Goal: Task Accomplishment & Management: Manage account settings

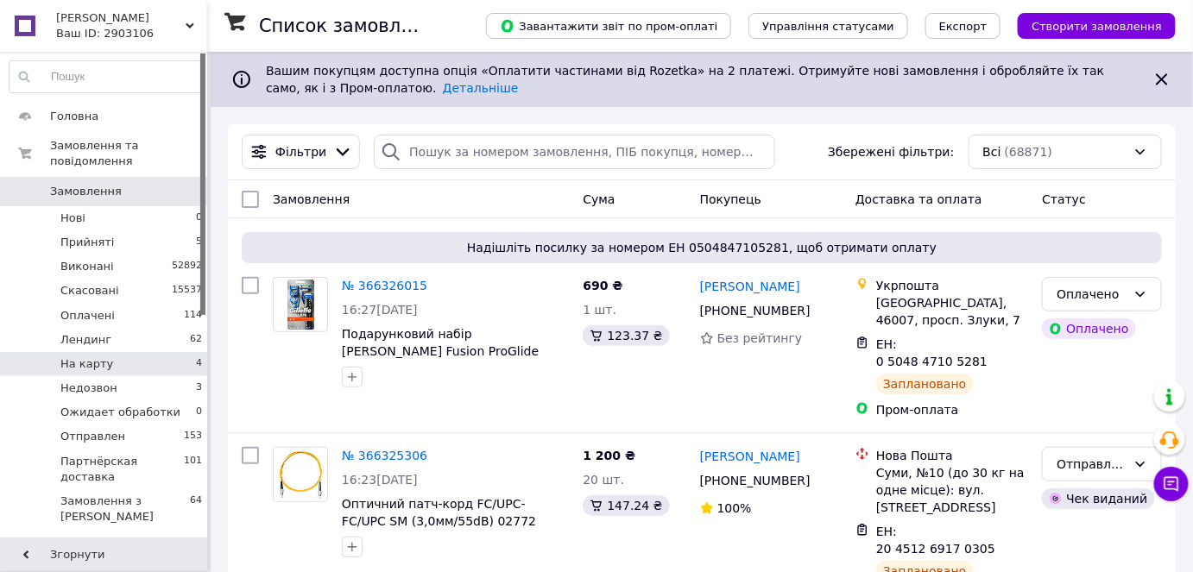
click at [129, 352] on li "На карту 4" at bounding box center [106, 364] width 212 height 24
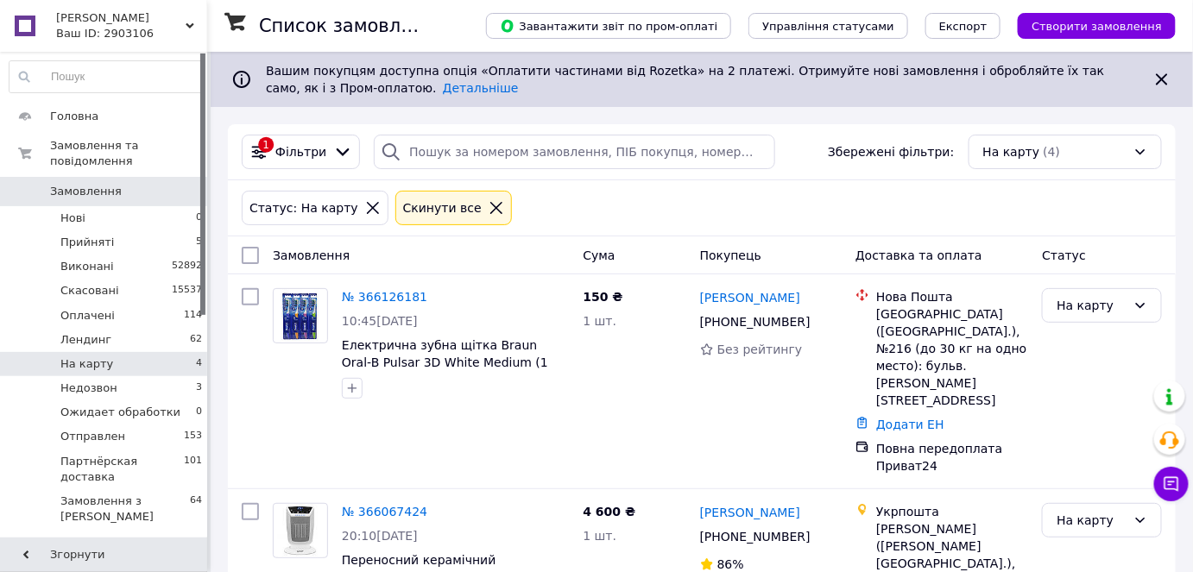
click at [66, 185] on link "Замовлення 0" at bounding box center [106, 191] width 212 height 29
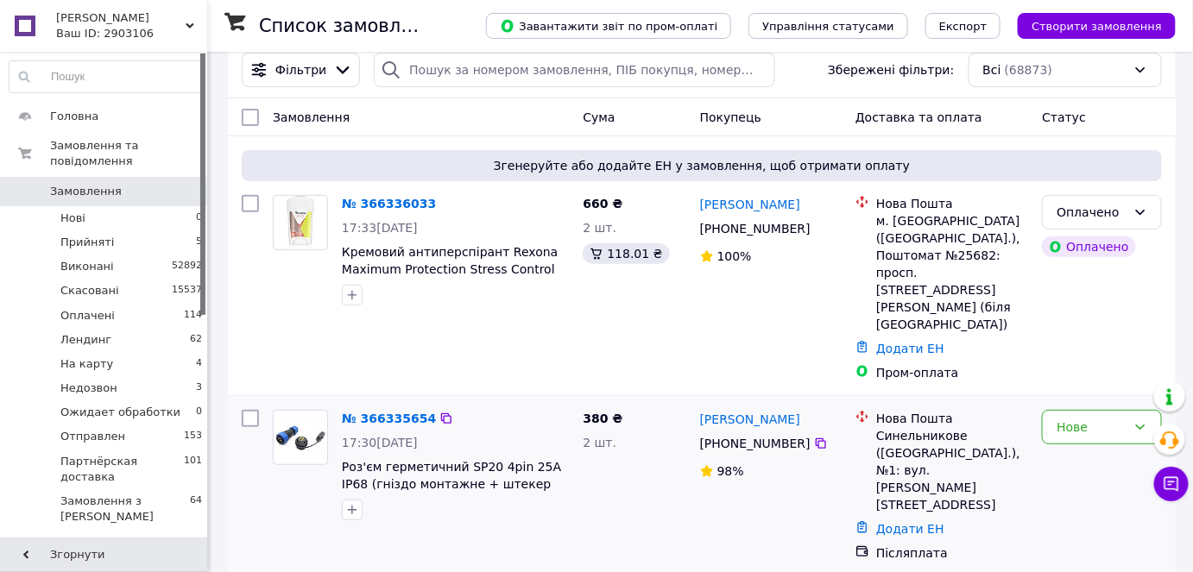
scroll to position [156, 0]
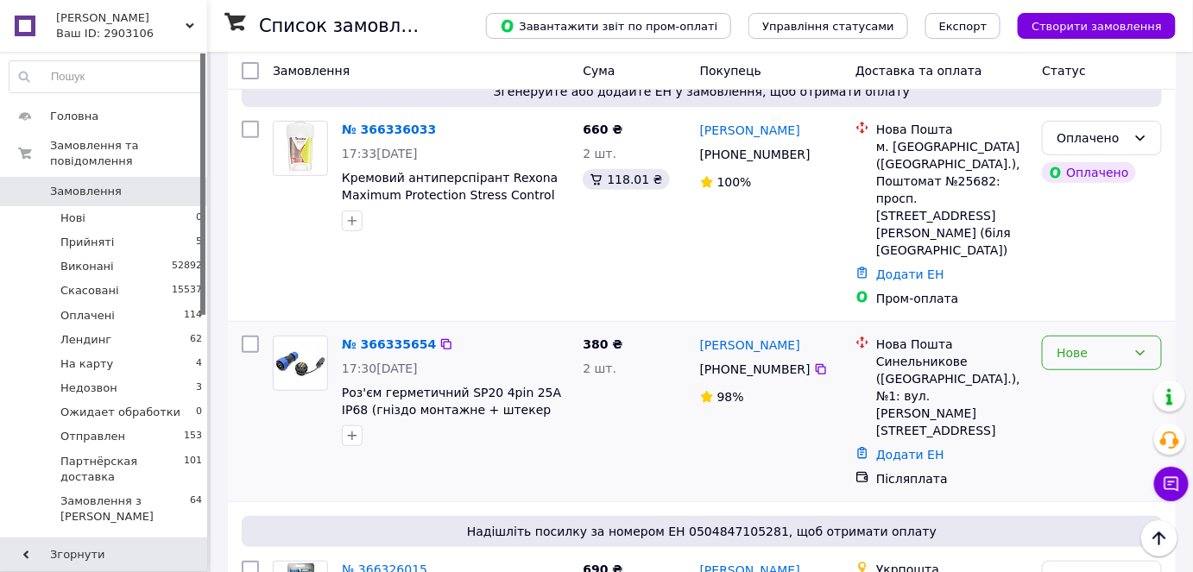
click at [1070, 344] on div "Нове" at bounding box center [1092, 353] width 70 height 19
click at [1054, 338] on li "Прийнято" at bounding box center [1103, 336] width 118 height 31
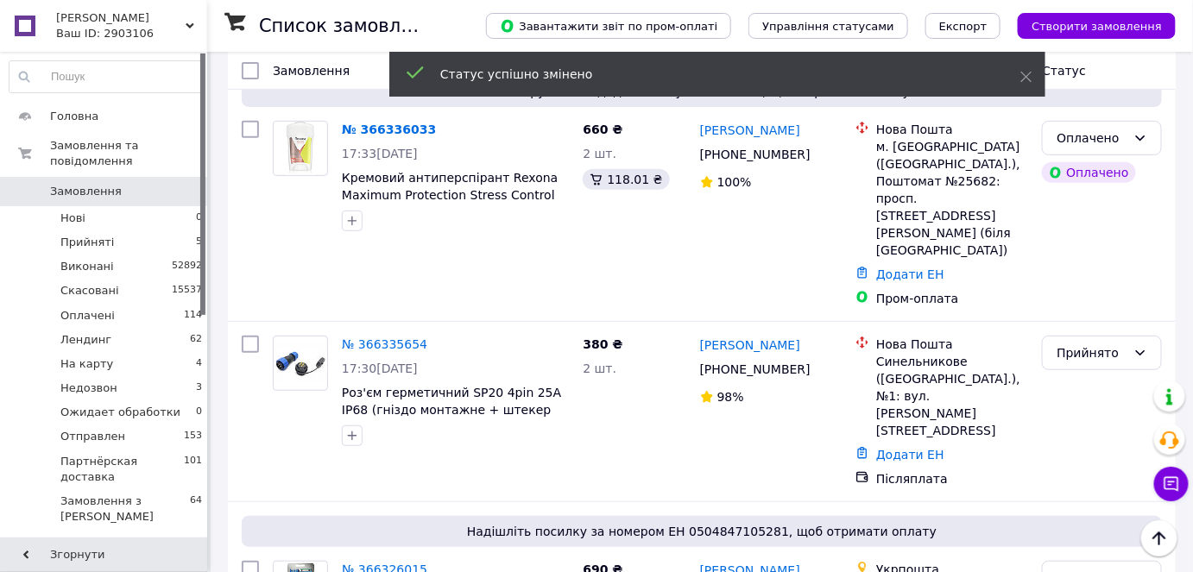
click at [401, 338] on link "№ 366335654" at bounding box center [384, 345] width 85 height 14
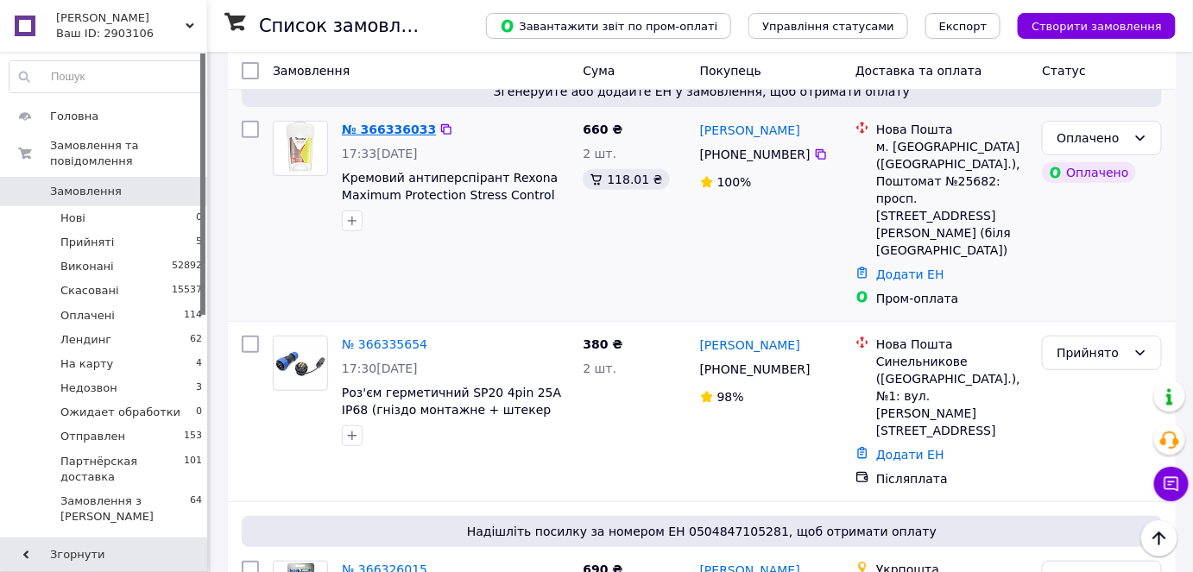
click at [382, 123] on link "№ 366336033" at bounding box center [389, 130] width 94 height 14
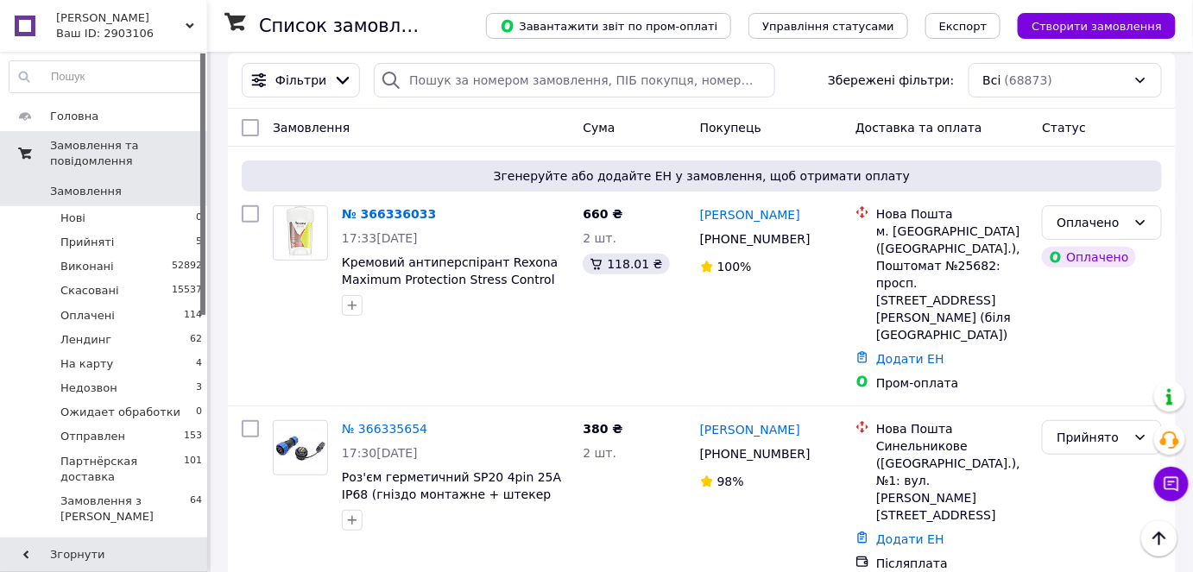
scroll to position [0, 0]
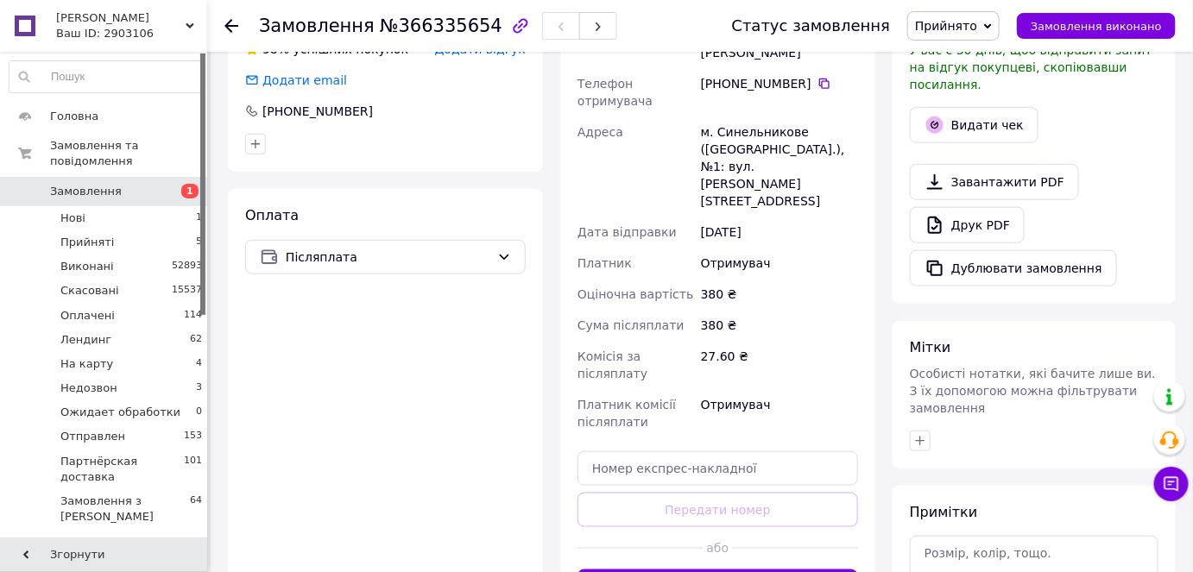
scroll to position [644, 0]
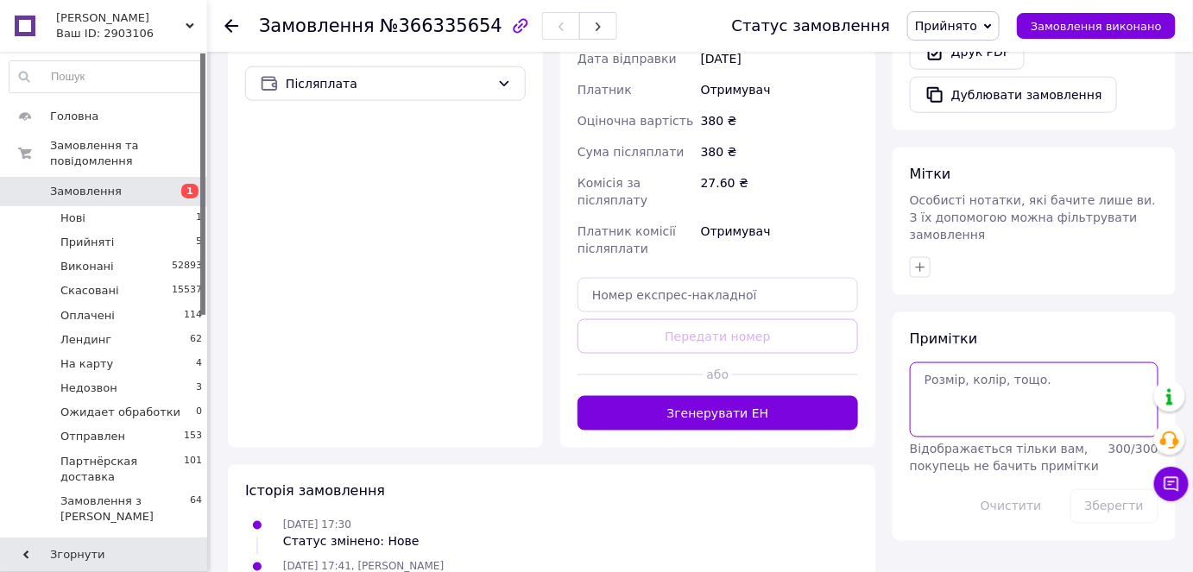
click at [1026, 379] on textarea at bounding box center [1034, 400] width 249 height 74
type textarea "Надя"
click at [1117, 490] on button "Зберегти" at bounding box center [1115, 507] width 88 height 35
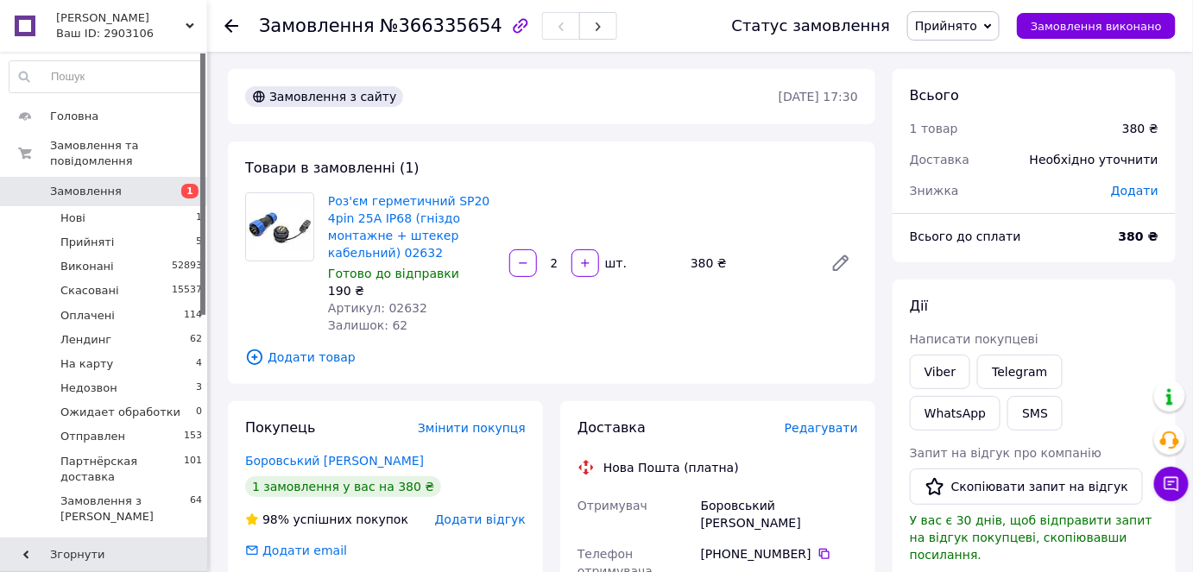
scroll to position [0, 0]
click at [414, 25] on span "№366335654" at bounding box center [441, 26] width 123 height 21
copy span "366335654"
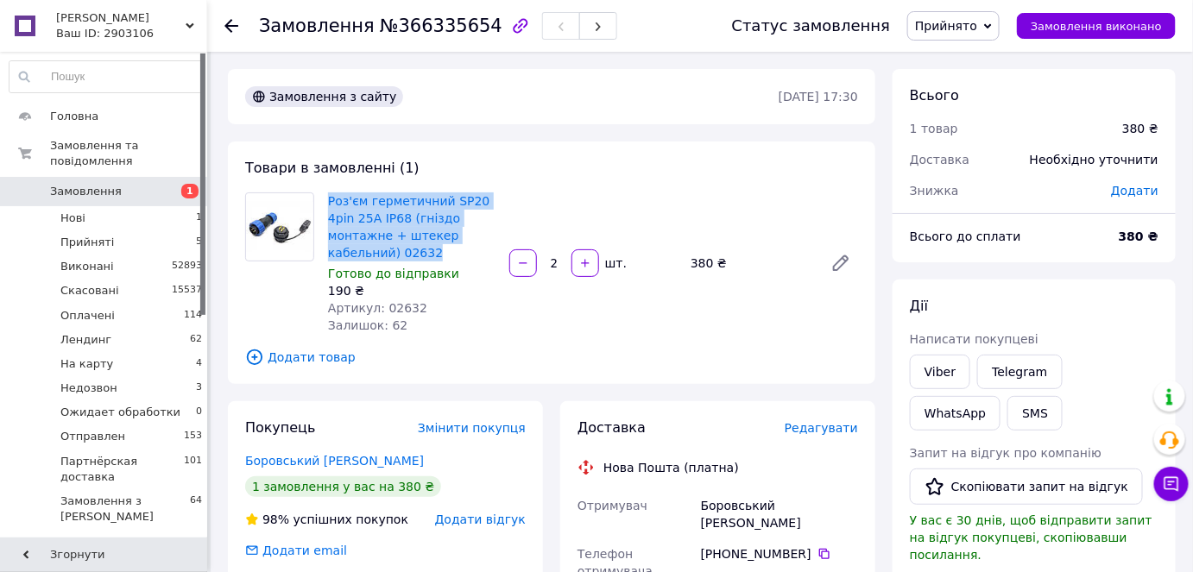
drag, startPoint x: 430, startPoint y: 249, endPoint x: 319, endPoint y: 199, distance: 121.3
click at [319, 199] on div "Роз'єм герметичний SP20 4pin 25А IP68 (гніздо монтажне + штекер кабельний) 0263…" at bounding box center [551, 264] width 627 height 142
copy div "Роз'єм герметичний SP20 4pin 25А IP68 (гніздо монтажне + штекер кабельний) 02632"
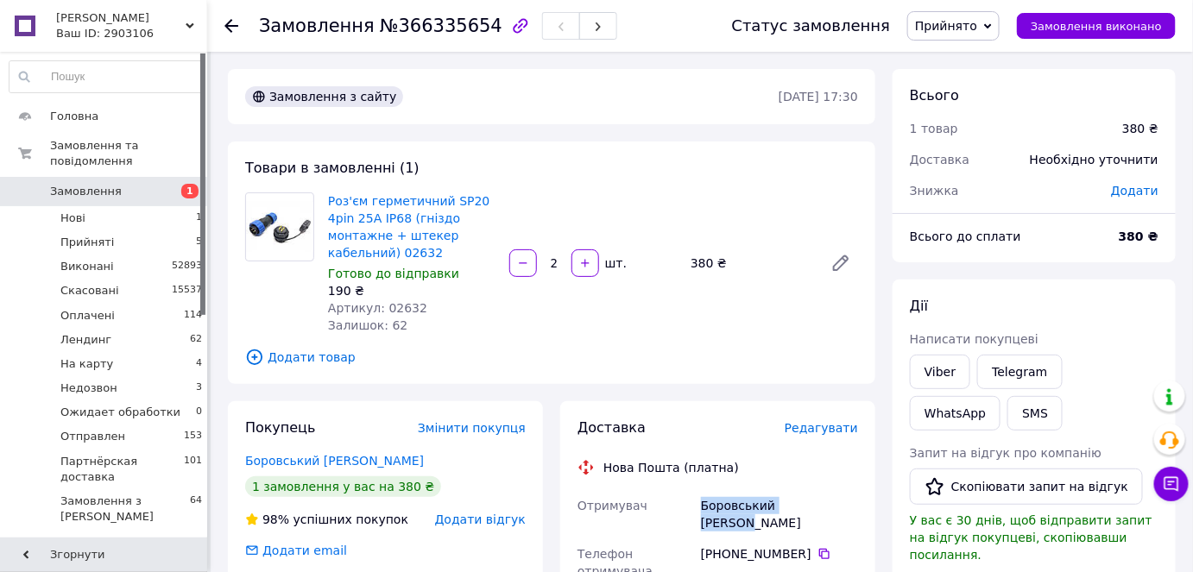
drag, startPoint x: 804, startPoint y: 511, endPoint x: 667, endPoint y: 515, distance: 136.5
copy div "Отримувач Боровський Ярослав"
click at [833, 427] on span "Редагувати" at bounding box center [821, 428] width 73 height 14
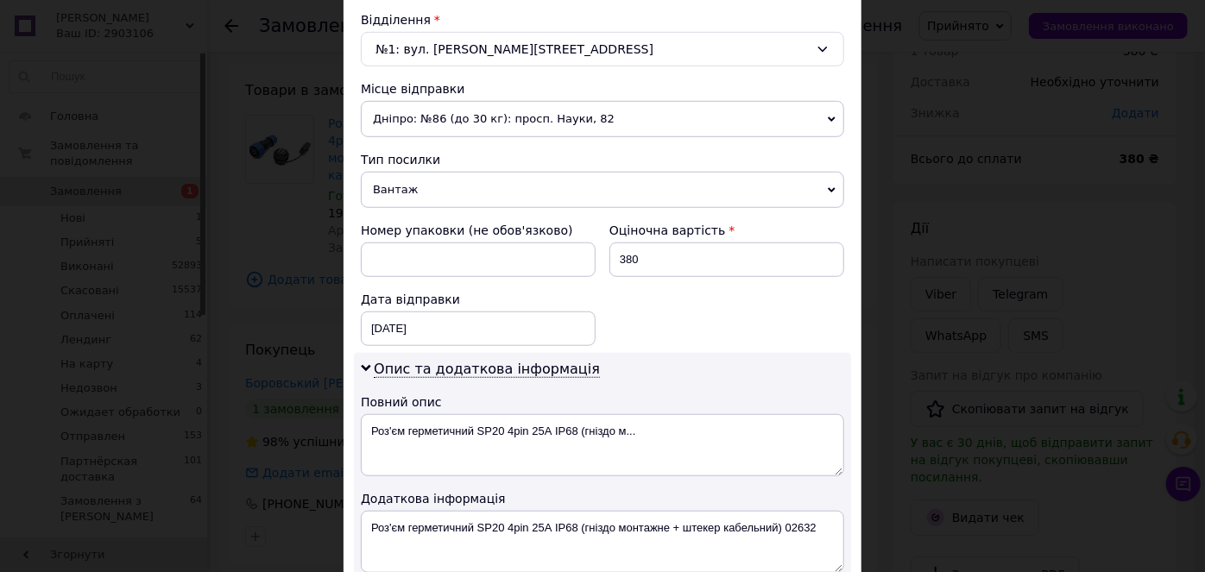
scroll to position [628, 0]
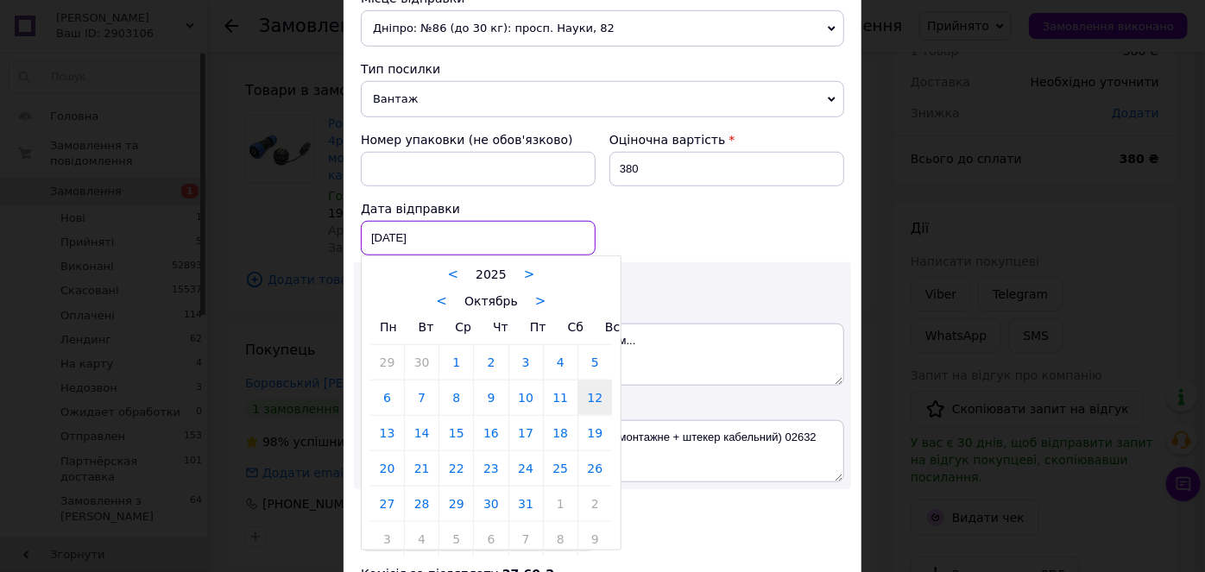
click at [389, 226] on div "12.10.2025 < 2025 > < Октябрь > Пн Вт Ср Чт Пт Сб Вс 29 30 1 2 3 4 5 6 7 8 9 10…" at bounding box center [478, 238] width 235 height 35
click at [377, 423] on link "13" at bounding box center [387, 433] width 34 height 35
type input "13.10.2025"
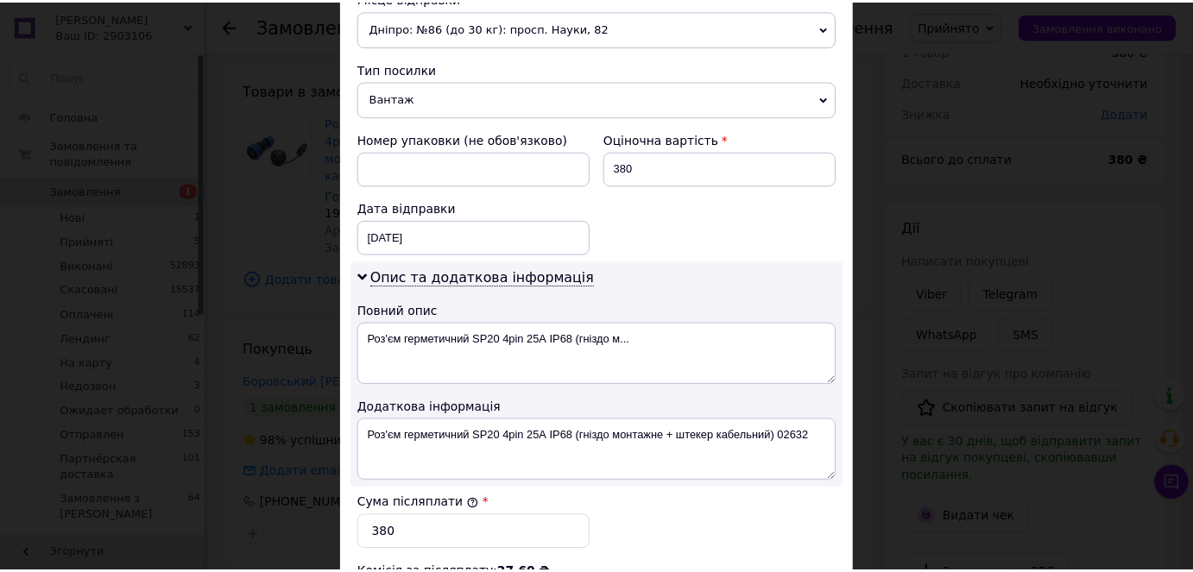
scroll to position [930, 0]
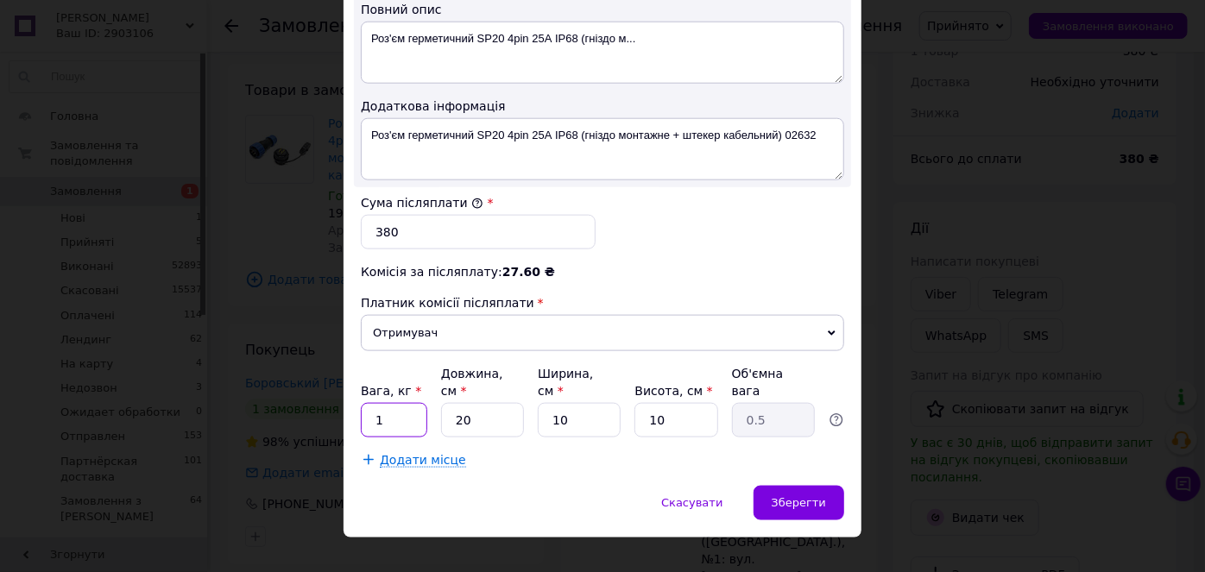
click at [409, 403] on input "1" at bounding box center [394, 420] width 66 height 35
type input "0.5"
click at [824, 486] on div "Зберегти" at bounding box center [799, 503] width 91 height 35
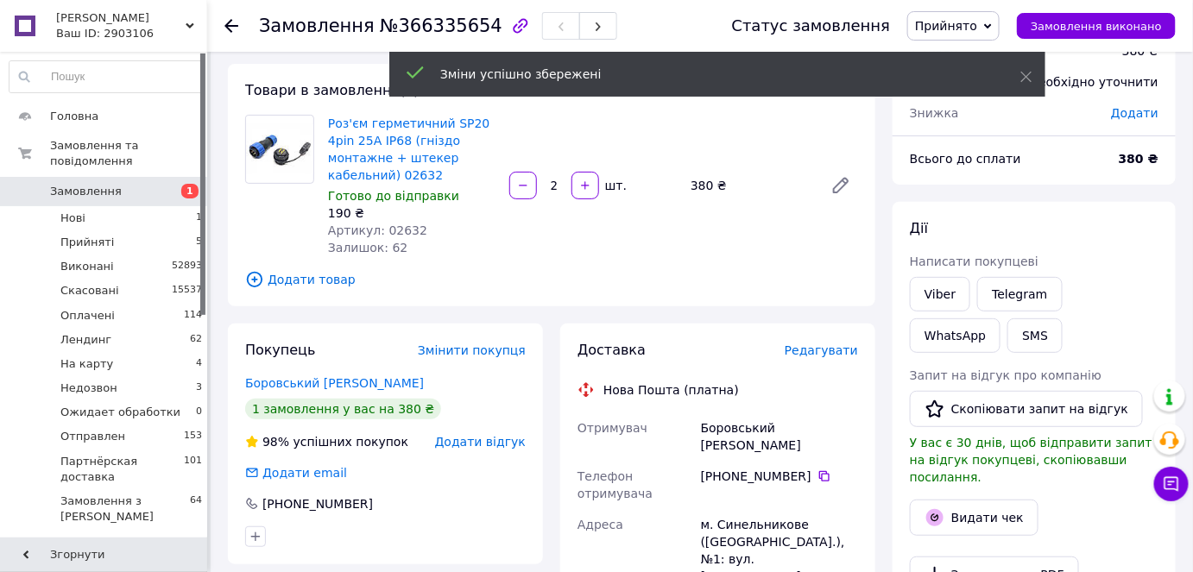
scroll to position [628, 0]
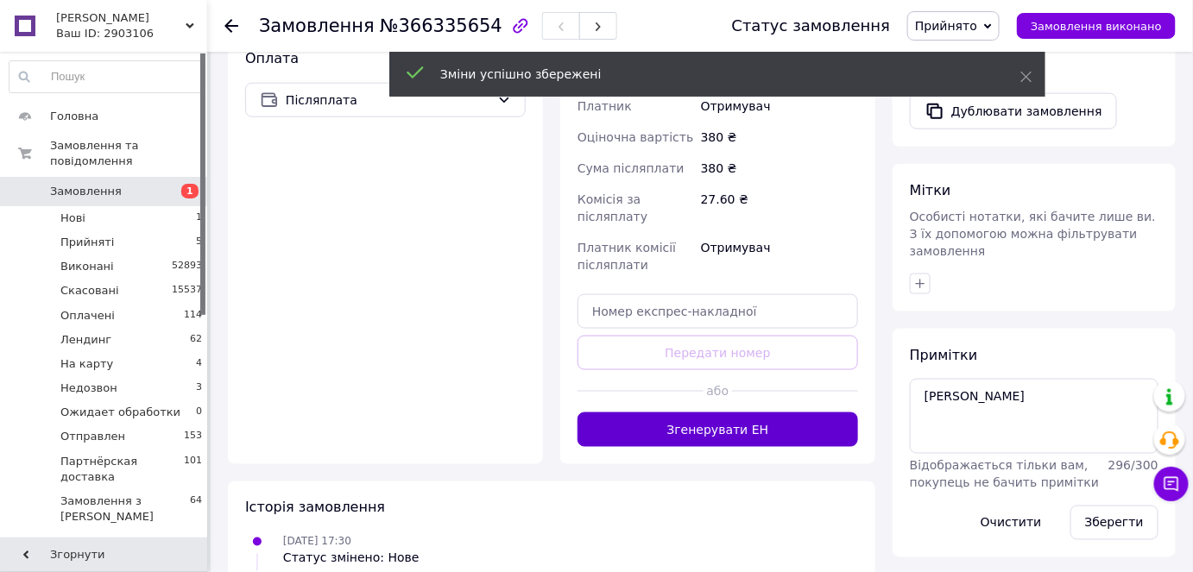
click at [767, 413] on button "Згенерувати ЕН" at bounding box center [718, 430] width 281 height 35
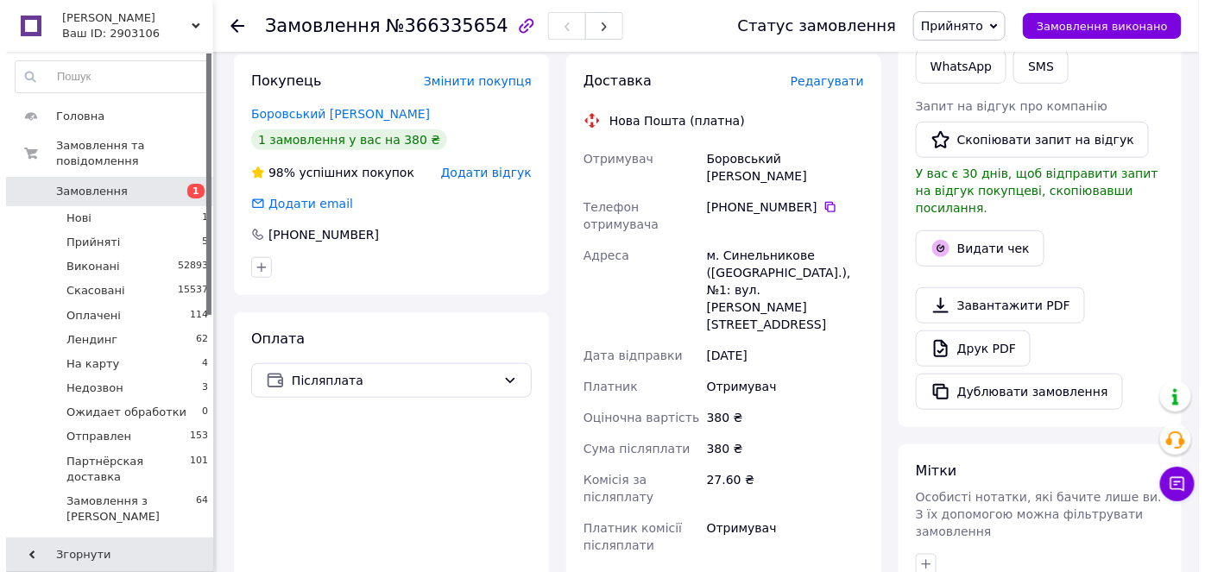
scroll to position [156, 0]
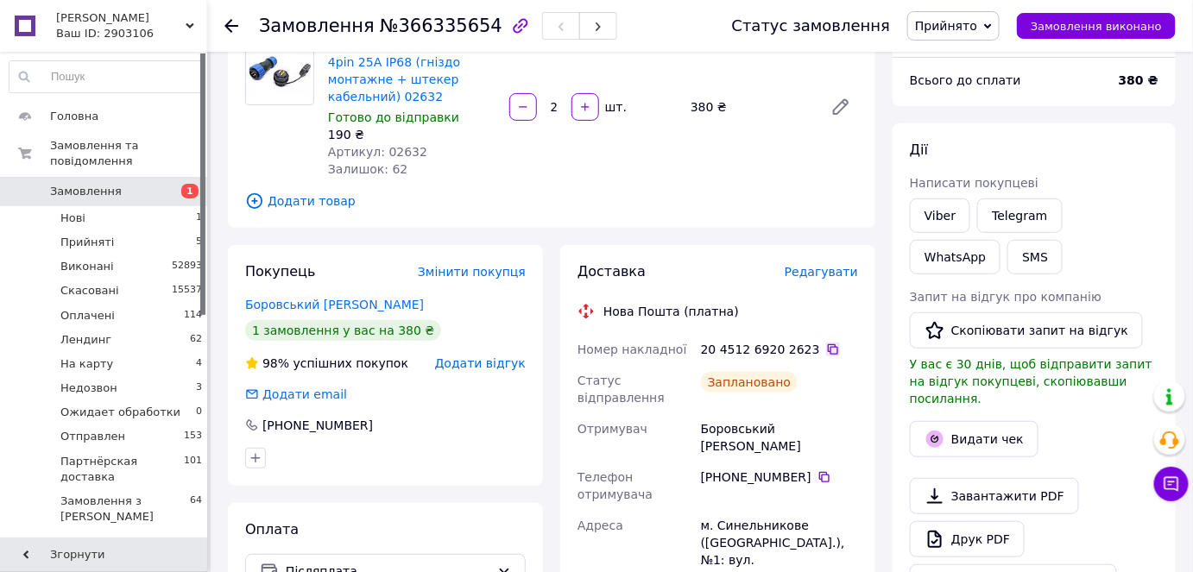
click at [826, 350] on icon at bounding box center [833, 350] width 14 height 14
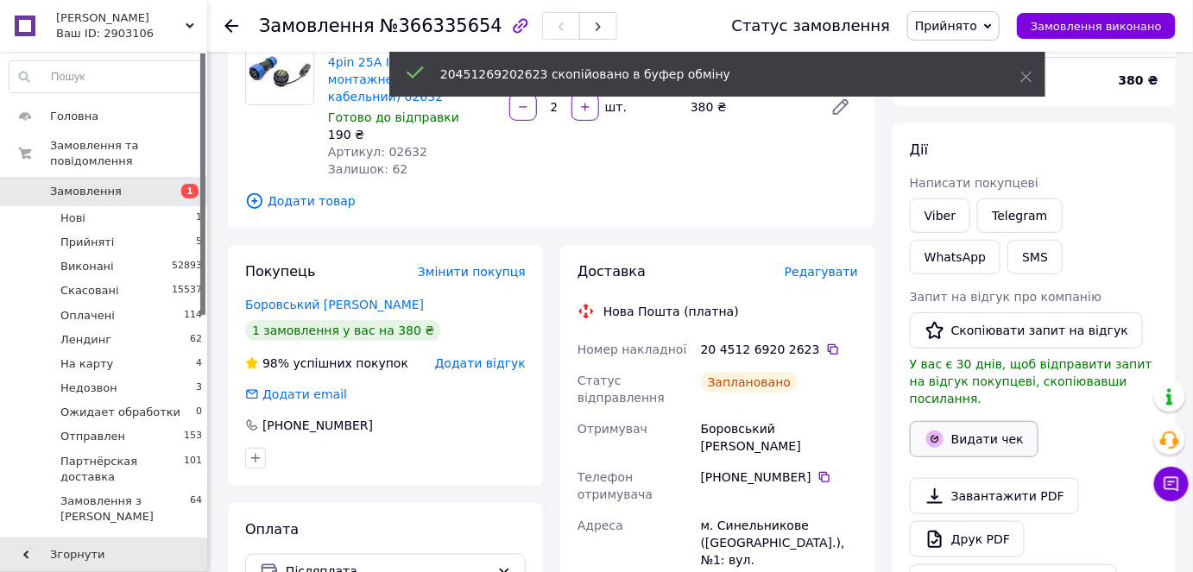
click at [981, 421] on button "Видати чек" at bounding box center [974, 439] width 129 height 36
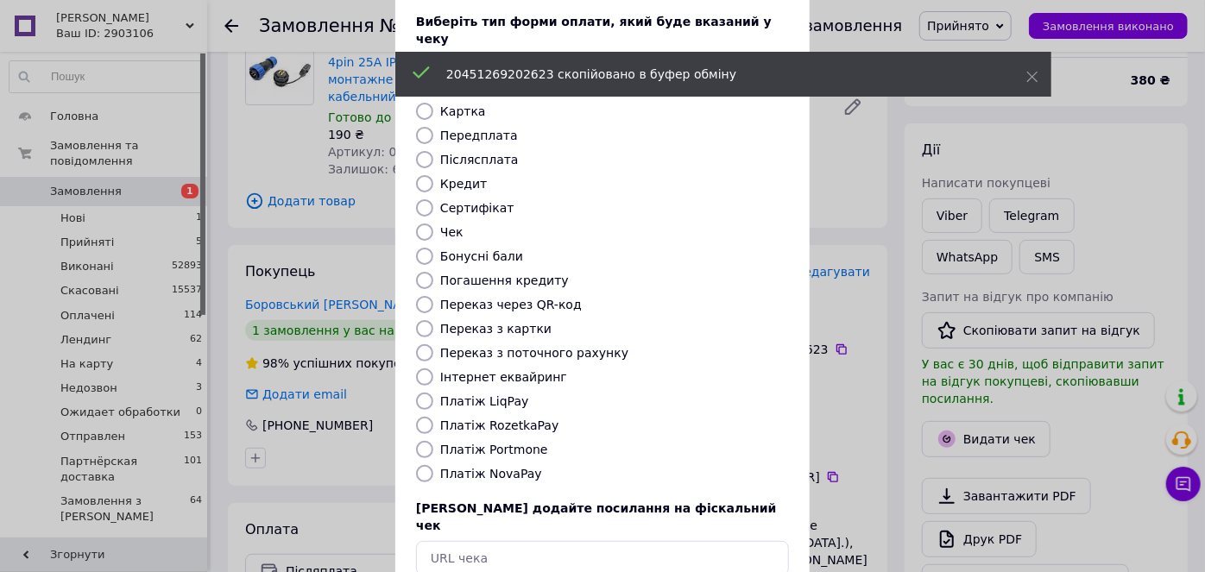
scroll to position [168, 0]
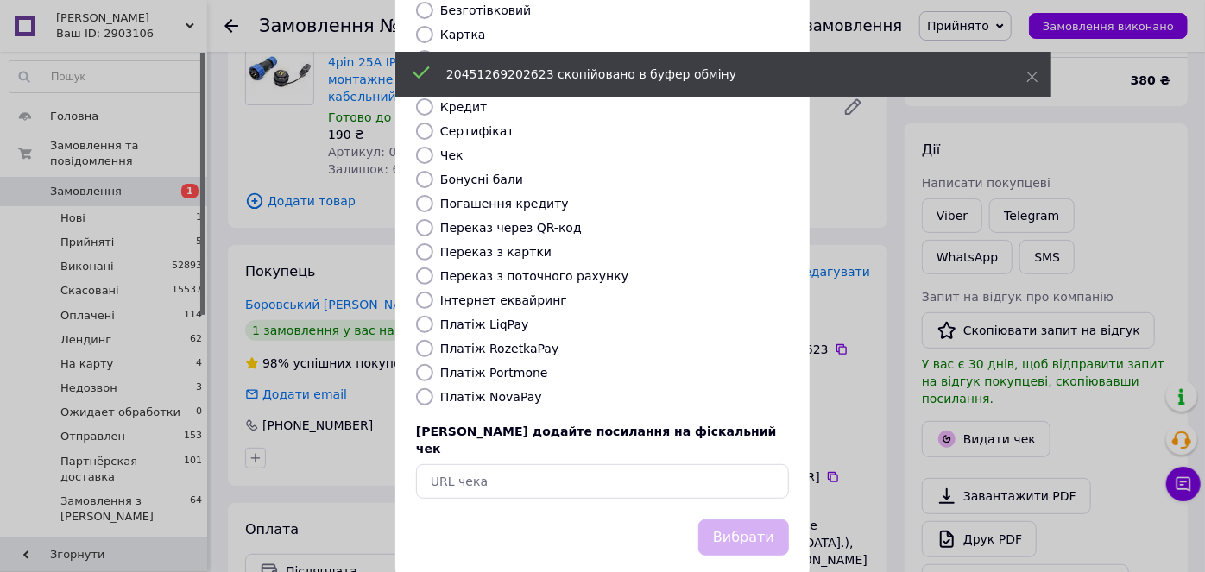
click at [420, 389] on input "Платіж NovaPay" at bounding box center [424, 397] width 17 height 17
radio input "true"
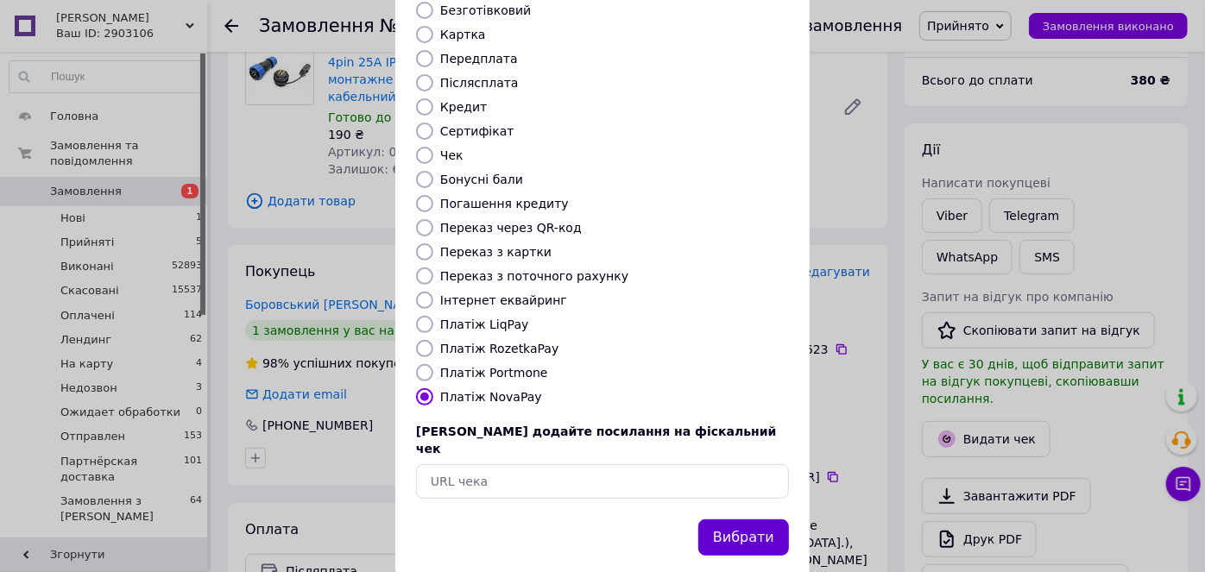
click at [739, 520] on button "Вибрати" at bounding box center [743, 538] width 91 height 37
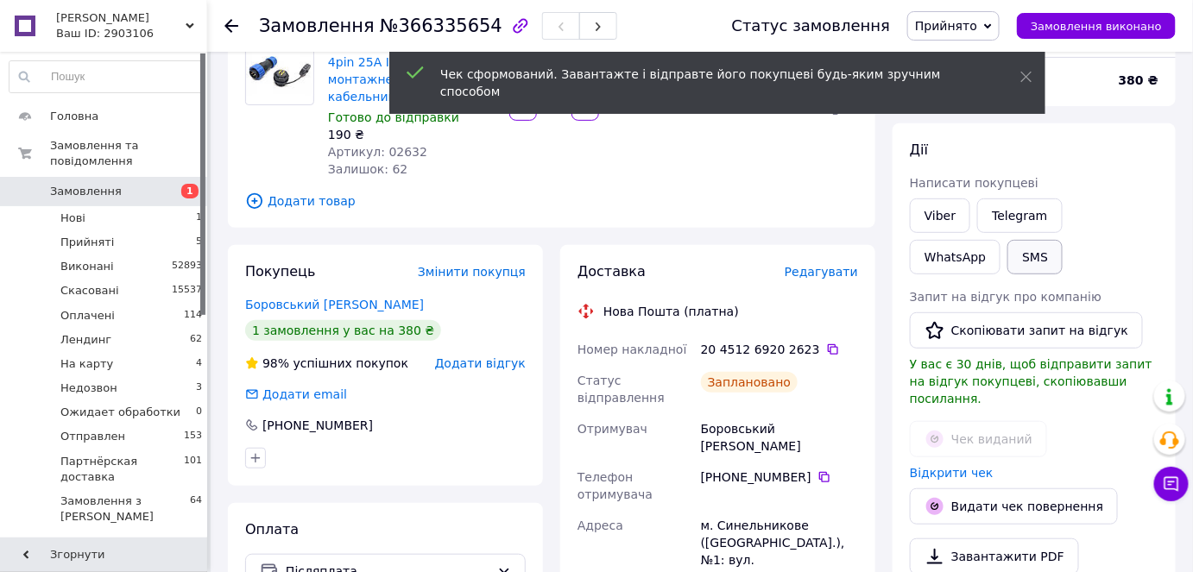
click at [1008, 240] on button "SMS" at bounding box center [1035, 257] width 55 height 35
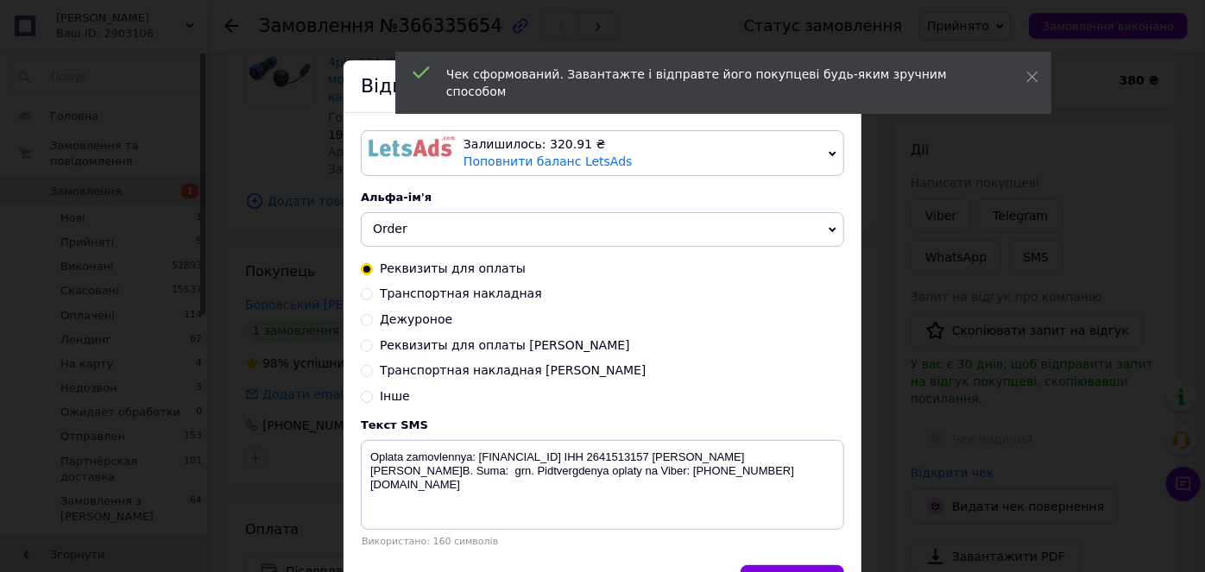
click at [363, 369] on input "Транспортная накладная Надя" at bounding box center [367, 369] width 12 height 12
radio input "true"
radio input "false"
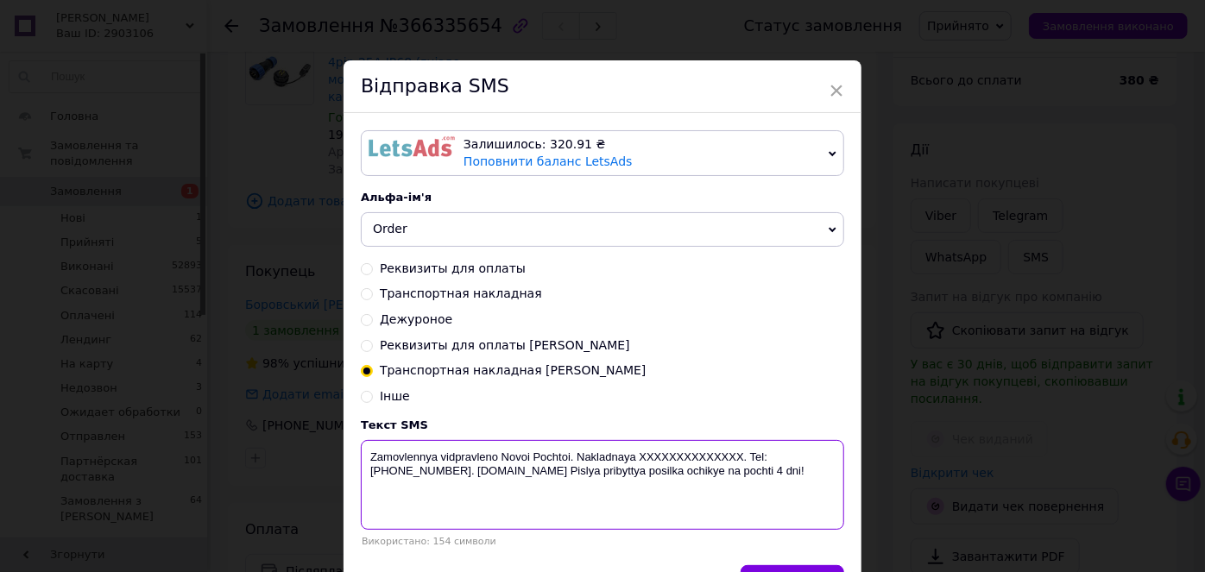
click at [719, 454] on textarea "Zamovlennya vidpravleno Novoi Pochtoi. Nakladnaya XXXXXXXXXXXXXX. Tel: +3805033…" at bounding box center [602, 485] width 483 height 90
paste textarea "20451269202623"
click at [626, 454] on textarea "Zamovlennya vidpravleno Novoi Pochtoi. Nakladnaya 20451269202623. Tel: +3805033…" at bounding box center [602, 485] width 483 height 90
click at [576, 448] on textarea "Zamovlennya vidpravleno Novoi Pochtoi. Nakladna 20451269202623. Tel: +380503351…" at bounding box center [602, 485] width 483 height 90
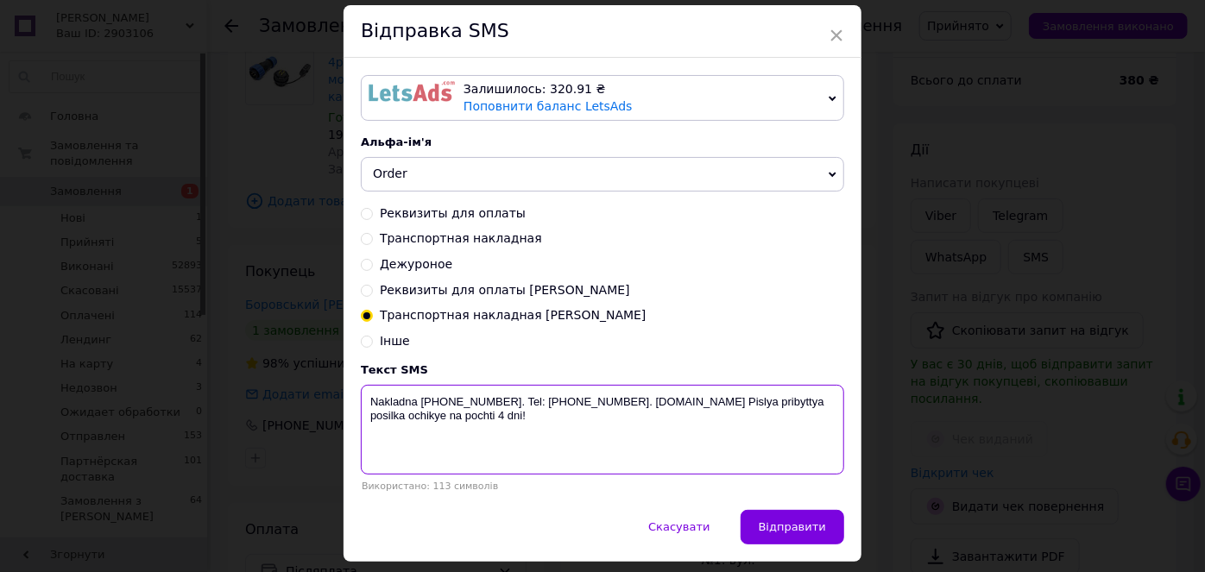
scroll to position [106, 0]
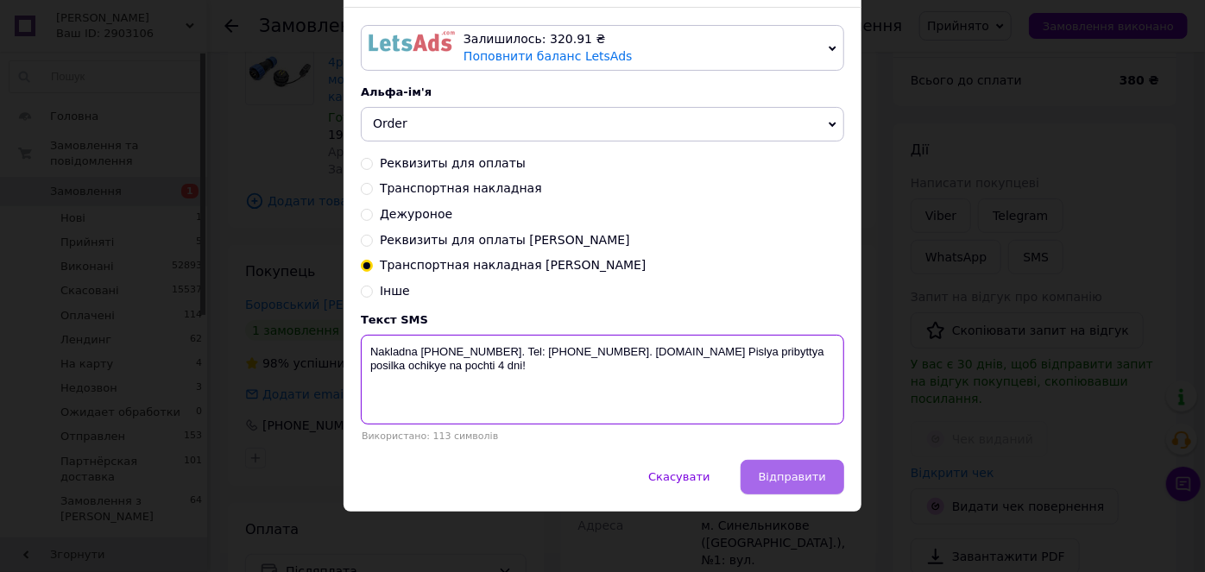
type textarea "Nakladna 20451269202623. Tel: +380503351196. biotrading.com.ua Pislya pribyttya…"
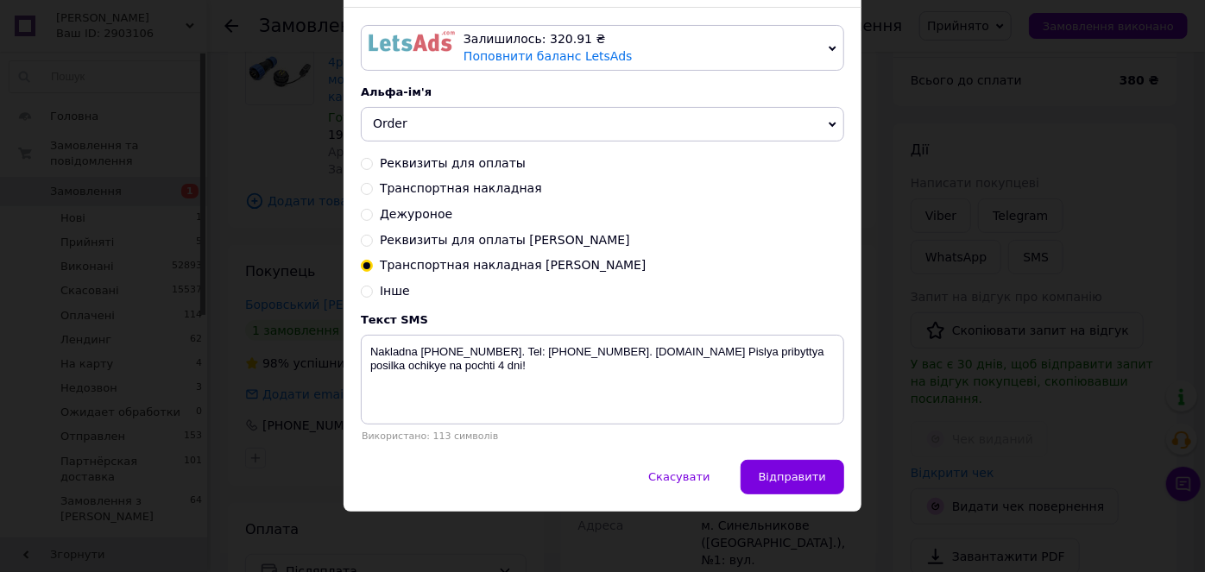
click at [785, 470] on button "Відправити" at bounding box center [793, 477] width 104 height 35
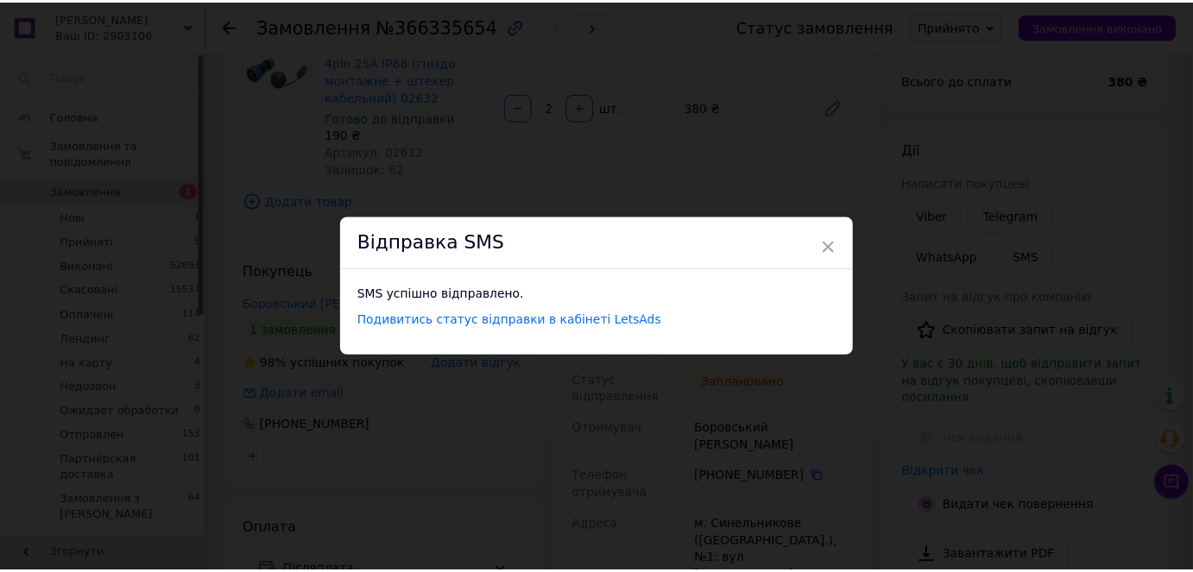
scroll to position [0, 0]
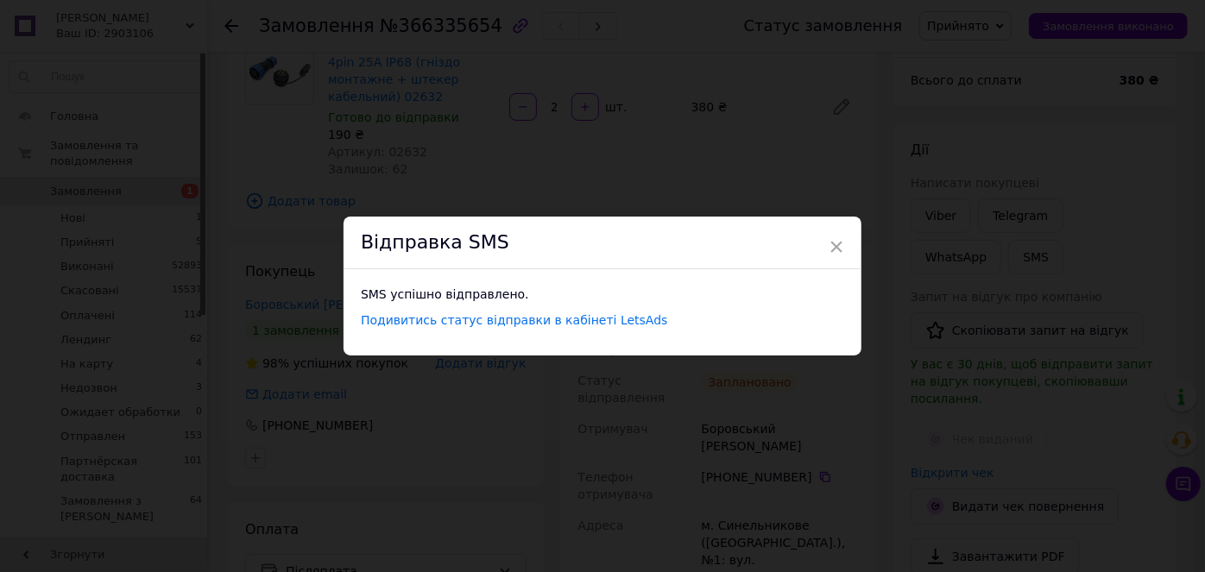
click at [985, 14] on div "× Відправка SMS SMS успішно відправлено. Подивитись статус відправки в кабінеті…" at bounding box center [602, 286] width 1205 height 572
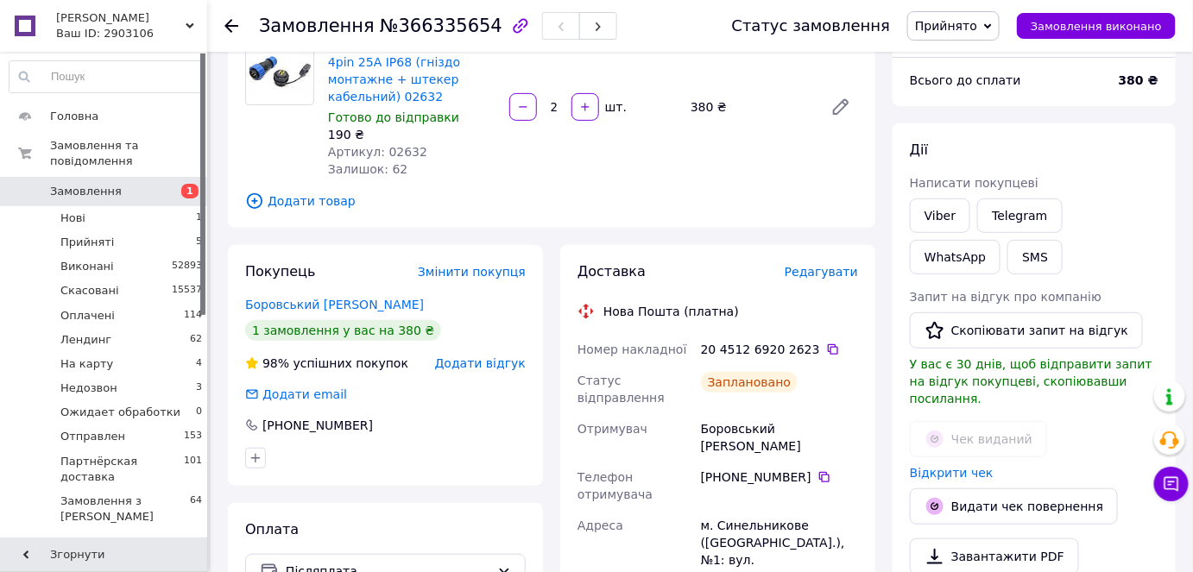
click at [985, 14] on span "Прийнято" at bounding box center [953, 25] width 92 height 29
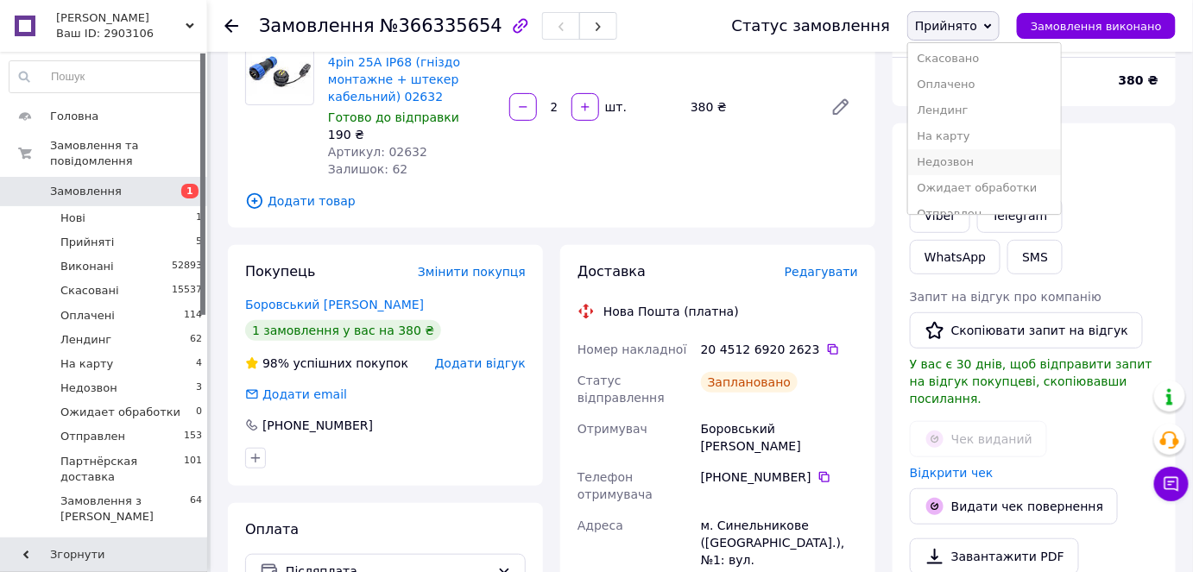
scroll to position [70, 0]
click at [999, 170] on li "Отправлен" at bounding box center [984, 172] width 152 height 26
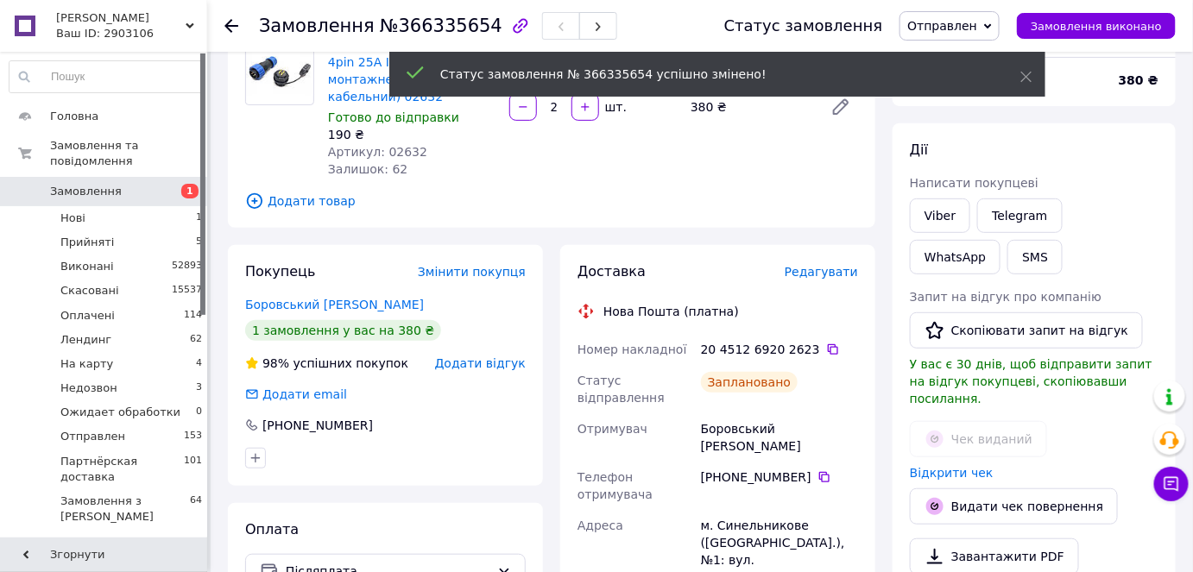
scroll to position [3, 0]
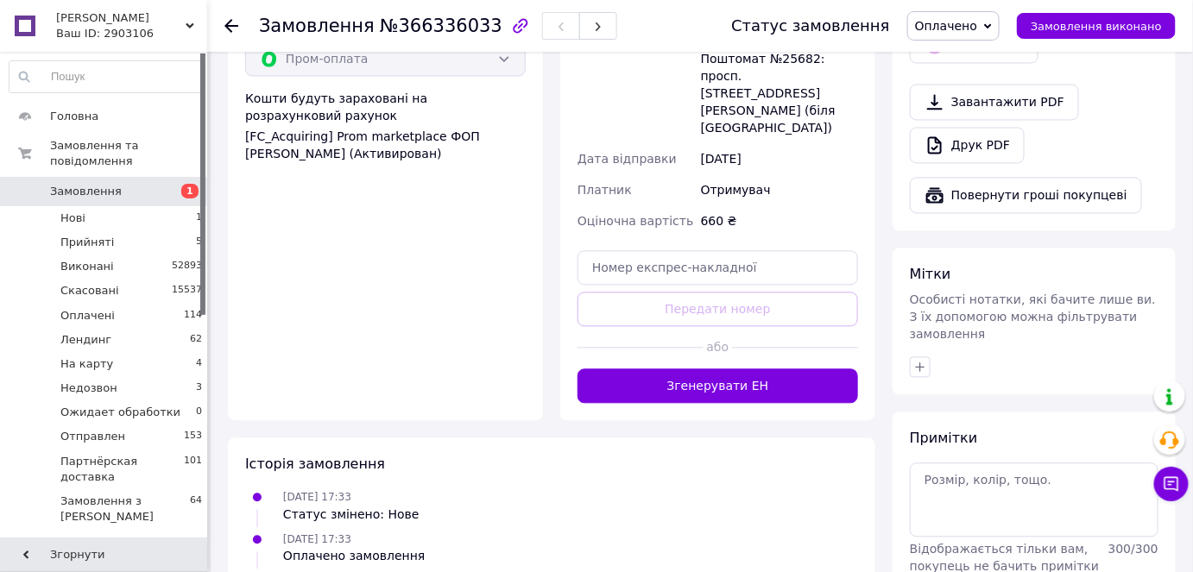
scroll to position [1133, 0]
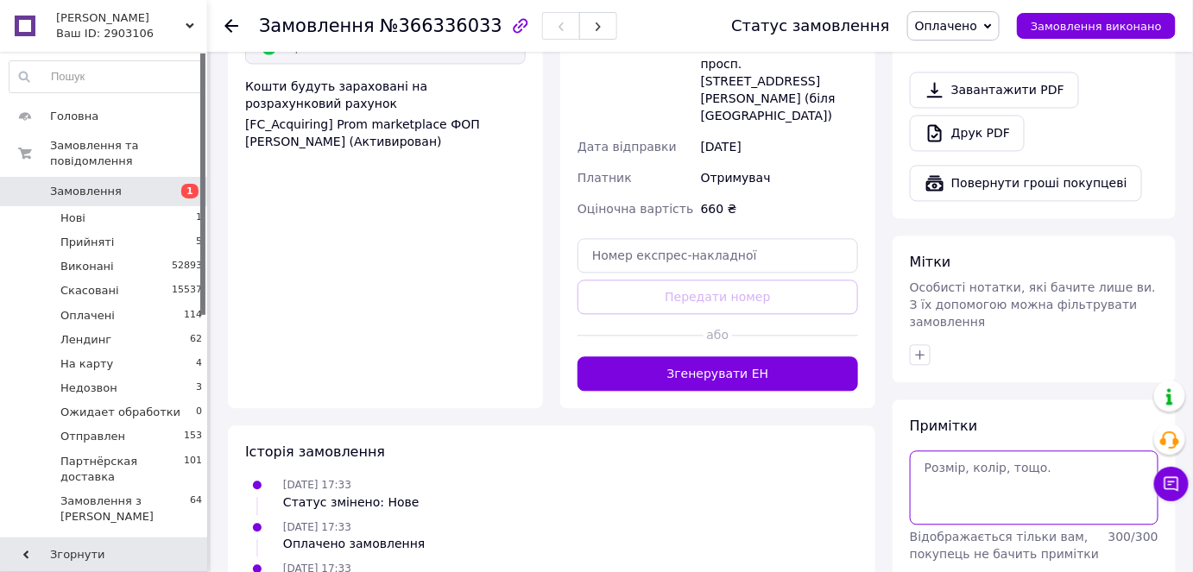
click at [962, 451] on textarea at bounding box center [1034, 488] width 249 height 74
type textarea "Надя"
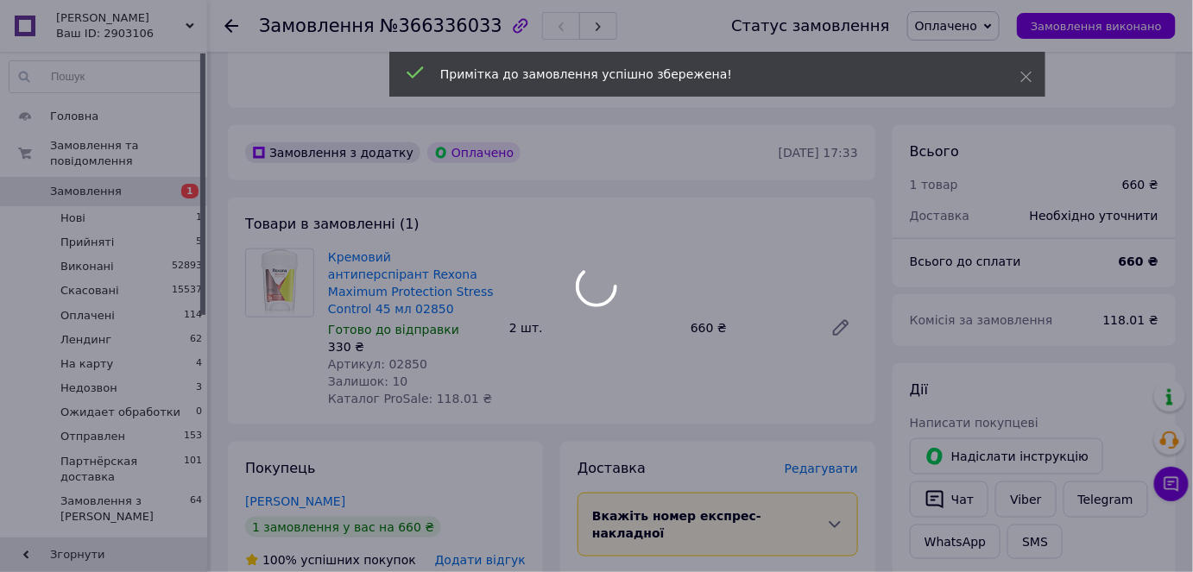
scroll to position [269, 0]
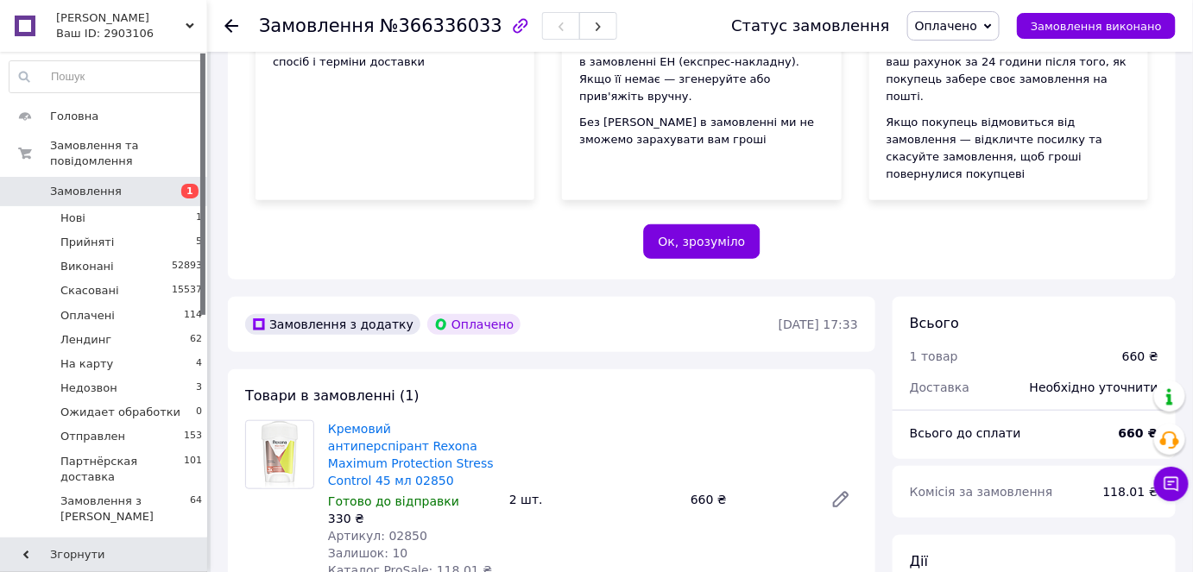
click at [416, 20] on span "№366336033" at bounding box center [441, 26] width 123 height 21
copy span "366336033"
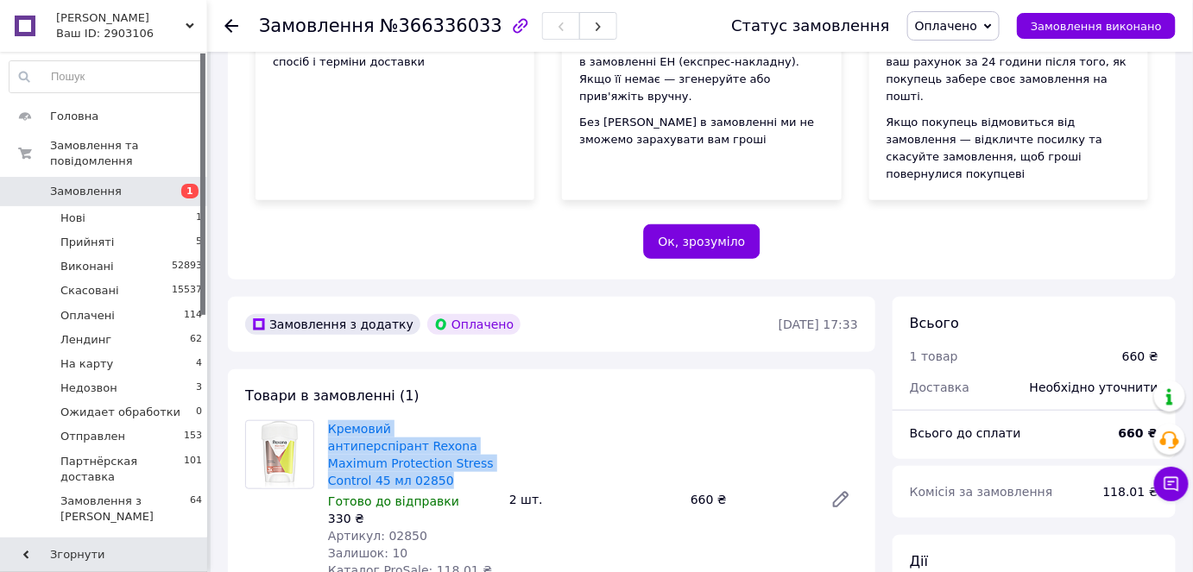
drag, startPoint x: 442, startPoint y: 417, endPoint x: 325, endPoint y: 385, distance: 121.7
click at [325, 417] on div "Кремовий антиперспірант Rexona Maximum Protection Stress Control 45 мл 02850 Го…" at bounding box center [411, 500] width 181 height 166
copy link "Кремовий антиперспірант Rexona Maximum Protection Stress Control 45 мл 02850"
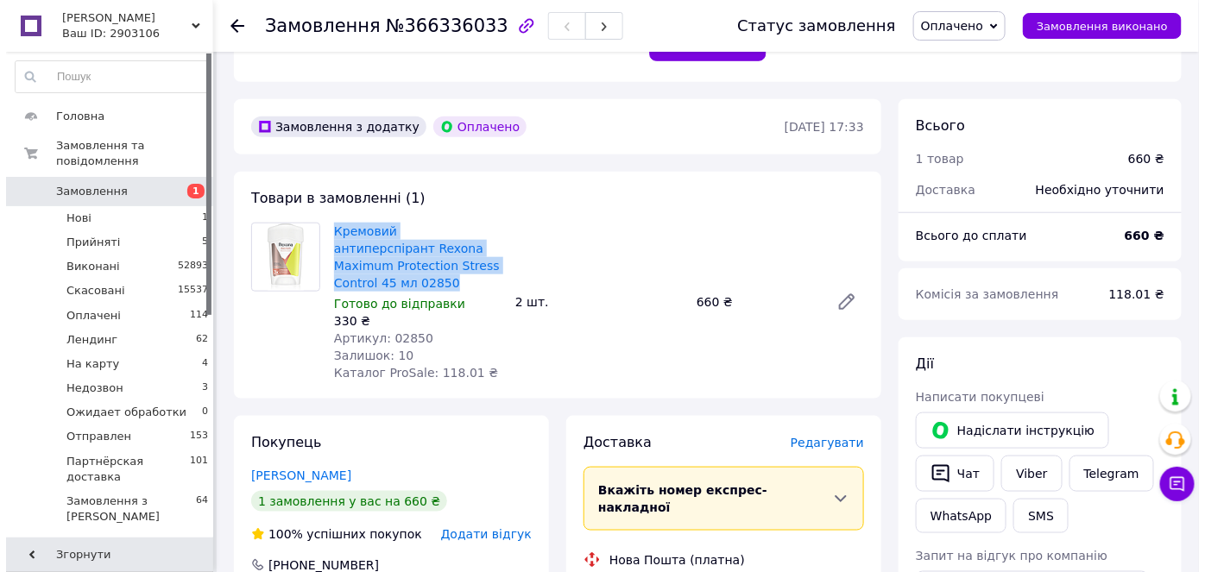
scroll to position [661, 0]
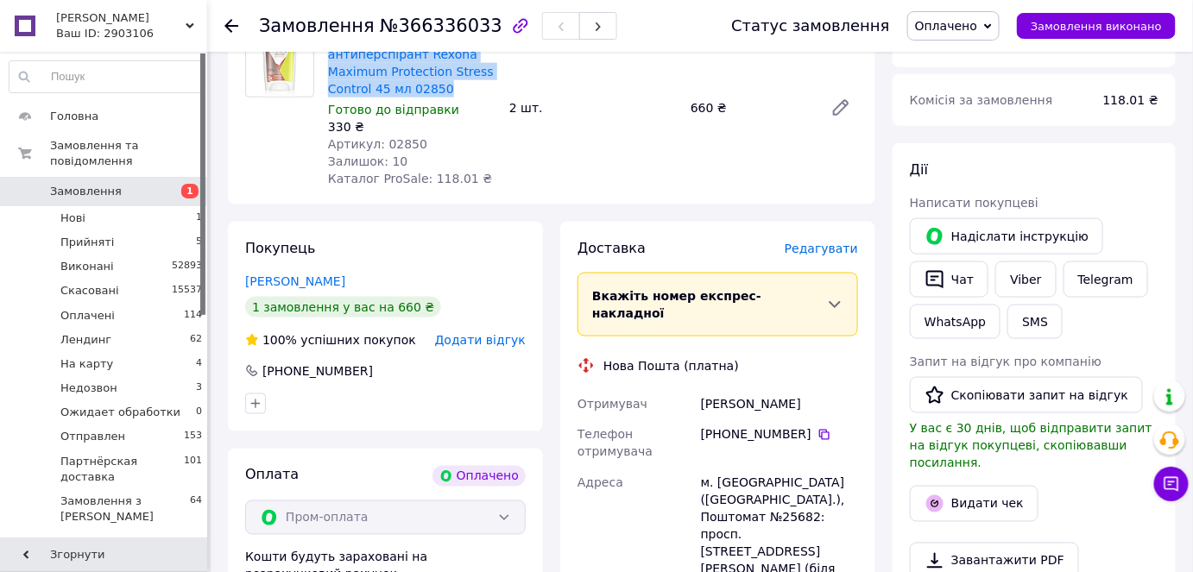
drag, startPoint x: 818, startPoint y: 343, endPoint x: 665, endPoint y: 321, distance: 154.3
click at [665, 389] on div "Отримувач Паламарчук Ульяна Телефон отримувача +380 67 984 19 33   Адреса м. Ки…" at bounding box center [717, 542] width 287 height 307
copy div "Отримувач Паламарчук Ульяна"
click at [830, 242] on span "Редагувати" at bounding box center [821, 249] width 73 height 14
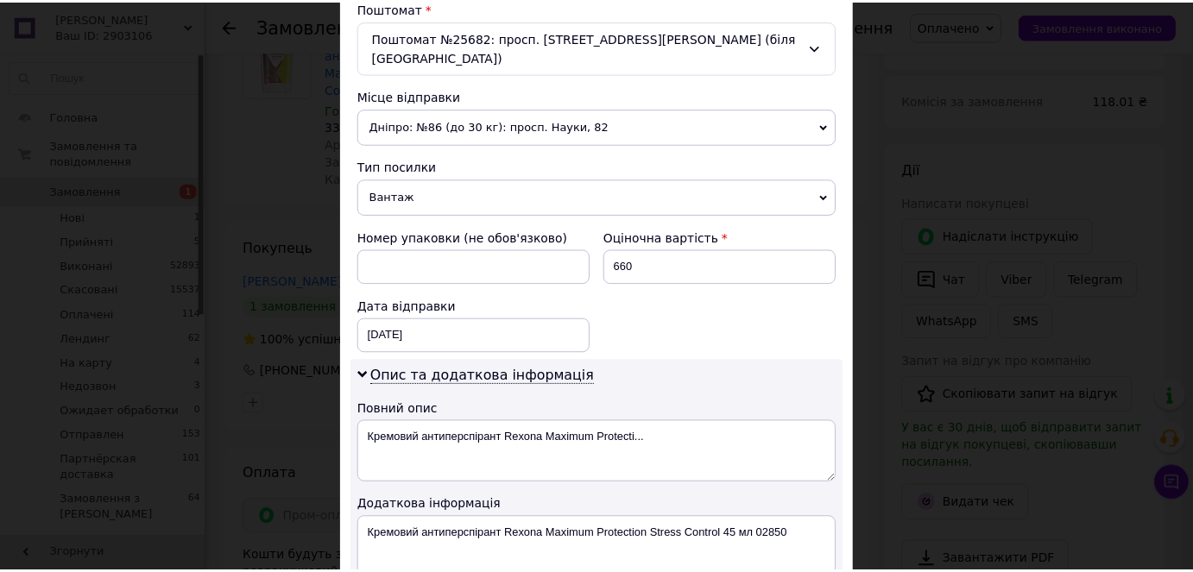
scroll to position [760, 0]
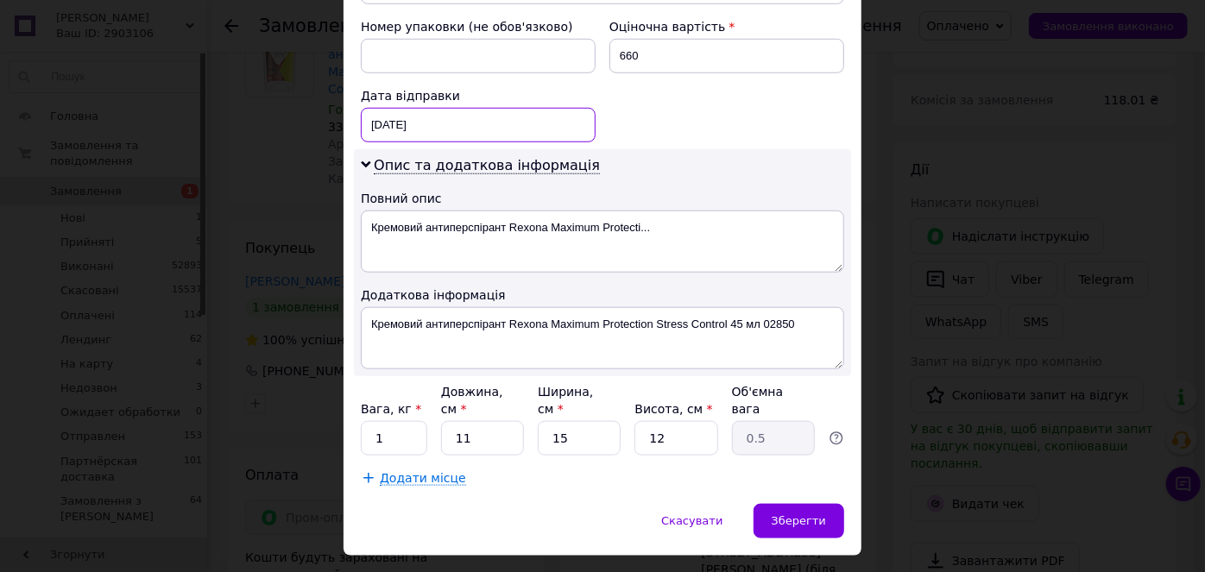
click at [445, 108] on div "12.10.2025 < 2025 > < Октябрь > Пн Вт Ср Чт Пт Сб Вс 29 30 1 2 3 4 5 6 7 8 9 10…" at bounding box center [478, 125] width 235 height 35
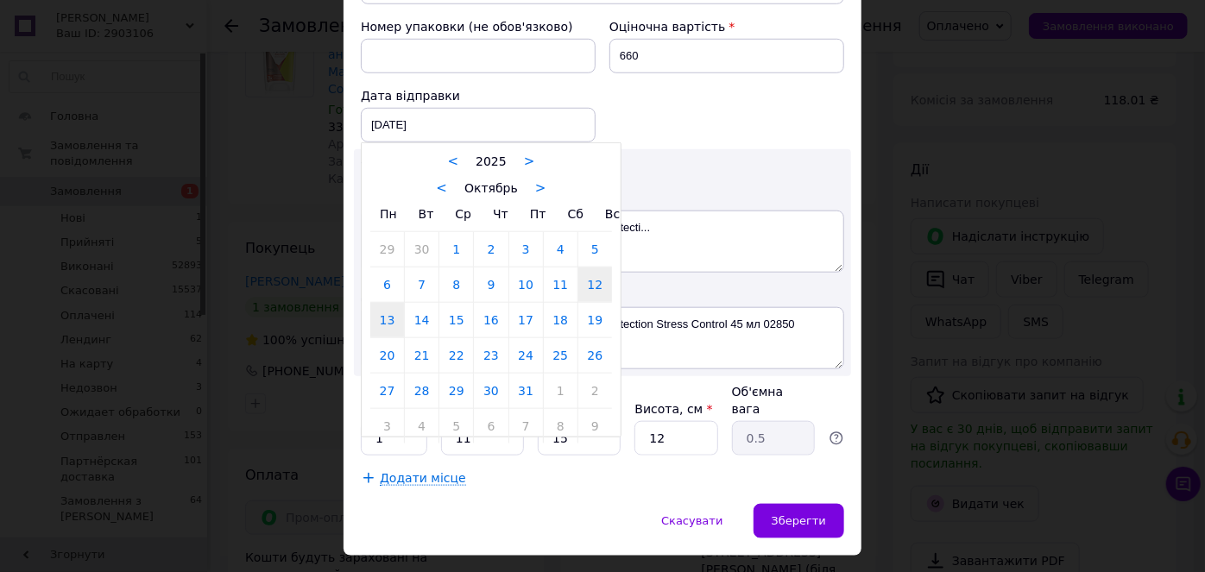
click at [385, 303] on link "13" at bounding box center [387, 320] width 34 height 35
type input "13.10.2025"
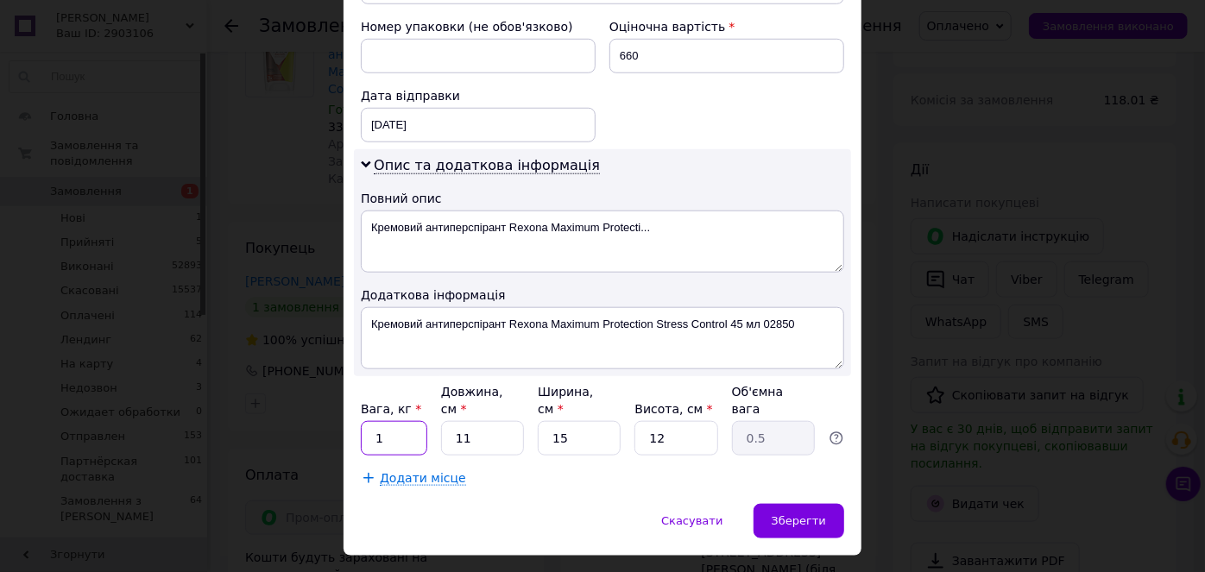
click at [396, 421] on input "1" at bounding box center [394, 438] width 66 height 35
type input "0.5"
click at [828, 504] on div "Зберегти" at bounding box center [799, 521] width 91 height 35
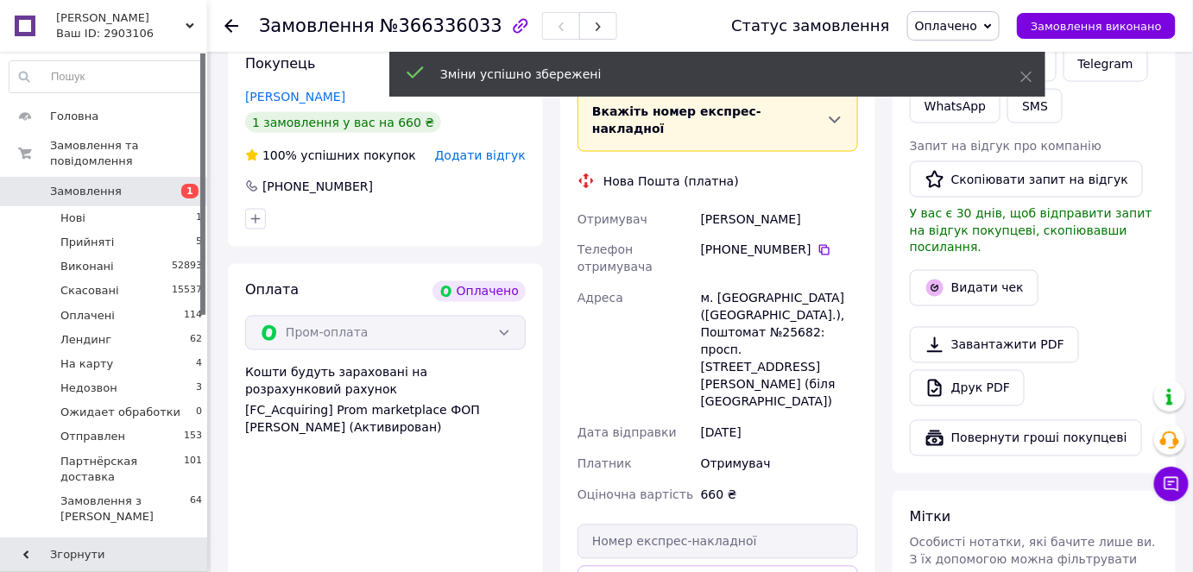
scroll to position [1133, 0]
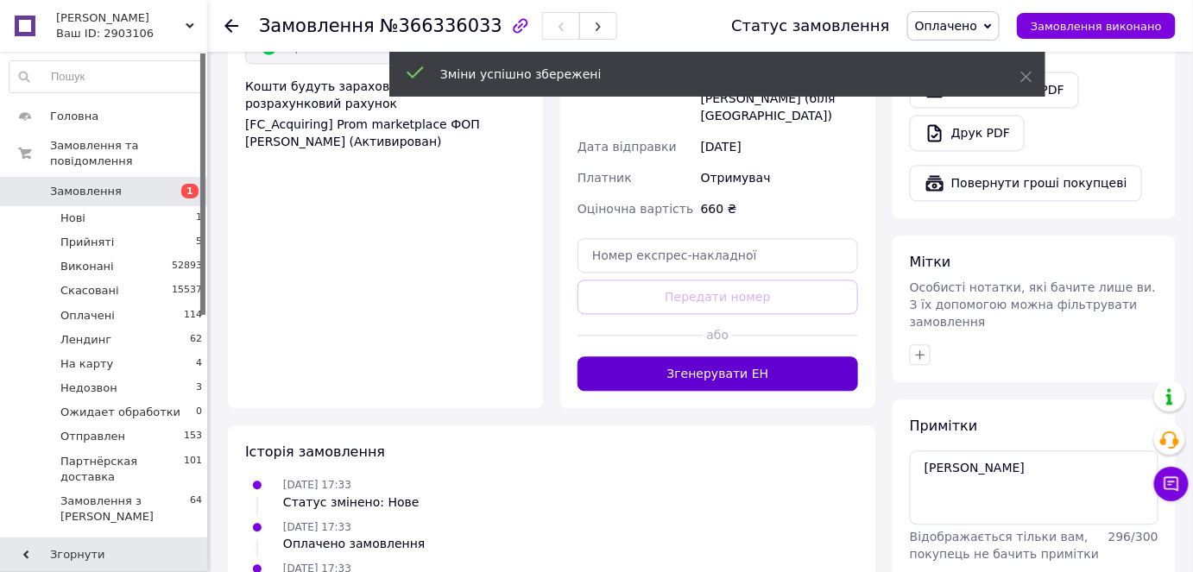
click at [714, 357] on button "Згенерувати ЕН" at bounding box center [718, 374] width 281 height 35
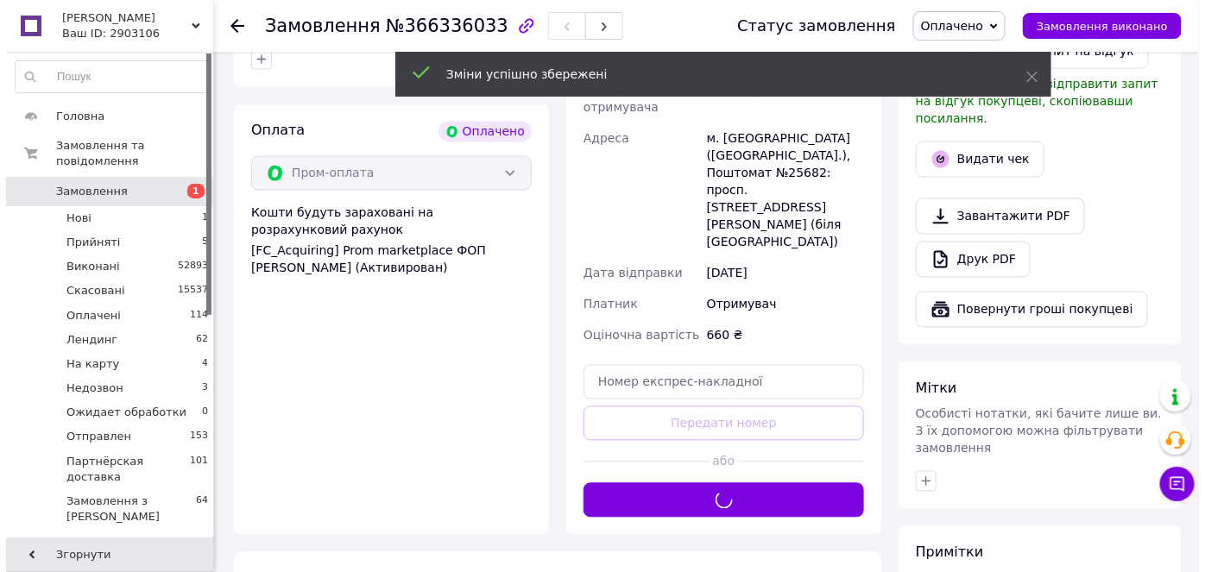
scroll to position [740, 0]
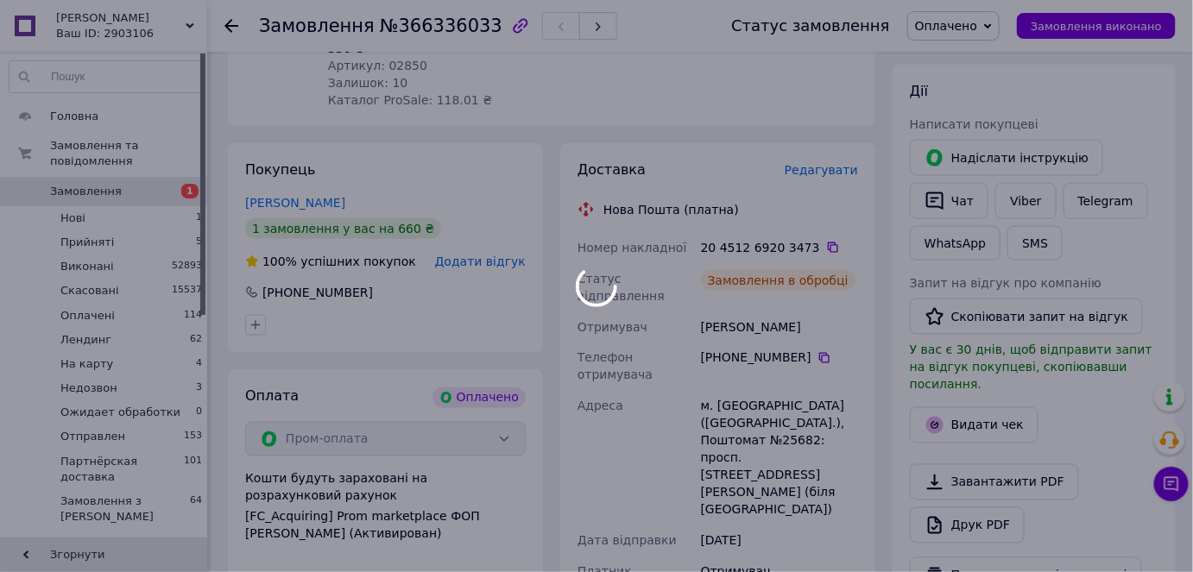
click at [972, 370] on div at bounding box center [596, 286] width 1193 height 572
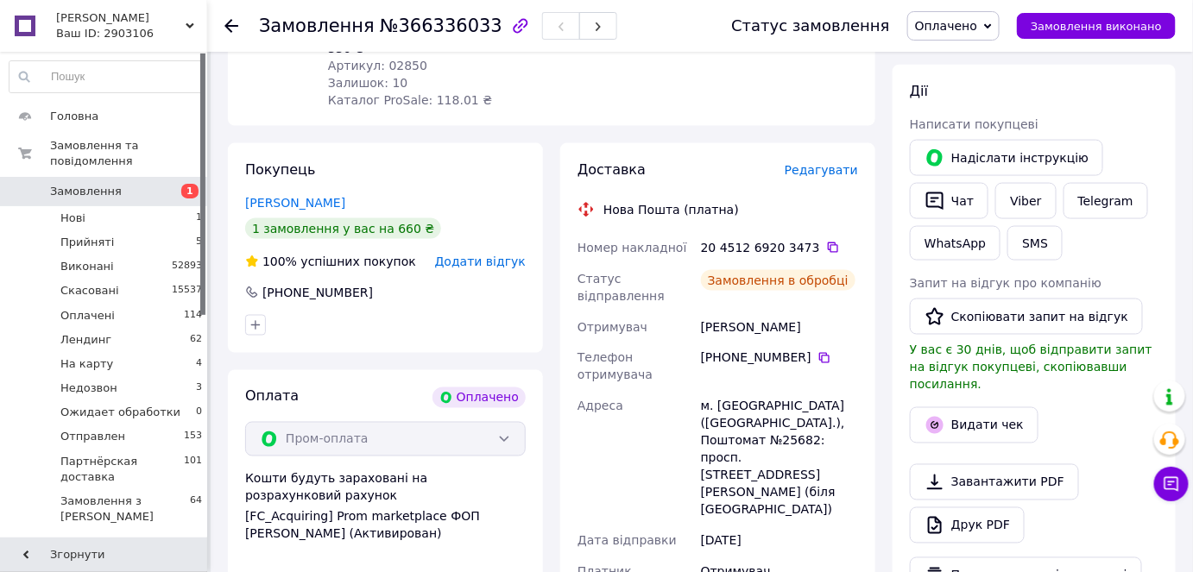
click at [972, 408] on button "Видати чек" at bounding box center [974, 426] width 129 height 36
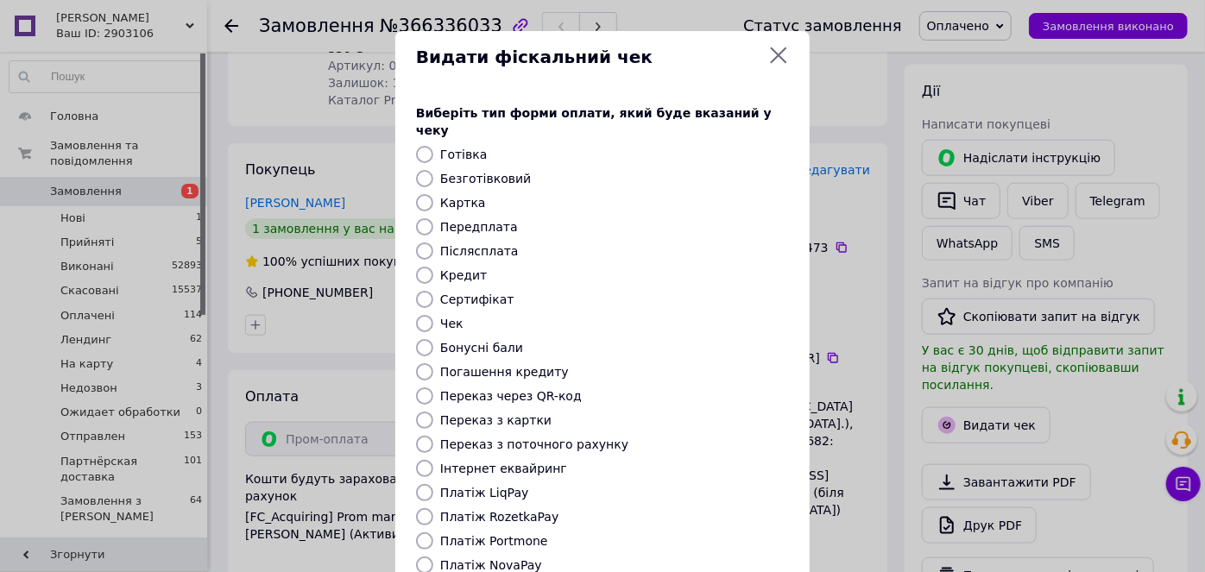
scroll to position [168, 0]
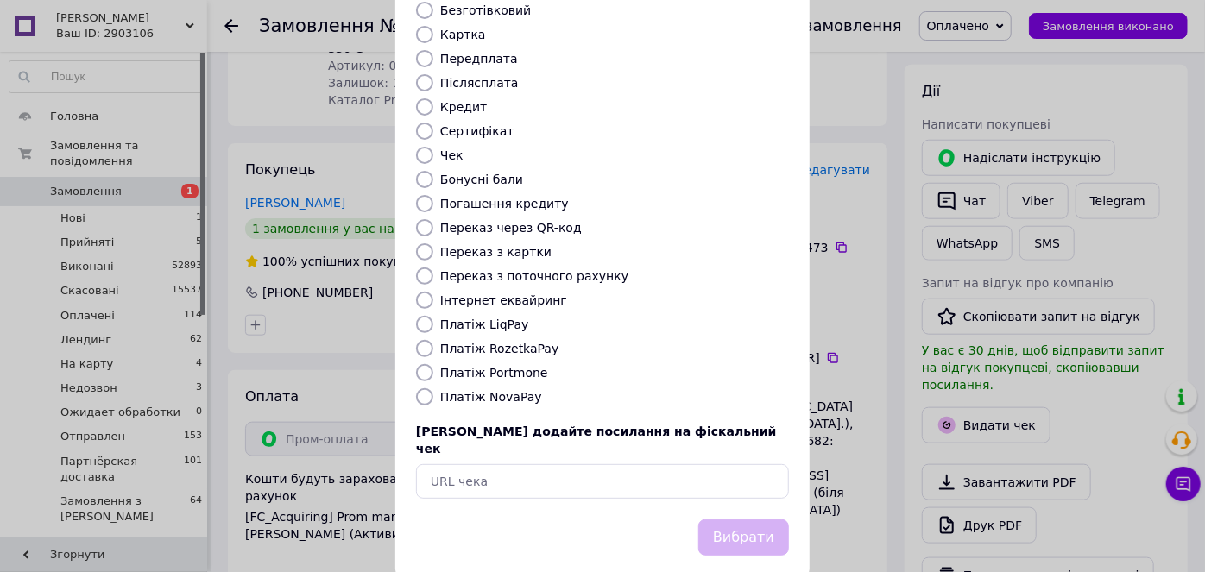
click at [413, 340] on div at bounding box center [425, 348] width 24 height 17
click at [418, 340] on input "Платіж RozetkaPay" at bounding box center [424, 348] width 17 height 17
radio input "true"
click at [743, 520] on button "Вибрати" at bounding box center [743, 538] width 91 height 37
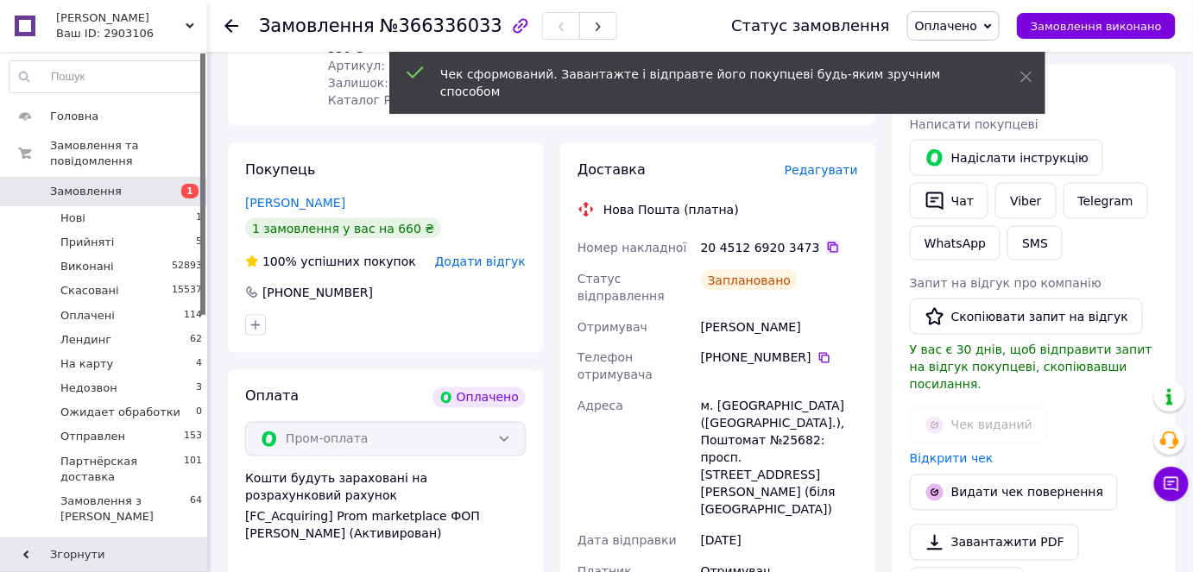
click at [828, 243] on icon at bounding box center [833, 248] width 10 height 10
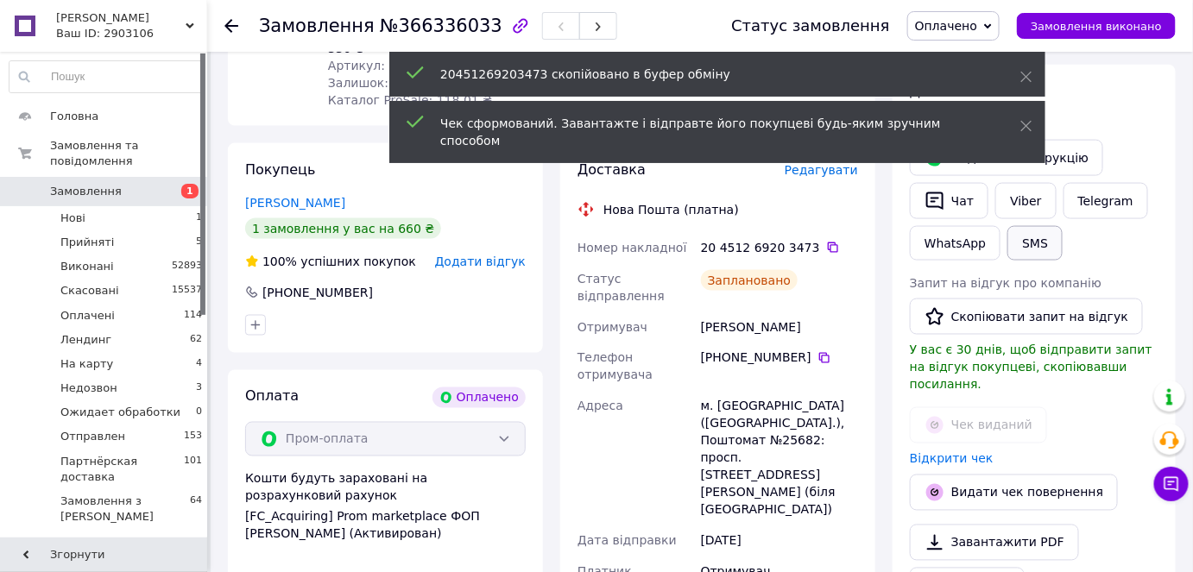
click at [1031, 226] on button "SMS" at bounding box center [1035, 243] width 55 height 35
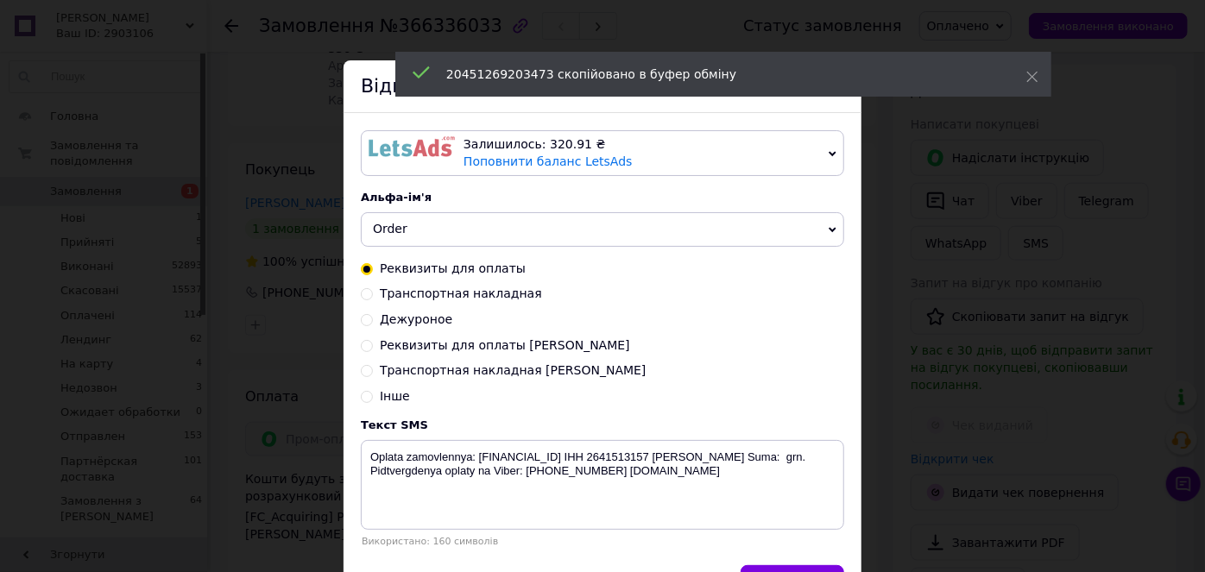
click at [364, 373] on input "Транспортная накладная Надя" at bounding box center [367, 369] width 12 height 12
radio input "true"
radio input "false"
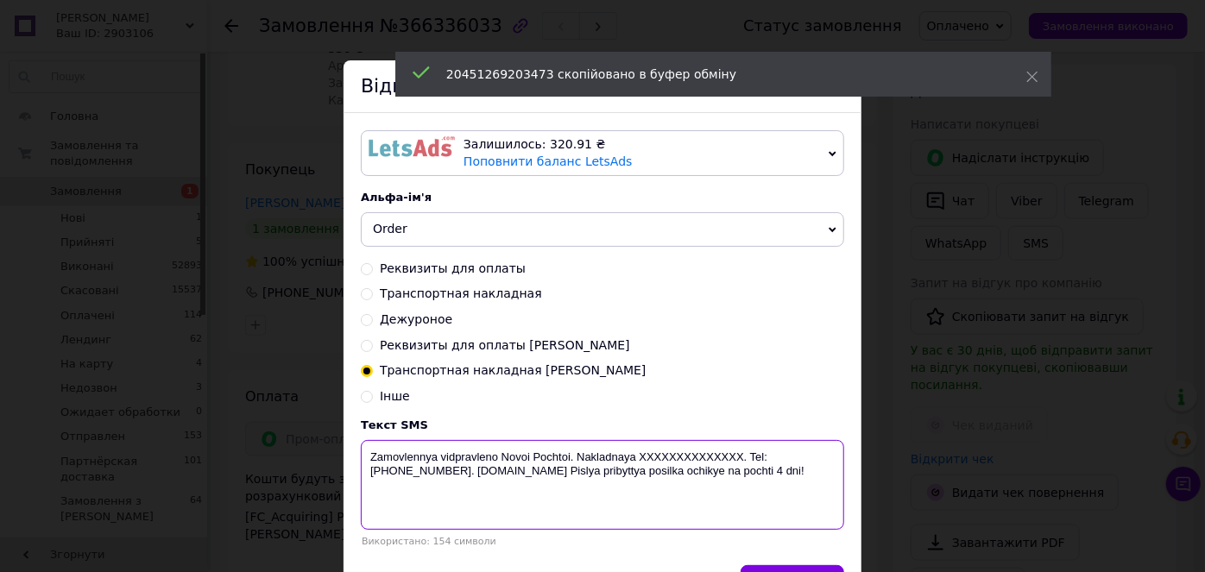
click at [666, 459] on textarea "Zamovlennya vidpravleno Novoi Pochtoi. Nakladnaya XXXXXXXXXXXXXX. Tel: +3805033…" at bounding box center [602, 485] width 483 height 90
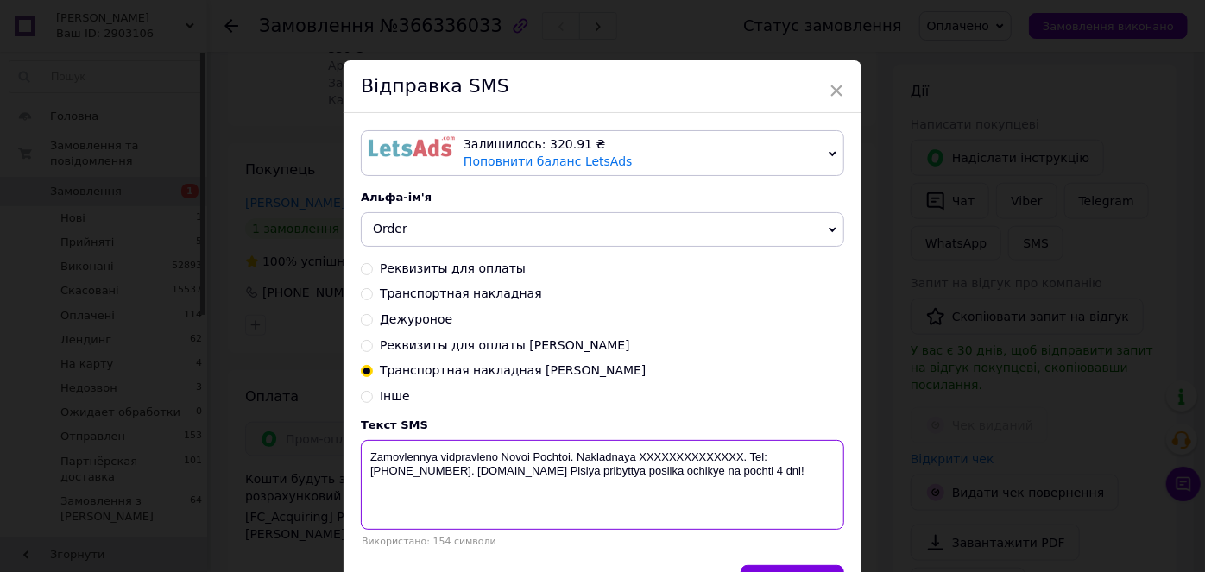
click at [666, 459] on textarea "Zamovlennya vidpravleno Novoi Pochtoi. Nakladnaya XXXXXXXXXXXXXX. Tel: +3805033…" at bounding box center [602, 485] width 483 height 90
paste textarea "20451269203473"
click at [631, 460] on textarea "Zamovlennya vidpravleno Novoi Pochtoi. Nakladnaya 20451269203473. Tel: +3805033…" at bounding box center [602, 485] width 483 height 90
click at [578, 448] on textarea "Zamovlennya vidpravleno Novoi Pochtoi. Nakladna 20451269203473. Tel: +380503351…" at bounding box center [602, 485] width 483 height 90
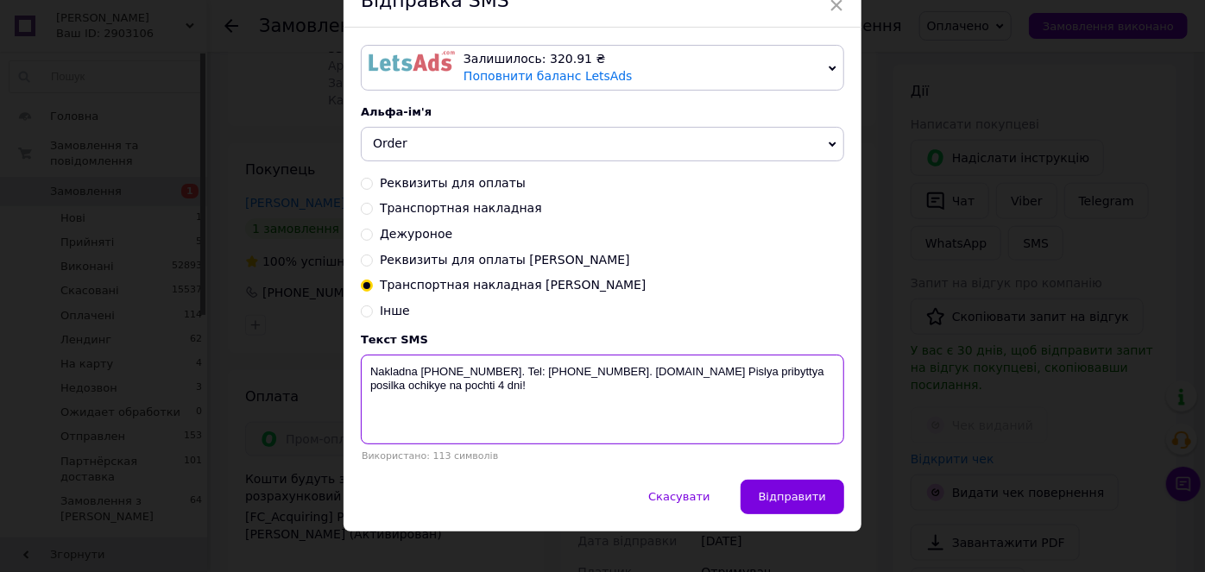
scroll to position [106, 0]
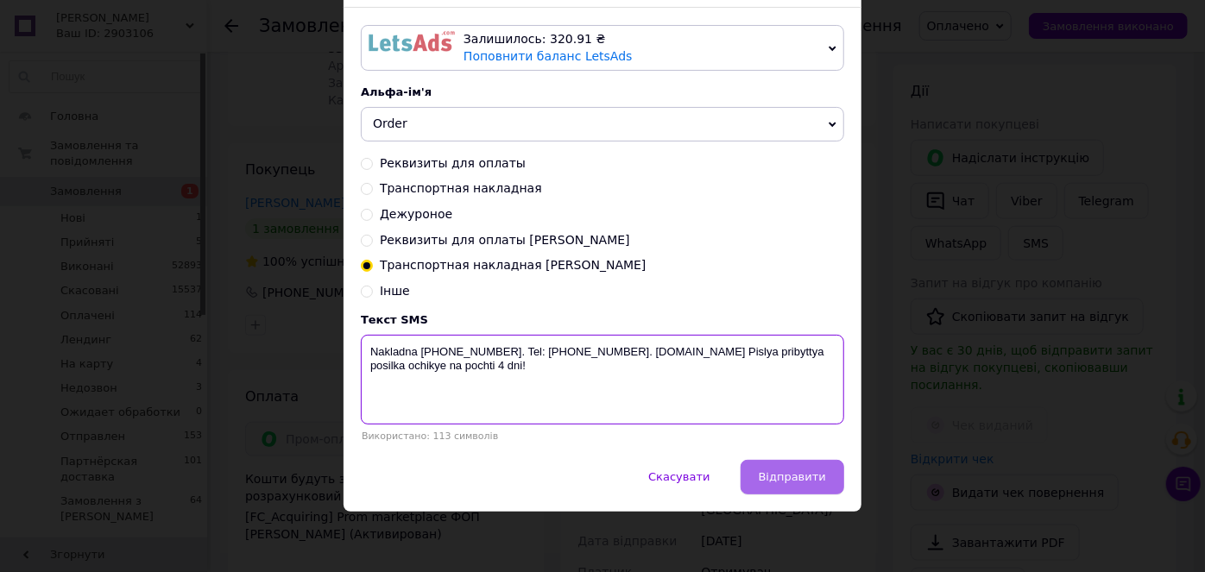
type textarea "Nakladna 20451269203473. Tel: +380503351196. biotrading.com.ua Pislya pribyttya…"
click at [796, 479] on span "Відправити" at bounding box center [792, 477] width 67 height 13
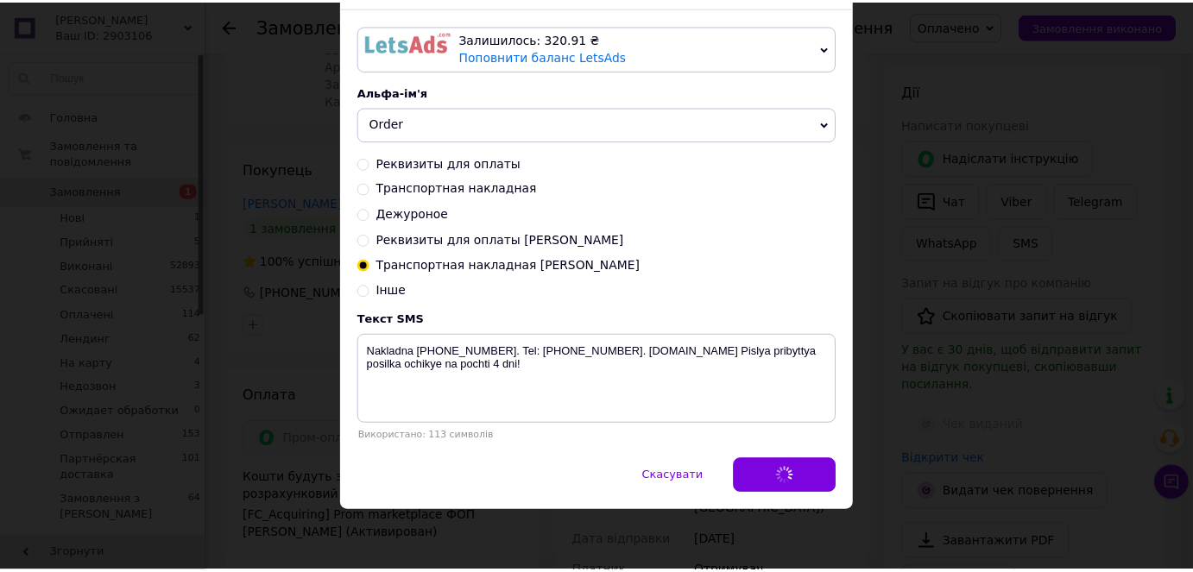
scroll to position [0, 0]
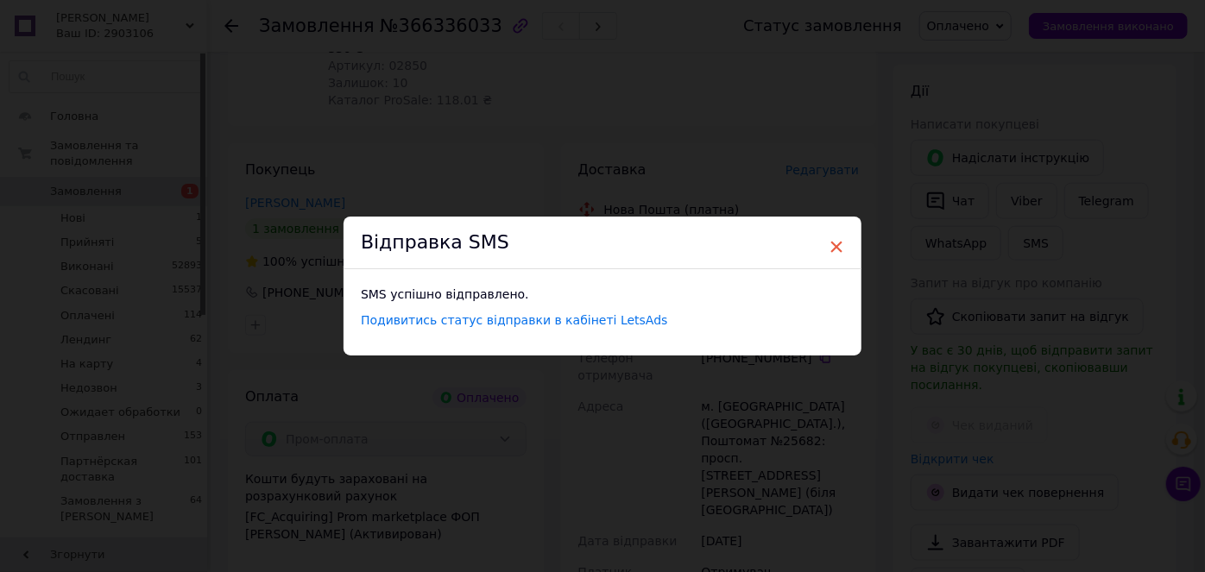
click at [831, 244] on span "×" at bounding box center [837, 246] width 16 height 29
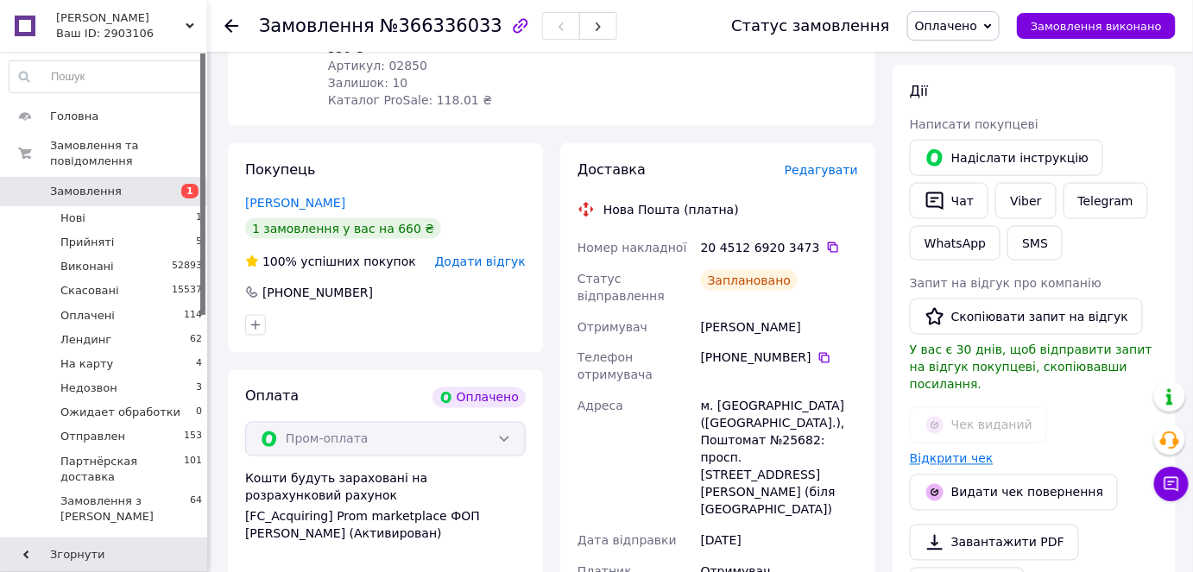
click at [970, 452] on link "Відкрити чек" at bounding box center [952, 459] width 84 height 14
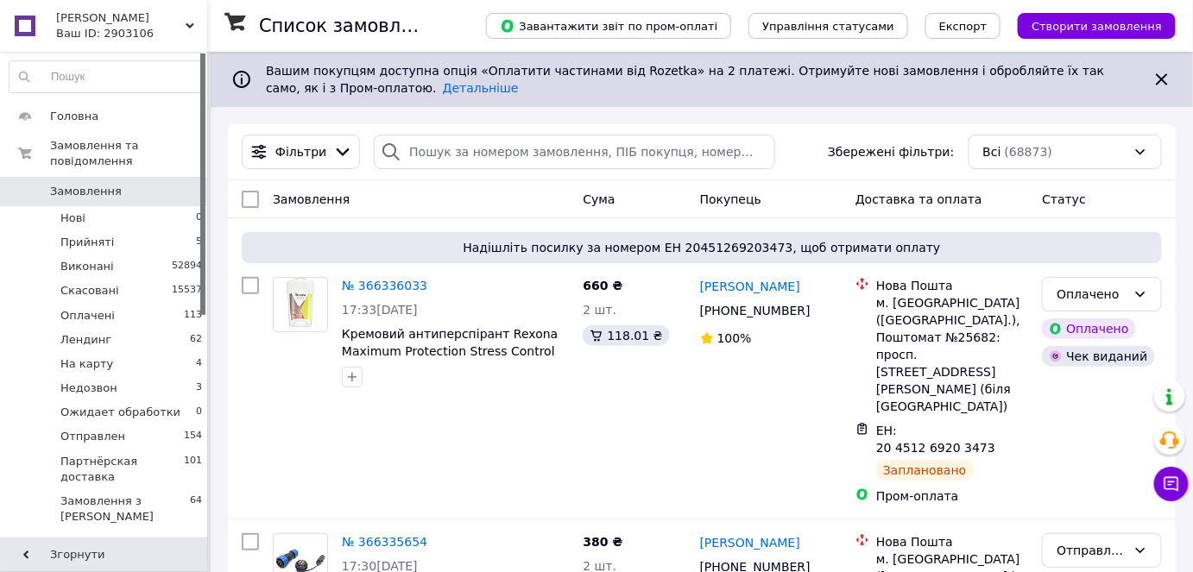
click at [32, 184] on span at bounding box center [25, 192] width 50 height 16
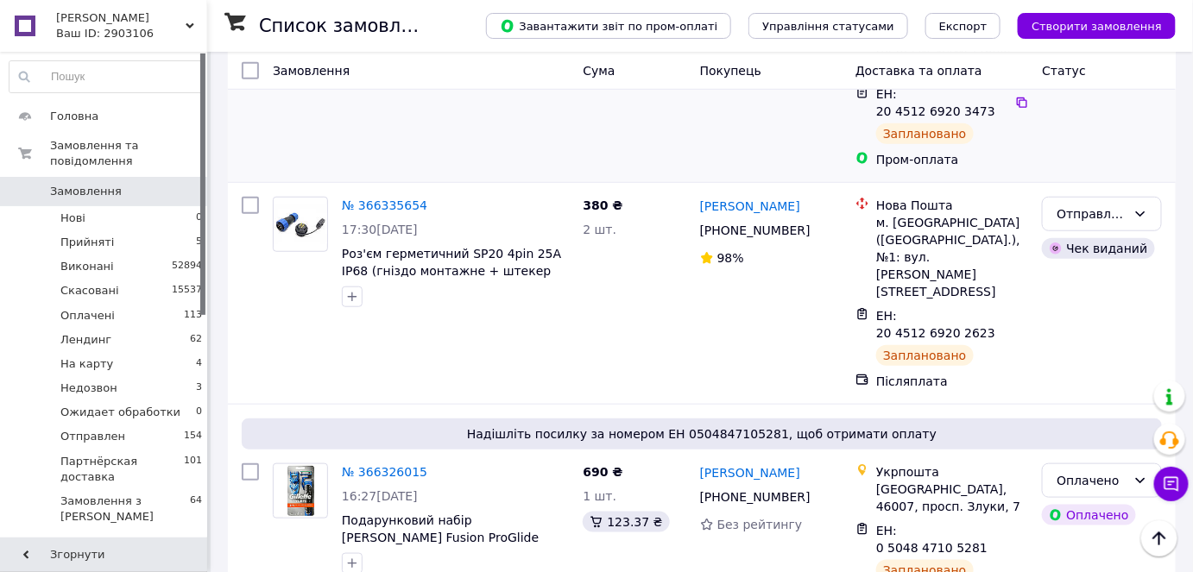
scroll to position [471, 0]
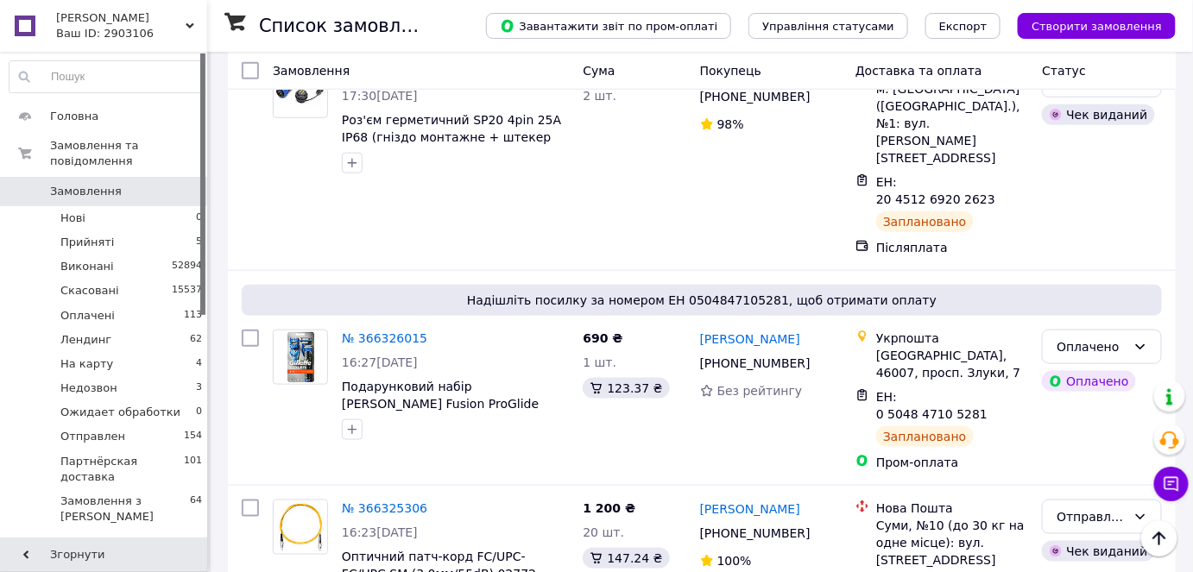
click at [135, 184] on span "Замовлення" at bounding box center [105, 192] width 110 height 16
click at [151, 184] on span "Замовлення" at bounding box center [105, 192] width 110 height 16
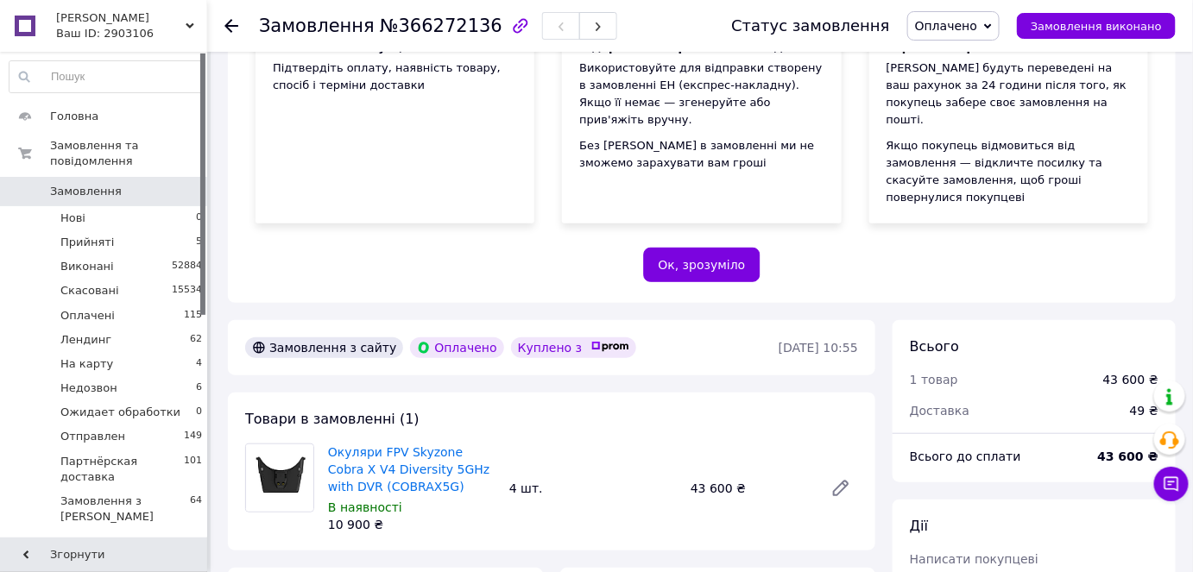
scroll to position [549, 0]
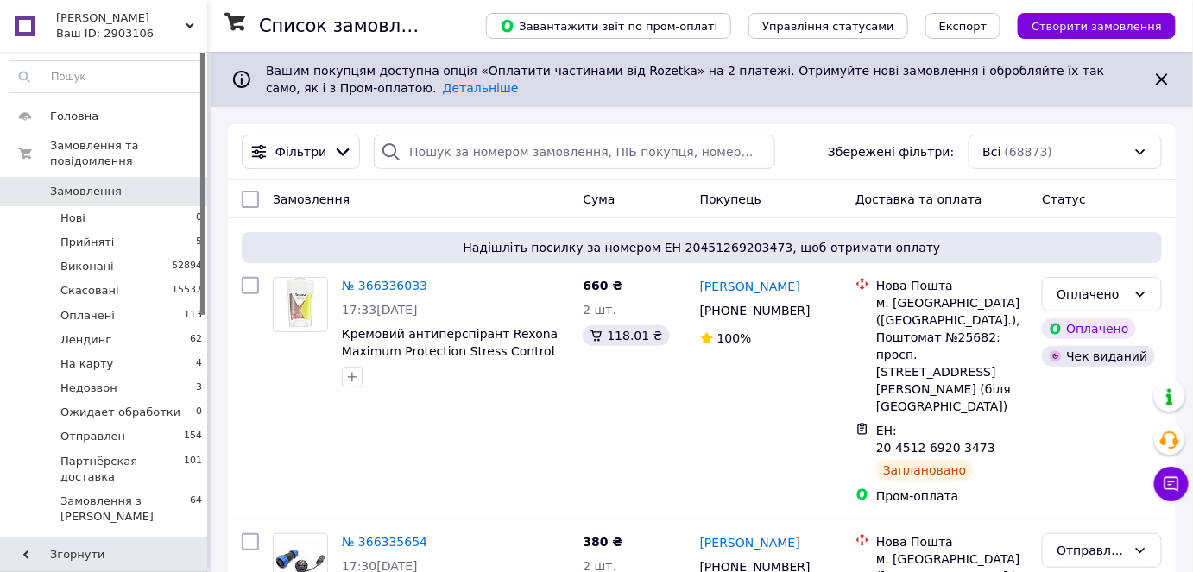
click at [114, 184] on span "Замовлення" at bounding box center [105, 192] width 110 height 16
click at [105, 381] on span "Недозвон" at bounding box center [88, 389] width 57 height 16
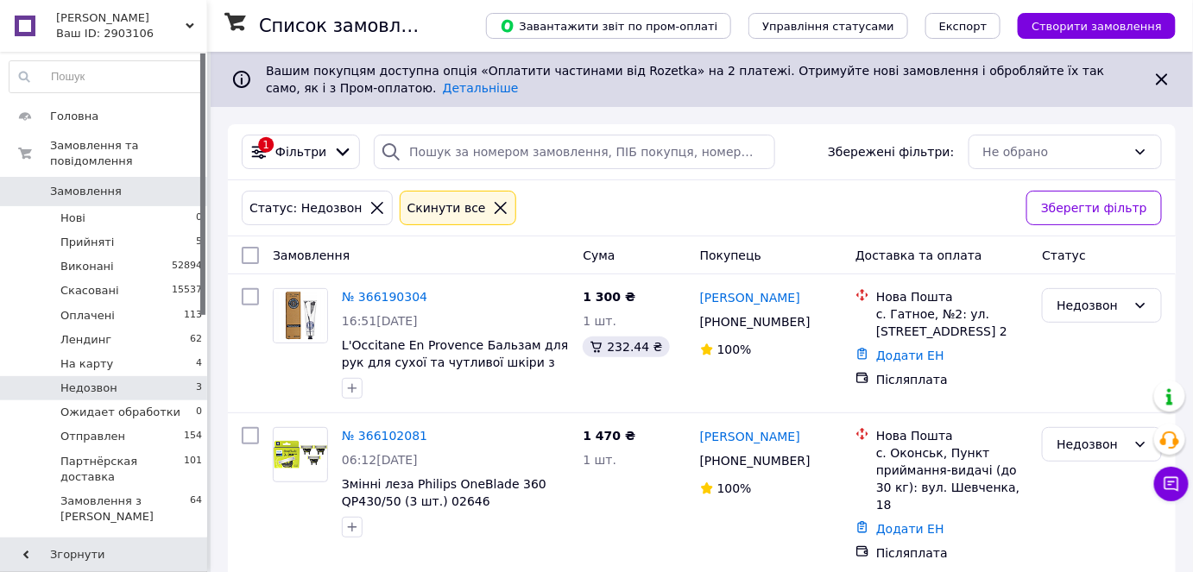
click at [73, 183] on link "Замовлення 0" at bounding box center [106, 191] width 212 height 29
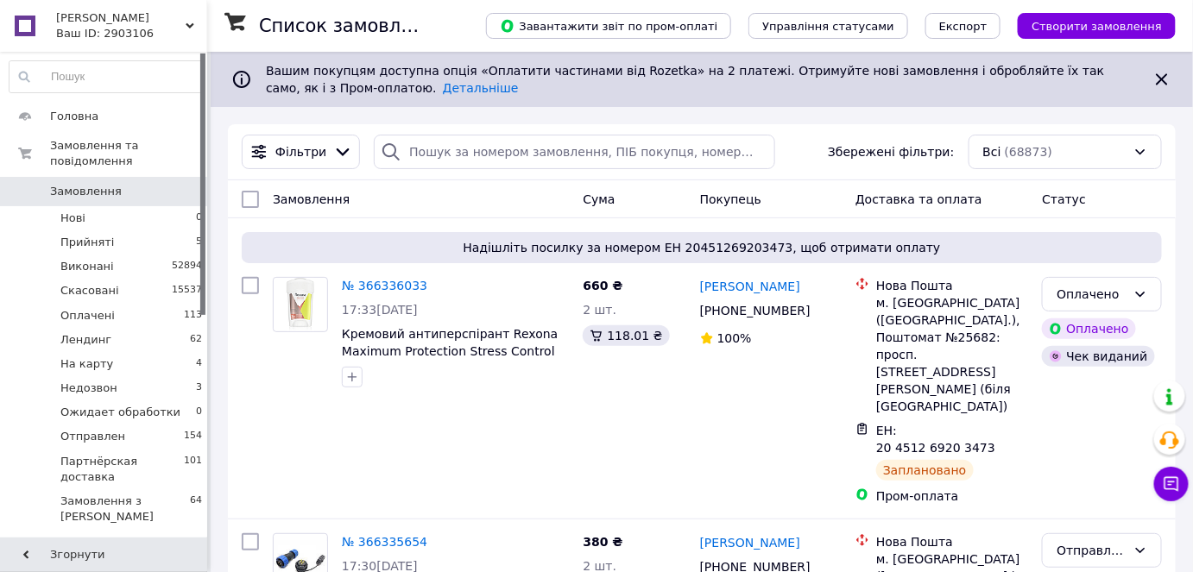
click at [86, 184] on span "Замовлення" at bounding box center [86, 192] width 72 height 16
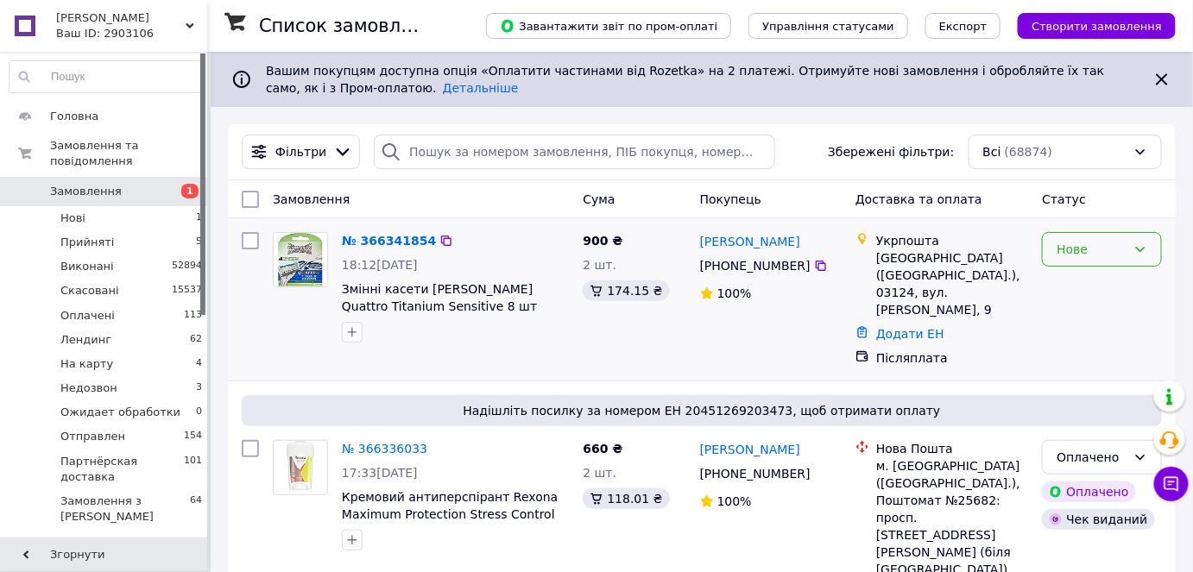
click at [1068, 256] on div "Нове" at bounding box center [1092, 249] width 70 height 19
click at [1061, 295] on li "Прийнято" at bounding box center [1103, 285] width 118 height 31
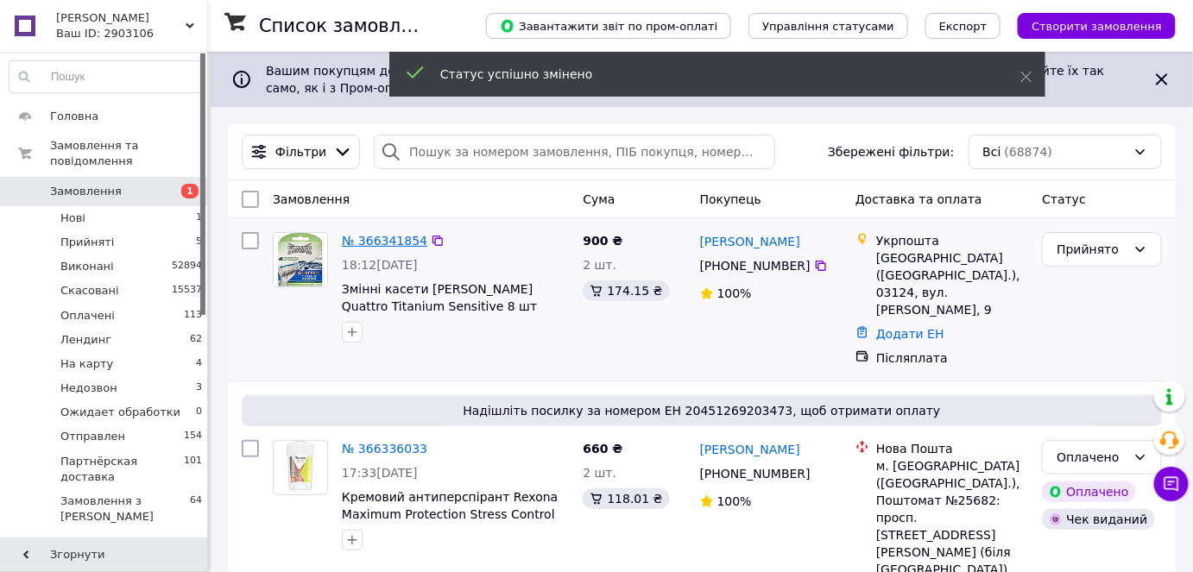
click at [375, 237] on link "№ 366341854" at bounding box center [384, 241] width 85 height 14
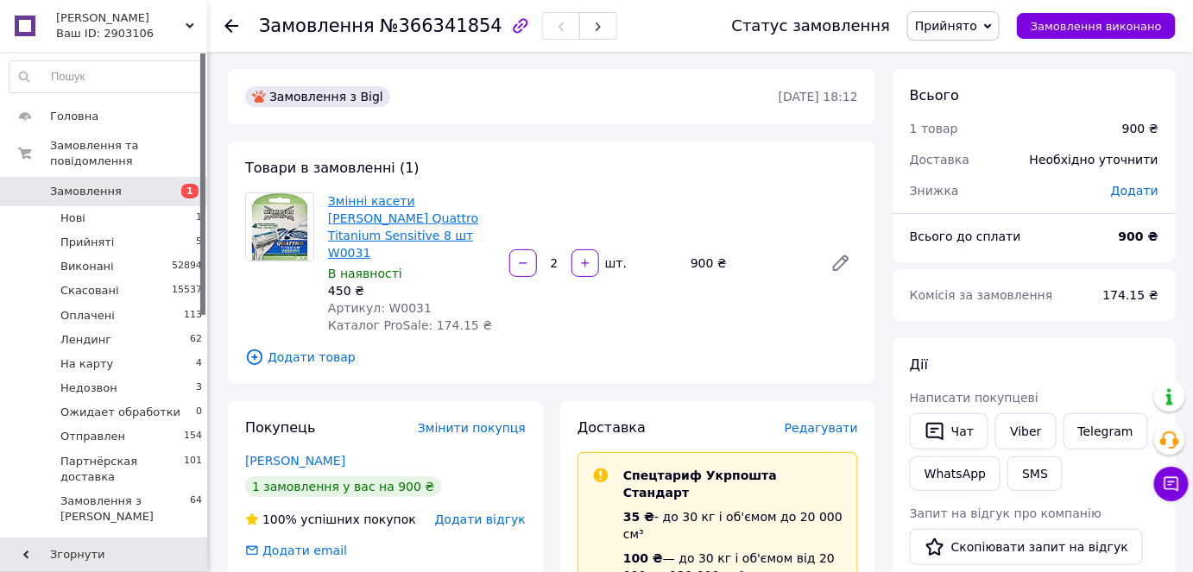
click at [379, 222] on link "Змінні касети [PERSON_NAME] Quattro Titanium Sensitive 8 шт W0031" at bounding box center [403, 227] width 150 height 66
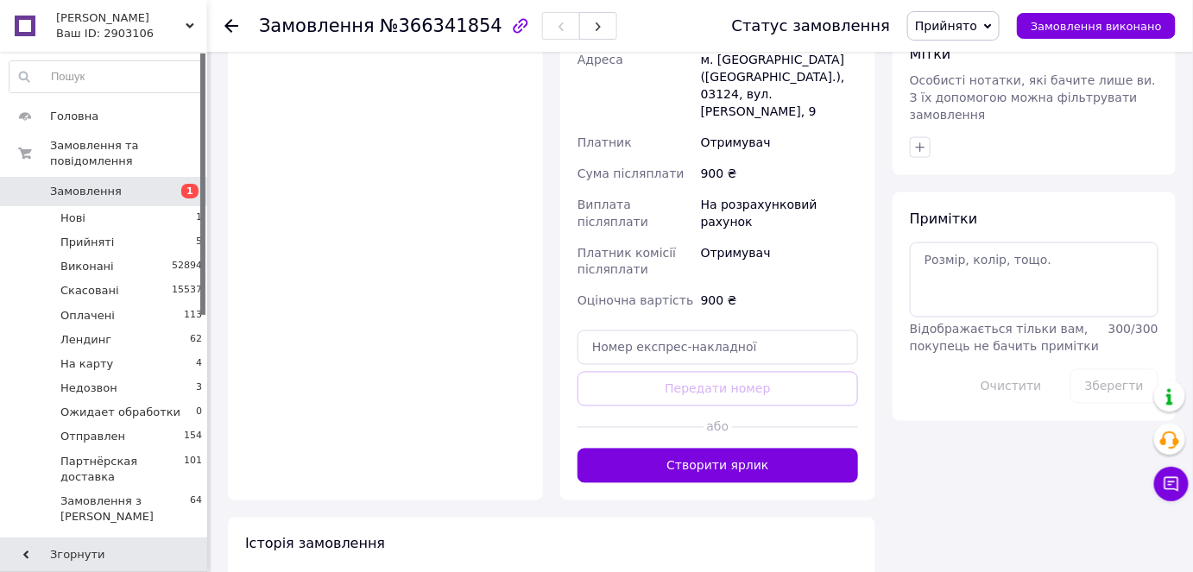
scroll to position [825, 0]
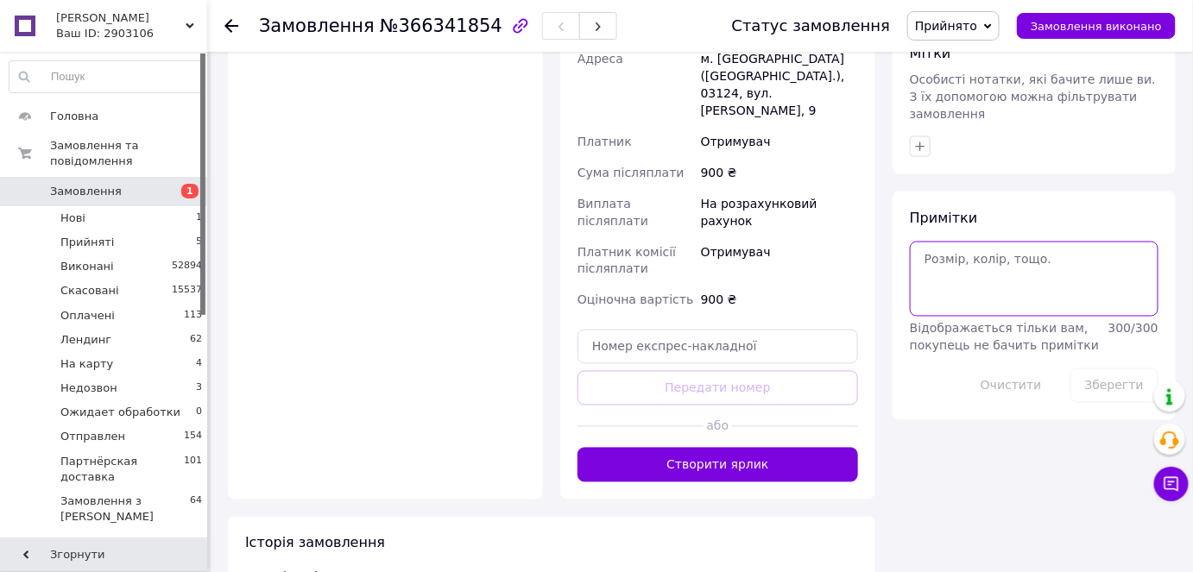
click at [989, 261] on textarea at bounding box center [1034, 279] width 249 height 74
type textarea "Надя"
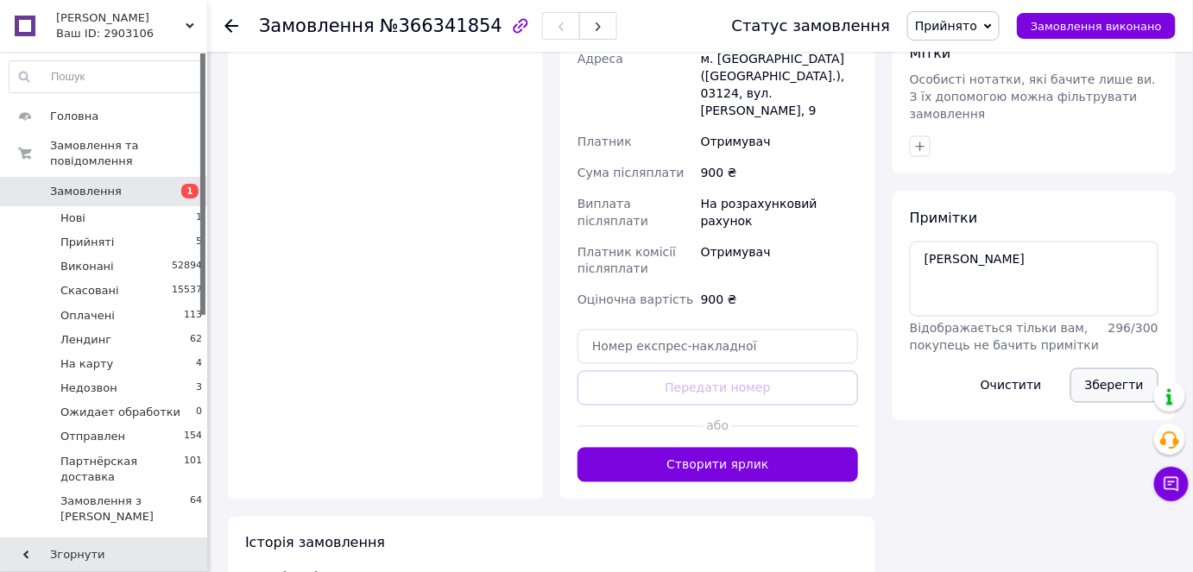
click at [1103, 369] on button "Зберегти" at bounding box center [1115, 386] width 88 height 35
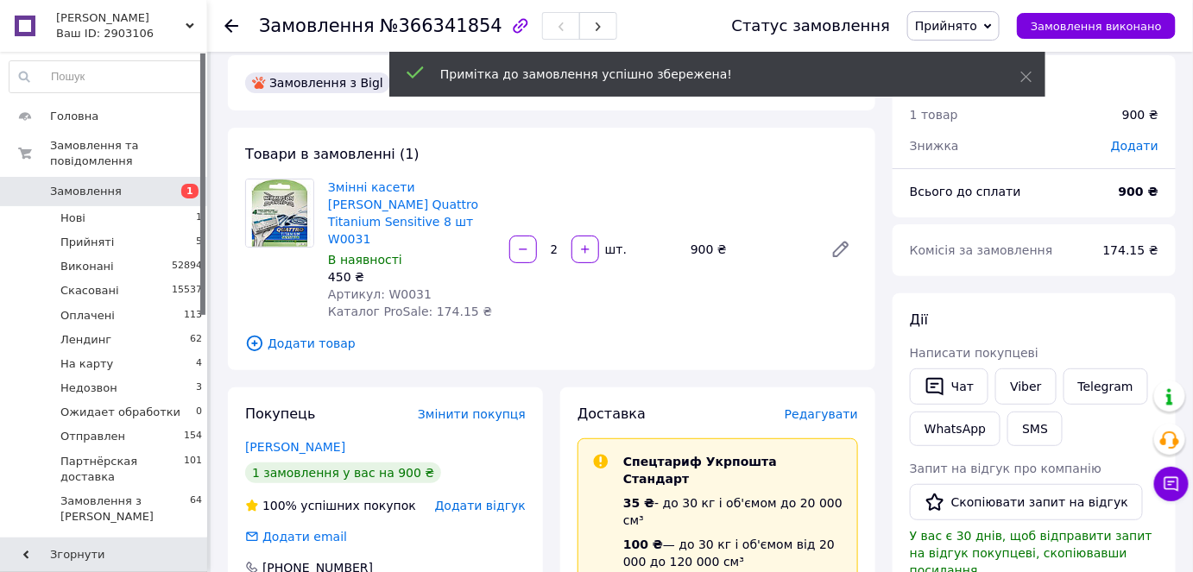
scroll to position [0, 0]
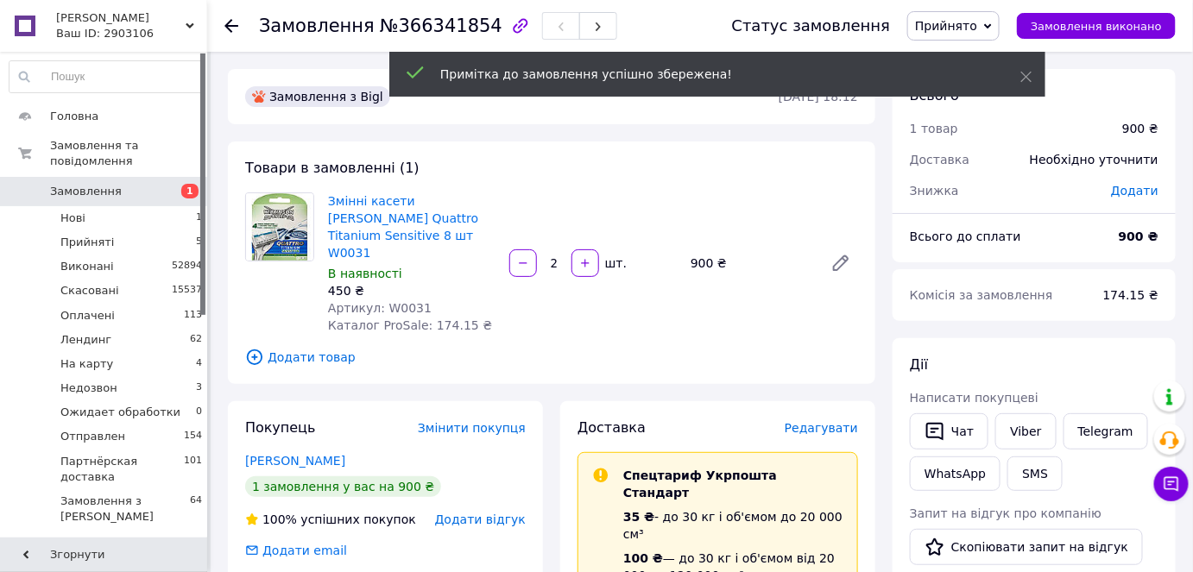
click at [420, 30] on span "№366341854" at bounding box center [441, 26] width 123 height 21
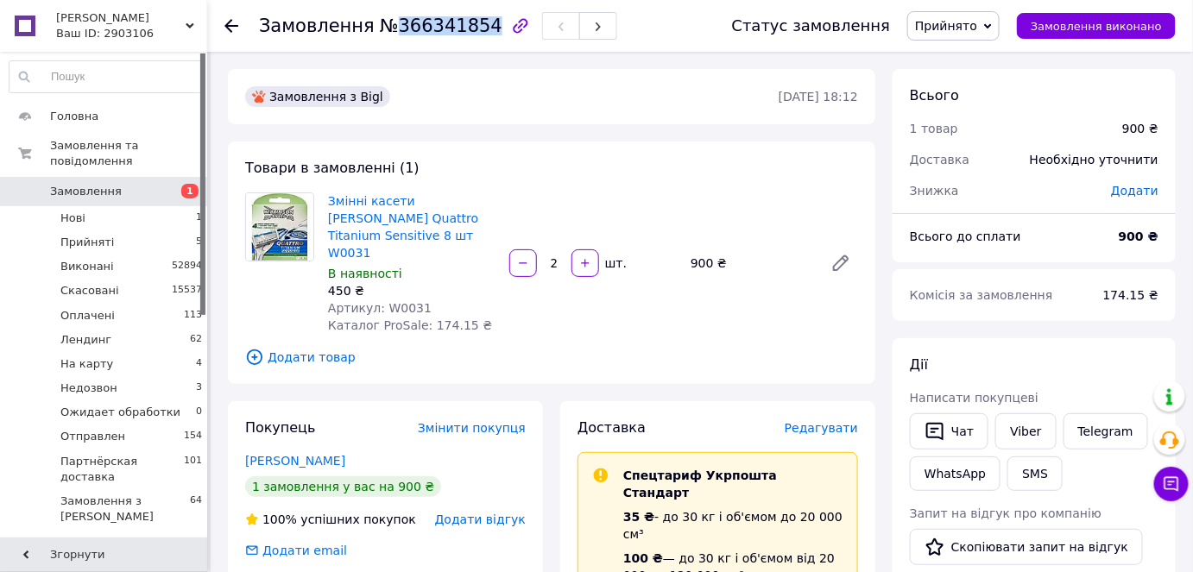
click at [420, 30] on span "№366341854" at bounding box center [441, 26] width 123 height 21
copy span "366341854"
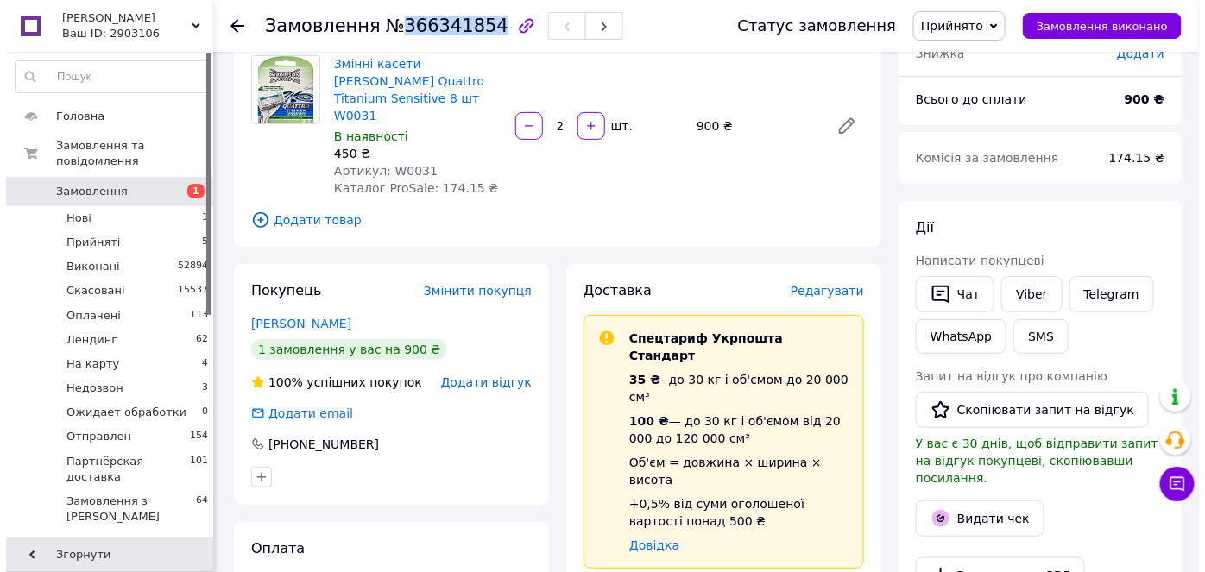
scroll to position [313, 0]
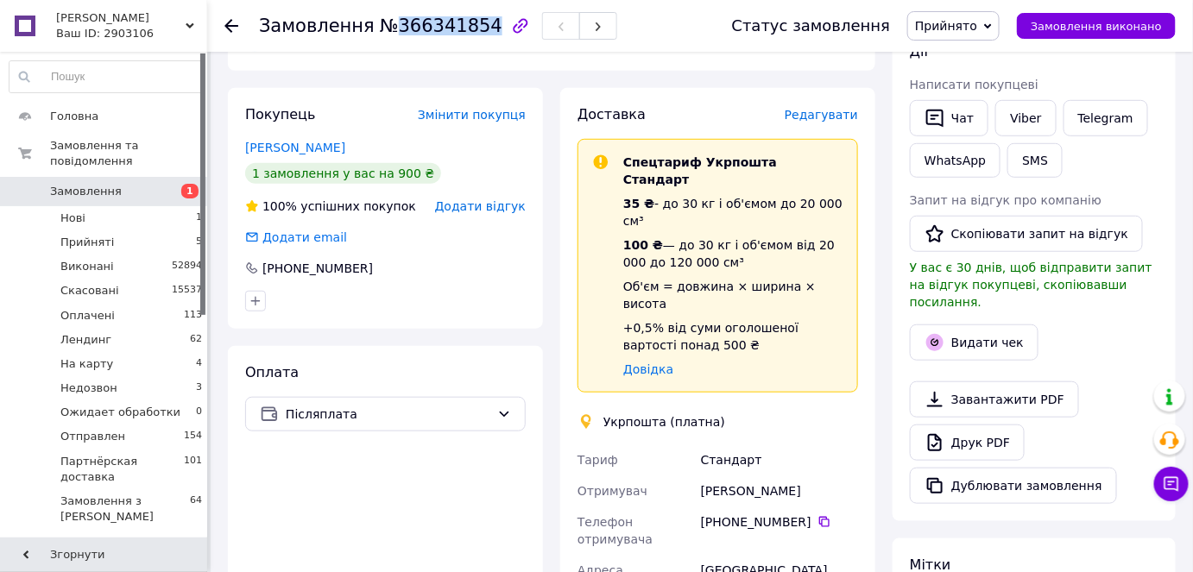
drag, startPoint x: 816, startPoint y: 427, endPoint x: 665, endPoint y: 399, distance: 153.7
click at [829, 476] on div "Тетяна Поляковська" at bounding box center [780, 491] width 164 height 31
click at [824, 476] on div "Тетяна Поляковська" at bounding box center [780, 491] width 164 height 31
drag, startPoint x: 823, startPoint y: 417, endPoint x: 672, endPoint y: 411, distance: 151.2
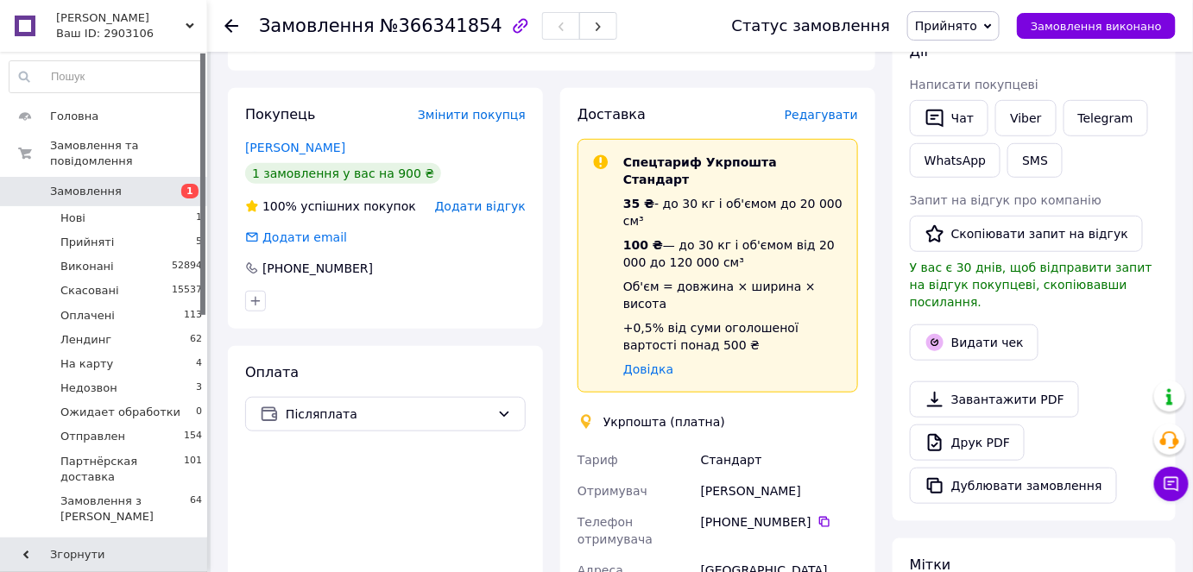
copy div "Отримувач Тетяна Поляковська"
click at [824, 108] on span "Редагувати" at bounding box center [821, 115] width 73 height 14
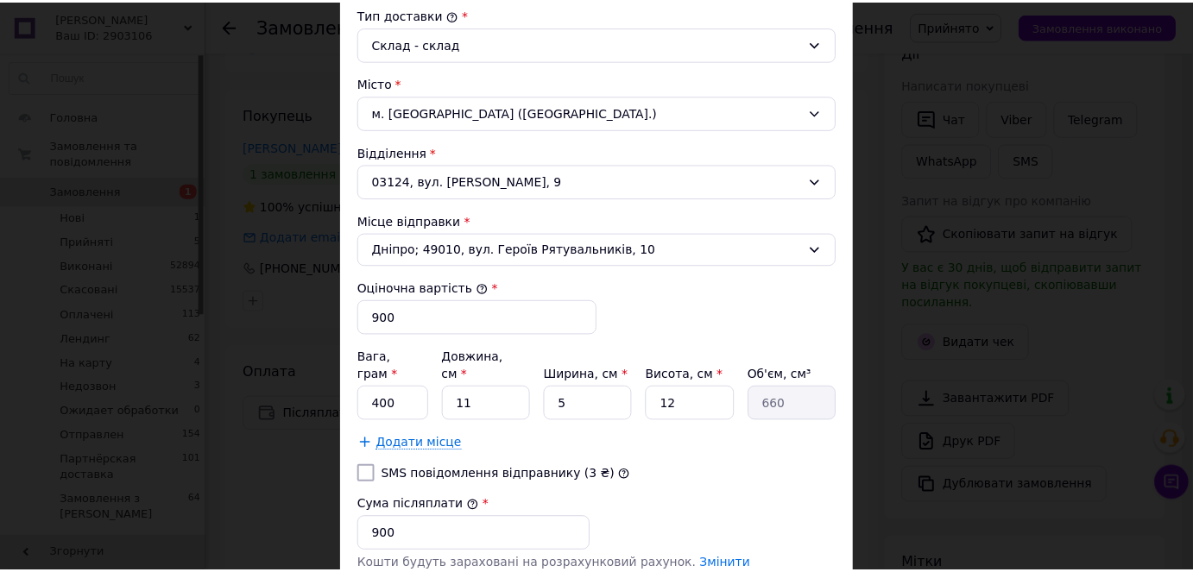
scroll to position [660, 0]
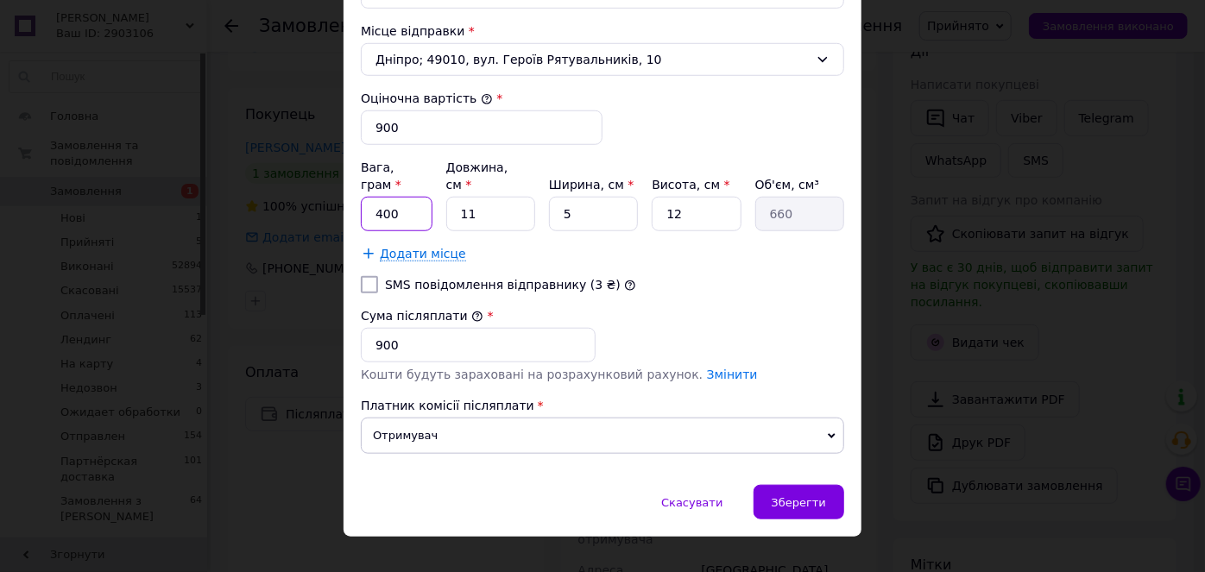
click at [395, 197] on input "400" at bounding box center [397, 214] width 72 height 35
click at [730, 276] on div "SMS повідомлення відправнику (3 ₴)" at bounding box center [602, 284] width 490 height 17
click at [793, 496] on span "Зберегти" at bounding box center [799, 502] width 54 height 13
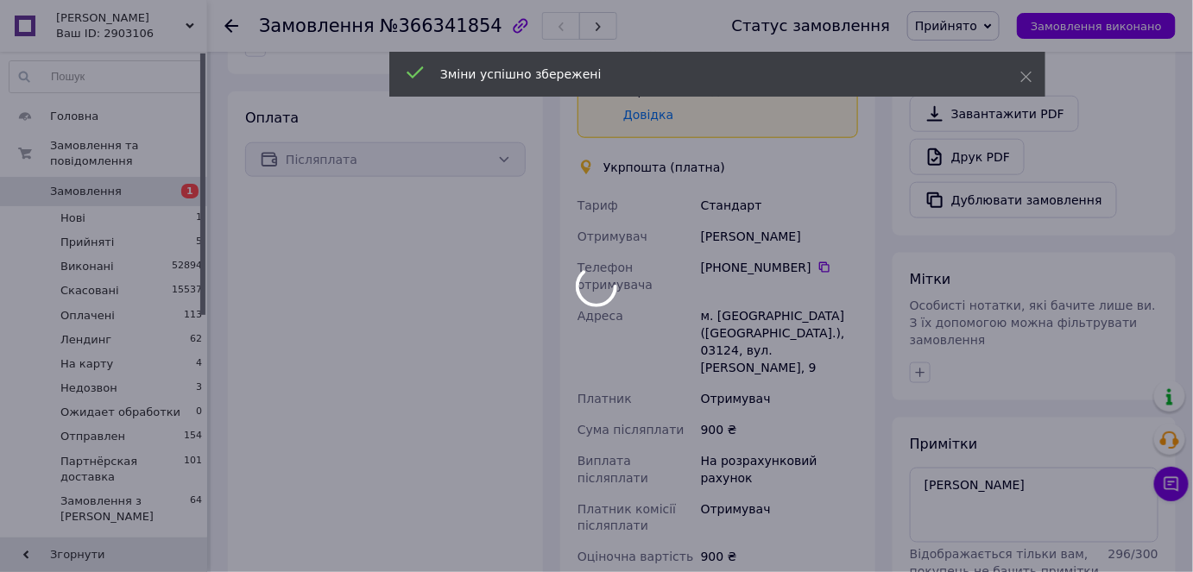
scroll to position [863, 0]
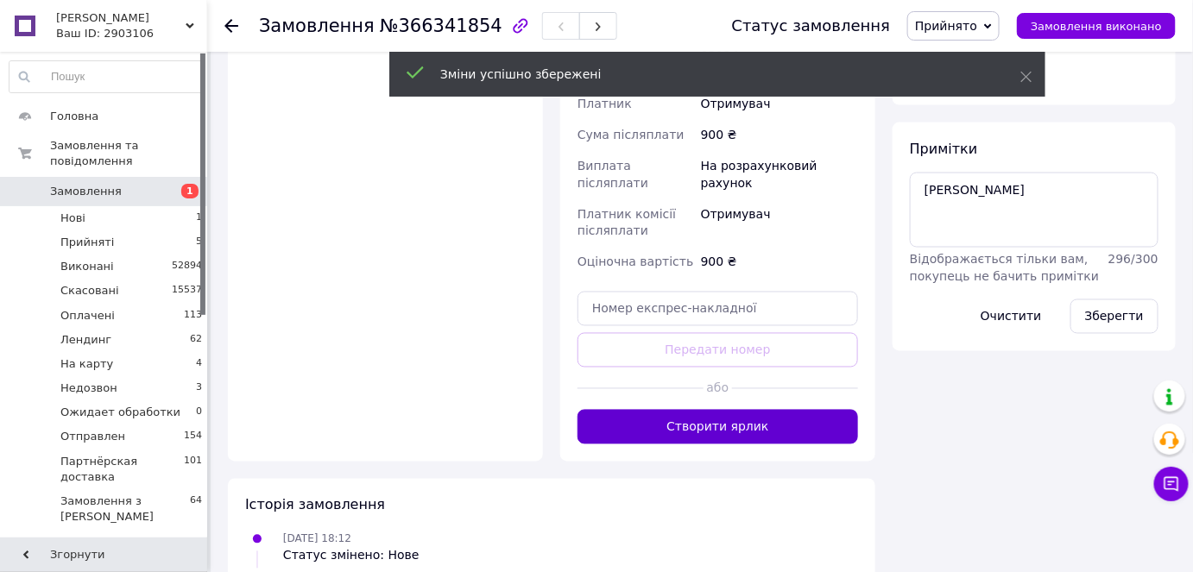
click at [743, 410] on button "Створити ярлик" at bounding box center [718, 427] width 281 height 35
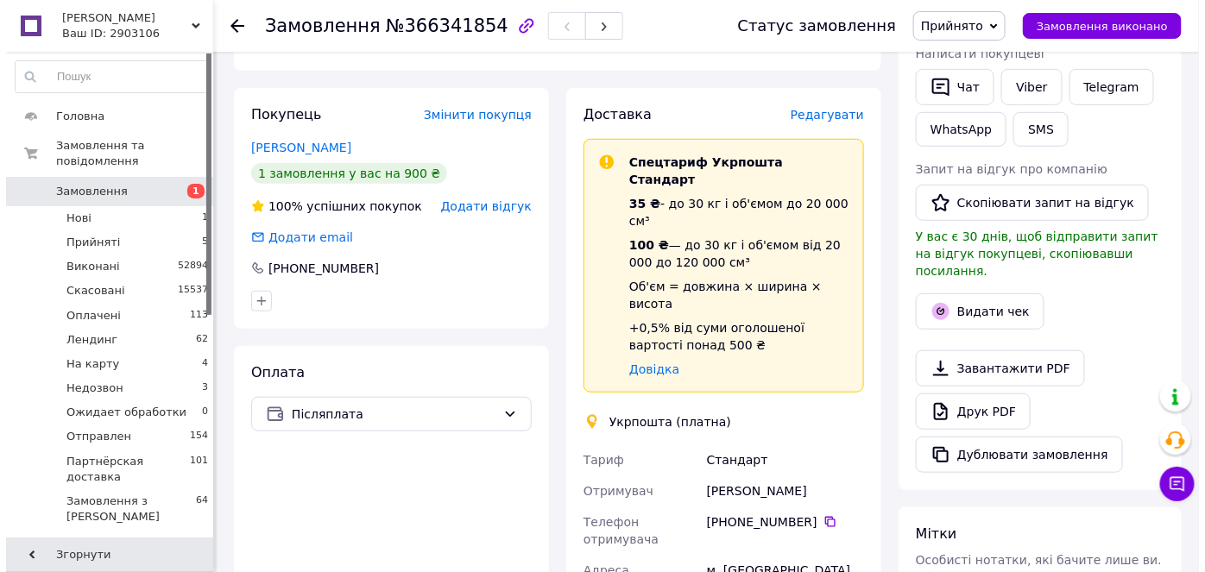
scroll to position [235, 0]
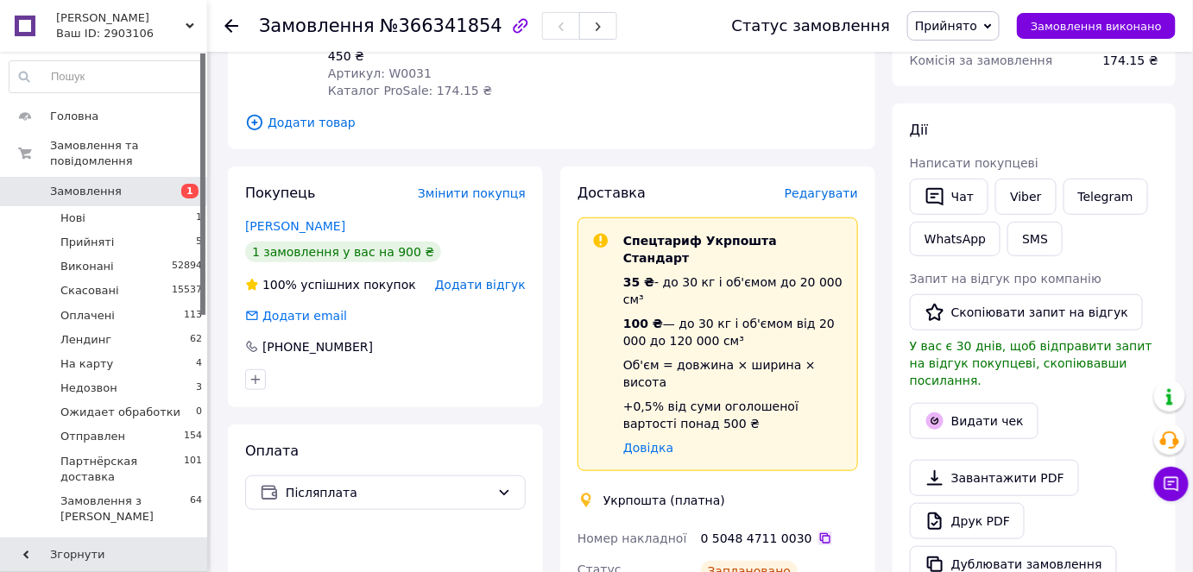
click at [818, 532] on icon at bounding box center [825, 539] width 14 height 14
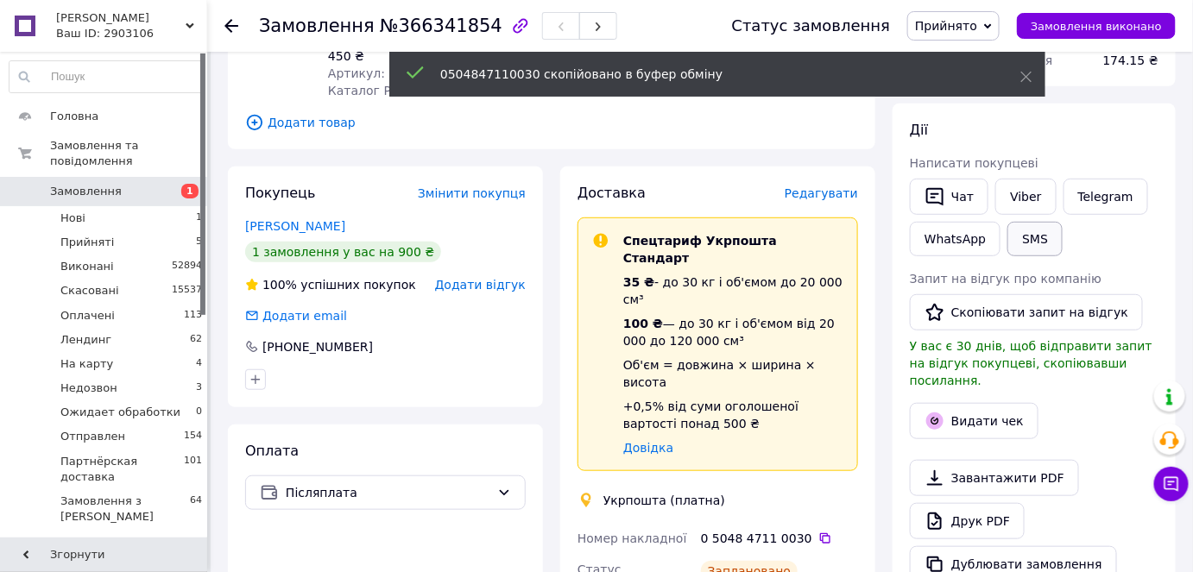
click at [1011, 240] on button "SMS" at bounding box center [1035, 239] width 55 height 35
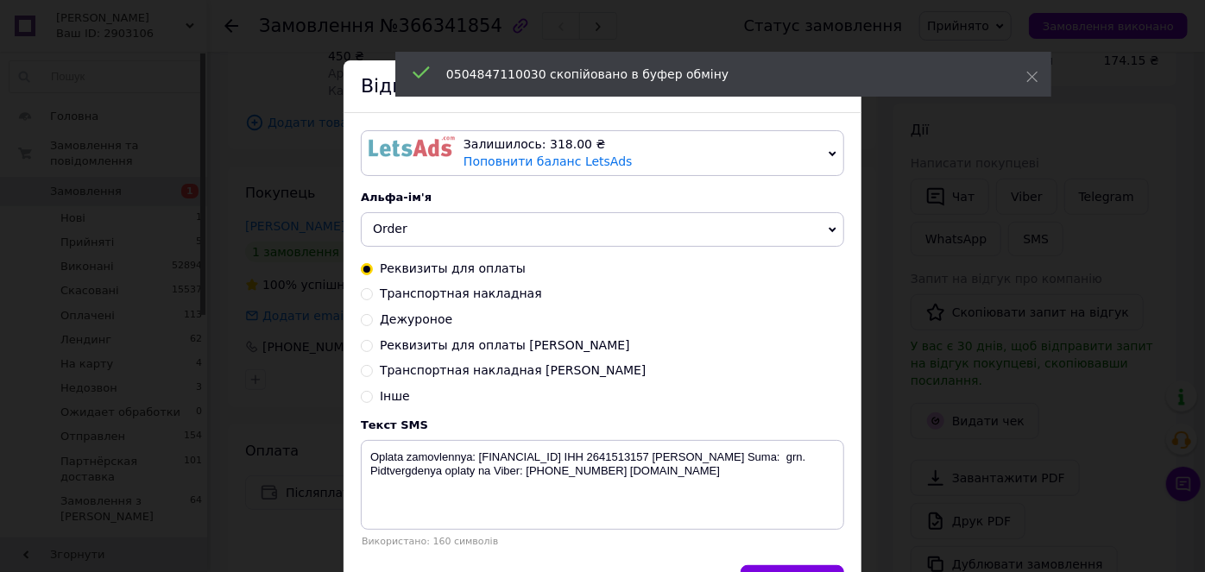
click at [361, 373] on input "Транспортная накладная Надя" at bounding box center [367, 369] width 12 height 12
radio input "true"
radio input "false"
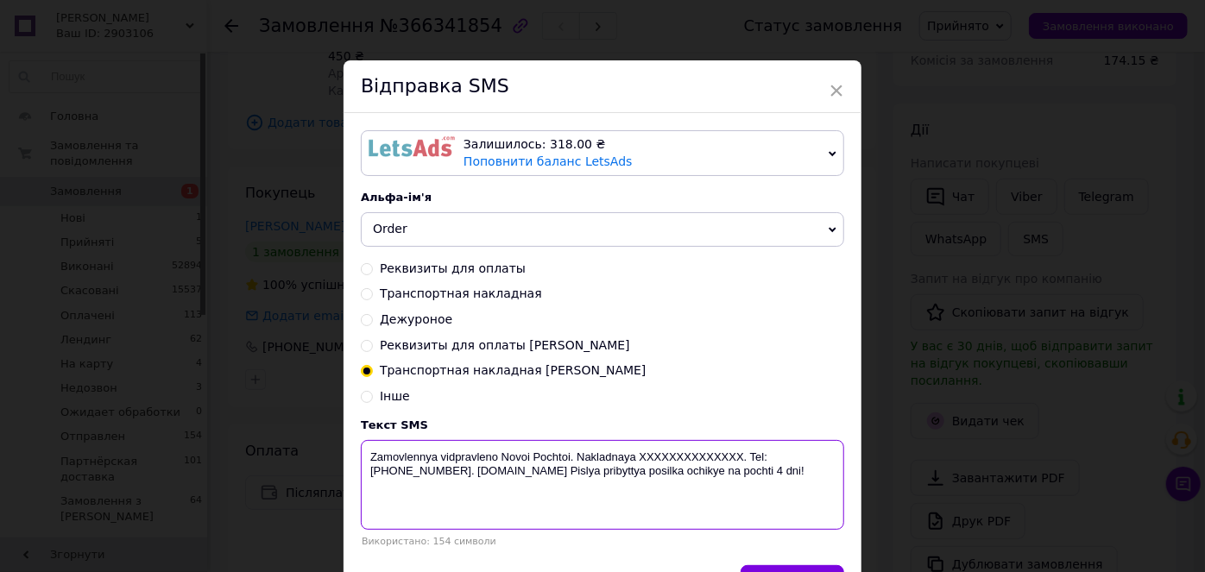
click at [660, 450] on textarea "Zamovlennya vidpravleno Novoi Pochtoi. Nakladnaya XXXXXXXXXXXXXX. Tel: +3805033…" at bounding box center [602, 485] width 483 height 90
paste textarea "0504847110030"
click at [631, 456] on textarea "Zamovlennya vidpravleno Novoi Pochtoi. Nakladnaya 0504847110030. Tel: +38050335…" at bounding box center [602, 485] width 483 height 90
click at [630, 454] on textarea "Zamovlennya vidpravleno Novoi Pochtoi. Nakladnaya 0504847110030. Tel: +38050335…" at bounding box center [602, 485] width 483 height 90
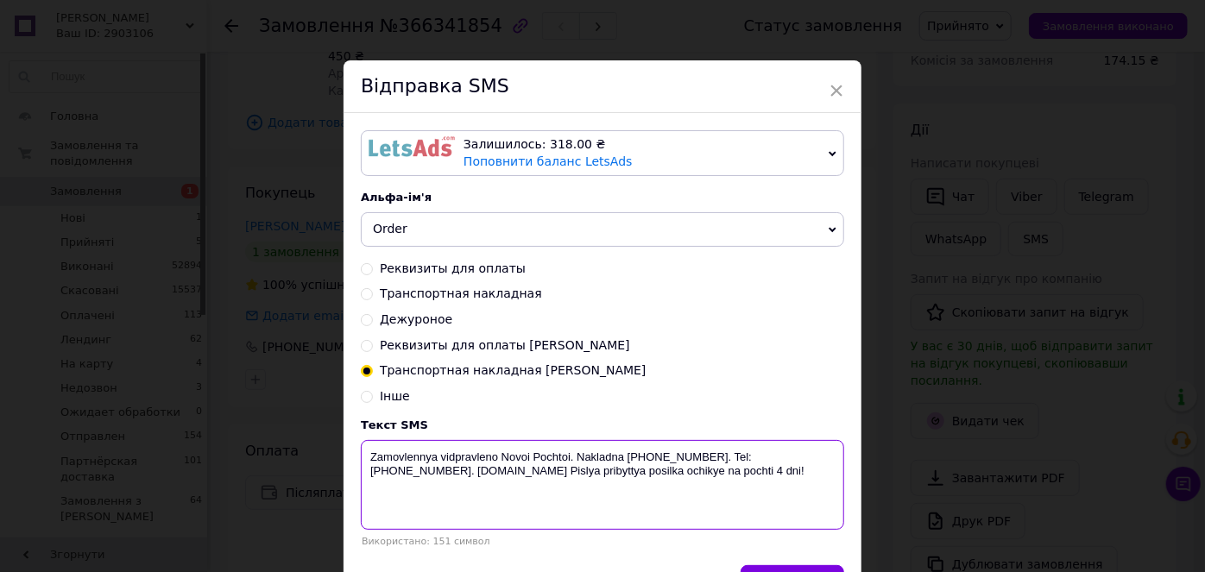
click at [573, 447] on textarea "Zamovlennya vidpravleno Novoi Pochtoi. Nakladna 0504847110030. Tel: +3805033511…" at bounding box center [602, 485] width 483 height 90
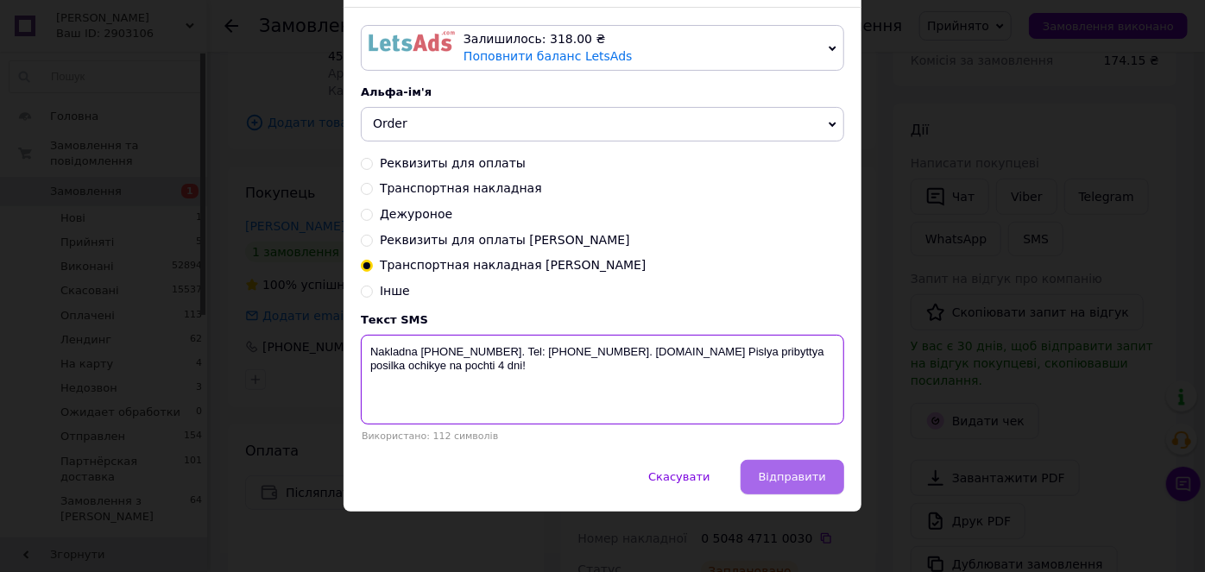
type textarea "Nakladna 0504847110030. Tel: +380503351196. biotrading.com.ua Pislya pribyttya …"
click at [766, 481] on span "Відправити" at bounding box center [792, 477] width 67 height 13
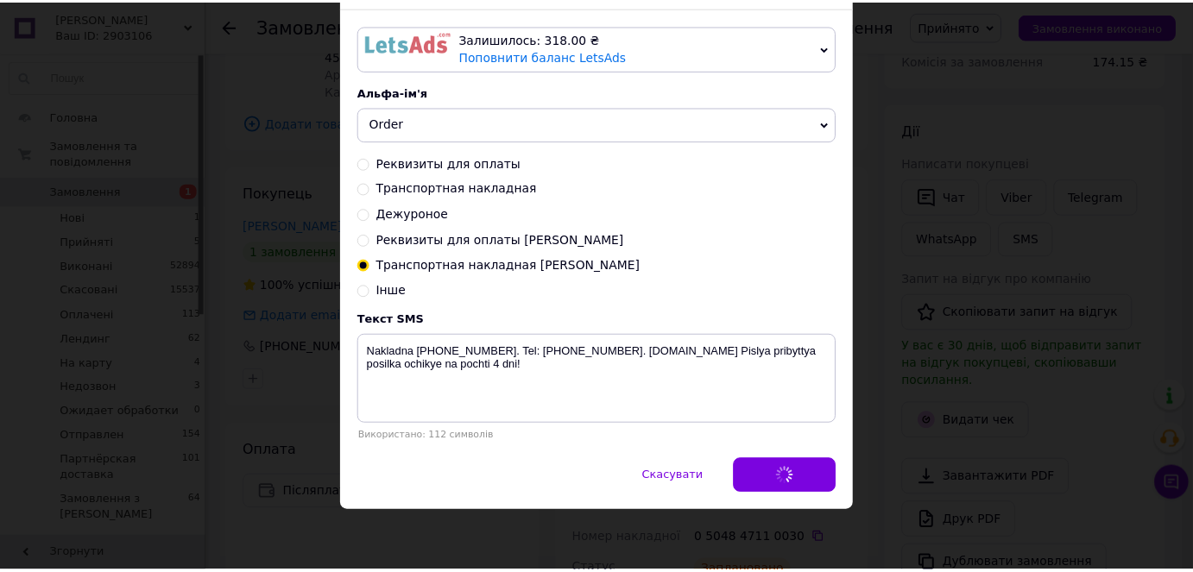
scroll to position [0, 0]
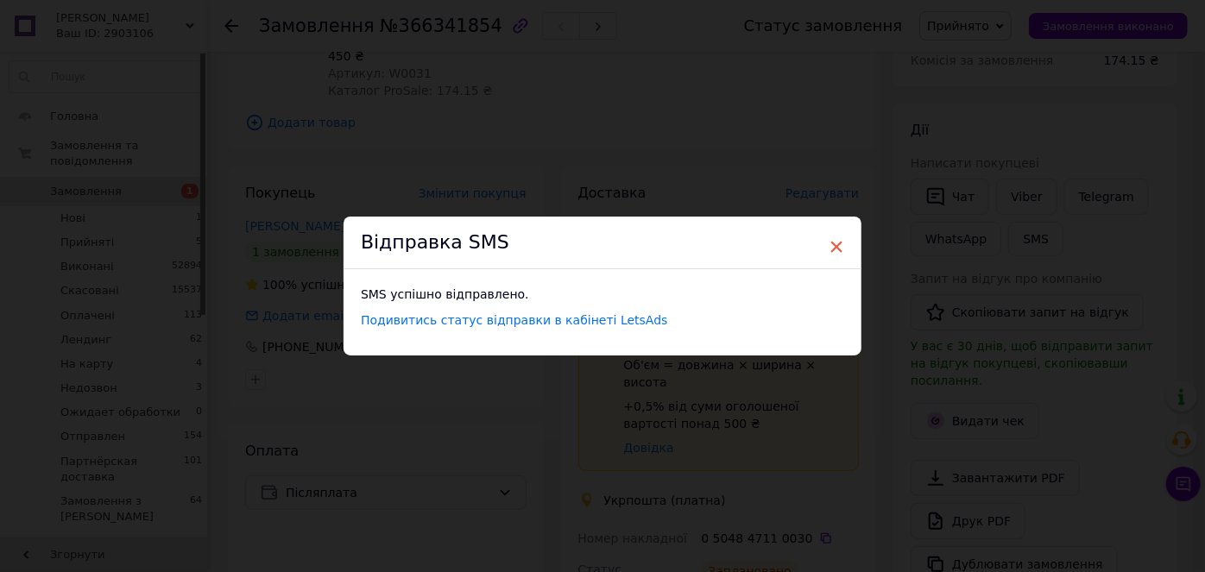
click at [840, 250] on span "×" at bounding box center [837, 246] width 16 height 29
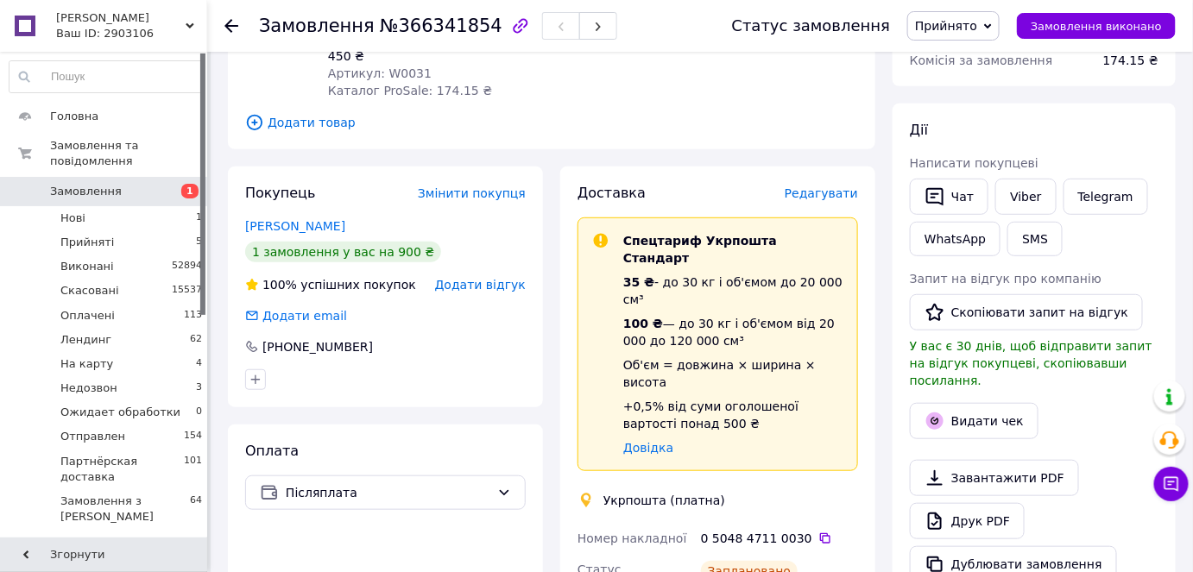
click at [962, 26] on span "Прийнято" at bounding box center [946, 26] width 62 height 14
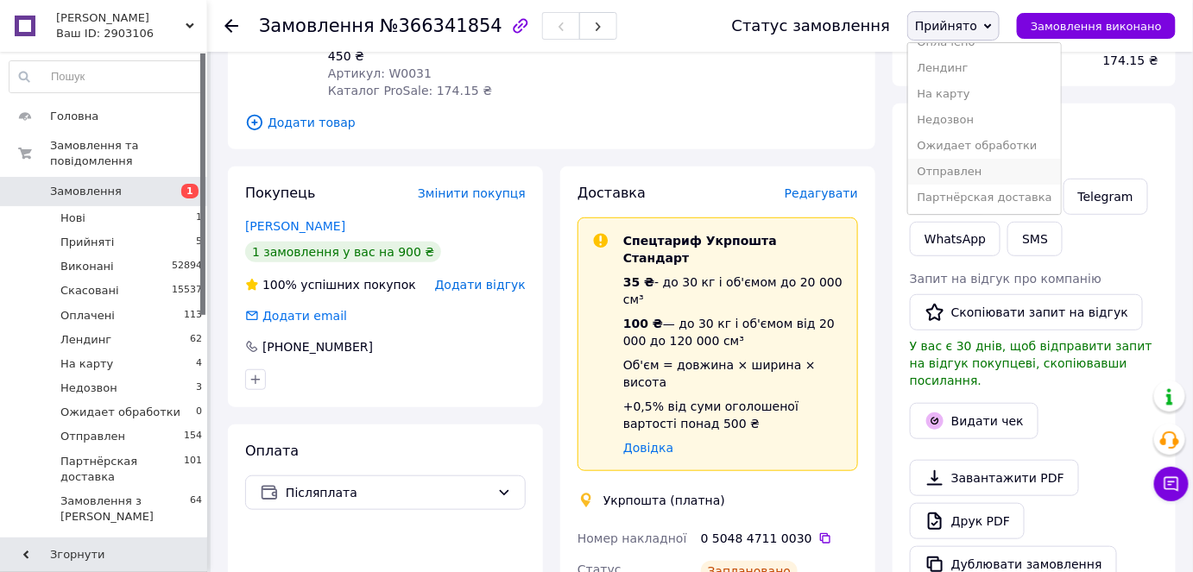
click at [982, 164] on li "Отправлен" at bounding box center [984, 172] width 152 height 26
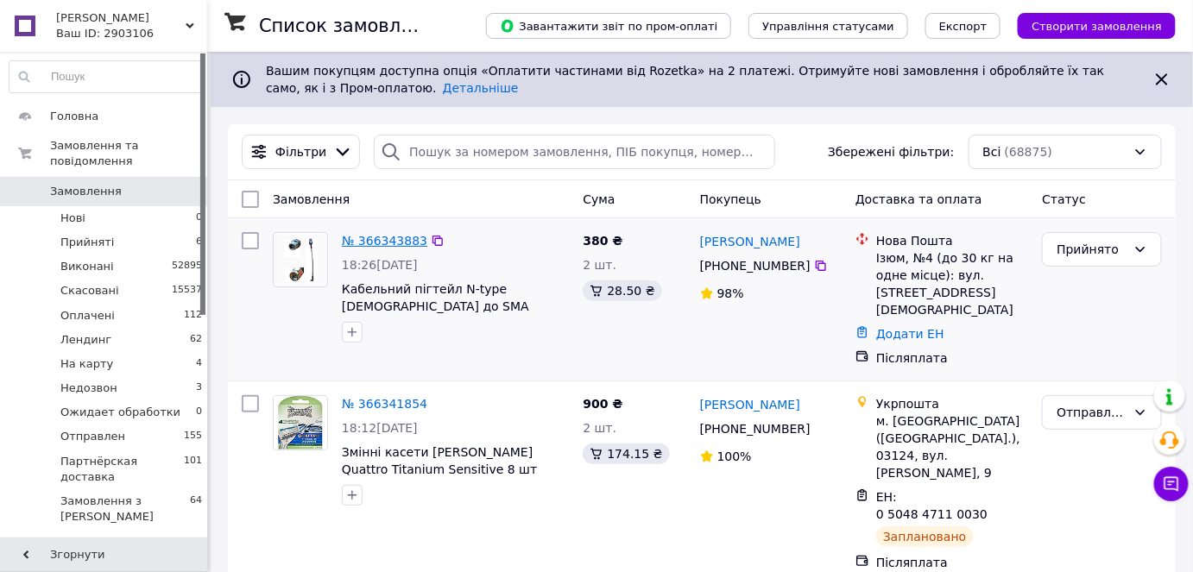
click at [388, 247] on link "№ 366343883" at bounding box center [384, 241] width 85 height 14
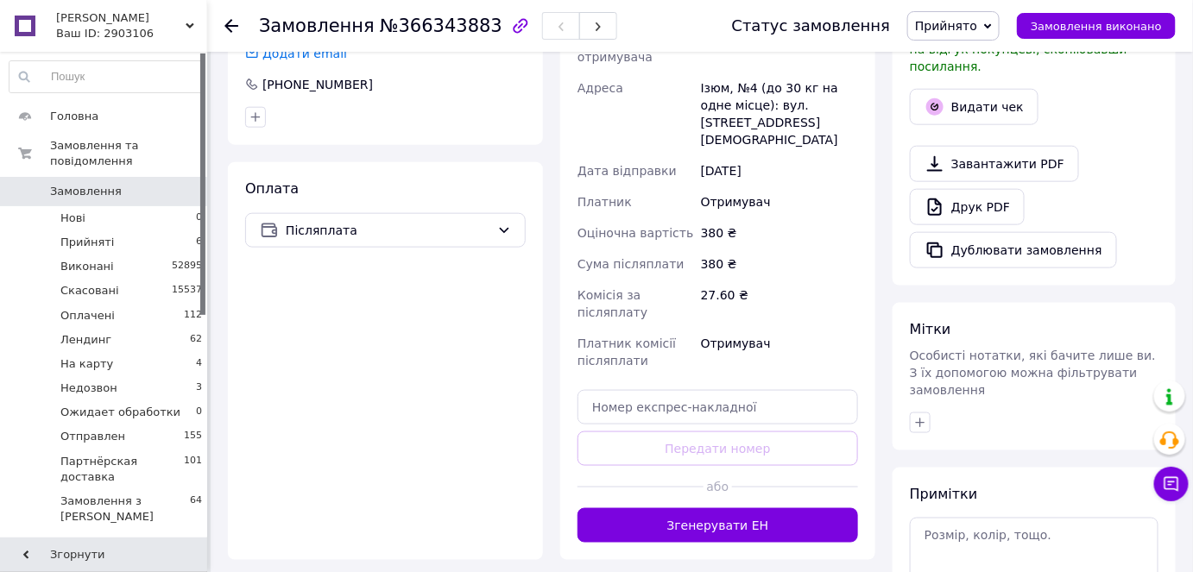
scroll to position [661, 0]
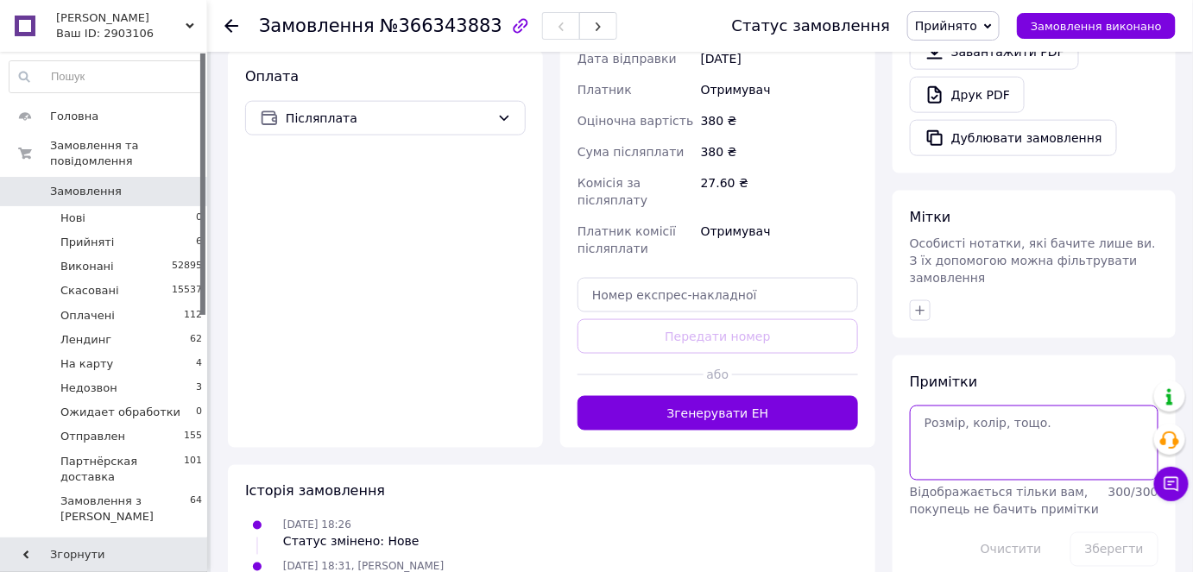
click at [1009, 408] on textarea at bounding box center [1034, 443] width 249 height 74
type textarea "Надя"
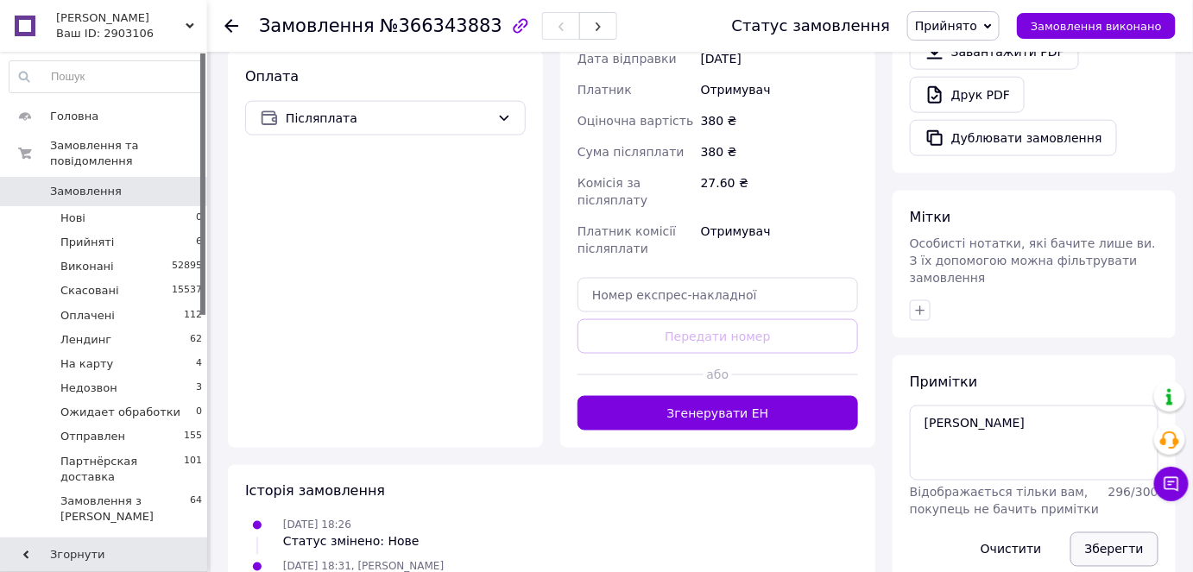
click at [1100, 533] on button "Зберегти" at bounding box center [1115, 550] width 88 height 35
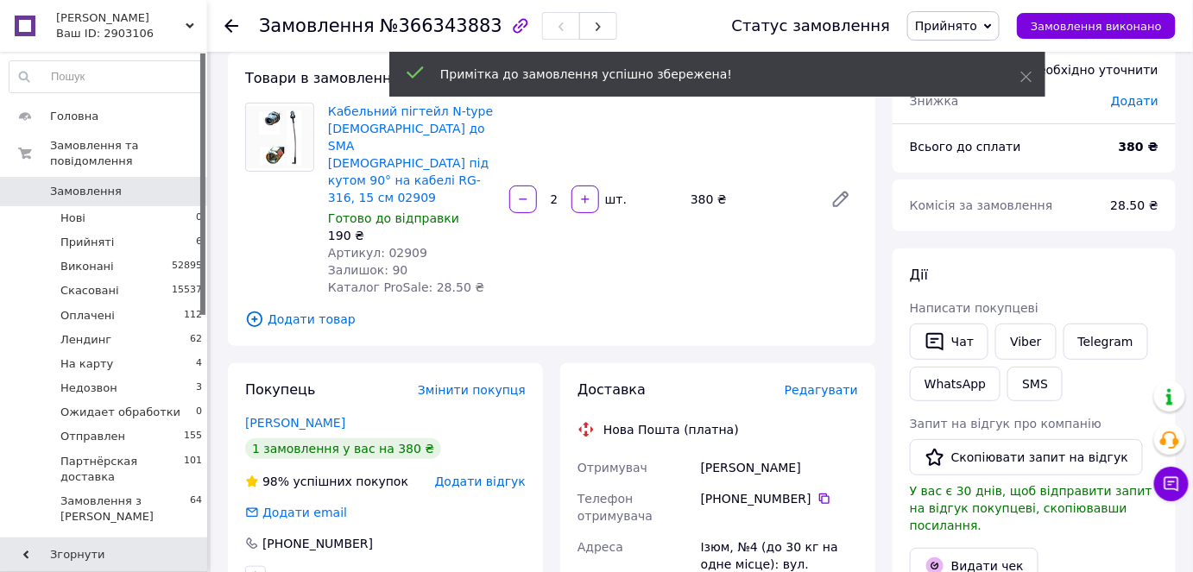
scroll to position [0, 0]
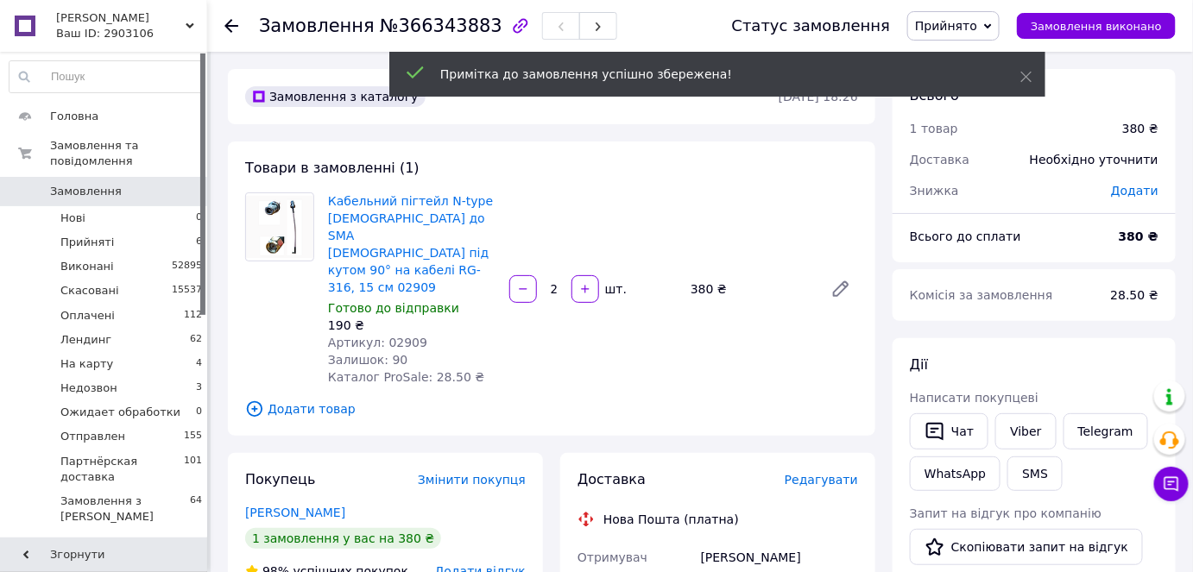
click at [433, 26] on span "№366343883" at bounding box center [441, 26] width 123 height 21
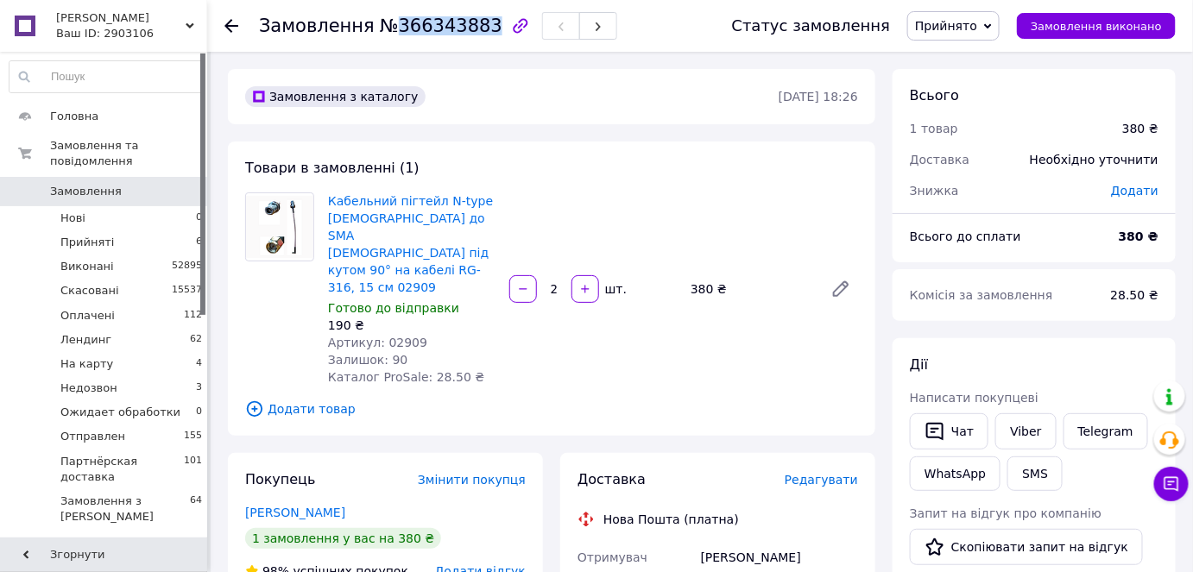
copy span "366343883"
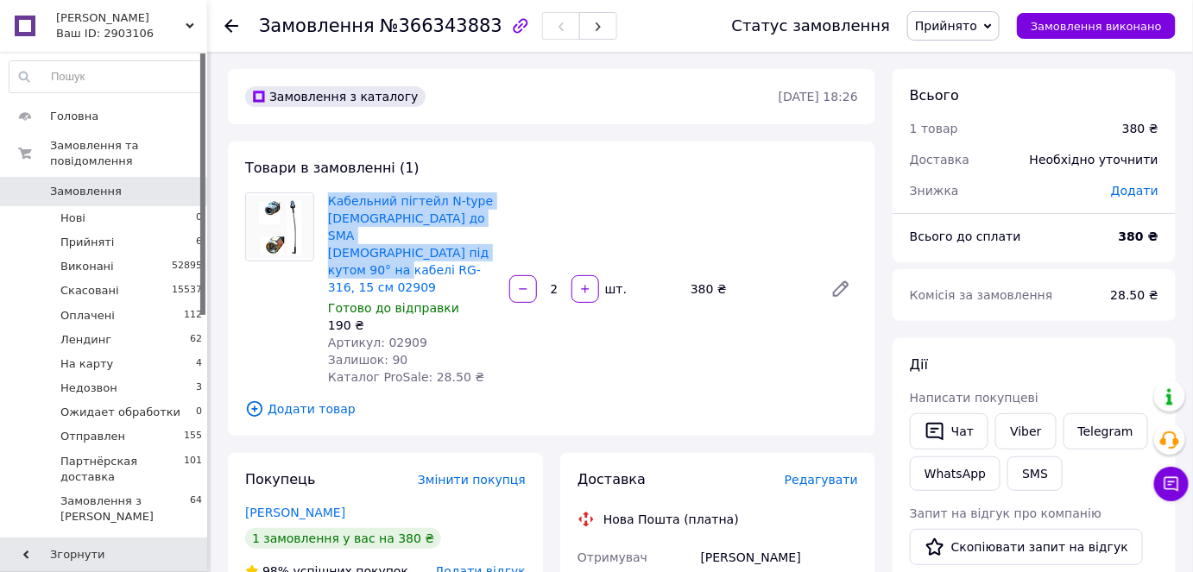
drag, startPoint x: 410, startPoint y: 252, endPoint x: 326, endPoint y: 187, distance: 105.9
click at [326, 187] on div "Товари в замовленні (1) Кабельний пігтейл N-type Female до SMA Male під кутом 9…" at bounding box center [552, 289] width 648 height 294
copy link "Кабельний пігтейл N-type Female до SMA Male під кутом 90° на кабелі RG-316, 15 …"
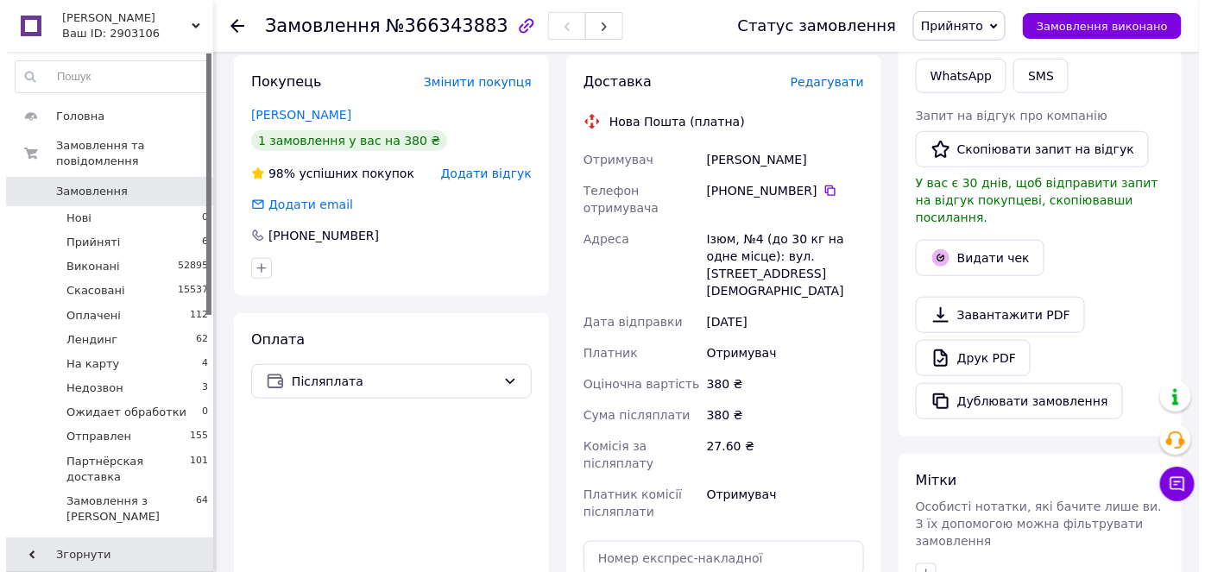
scroll to position [313, 0]
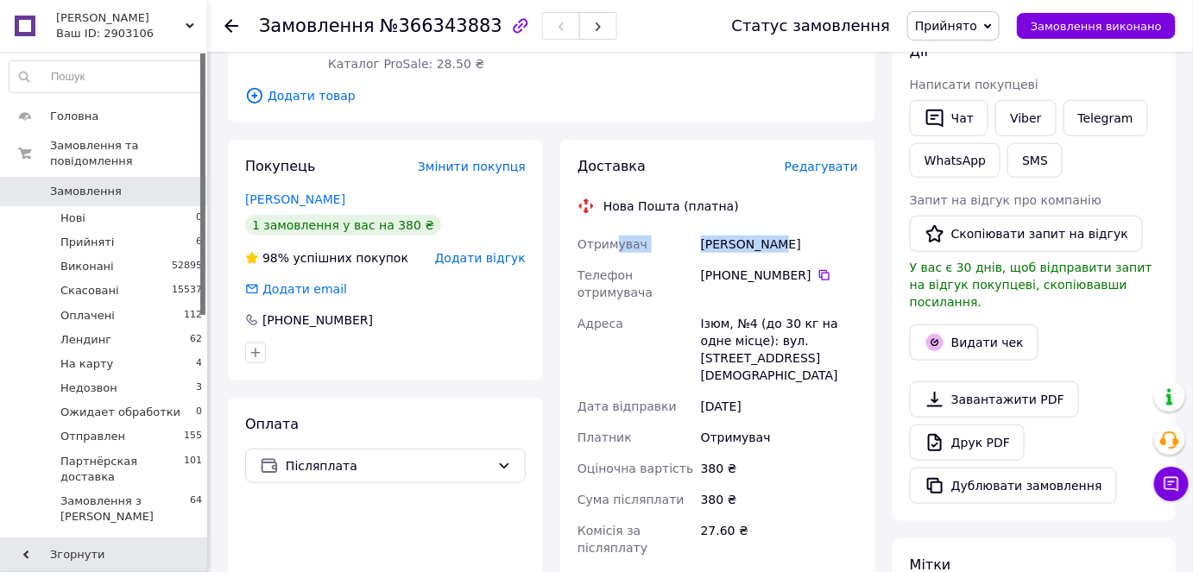
drag, startPoint x: 796, startPoint y: 207, endPoint x: 614, endPoint y: 207, distance: 182.2
click at [614, 229] on div "Отримувач Гонтар Олег Телефон отримувача +380 66 094 79 76   Адреса Ізюм, №4 (д…" at bounding box center [717, 420] width 287 height 383
copy div "увач Гонтар Олег"
click at [817, 260] on div "+380 66 094 79 76" at bounding box center [780, 284] width 164 height 48
drag, startPoint x: 750, startPoint y: 210, endPoint x: 672, endPoint y: 201, distance: 79.0
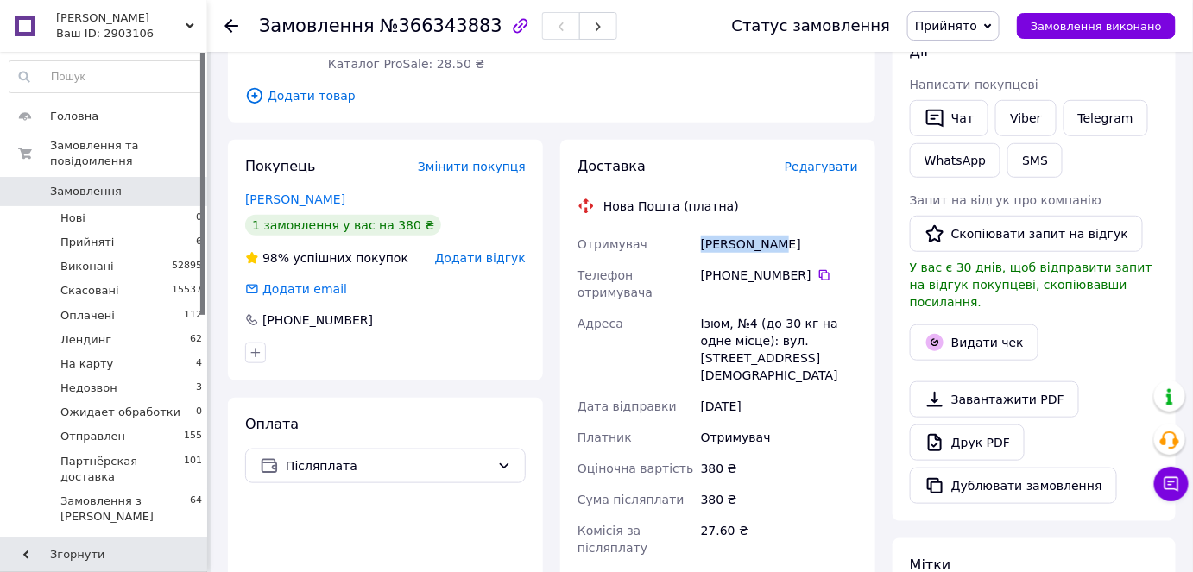
click at [672, 229] on div "Отримувач Гонтар Олег Телефон отримувача +380 66 094 79 76   Адреса Ізюм, №4 (д…" at bounding box center [717, 420] width 287 height 383
copy div "Отримувач Гонтар Олег"
click at [839, 160] on span "Редагувати" at bounding box center [821, 167] width 73 height 14
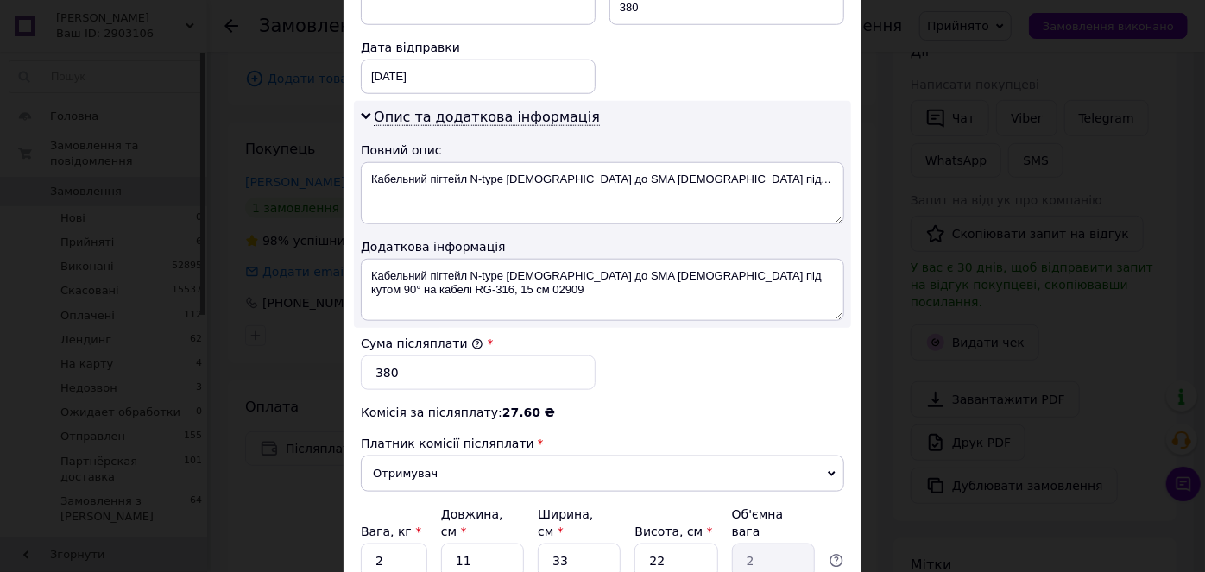
scroll to position [785, 0]
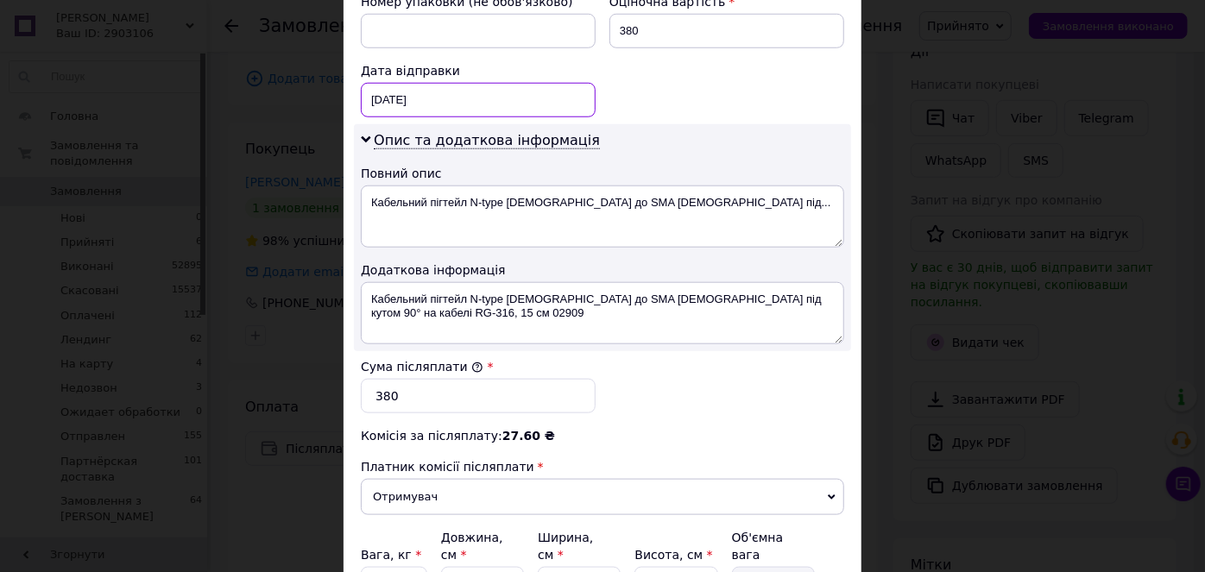
click at [458, 83] on div "12.10.2025 < 2025 > < Октябрь > Пн Вт Ср Чт Пт Сб Вс 29 30 1 2 3 4 5 6 7 8 9 10…" at bounding box center [478, 100] width 235 height 35
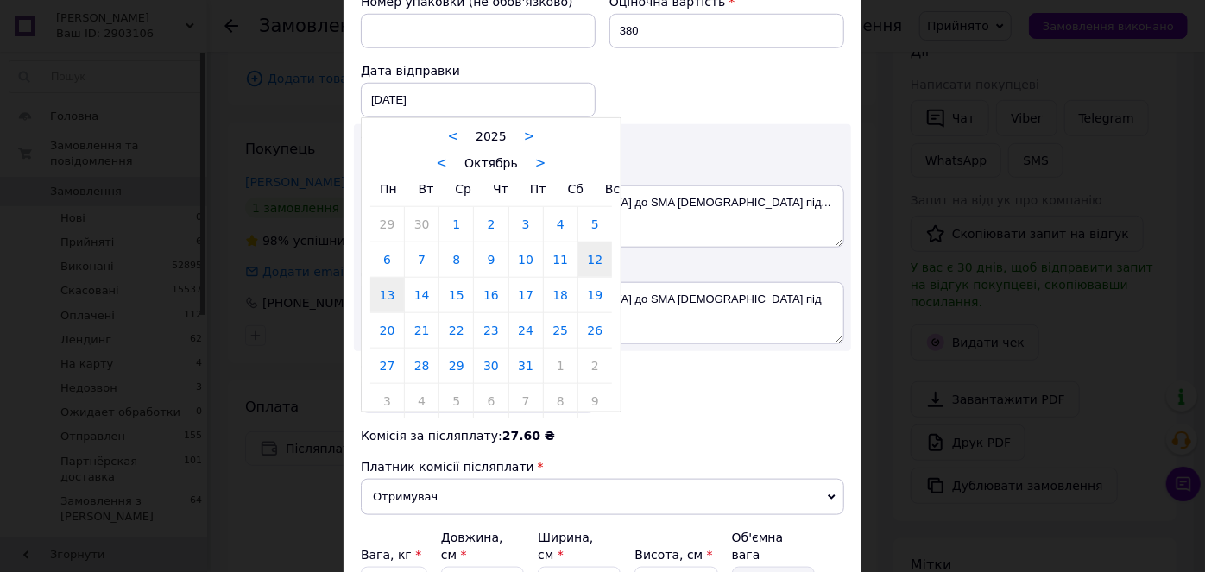
click at [377, 278] on link "13" at bounding box center [387, 295] width 34 height 35
type input "13.10.2025"
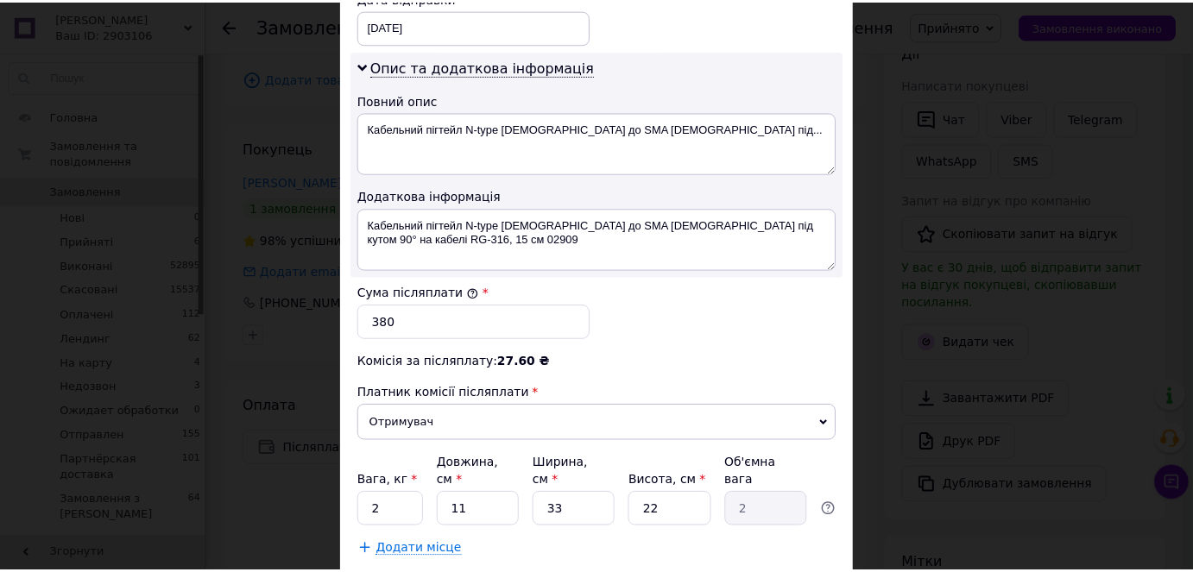
scroll to position [930, 0]
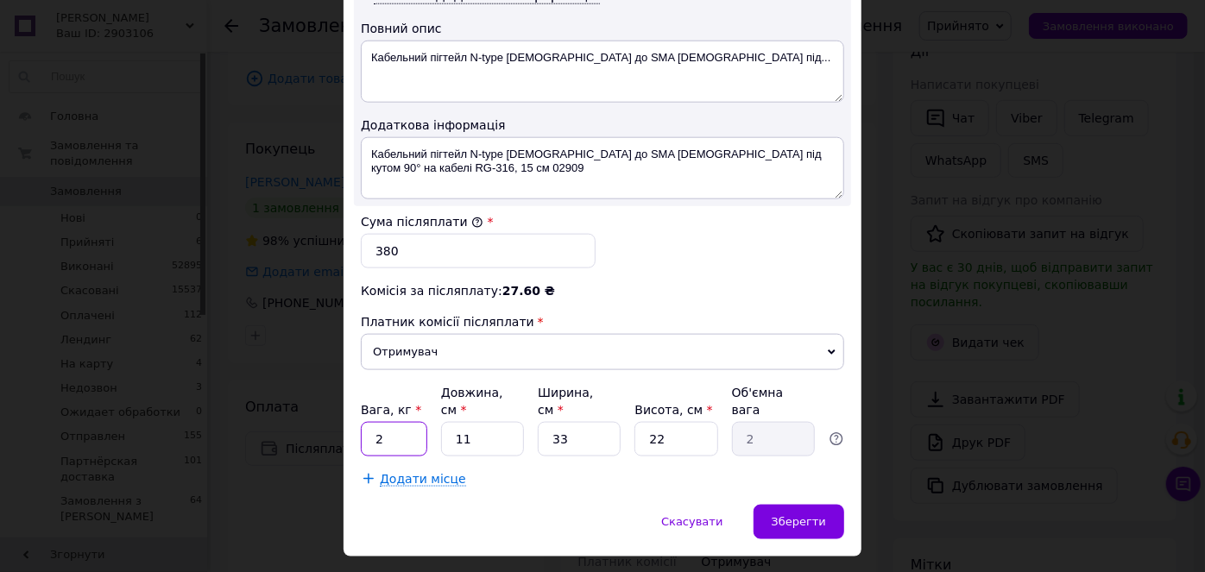
click at [409, 422] on input "2" at bounding box center [394, 439] width 66 height 35
type input "0.5"
click at [478, 422] on input "11" at bounding box center [482, 439] width 83 height 35
type input "1"
type input "0.18"
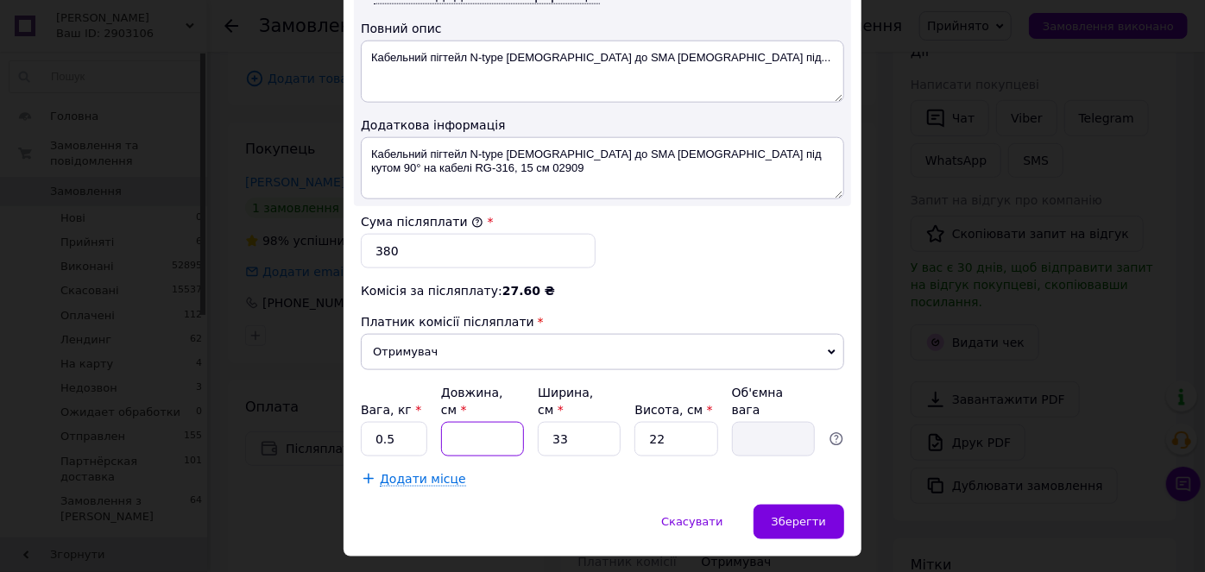
type input "2"
type input "0.36"
type input "20"
type input "3.63"
type input "20"
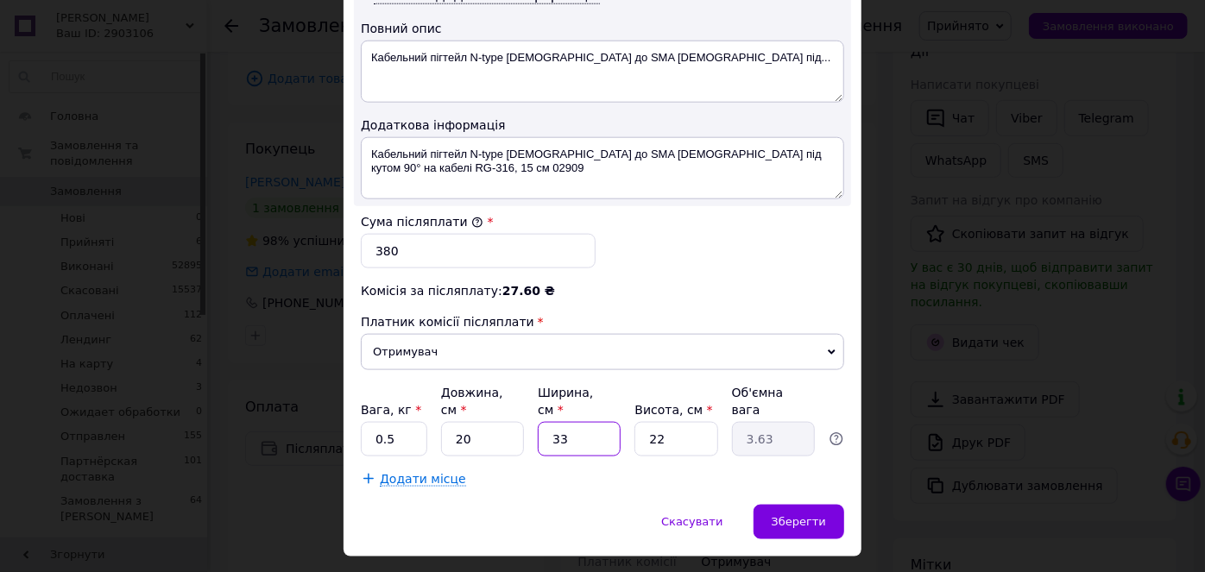
click at [599, 422] on input "33" at bounding box center [579, 439] width 83 height 35
type input "3"
type input "0.33"
type input "1"
type input "0.11"
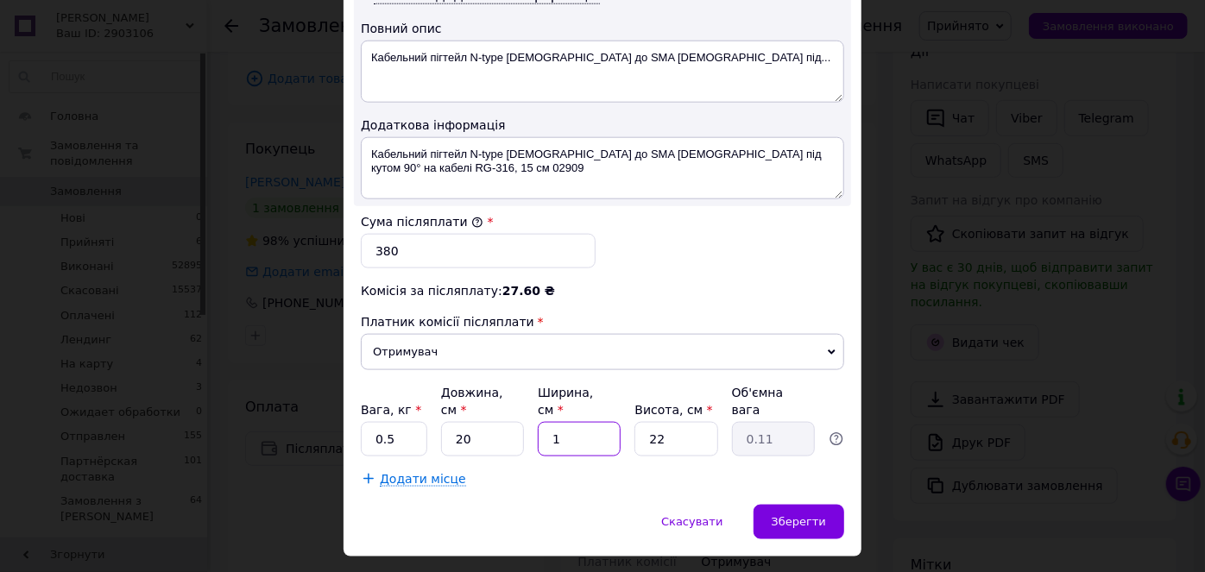
type input "10"
type input "1.1"
type input "10"
click at [683, 422] on input "22" at bounding box center [676, 439] width 83 height 35
type input "2"
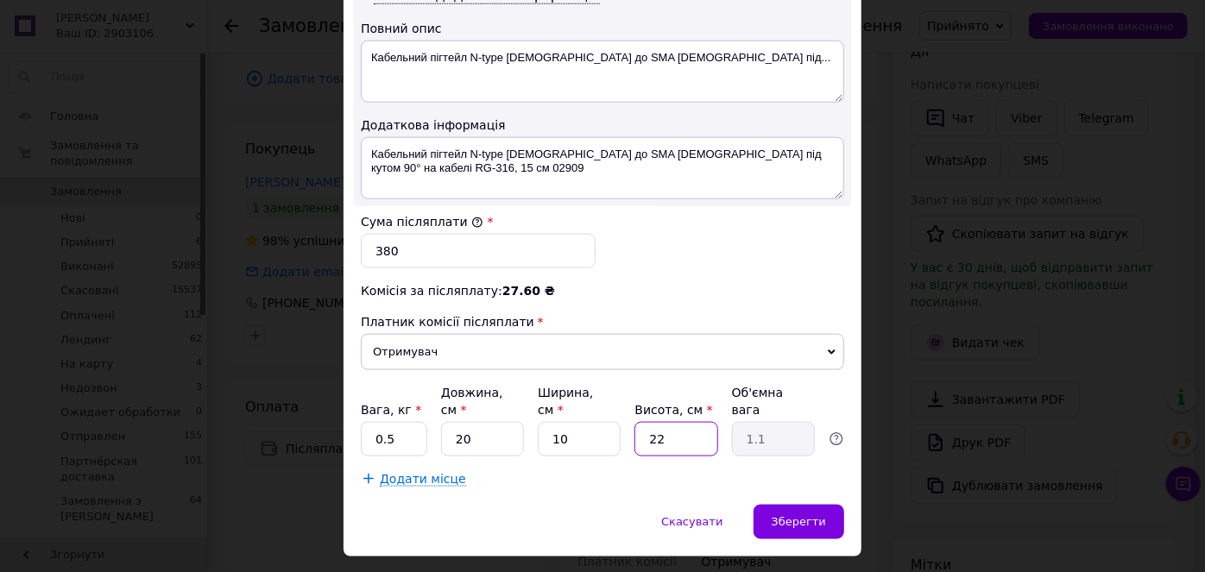
type input "0.1"
type input "1"
type input "0.1"
type input "10"
type input "0.5"
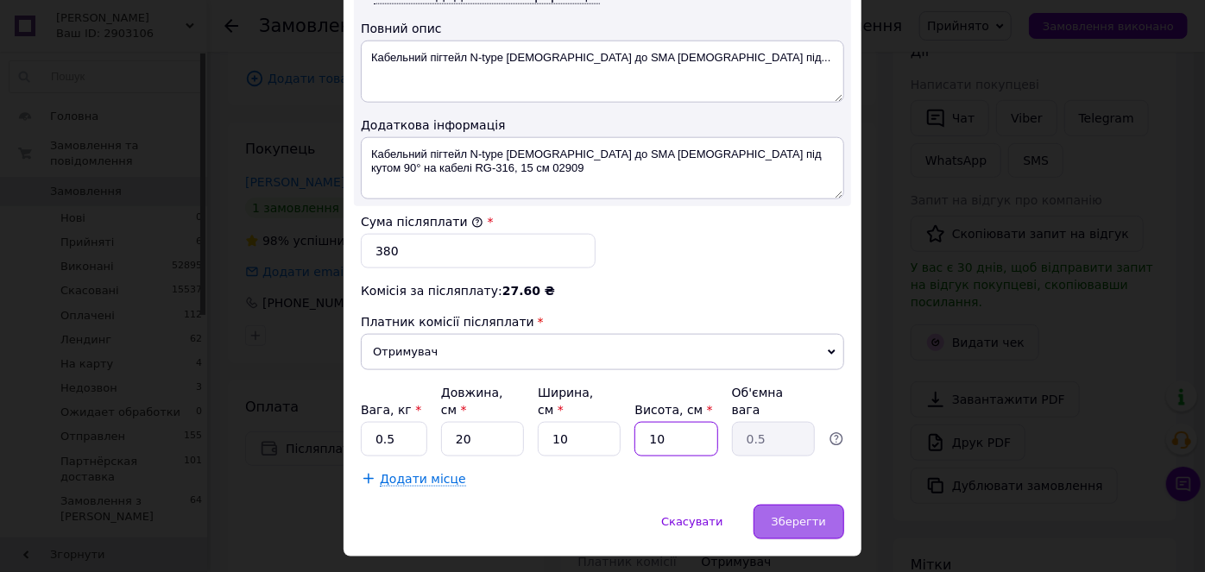
type input "10"
click at [778, 515] on span "Зберегти" at bounding box center [799, 521] width 54 height 13
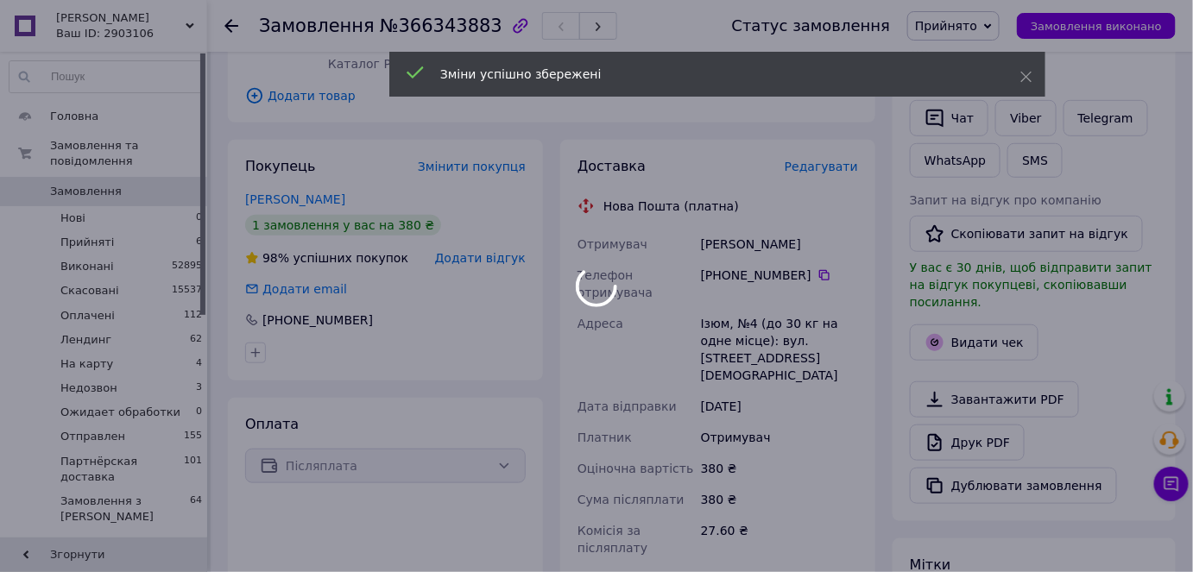
scroll to position [703, 0]
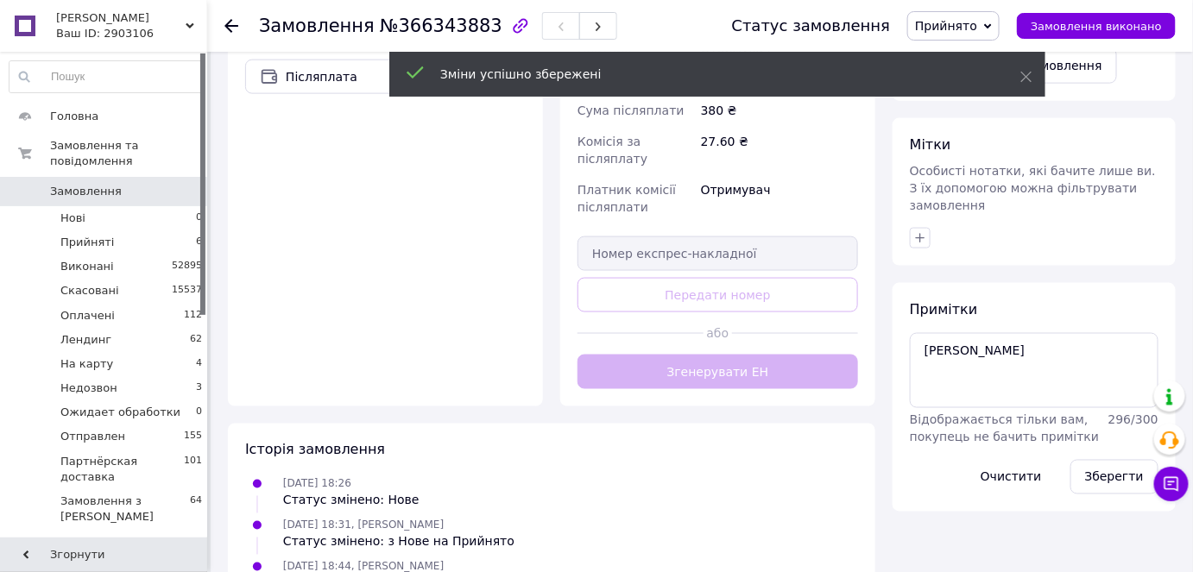
click at [742, 323] on div "Доставка Редагувати Нова Пошта (платна) Отримувач Гонтар Олег Телефон отримувач…" at bounding box center [718, 79] width 281 height 622
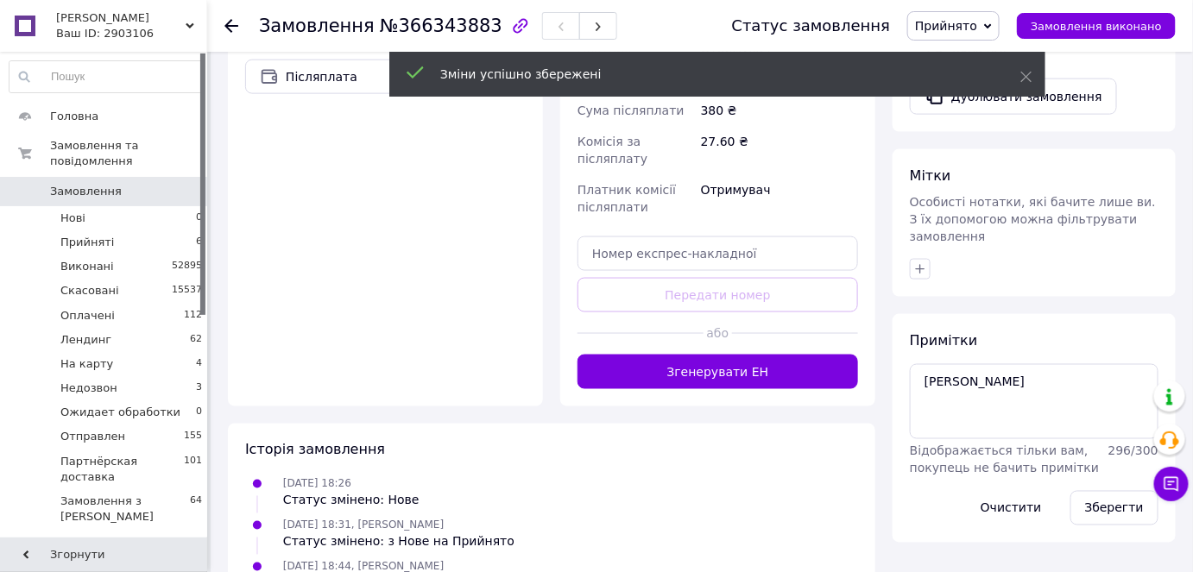
click at [742, 355] on button "Згенерувати ЕН" at bounding box center [718, 372] width 281 height 35
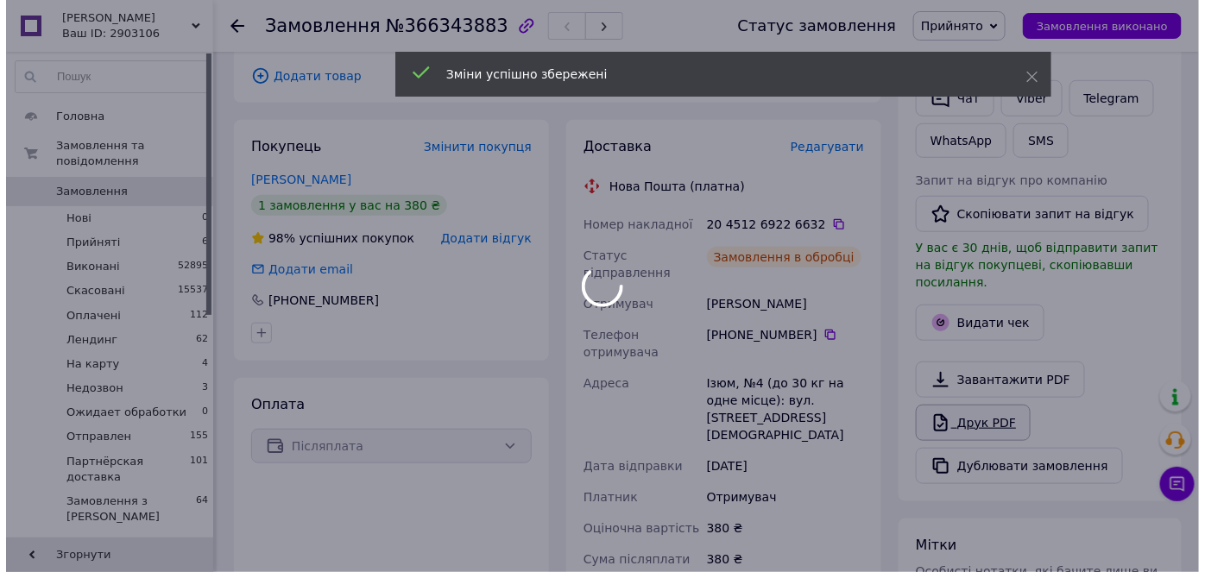
scroll to position [389, 0]
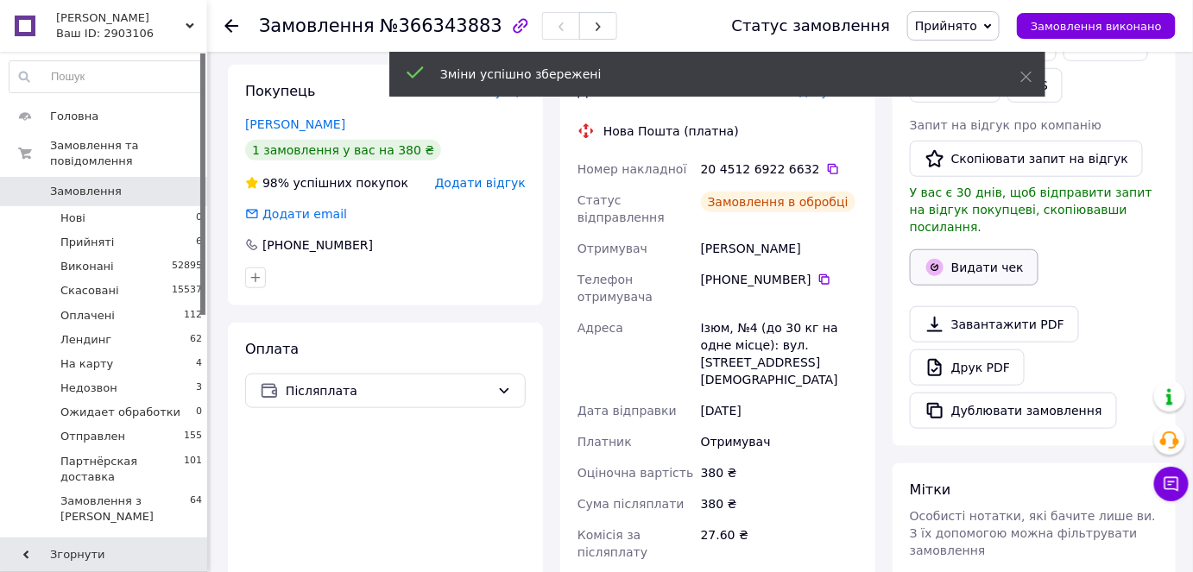
click at [975, 255] on button "Видати чек" at bounding box center [974, 268] width 129 height 36
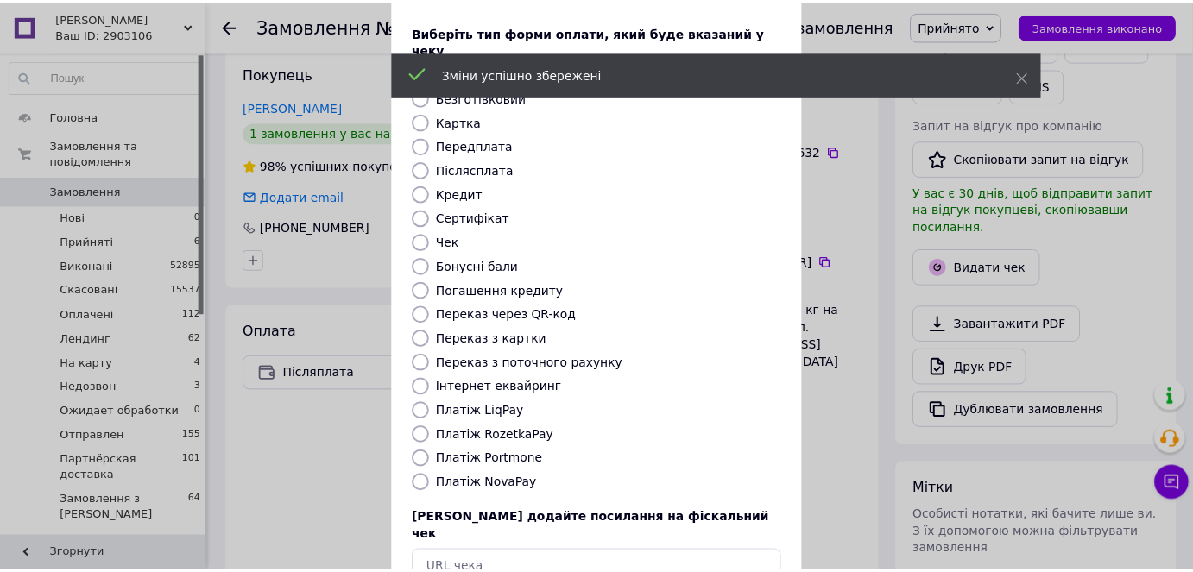
scroll to position [168, 0]
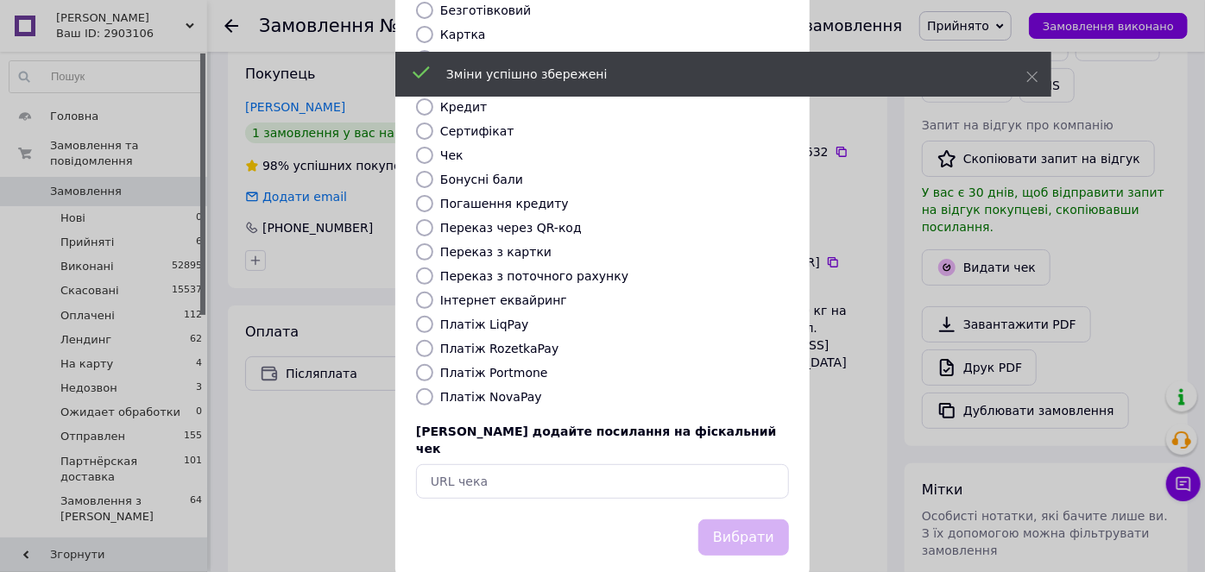
click at [423, 389] on input "Платіж NovaPay" at bounding box center [424, 397] width 17 height 17
radio input "true"
click at [770, 520] on button "Вибрати" at bounding box center [743, 538] width 91 height 37
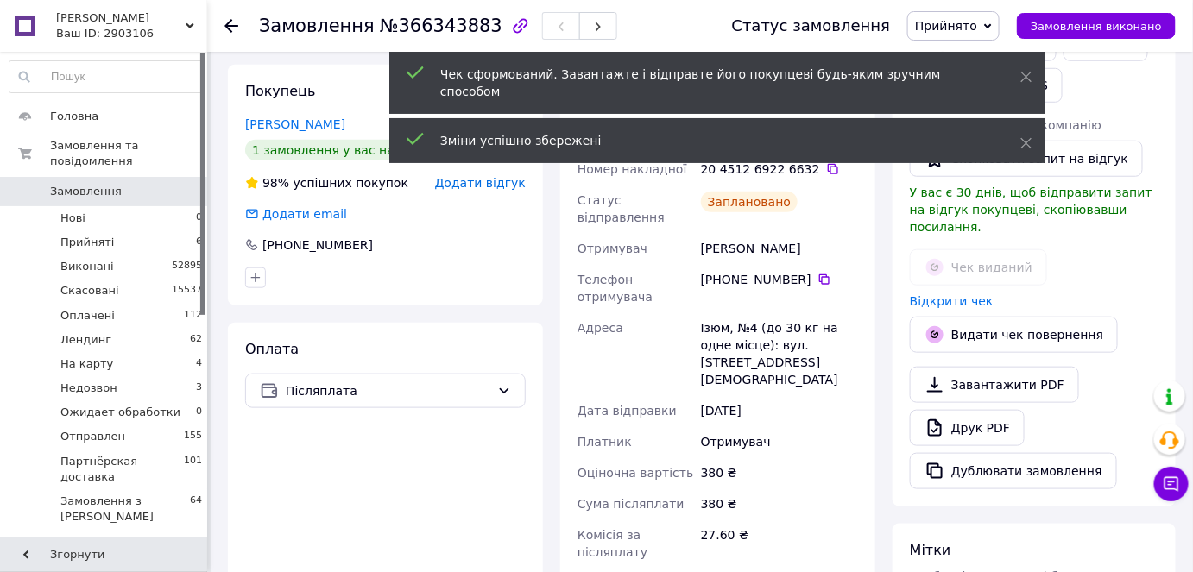
scroll to position [311, 0]
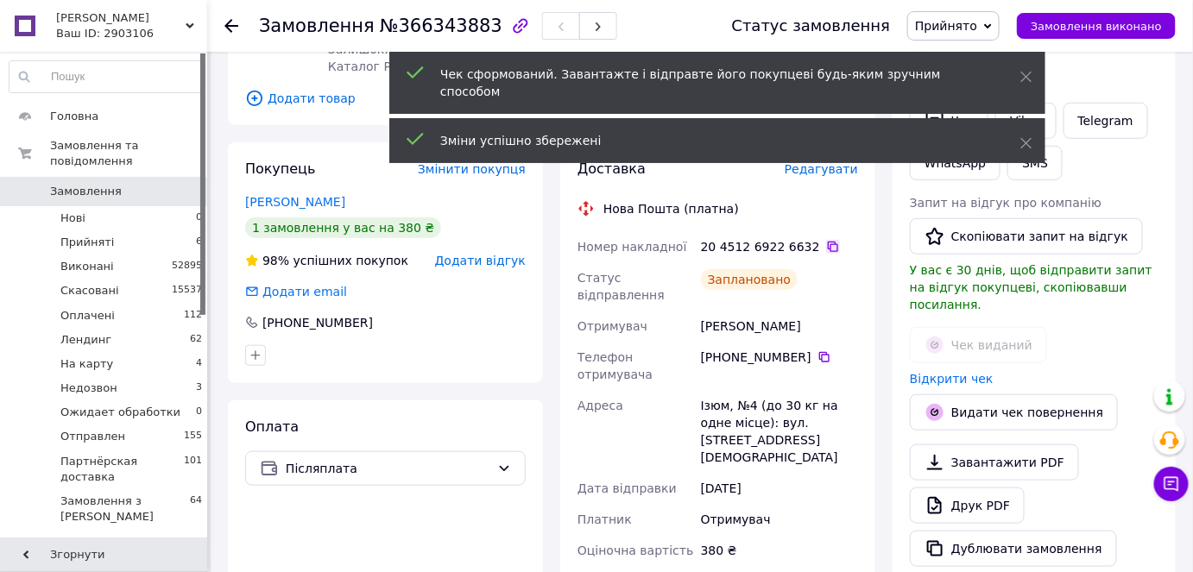
click at [828, 242] on icon at bounding box center [833, 247] width 10 height 10
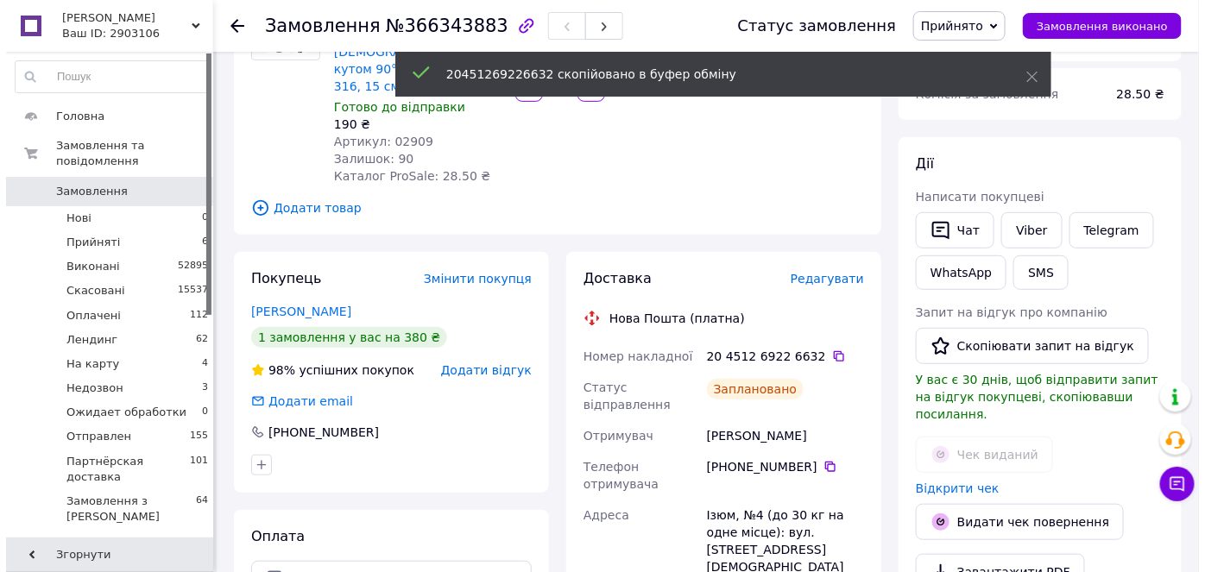
scroll to position [75, 0]
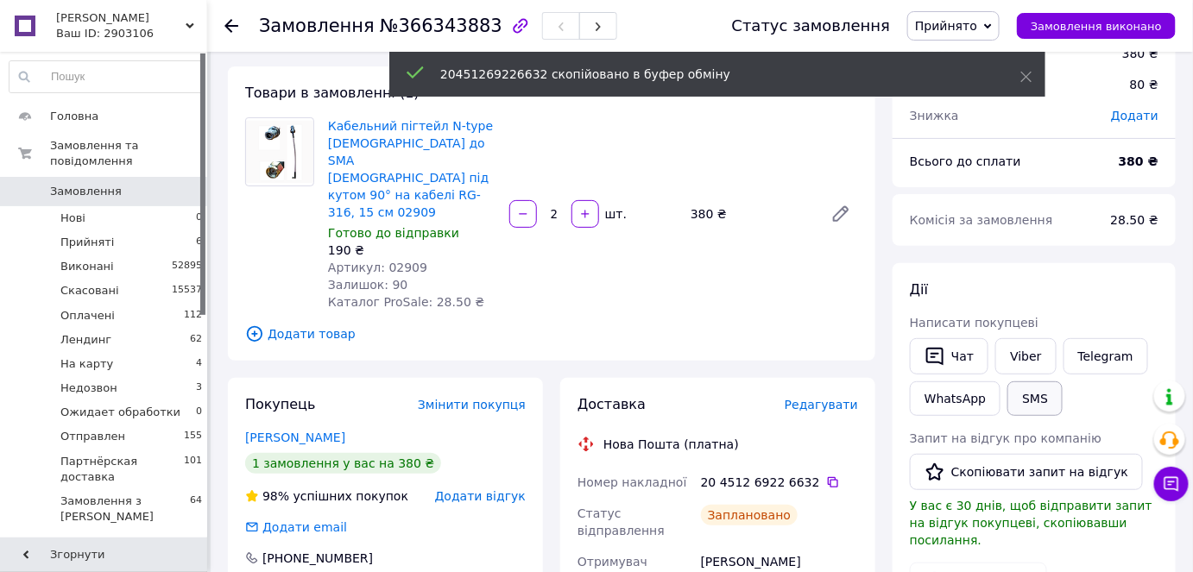
click at [1031, 397] on button "SMS" at bounding box center [1035, 399] width 55 height 35
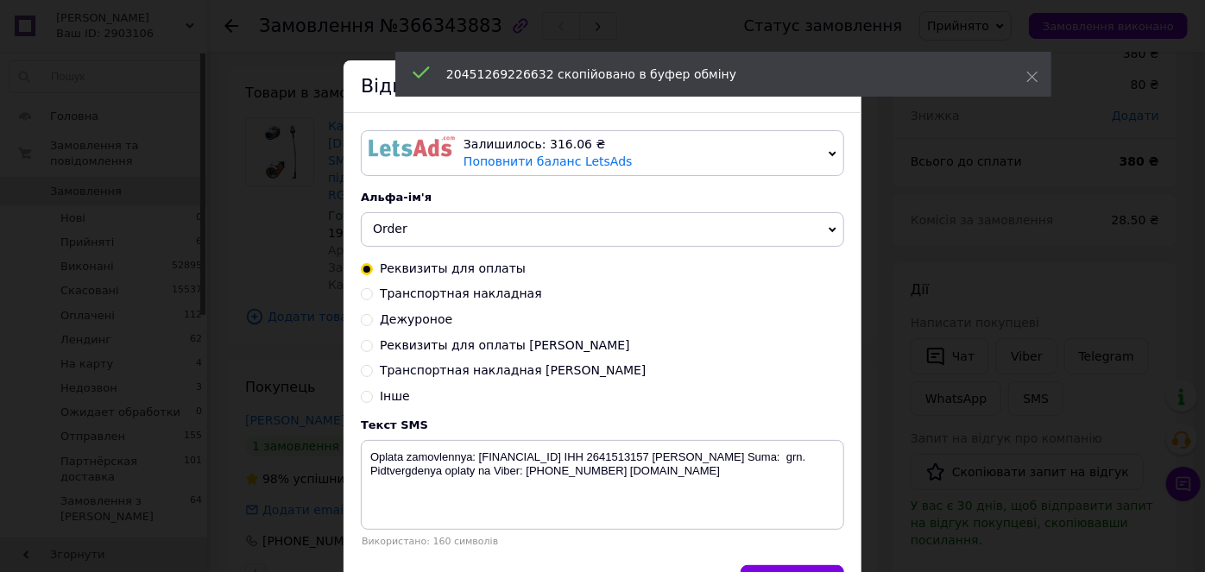
click at [372, 372] on div "Транспортная накладная Надя" at bounding box center [602, 371] width 483 height 17
click at [370, 370] on input "Транспортная накладная Надя" at bounding box center [367, 369] width 12 height 12
radio input "true"
radio input "false"
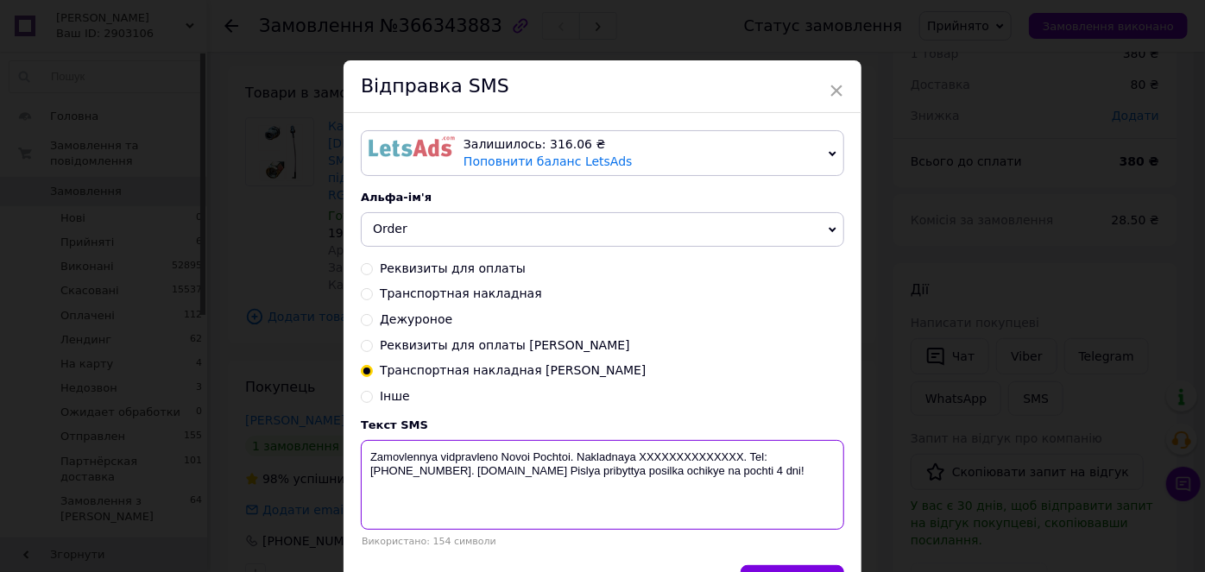
click at [673, 452] on textarea "Zamovlennya vidpravleno Novoi Pochtoi. Nakladnaya XXXXXXXXXXXXXX. Tel: +3805033…" at bounding box center [602, 485] width 483 height 90
paste textarea "20451269226632"
click at [623, 447] on textarea "Zamovlennya vidpravleno Novoi Pochtoi. Nakladnaya 20451269226632. Tel: +3805033…" at bounding box center [602, 485] width 483 height 90
click at [630, 452] on textarea "Zamovlennya vidpravleno Novoi Pochtoi. Nakladnaya 20451269226632. Tel: +3805033…" at bounding box center [602, 485] width 483 height 90
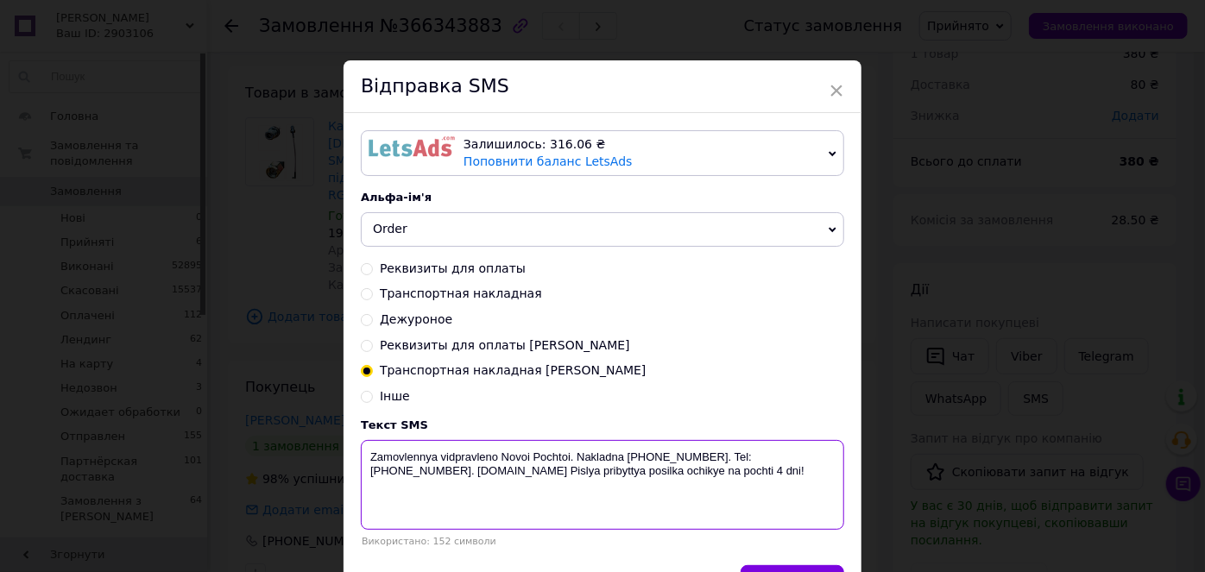
click at [573, 452] on textarea "Zamovlennya vidpravleno Novoi Pochtoi. Nakladna 20451269226632. Tel: +380503351…" at bounding box center [602, 485] width 483 height 90
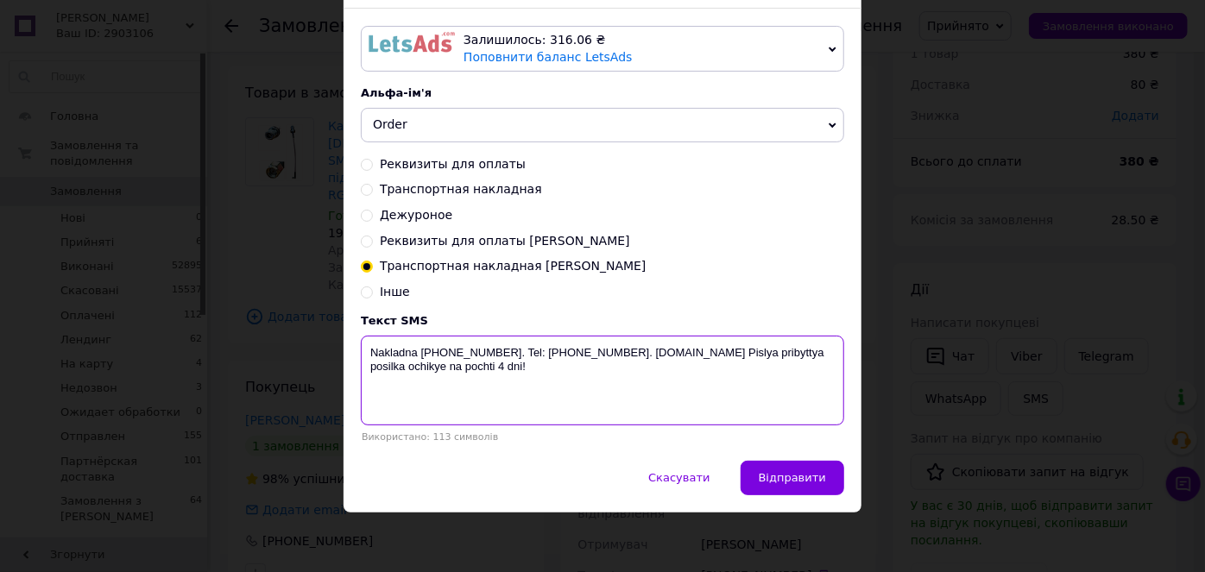
scroll to position [106, 0]
type textarea "Nakladna 20451269226632. Tel: +380503351196. biotrading.com.ua Pislya pribyttya…"
click at [806, 468] on button "Відправити" at bounding box center [793, 477] width 104 height 35
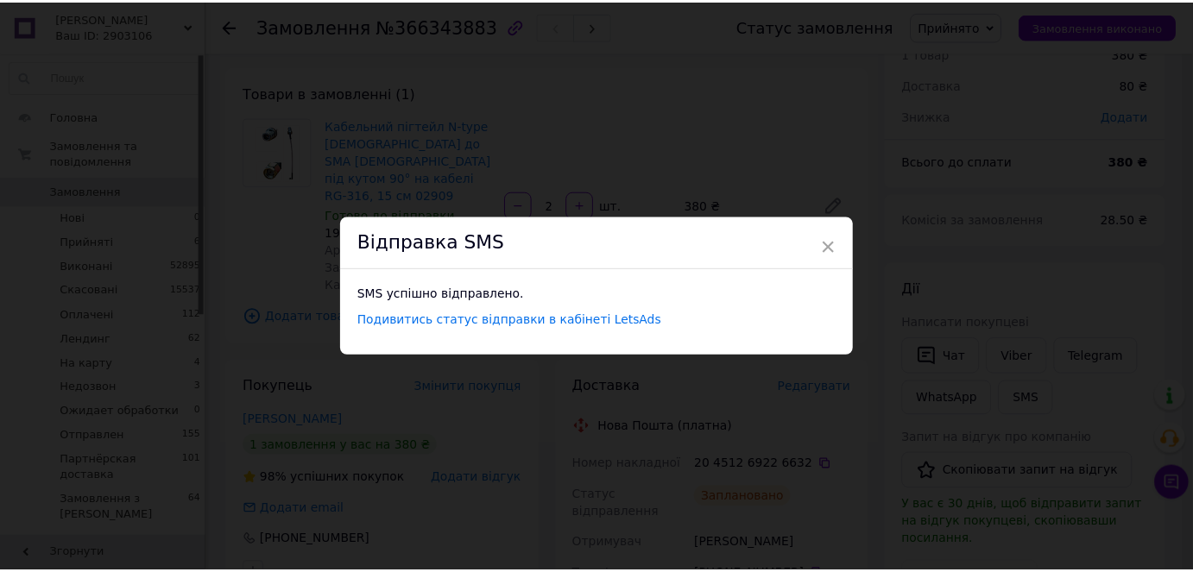
scroll to position [0, 0]
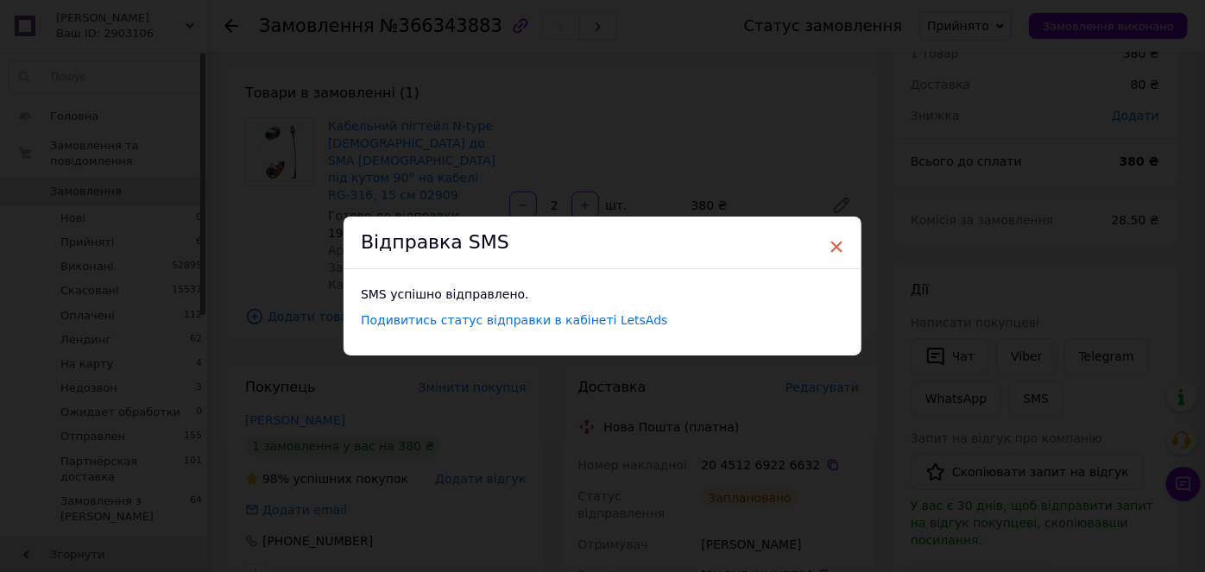
click at [837, 240] on span "×" at bounding box center [837, 246] width 16 height 29
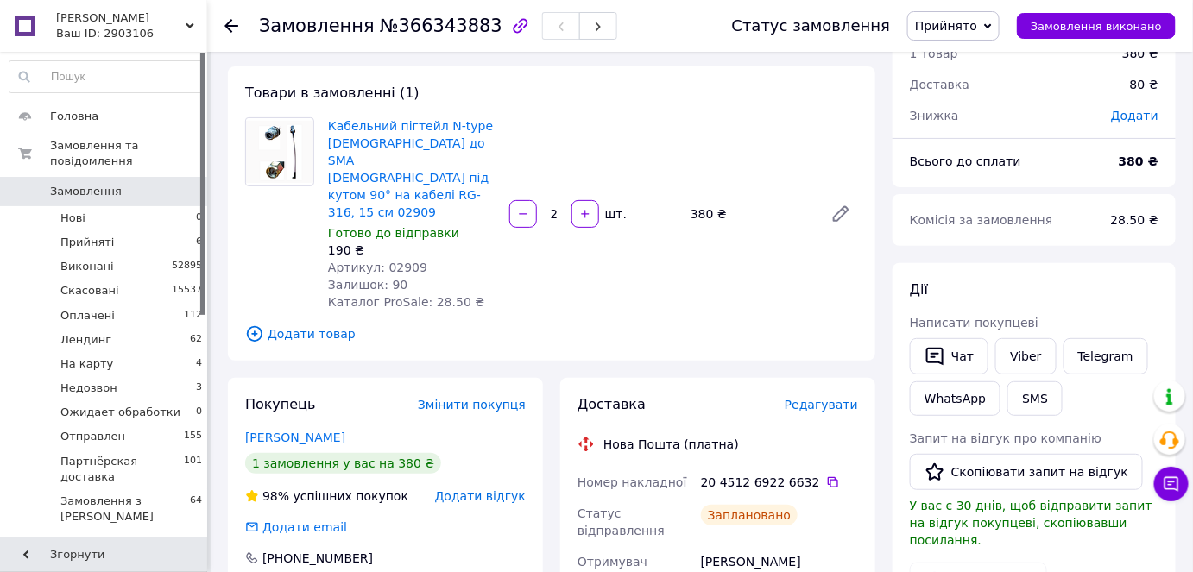
click at [951, 26] on span "Прийнято" at bounding box center [946, 26] width 62 height 14
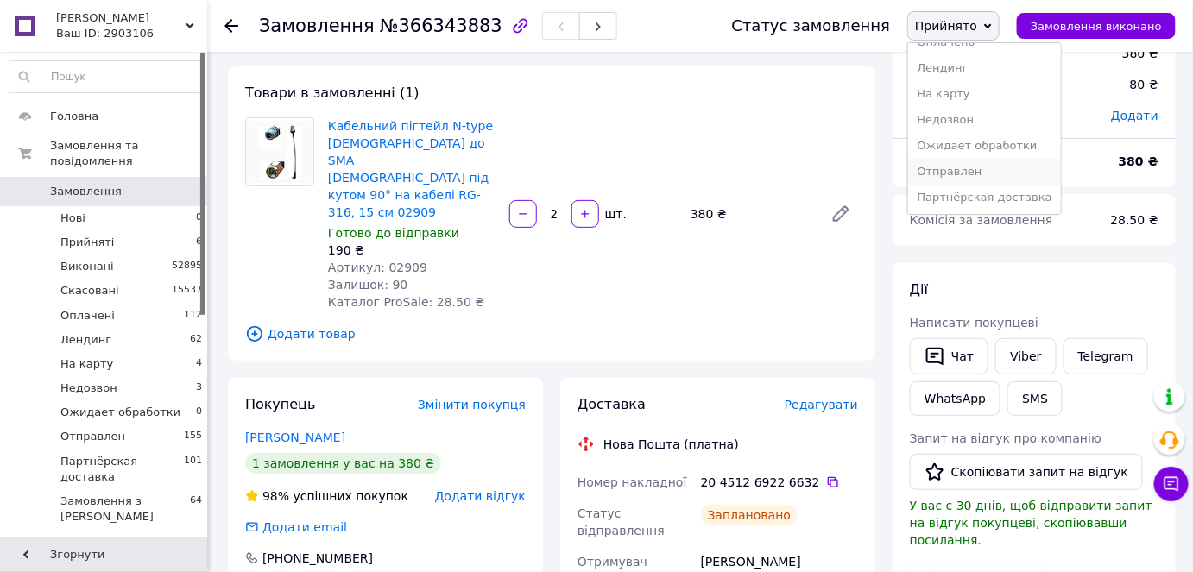
click at [975, 171] on li "Отправлен" at bounding box center [984, 172] width 152 height 26
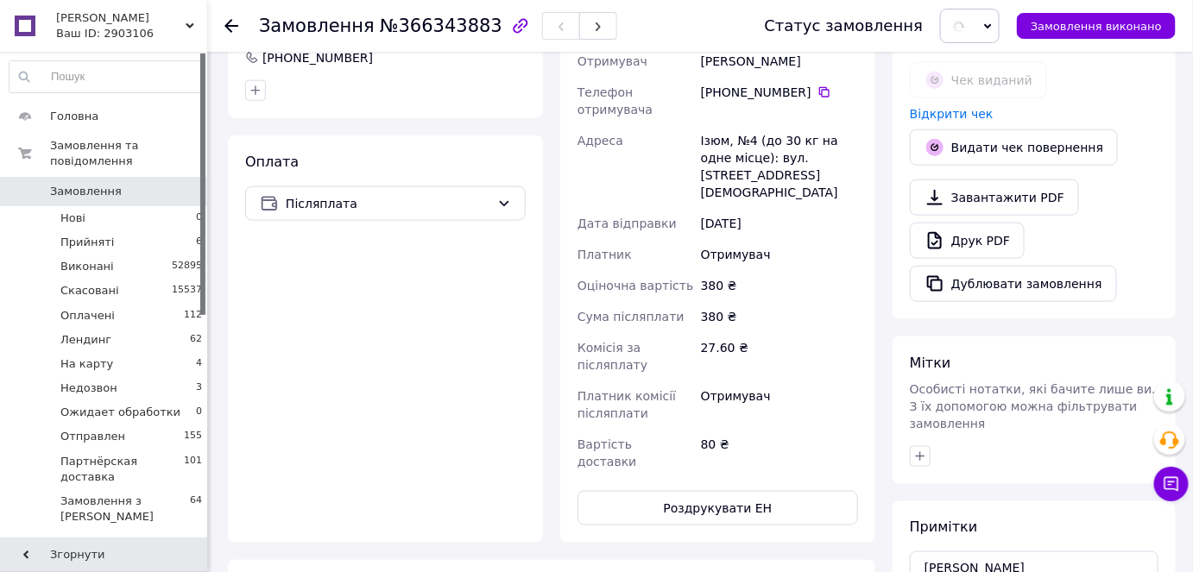
scroll to position [311, 0]
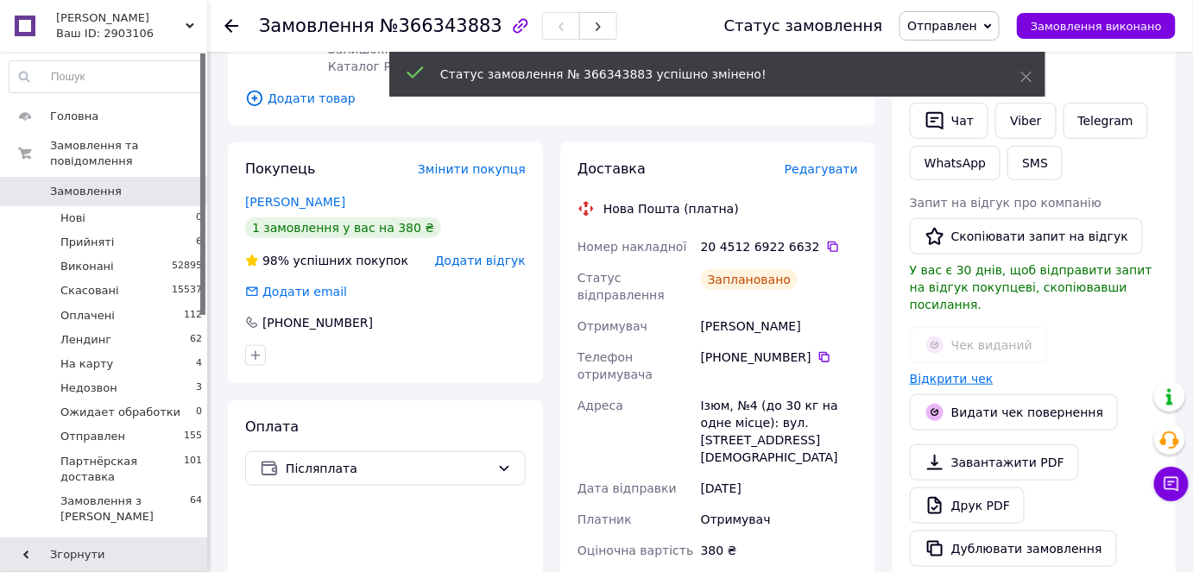
click at [957, 372] on link "Відкрити чек" at bounding box center [952, 379] width 84 height 14
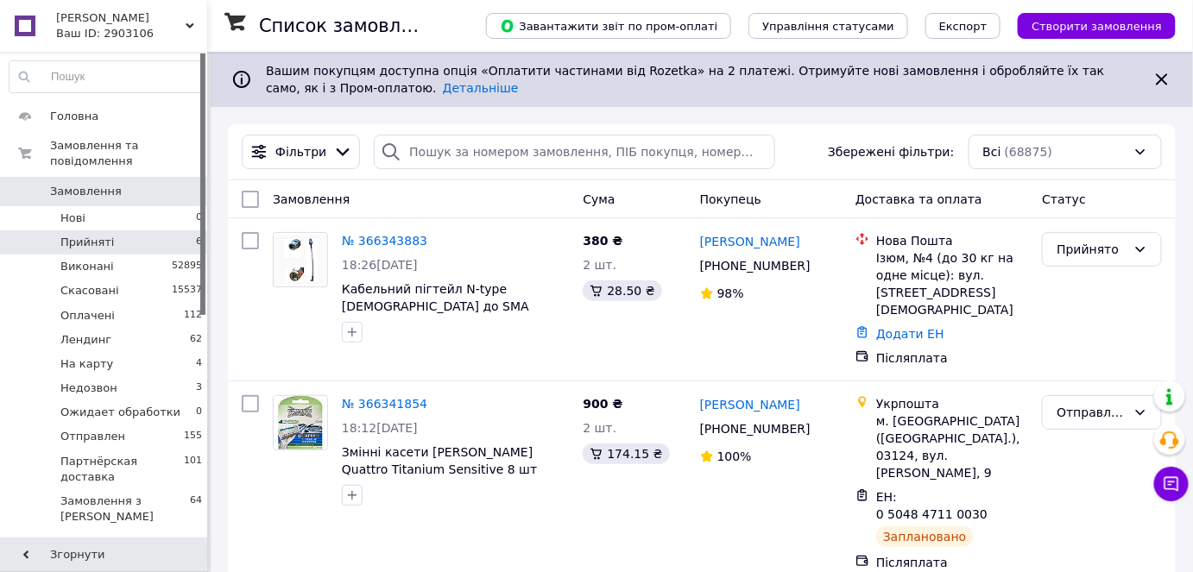
click at [133, 231] on li "Прийняті 6" at bounding box center [106, 243] width 212 height 24
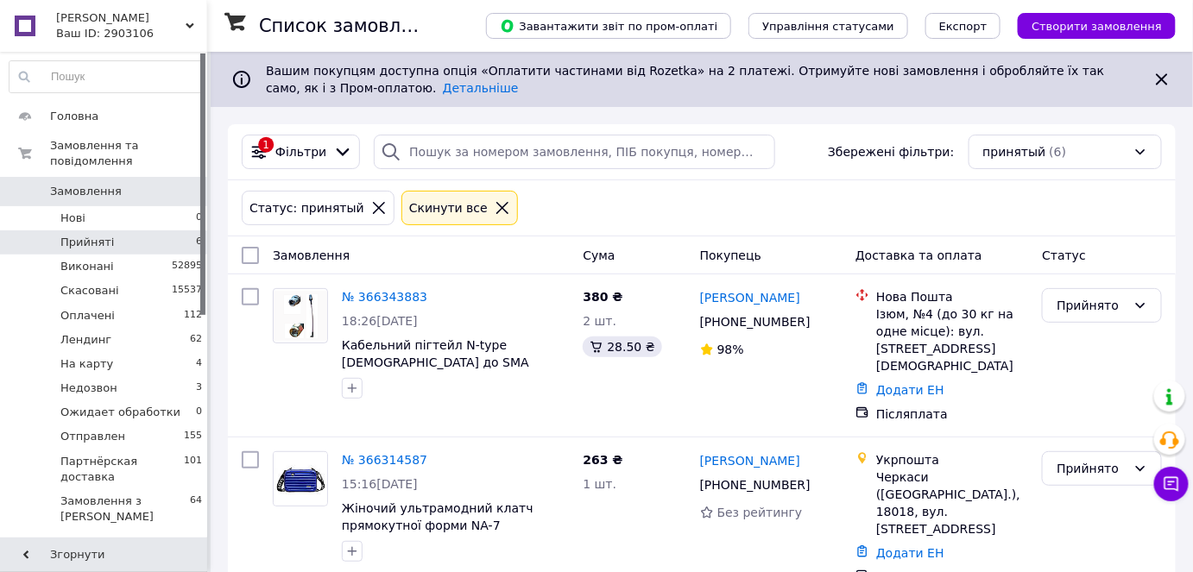
click at [153, 177] on link "Замовлення 0" at bounding box center [106, 191] width 212 height 29
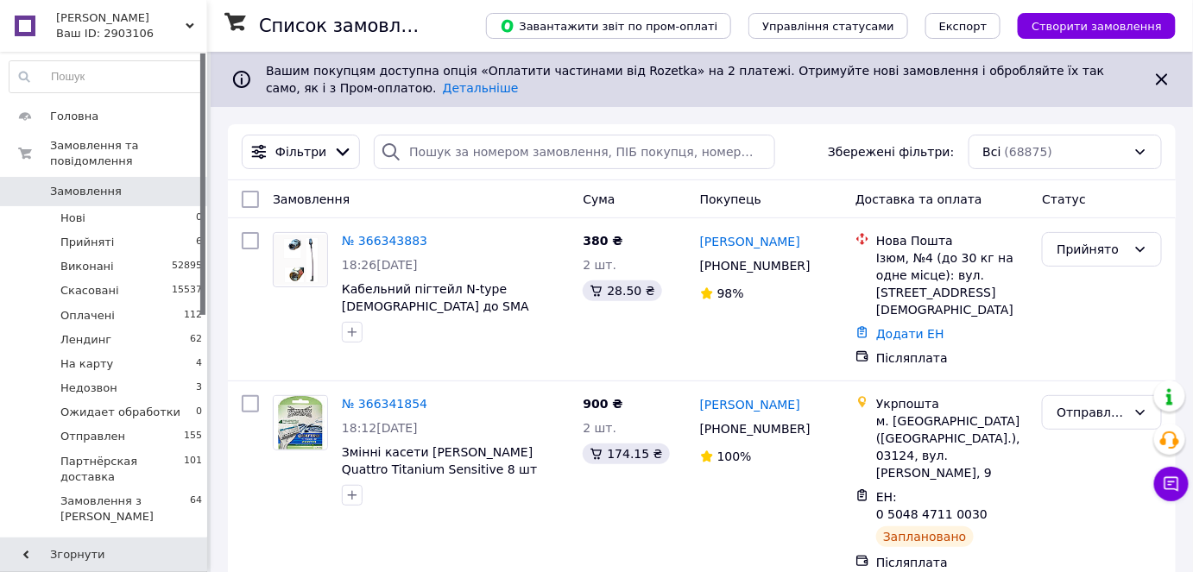
click at [87, 184] on span "Замовлення" at bounding box center [86, 192] width 72 height 16
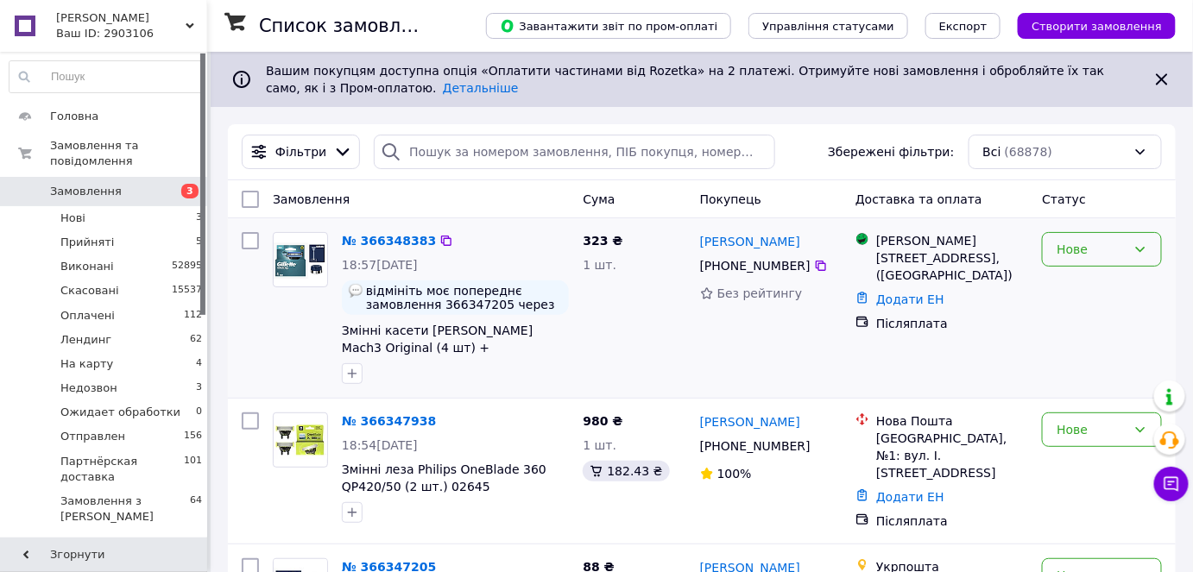
click at [1073, 247] on div "Нове" at bounding box center [1092, 249] width 70 height 19
click at [1079, 287] on li "Прийнято" at bounding box center [1103, 285] width 118 height 31
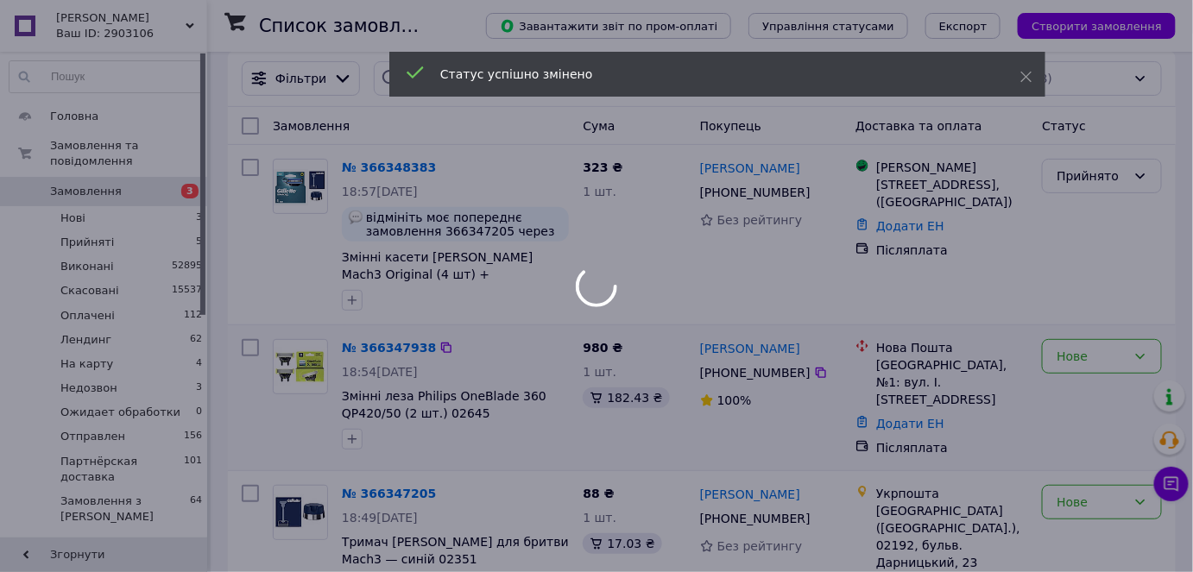
scroll to position [156, 0]
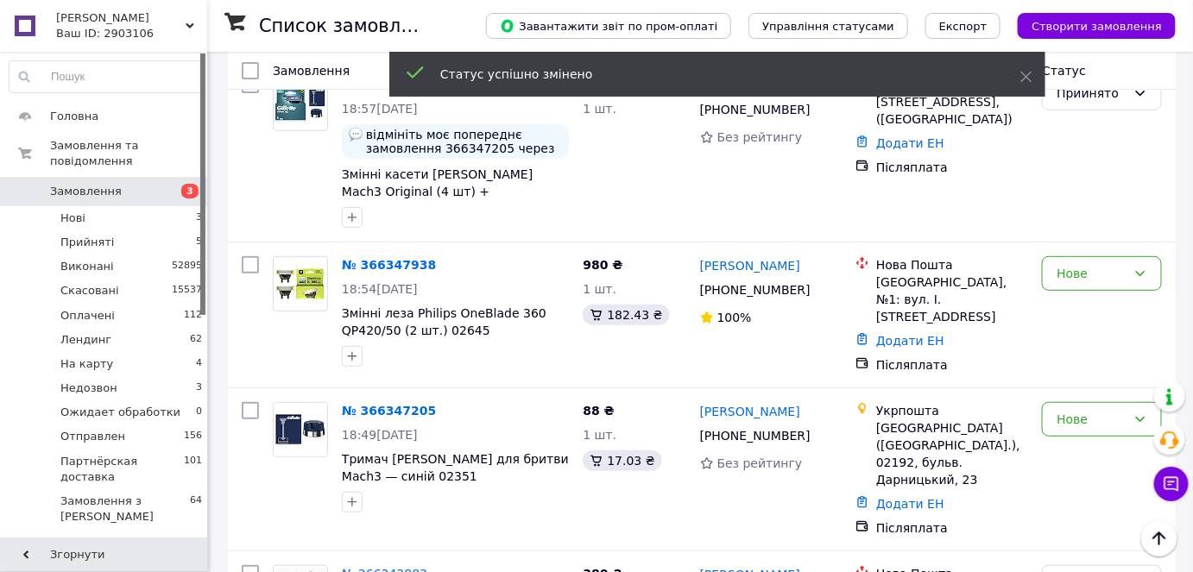
click at [1082, 273] on div "Нове" at bounding box center [1092, 273] width 70 height 19
click at [1081, 300] on li "Прийнято" at bounding box center [1103, 309] width 118 height 31
click at [1058, 410] on div "Нове" at bounding box center [1092, 419] width 70 height 19
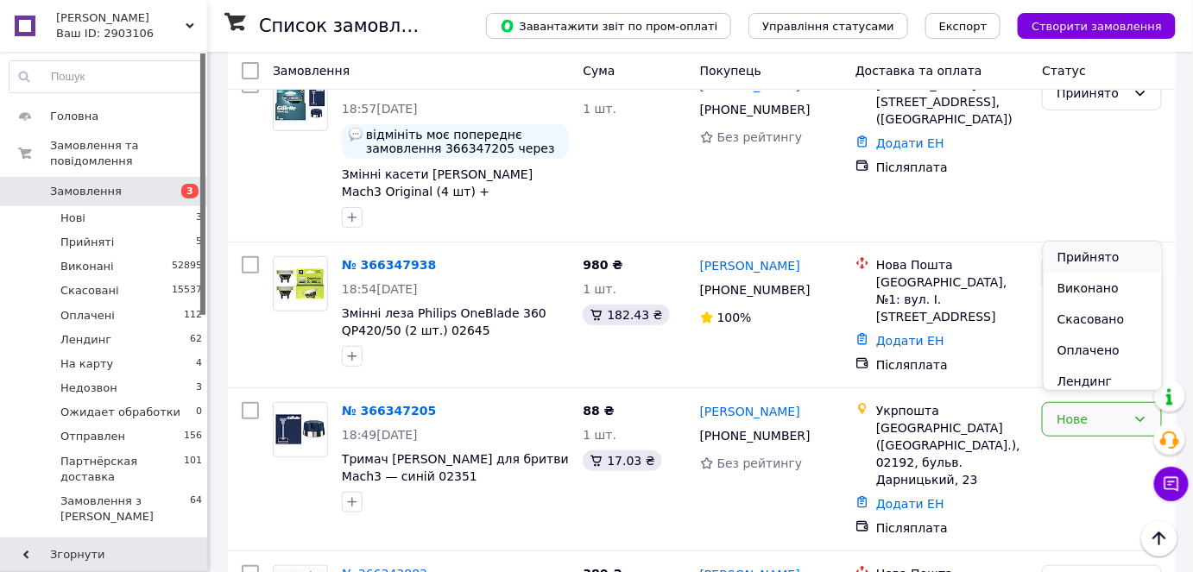
click at [1077, 256] on li "Прийнято" at bounding box center [1103, 257] width 118 height 31
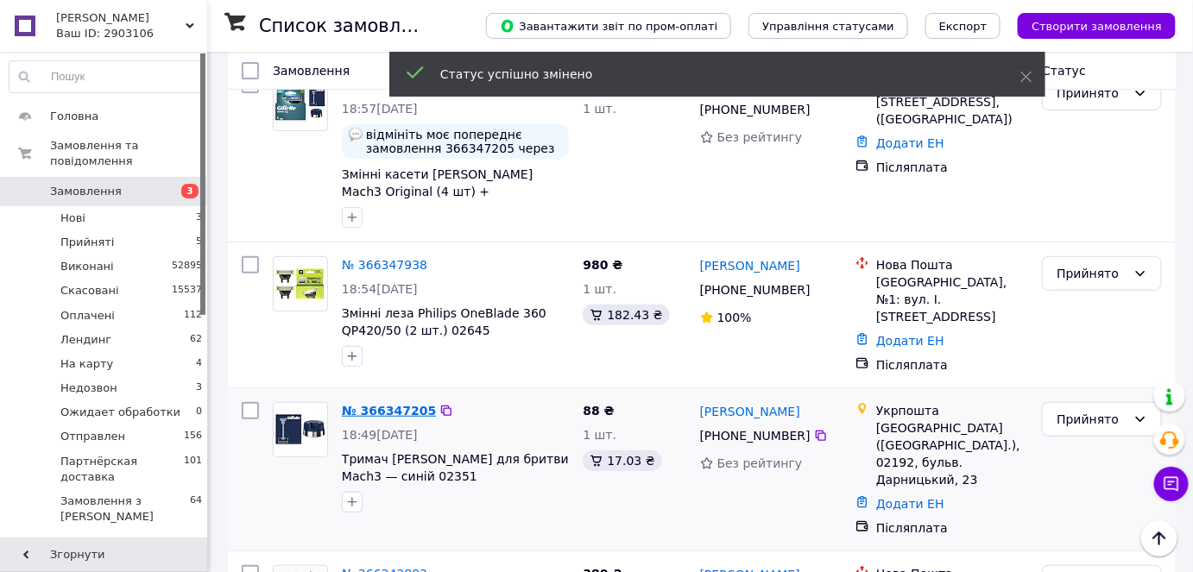
click at [398, 406] on link "№ 366347205" at bounding box center [389, 411] width 94 height 14
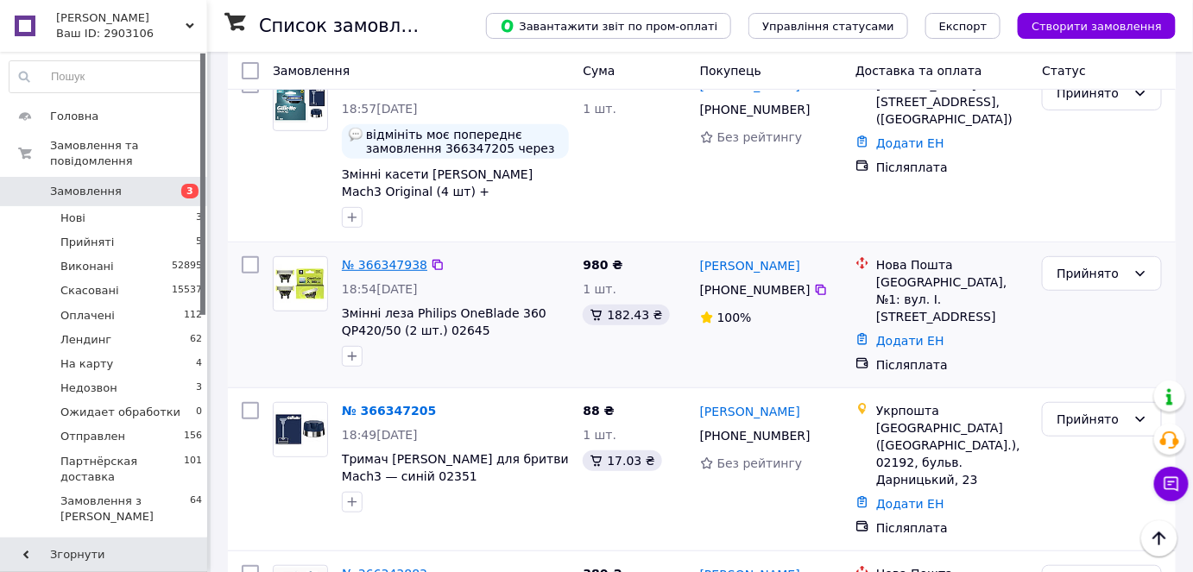
click at [361, 258] on link "№ 366347938" at bounding box center [384, 265] width 85 height 14
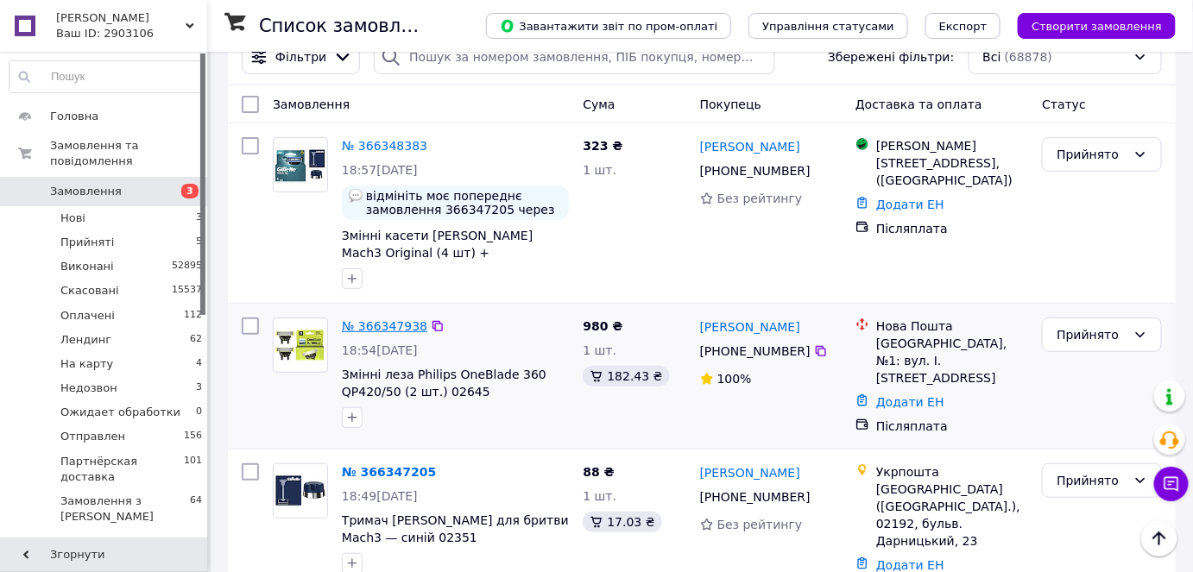
scroll to position [0, 0]
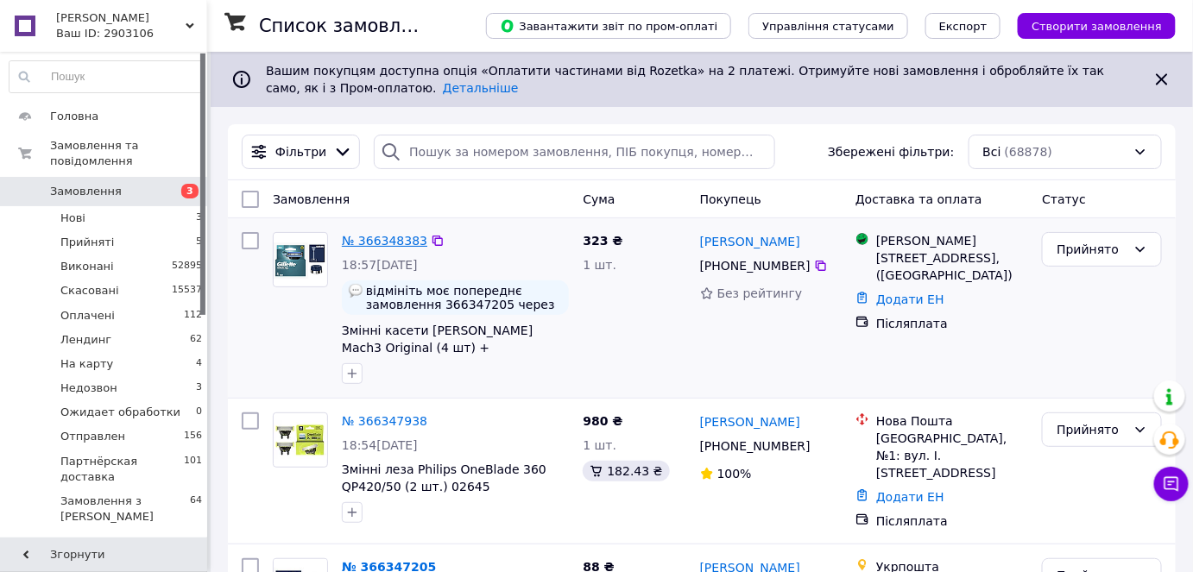
click at [395, 242] on link "№ 366348383" at bounding box center [384, 241] width 85 height 14
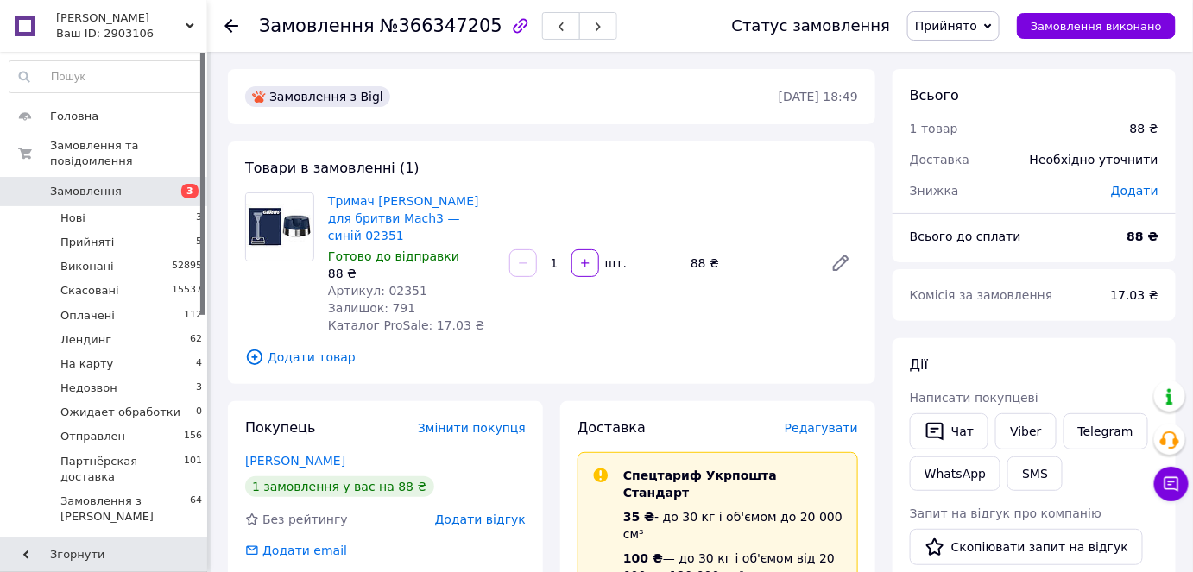
click at [415, 33] on span "№366347205" at bounding box center [441, 26] width 123 height 21
copy span "366347205"
click at [953, 27] on span "Прийнято" at bounding box center [946, 26] width 62 height 14
click at [994, 85] on li "Скасовано" at bounding box center [984, 86] width 152 height 26
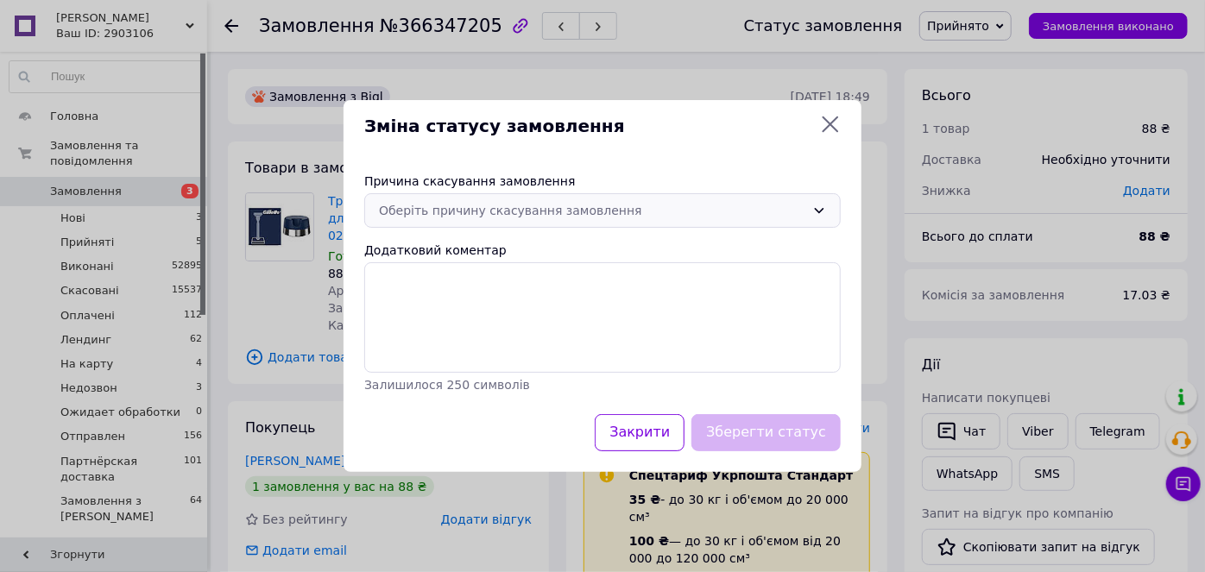
click at [574, 205] on div "Оберіть причину скасування замовлення" at bounding box center [592, 210] width 426 height 19
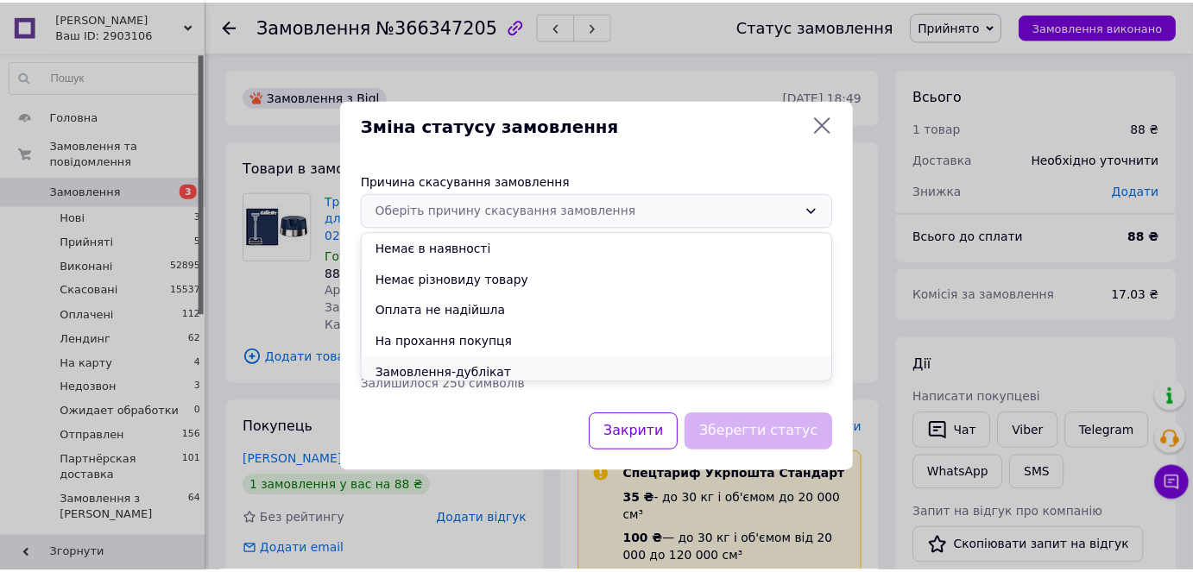
scroll to position [69, 0]
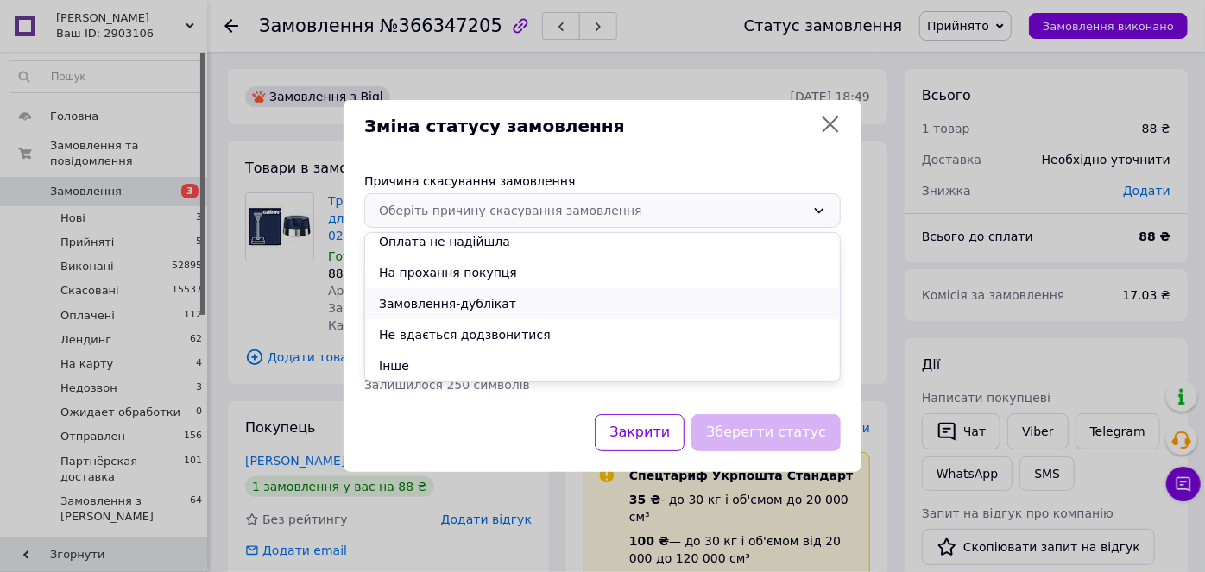
click at [490, 304] on li "Замовлення-дублікат" at bounding box center [602, 303] width 475 height 31
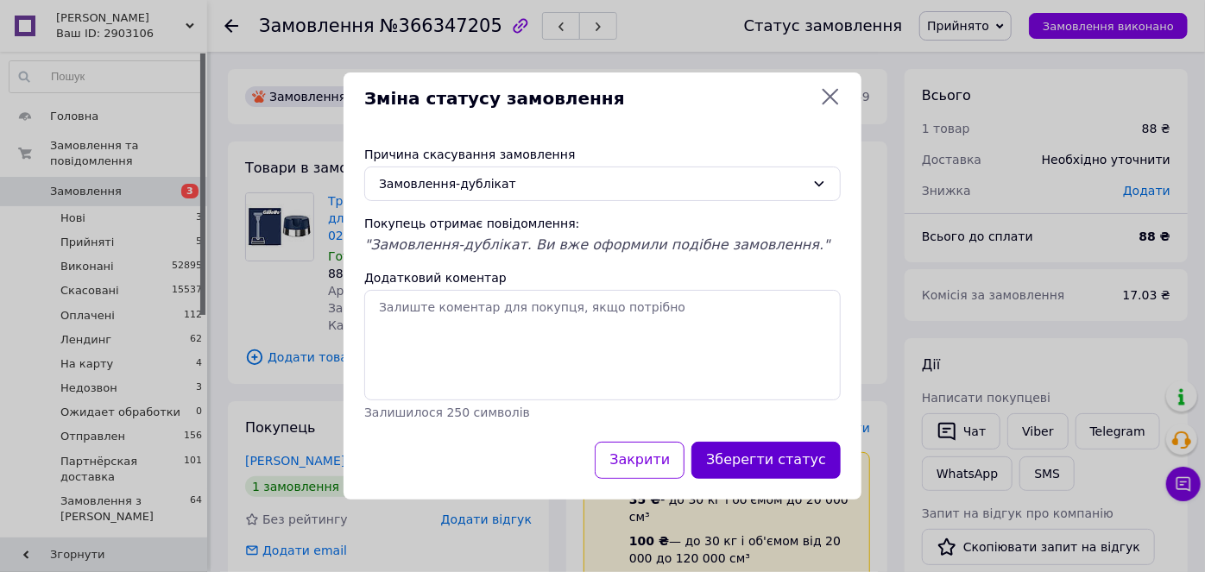
click at [753, 458] on button "Зберегти статус" at bounding box center [766, 460] width 149 height 37
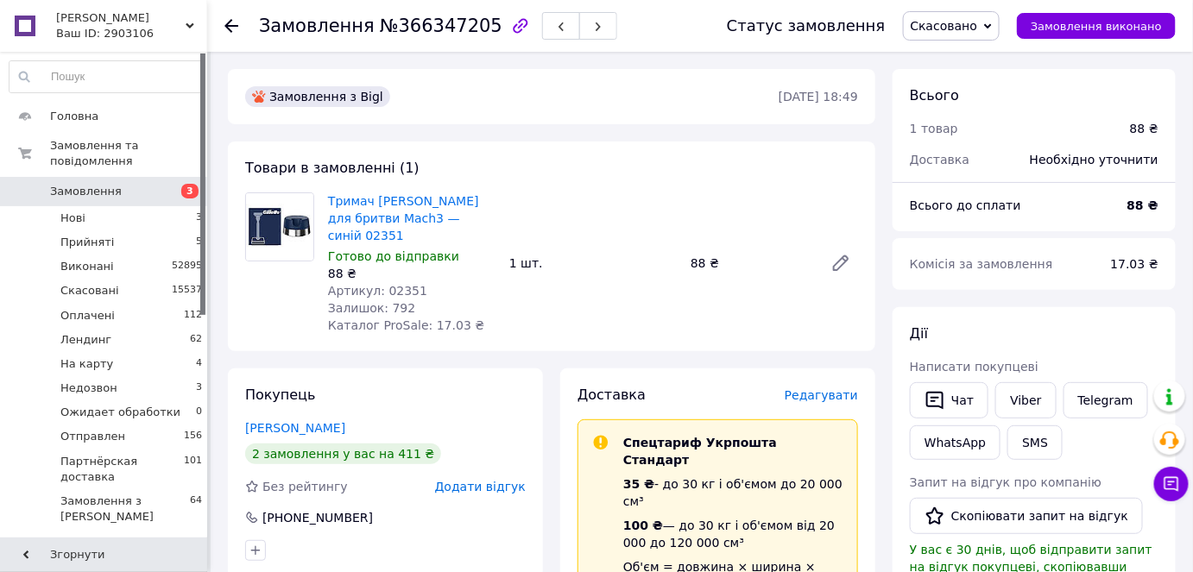
drag, startPoint x: 473, startPoint y: 221, endPoint x: 336, endPoint y: 194, distance: 139.9
click at [336, 193] on div "Тримач [PERSON_NAME] для бритви Mach3 — синій 02351 Готово до відправки 88 ₴ Ар…" at bounding box center [411, 263] width 181 height 148
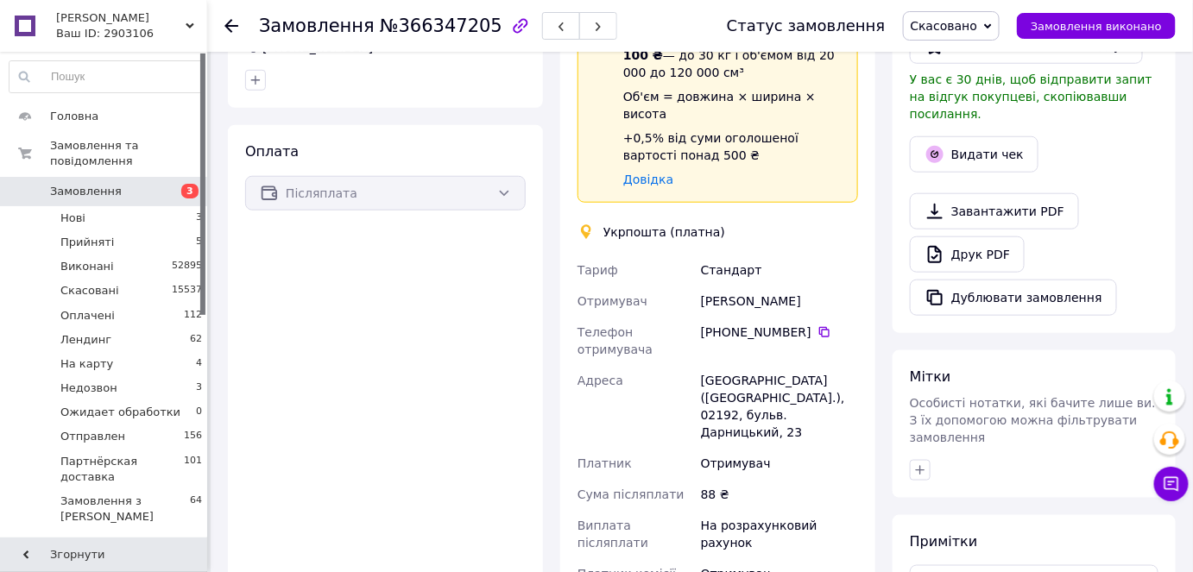
scroll to position [0, 0]
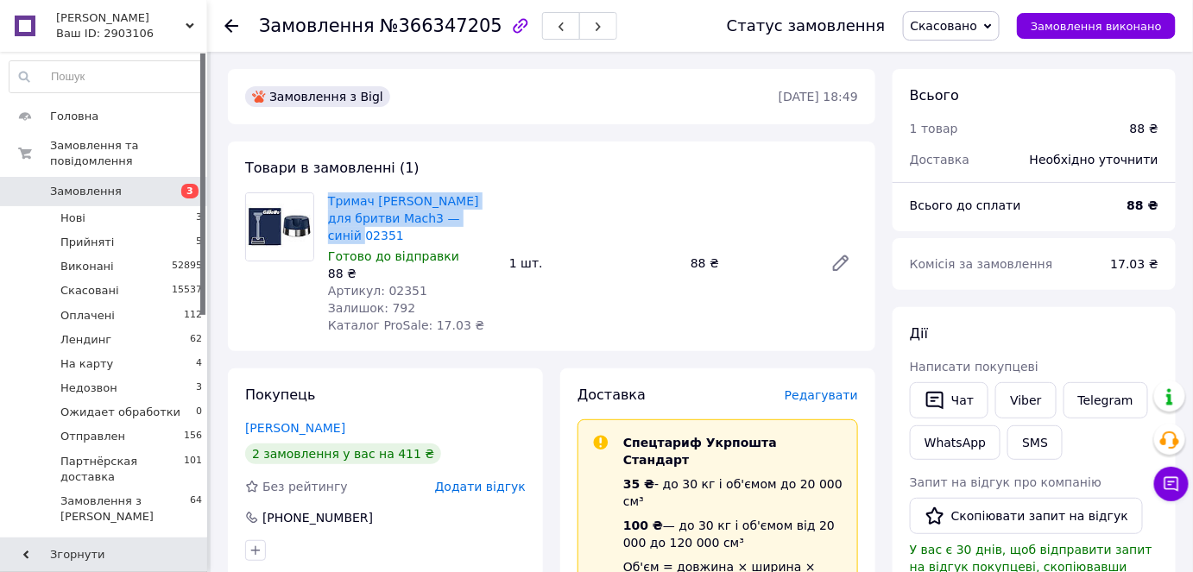
drag, startPoint x: 456, startPoint y: 216, endPoint x: 329, endPoint y: 192, distance: 129.2
click at [329, 192] on div "Тримач [PERSON_NAME] для бритви Mach3 — синій 02351 Готово до відправки 88 ₴ Ар…" at bounding box center [411, 263] width 181 height 148
copy link "Тримач [PERSON_NAME] для бритви Mach3 — синій 02351"
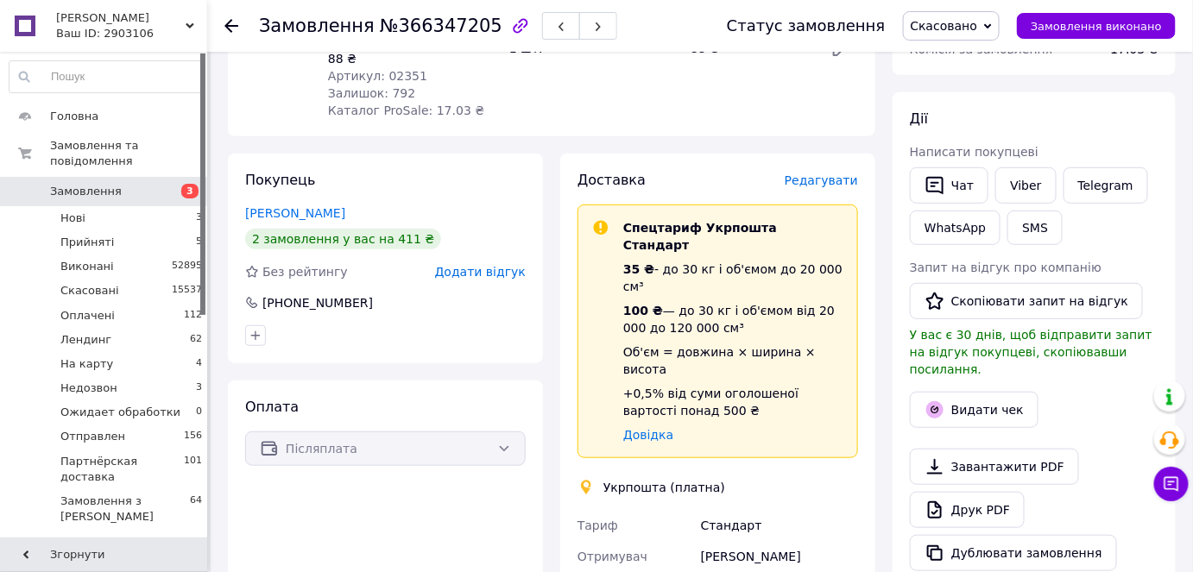
scroll to position [549, 0]
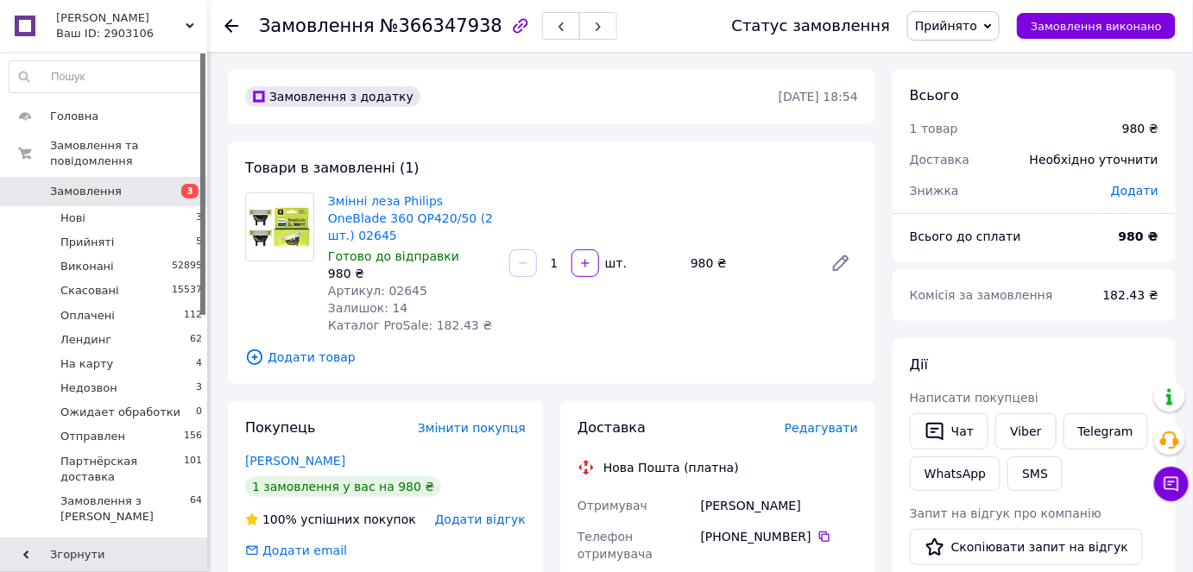
click at [977, 23] on span "Прийнято" at bounding box center [946, 26] width 62 height 14
click at [974, 192] on li "Недозвон" at bounding box center [984, 190] width 152 height 26
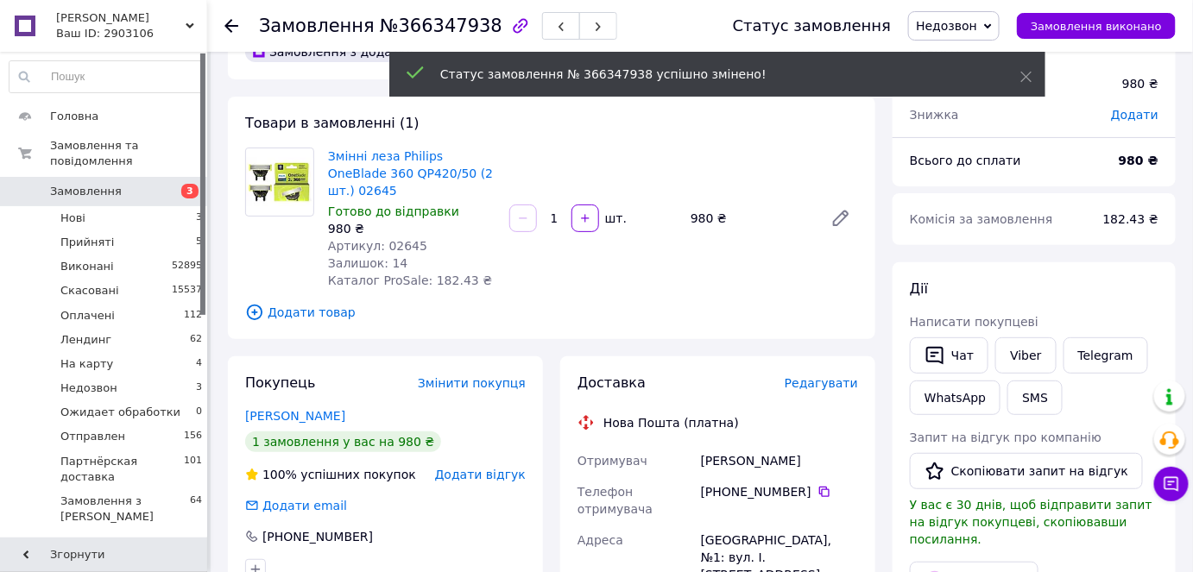
scroll to position [156, 0]
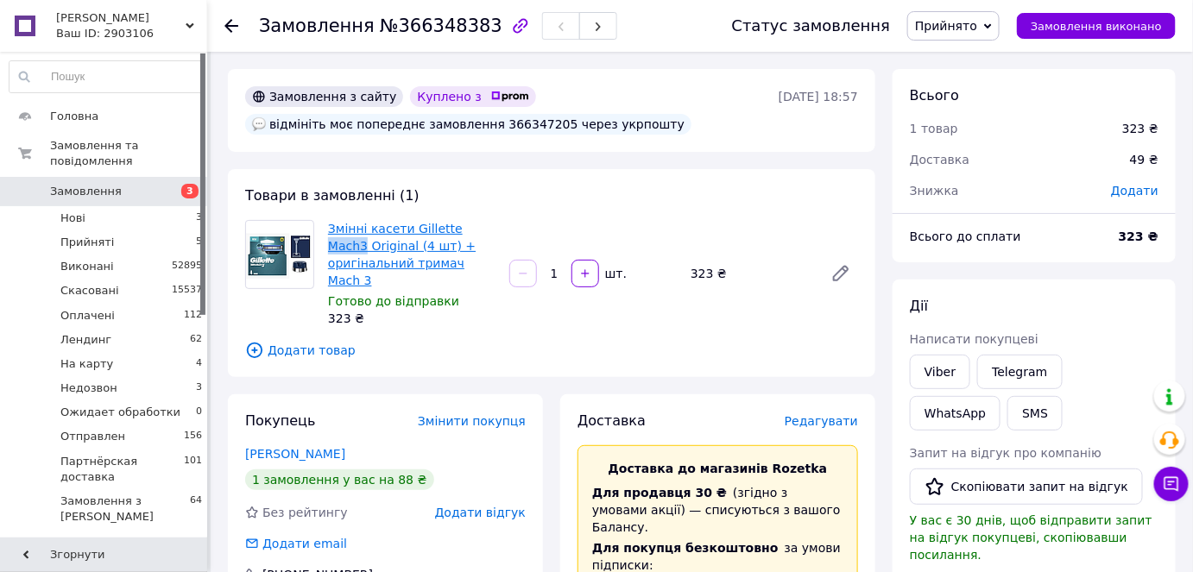
drag, startPoint x: 504, startPoint y: 224, endPoint x: 447, endPoint y: 226, distance: 57.0
click at [447, 226] on div "Змінні касети Gillette Mach3 Original (4 шт) + оригінальний тримач Mach 3 Готов…" at bounding box center [593, 274] width 544 height 114
copy link "Mach3"
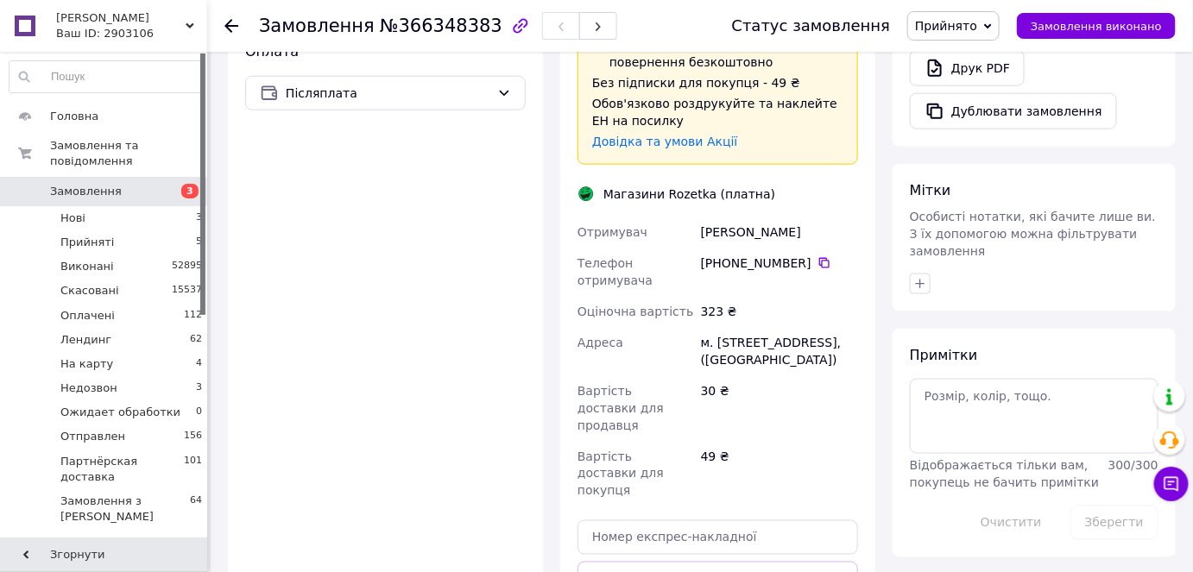
scroll to position [870, 0]
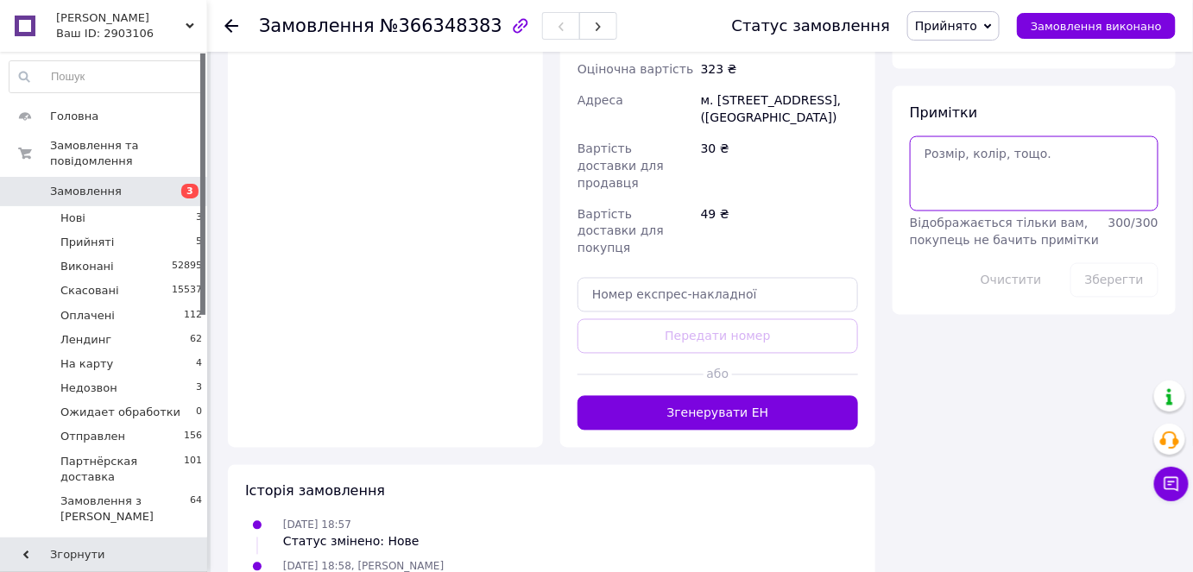
click at [973, 136] on textarea at bounding box center [1034, 173] width 249 height 74
type textarea "[PERSON_NAME]"
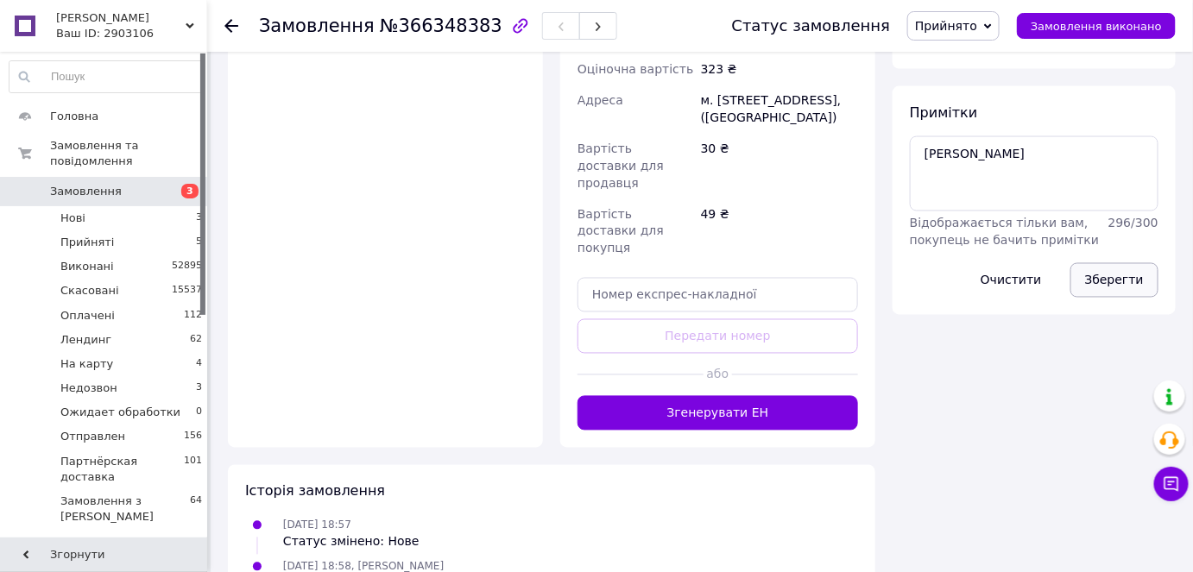
click at [1128, 263] on button "Зберегти" at bounding box center [1115, 280] width 88 height 35
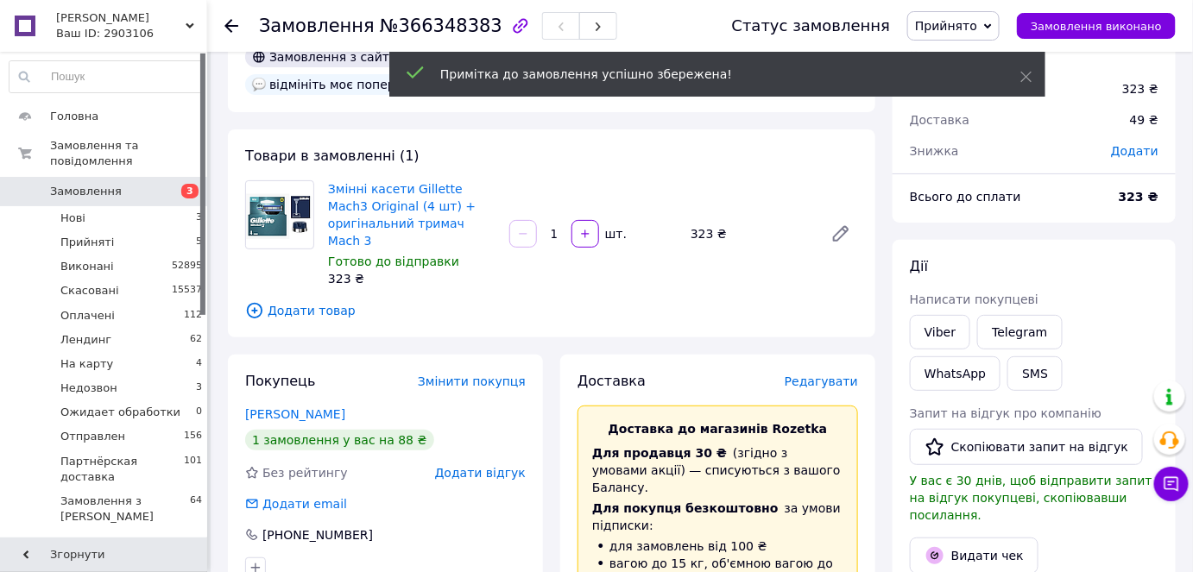
scroll to position [0, 0]
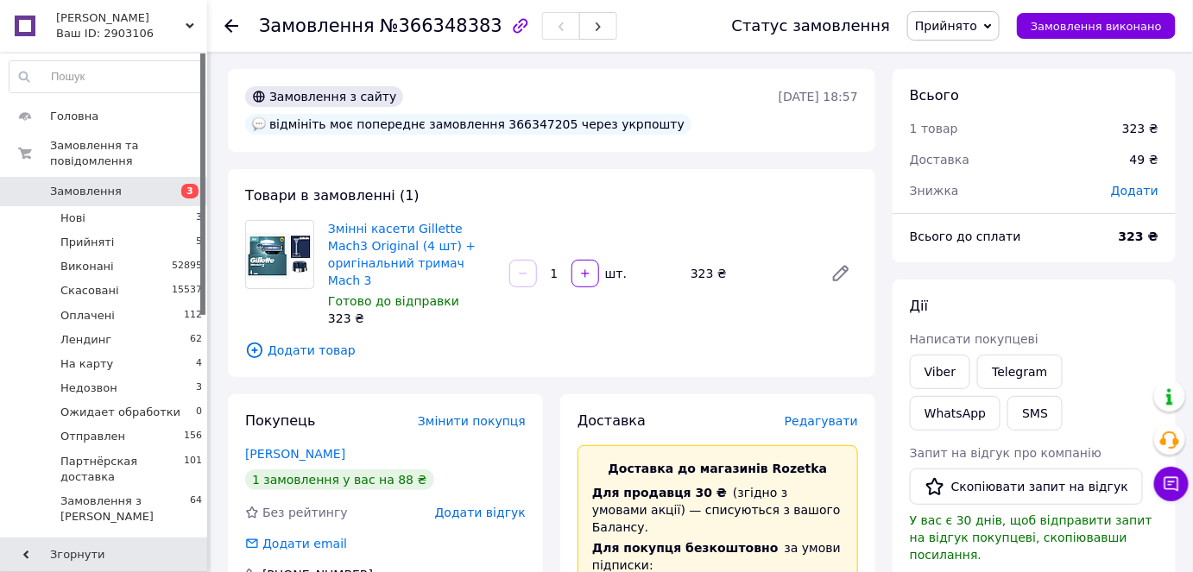
click at [423, 6] on div "Замовлення №366348383" at bounding box center [478, 26] width 439 height 52
click at [438, 32] on span "№366348383" at bounding box center [441, 26] width 123 height 21
copy span "366348383"
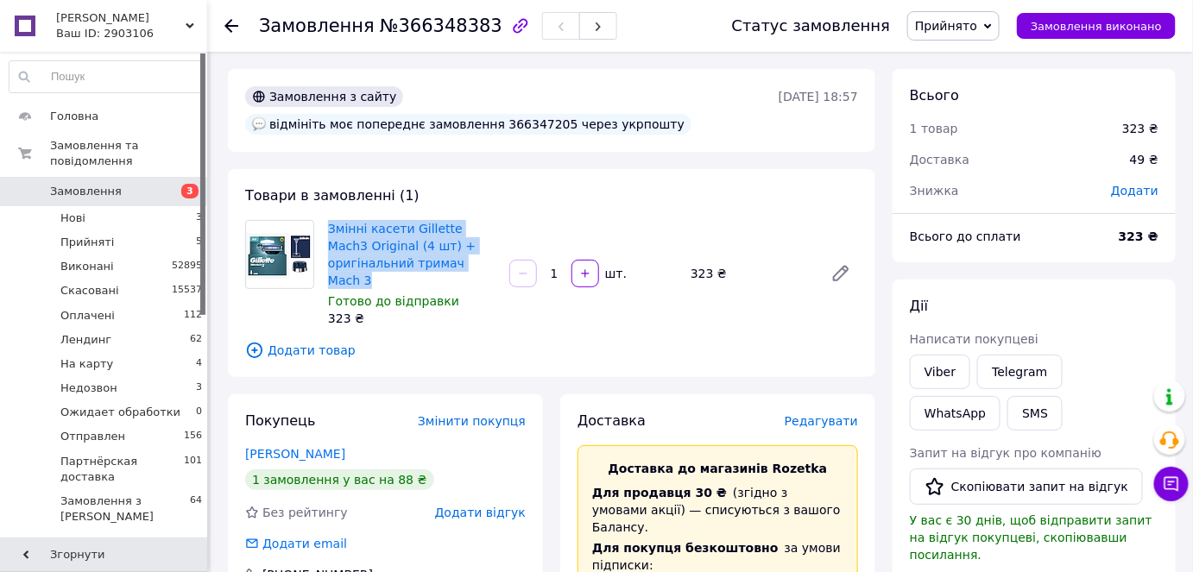
drag, startPoint x: 426, startPoint y: 263, endPoint x: 320, endPoint y: 222, distance: 113.2
click at [321, 222] on div "Змінні касети Gillette Mach3 Original (4 шт) + оригінальний тримач Mach 3 Готов…" at bounding box center [411, 274] width 181 height 114
copy link "Змінні касети Gillette Mach3 Original (4 шт) + оригінальний тримач Mach 3"
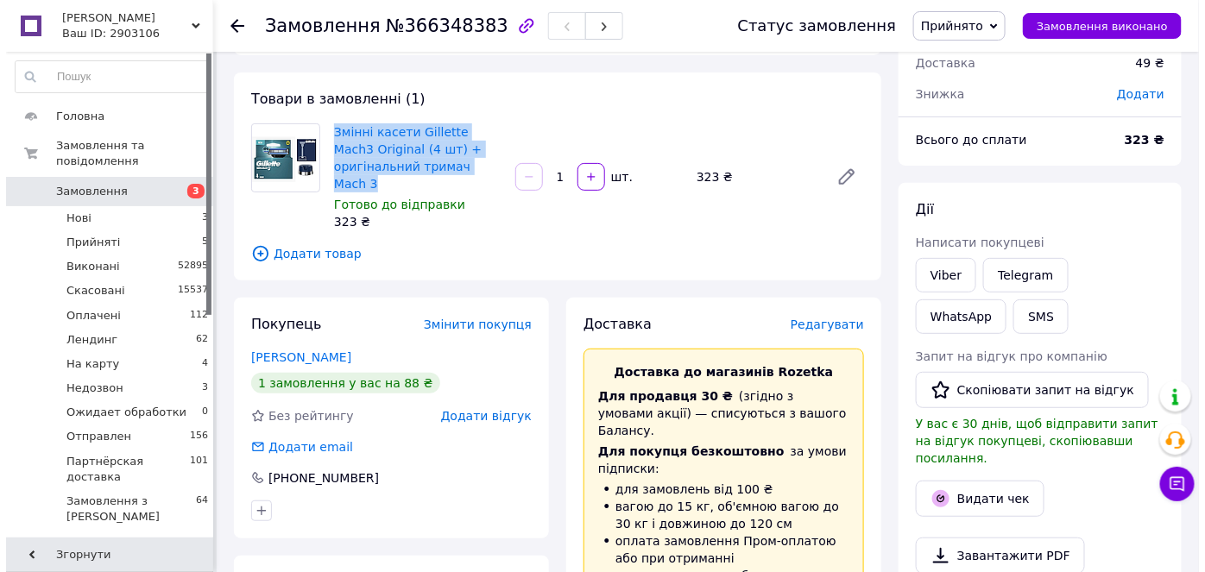
scroll to position [313, 0]
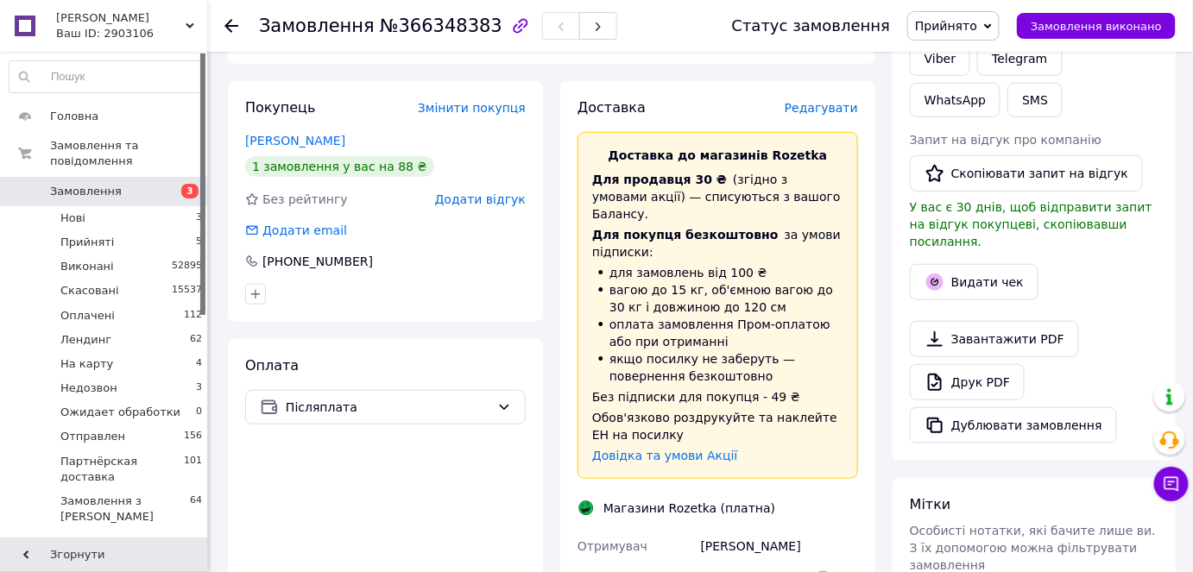
drag, startPoint x: 783, startPoint y: 511, endPoint x: 681, endPoint y: 509, distance: 101.9
copy div "Отримувач [PERSON_NAME]"
click at [842, 101] on span "Редагувати" at bounding box center [821, 108] width 73 height 14
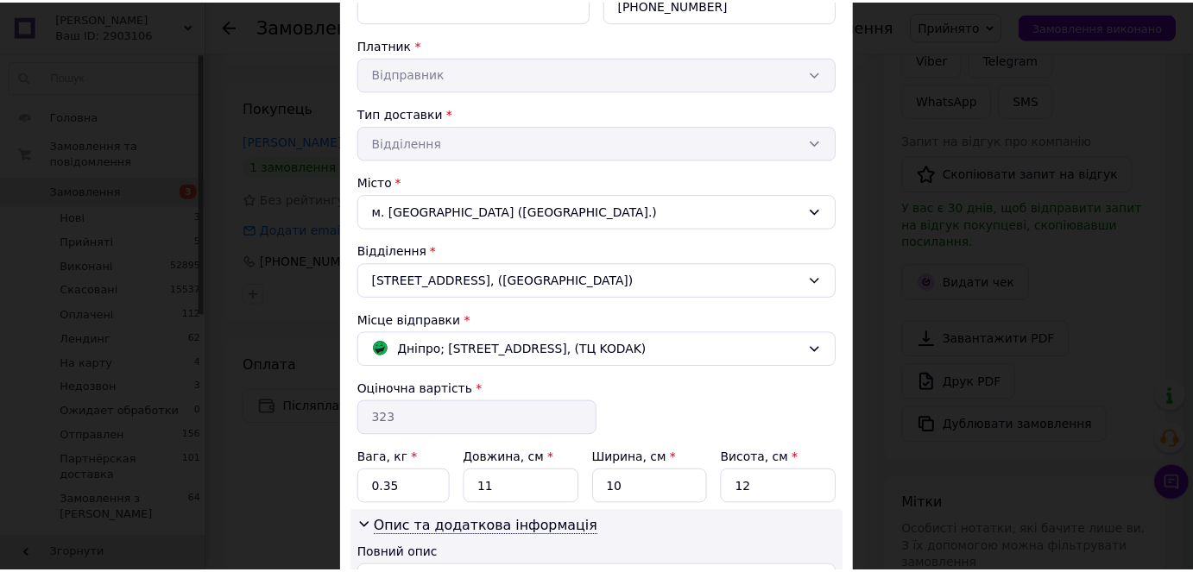
scroll to position [492, 0]
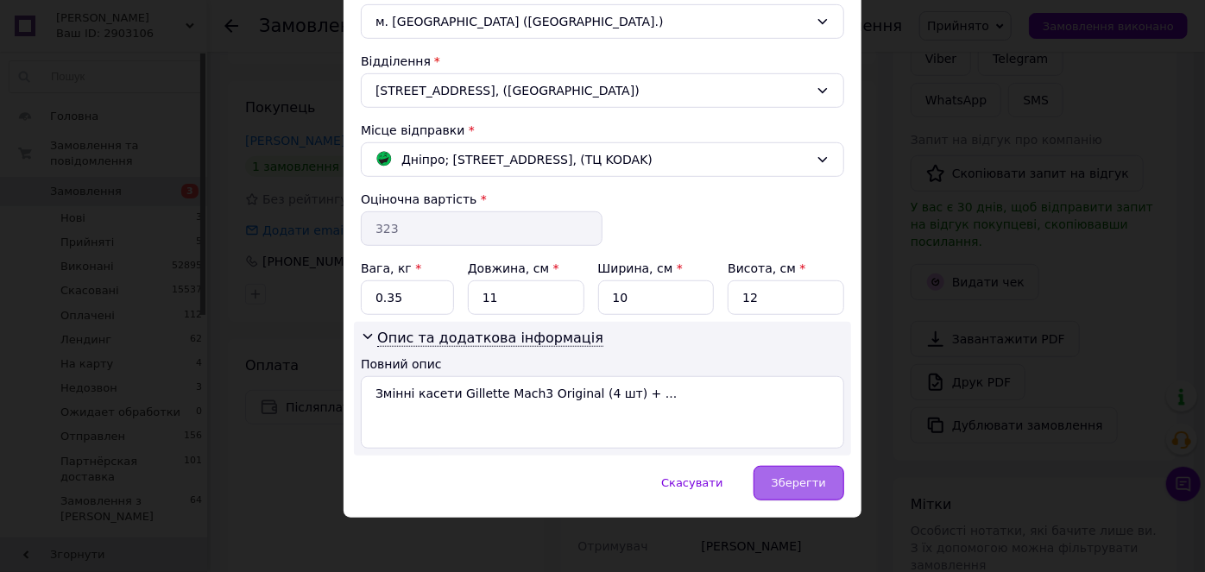
click at [780, 484] on span "Зберегти" at bounding box center [799, 483] width 54 height 13
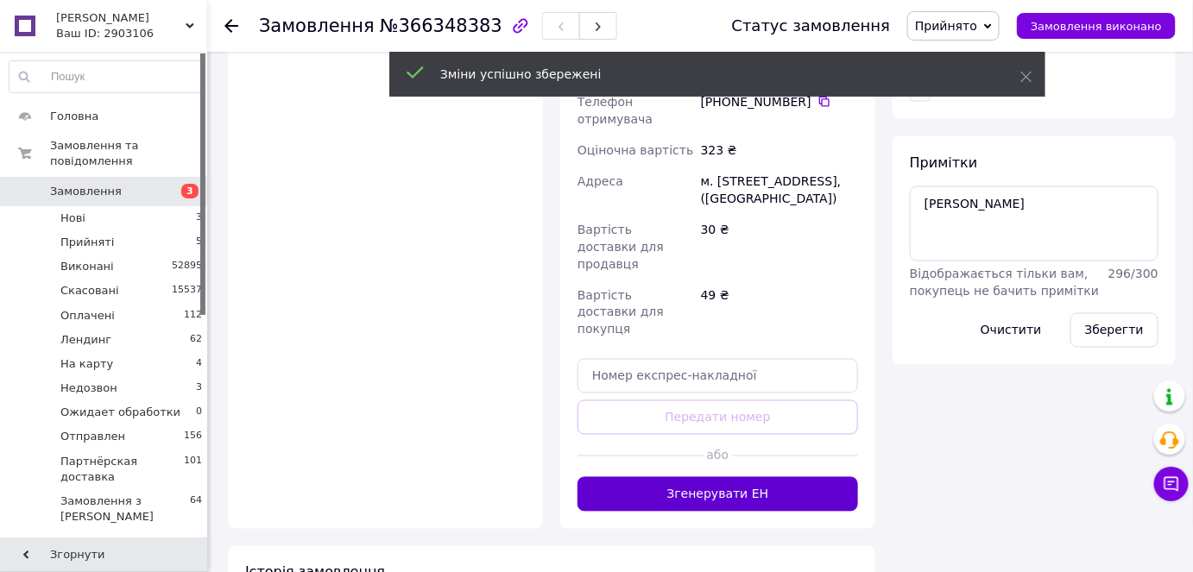
scroll to position [863, 0]
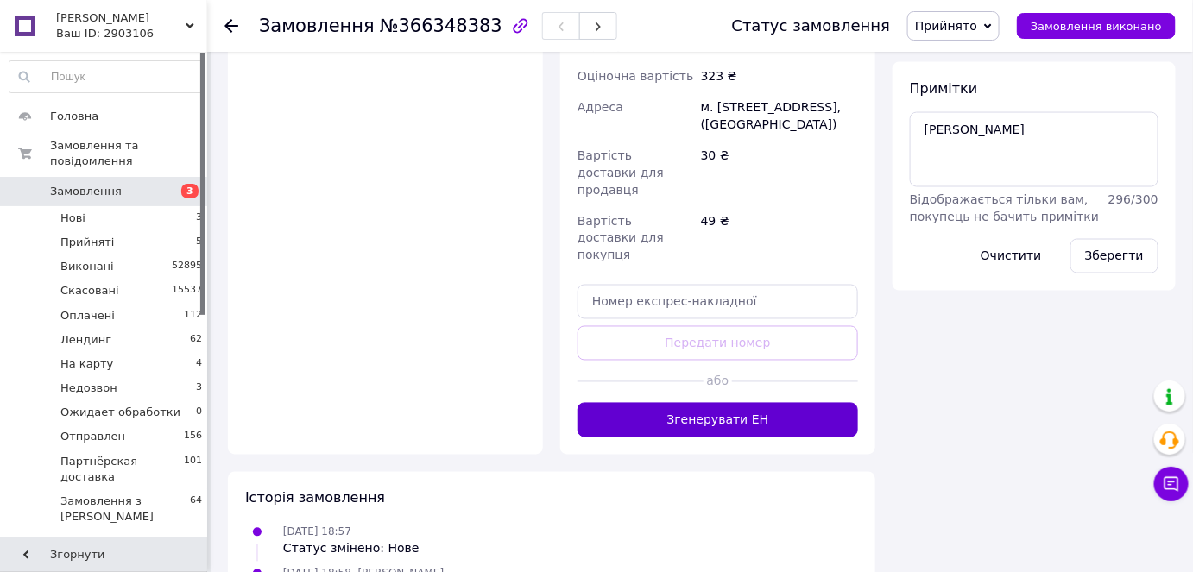
click at [723, 403] on button "Згенерувати ЕН" at bounding box center [718, 420] width 281 height 35
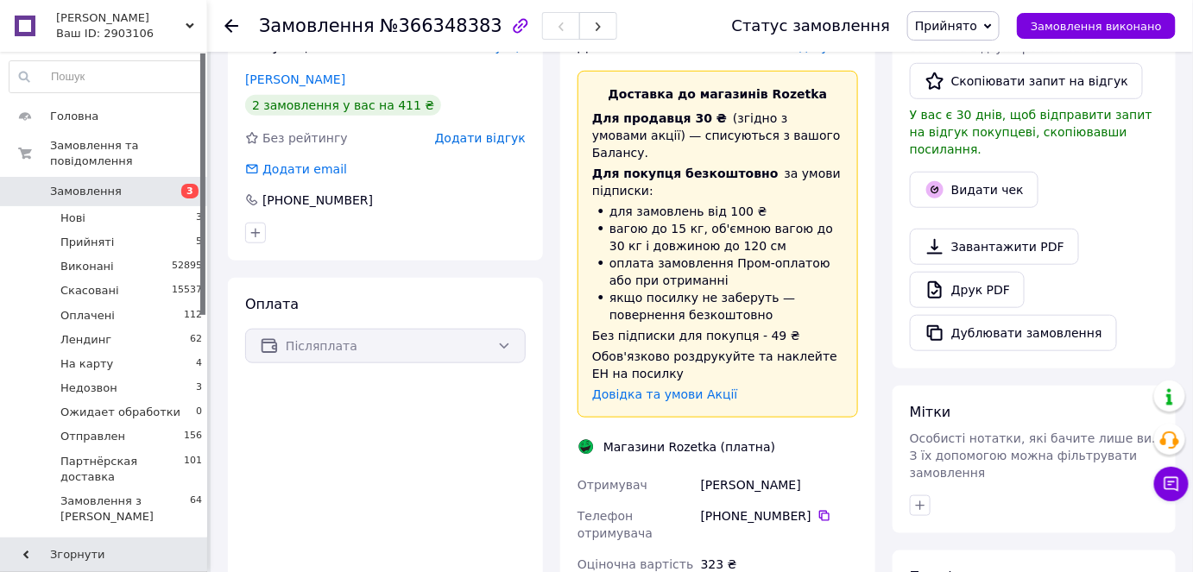
scroll to position [235, 0]
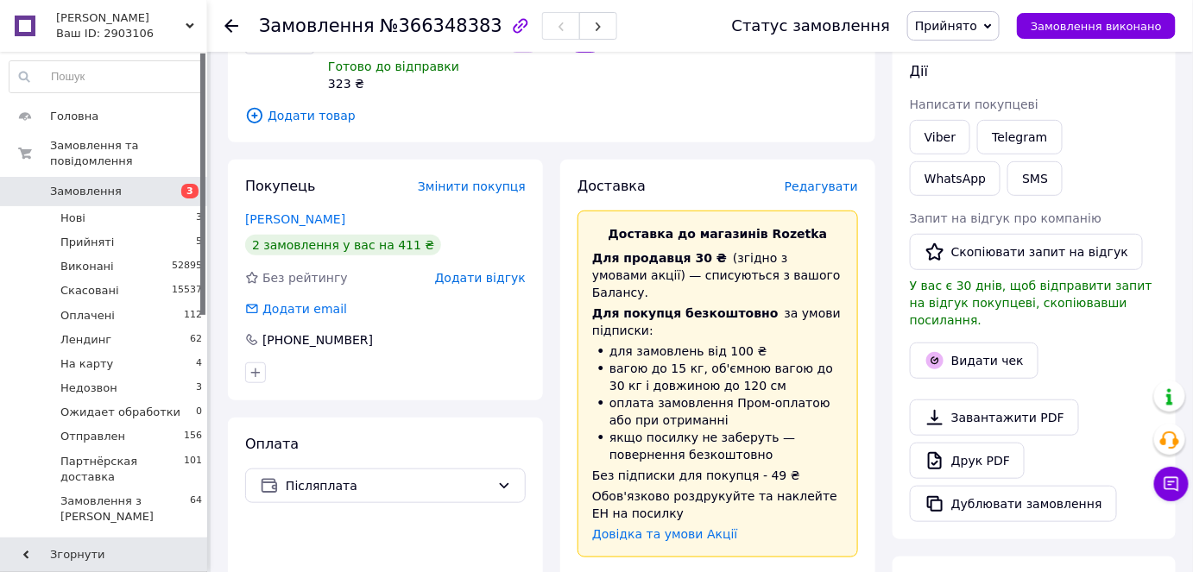
click at [826, 180] on span "Редагувати" at bounding box center [821, 187] width 73 height 14
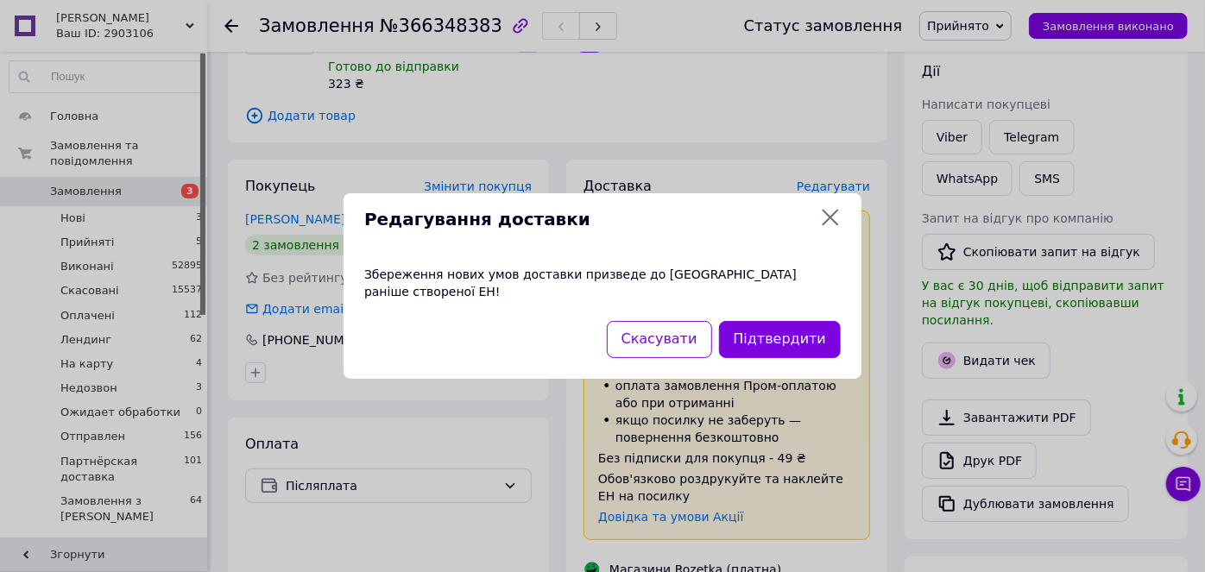
click at [826, 221] on icon at bounding box center [831, 218] width 16 height 16
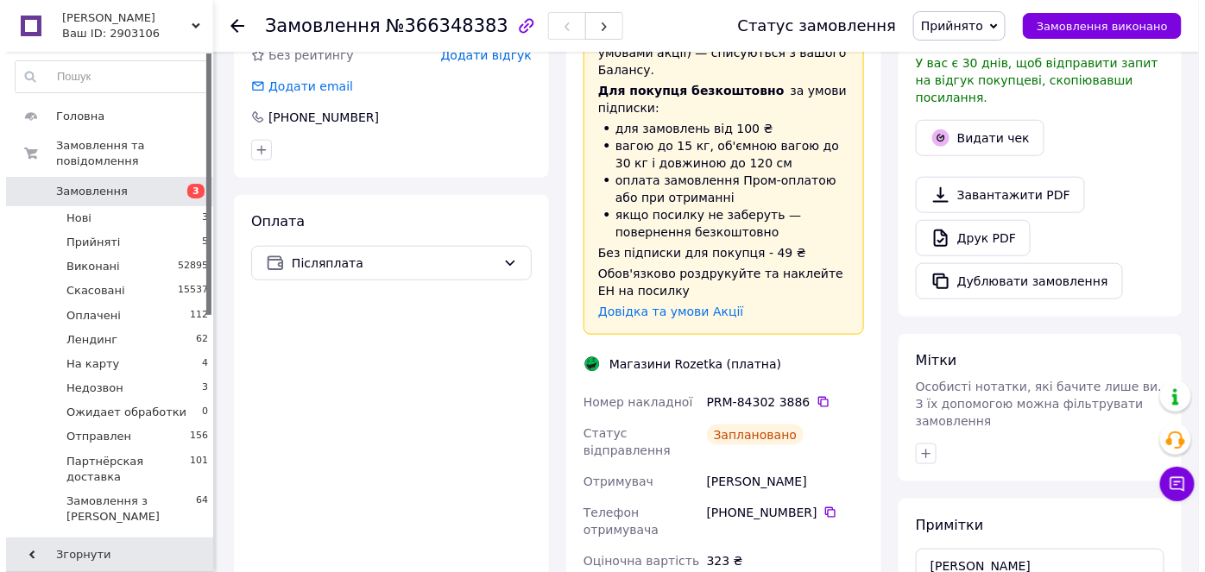
scroll to position [392, 0]
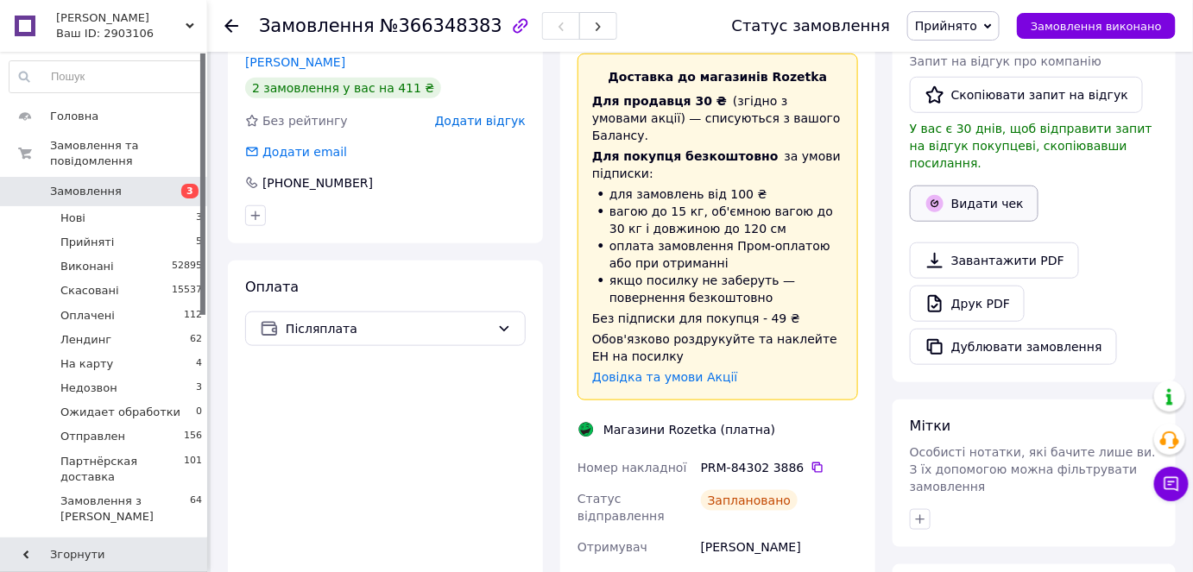
click at [986, 186] on button "Видати чек" at bounding box center [974, 204] width 129 height 36
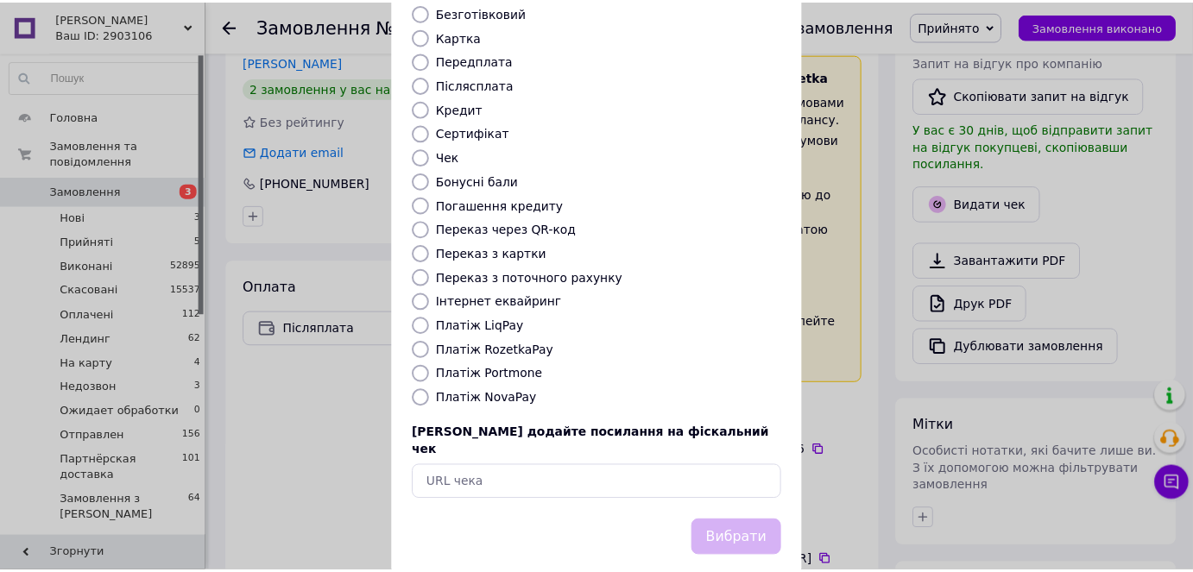
scroll to position [168, 0]
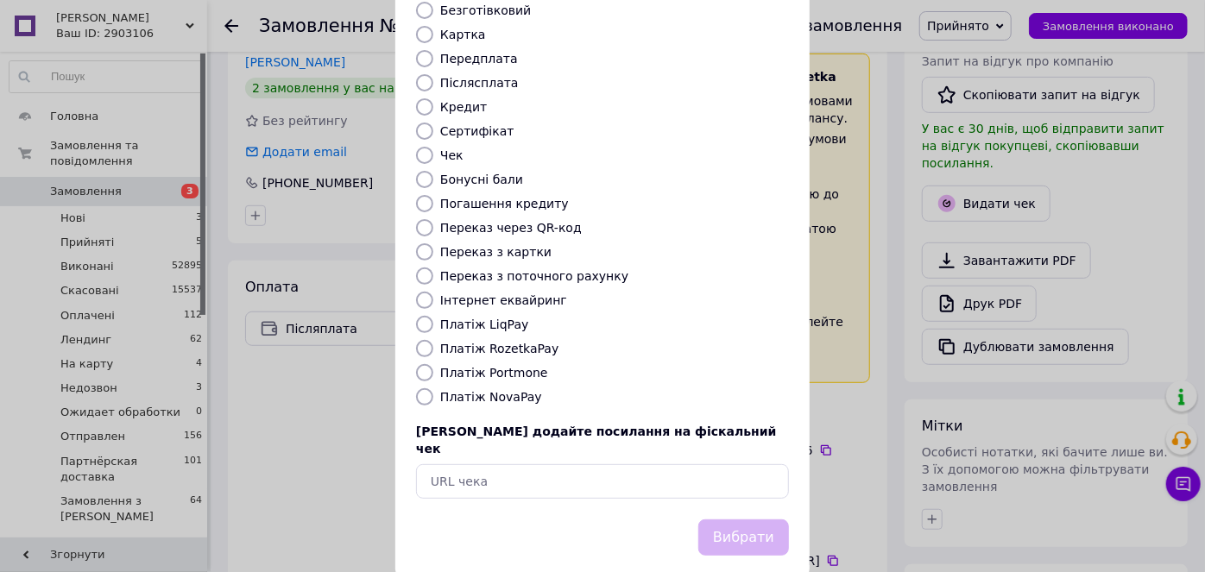
click at [423, 340] on input "Платіж RozetkaPay" at bounding box center [424, 348] width 17 height 17
radio input "true"
click at [738, 520] on button "Вибрати" at bounding box center [743, 538] width 91 height 37
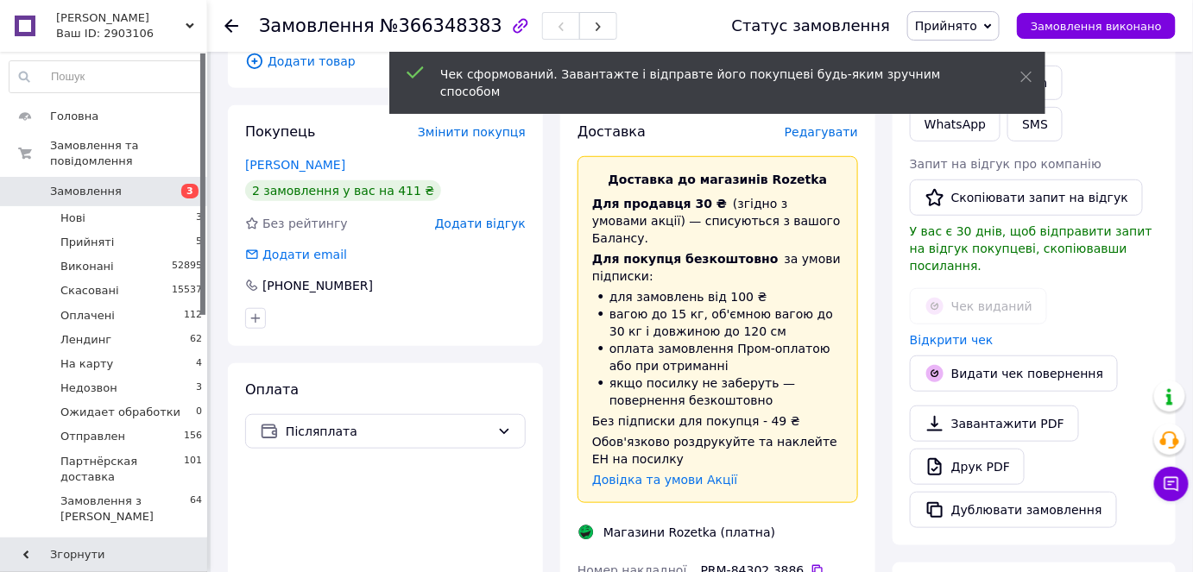
scroll to position [392, 0]
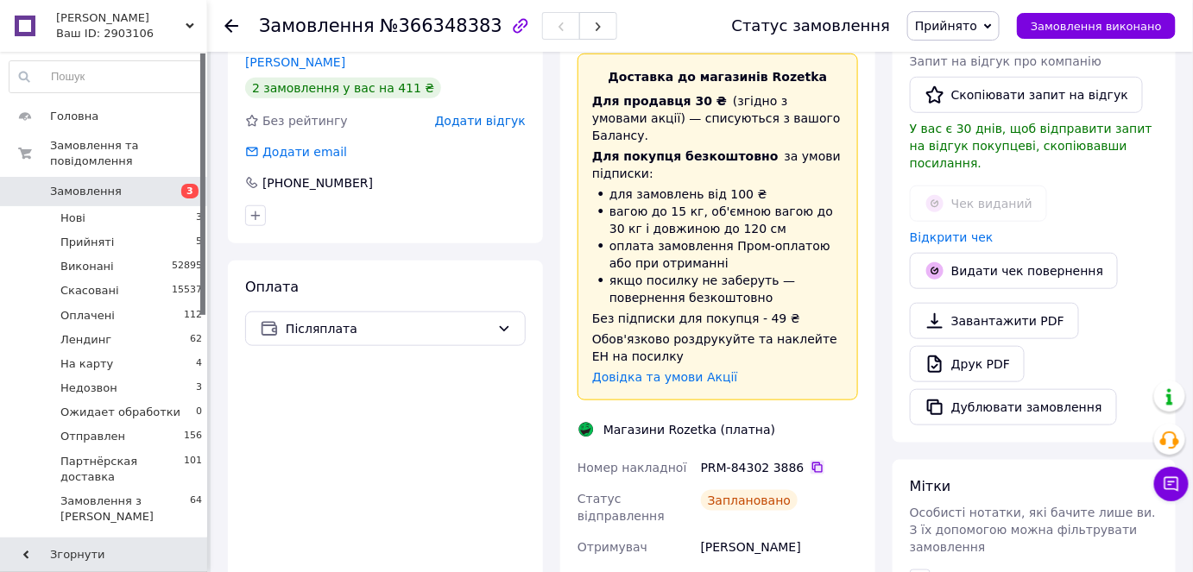
click at [812, 463] on icon at bounding box center [817, 468] width 10 height 10
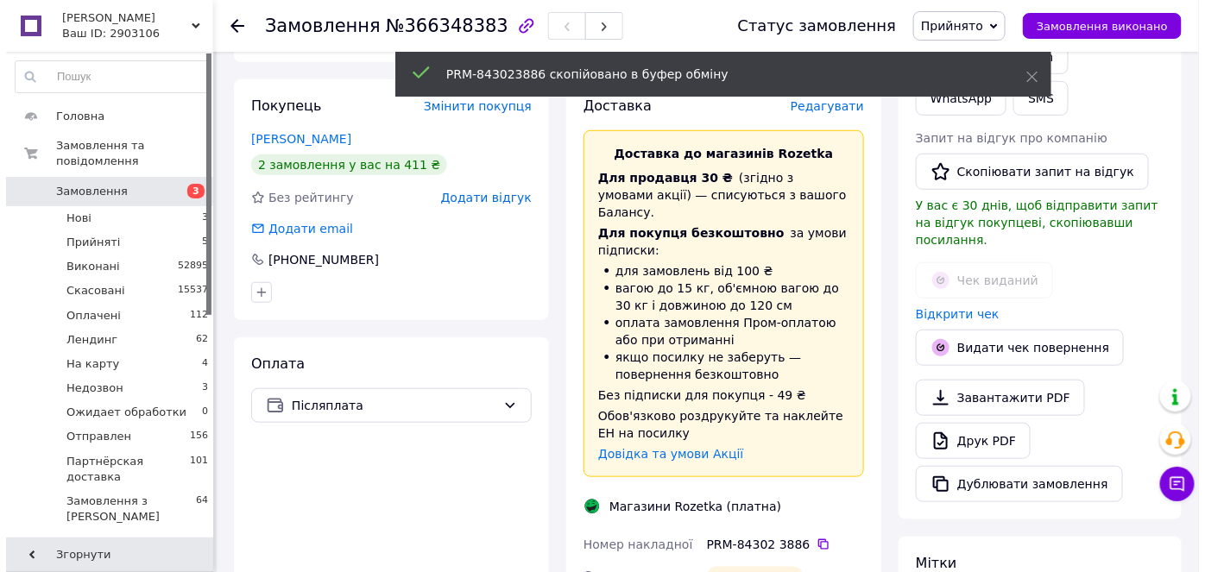
scroll to position [235, 0]
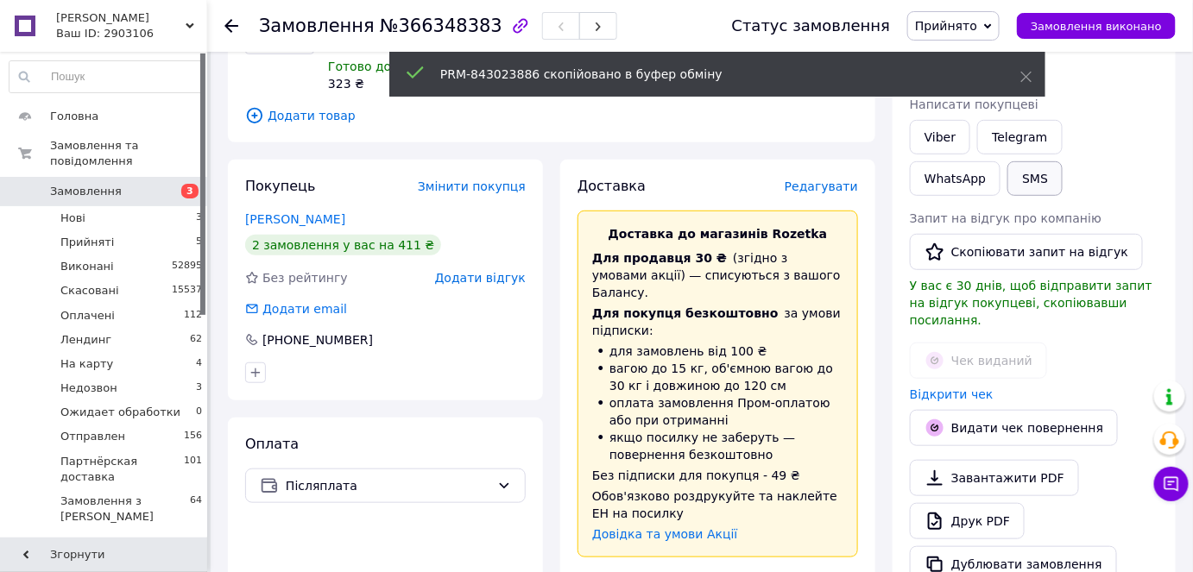
click at [1008, 174] on button "SMS" at bounding box center [1035, 178] width 55 height 35
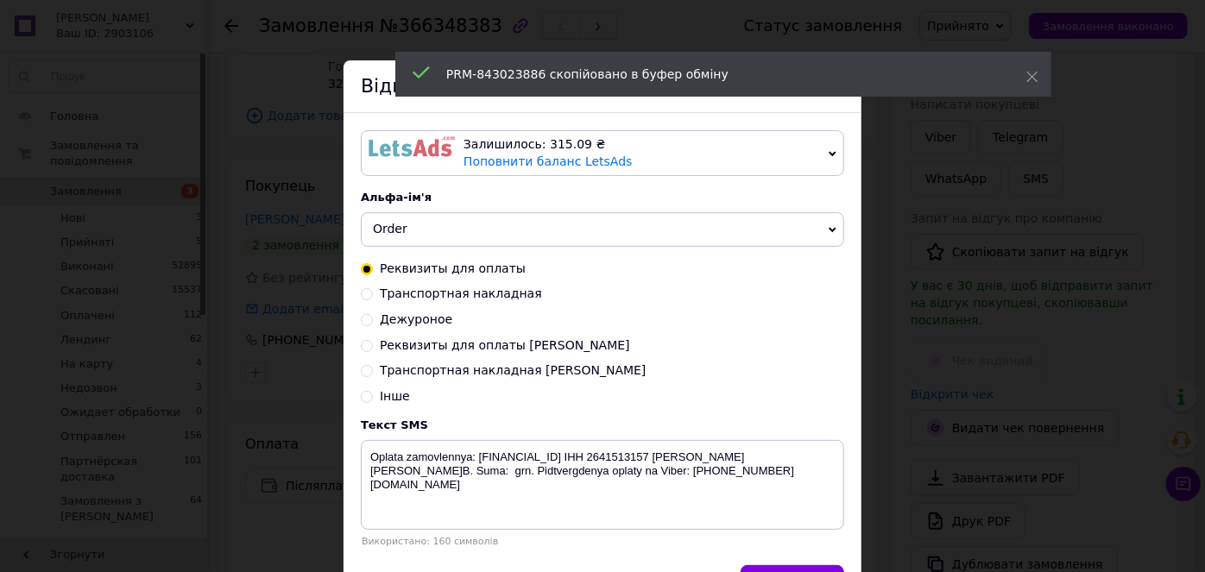
click at [361, 374] on input "Транспортная накладная [PERSON_NAME]" at bounding box center [367, 369] width 12 height 12
radio input "true"
radio input "false"
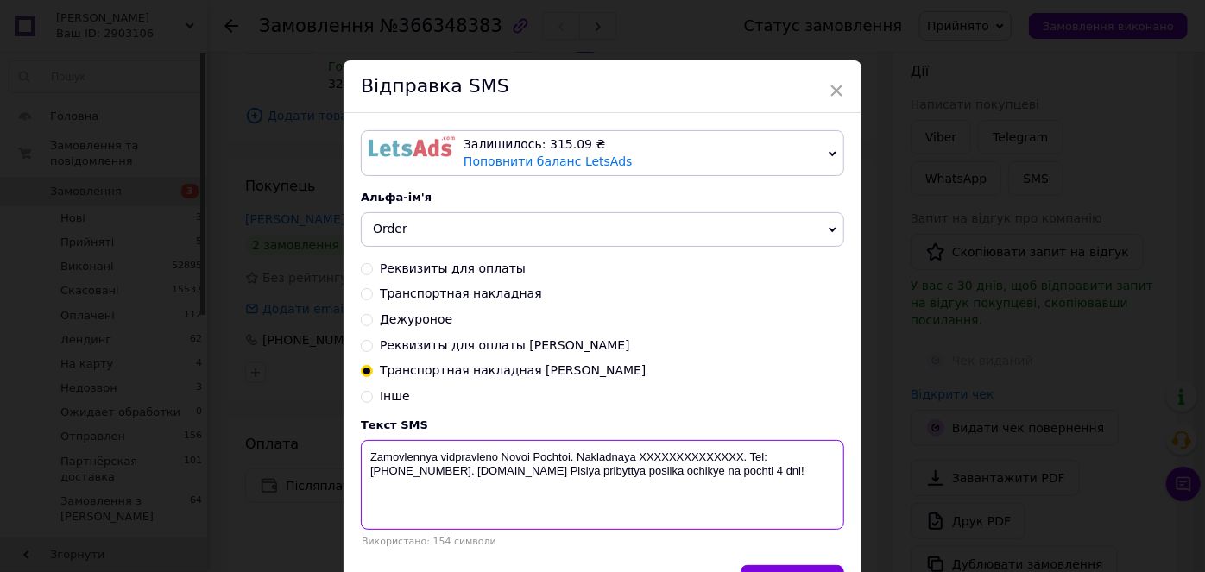
click at [703, 455] on textarea "Zamovlennya vidpravleno Novoi Pochtoi. Nakladnaya XXXXXXXXXXXXXX. Tel: [PHONE_N…" at bounding box center [602, 485] width 483 height 90
paste textarea "PRM-843023886"
click at [622, 450] on textarea "Zamovlennya vidpravleno Novoi Pochtoi. Nakladnaya PRM-843023886. Tel: [PHONE_NU…" at bounding box center [602, 485] width 483 height 90
click at [623, 456] on textarea "Zamovlennya vidpravleno Novoi Pochtoi. Nakladnaya PRM-843023886. Tel: [PHONE_NU…" at bounding box center [602, 485] width 483 height 90
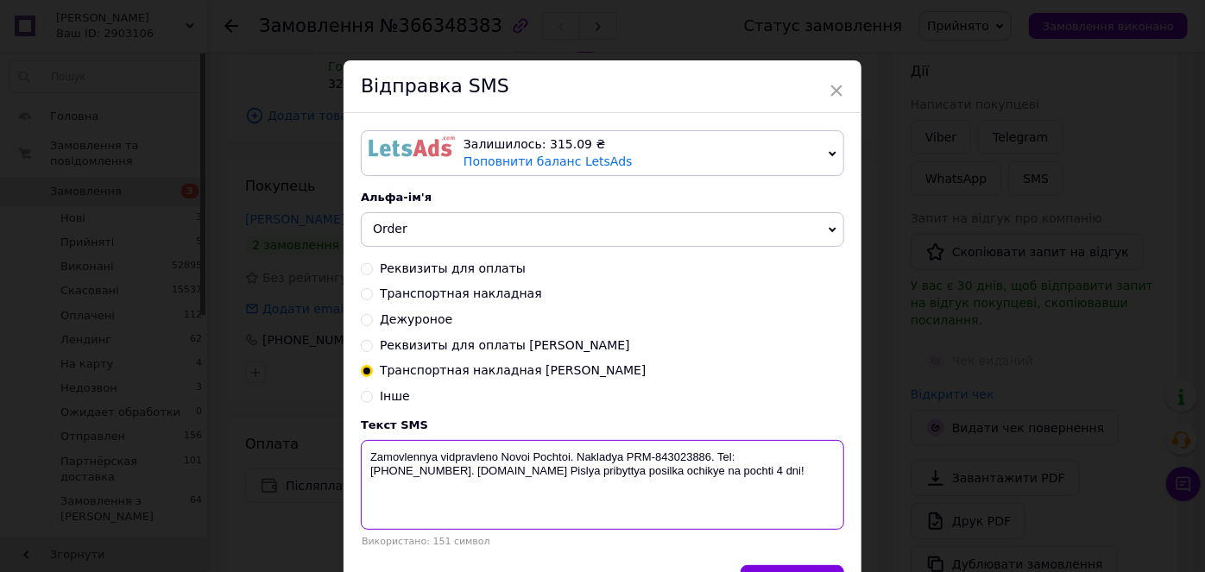
click at [571, 452] on textarea "Zamovlennya vidpravleno Novoi Pochtoi. Nakladya PRM-843023886. Tel: [PHONE_NUMB…" at bounding box center [602, 485] width 483 height 90
click at [414, 452] on textarea "Nakladya PRM-843023886. Tel: [PHONE_NUMBER]. [DOMAIN_NAME] Pislya pribyttya pos…" at bounding box center [602, 485] width 483 height 90
click at [411, 452] on textarea "Nakladya PRM-843023886. Tel: +380503351196. biotrading.com.ua Pislya pribyttya …" at bounding box center [602, 485] width 483 height 90
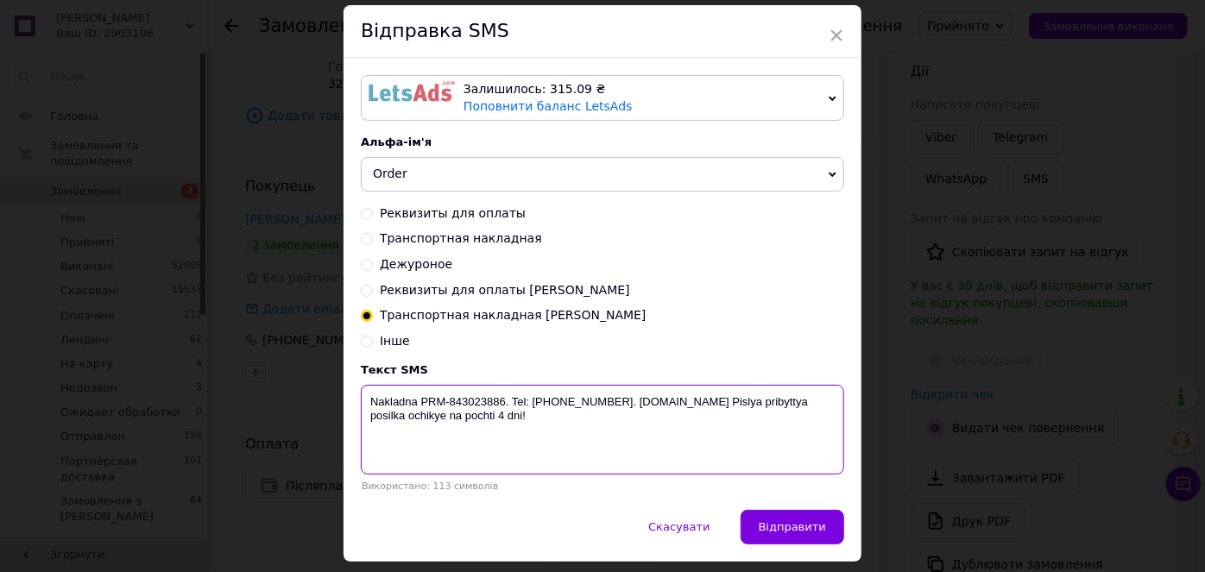
scroll to position [106, 0]
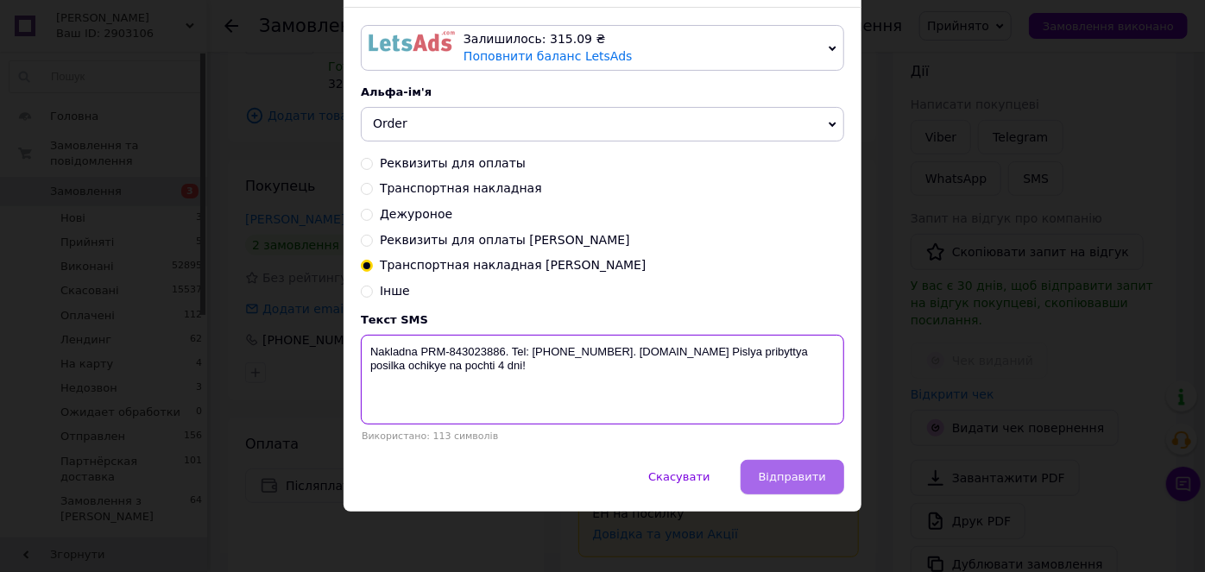
type textarea "Nakladna PRM-843023886. Tel: +380503351196. biotrading.com.ua Pislya pribyttya …"
click at [803, 474] on span "Відправити" at bounding box center [792, 477] width 67 height 13
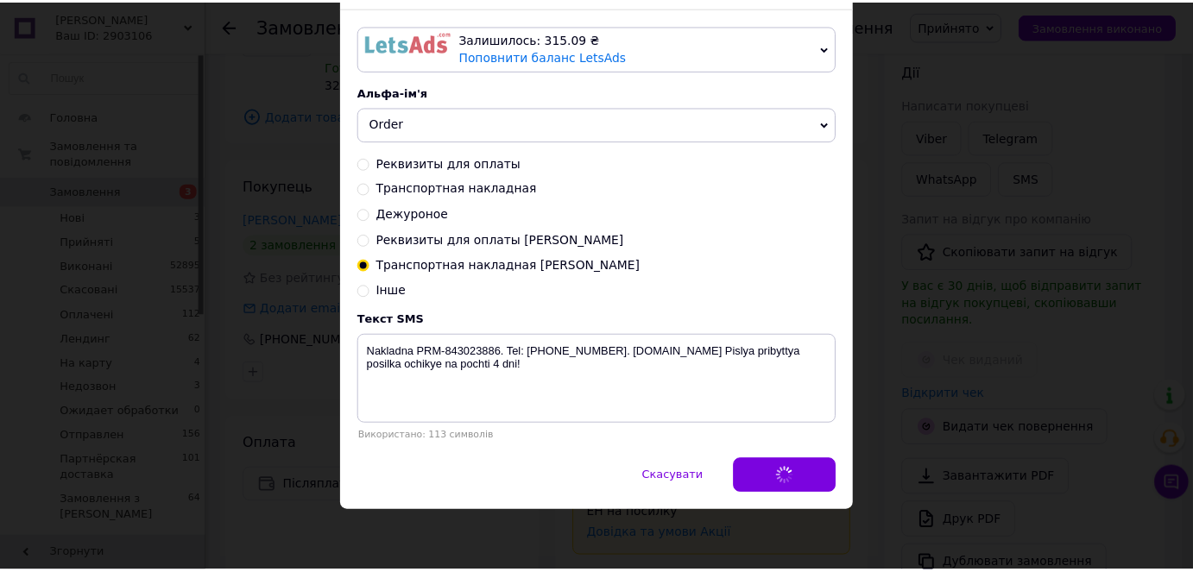
scroll to position [0, 0]
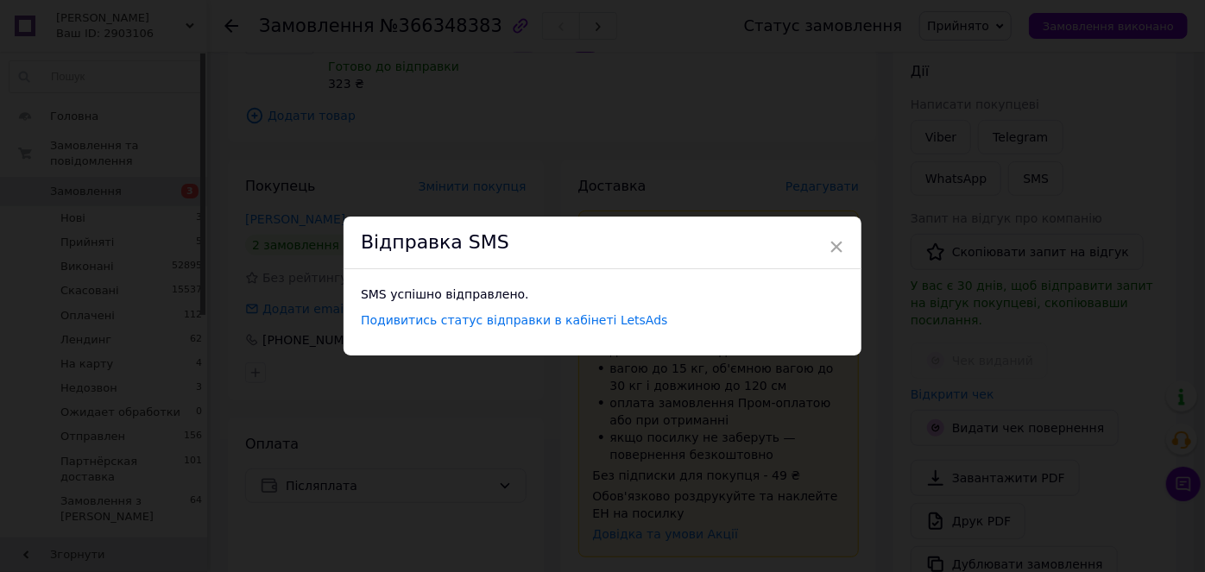
click at [965, 28] on div "× Відправка SMS SMS успішно відправлено. Подивитись статус відправки в кабінеті…" at bounding box center [602, 286] width 1205 height 572
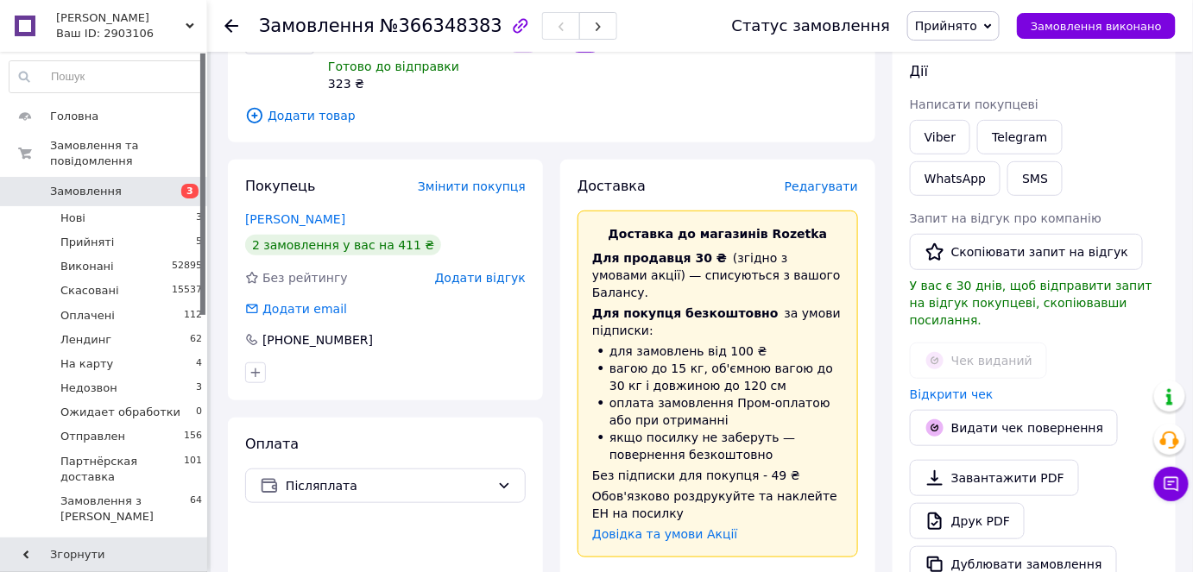
click at [965, 28] on span "Прийнято" at bounding box center [946, 26] width 62 height 14
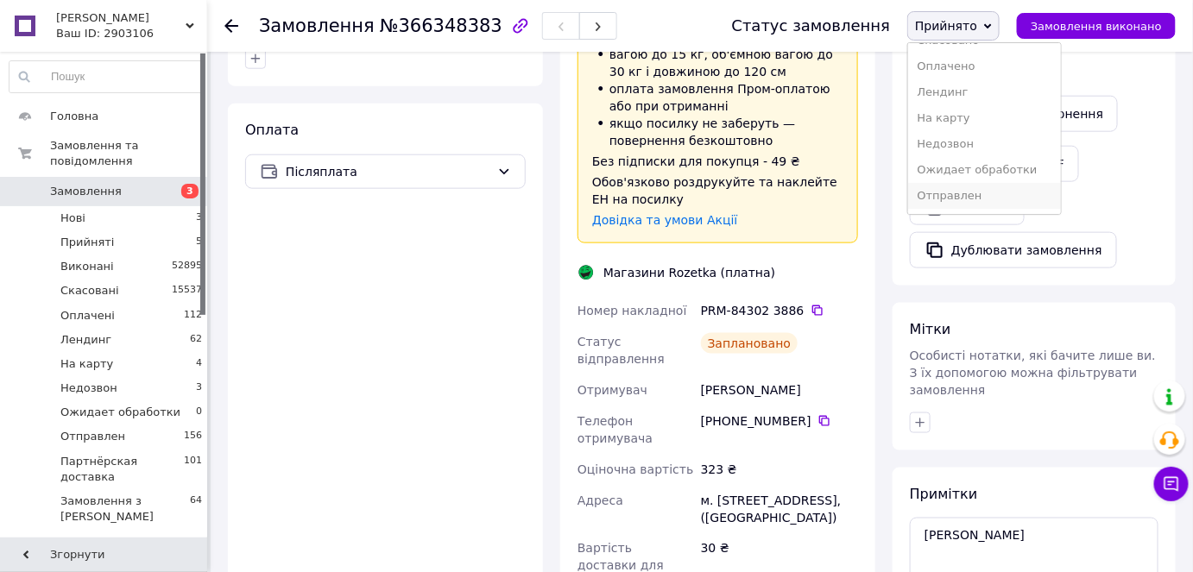
scroll to position [70, 0]
click at [988, 168] on li "Отправлен" at bounding box center [984, 172] width 152 height 26
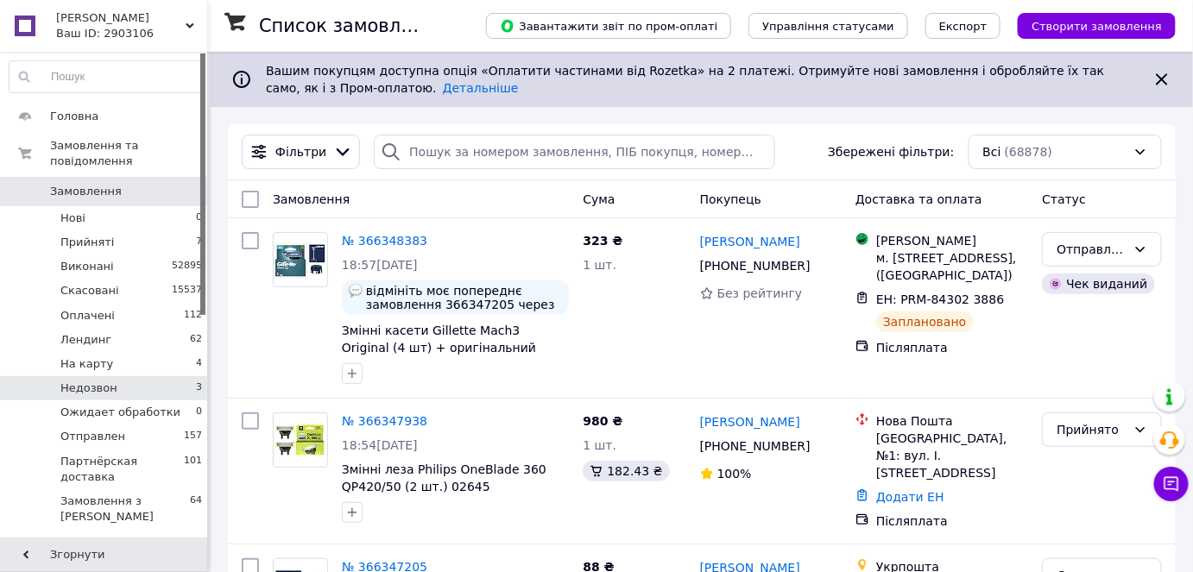
click at [160, 376] on li "Недозвон 3" at bounding box center [106, 388] width 212 height 24
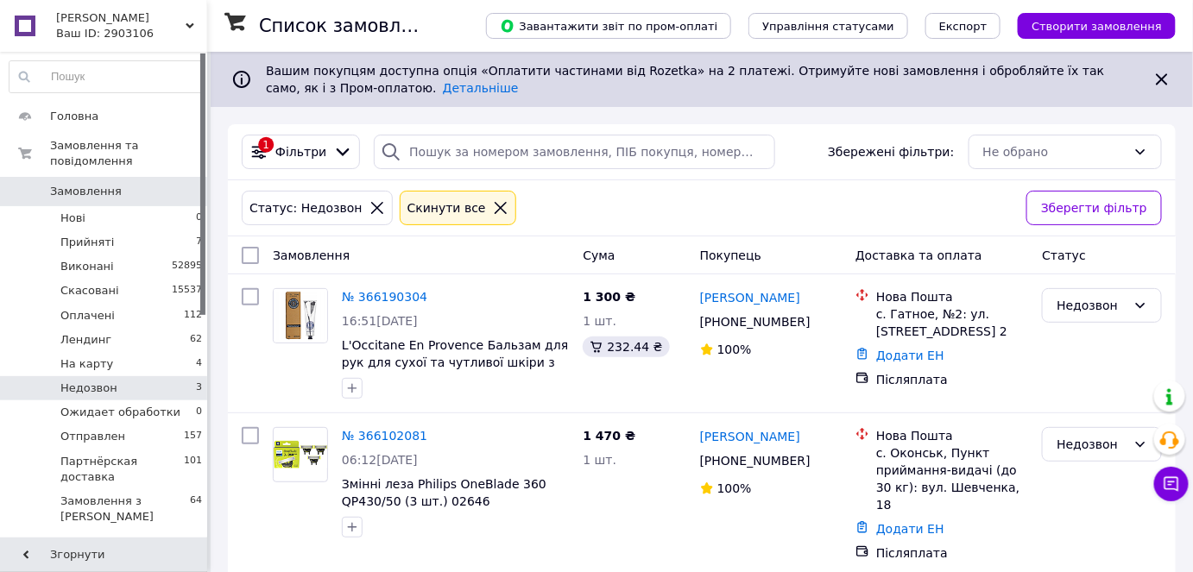
click at [173, 184] on span "0" at bounding box center [183, 192] width 47 height 16
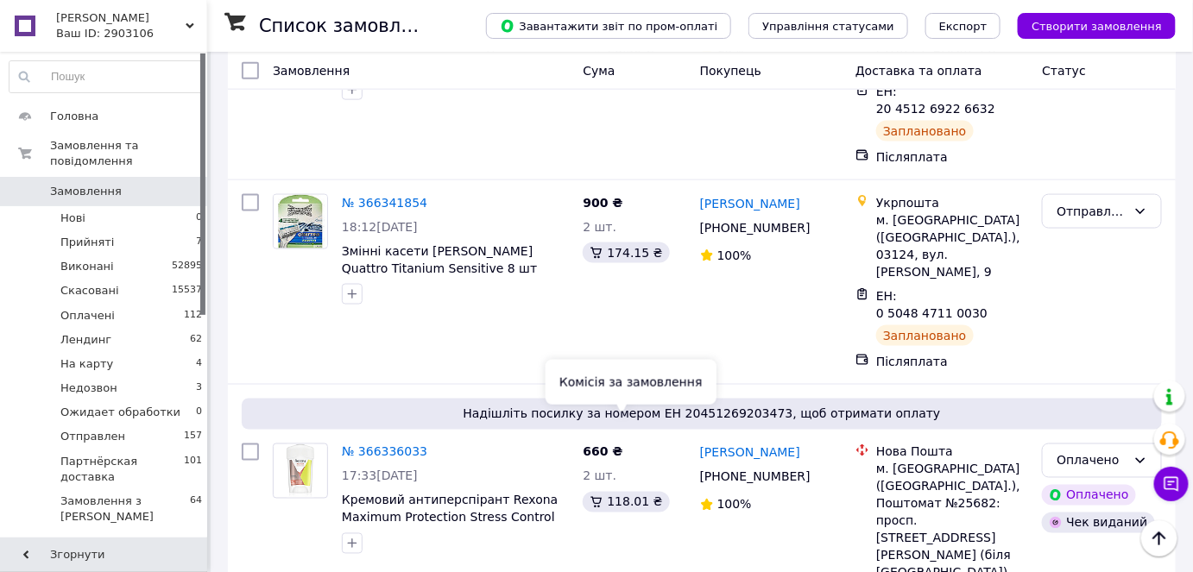
scroll to position [706, 0]
click at [66, 184] on span "Замовлення" at bounding box center [86, 192] width 72 height 16
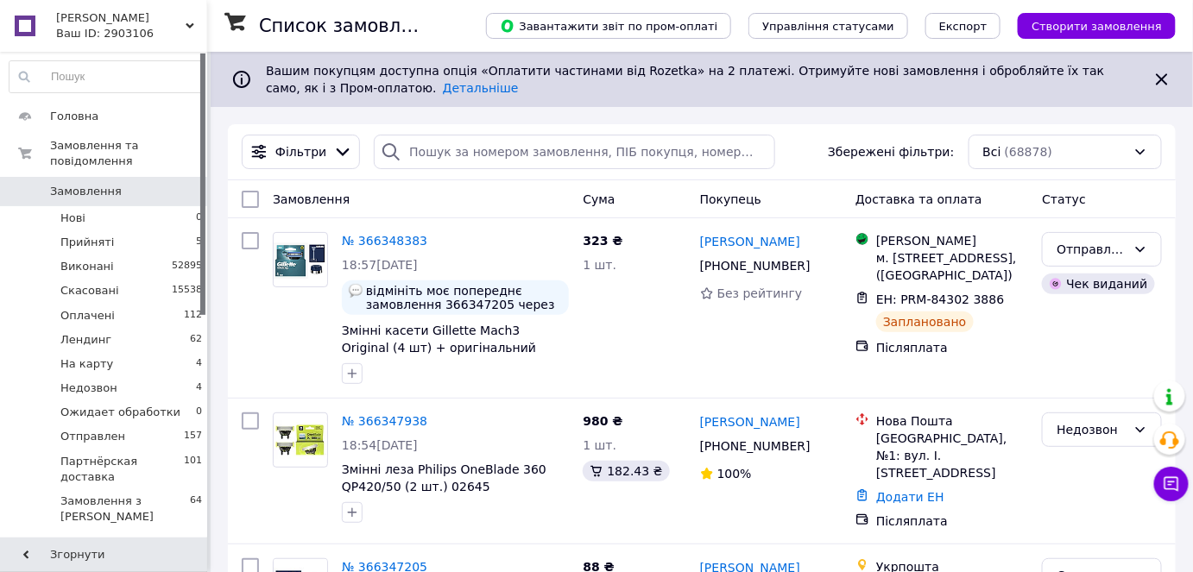
click at [164, 184] on span "0" at bounding box center [183, 192] width 47 height 16
click at [434, 140] on input "search" at bounding box center [574, 152] width 401 height 35
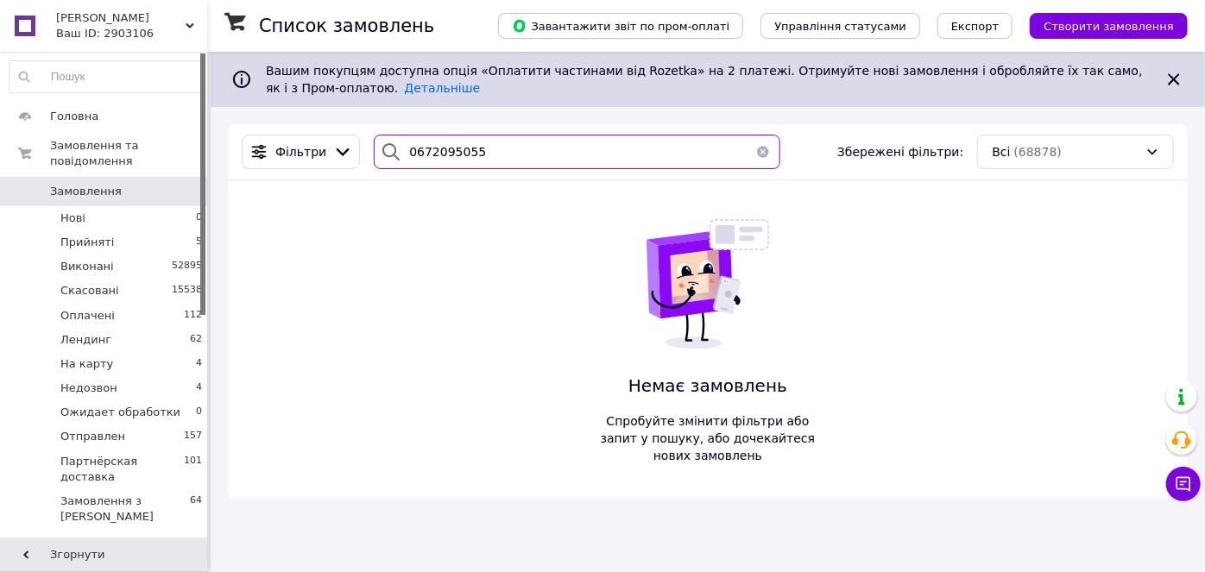
type input "0672095055"
click at [757, 146] on button "button" at bounding box center [763, 152] width 35 height 35
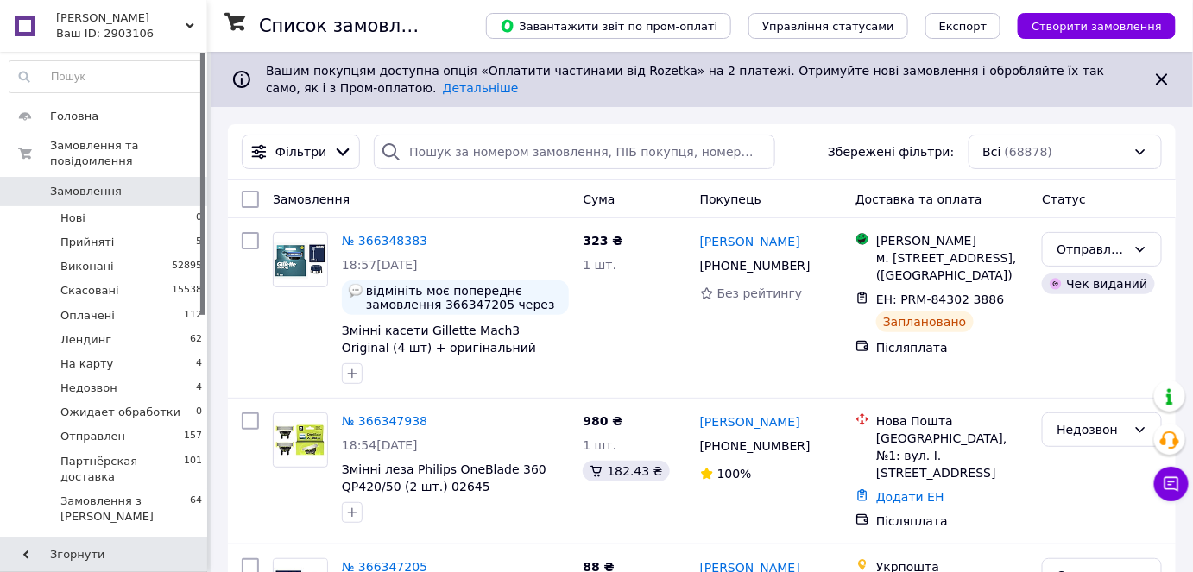
click at [85, 184] on span "Замовлення" at bounding box center [86, 192] width 72 height 16
click at [148, 184] on span "Замовлення" at bounding box center [105, 192] width 110 height 16
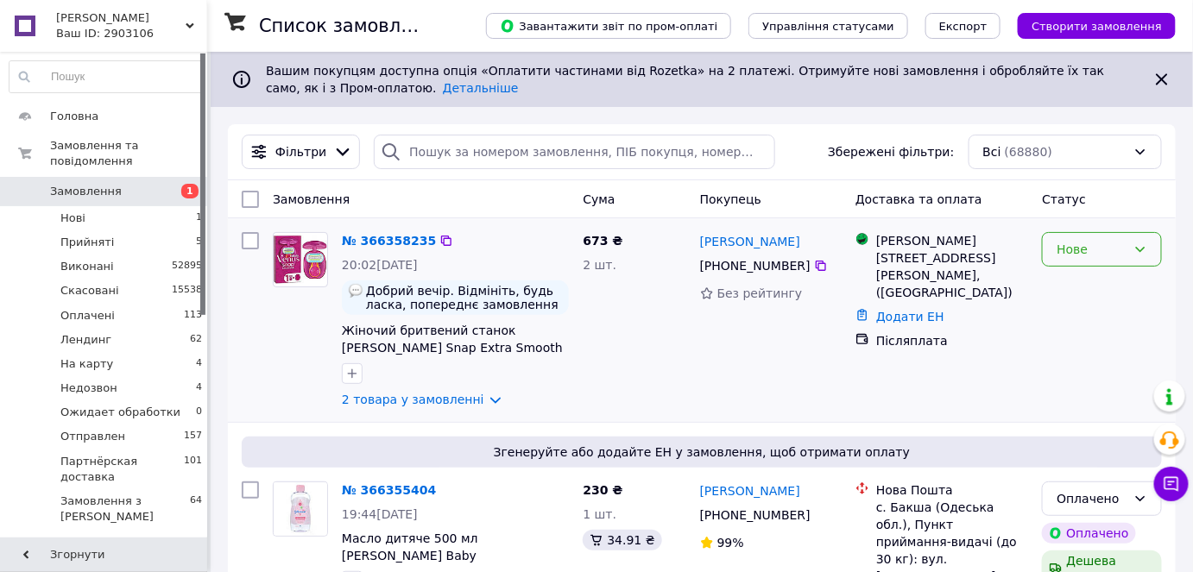
click at [1068, 251] on div "Нове" at bounding box center [1092, 249] width 70 height 19
click at [1089, 287] on li "Прийнято" at bounding box center [1103, 285] width 118 height 31
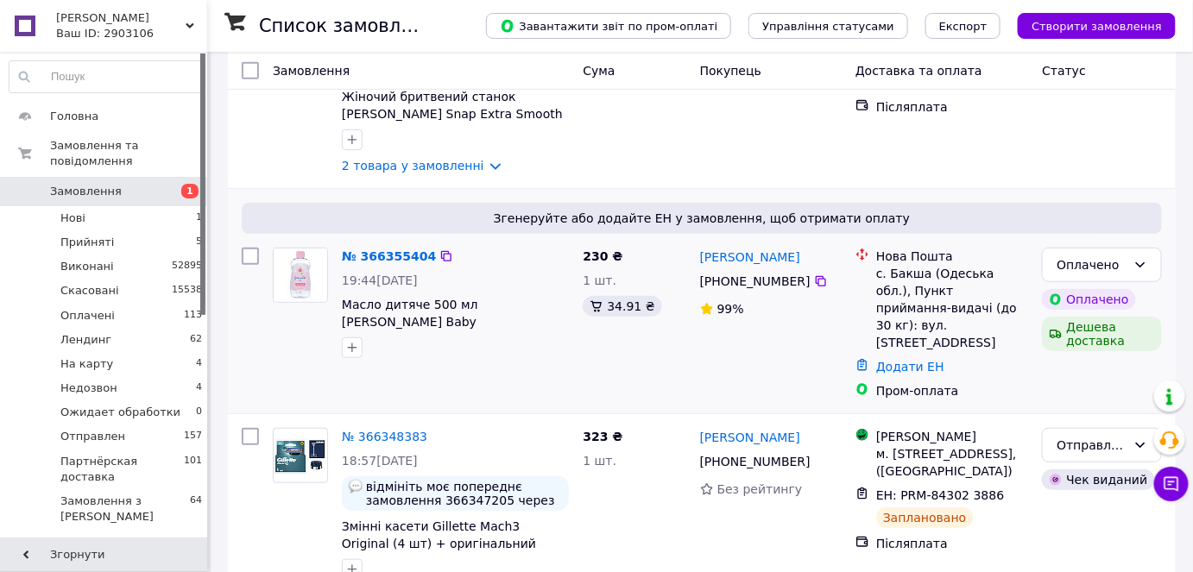
scroll to position [235, 0]
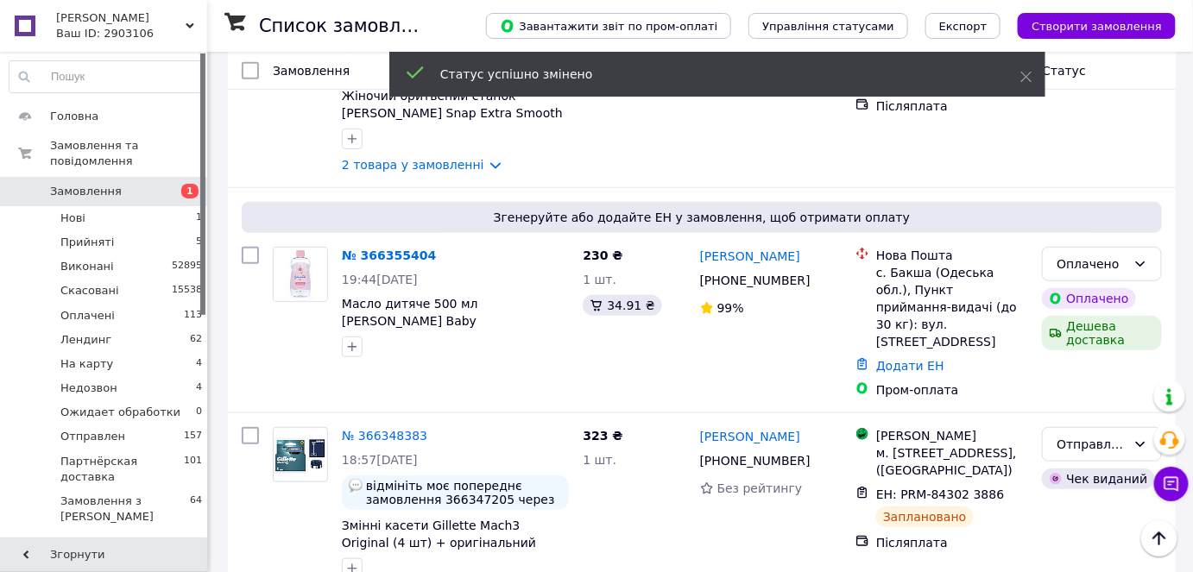
click at [365, 256] on link "№ 366355404" at bounding box center [389, 256] width 94 height 14
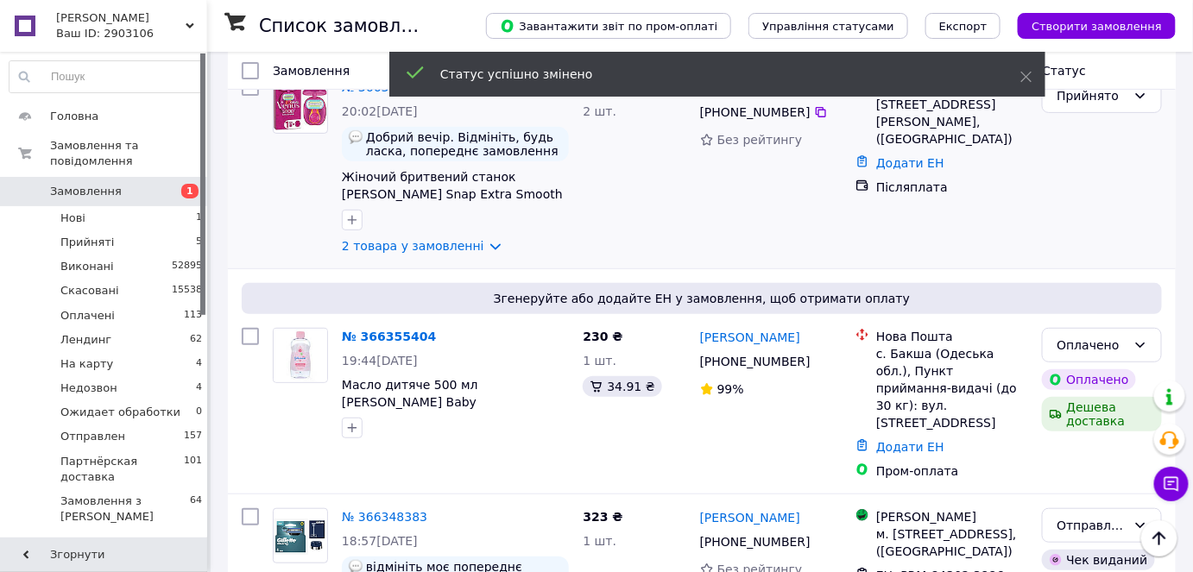
scroll to position [78, 0]
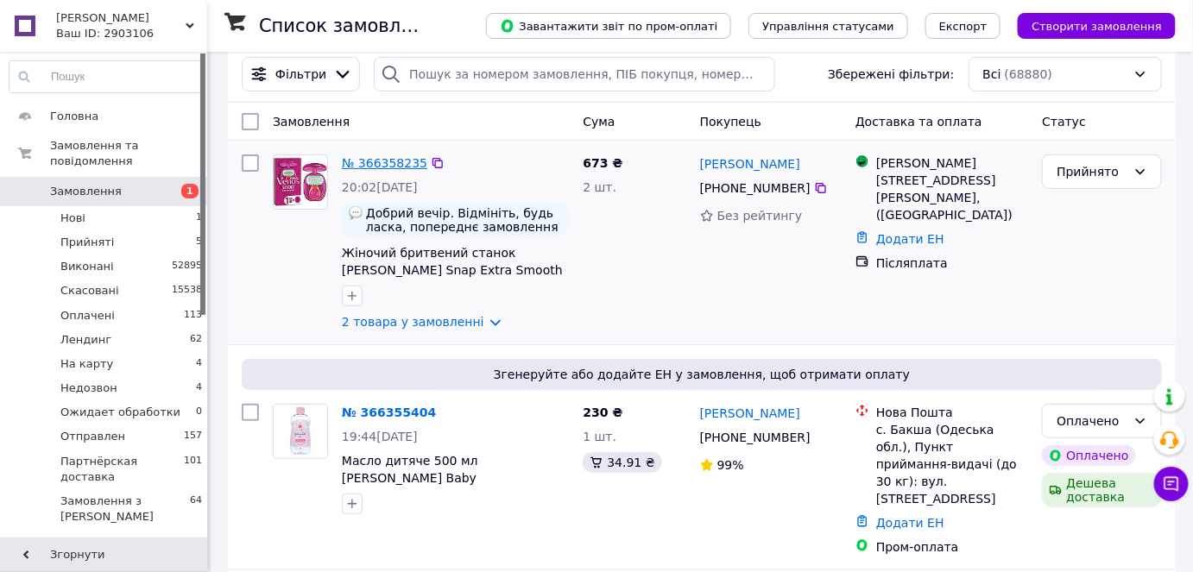
click at [353, 156] on link "№ 366358235" at bounding box center [384, 163] width 85 height 14
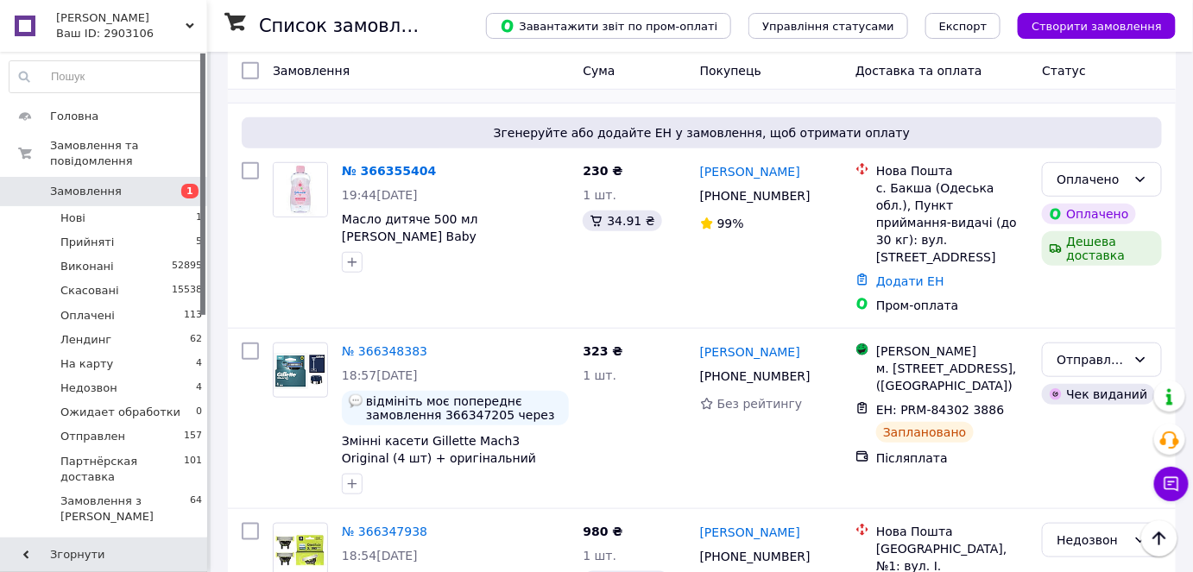
scroll to position [235, 0]
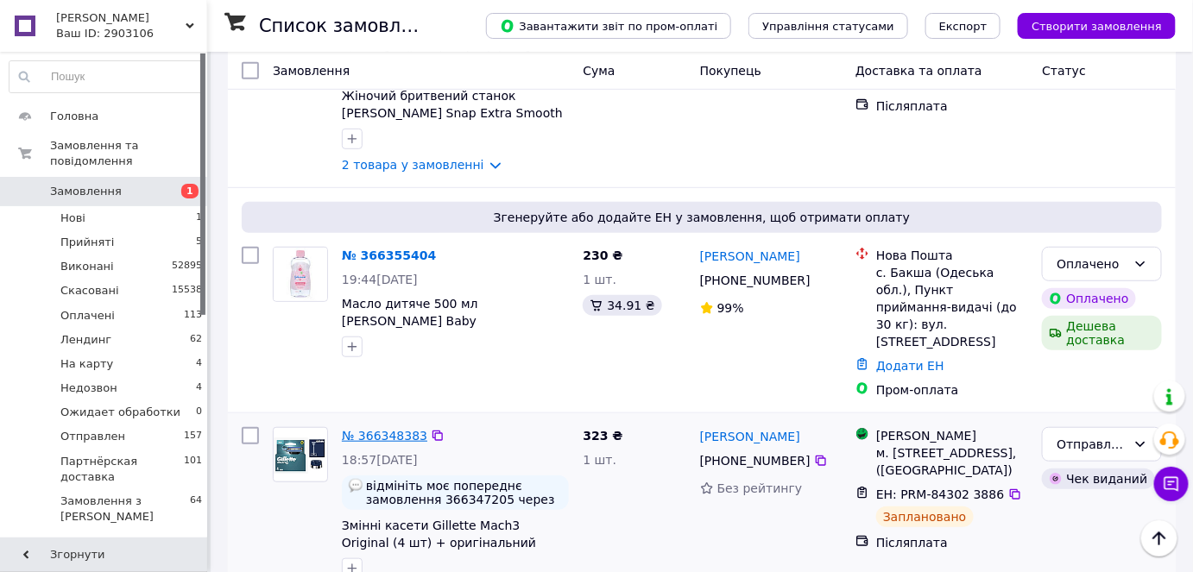
click at [382, 429] on link "№ 366348383" at bounding box center [384, 436] width 85 height 14
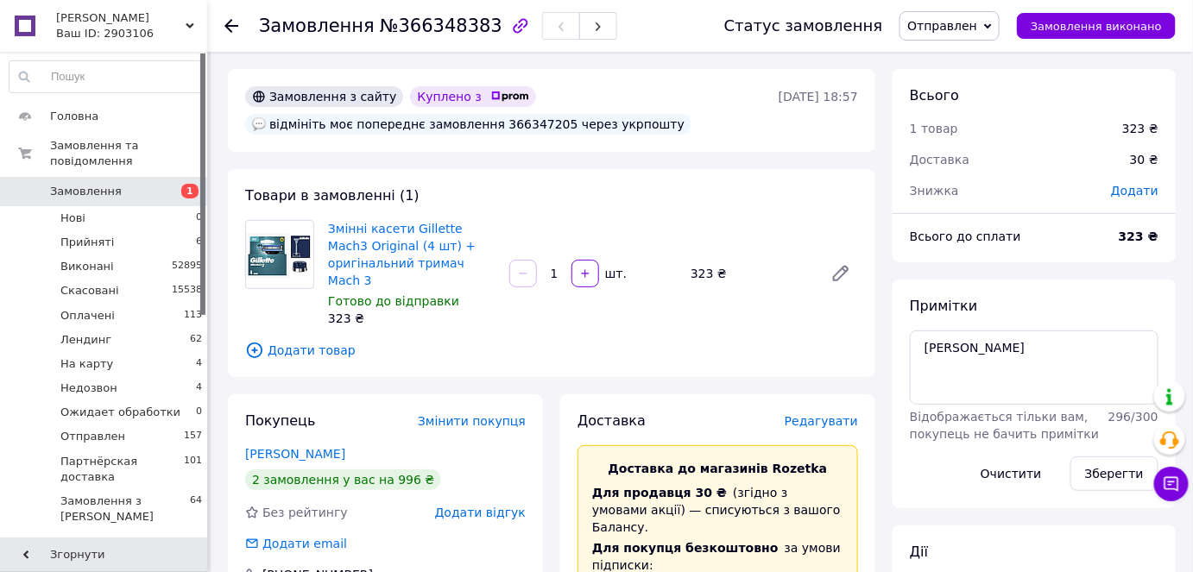
click at [444, 16] on span "№366348383" at bounding box center [441, 26] width 123 height 21
copy span "366348383"
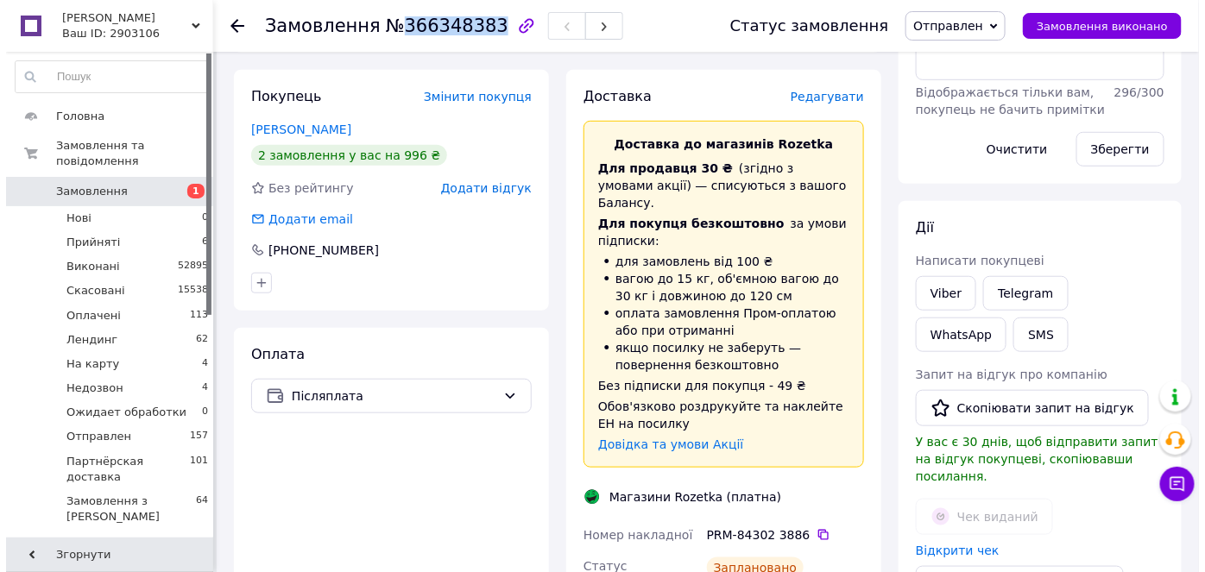
scroll to position [235, 0]
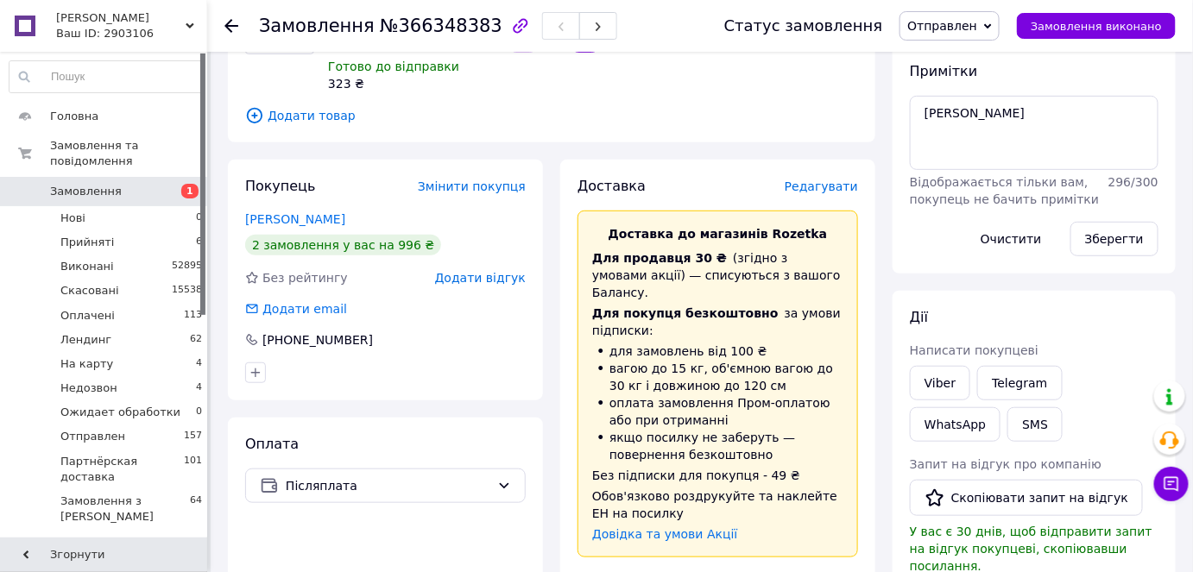
click at [821, 180] on span "Редагувати" at bounding box center [821, 187] width 73 height 14
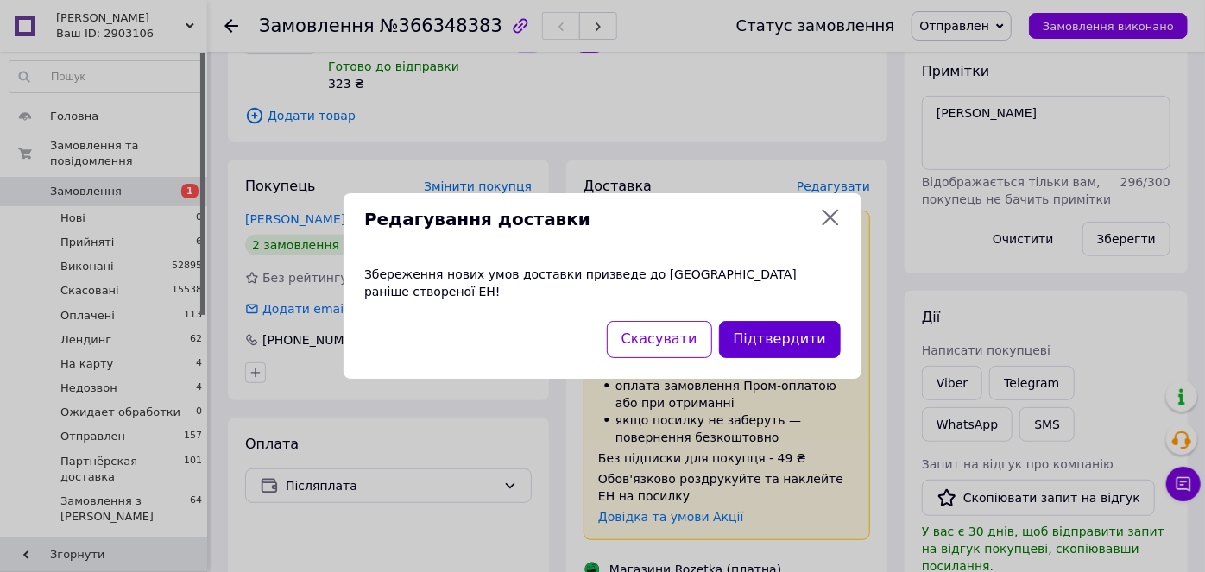
click at [756, 337] on button "Підтвердити" at bounding box center [780, 339] width 122 height 37
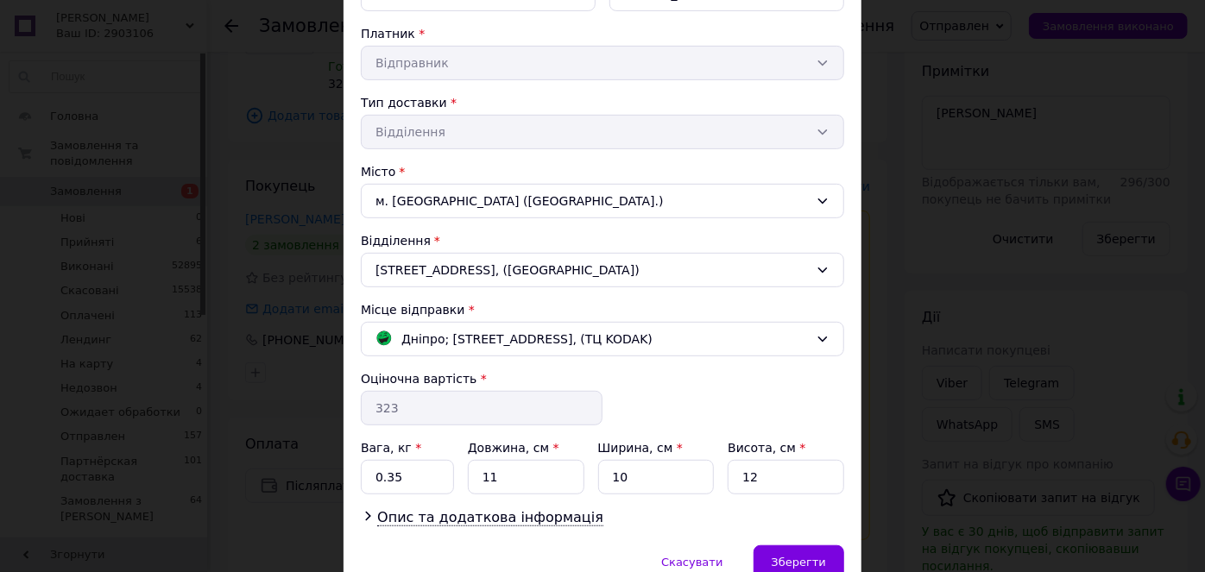
scroll to position [392, 0]
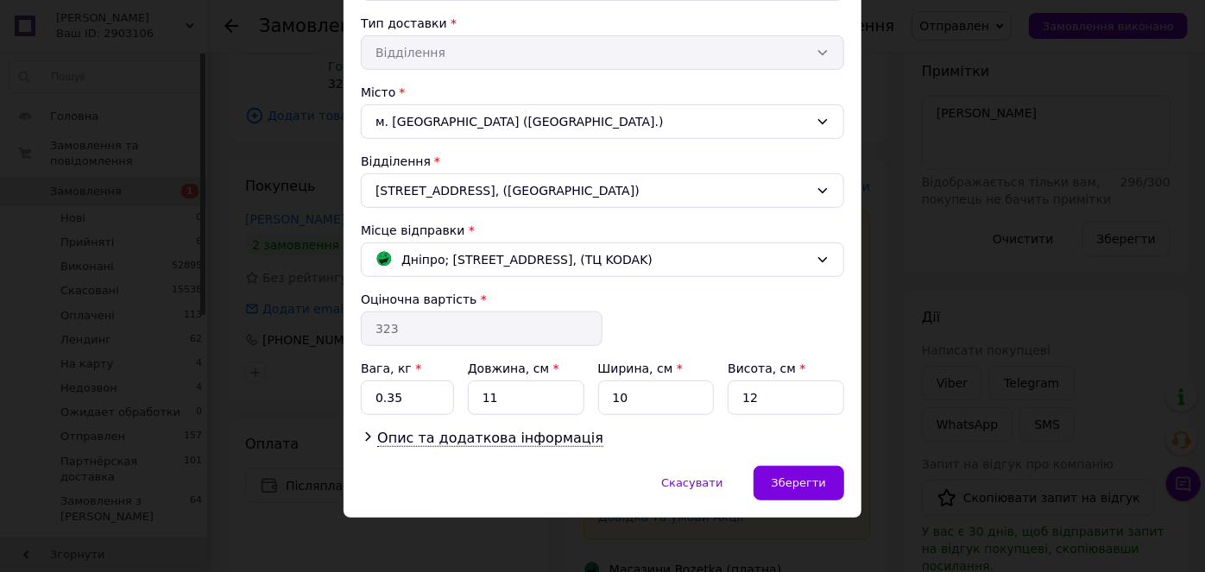
click at [462, 192] on div "[STREET_ADDRESS], ([GEOGRAPHIC_DATA])" at bounding box center [602, 191] width 483 height 35
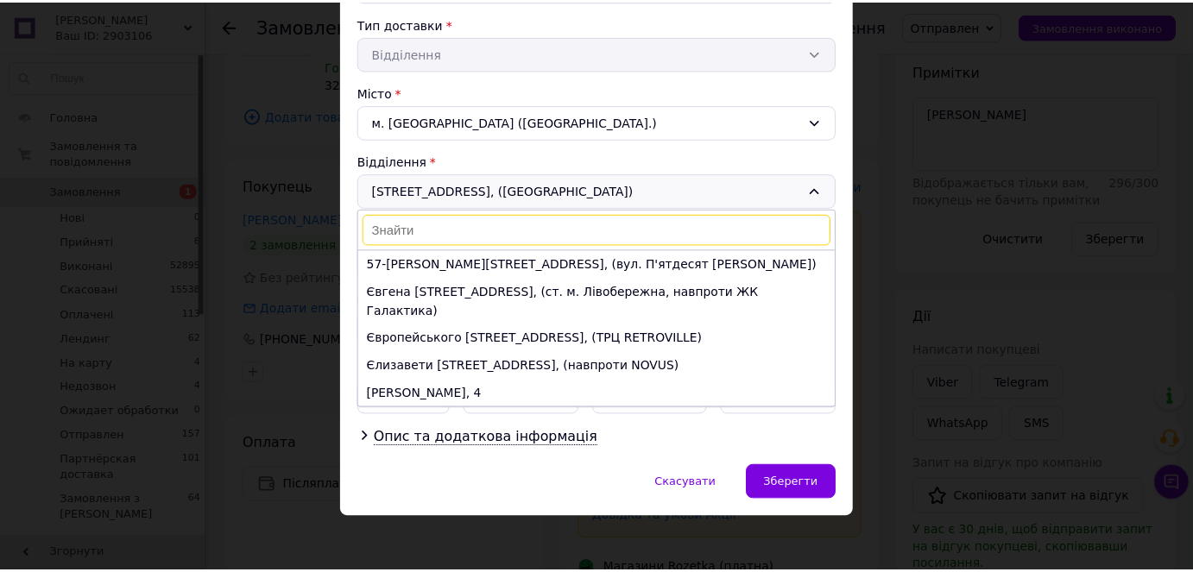
scroll to position [939, 0]
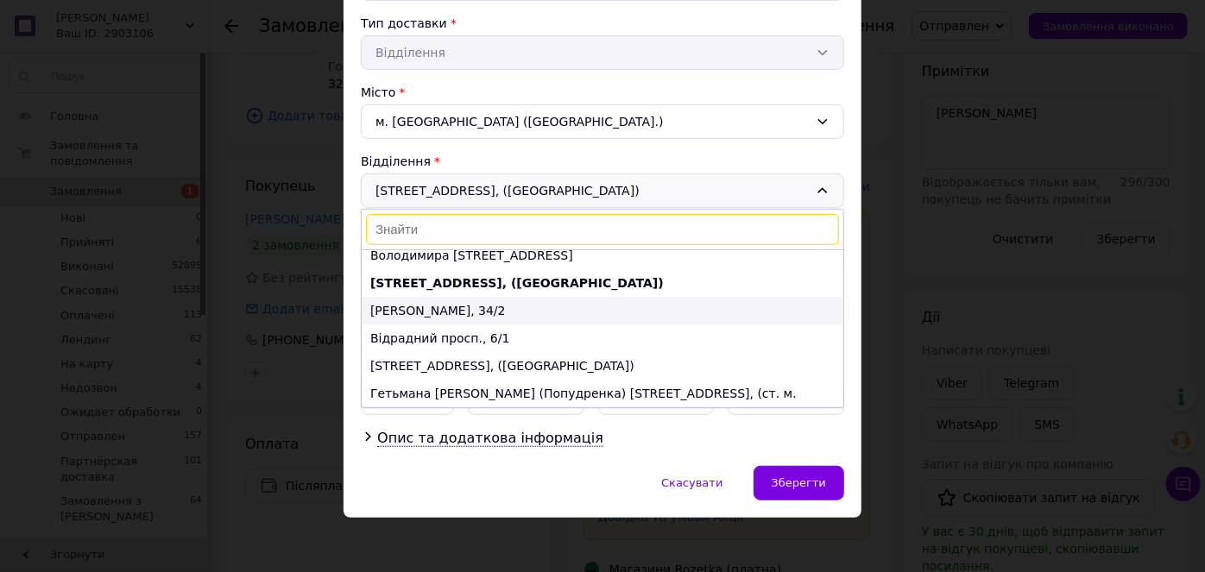
click at [481, 297] on li "Воскресенський, 34/2" at bounding box center [603, 311] width 482 height 28
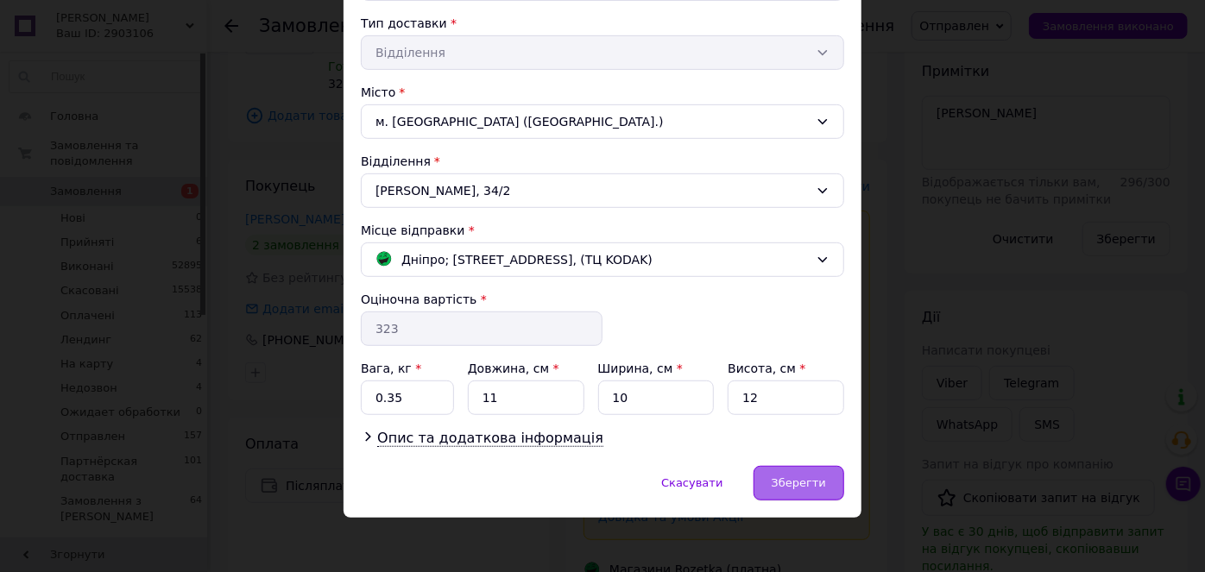
click at [788, 477] on span "Зберегти" at bounding box center [799, 483] width 54 height 13
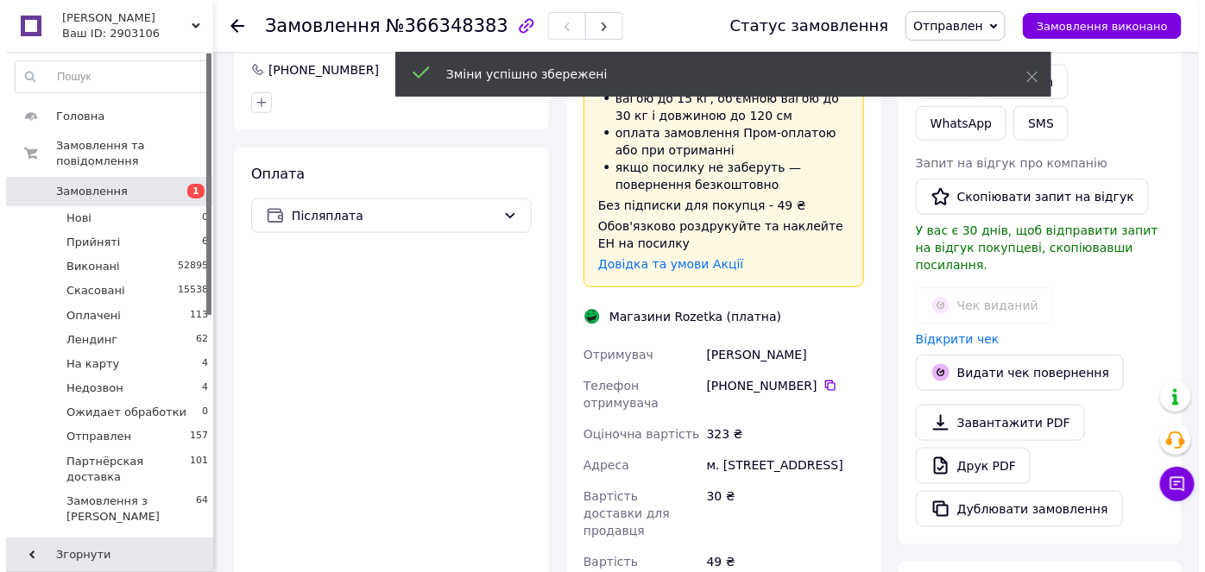
scroll to position [313, 0]
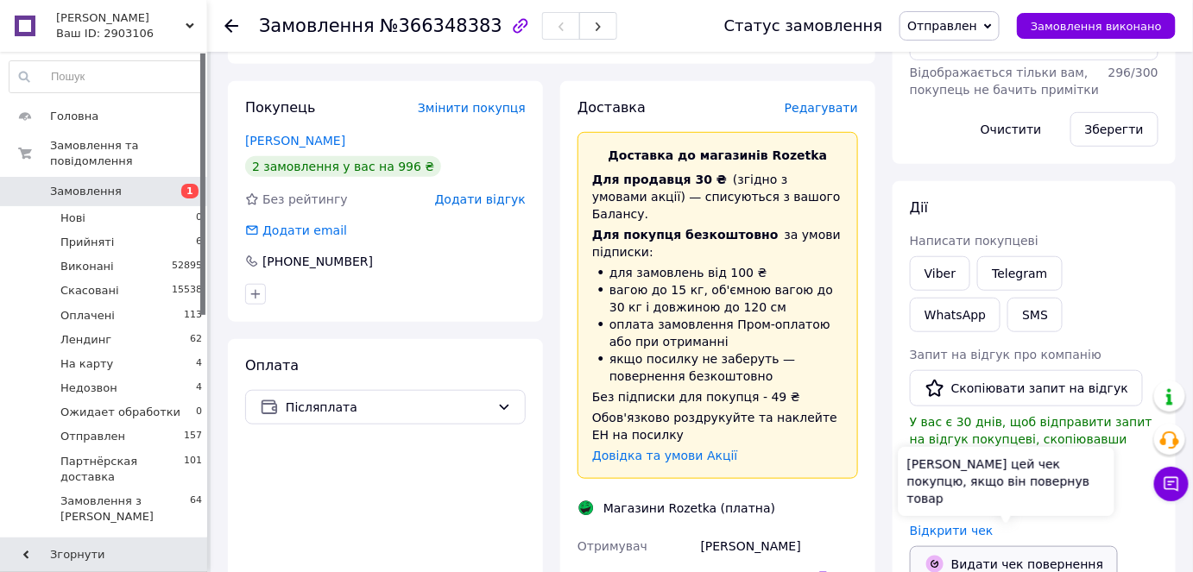
click at [990, 547] on button "Видати чек повернення" at bounding box center [1014, 565] width 208 height 36
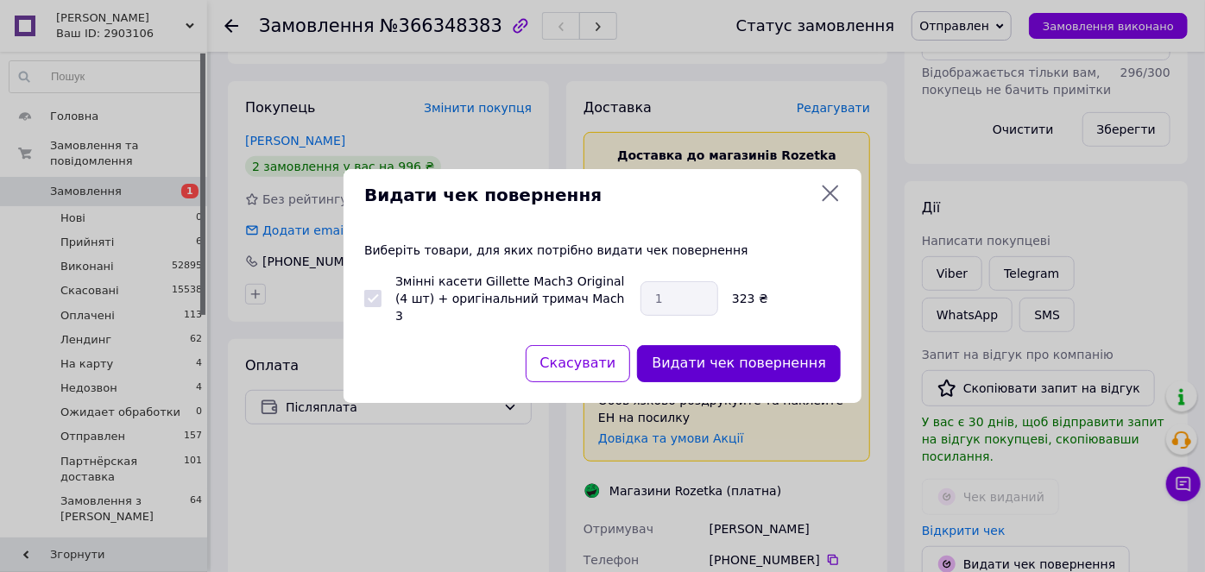
click at [700, 349] on button "Видати чек повернення" at bounding box center [739, 363] width 204 height 37
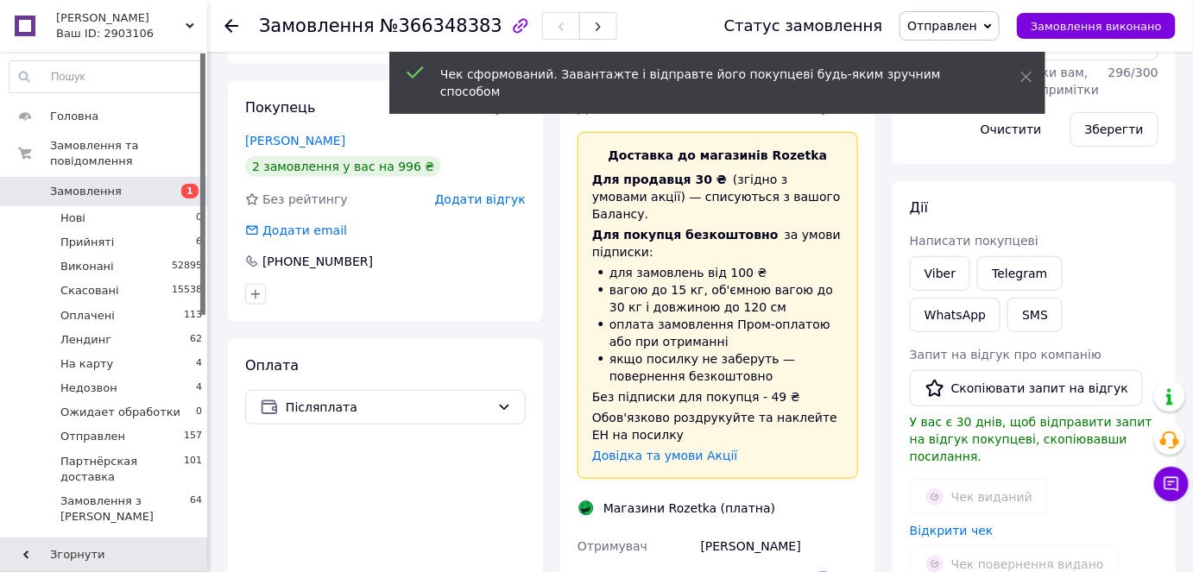
click at [989, 7] on div "Статус замовлення Отправлен Прийнято Виконано Скасовано Оплачено Лендинг На кар…" at bounding box center [933, 26] width 486 height 52
click at [1000, 34] on span "Отправлен" at bounding box center [950, 25] width 100 height 29
click at [971, 111] on li "Скасовано" at bounding box center [976, 112] width 152 height 26
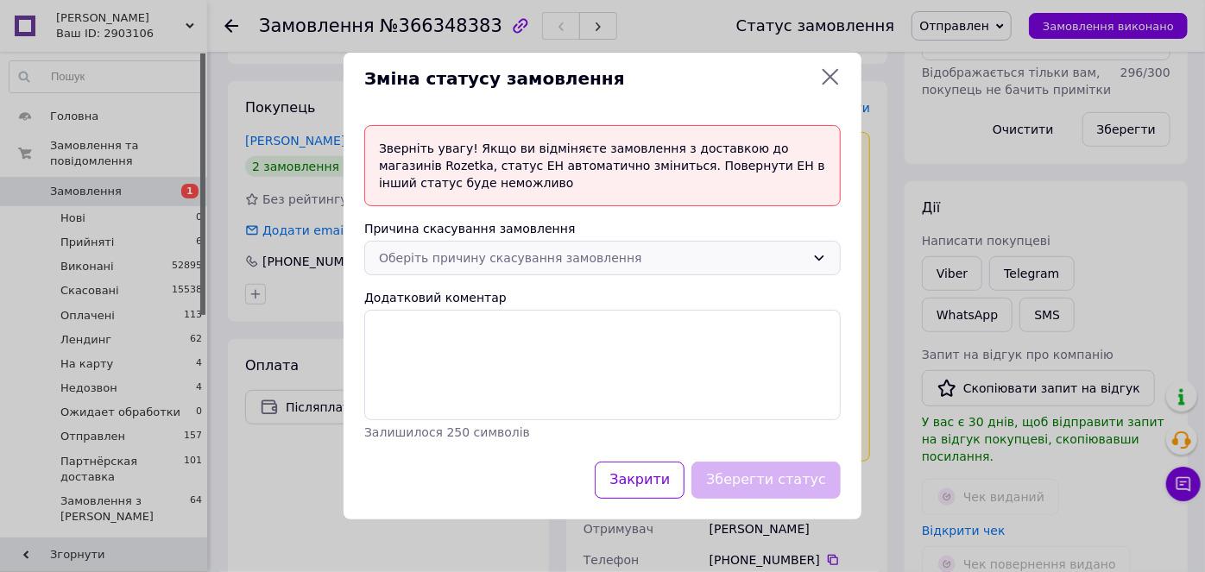
drag, startPoint x: 770, startPoint y: 237, endPoint x: 768, endPoint y: 256, distance: 19.2
click at [768, 256] on div "Зверніть увагу! Якщо ви відміняєте замовлення з доставкою до магазинів Rozetka,…" at bounding box center [603, 282] width 518 height 357
click at [768, 256] on div "Оберіть причину скасування замовлення" at bounding box center [592, 258] width 426 height 19
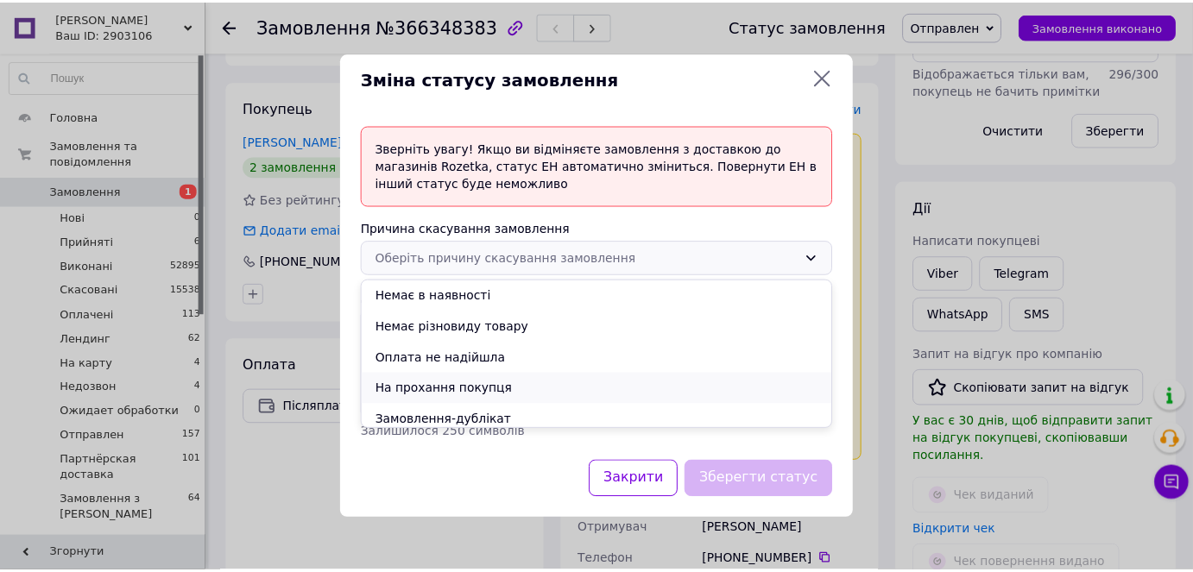
scroll to position [68, 0]
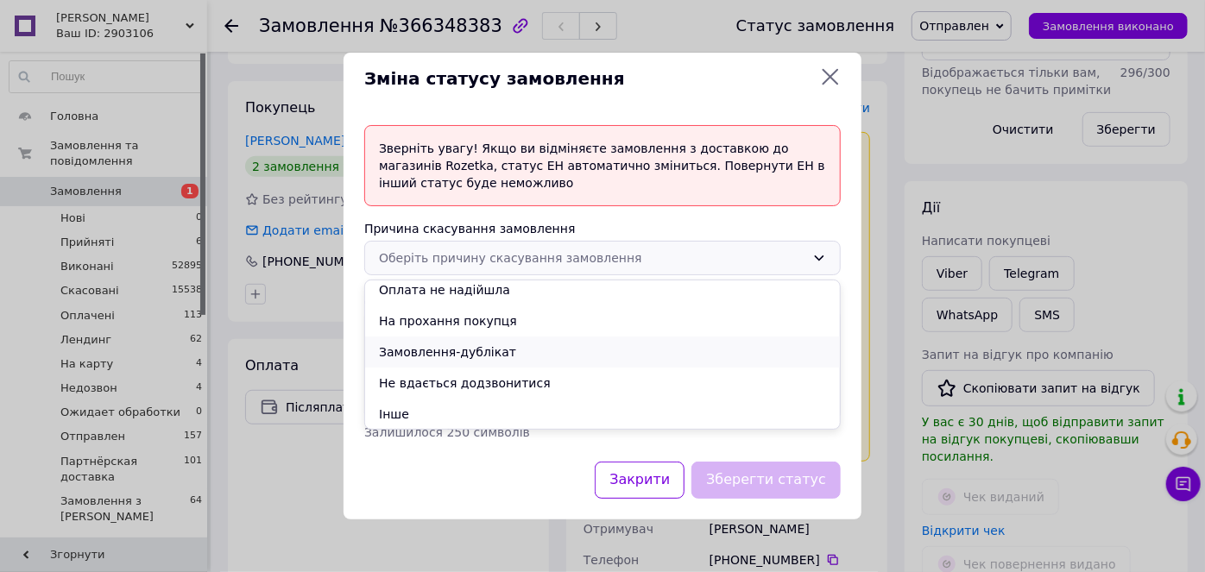
click at [475, 346] on li "Замовлення-дублікат" at bounding box center [602, 352] width 475 height 31
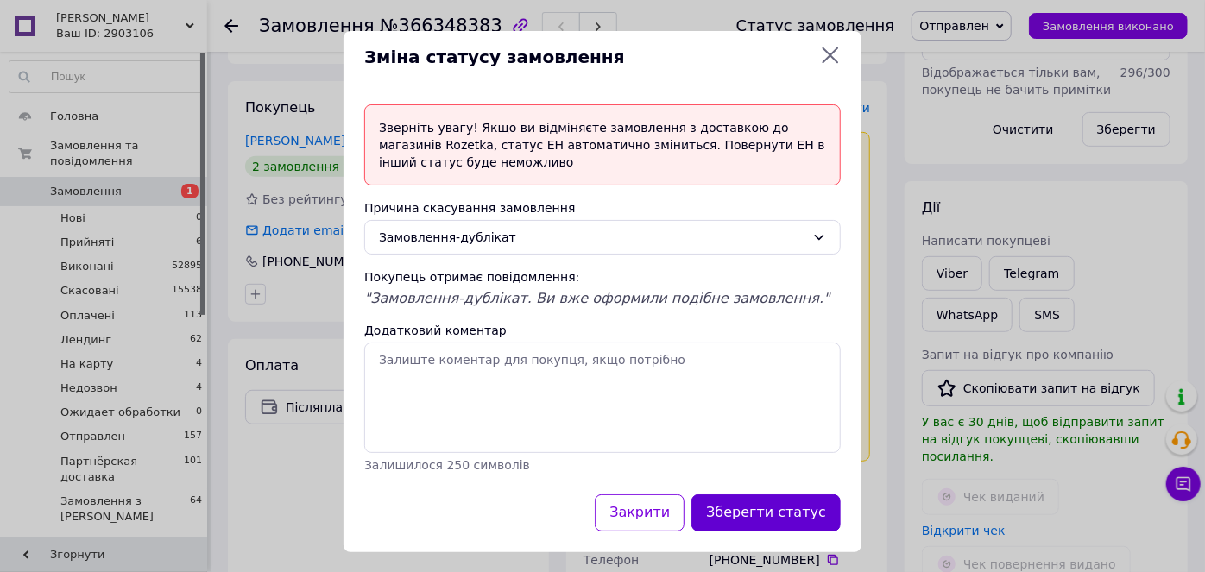
click at [775, 496] on button "Зберегти статус" at bounding box center [766, 513] width 149 height 37
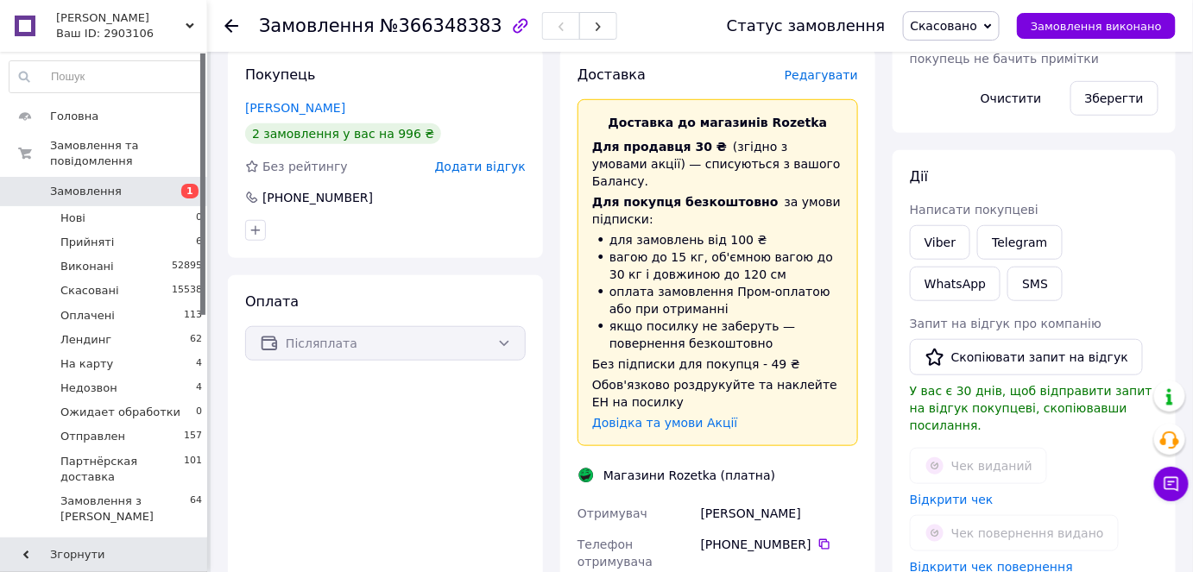
scroll to position [0, 0]
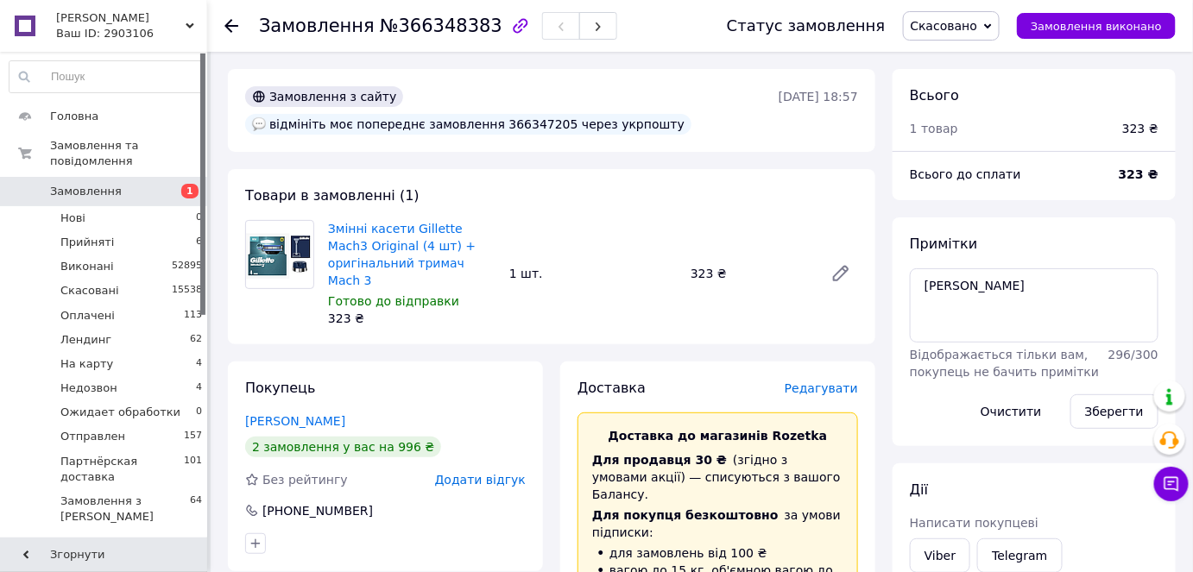
click at [68, 184] on span "Замовлення" at bounding box center [86, 192] width 72 height 16
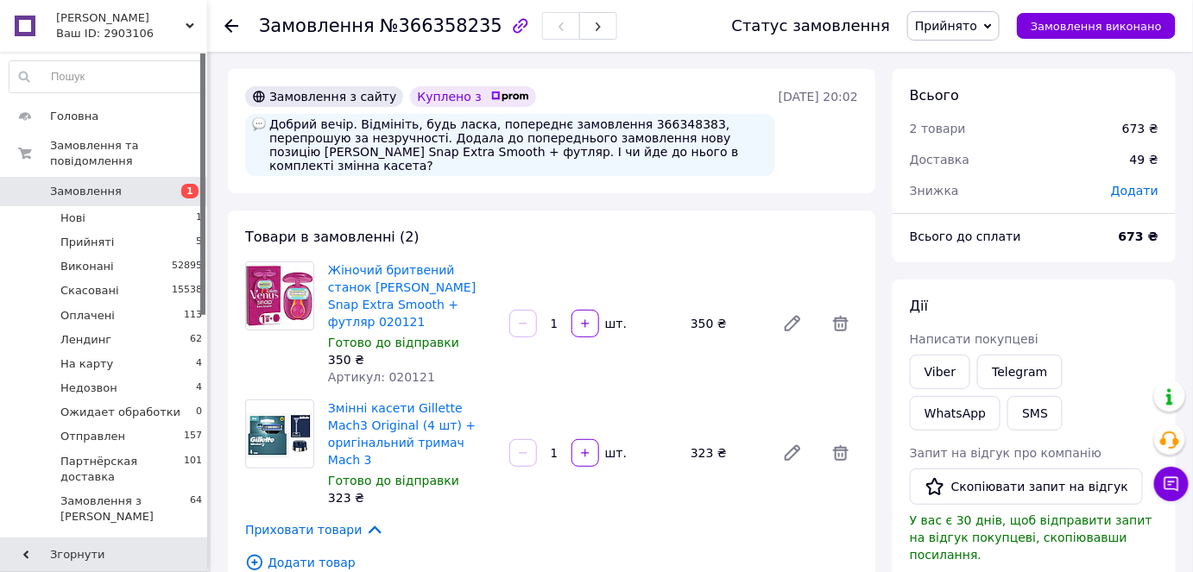
click at [987, 34] on span "Прийнято" at bounding box center [953, 25] width 92 height 29
click at [972, 193] on li "Недозвон" at bounding box center [984, 190] width 152 height 26
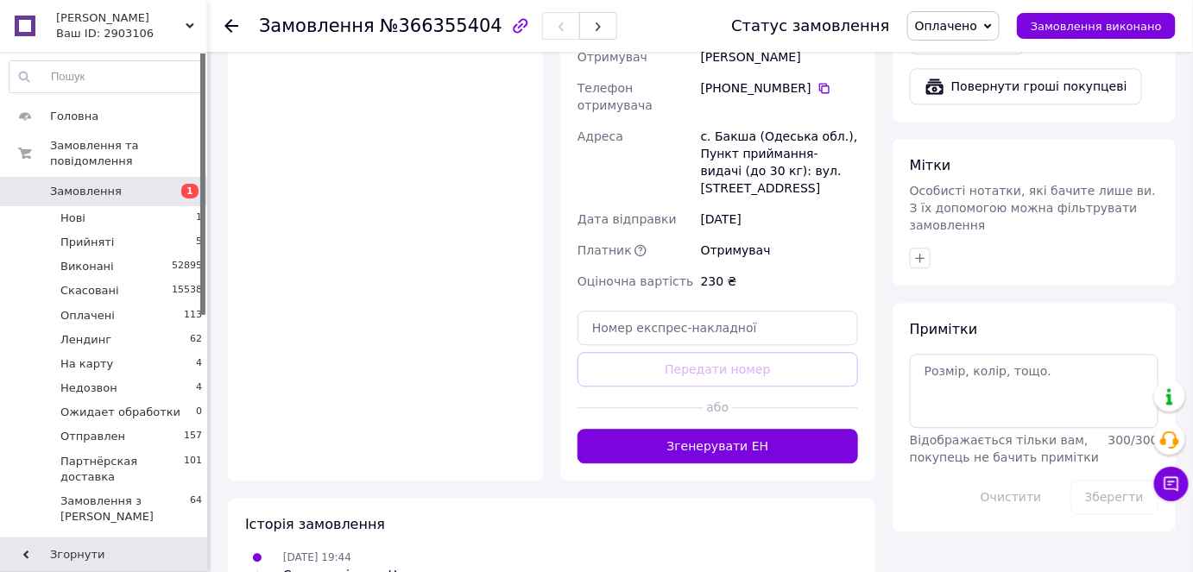
scroll to position [1286, 0]
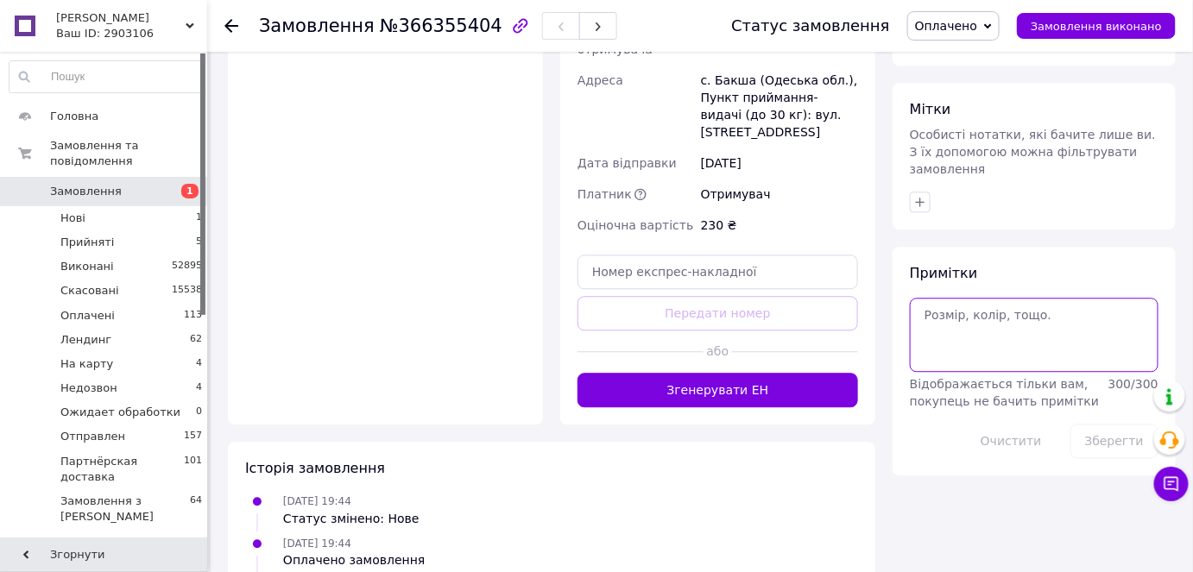
click at [957, 298] on textarea at bounding box center [1034, 335] width 249 height 74
type textarea "[PERSON_NAME]"
click at [1133, 424] on button "Зберегти" at bounding box center [1115, 441] width 88 height 35
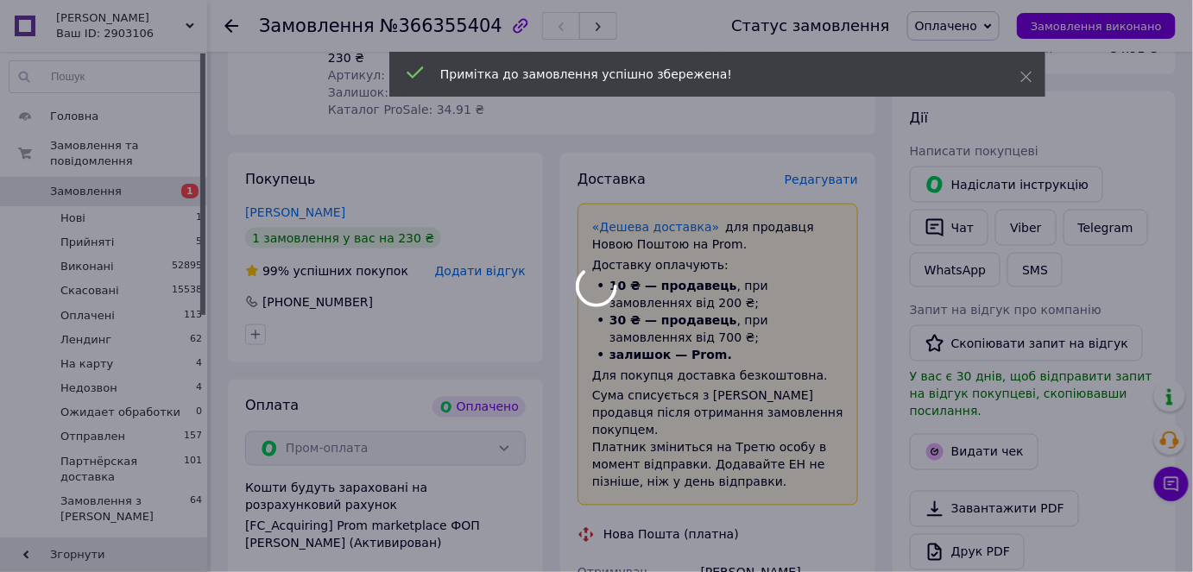
scroll to position [501, 0]
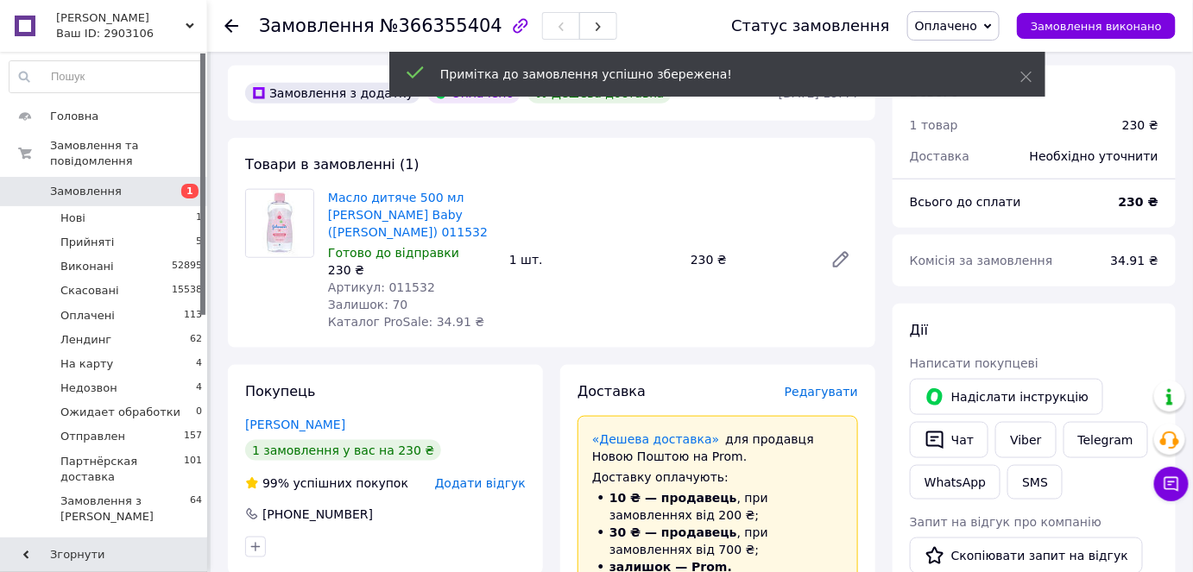
click at [414, 28] on span "№366355404" at bounding box center [441, 26] width 123 height 21
copy span "366355404"
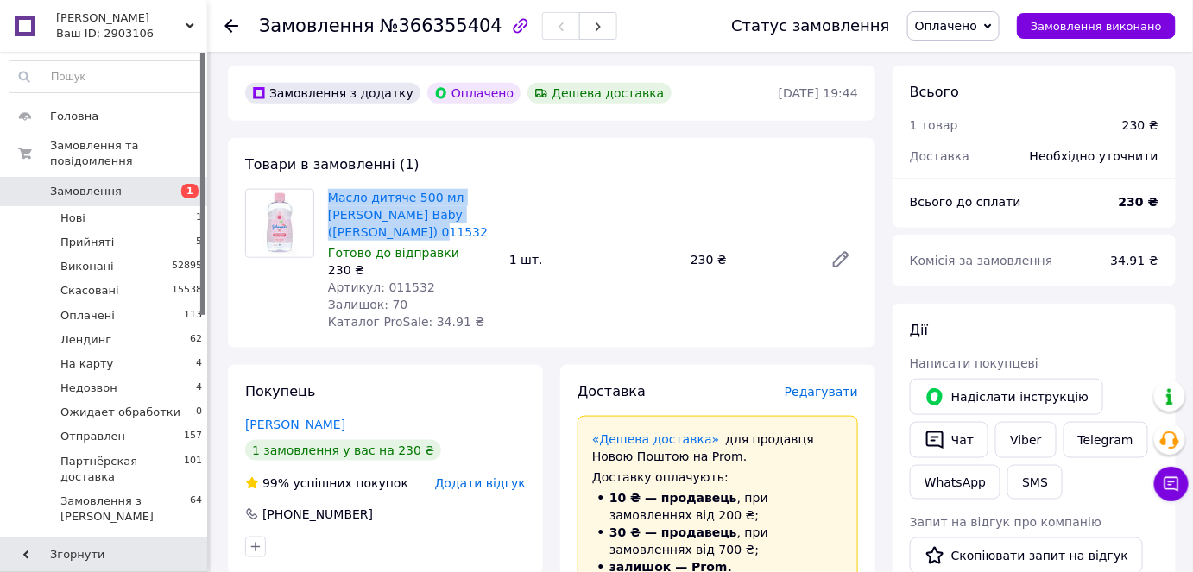
drag, startPoint x: 413, startPoint y: 198, endPoint x: 325, endPoint y: 159, distance: 96.3
click at [325, 186] on div "Масло дитяче 500 мл Johnson's Baby (Джонсон Бебі) 011532 Готово до відправки 23…" at bounding box center [411, 260] width 181 height 148
copy link "Масло дитяче 500 мл [PERSON_NAME] Baby ([PERSON_NAME]) 011532"
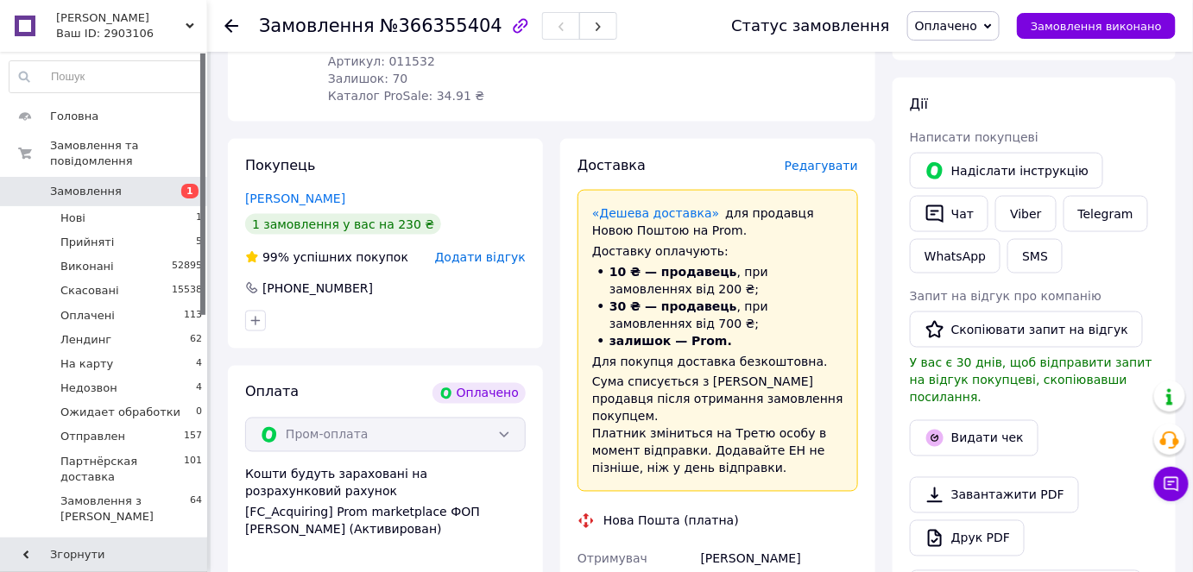
scroll to position [971, 0]
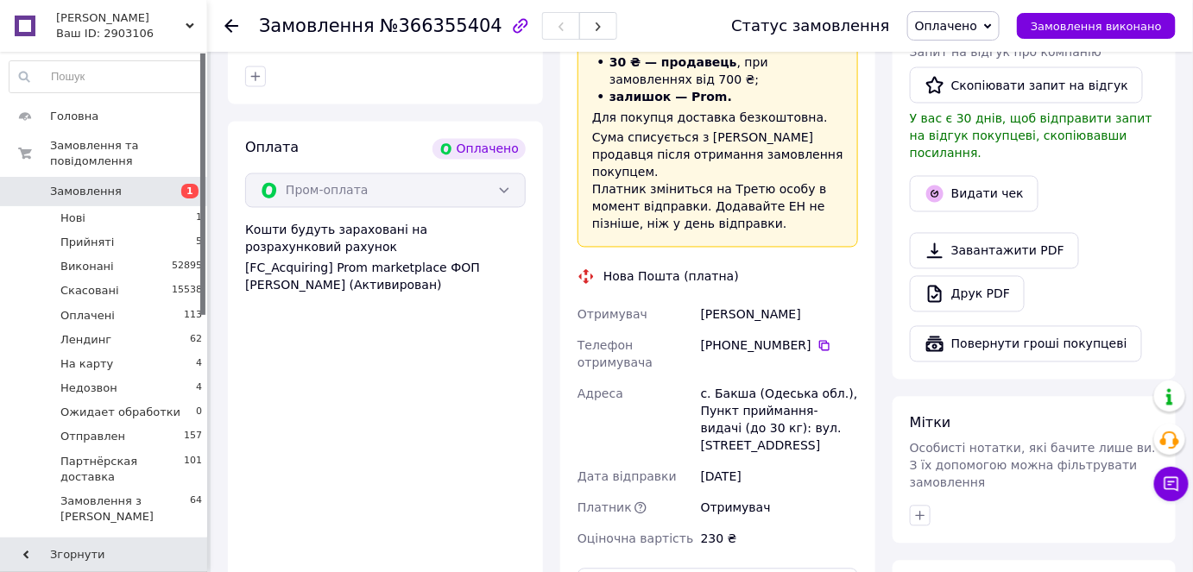
drag, startPoint x: 818, startPoint y: 259, endPoint x: 686, endPoint y: 256, distance: 131.3
click at [686, 300] on div "Отримувач Дабіжа Катерина Телефон отримувача +380 67 178 50 63   Адреса с. Бакш…" at bounding box center [717, 428] width 287 height 256
copy div "Отримувач Дабіжа Катерина"
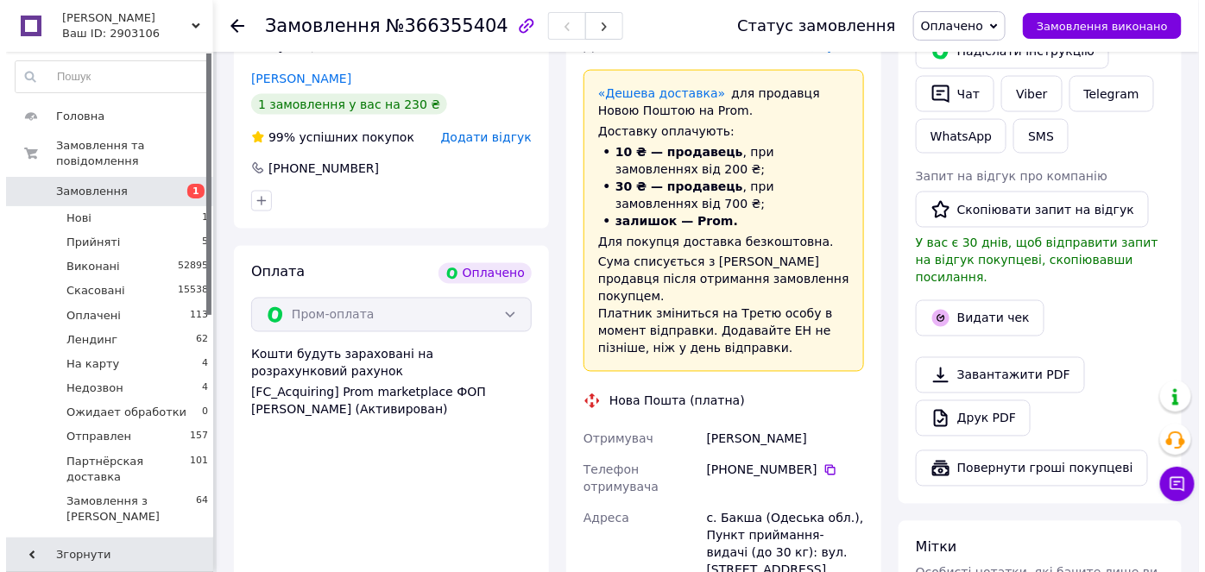
scroll to position [736, 0]
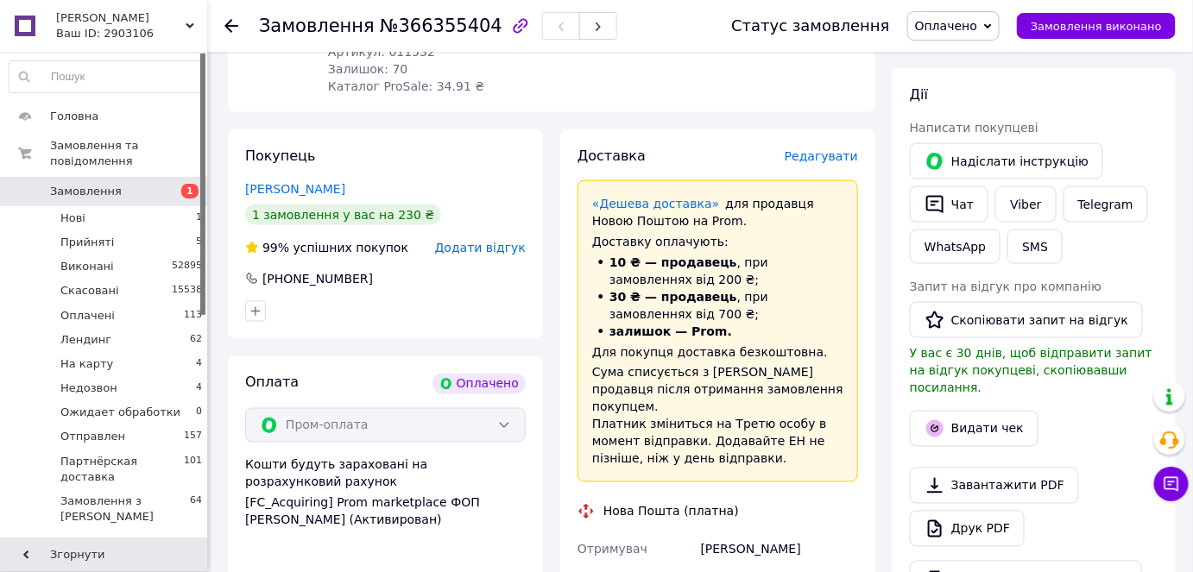
click at [825, 149] on span "Редагувати" at bounding box center [821, 156] width 73 height 14
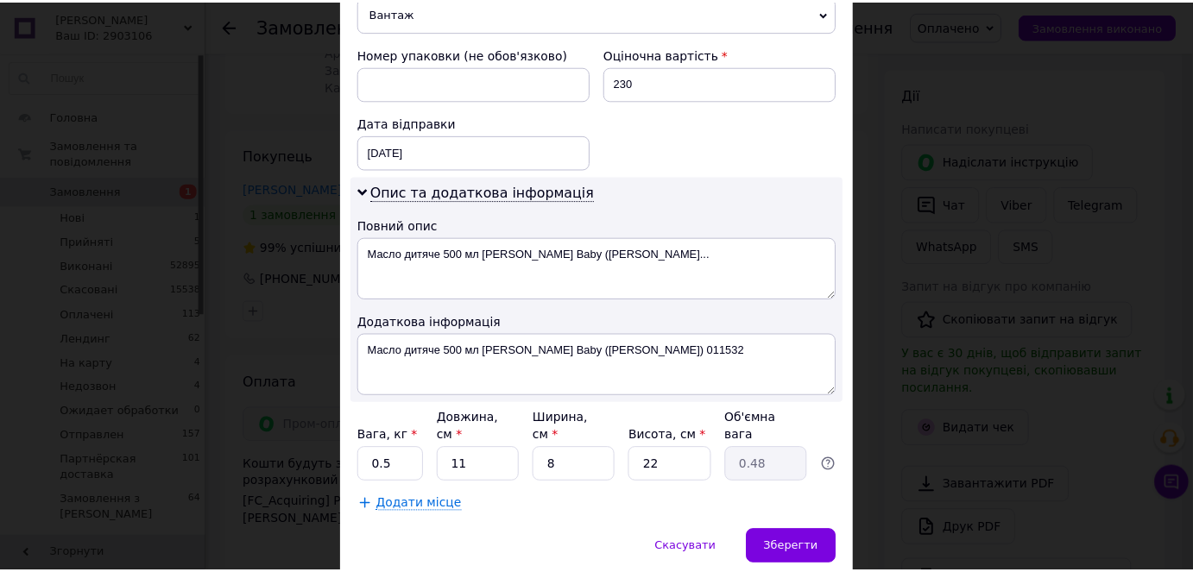
scroll to position [760, 0]
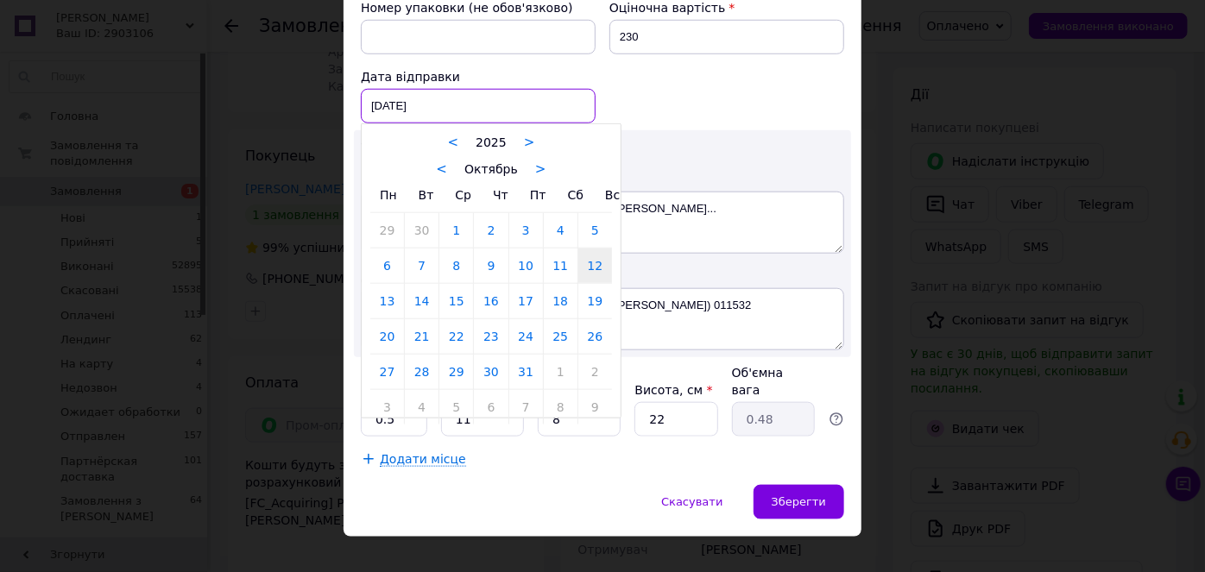
click at [368, 103] on div "12.10.2025 < 2025 > < Октябрь > Пн Вт Ср Чт Пт Сб Вс 29 30 1 2 3 4 5 6 7 8 9 10…" at bounding box center [478, 106] width 235 height 35
click at [382, 298] on link "13" at bounding box center [387, 301] width 34 height 35
type input "13.10.2025"
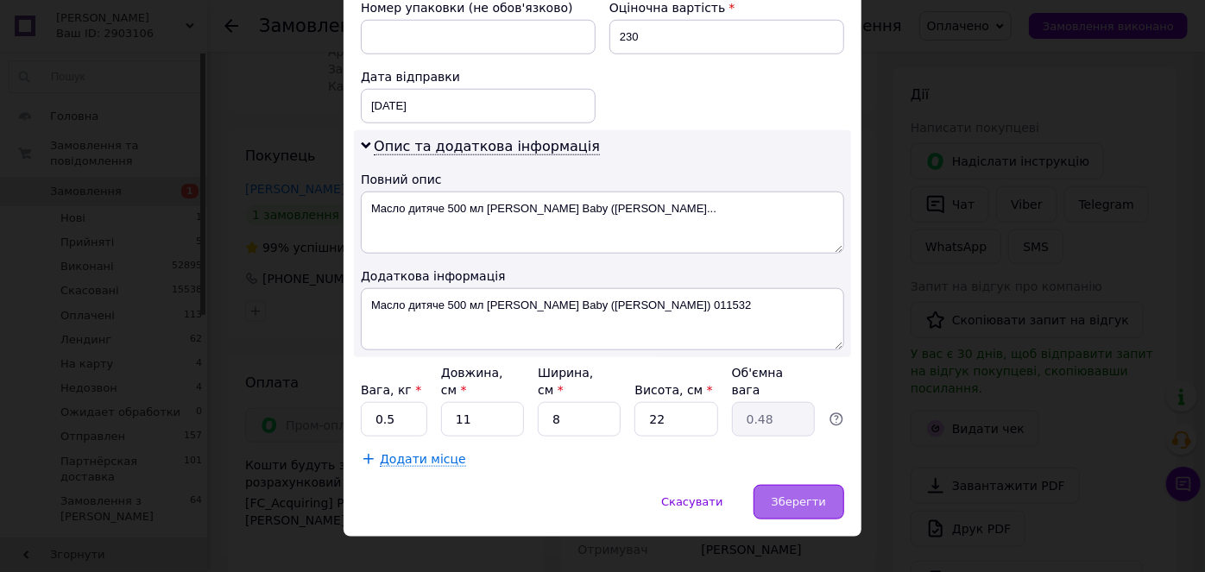
click at [812, 496] on span "Зберегти" at bounding box center [799, 502] width 54 height 13
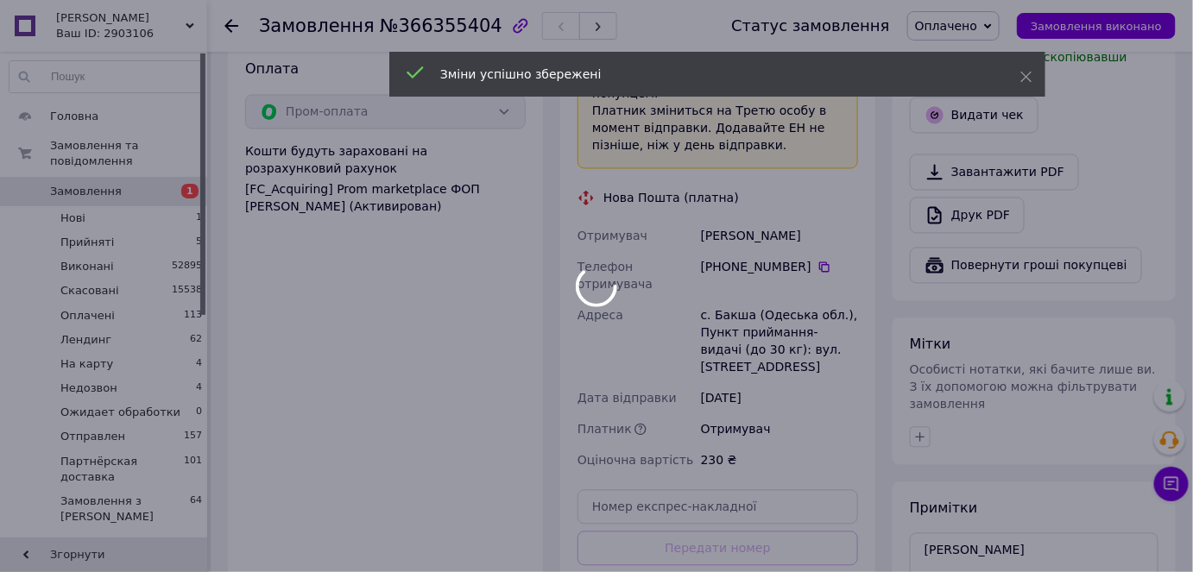
scroll to position [1327, 0]
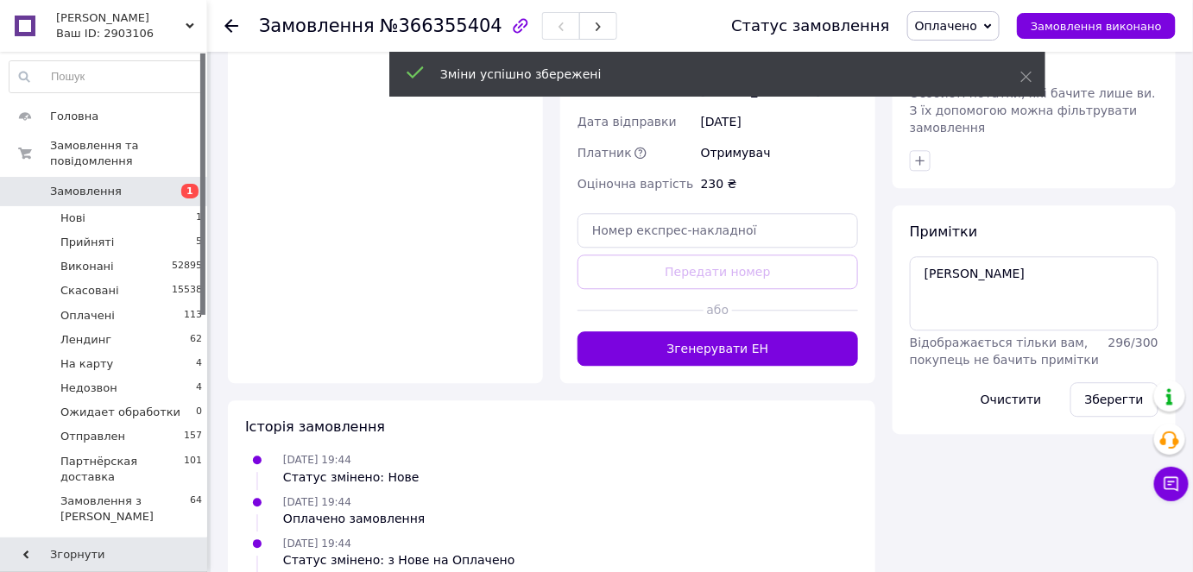
click at [721, 332] on button "Згенерувати ЕН" at bounding box center [718, 349] width 281 height 35
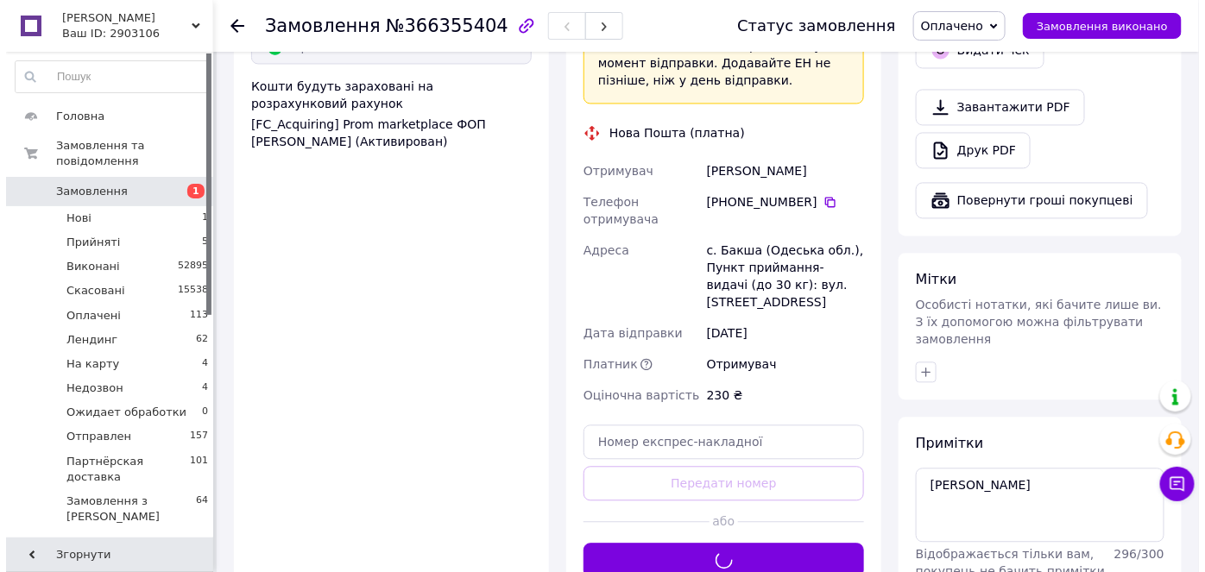
scroll to position [934, 0]
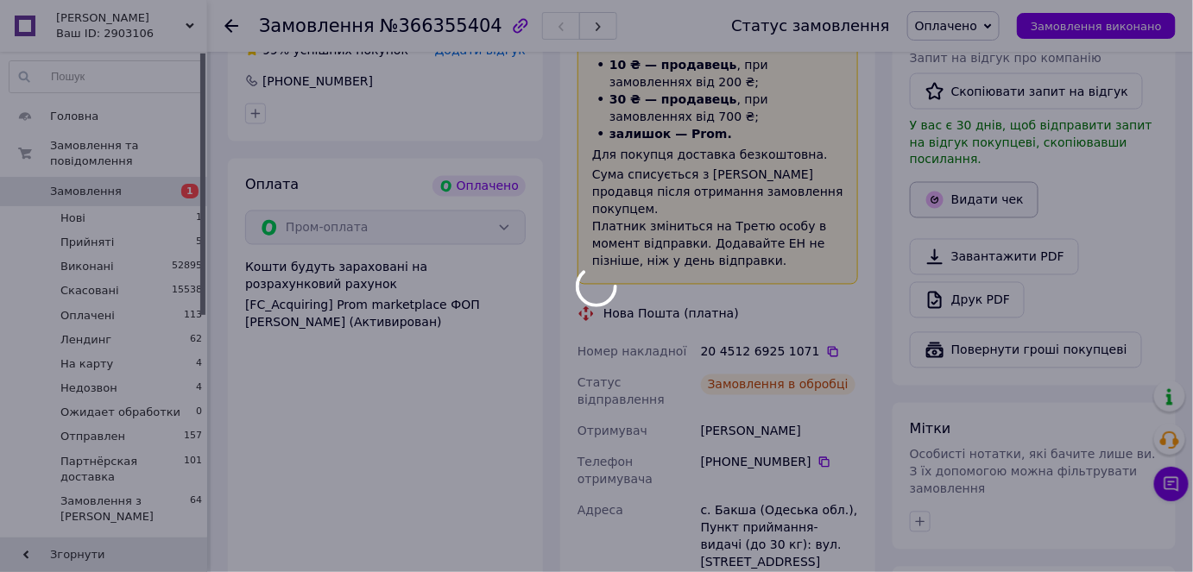
click at [985, 170] on div at bounding box center [596, 286] width 1193 height 572
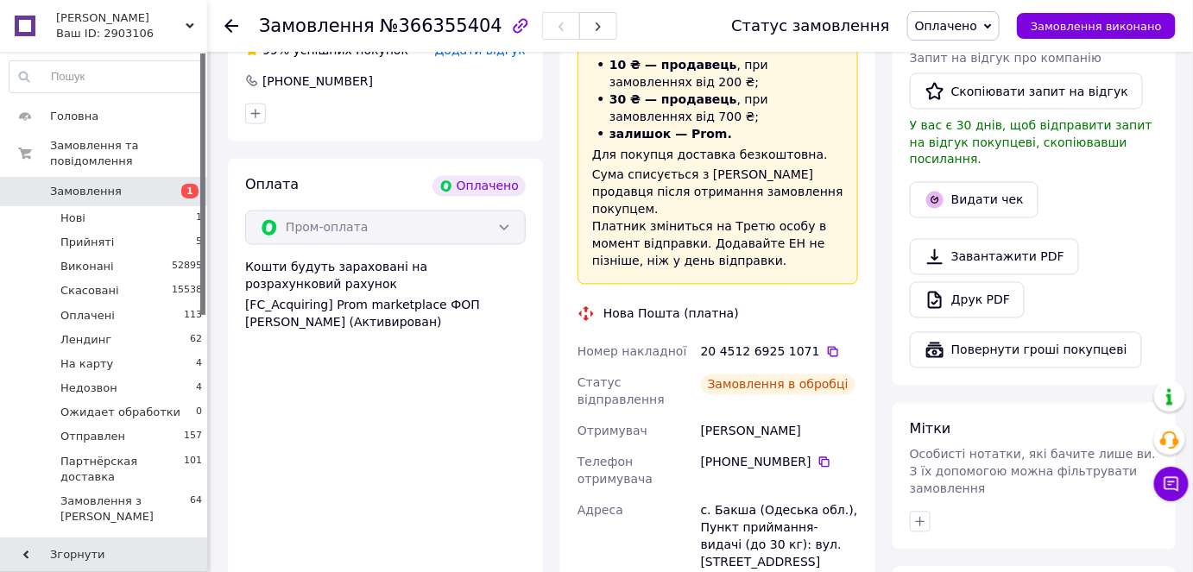
click at [981, 182] on button "Видати чек" at bounding box center [974, 200] width 129 height 36
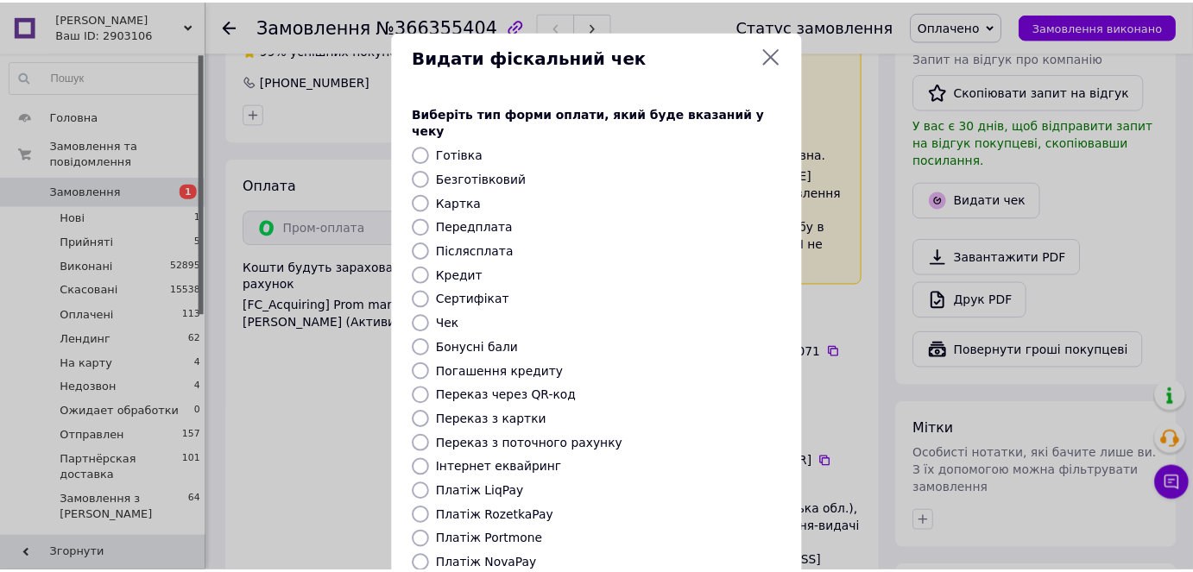
scroll to position [168, 0]
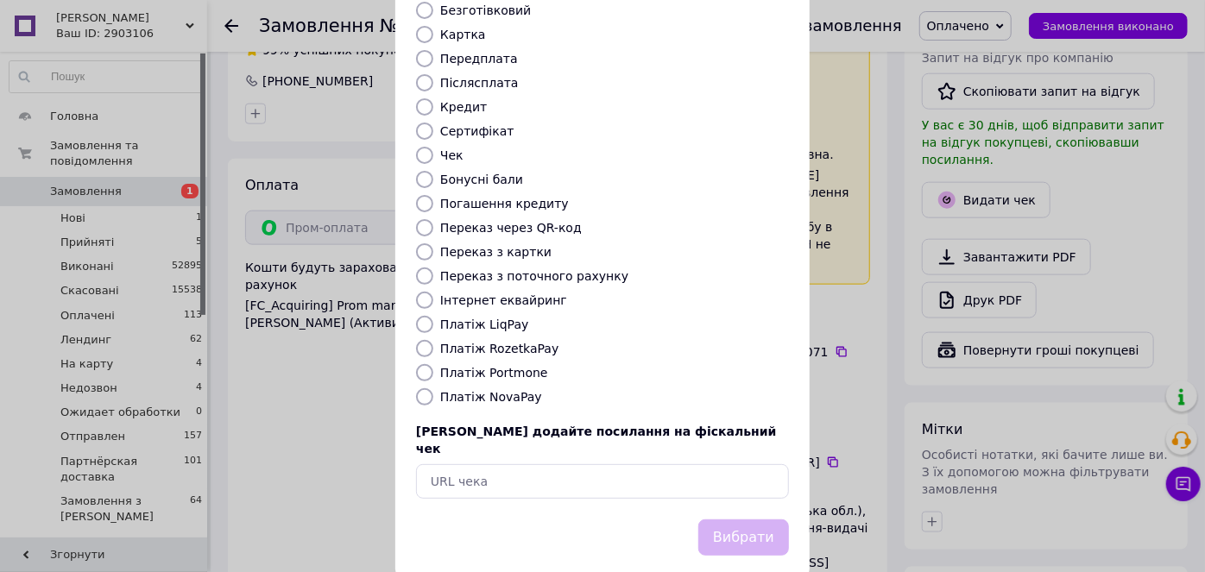
click at [420, 320] on div "Виберіть тип форми оплати, який буде вказаний у чеку Готівка Безготівковий Карт…" at bounding box center [602, 217] width 414 height 604
click at [420, 340] on input "Платіж RozetkaPay" at bounding box center [424, 348] width 17 height 17
radio input "true"
click at [755, 521] on div "Вибрати" at bounding box center [744, 538] width 98 height 44
click at [750, 520] on button "Вибрати" at bounding box center [743, 538] width 91 height 37
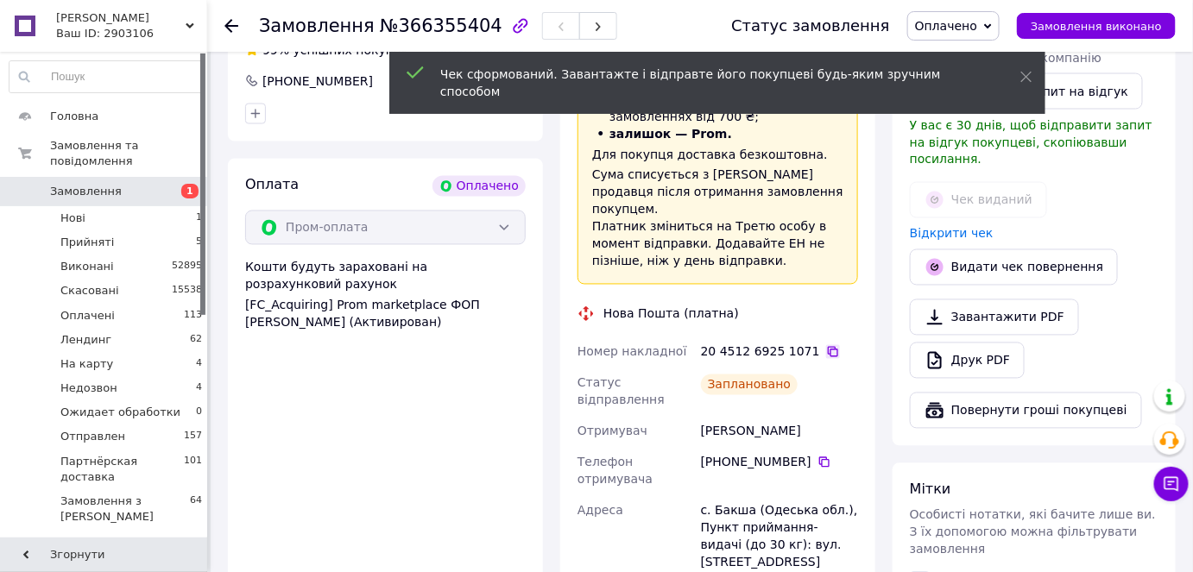
click at [828, 347] on icon at bounding box center [833, 352] width 10 height 10
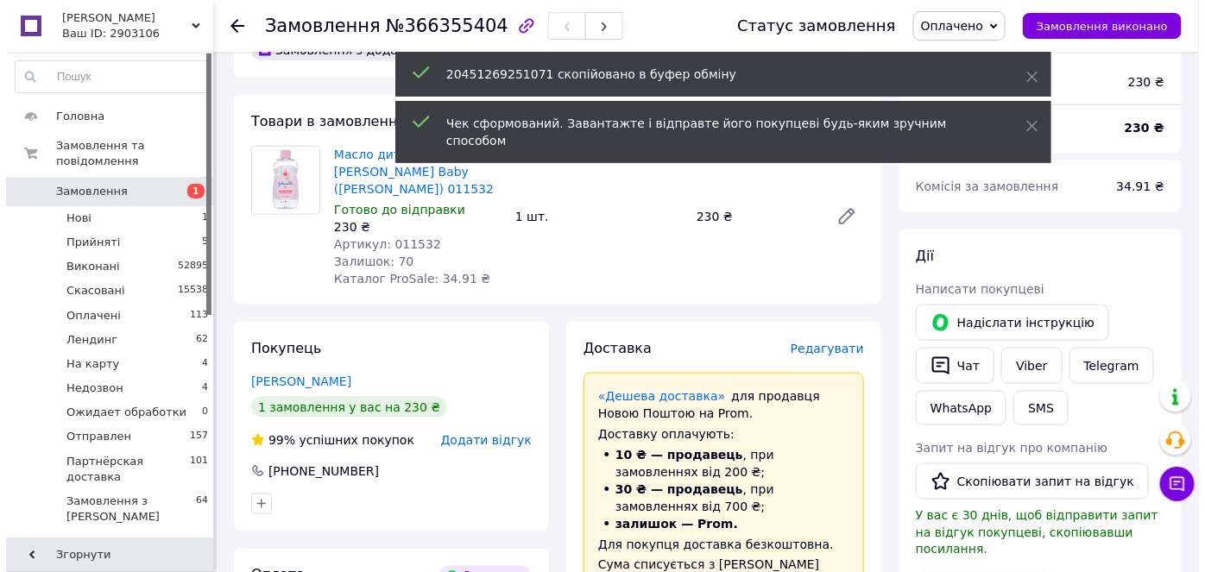
scroll to position [542, 0]
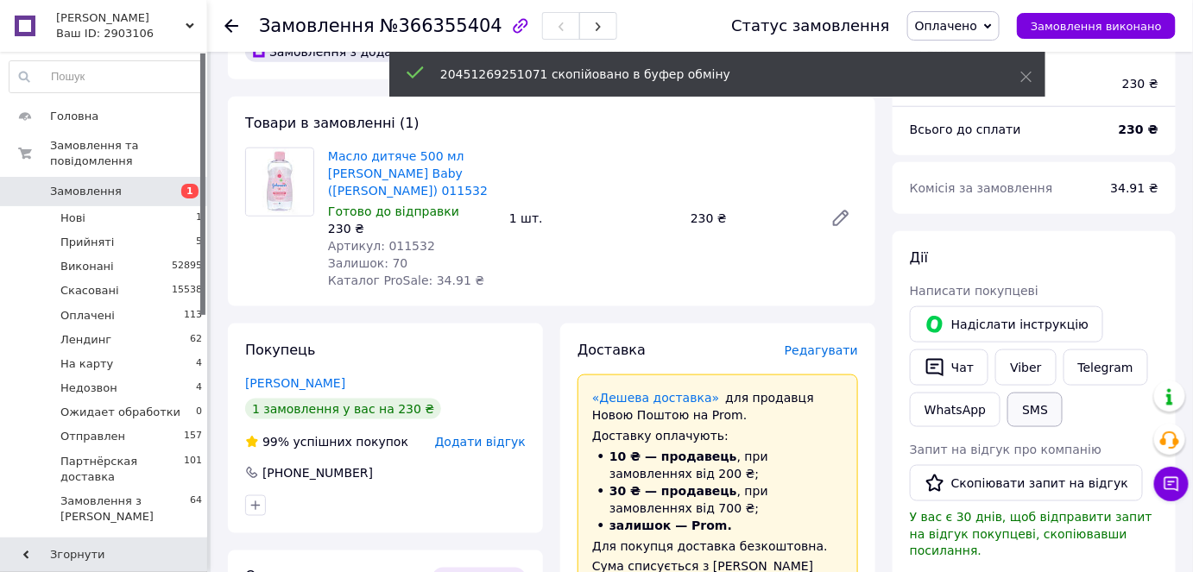
click at [1033, 393] on button "SMS" at bounding box center [1035, 410] width 55 height 35
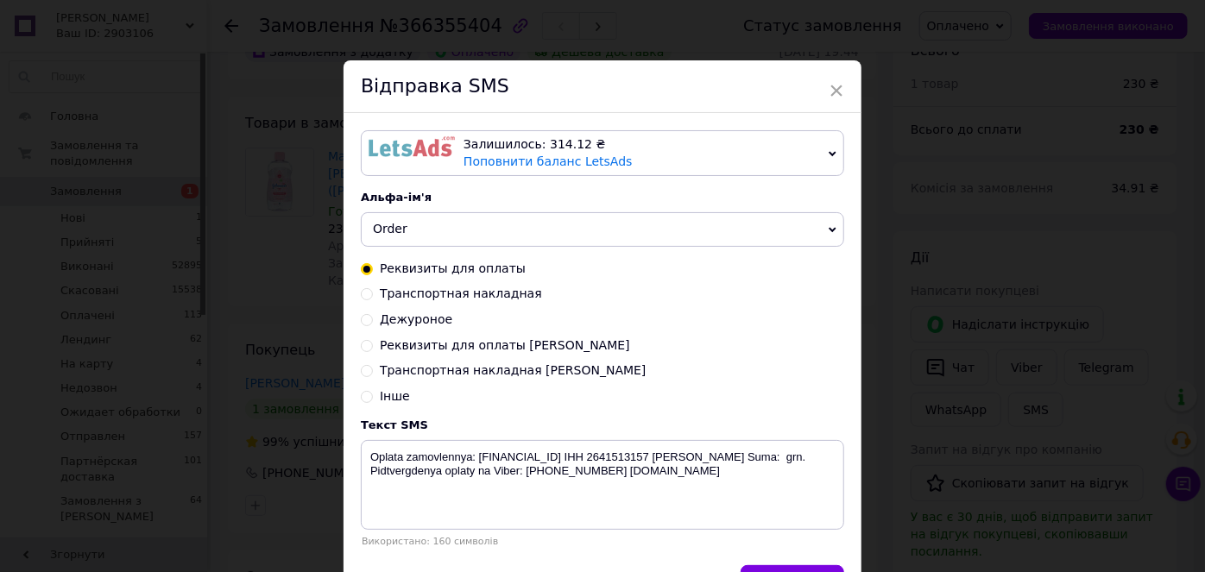
click at [366, 372] on input "Транспортная накладная Надя" at bounding box center [367, 369] width 12 height 12
radio input "true"
radio input "false"
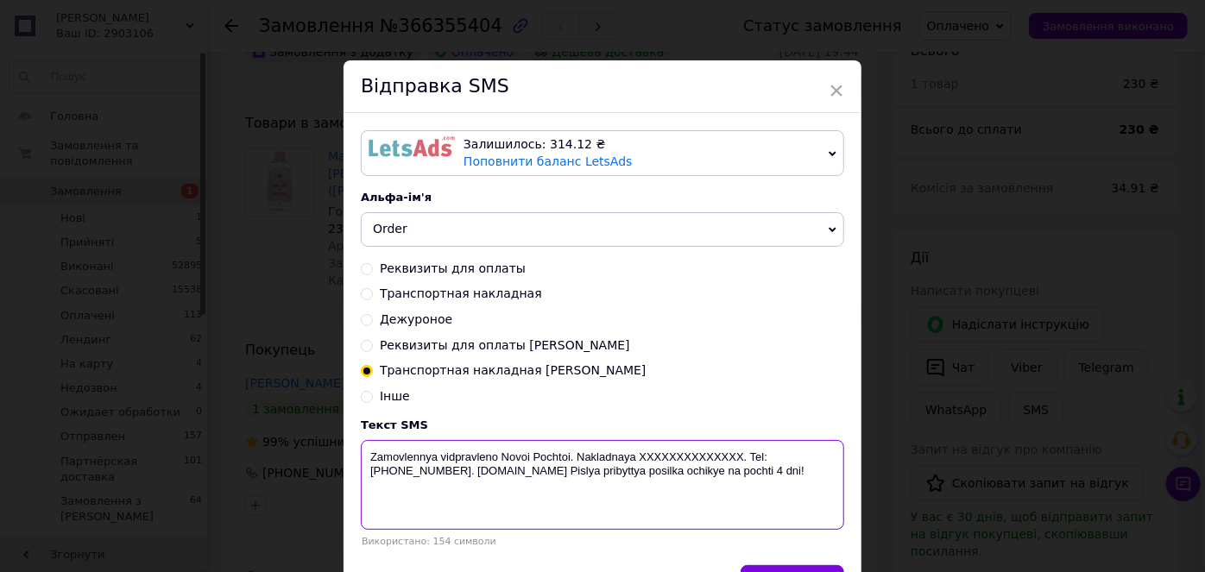
click at [673, 444] on textarea "Zamovlennya vidpravleno Novoi Pochtoi. Nakladnaya XXXXXXXXXXXXXX. Tel: +3805033…" at bounding box center [602, 485] width 483 height 90
paste textarea "20451269251071"
click at [629, 449] on textarea "Zamovlennya vidpravleno Novoi Pochtoi. Nakladnaya 20451269251071. Tel: +3805033…" at bounding box center [602, 485] width 483 height 90
click at [570, 452] on textarea "Zamovlennya vidpravleno Novoi Pochtoi. Nakladna 20451269251071. Tel: +380503351…" at bounding box center [602, 485] width 483 height 90
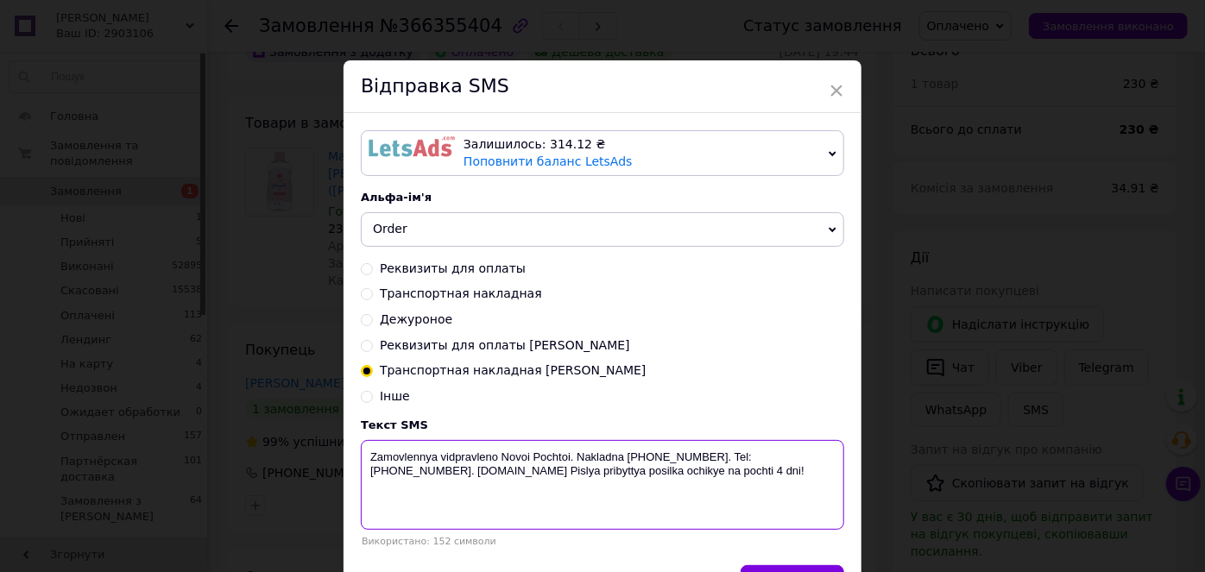
click at [575, 455] on textarea "Zamovlennya vidpravleno Novoi Pochtoi. Nakladna 20451269251071. Tel: +380503351…" at bounding box center [602, 485] width 483 height 90
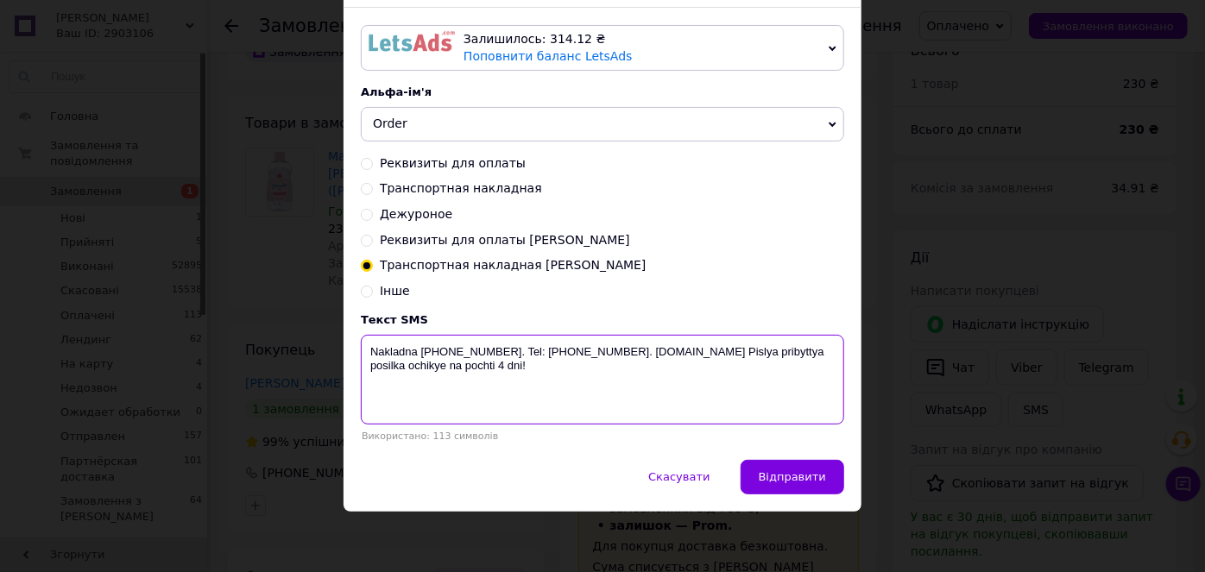
scroll to position [106, 0]
type textarea "Nakladna 20451269251071. Tel: +380503351196. biotrading.com.ua Pislya pribyttya…"
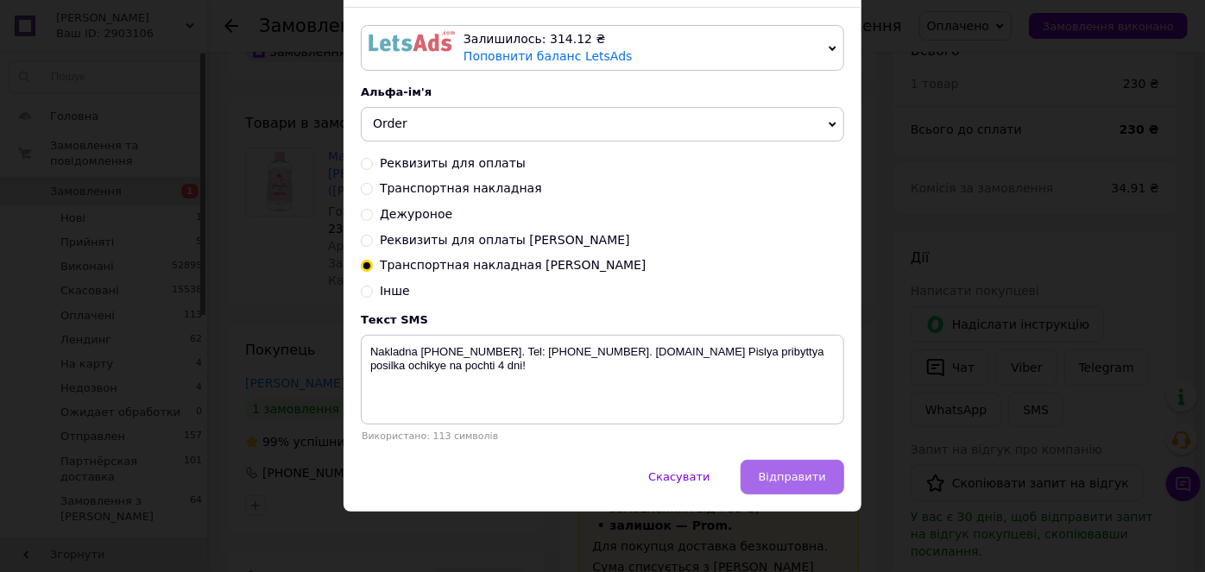
click at [789, 477] on span "Відправити" at bounding box center [792, 477] width 67 height 13
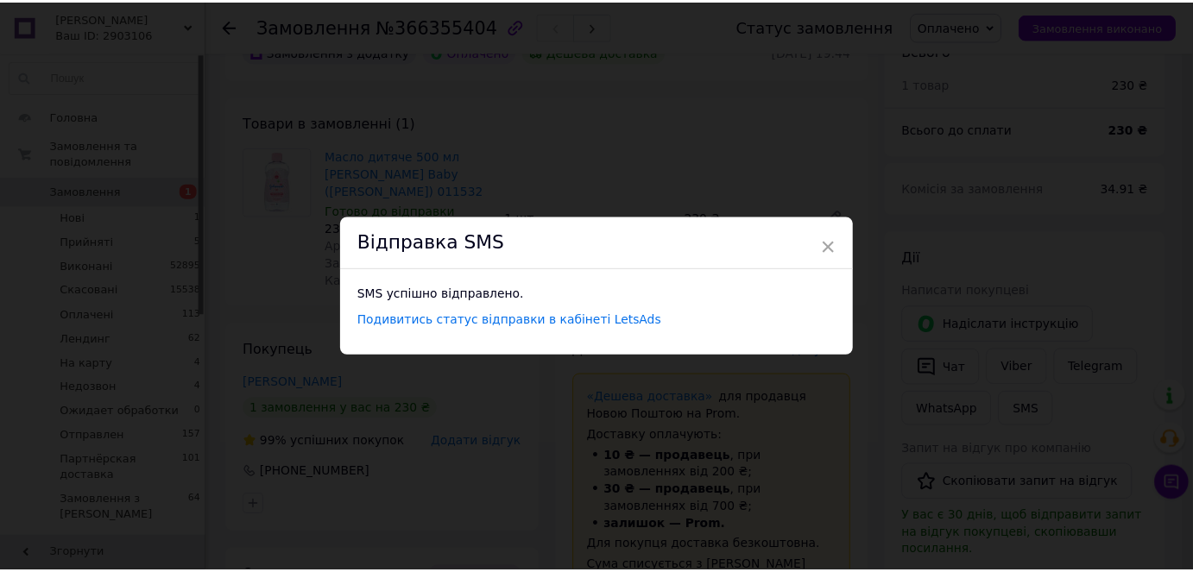
scroll to position [0, 0]
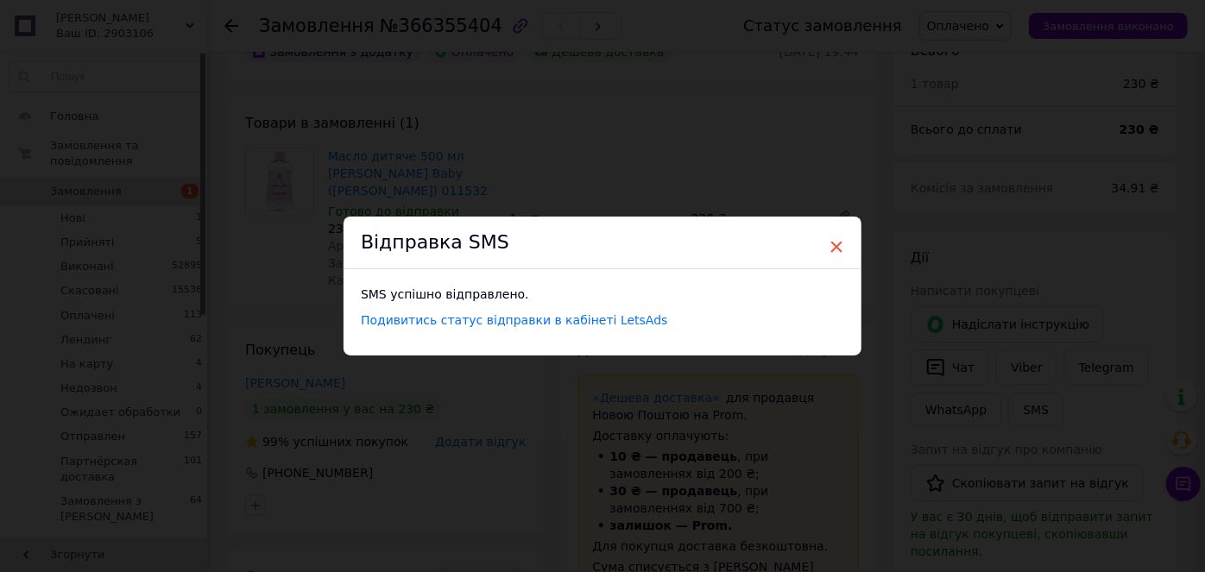
click at [837, 245] on span "×" at bounding box center [837, 246] width 16 height 29
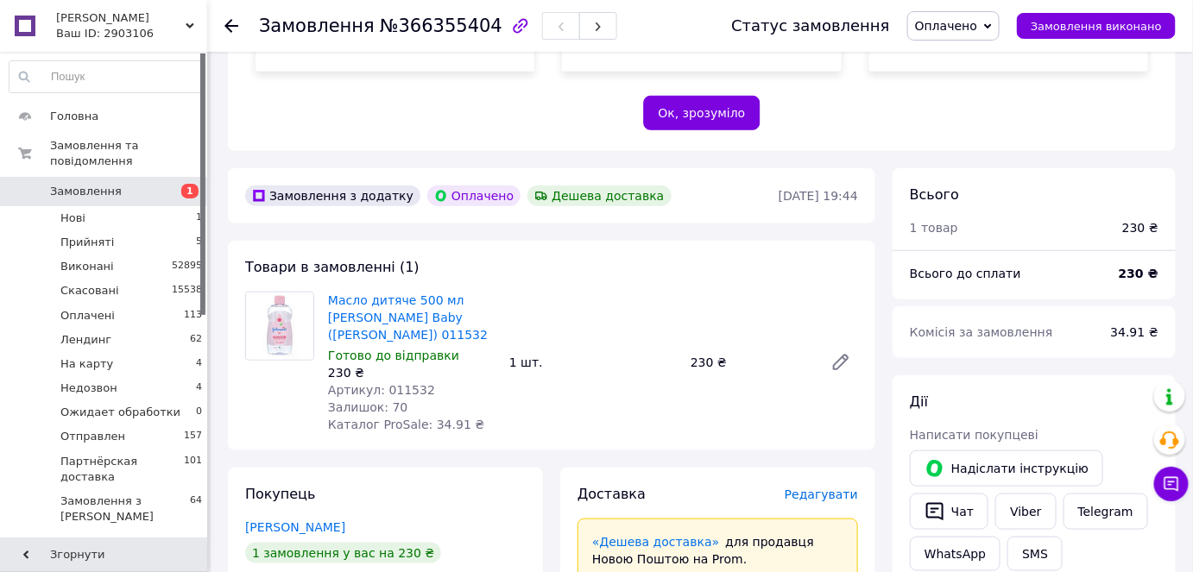
scroll to position [228, 0]
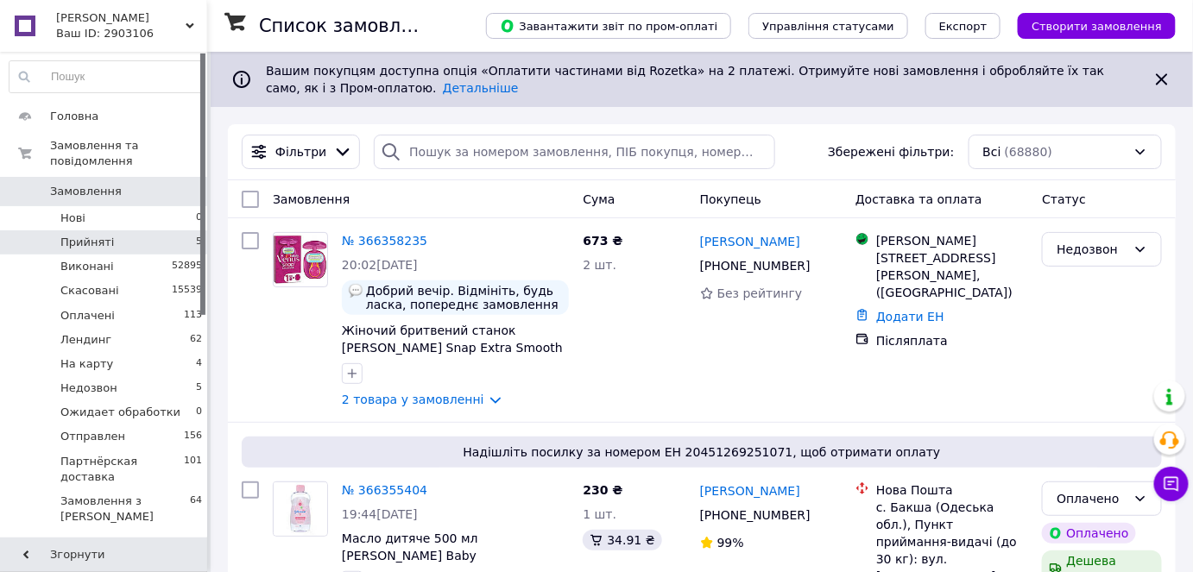
click at [138, 231] on li "Прийняті 5" at bounding box center [106, 243] width 212 height 24
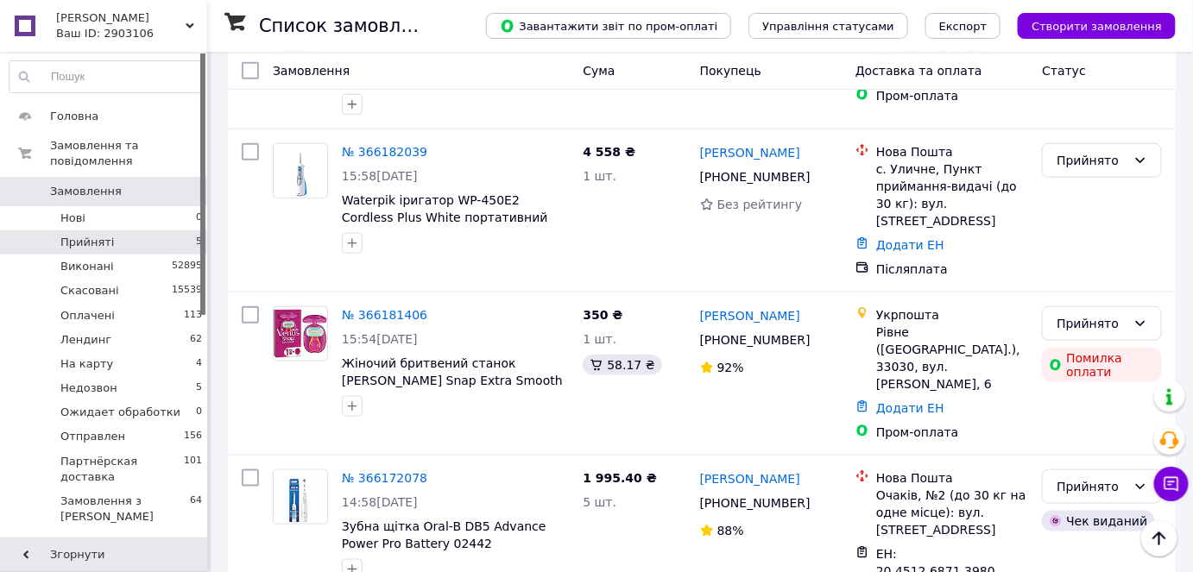
scroll to position [449, 0]
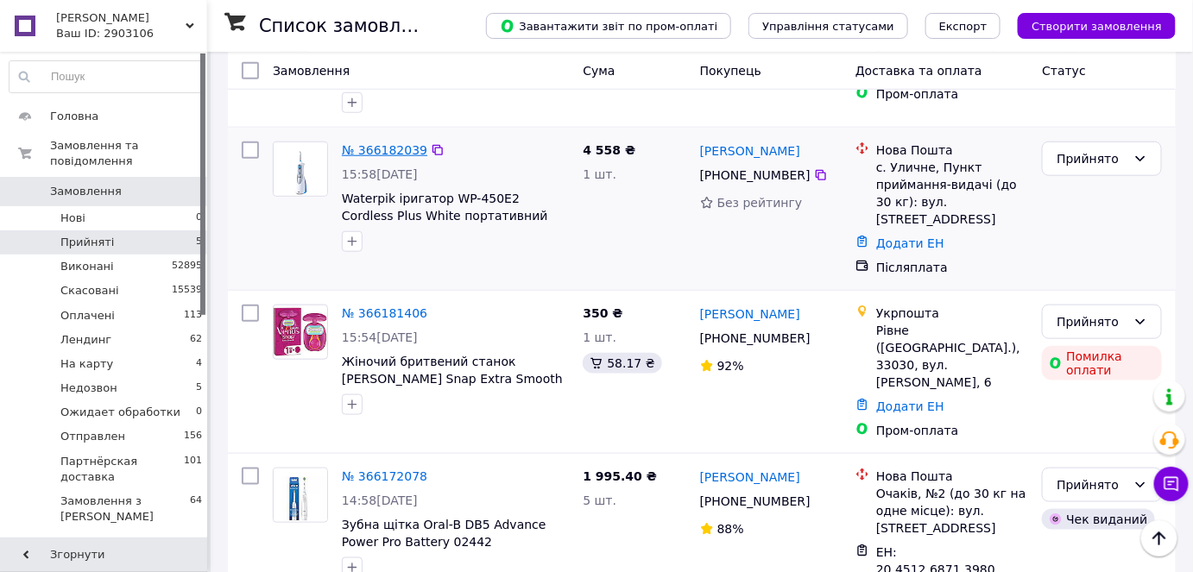
click at [390, 143] on link "№ 366182039" at bounding box center [384, 150] width 85 height 14
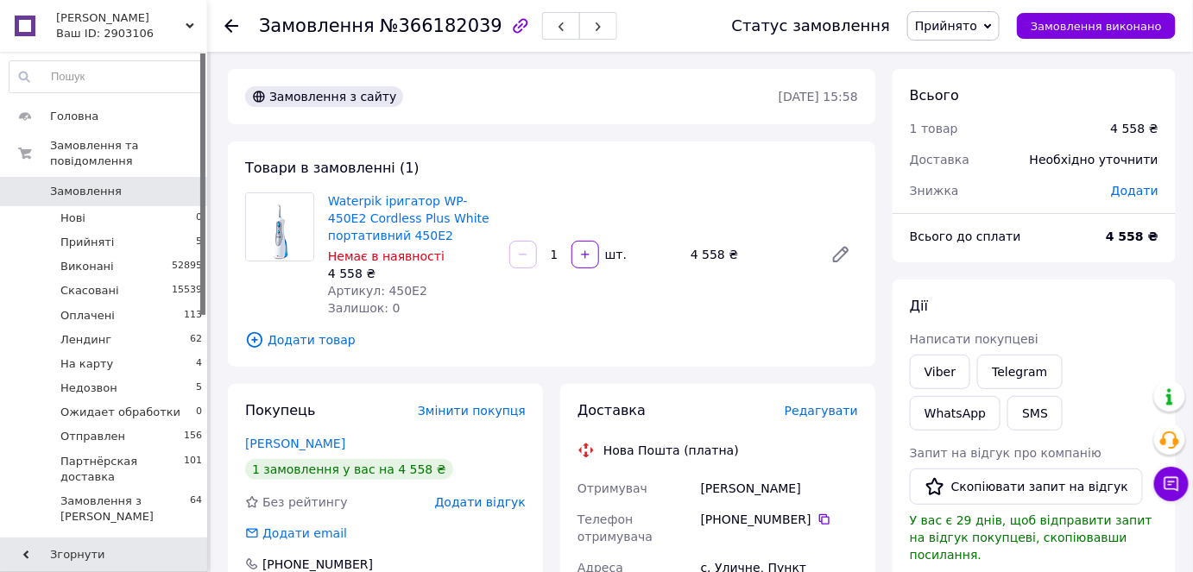
click at [124, 188] on link "Замовлення 0" at bounding box center [106, 191] width 212 height 29
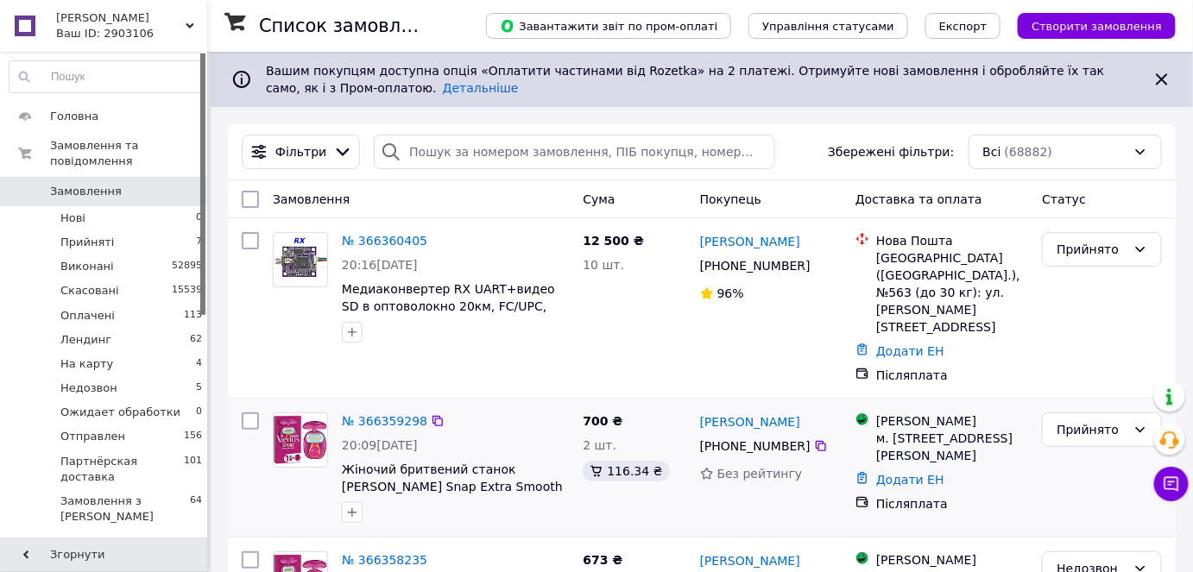
click at [365, 406] on div "№ 366359298 20:09, 12.10.2025 Жіночий бритвений станок Gillette Venus Snap Extr…" at bounding box center [455, 468] width 241 height 124
click at [382, 414] on link "№ 366359298" at bounding box center [384, 421] width 85 height 14
click at [375, 242] on link "№ 366360405" at bounding box center [384, 241] width 85 height 14
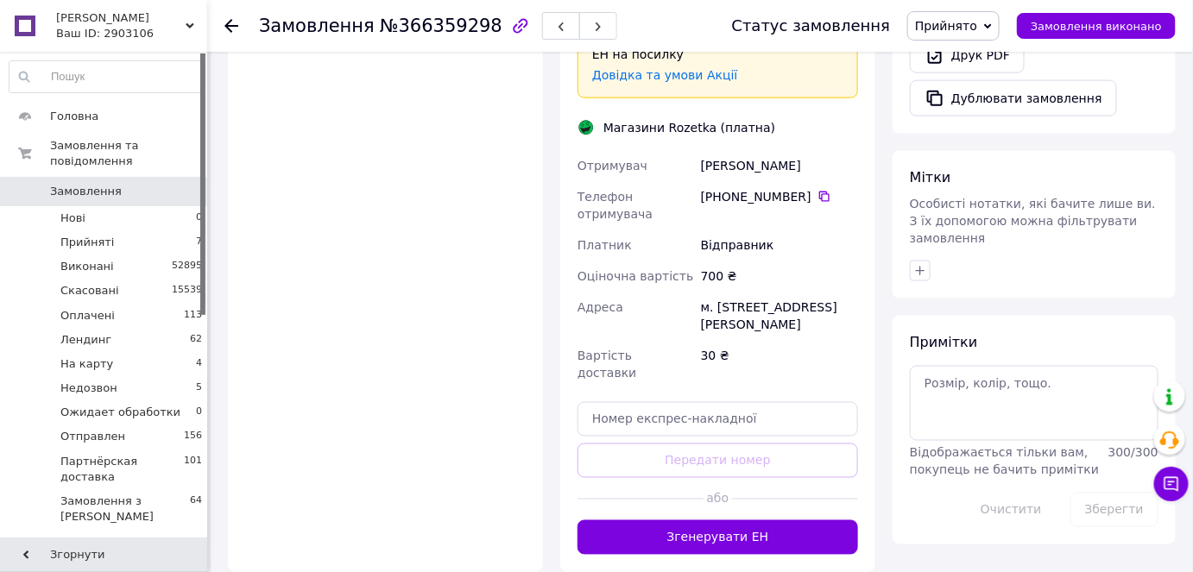
scroll to position [825, 0]
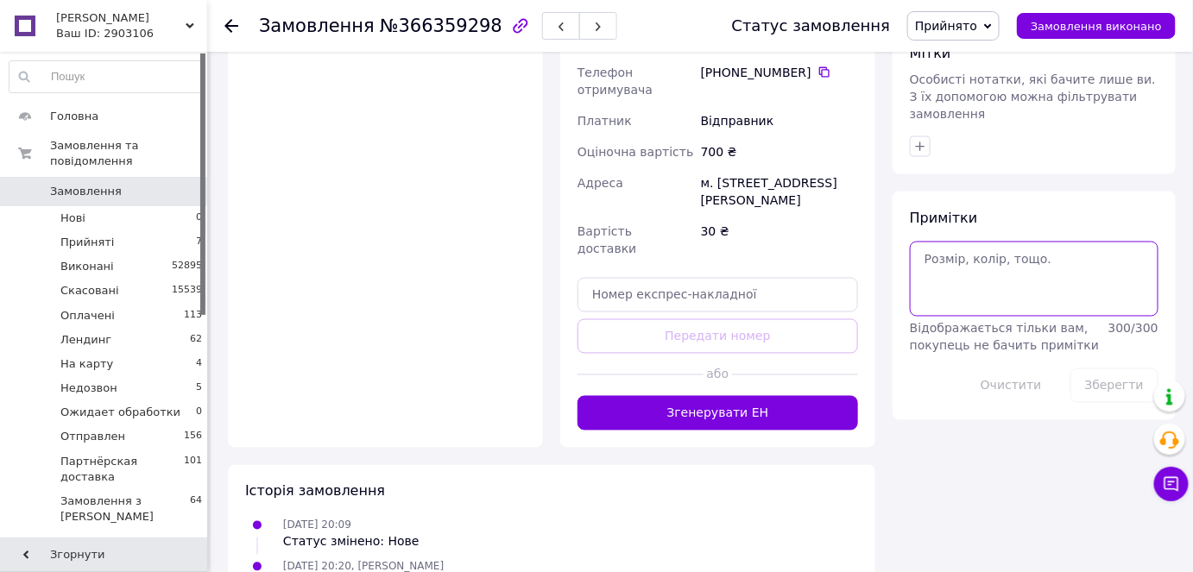
click at [954, 242] on textarea at bounding box center [1034, 279] width 249 height 74
type textarea "[PERSON_NAME]"
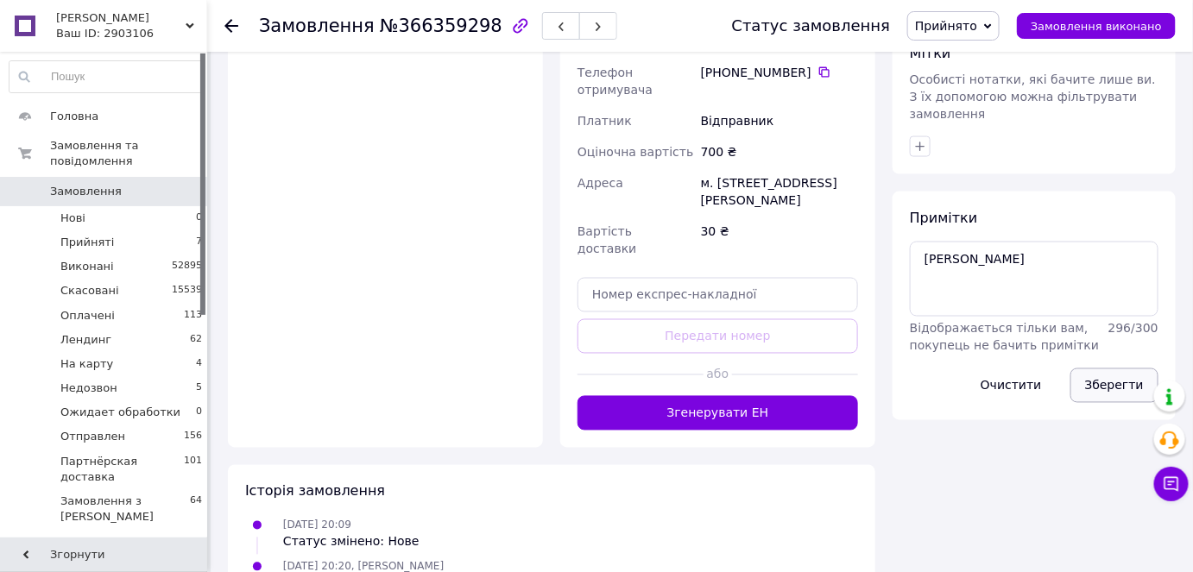
click at [1128, 369] on button "Зберегти" at bounding box center [1115, 386] width 88 height 35
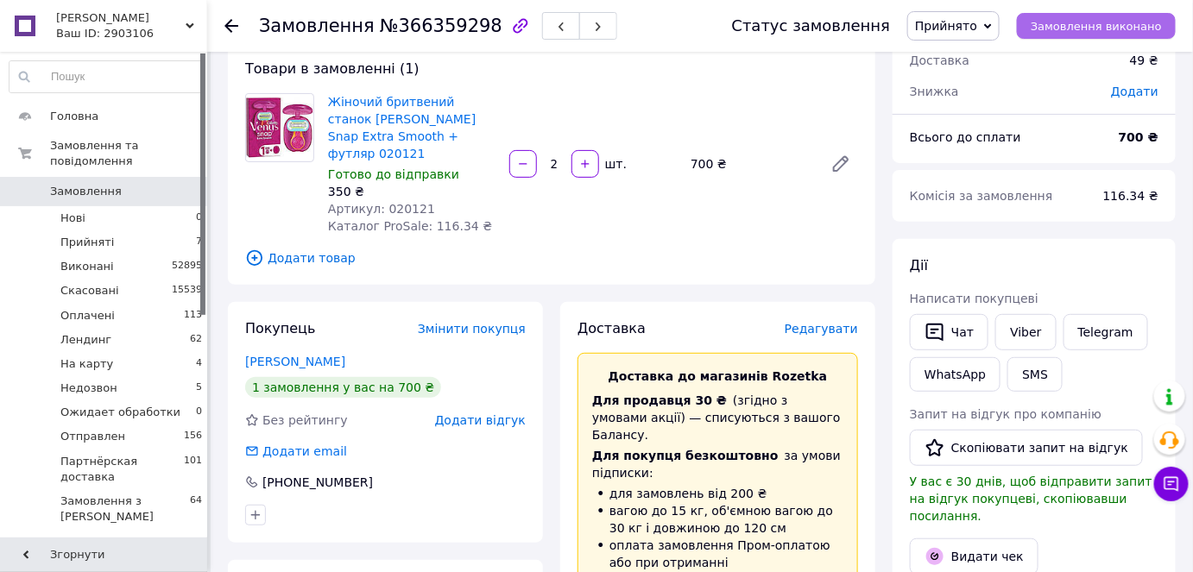
scroll to position [0, 0]
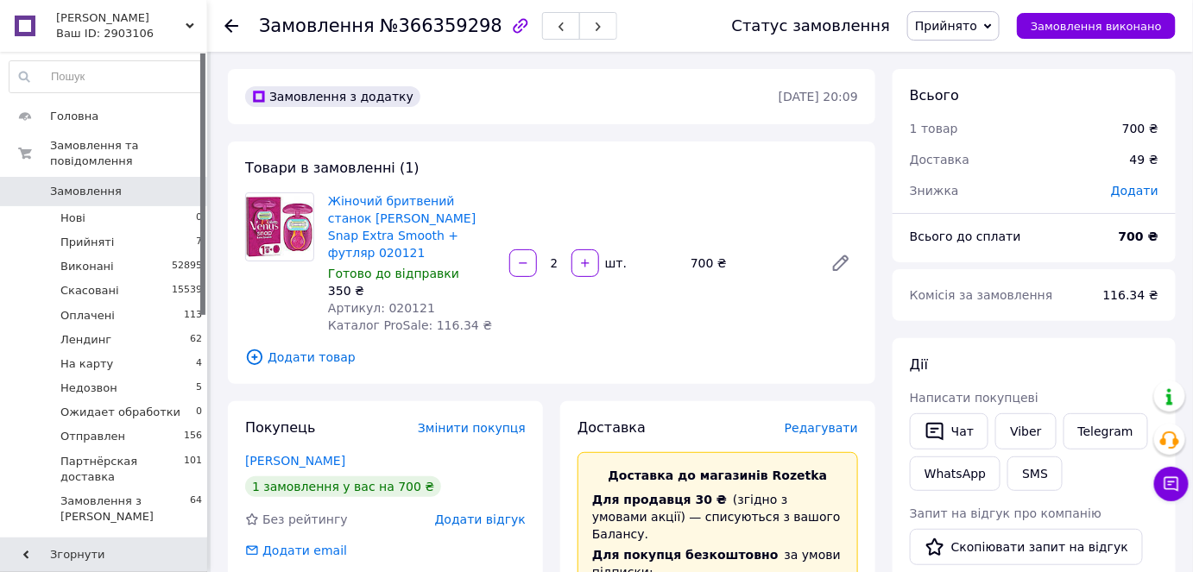
click at [423, 25] on span "№366359298" at bounding box center [441, 26] width 123 height 21
copy span "366359298"
drag, startPoint x: 473, startPoint y: 229, endPoint x: 321, endPoint y: 196, distance: 155.5
click at [321, 196] on div "Жіночий бритвений станок [PERSON_NAME] Snap Extra Smooth + футляр 020121 Готово…" at bounding box center [411, 263] width 181 height 148
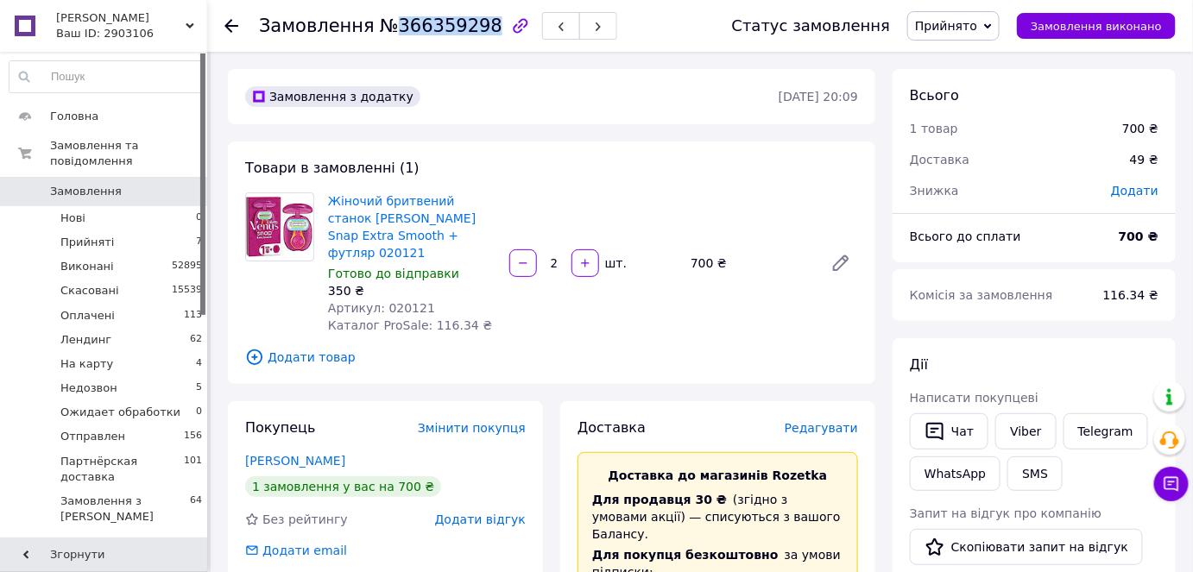
copy link "Жіночий бритвений станок [PERSON_NAME] Snap Extra Smooth + футляр 020121"
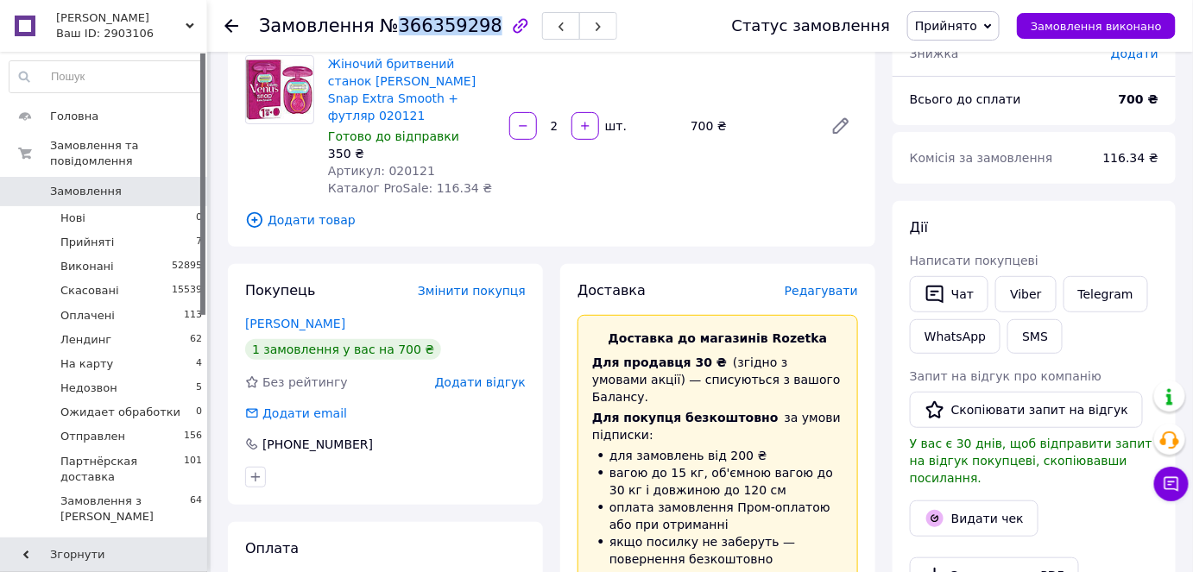
scroll to position [392, 0]
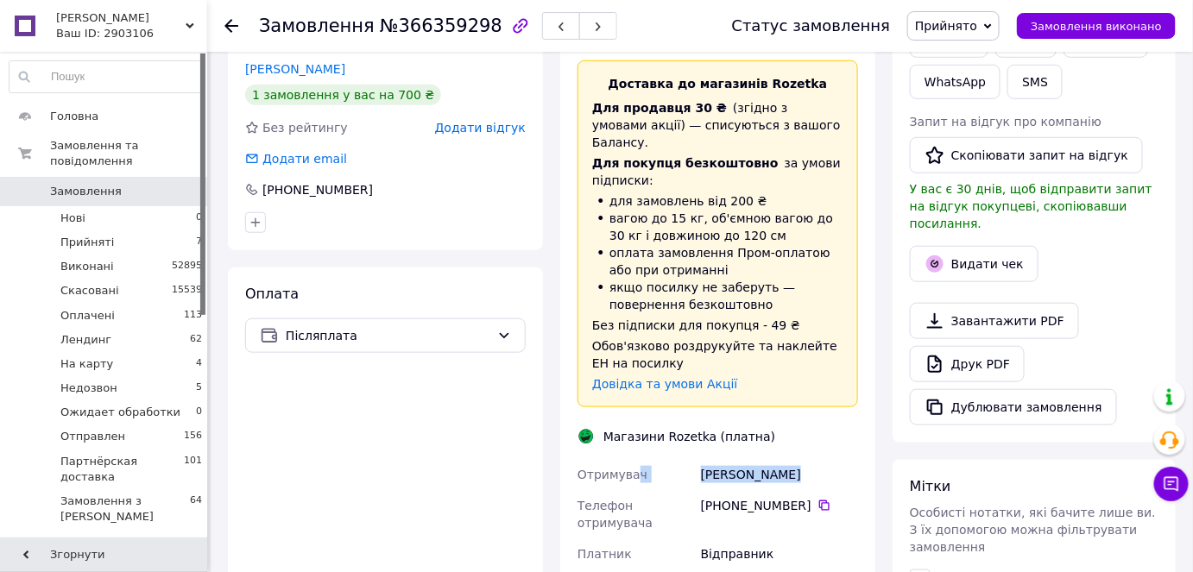
drag, startPoint x: 794, startPoint y: 437, endPoint x: 633, endPoint y: 434, distance: 161.5
click at [633, 459] on div "Отримувач [PERSON_NAME] Телефон отримувача [PHONE_NUMBER]   Платник Відправник …" at bounding box center [717, 578] width 287 height 238
click at [796, 459] on div "[PERSON_NAME]" at bounding box center [780, 474] width 164 height 31
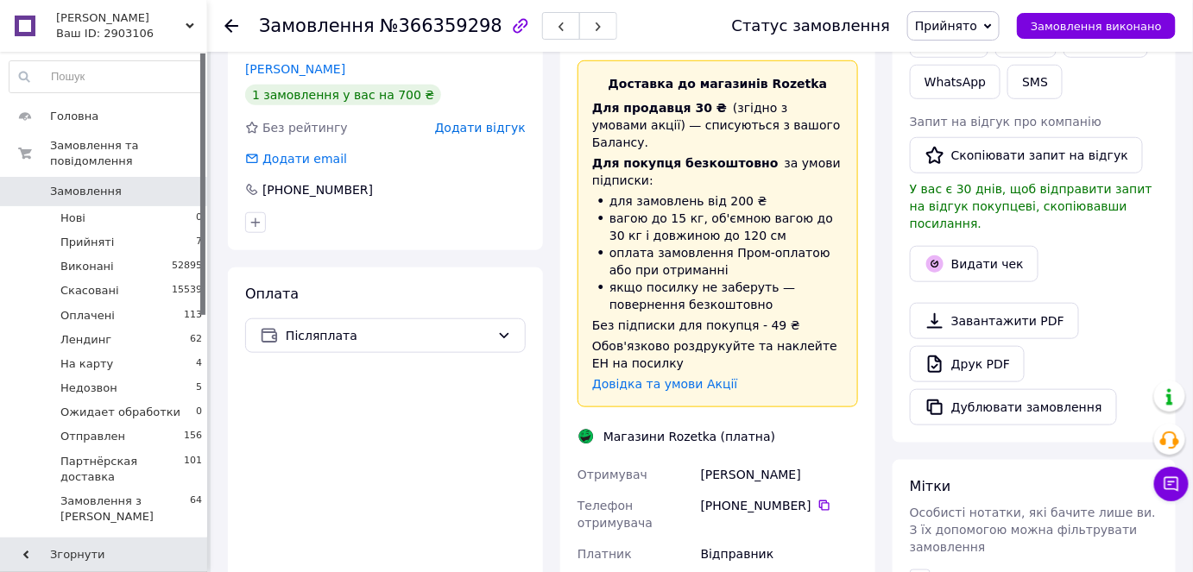
click at [796, 459] on div "[PERSON_NAME]" at bounding box center [780, 474] width 164 height 31
drag, startPoint x: 796, startPoint y: 439, endPoint x: 711, endPoint y: 435, distance: 84.7
click at [711, 459] on div "[PERSON_NAME]" at bounding box center [780, 474] width 164 height 31
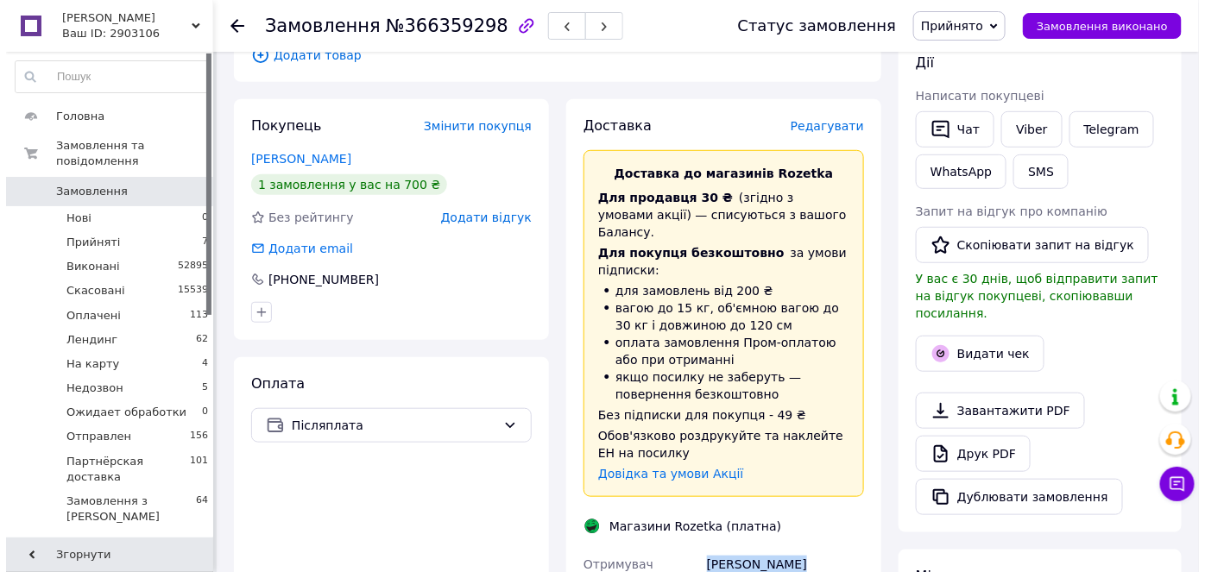
scroll to position [235, 0]
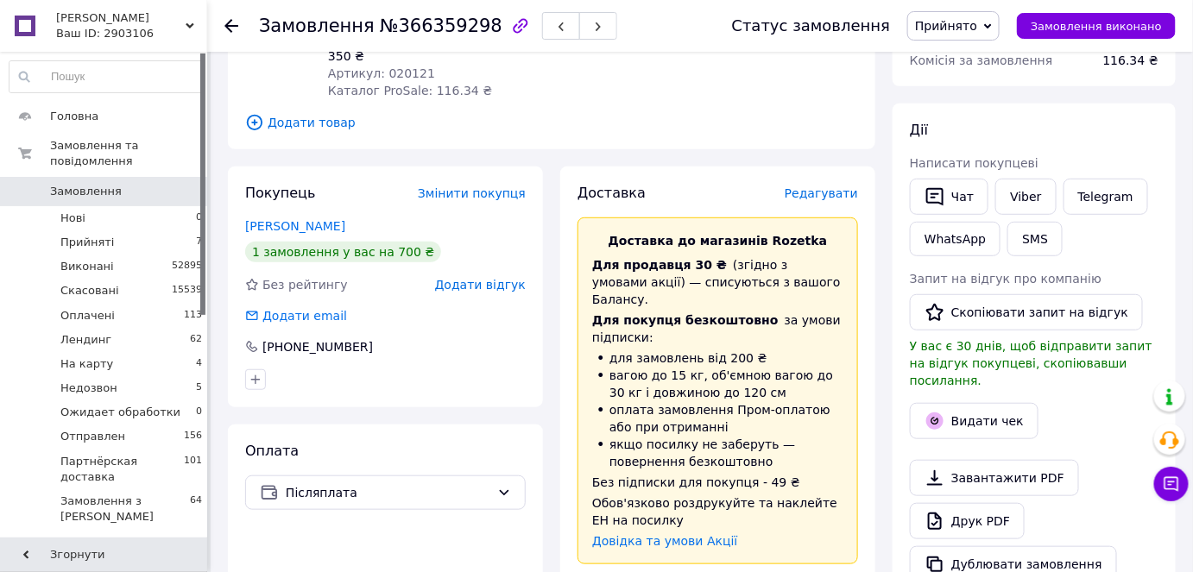
click at [836, 186] on span "Редагувати" at bounding box center [821, 193] width 73 height 14
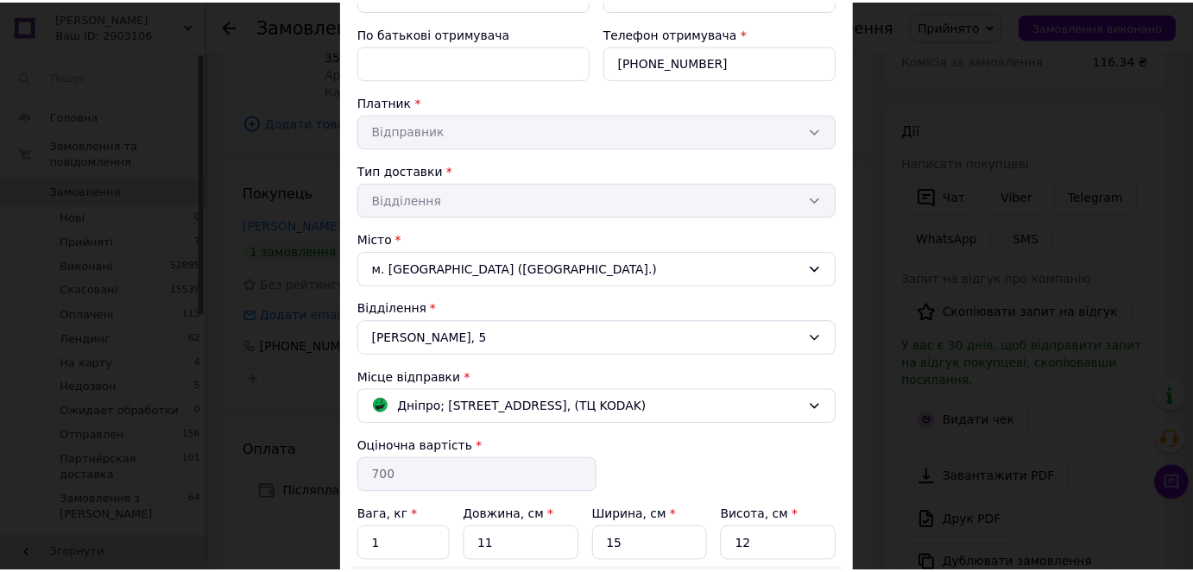
scroll to position [492, 0]
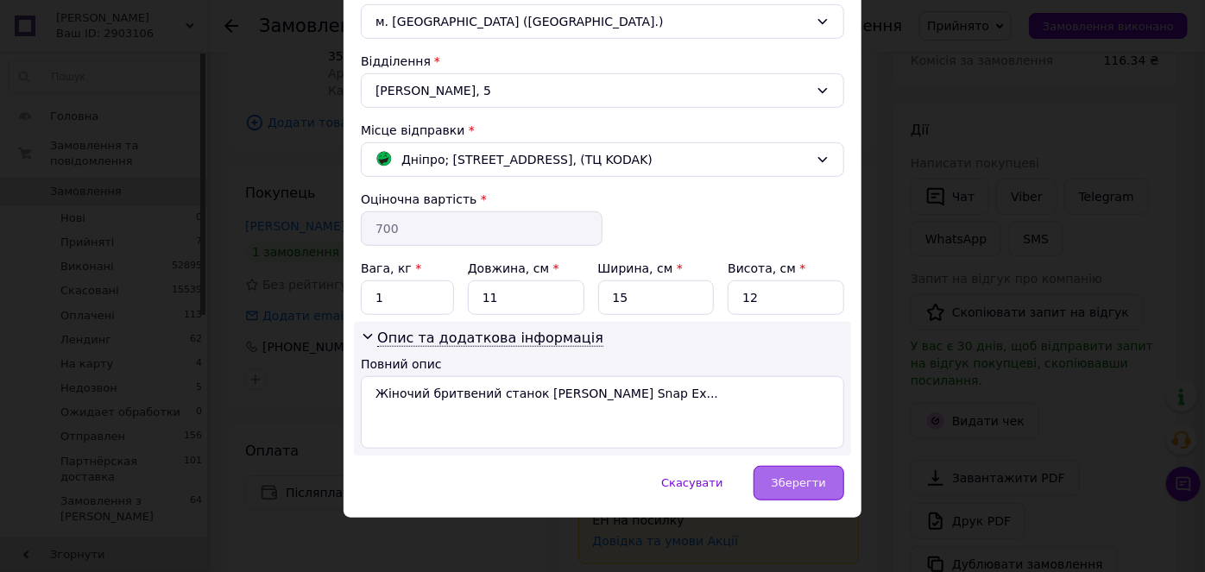
click at [791, 477] on span "Зберегти" at bounding box center [799, 483] width 54 height 13
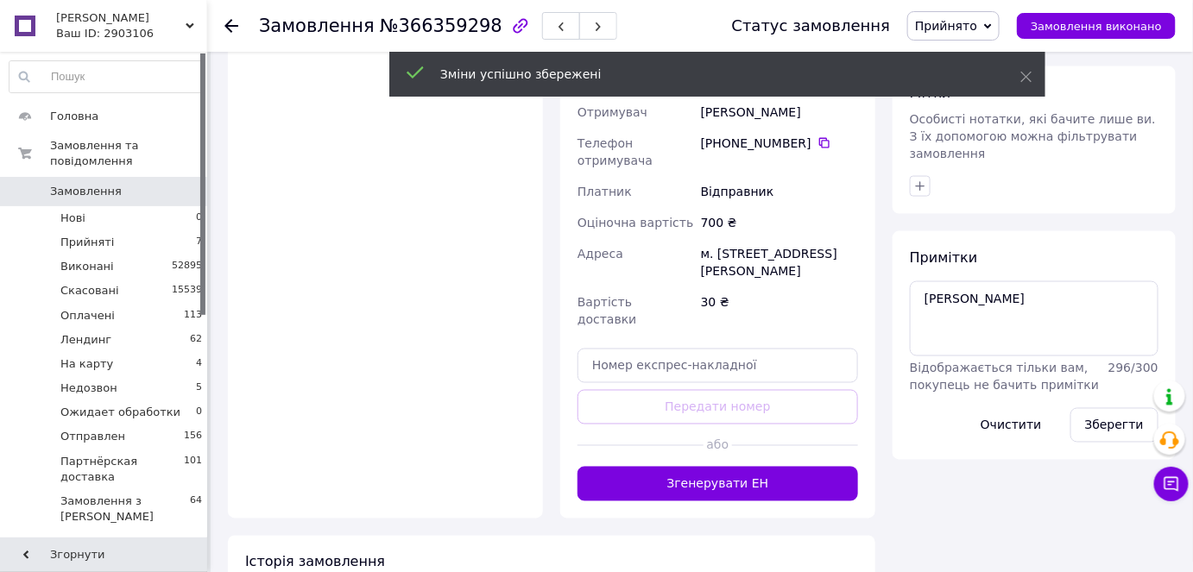
scroll to position [785, 0]
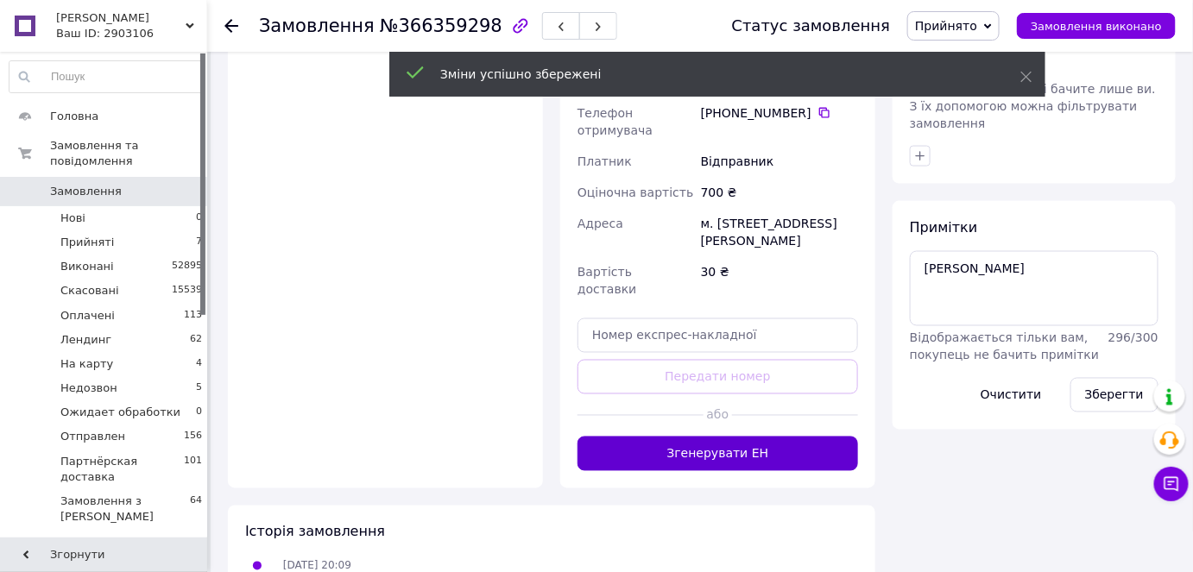
click at [726, 437] on button "Згенерувати ЕН" at bounding box center [718, 454] width 281 height 35
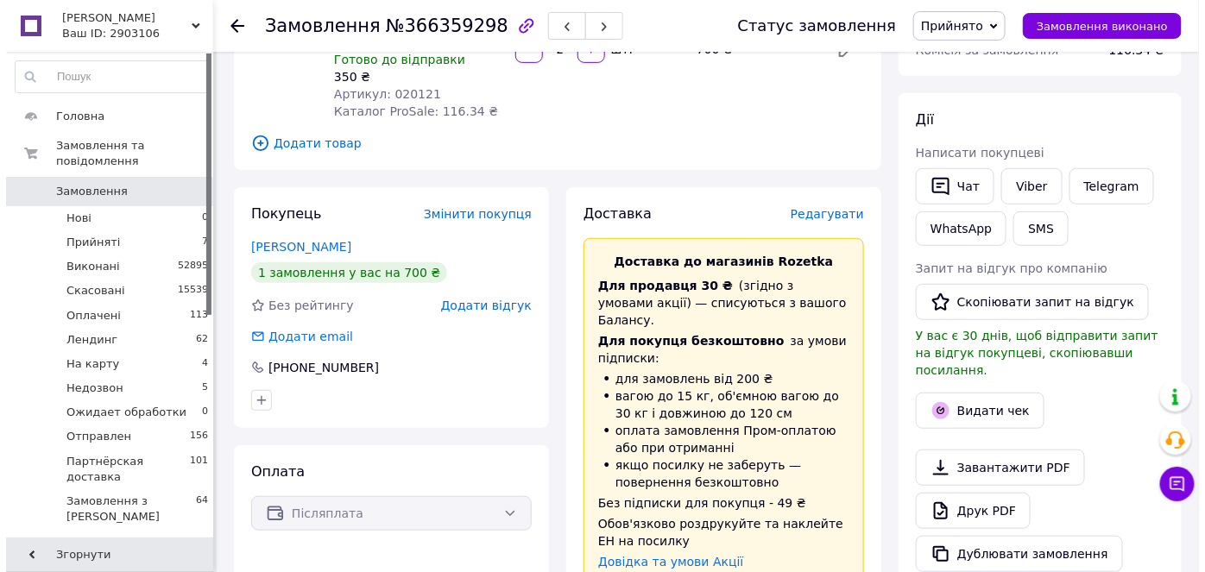
scroll to position [313, 0]
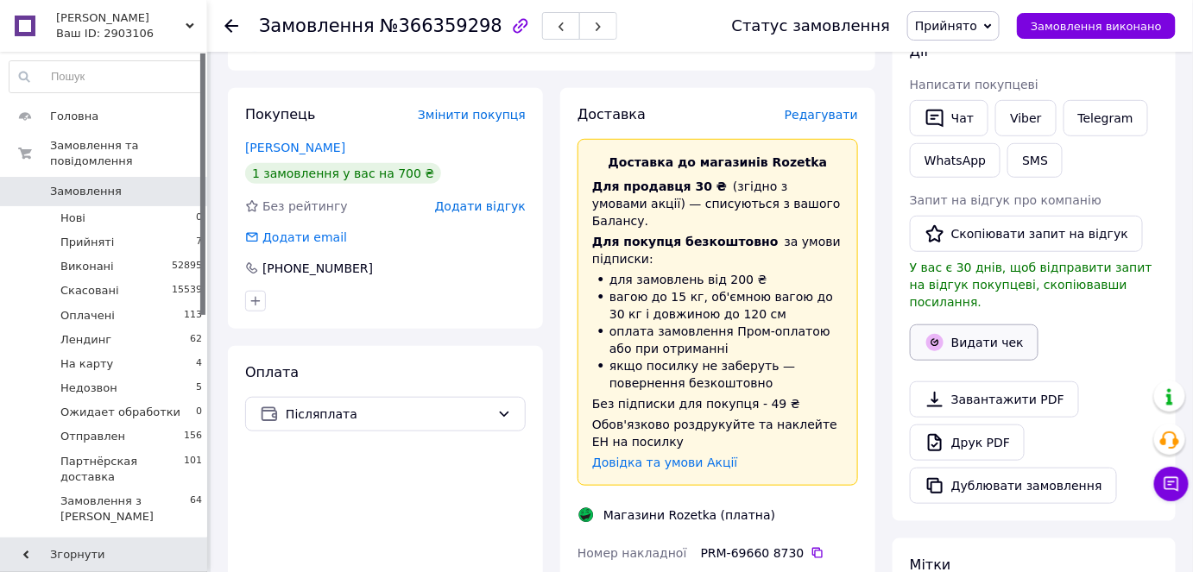
click at [982, 325] on button "Видати чек" at bounding box center [974, 343] width 129 height 36
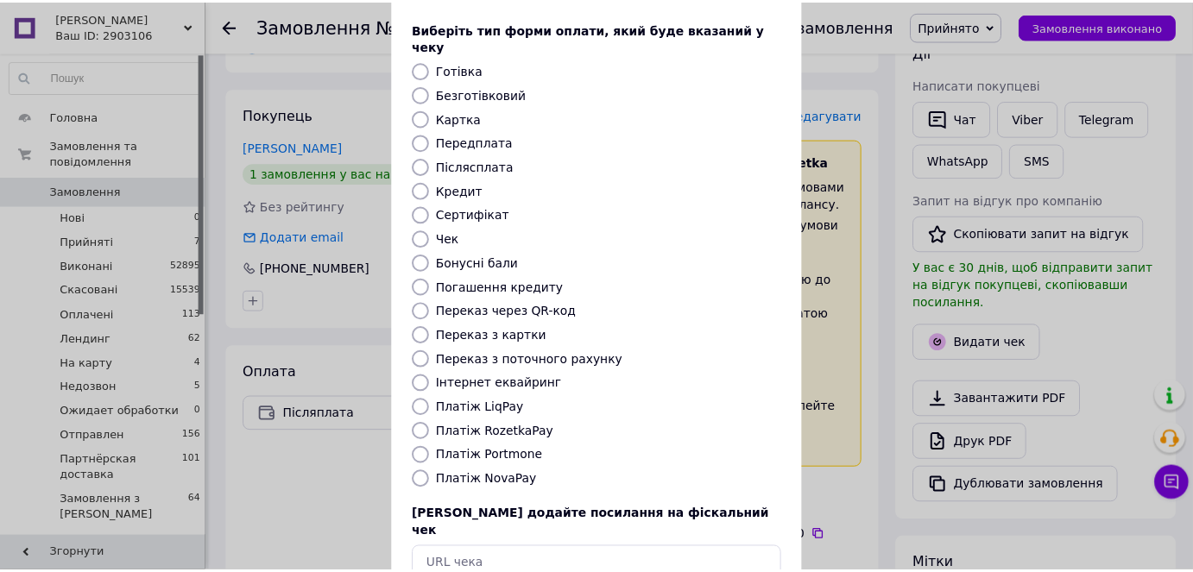
scroll to position [168, 0]
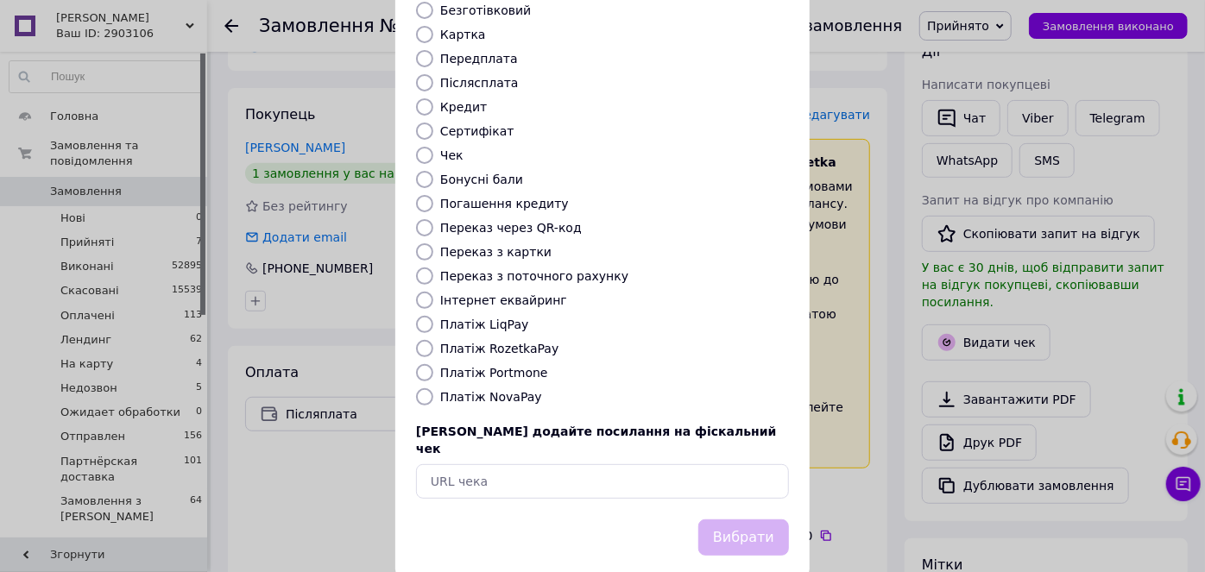
click at [421, 340] on input "Платіж RozetkaPay" at bounding box center [424, 348] width 17 height 17
radio input "true"
click at [738, 520] on button "Вибрати" at bounding box center [743, 538] width 91 height 37
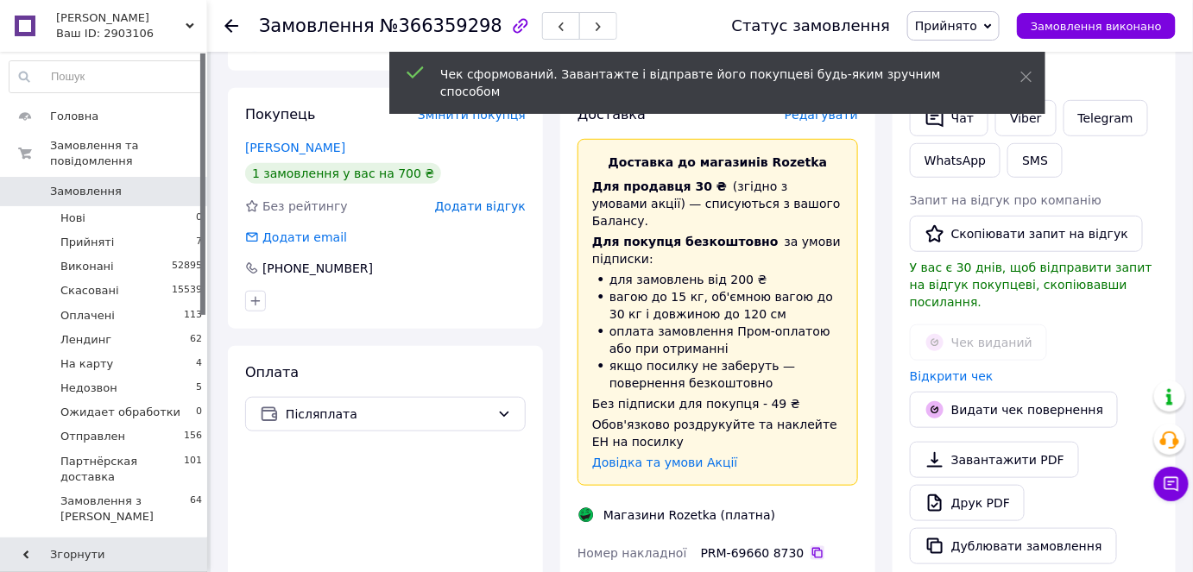
click at [811, 547] on icon at bounding box center [818, 554] width 14 height 14
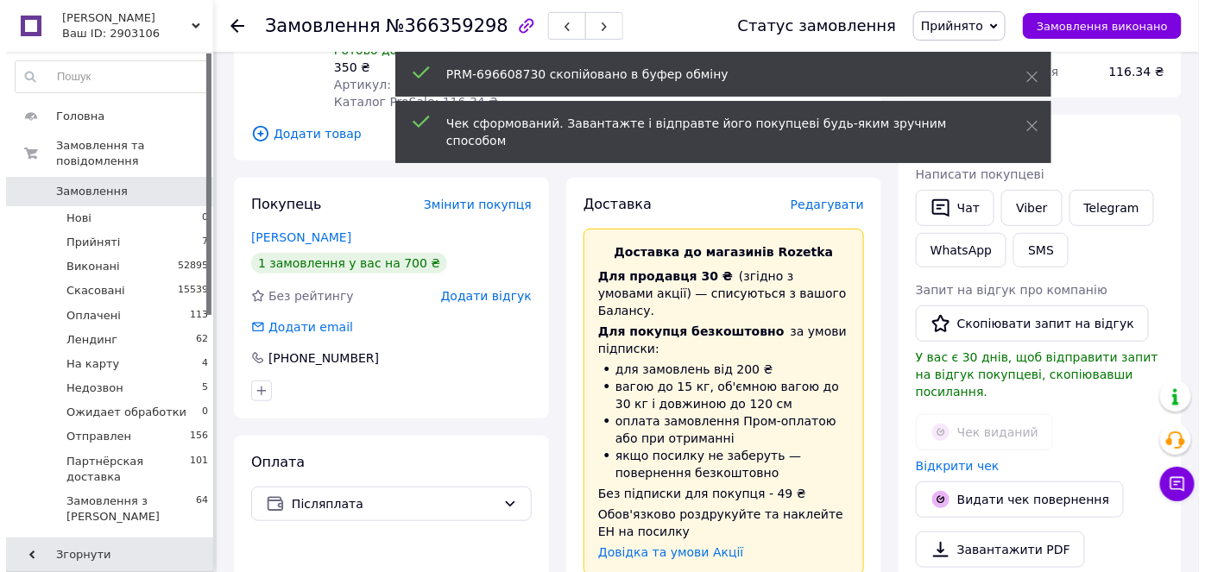
scroll to position [156, 0]
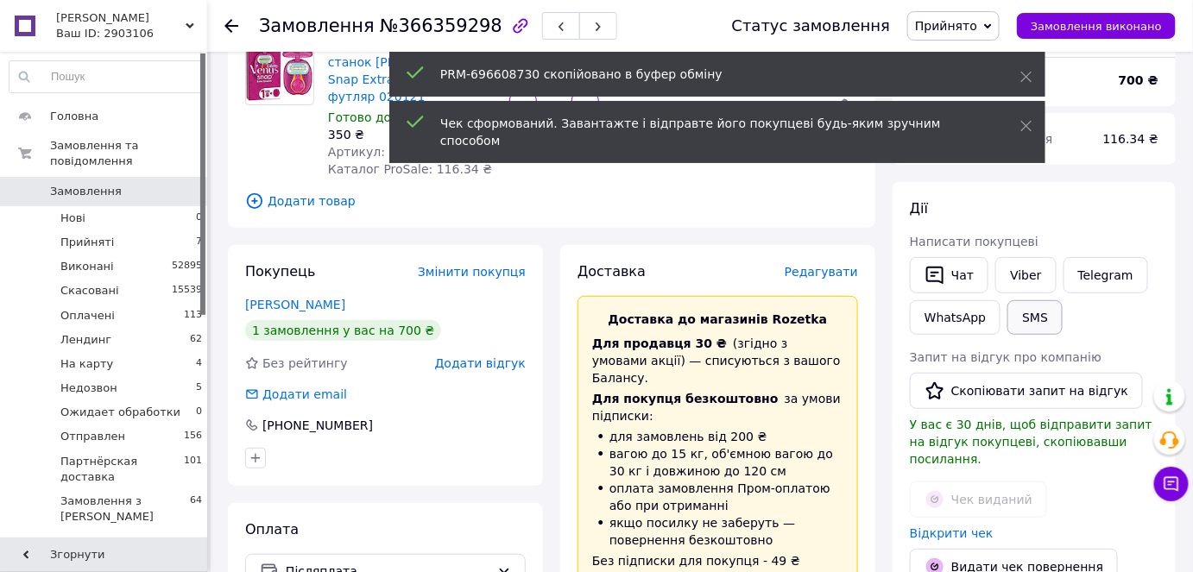
click at [1008, 324] on button "SMS" at bounding box center [1035, 317] width 55 height 35
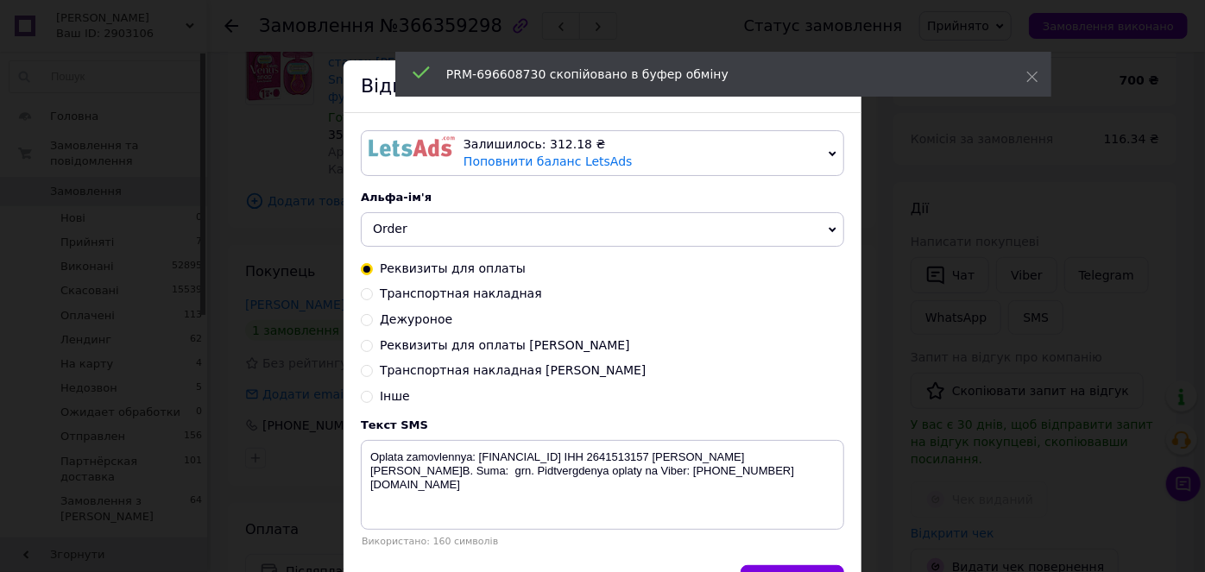
click at [362, 373] on input "Транспортная накладная [PERSON_NAME]" at bounding box center [367, 369] width 12 height 12
radio input "true"
radio input "false"
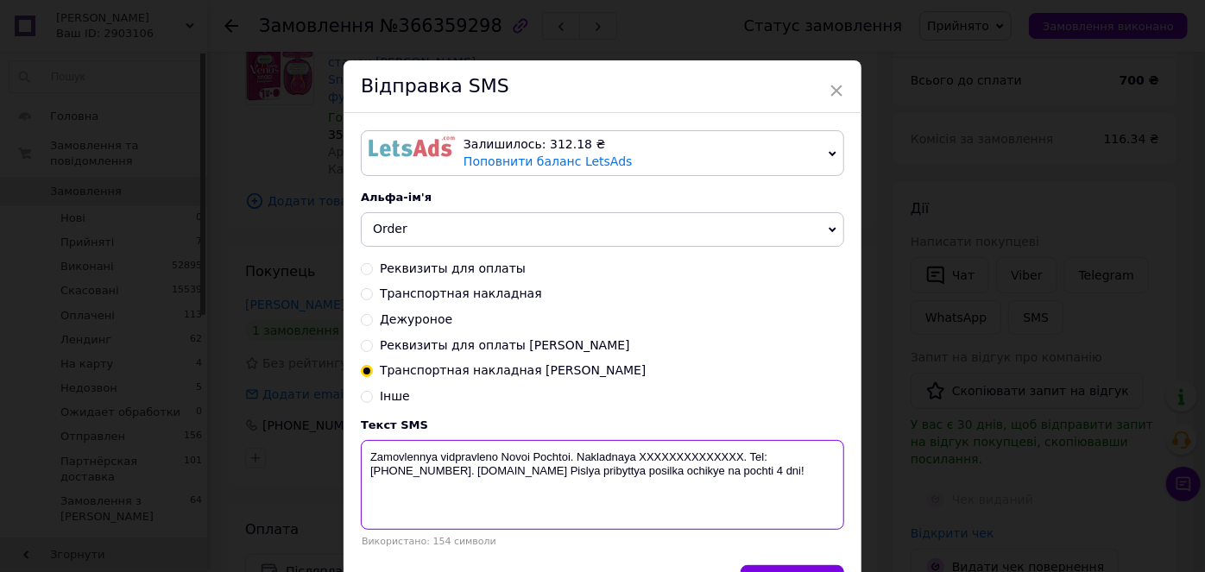
click at [685, 443] on textarea "Zamovlennya vidpravleno Novoi Pochtoi. Nakladnaya XXXXXXXXXXXXXX. Tel: [PHONE_N…" at bounding box center [602, 485] width 483 height 90
paste textarea "PRM-696608730"
click at [629, 454] on textarea "Zamovlennya vidpravleno Novoi Pochtoi. Nakladnaya PRM-696608730. Tel: [PHONE_NU…" at bounding box center [602, 485] width 483 height 90
click at [575, 447] on textarea "Zamovlennya vidpravleno Novoi Pochtoi. Nakladna PRM-696608730. Tel: [PHONE_NUMB…" at bounding box center [602, 485] width 483 height 90
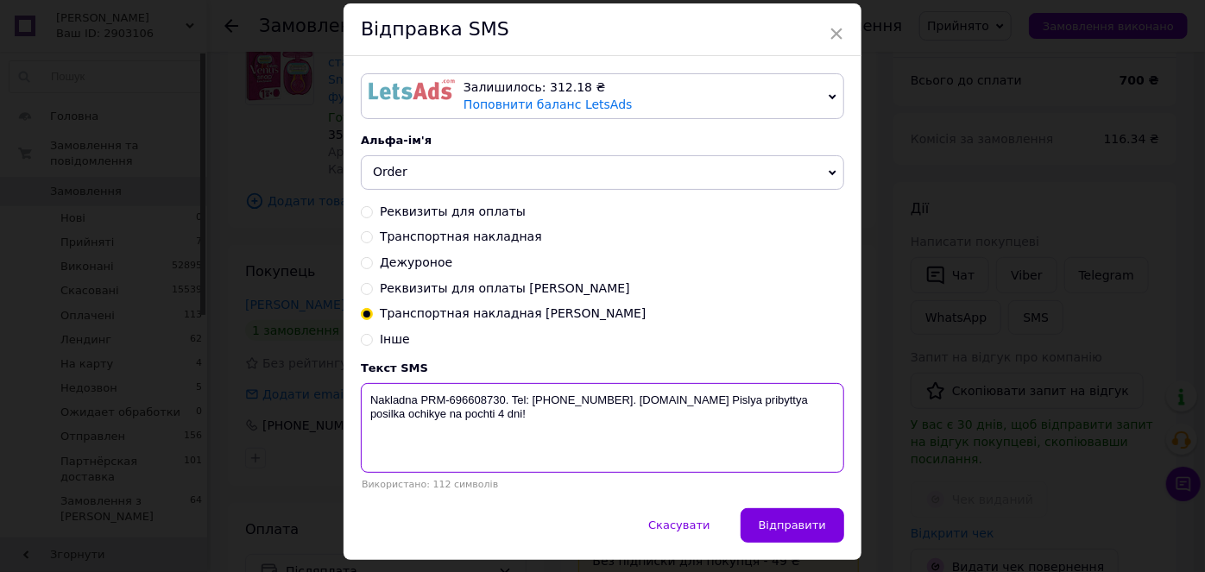
scroll to position [106, 0]
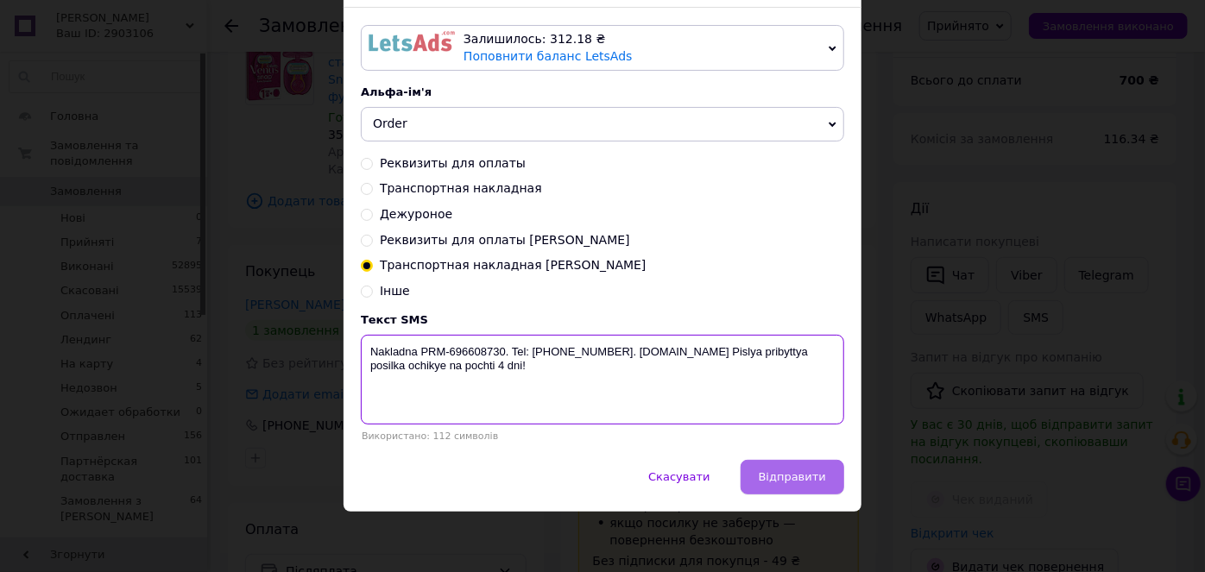
type textarea "Nakladna PRM-696608730. Tel: +380503351196. biotrading.com.ua Pislya pribyttya …"
click at [799, 477] on span "Відправити" at bounding box center [792, 477] width 67 height 13
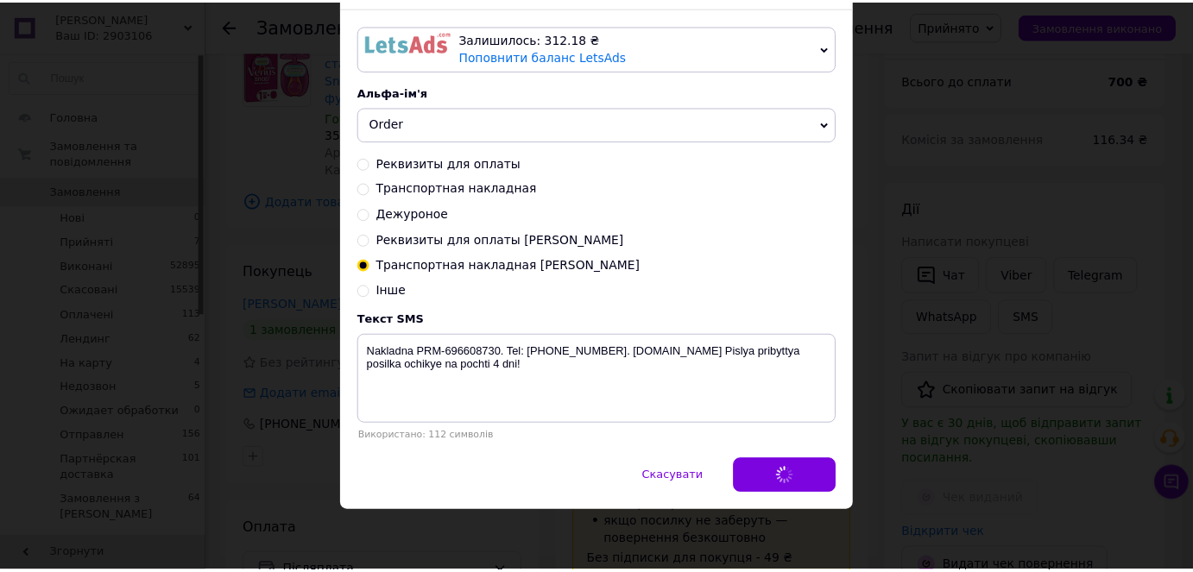
scroll to position [0, 0]
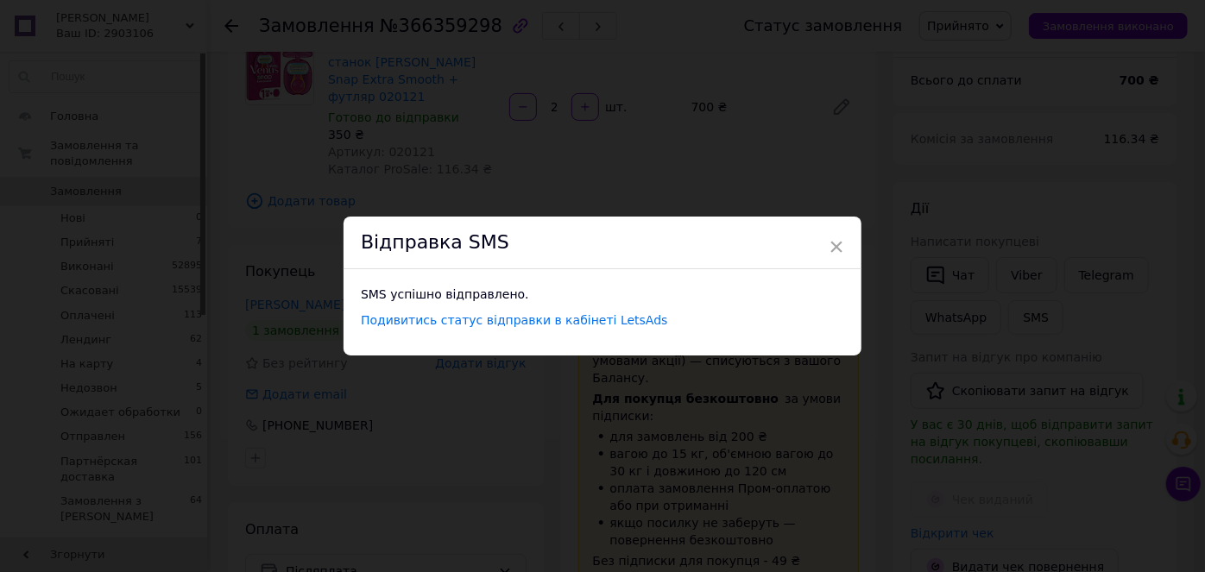
click at [989, 28] on div "× Відправка SMS SMS успішно відправлено. Подивитись статус відправки в кабінеті…" at bounding box center [602, 286] width 1205 height 572
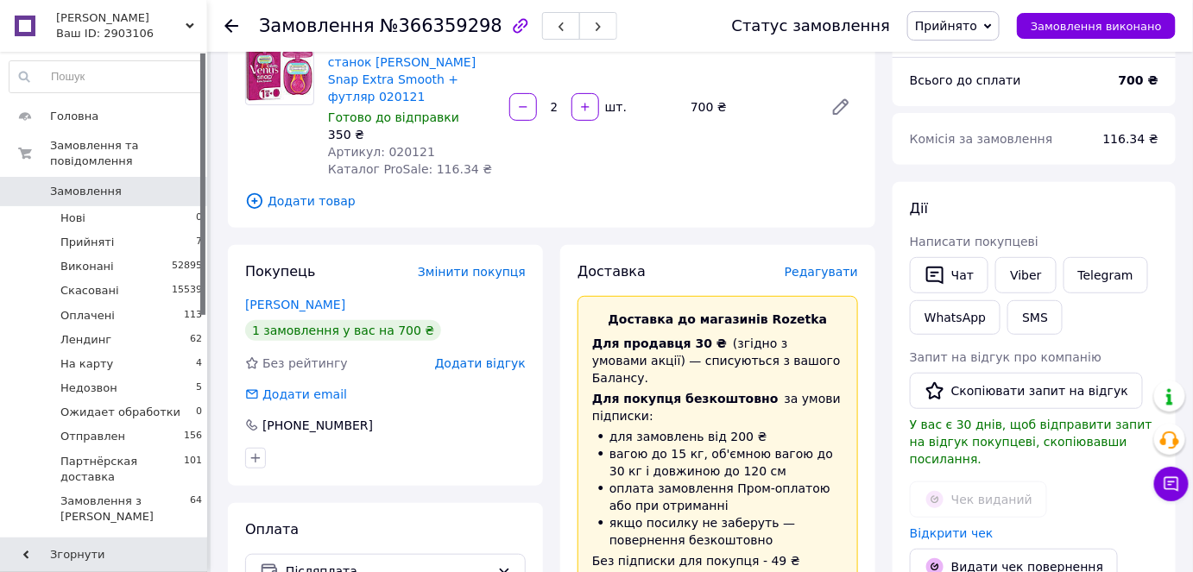
click at [977, 28] on span "Прийнято" at bounding box center [946, 26] width 62 height 14
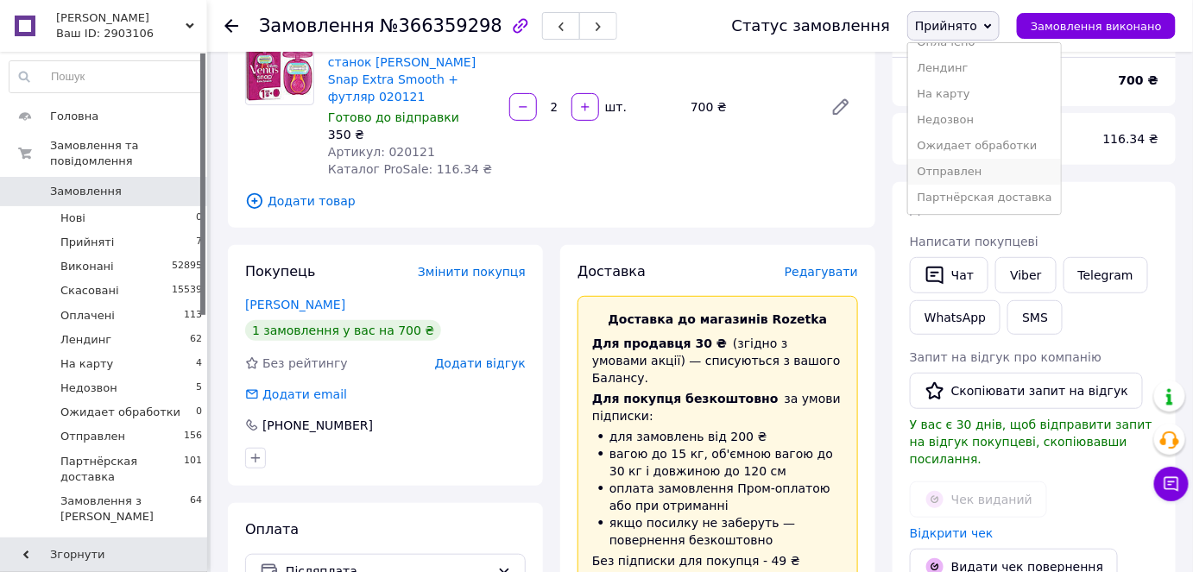
click at [978, 175] on li "Отправлен" at bounding box center [984, 172] width 152 height 26
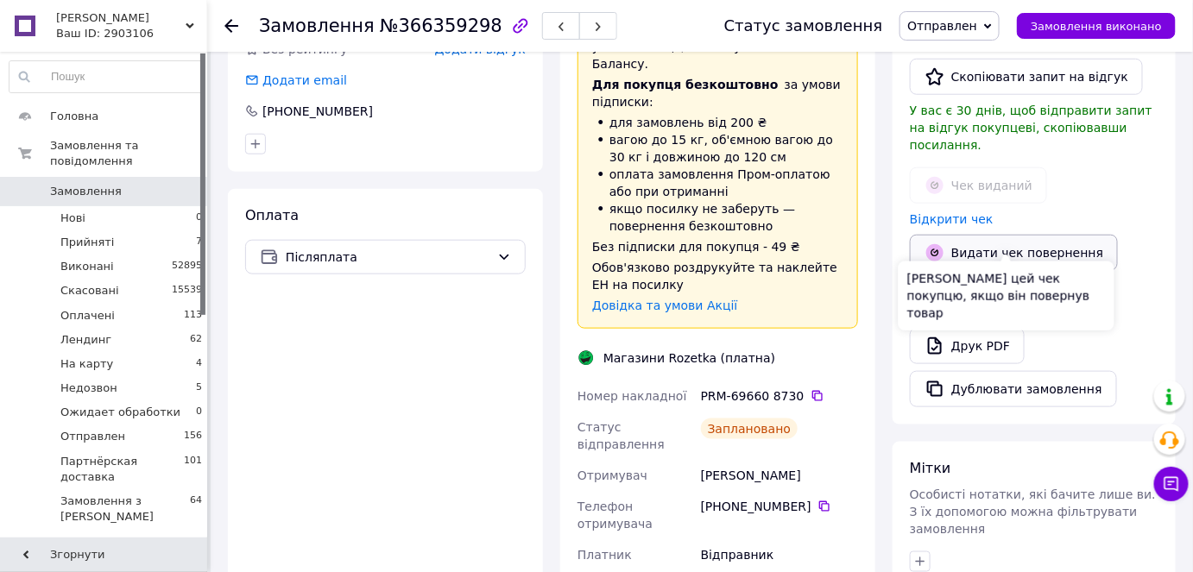
scroll to position [392, 0]
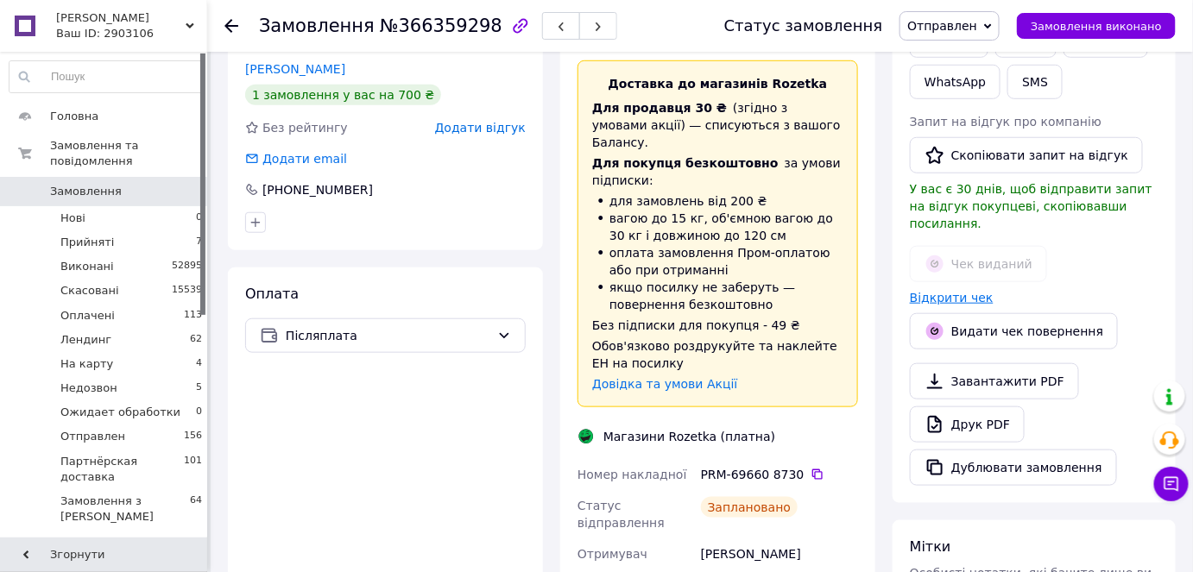
click at [944, 291] on link "Відкрити чек" at bounding box center [952, 298] width 84 height 14
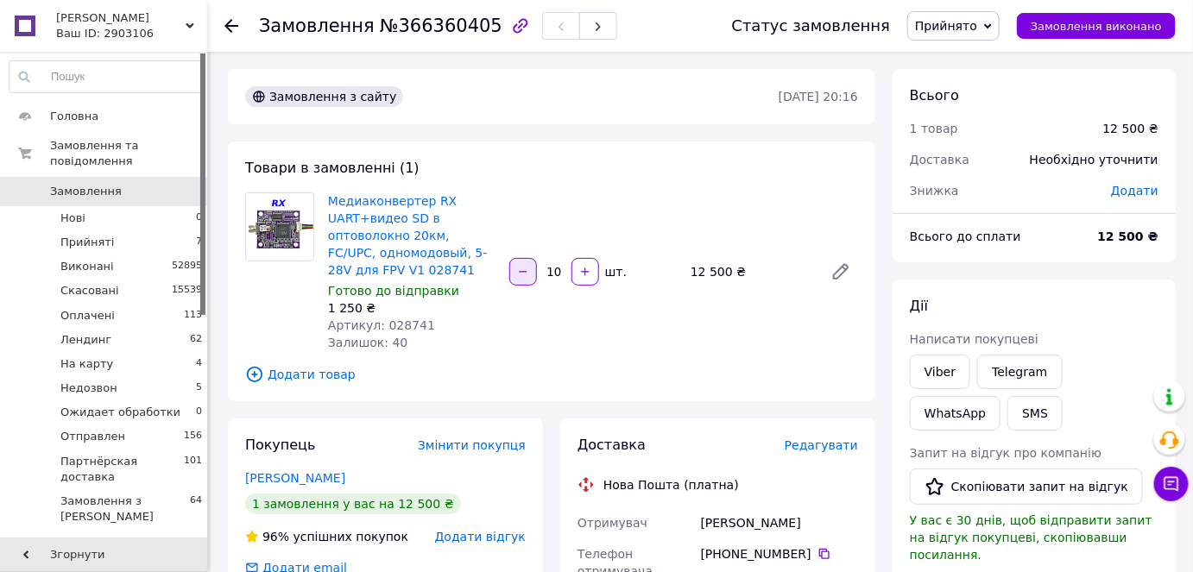
drag, startPoint x: 563, startPoint y: 271, endPoint x: 528, endPoint y: 265, distance: 35.9
click at [528, 265] on div "10   шт." at bounding box center [593, 272] width 171 height 28
type input "20"
click at [1008, 412] on button "SMS" at bounding box center [1035, 413] width 55 height 35
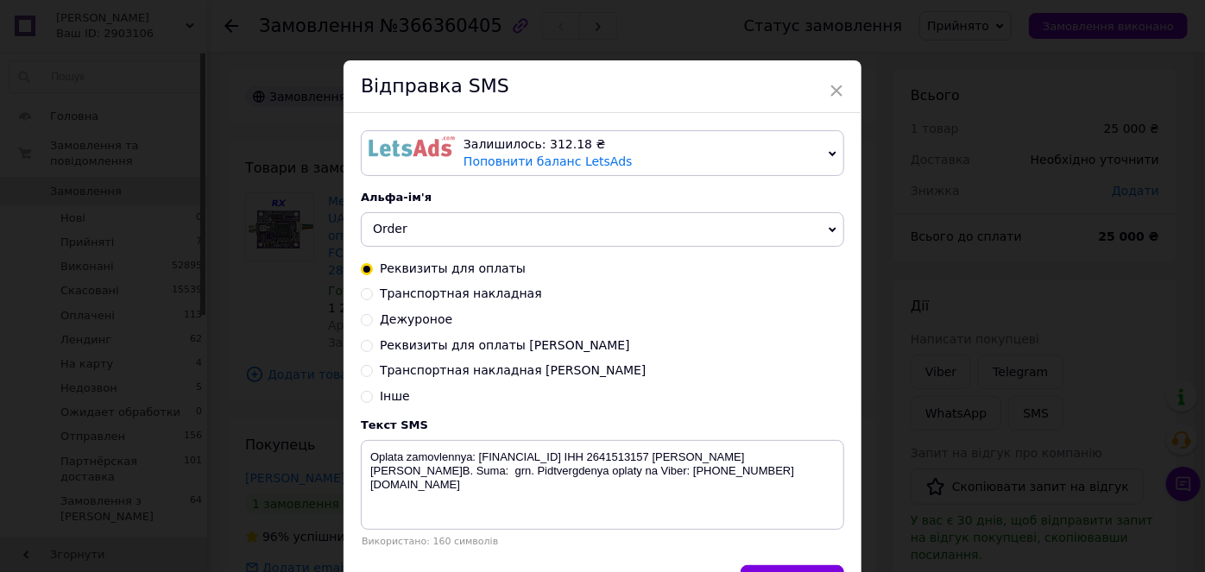
click at [363, 373] on input "Транспортная накладная [PERSON_NAME]" at bounding box center [367, 369] width 12 height 12
radio input "true"
radio input "false"
type textarea "Zamovlennya vidpravleno Novoi Pochtoi. Nakladnaya XXXXXXXXXXXXXX. Tel: [PHONE_N…"
click at [364, 345] on input "Реквизиты для оплаты [PERSON_NAME]" at bounding box center [367, 344] width 12 height 12
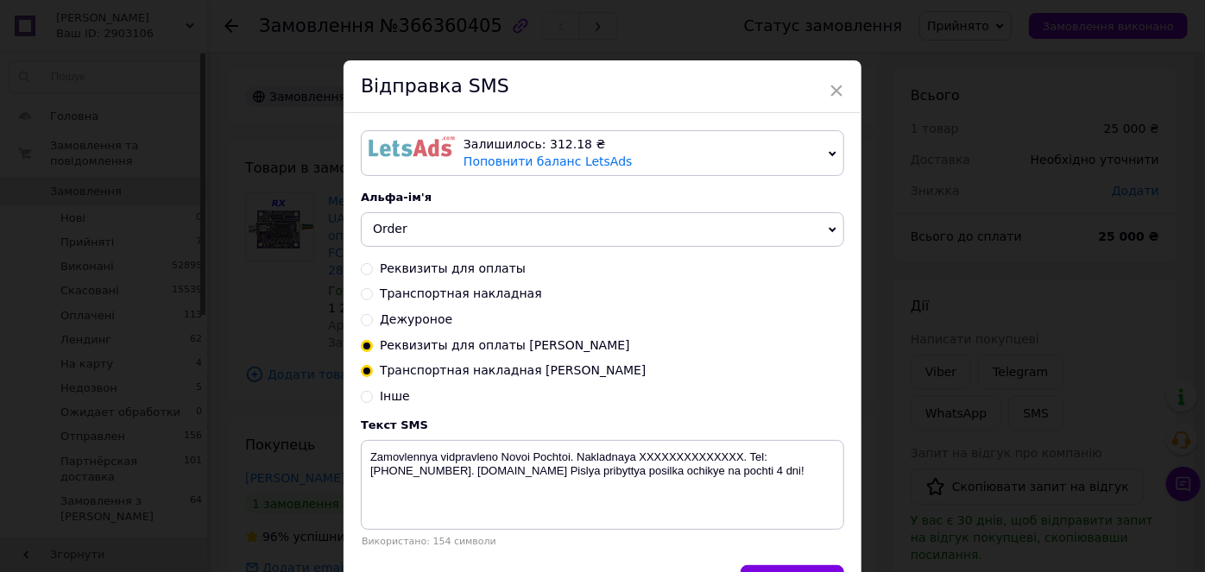
radio input "true"
radio input "false"
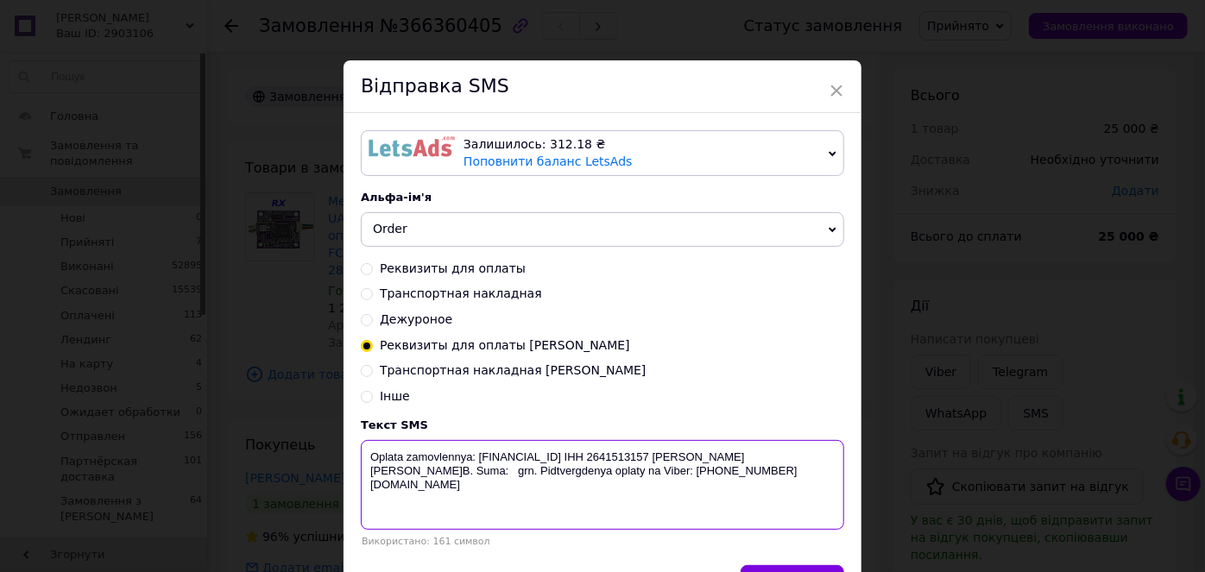
click at [496, 481] on textarea "Oplata zamovlennya: UA543052990000026000050250955 IHH 2641513157 ФОП Олійниченк…" at bounding box center [602, 485] width 483 height 90
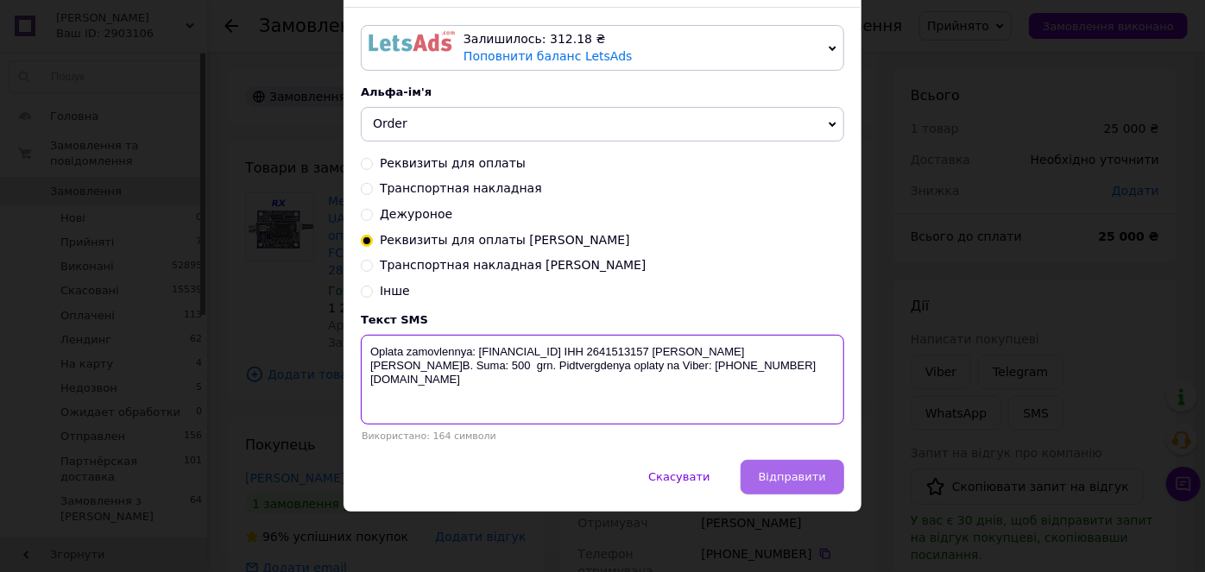
type textarea "Oplata zamovlennya: UA543052990000026000050250955 IHH 2641513157 ФОП Олійниченк…"
click at [760, 479] on button "Відправити" at bounding box center [793, 477] width 104 height 35
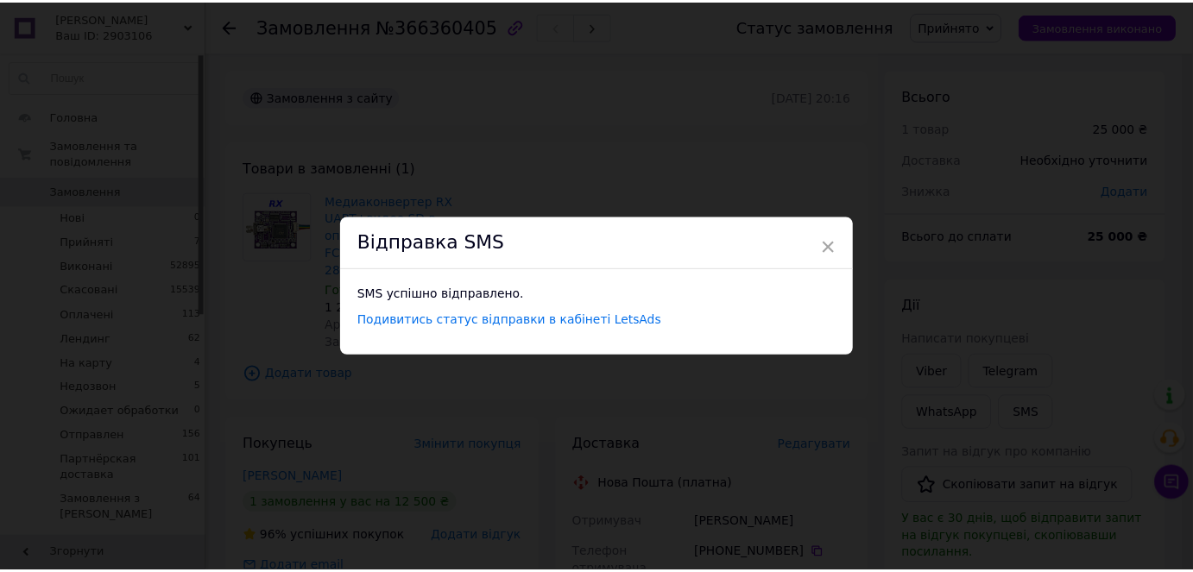
scroll to position [0, 0]
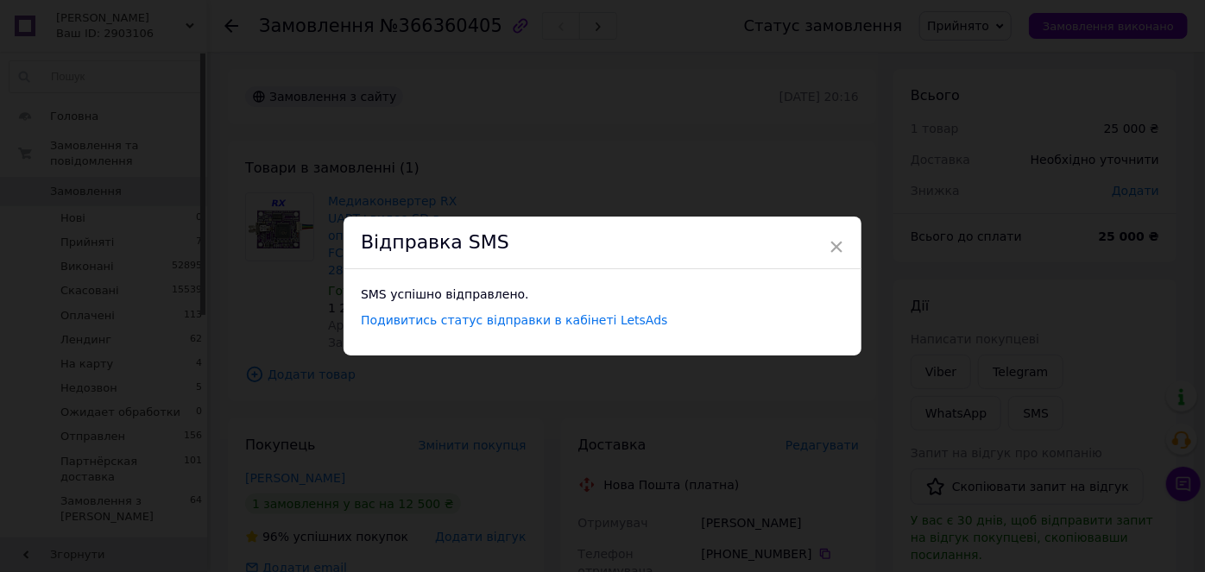
click at [1143, 186] on div "× Відправка SMS SMS успішно відправлено. Подивитись статус відправки в кабінеті…" at bounding box center [602, 286] width 1205 height 572
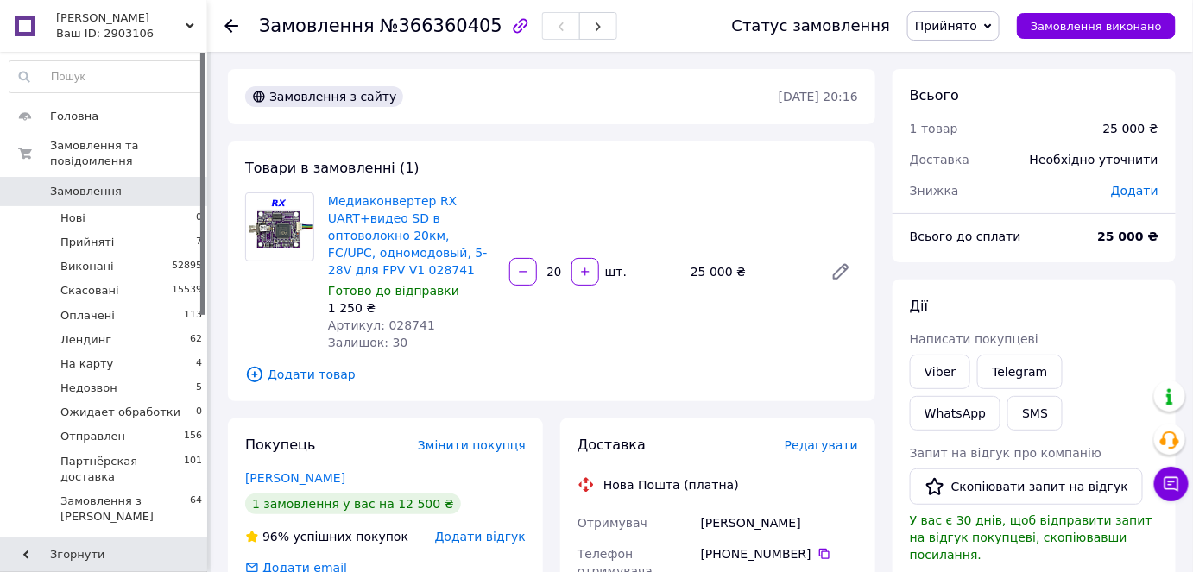
click at [1143, 186] on span "Додати" at bounding box center [1134, 191] width 47 height 14
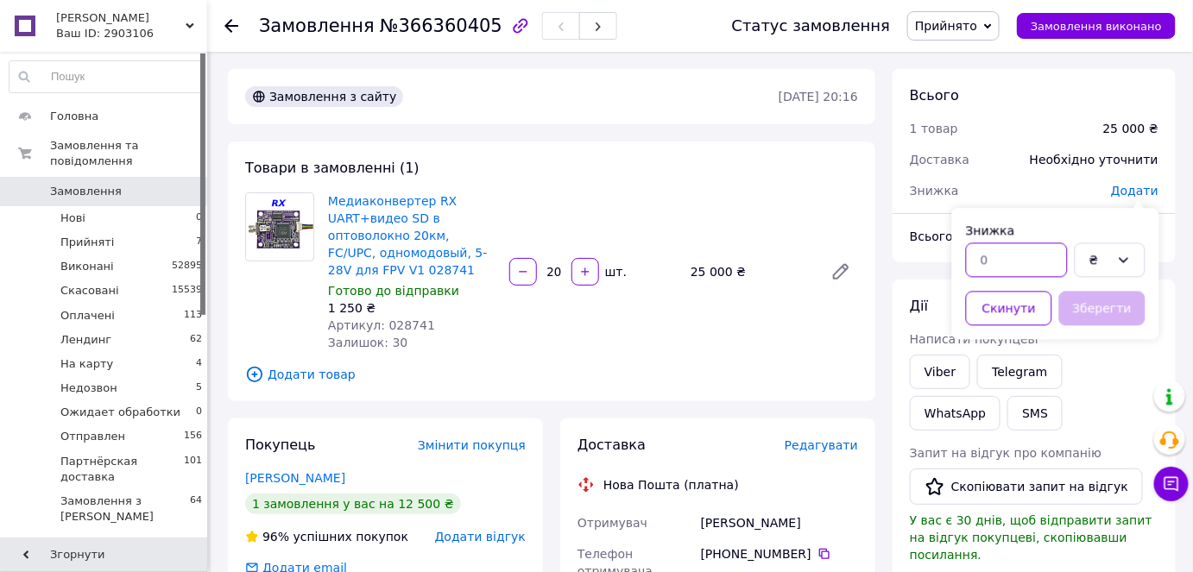
click at [1026, 249] on input "text" at bounding box center [1017, 260] width 102 height 35
type input "500"
click at [1114, 318] on button "Зберегти" at bounding box center [1102, 308] width 86 height 35
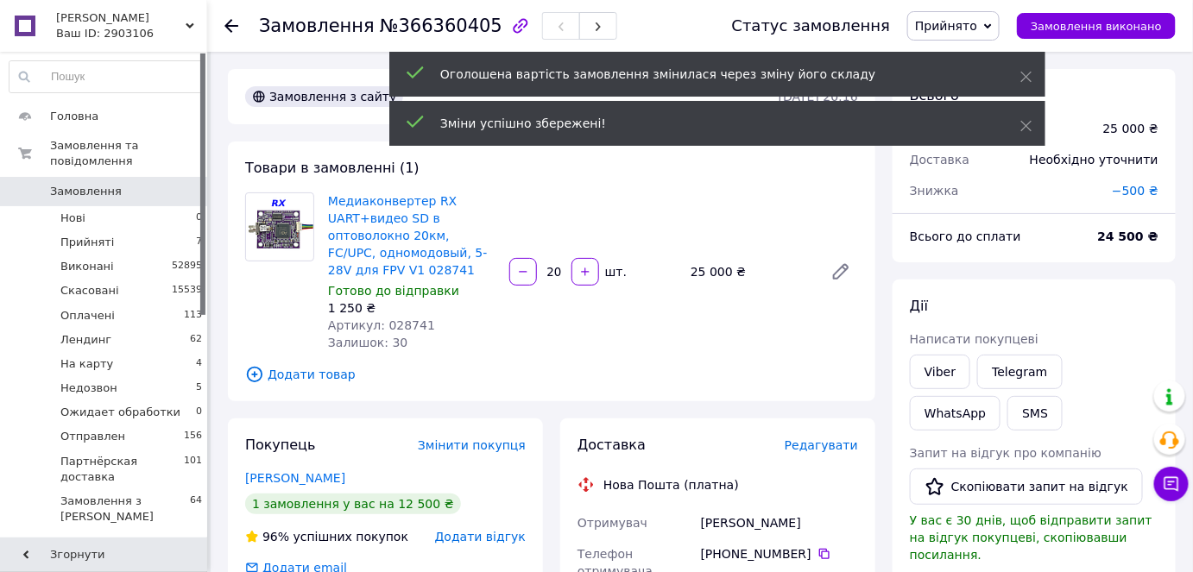
click at [422, 28] on span "№366360405" at bounding box center [441, 26] width 123 height 21
copy span "366360405"
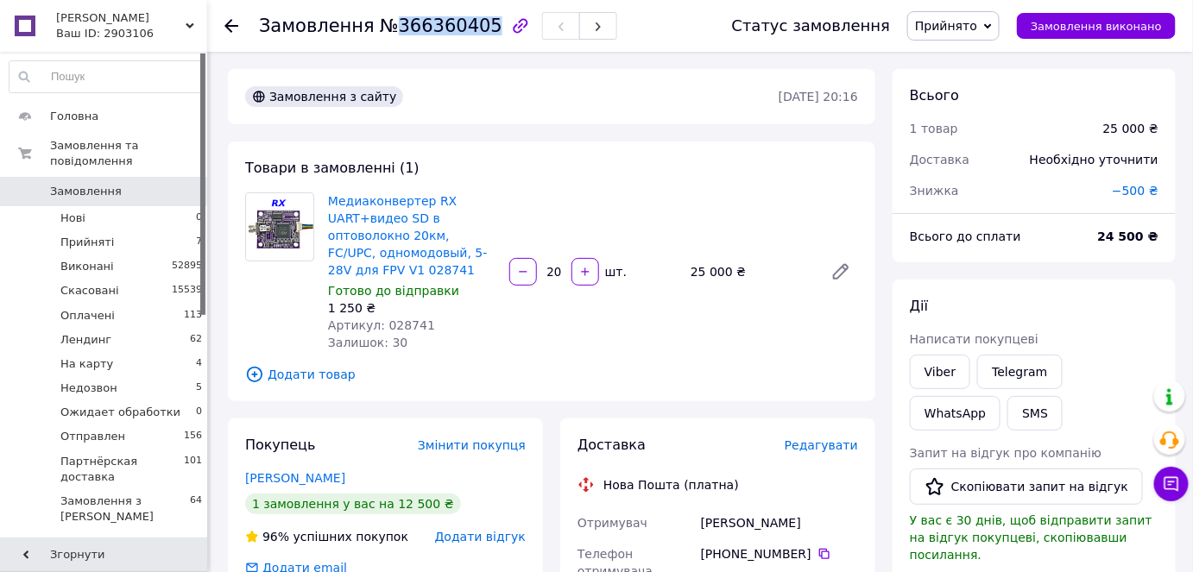
click at [1000, 18] on span "Прийнято" at bounding box center [953, 25] width 92 height 29
click at [988, 168] on li "На карту" at bounding box center [984, 164] width 152 height 26
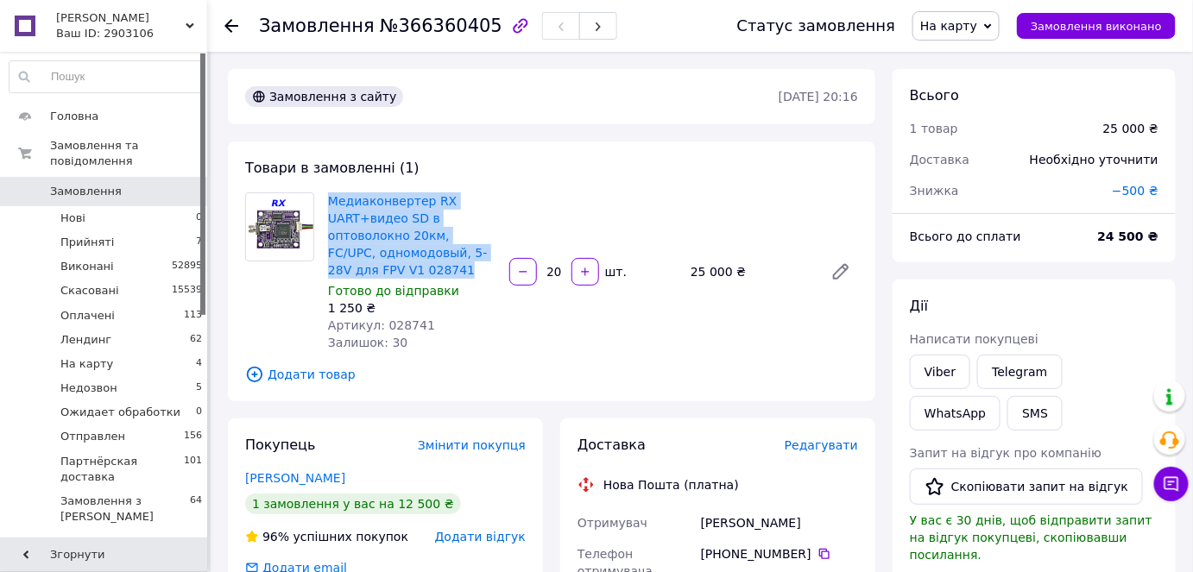
drag, startPoint x: 419, startPoint y: 271, endPoint x: 322, endPoint y: 207, distance: 115.9
click at [322, 207] on div "Медиаконвертер RX UART+видео SD в оптоволокно 20км, FC/UPC, одномодовый, 5-28V …" at bounding box center [411, 272] width 181 height 166
copy link "Медиаконвертер RX UART+видео SD в оптоволокно 20км, FC/UPC, одномодовый, 5-28V …"
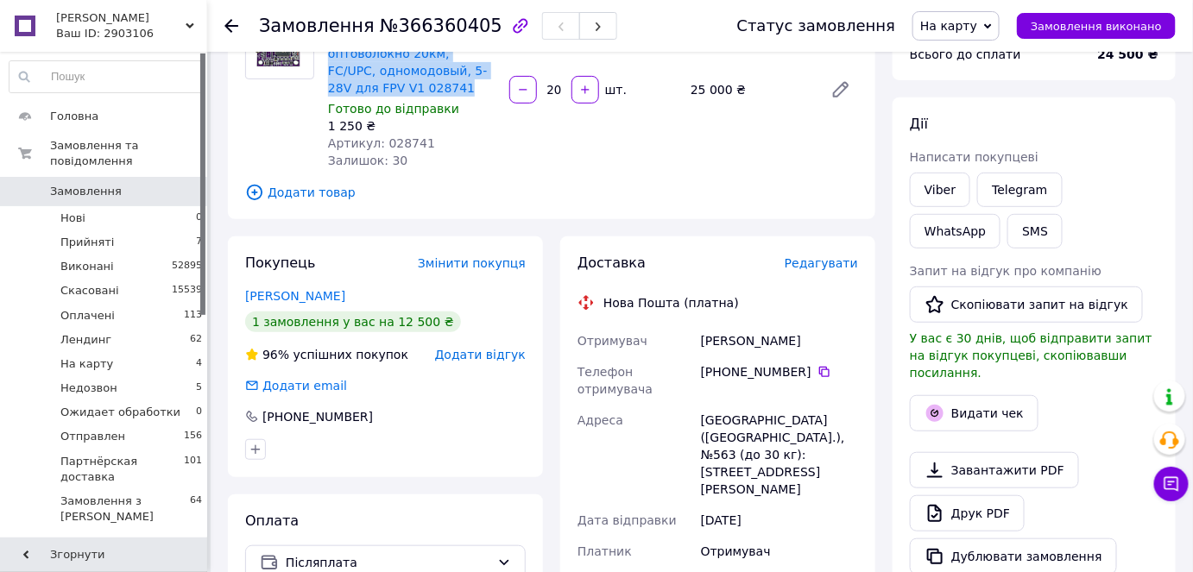
scroll to position [313, 0]
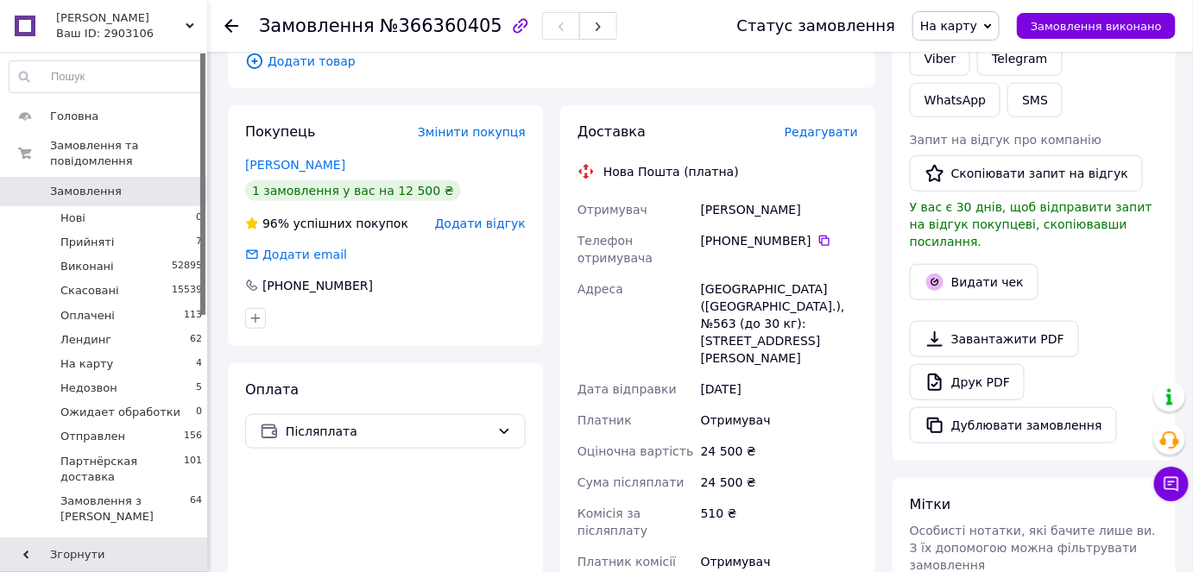
drag, startPoint x: 791, startPoint y: 213, endPoint x: 707, endPoint y: 199, distance: 84.9
click at [709, 201] on div "Логінов Андрій" at bounding box center [780, 209] width 164 height 31
click at [815, 212] on div "Логінов Андрій" at bounding box center [780, 209] width 164 height 31
click at [812, 212] on div "Логінов Андрій" at bounding box center [780, 209] width 164 height 31
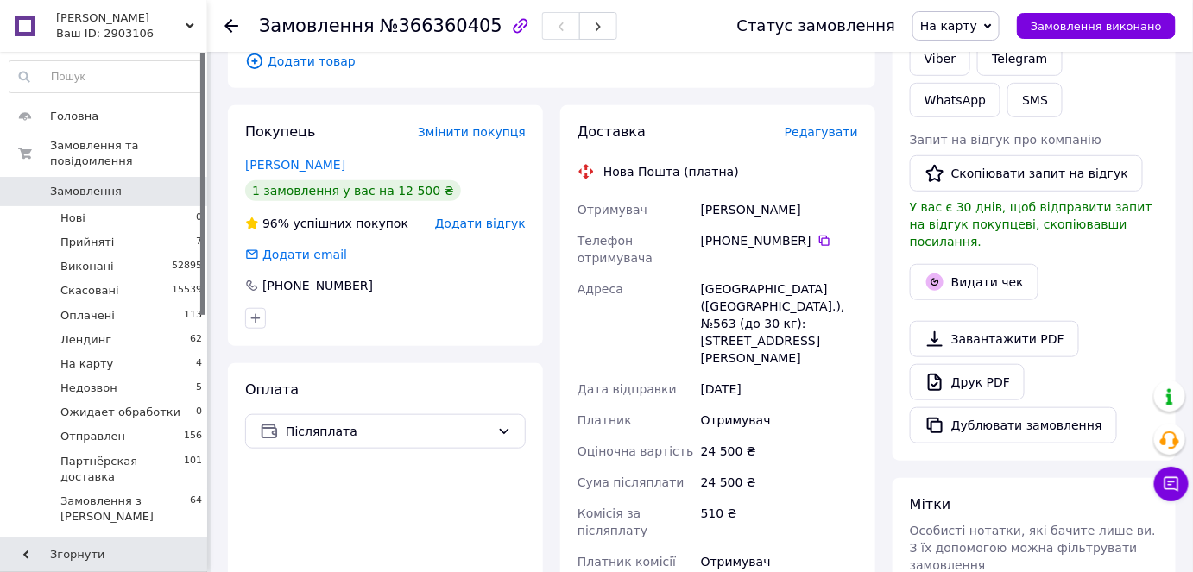
click at [812, 212] on div "Логінов Андрій" at bounding box center [780, 209] width 164 height 31
drag, startPoint x: 813, startPoint y: 212, endPoint x: 704, endPoint y: 199, distance: 109.7
click at [704, 199] on div "Логінов Андрій" at bounding box center [780, 209] width 164 height 31
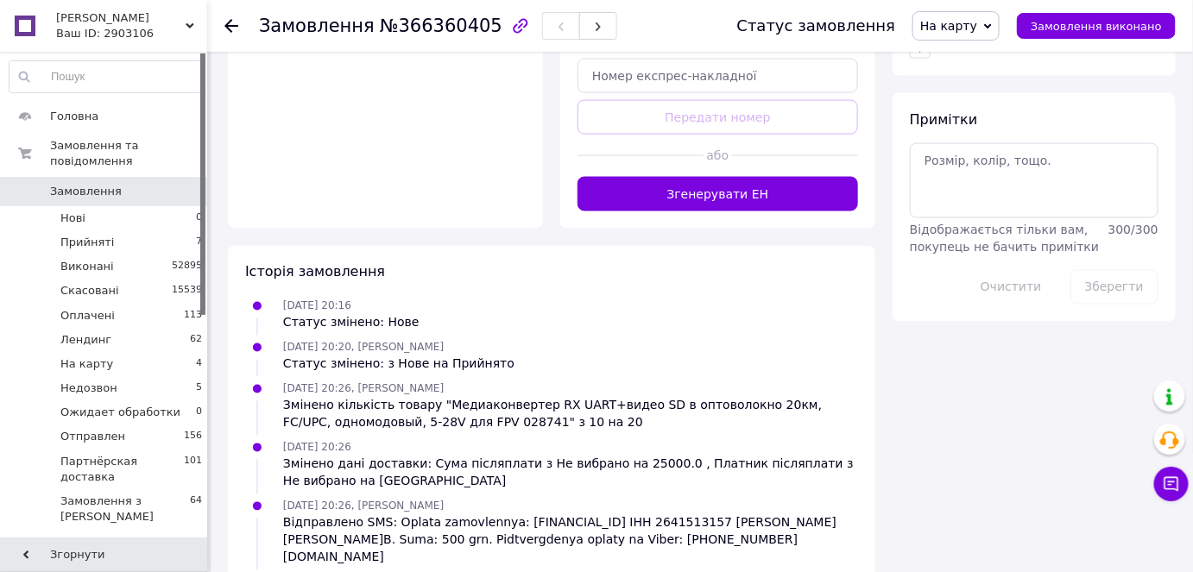
scroll to position [706, 0]
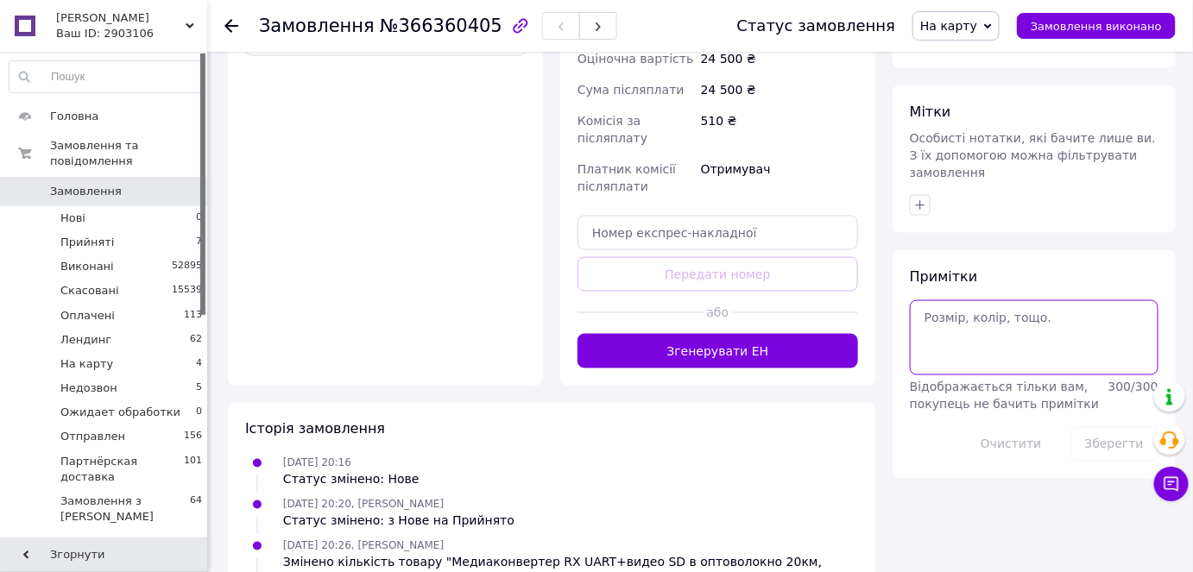
click at [947, 306] on textarea at bounding box center [1034, 337] width 249 height 74
type textarea "Надя"
click at [1112, 427] on button "Зберегти" at bounding box center [1115, 444] width 88 height 35
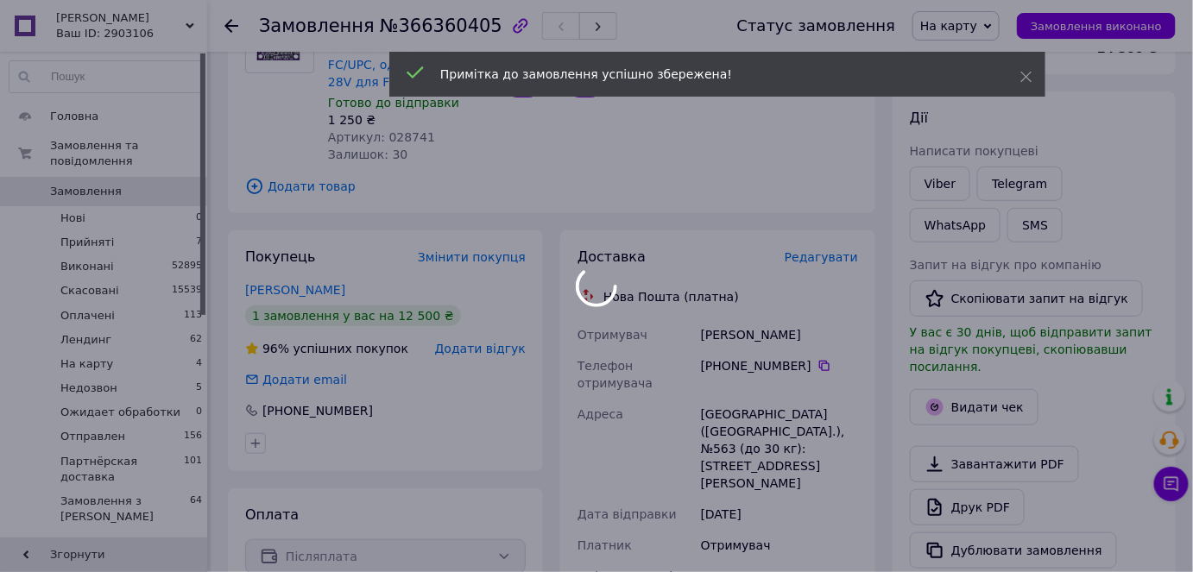
scroll to position [156, 0]
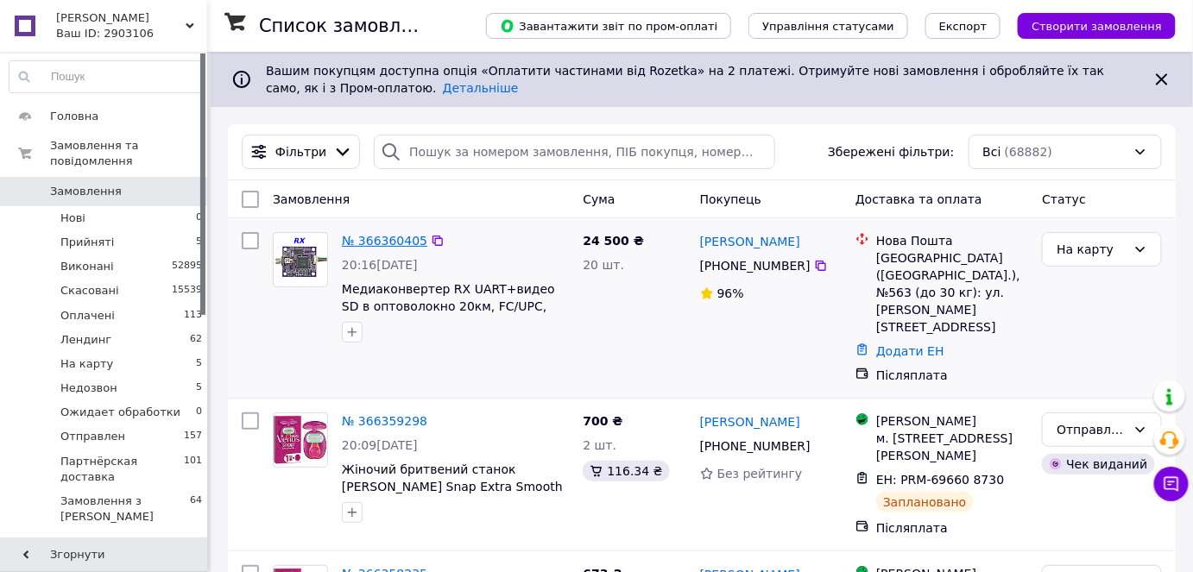
click at [382, 234] on link "№ 366360405" at bounding box center [384, 241] width 85 height 14
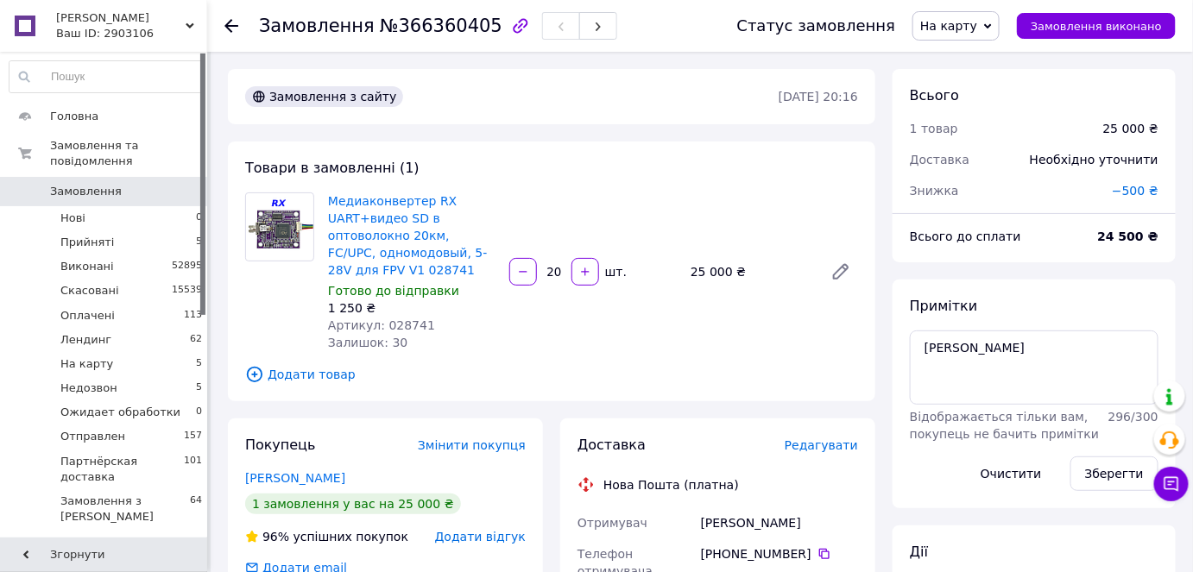
click at [121, 184] on span "Замовлення" at bounding box center [105, 192] width 110 height 16
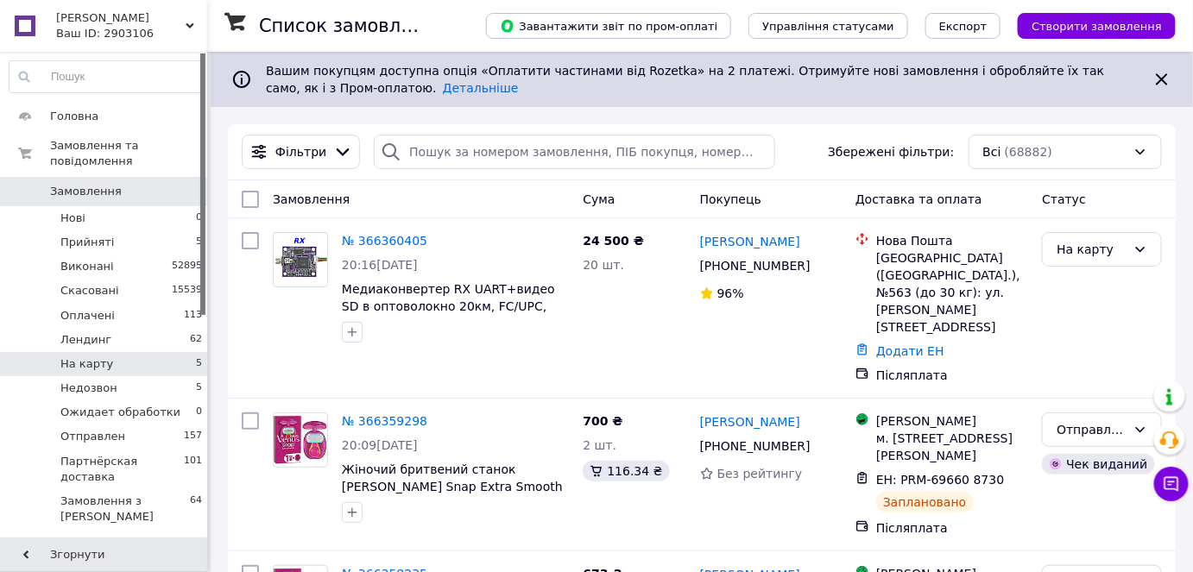
click at [174, 352] on li "На карту 5" at bounding box center [106, 364] width 212 height 24
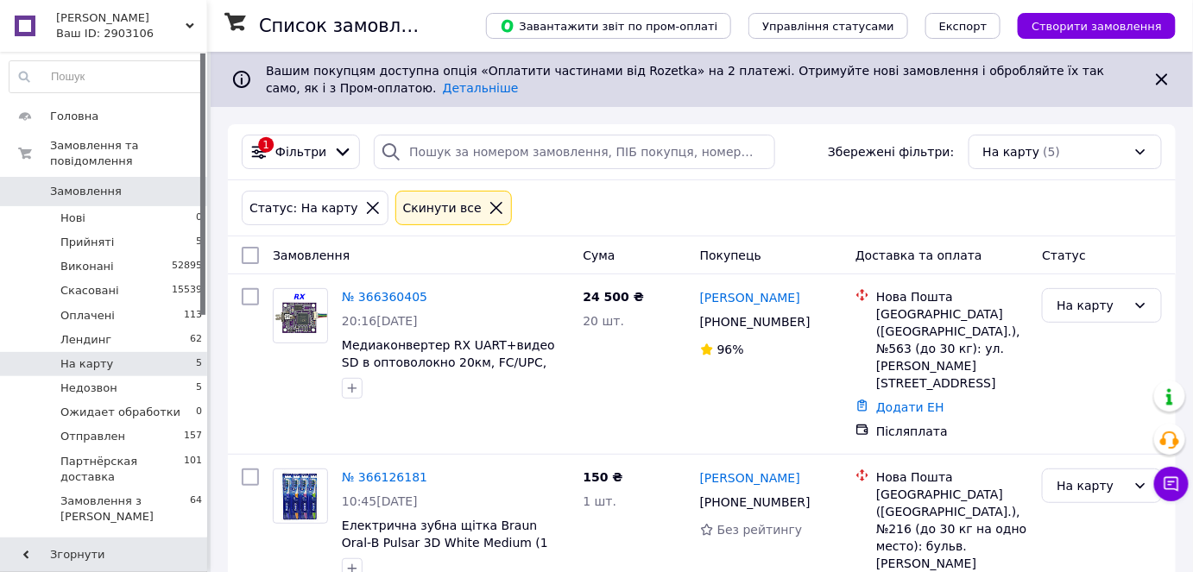
click at [111, 184] on span "Замовлення" at bounding box center [86, 192] width 72 height 16
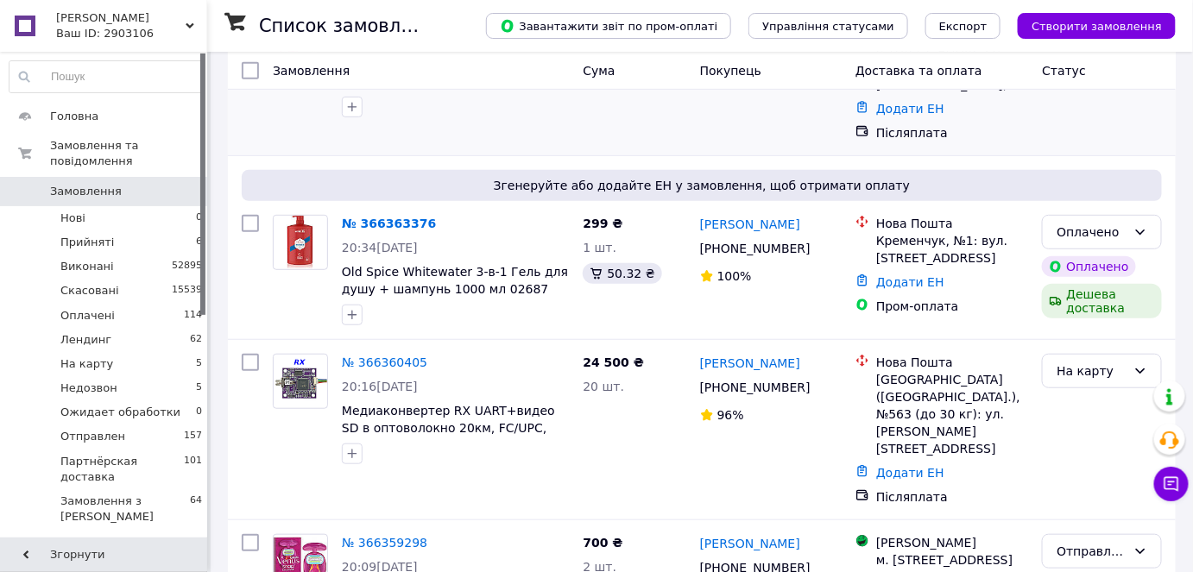
scroll to position [235, 0]
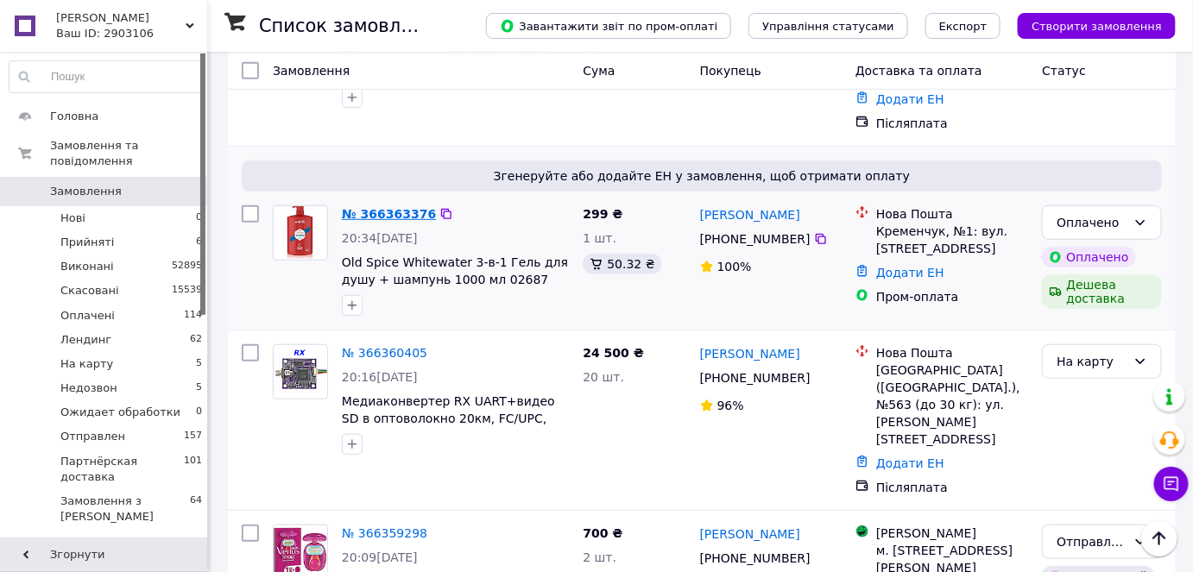
click at [383, 207] on link "№ 366363376" at bounding box center [389, 214] width 94 height 14
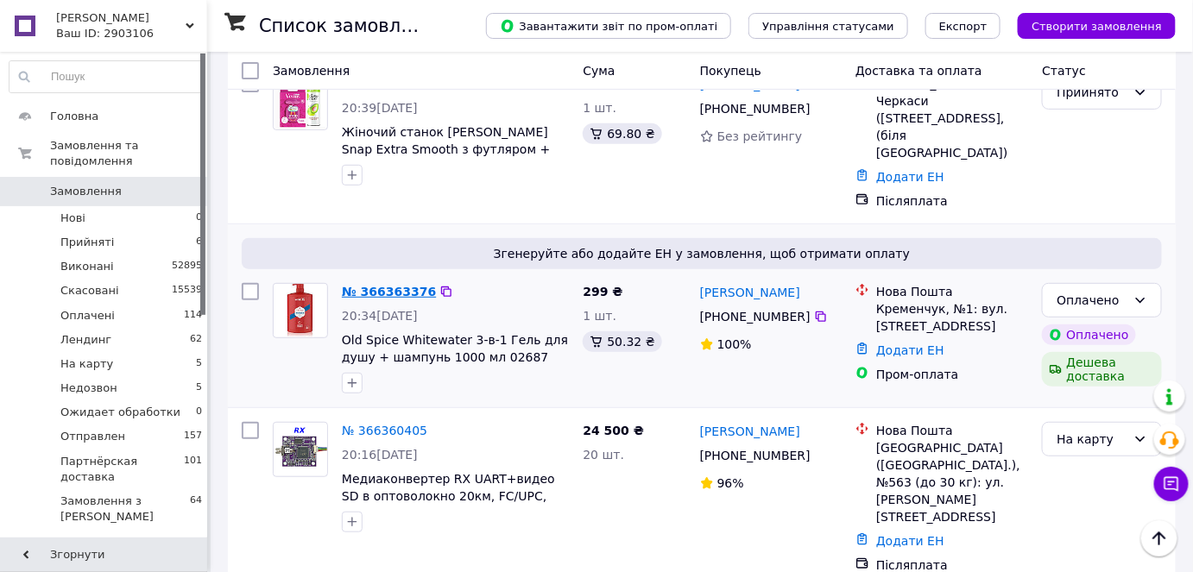
scroll to position [78, 0]
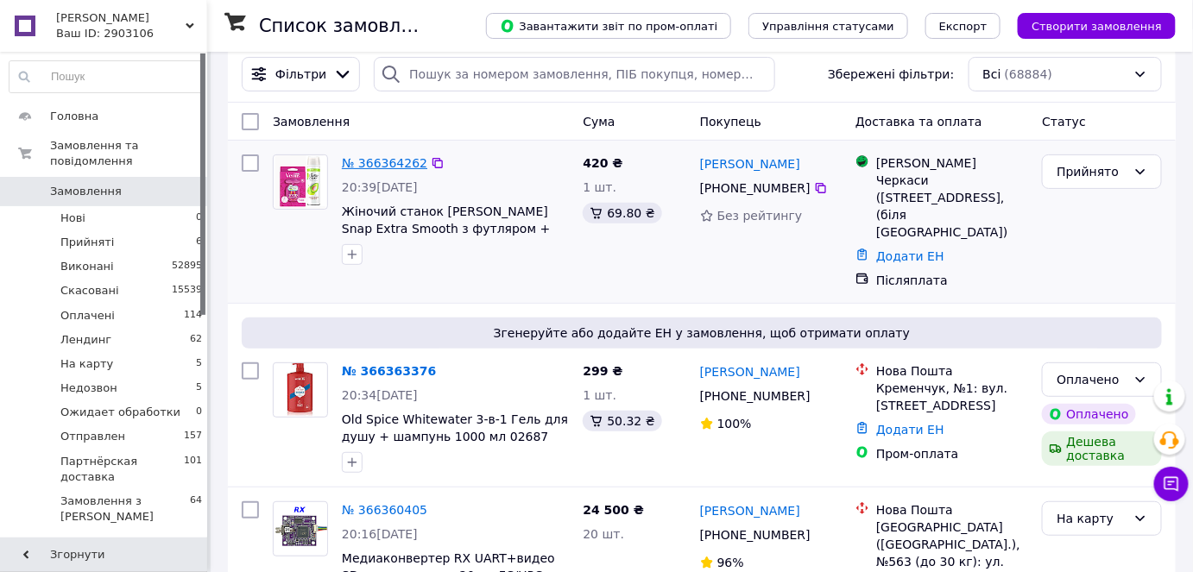
click at [387, 161] on link "№ 366364262" at bounding box center [384, 163] width 85 height 14
drag, startPoint x: 60, startPoint y: 349, endPoint x: 198, endPoint y: 370, distance: 139.8
click at [60, 352] on li "На карту 5" at bounding box center [106, 364] width 212 height 24
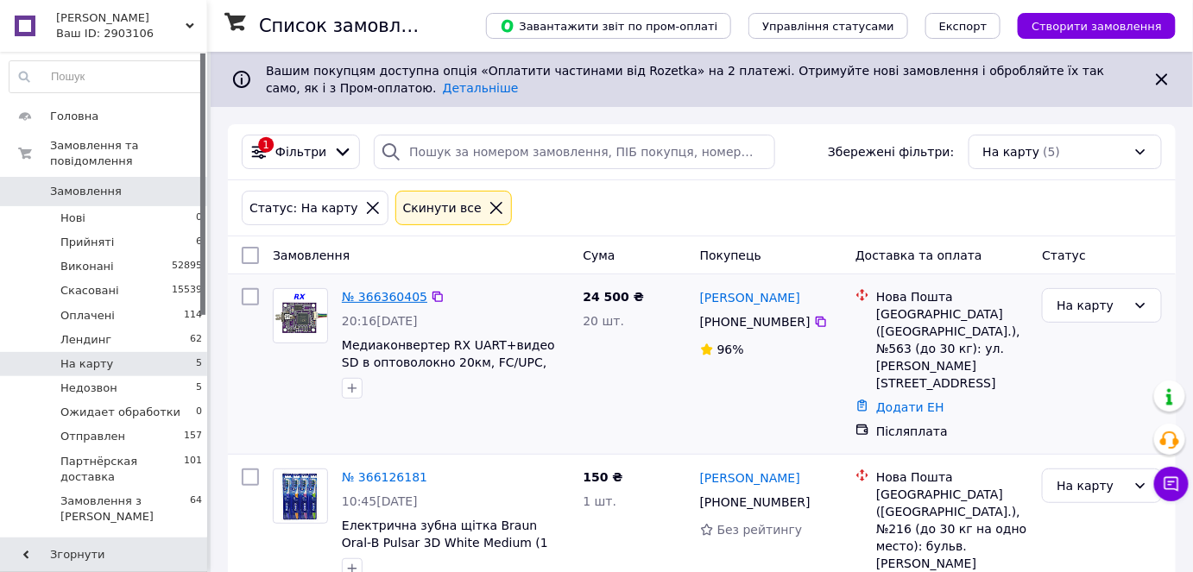
click at [378, 300] on link "№ 366360405" at bounding box center [384, 297] width 85 height 14
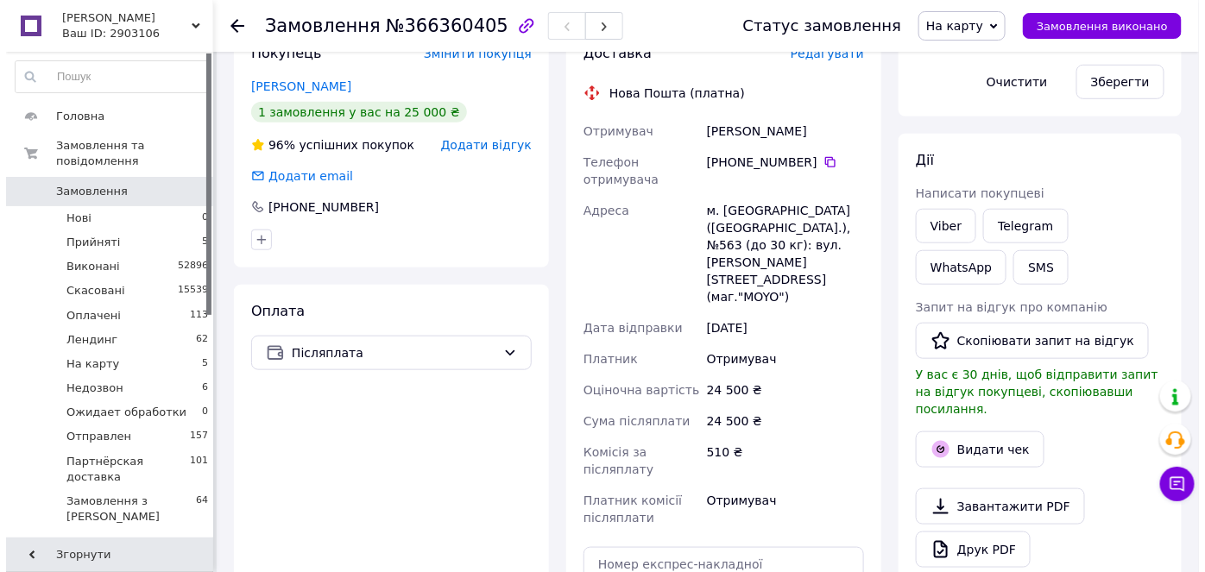
scroll to position [235, 0]
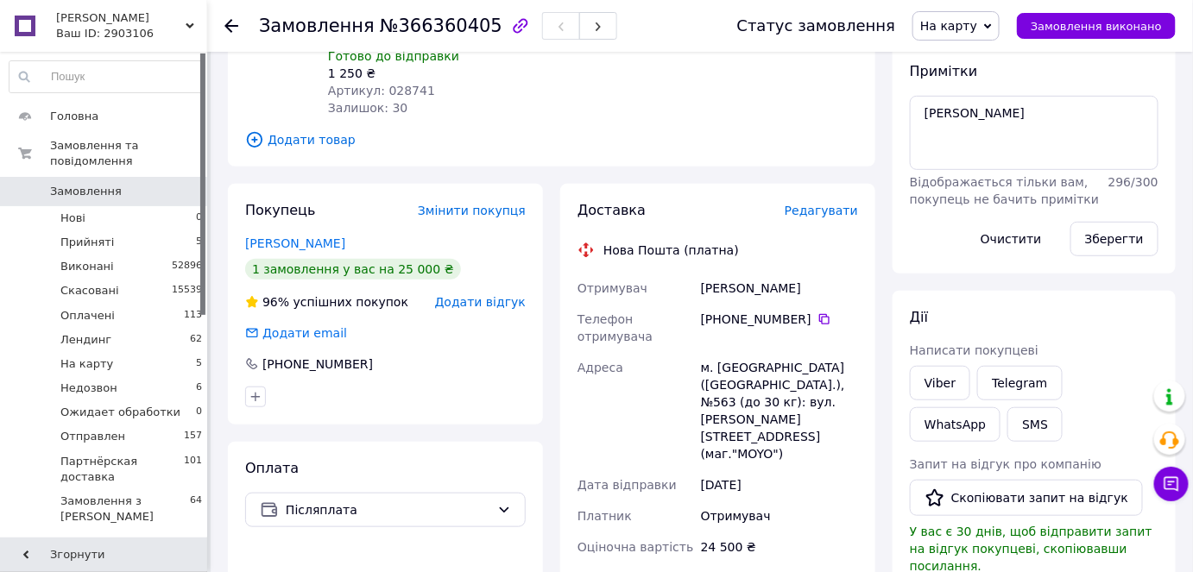
click at [850, 210] on span "Редагувати" at bounding box center [821, 211] width 73 height 14
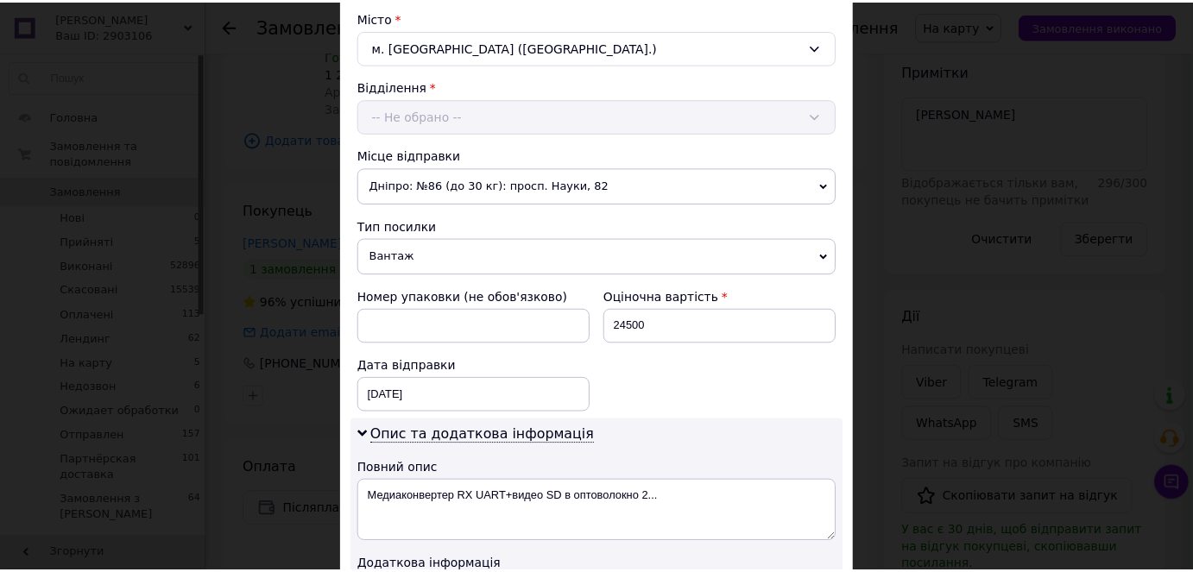
scroll to position [863, 0]
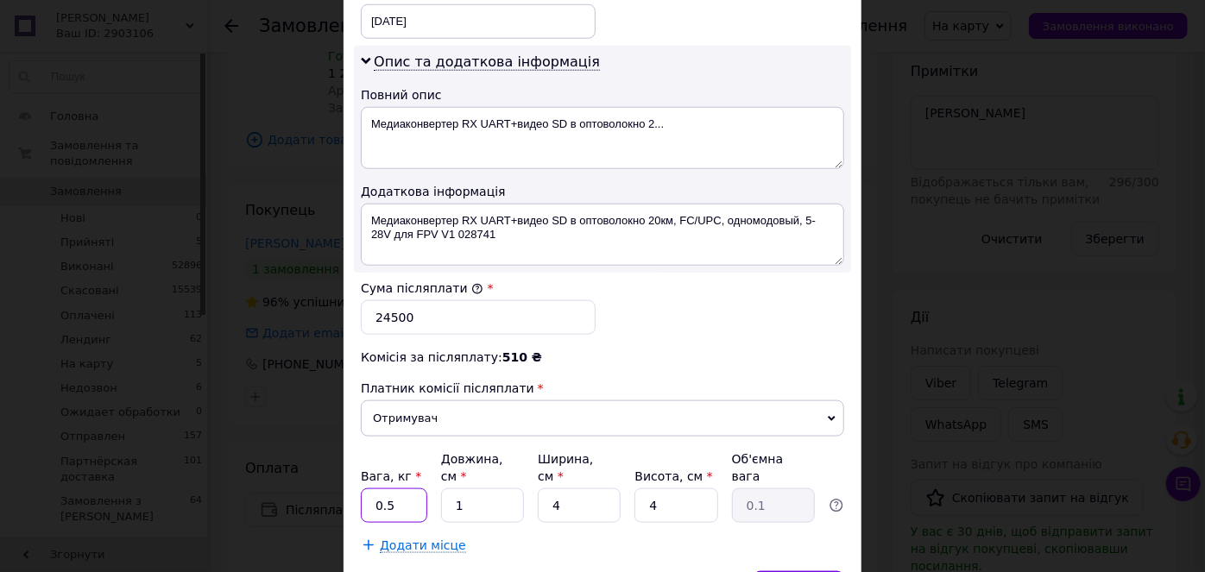
click at [409, 489] on input "0.5" at bounding box center [394, 506] width 66 height 35
type input "0"
type input "5"
type input "1"
type input "5"
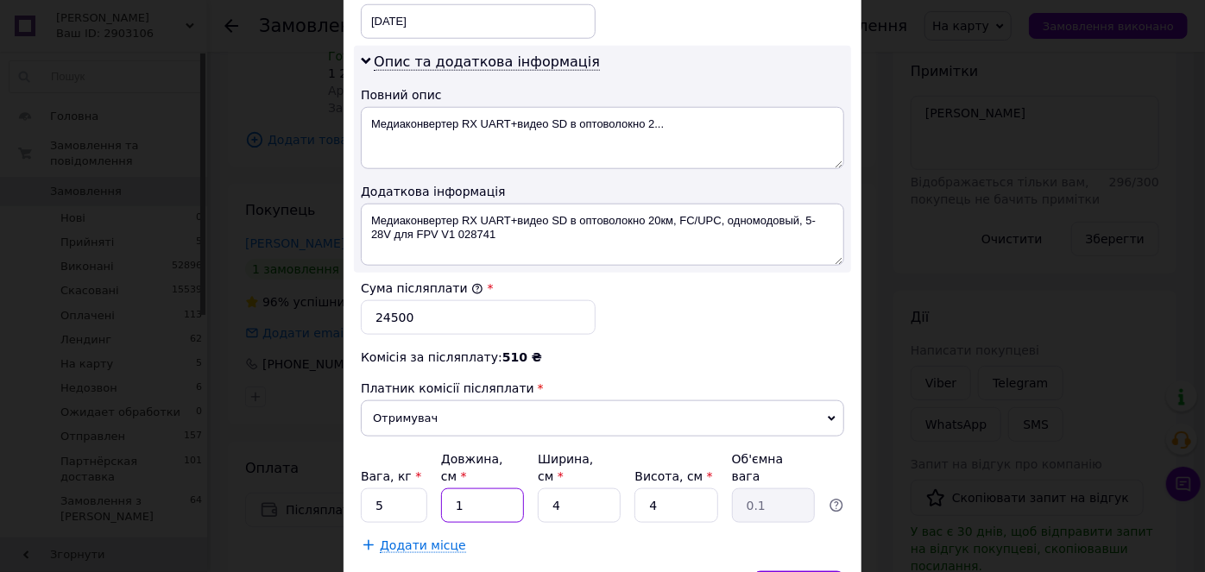
click at [464, 489] on input "1" at bounding box center [482, 506] width 83 height 35
type input "2"
type input "0.1"
type input "2"
type input "4"
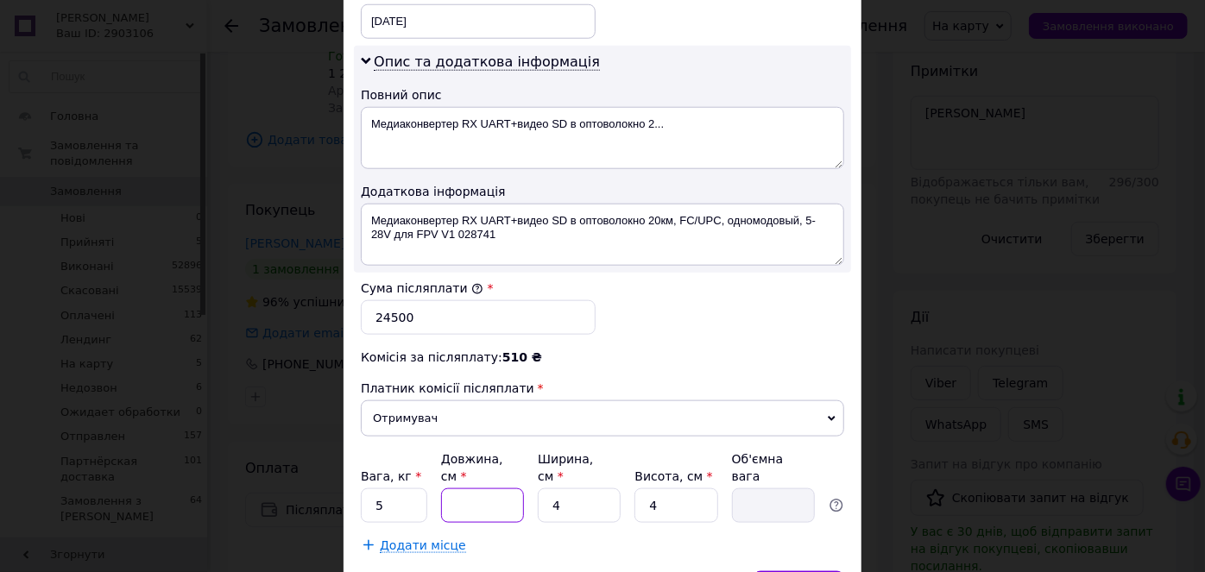
type input "0.1"
type input "40"
type input "0.16"
type input "40"
click at [577, 489] on input "4" at bounding box center [579, 506] width 83 height 35
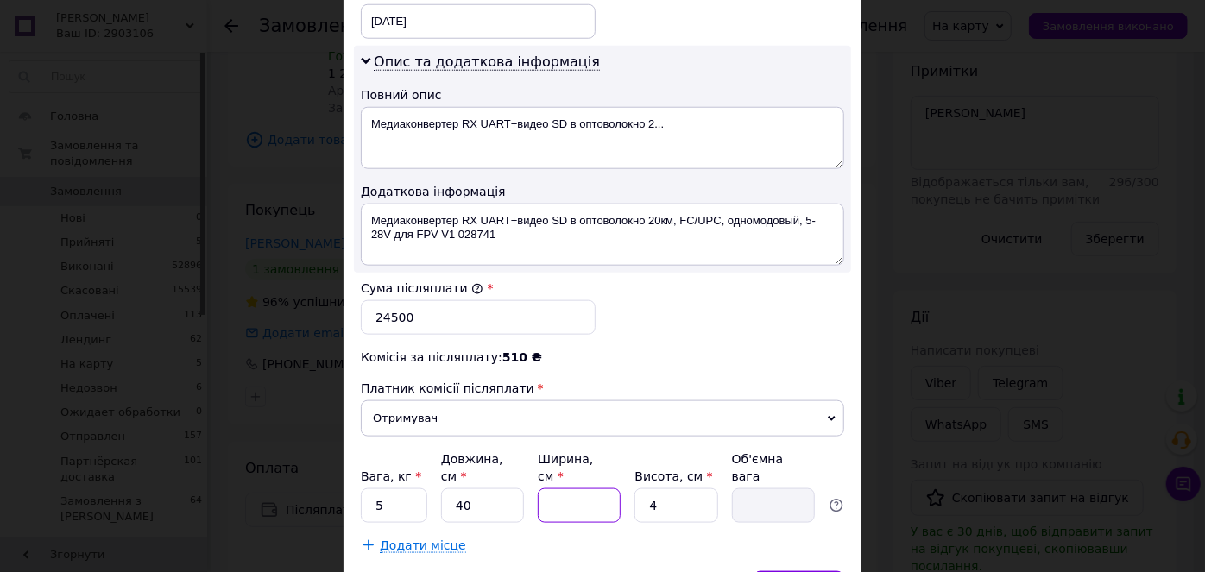
type input "2"
type input "0.1"
type input "20"
type input "0.8"
type input "20"
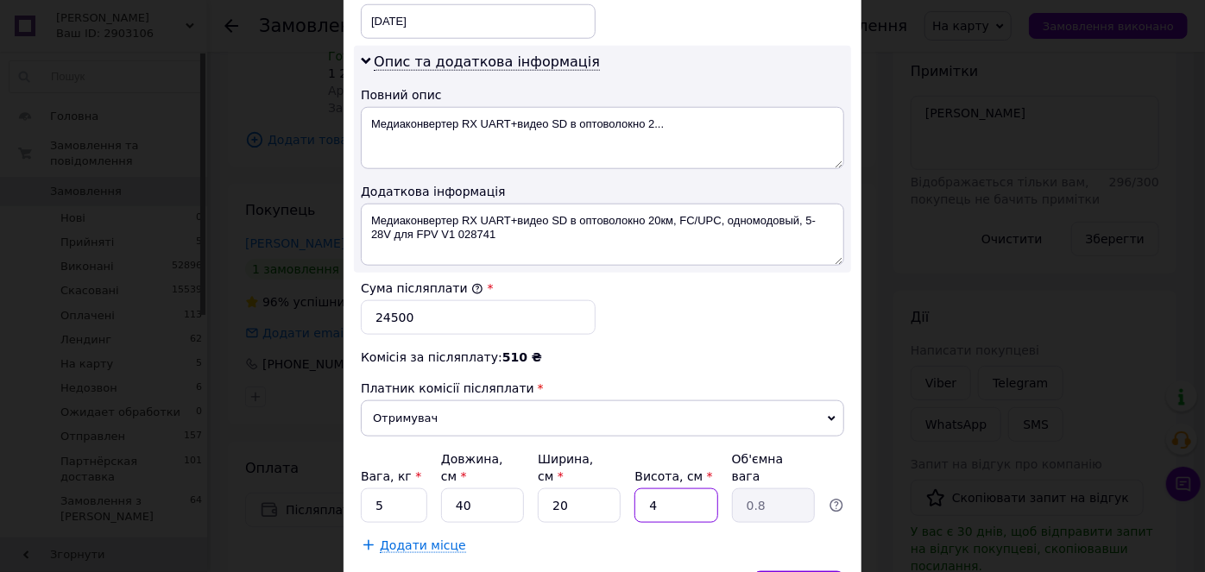
click at [668, 489] on input "4" at bounding box center [676, 506] width 83 height 35
type input "2"
type input "0.4"
type input "25"
type input "5"
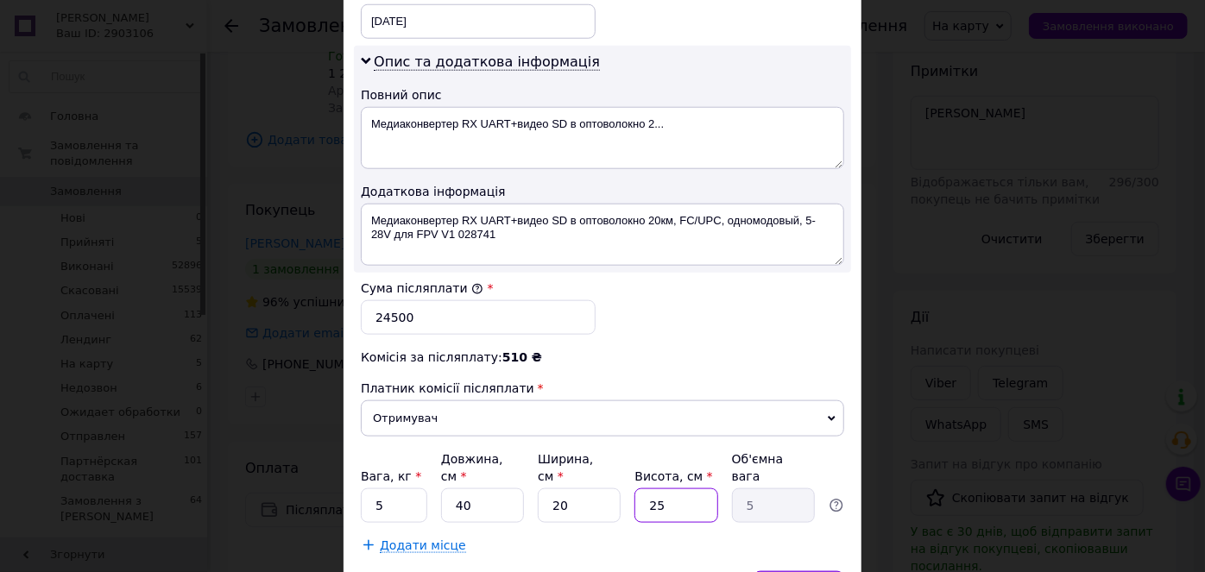
type input "25"
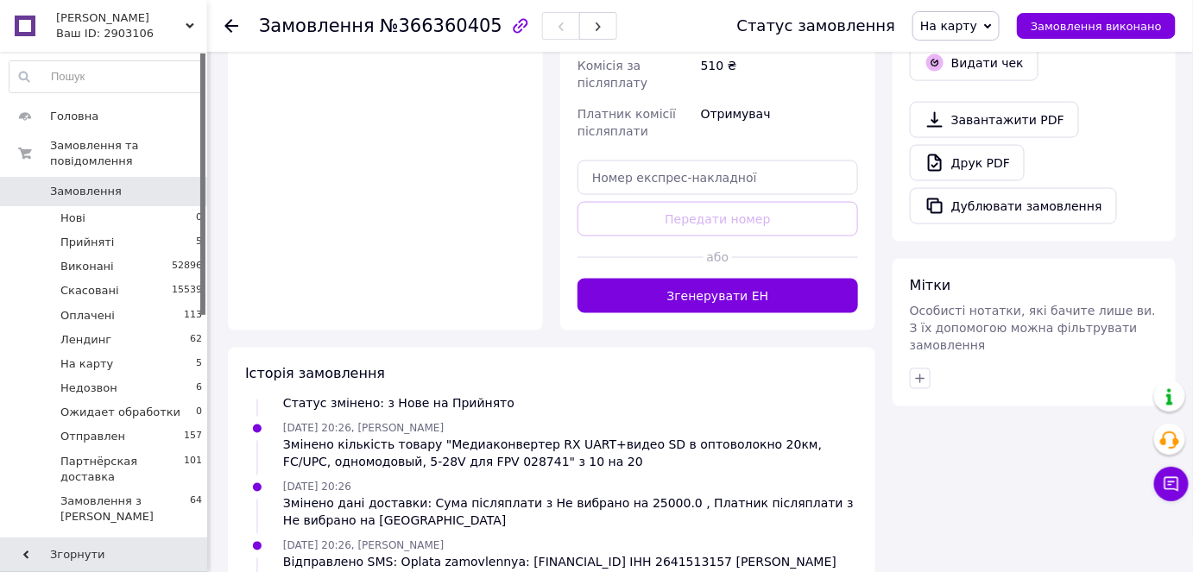
scroll to position [785, 0]
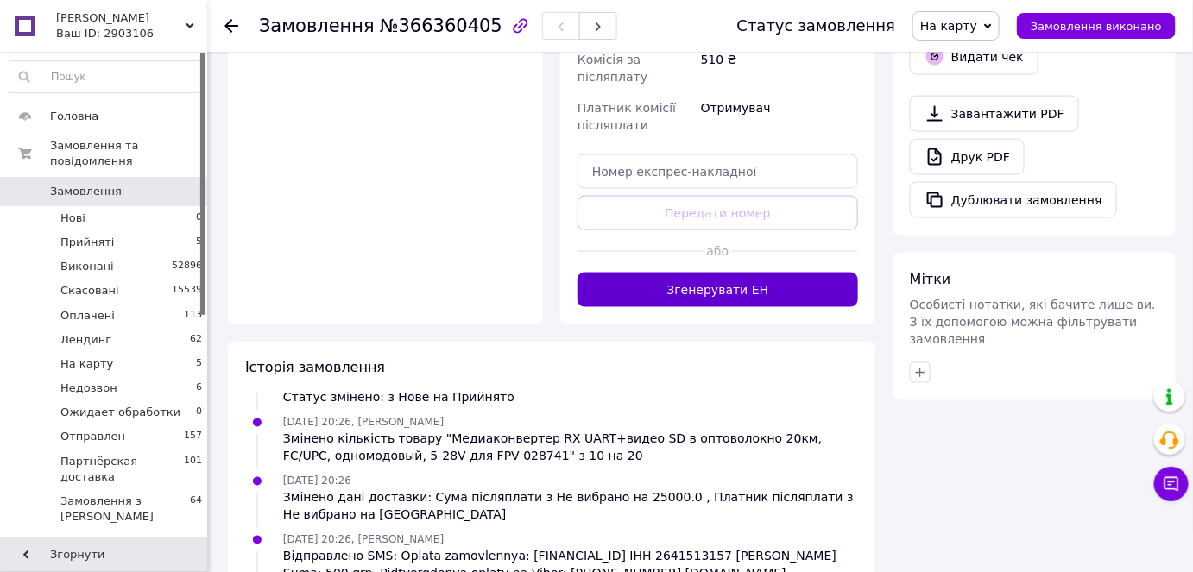
click at [679, 273] on button "Згенерувати ЕН" at bounding box center [718, 290] width 281 height 35
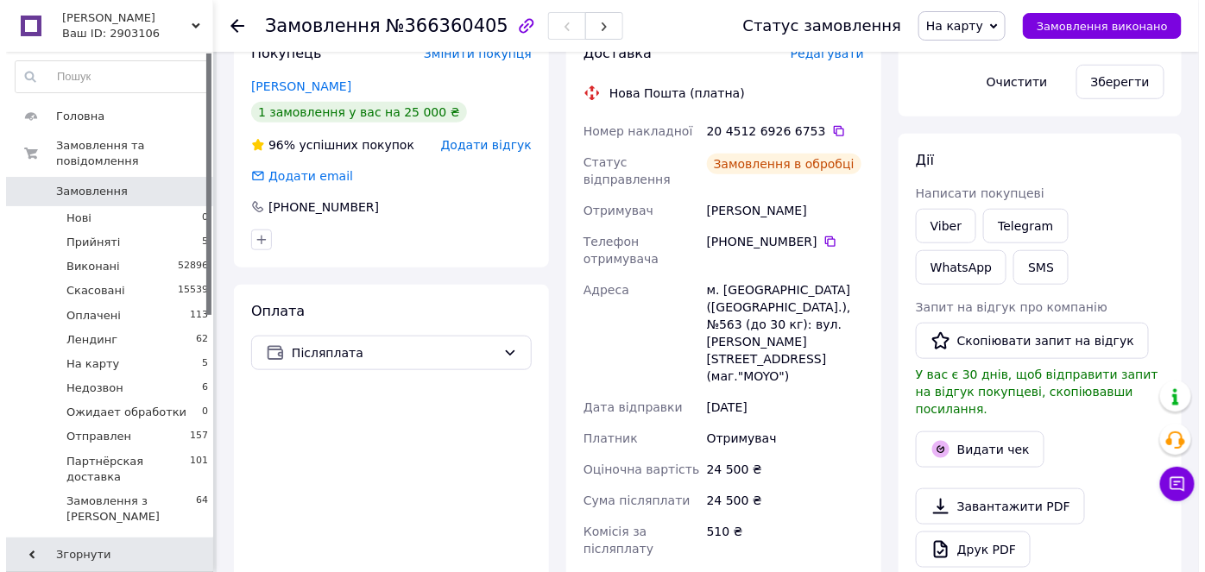
scroll to position [104, 0]
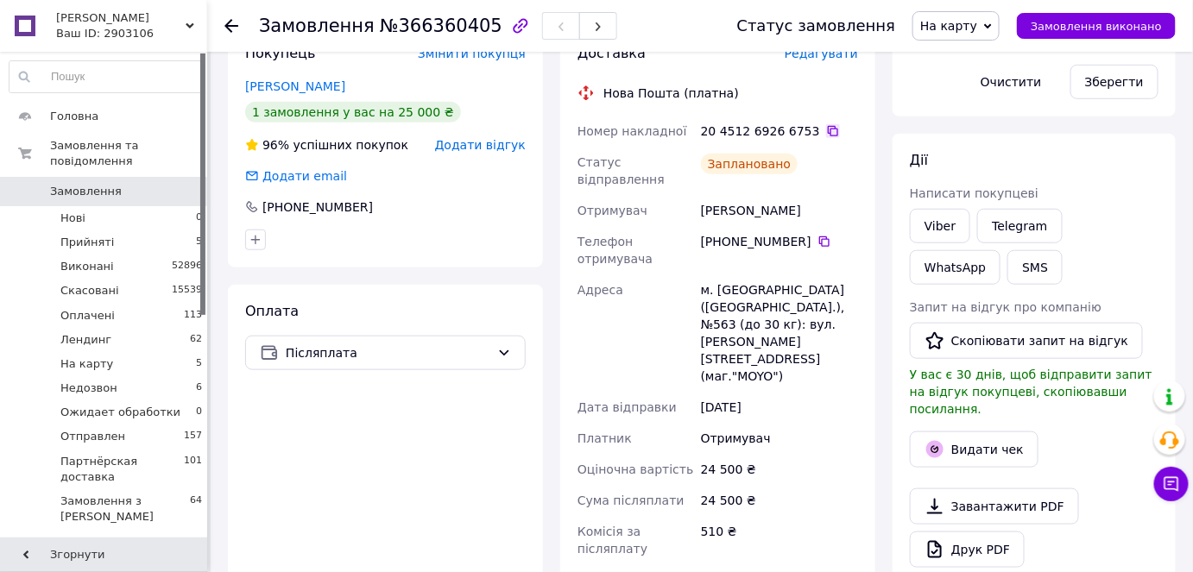
click at [826, 127] on icon at bounding box center [833, 131] width 14 height 14
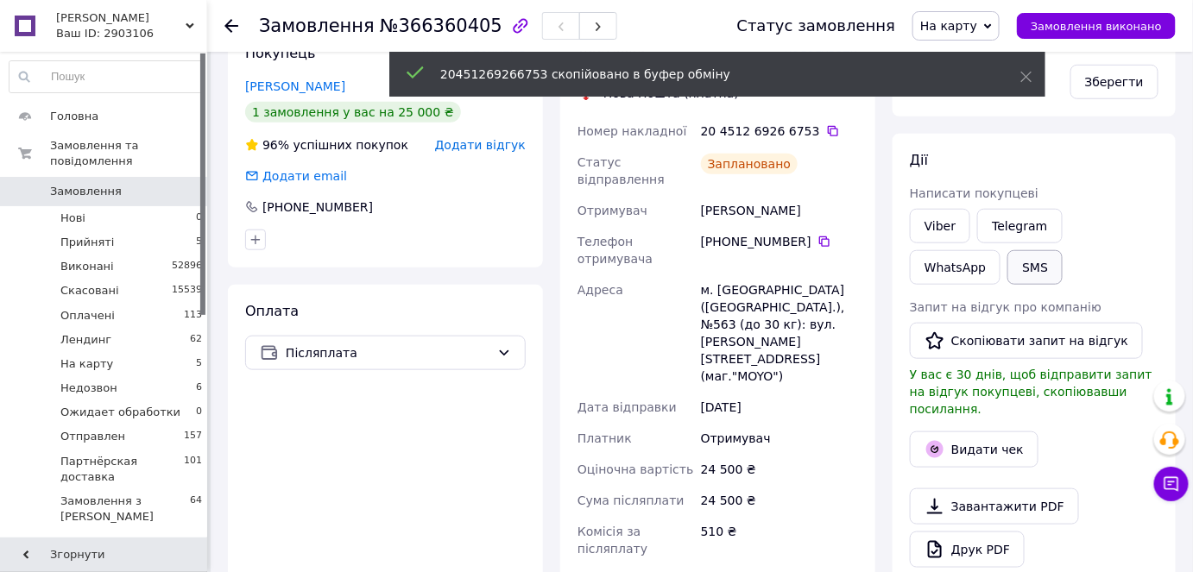
click at [1008, 269] on button "SMS" at bounding box center [1035, 267] width 55 height 35
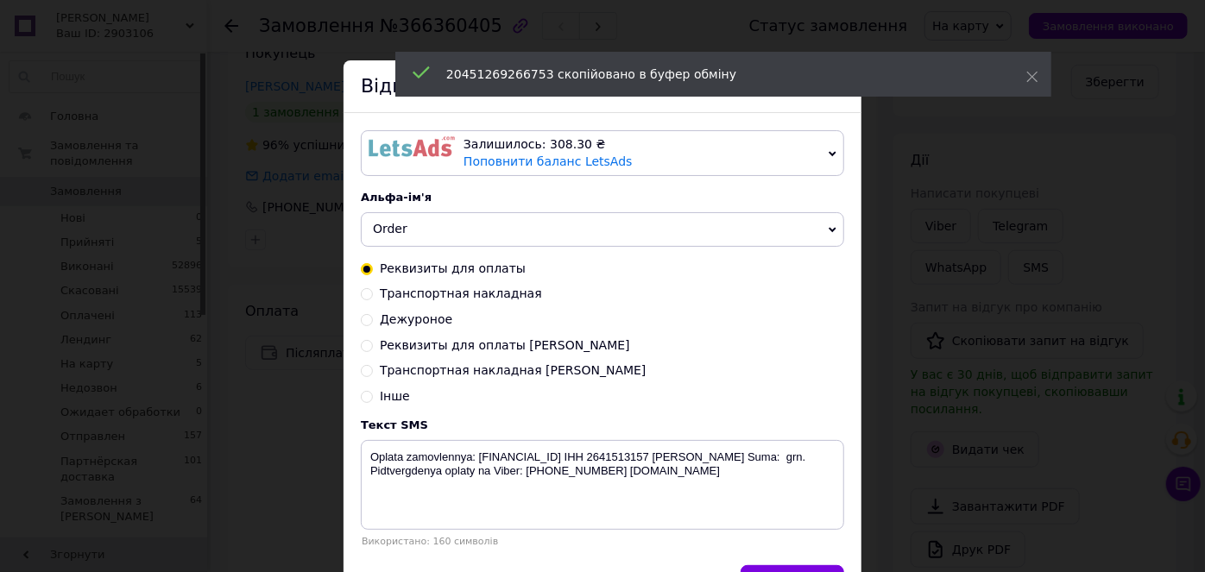
click at [361, 370] on input "Транспортная накладная [PERSON_NAME]" at bounding box center [367, 369] width 12 height 12
radio input "true"
radio input "false"
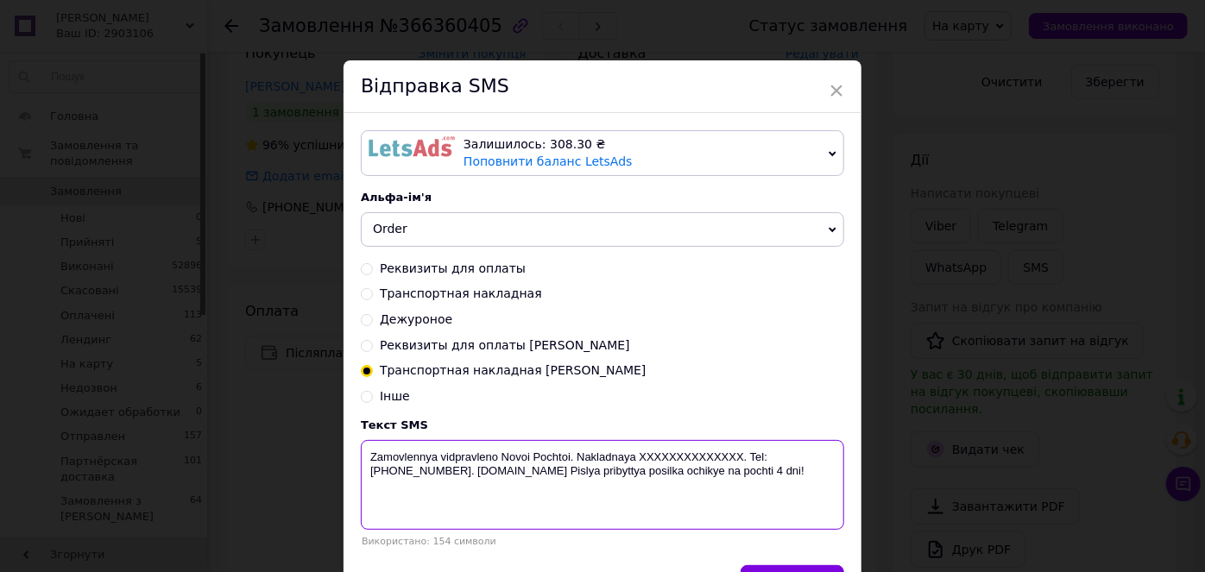
click at [674, 445] on textarea "Zamovlennya vidpravleno Novoi Pochtoi. Nakladnaya XXXXXXXXXXXXXX. Tel: [PHONE_N…" at bounding box center [602, 485] width 483 height 90
paste textarea "20451269266753"
click at [627, 459] on textarea "Zamovlennya vidpravleno Novoi Pochtoi. Nakladnaya [PHONE_NUMBER]. Tel: [PHONE_N…" at bounding box center [602, 485] width 483 height 90
click at [578, 449] on textarea "Zamovlennya vidpravleno Novoi Pochtoi. Nakladna [PHONE_NUMBER]. Tel: [PHONE_NUM…" at bounding box center [602, 485] width 483 height 90
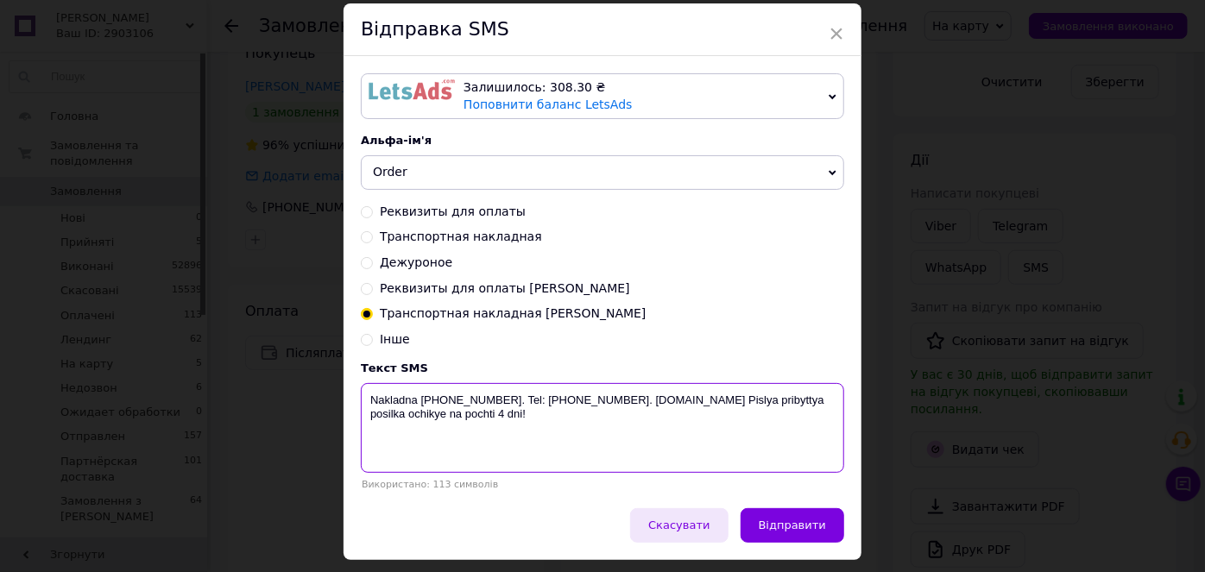
scroll to position [106, 0]
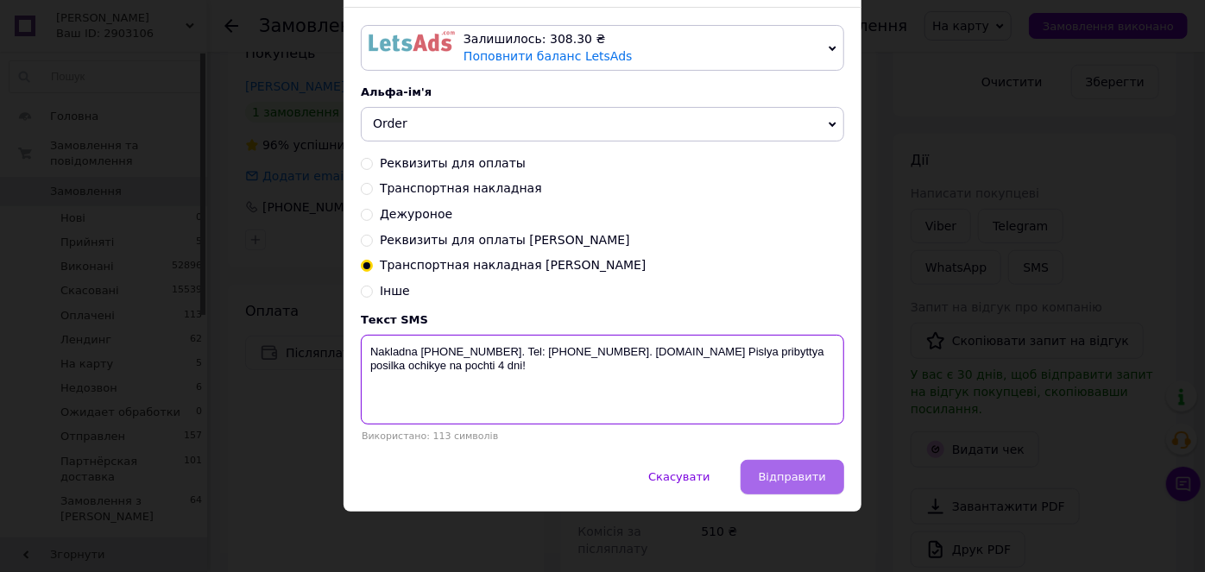
type textarea "Nakladna [PHONE_NUMBER]. Tel: [PHONE_NUMBER]. [DOMAIN_NAME] Pislya pribyttya po…"
click at [792, 489] on button "Відправити" at bounding box center [793, 477] width 104 height 35
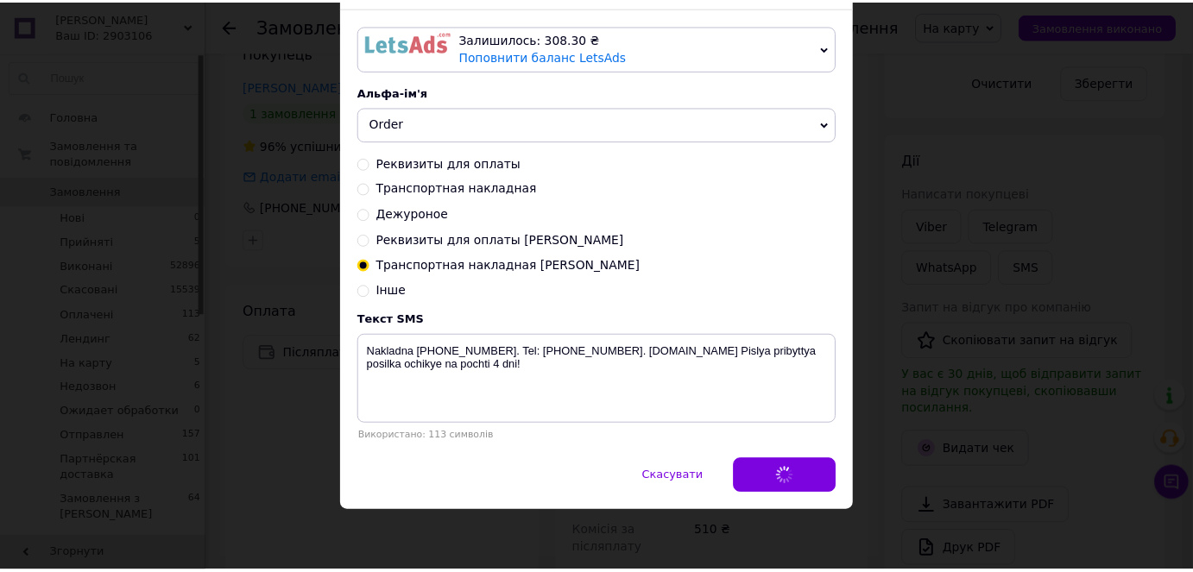
scroll to position [0, 0]
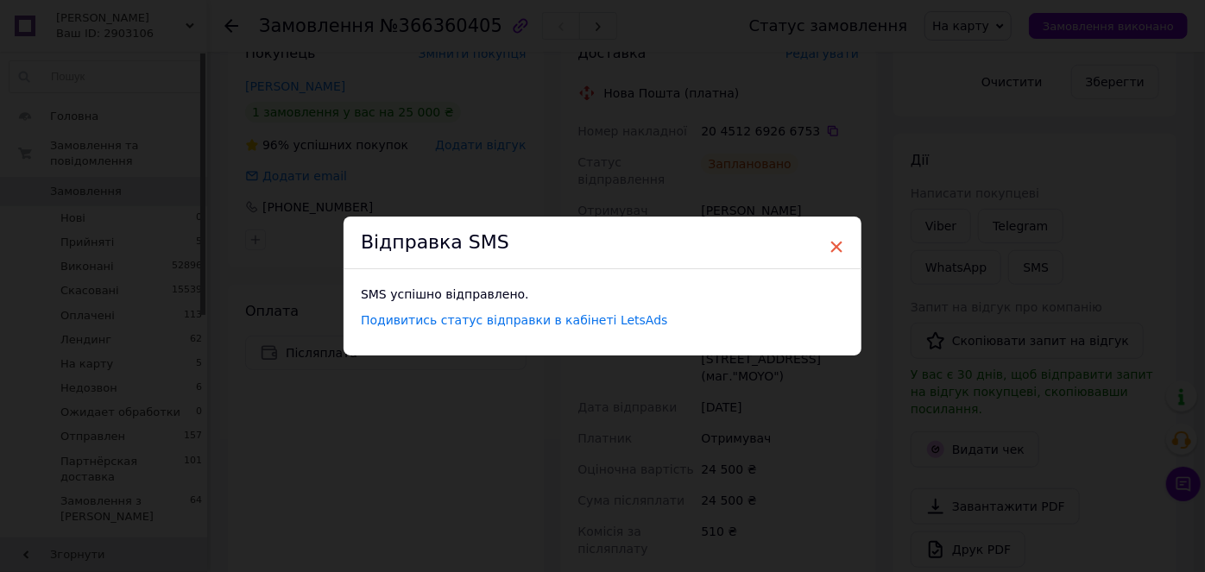
click at [836, 245] on span "×" at bounding box center [837, 246] width 16 height 29
click at [827, 247] on span "×" at bounding box center [831, 246] width 16 height 29
click at [825, 240] on span "×" at bounding box center [831, 246] width 16 height 29
click at [826, 251] on span "×" at bounding box center [831, 246] width 16 height 29
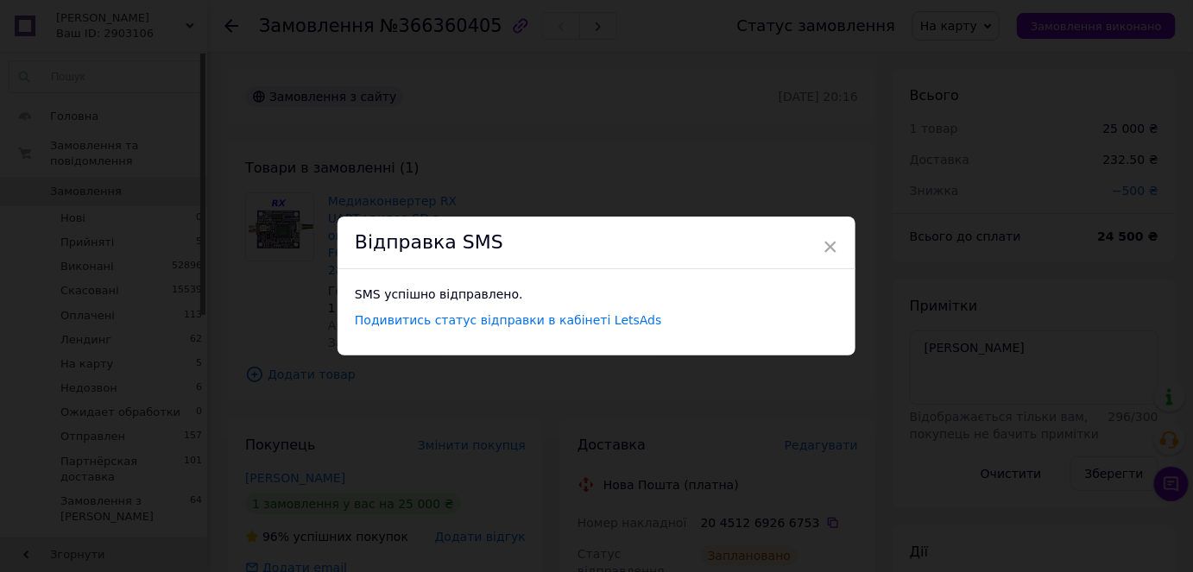
click at [862, 428] on div "× Відправка SMS SMS успішно відправлено. Подивитись статус відправки в кабінеті…" at bounding box center [596, 286] width 1193 height 572
click at [829, 249] on span "×" at bounding box center [831, 246] width 16 height 29
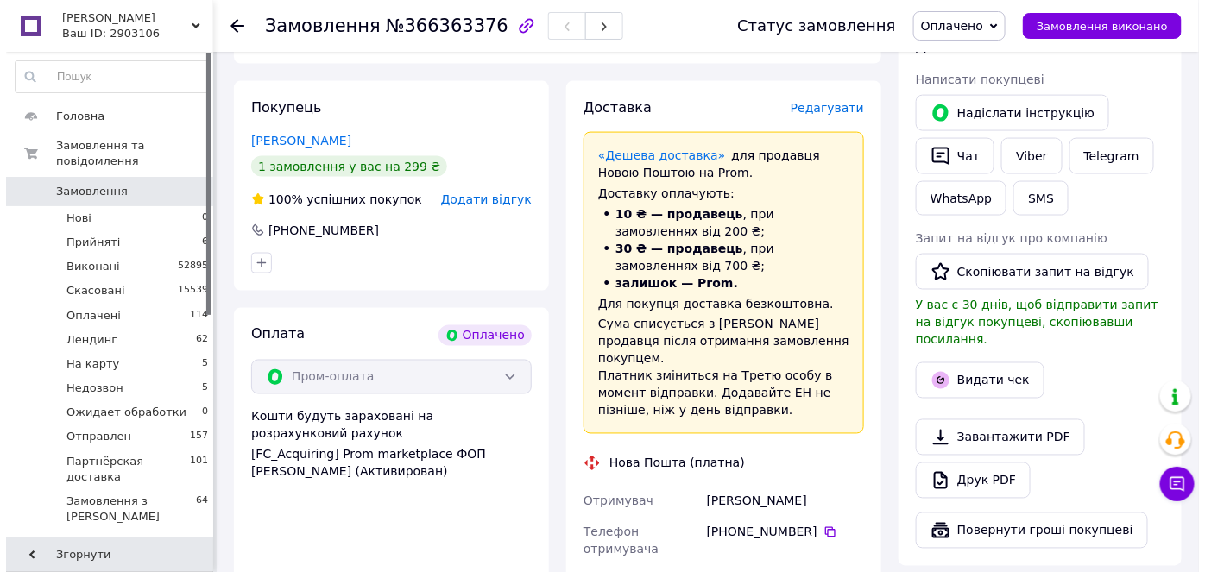
scroll to position [628, 0]
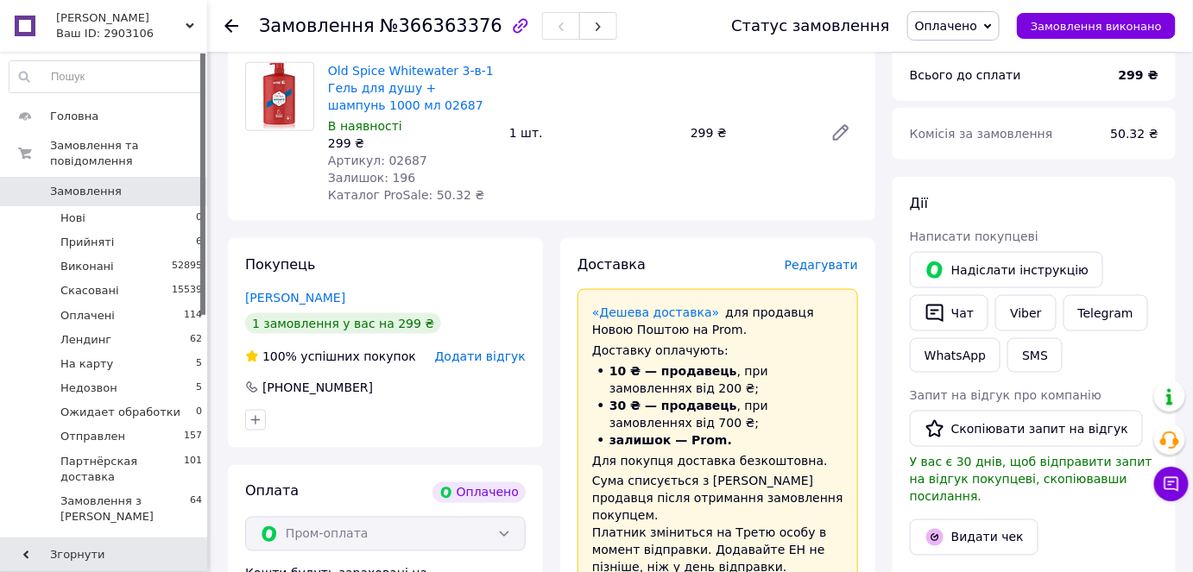
click at [842, 258] on span "Редагувати" at bounding box center [821, 265] width 73 height 14
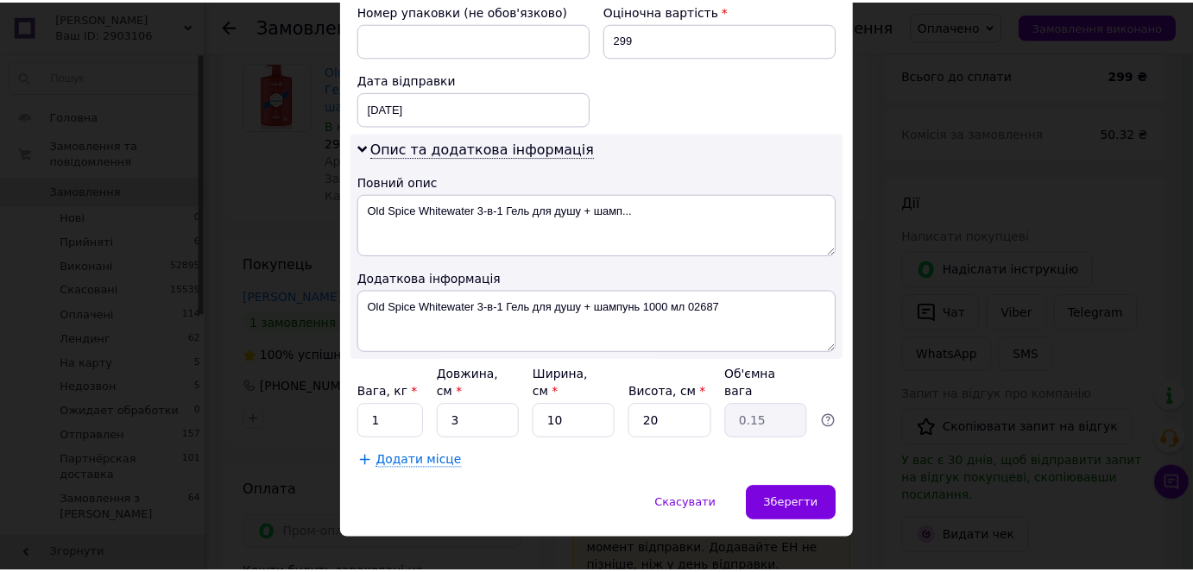
scroll to position [760, 0]
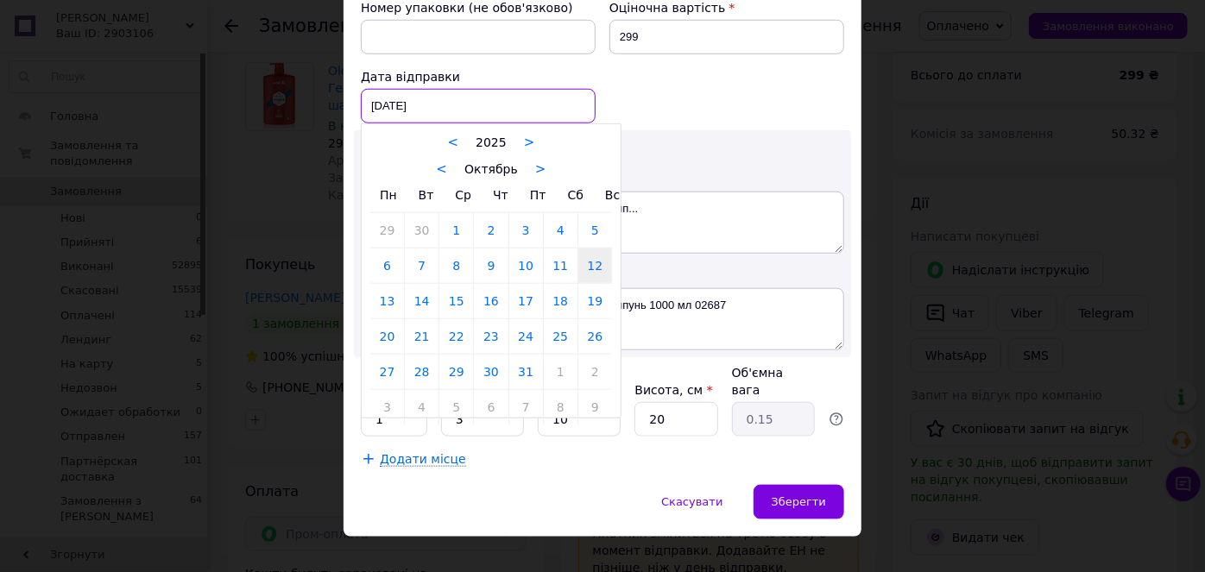
click at [387, 101] on div "[DATE] < 2025 > < Октябрь > Пн Вт Ср Чт Пт Сб Вс 29 30 1 2 3 4 5 6 7 8 9 10 11 …" at bounding box center [478, 106] width 235 height 35
click at [389, 295] on link "13" at bounding box center [387, 301] width 34 height 35
type input "[DATE]"
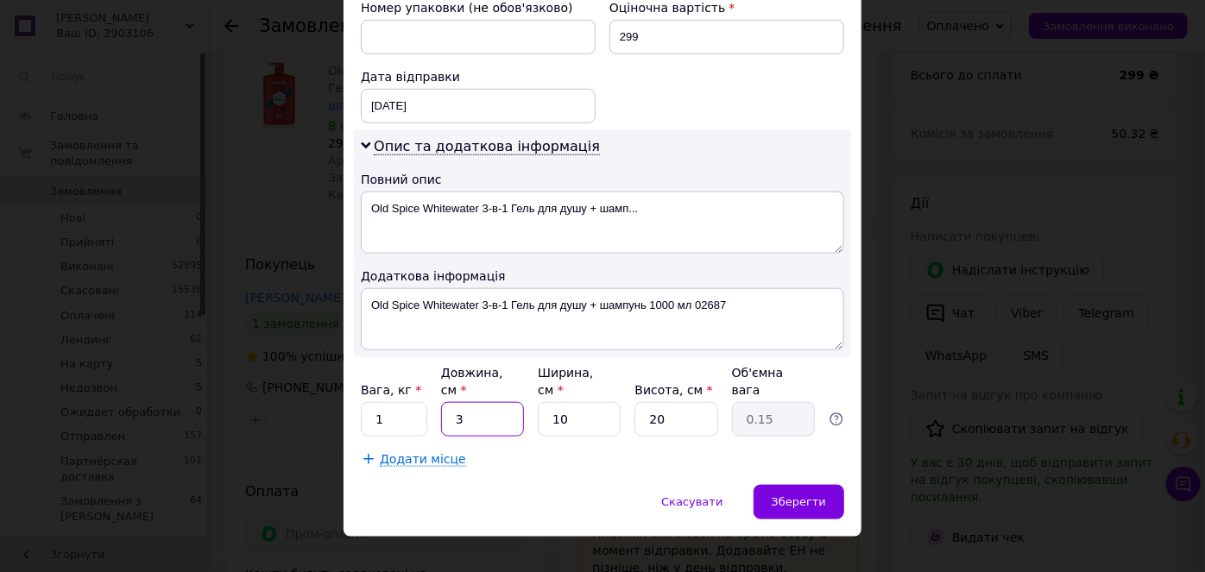
click at [499, 402] on input "3" at bounding box center [482, 419] width 83 height 35
type input "2"
type input "0.1"
type input "20"
type input "1"
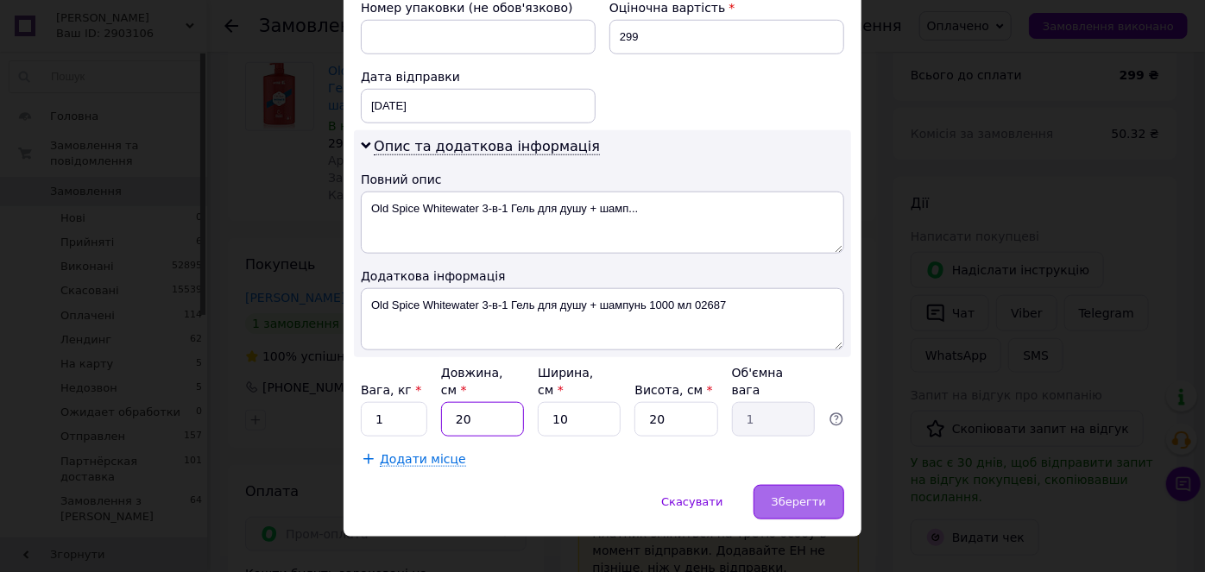
type input "20"
click at [787, 496] on span "Зберегти" at bounding box center [799, 502] width 54 height 13
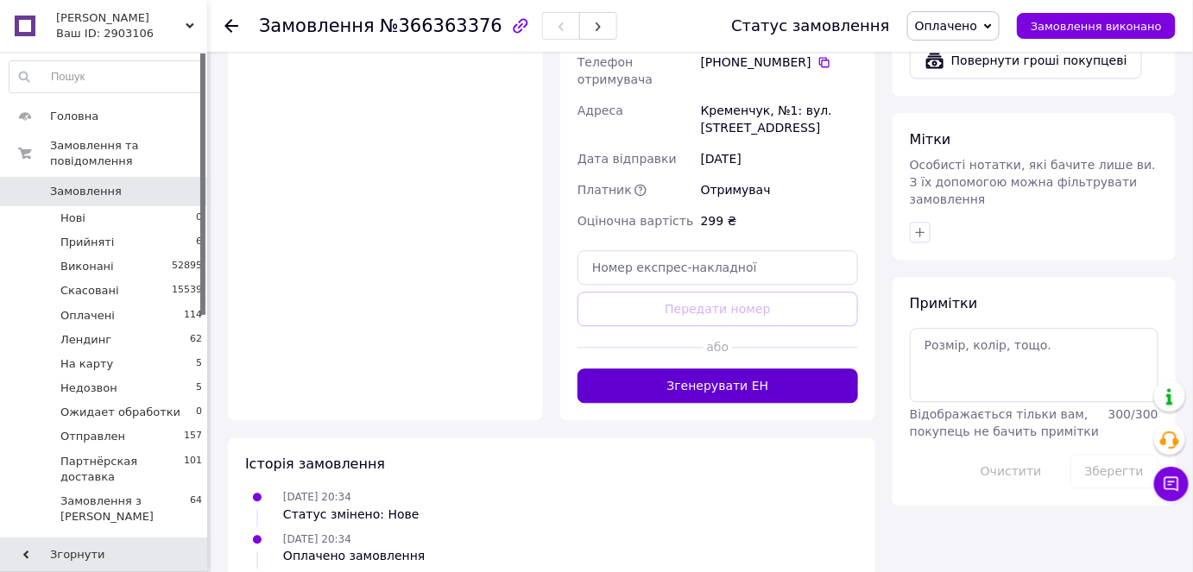
click at [744, 369] on button "Згенерувати ЕН" at bounding box center [718, 386] width 281 height 35
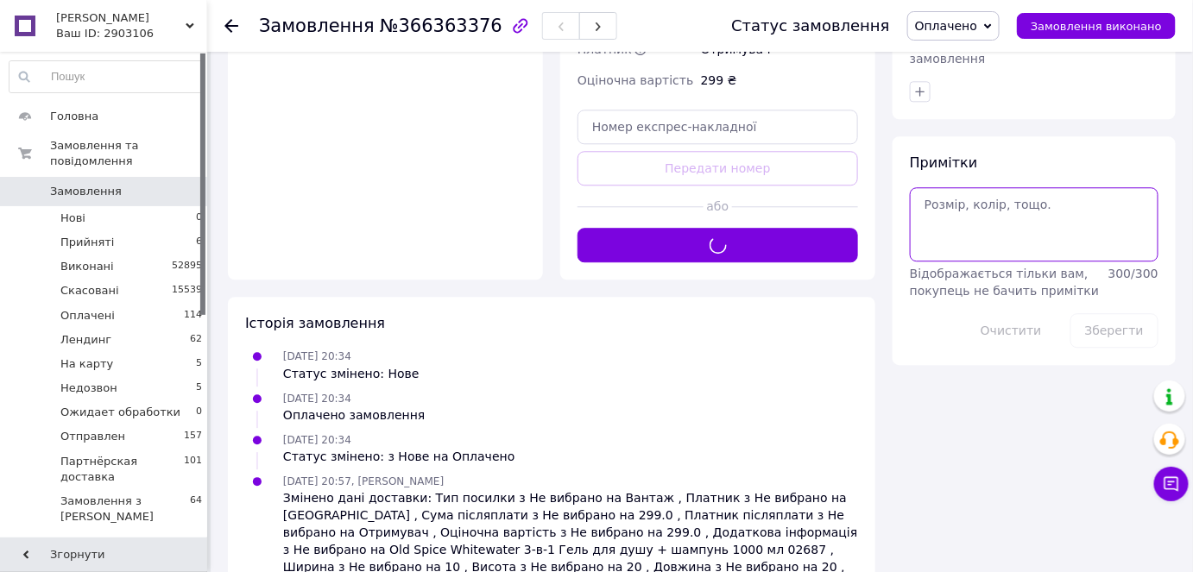
click at [950, 187] on textarea at bounding box center [1034, 224] width 249 height 74
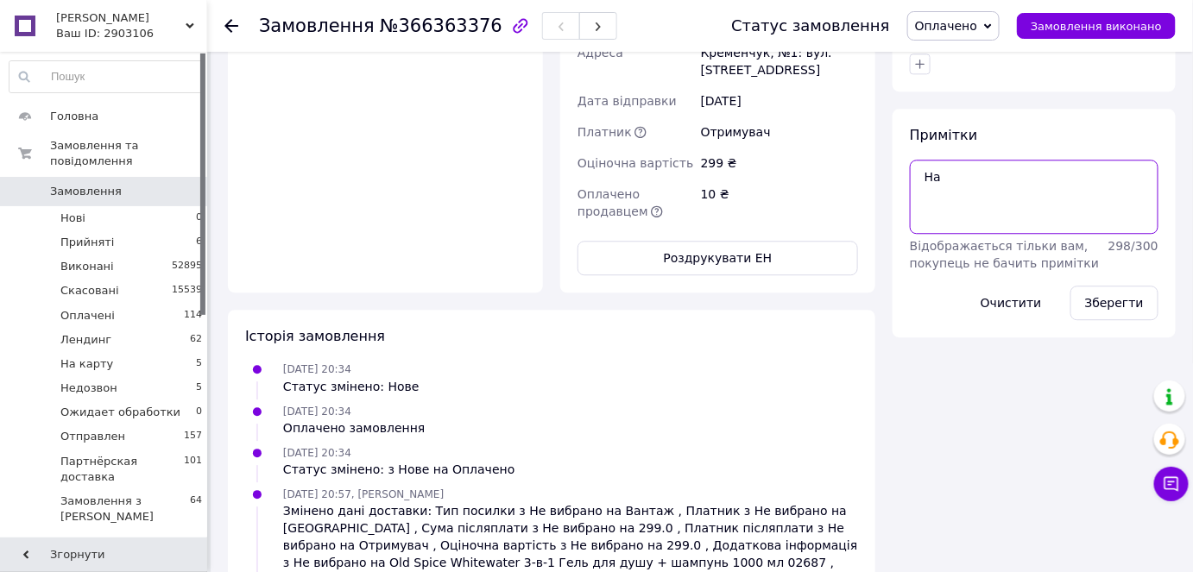
scroll to position [1396, 0]
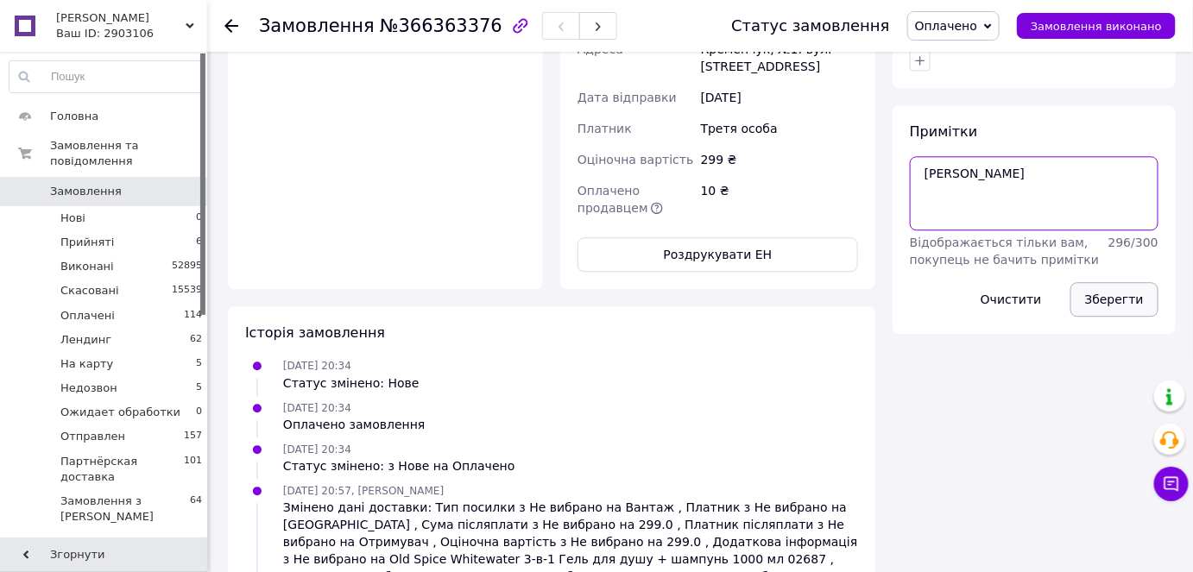
type textarea "[PERSON_NAME]"
click at [1110, 282] on button "Зберегти" at bounding box center [1115, 299] width 88 height 35
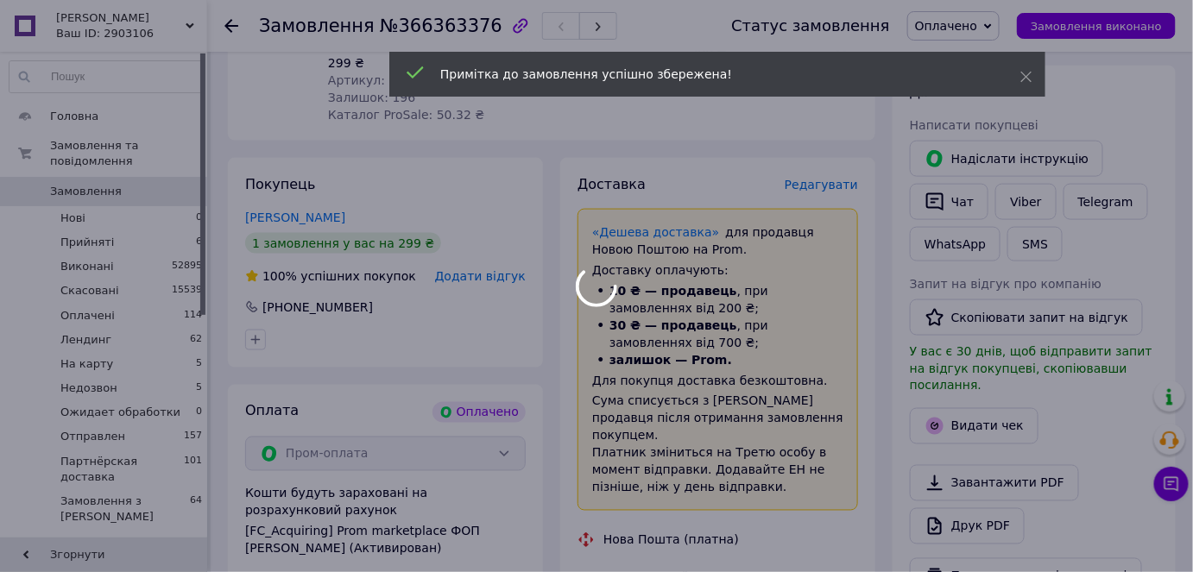
scroll to position [611, 0]
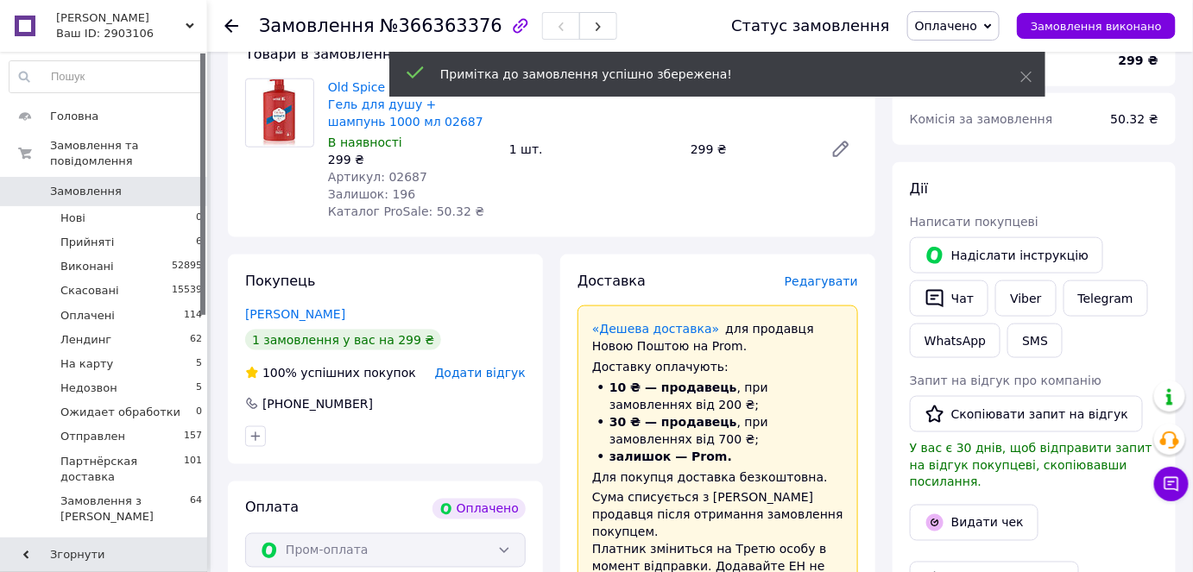
click at [445, 28] on span "№366363376" at bounding box center [441, 26] width 123 height 21
copy span "366363376"
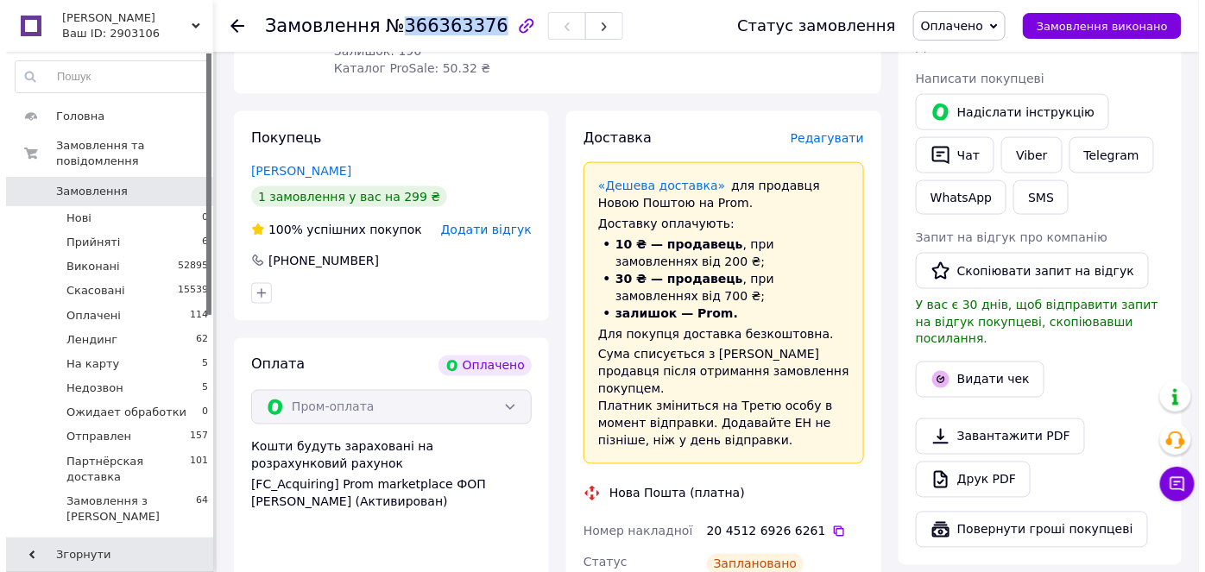
scroll to position [847, 0]
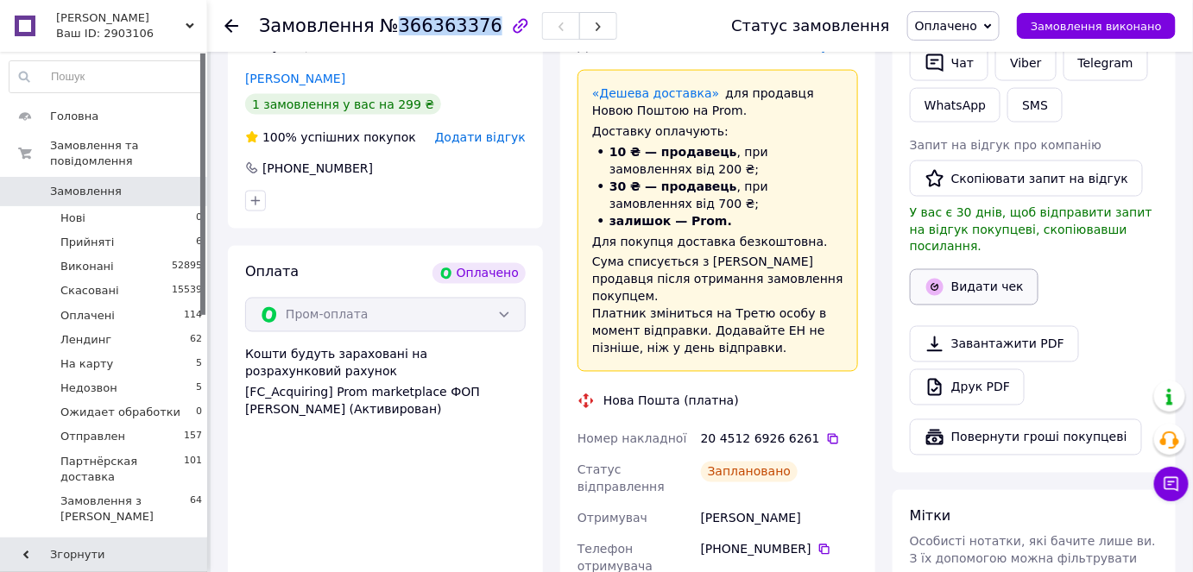
click at [970, 269] on button "Видати чек" at bounding box center [974, 287] width 129 height 36
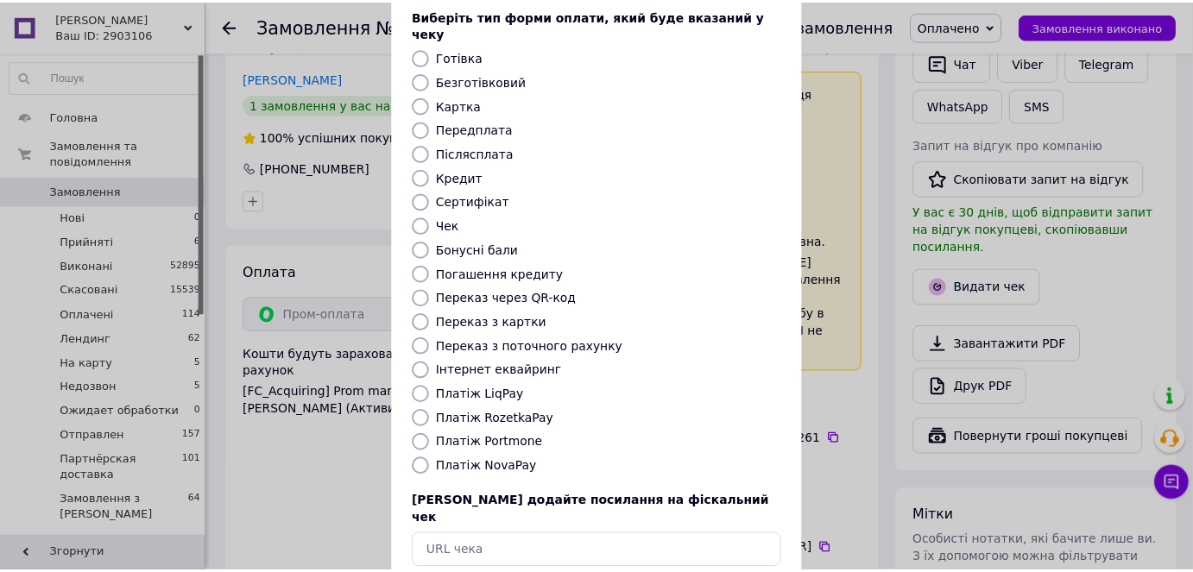
scroll to position [168, 0]
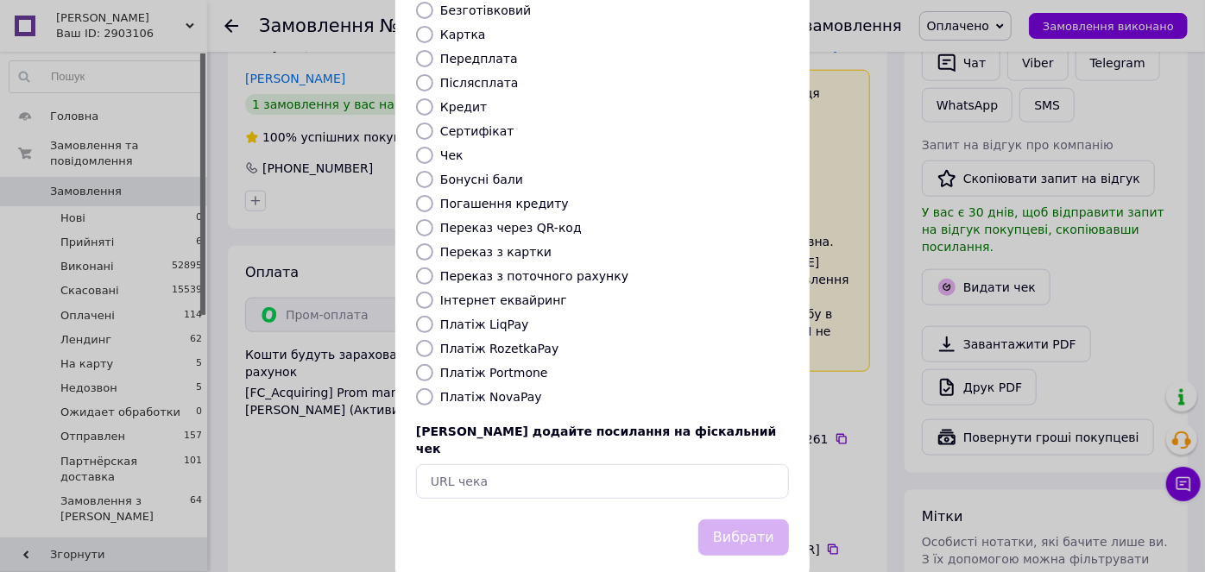
click at [424, 340] on input "Платіж RozetkaPay" at bounding box center [424, 348] width 17 height 17
radio input "true"
click at [742, 478] on div "Виберіть тип форми оплати, який буде вказаний у чеку Готівка Безготівковий Карт…" at bounding box center [602, 217] width 414 height 604
click at [743, 520] on button "Вибрати" at bounding box center [743, 538] width 91 height 37
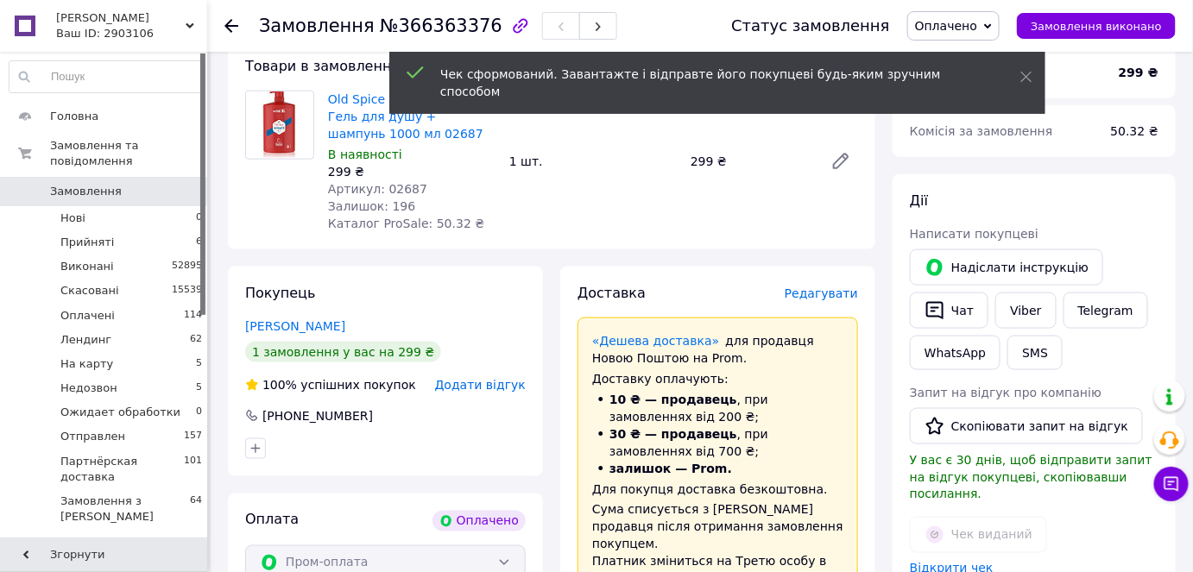
scroll to position [454, 0]
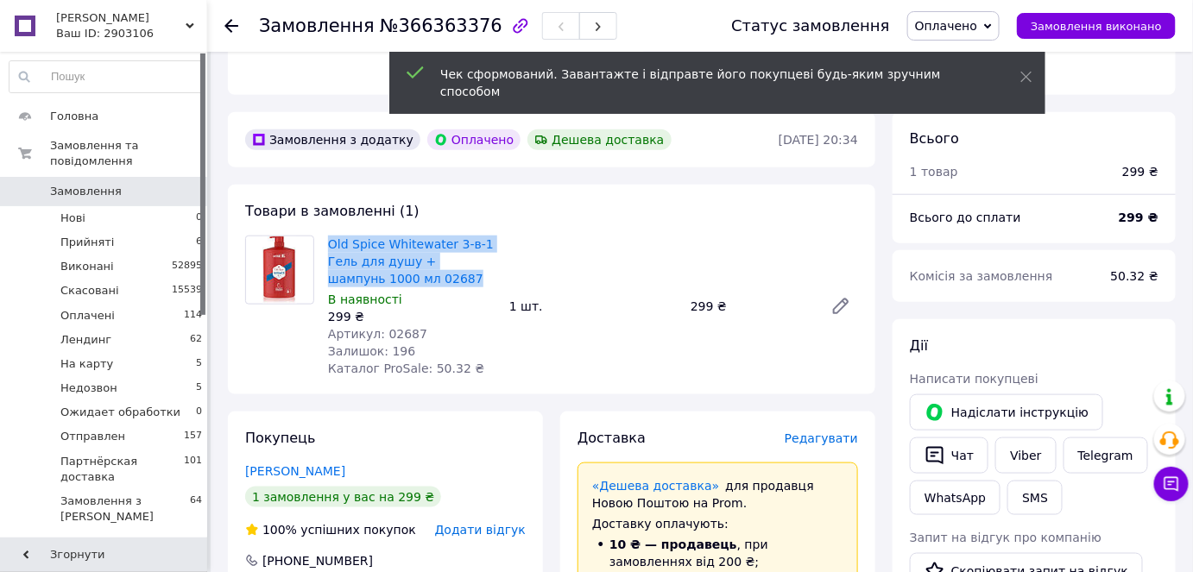
drag, startPoint x: 409, startPoint y: 242, endPoint x: 318, endPoint y: 208, distance: 97.5
click at [318, 236] on div "Old Spice Whitewater 3-в-1 Гель для душу + шампунь 1000 мл 02687 В наявності 29…" at bounding box center [551, 307] width 627 height 142
copy div "Old Spice Whitewater 3-в-1 Гель для душу + шампунь 1000 мл 02687"
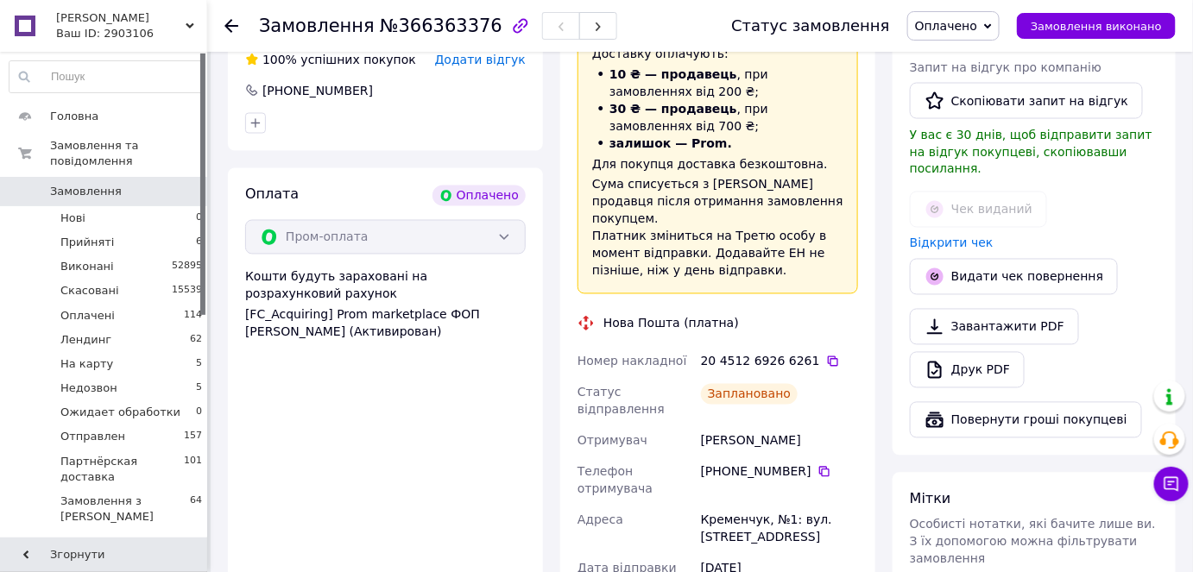
scroll to position [926, 0]
drag, startPoint x: 820, startPoint y: 369, endPoint x: 679, endPoint y: 363, distance: 140.9
click at [679, 363] on div "Номер накладної 20 4512 6926 6261   Статус відправлення Заплановано Отримувач Г…" at bounding box center [717, 519] width 287 height 349
copy div "Отримувач Гончаренко Артем"
click at [826, 354] on icon at bounding box center [833, 361] width 14 height 14
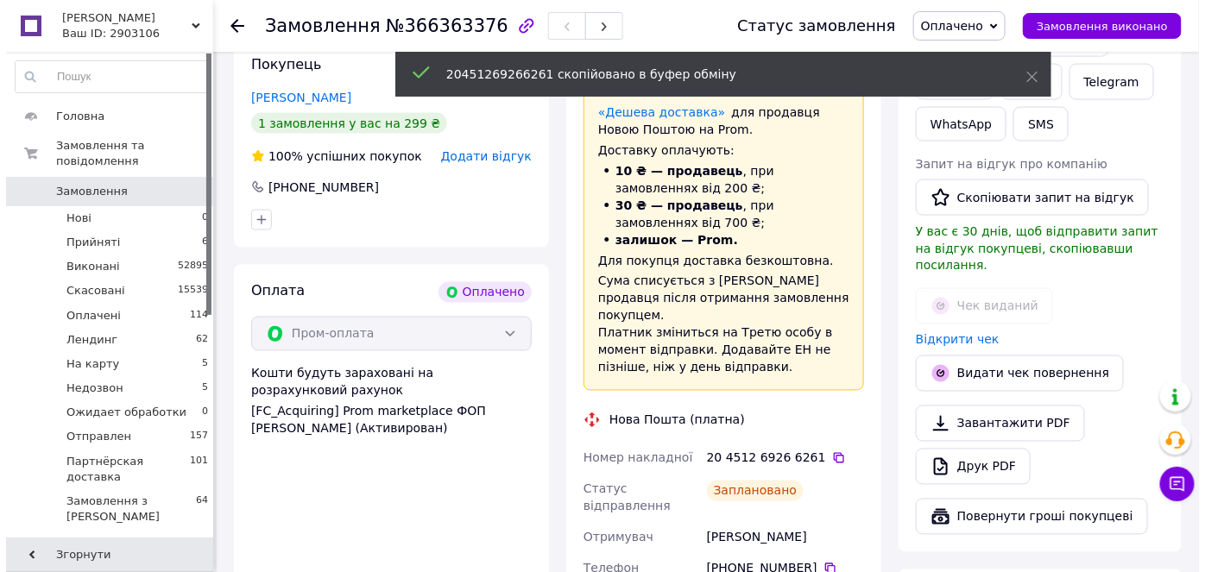
scroll to position [768, 0]
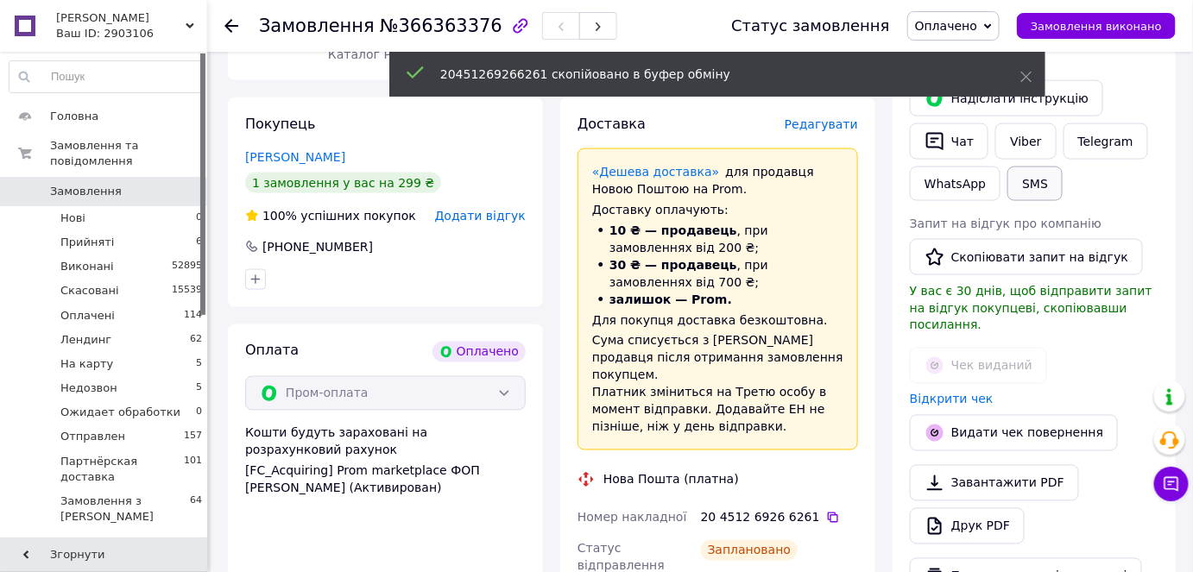
click at [1014, 167] on button "SMS" at bounding box center [1035, 184] width 55 height 35
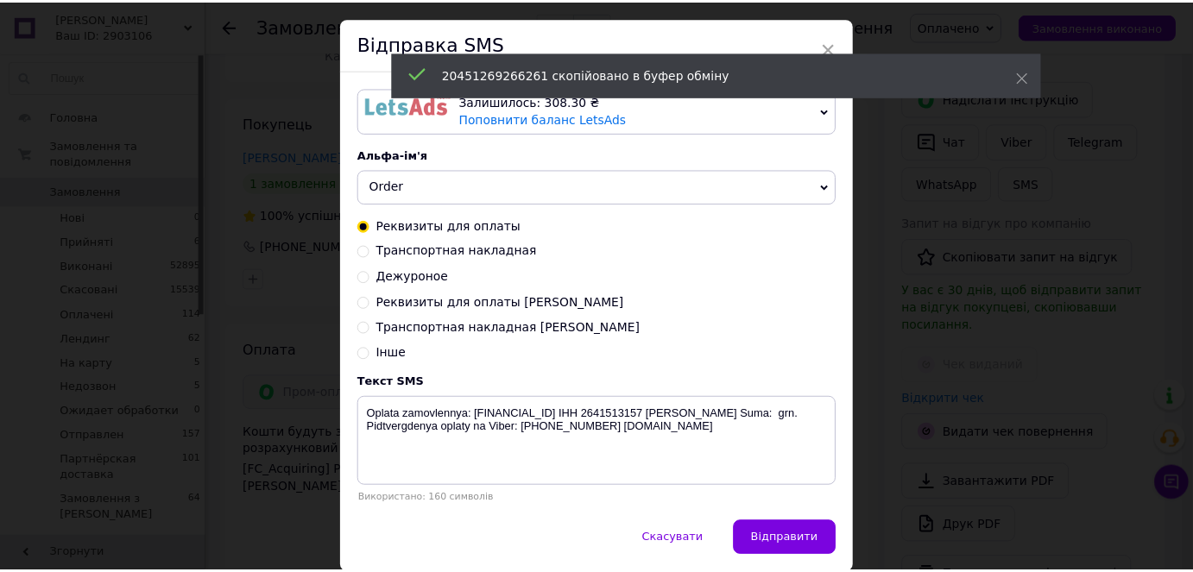
scroll to position [0, 0]
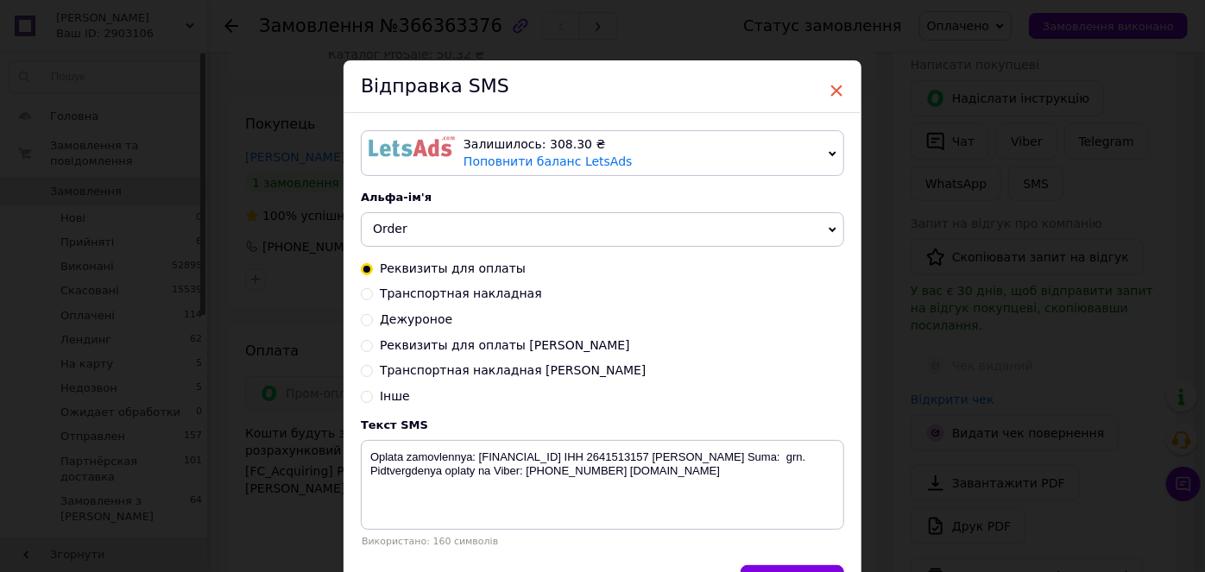
click at [836, 90] on span "×" at bounding box center [837, 90] width 16 height 29
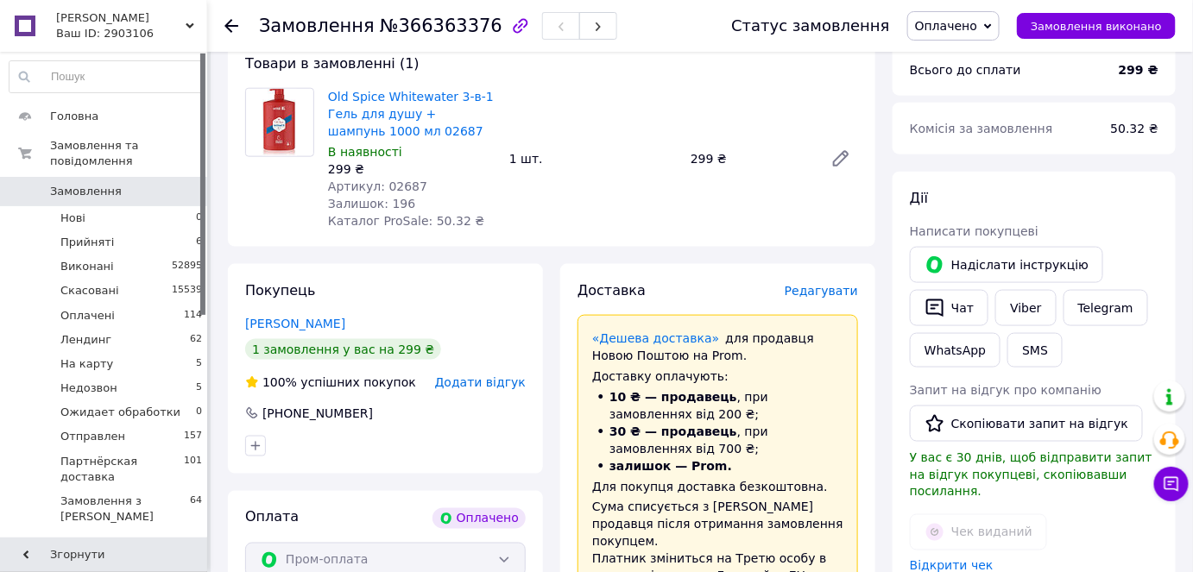
scroll to position [768, 0]
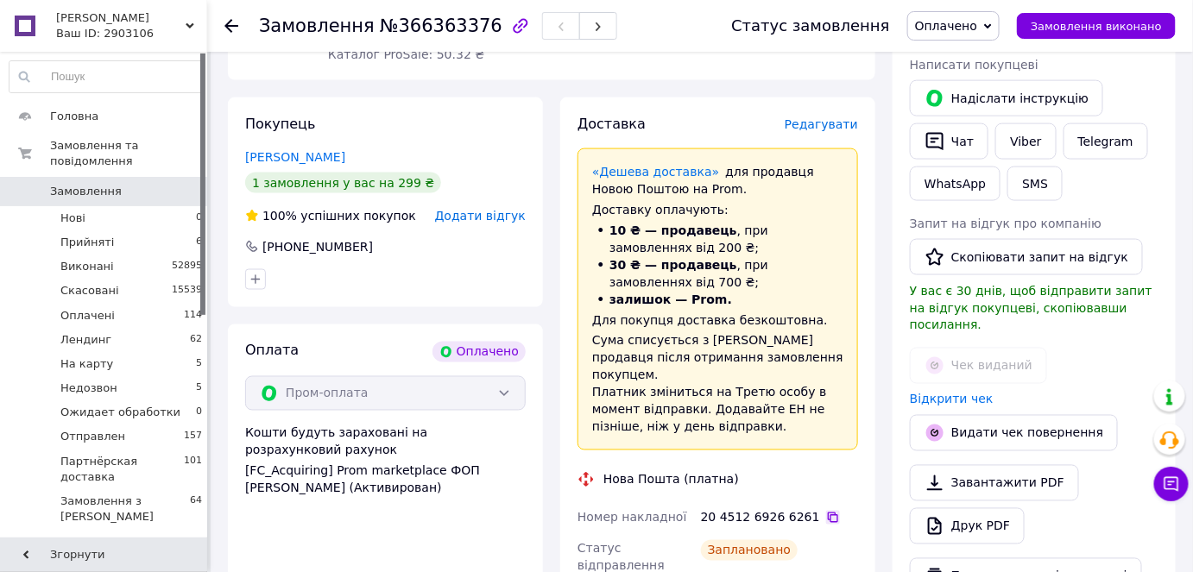
click at [828, 513] on icon at bounding box center [833, 518] width 10 height 10
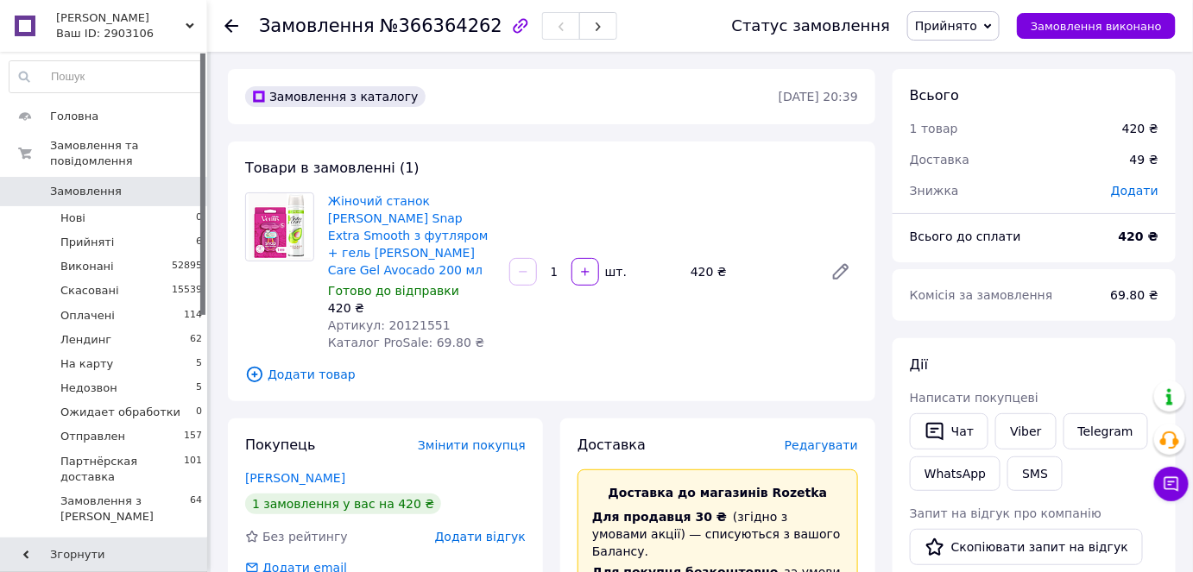
click at [964, 19] on span "Прийнято" at bounding box center [946, 26] width 62 height 14
click at [946, 196] on li "Недозвон" at bounding box center [984, 190] width 152 height 26
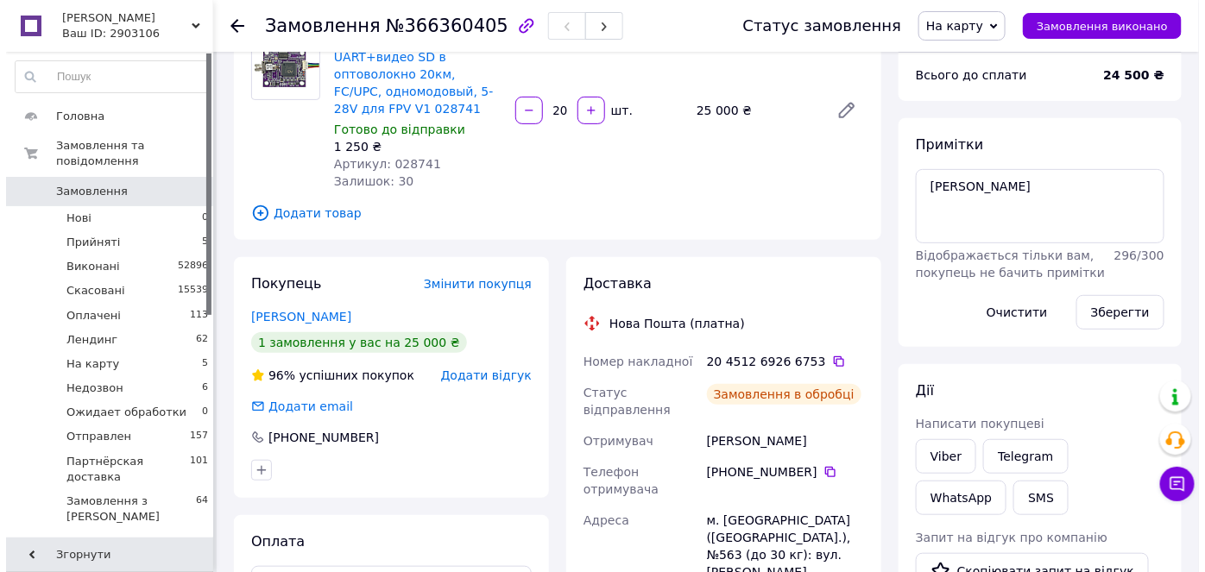
scroll to position [392, 0]
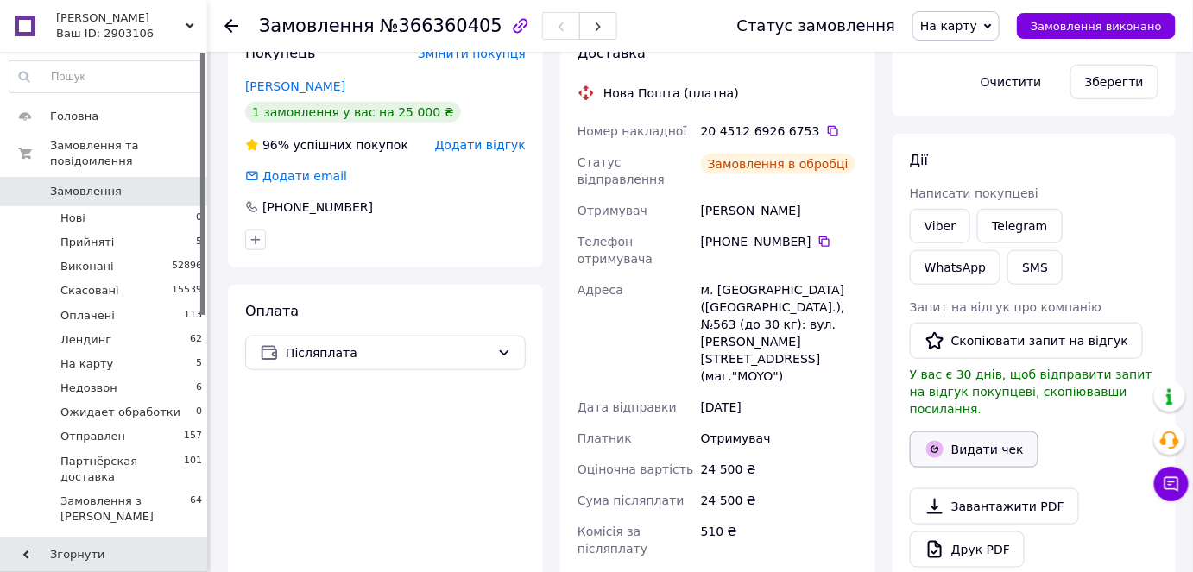
click at [1010, 432] on button "Видати чек" at bounding box center [974, 450] width 129 height 36
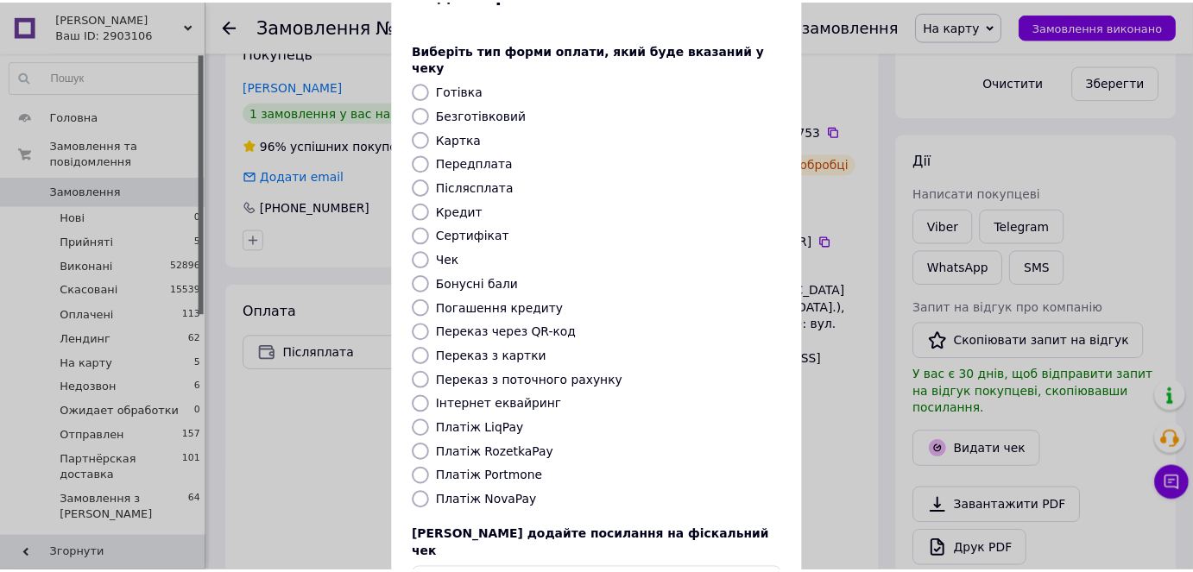
scroll to position [156, 0]
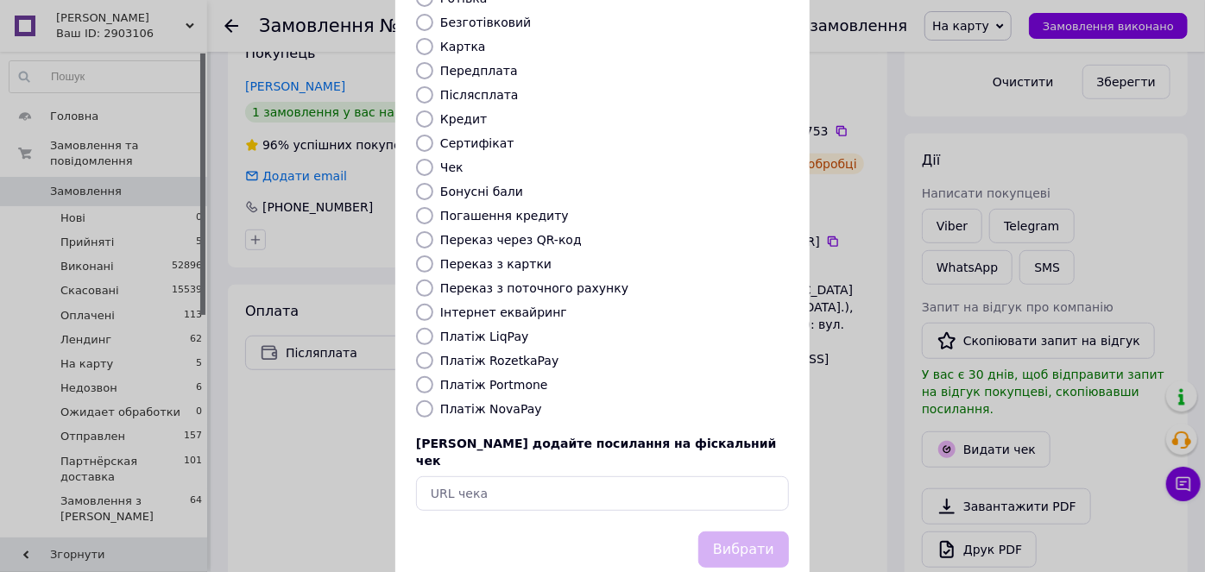
click at [426, 401] on input "Платіж NovaPay" at bounding box center [424, 409] width 17 height 17
radio input "true"
click at [743, 532] on button "Вибрати" at bounding box center [743, 550] width 91 height 37
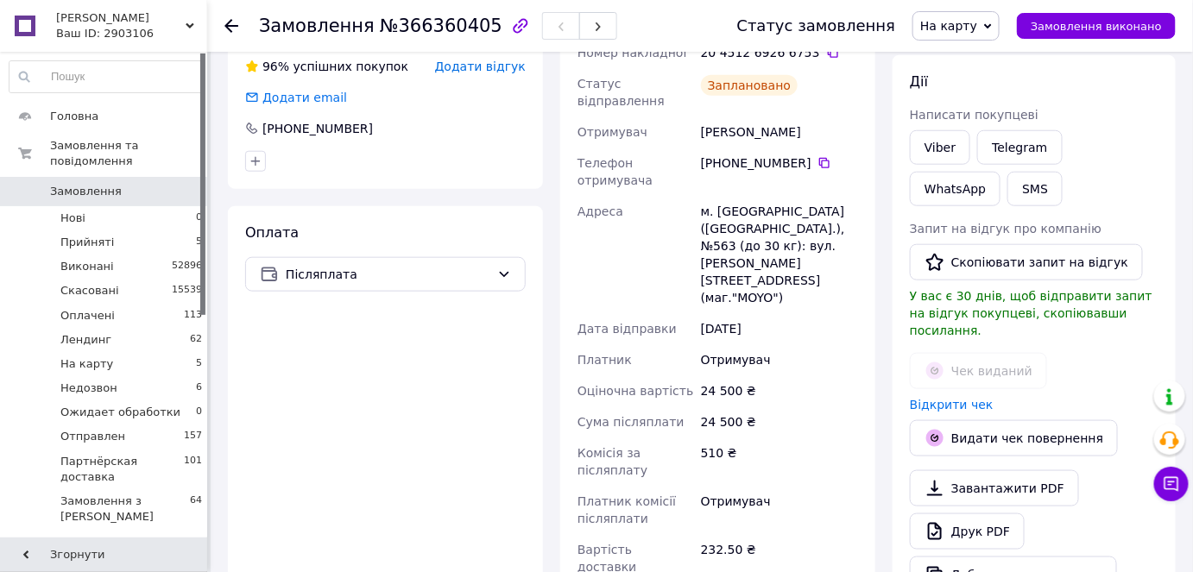
scroll to position [78, 0]
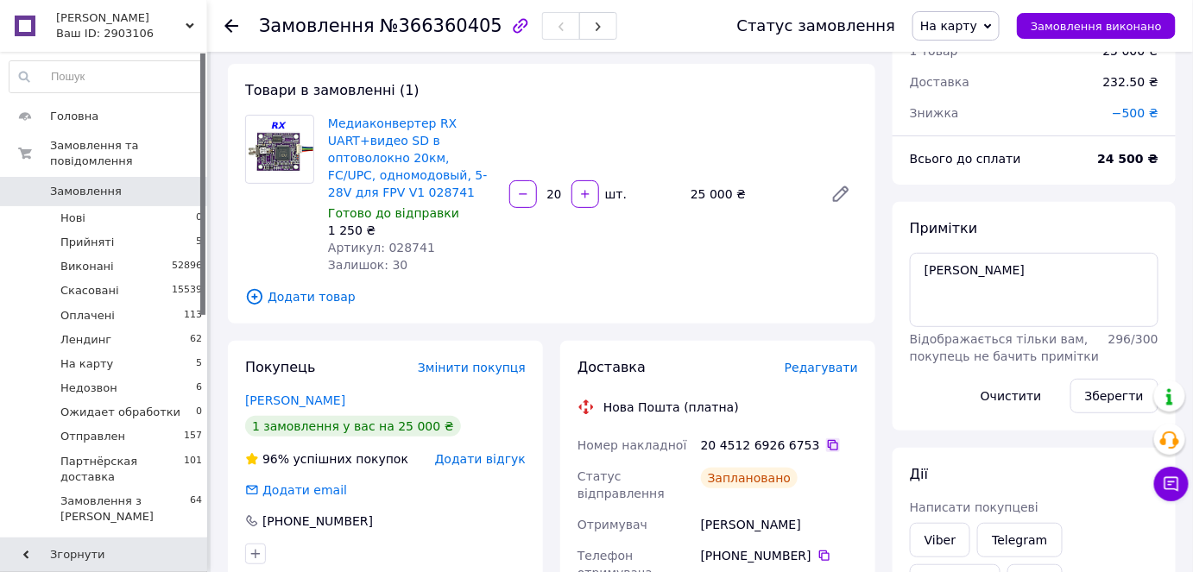
click at [826, 447] on icon at bounding box center [833, 446] width 14 height 14
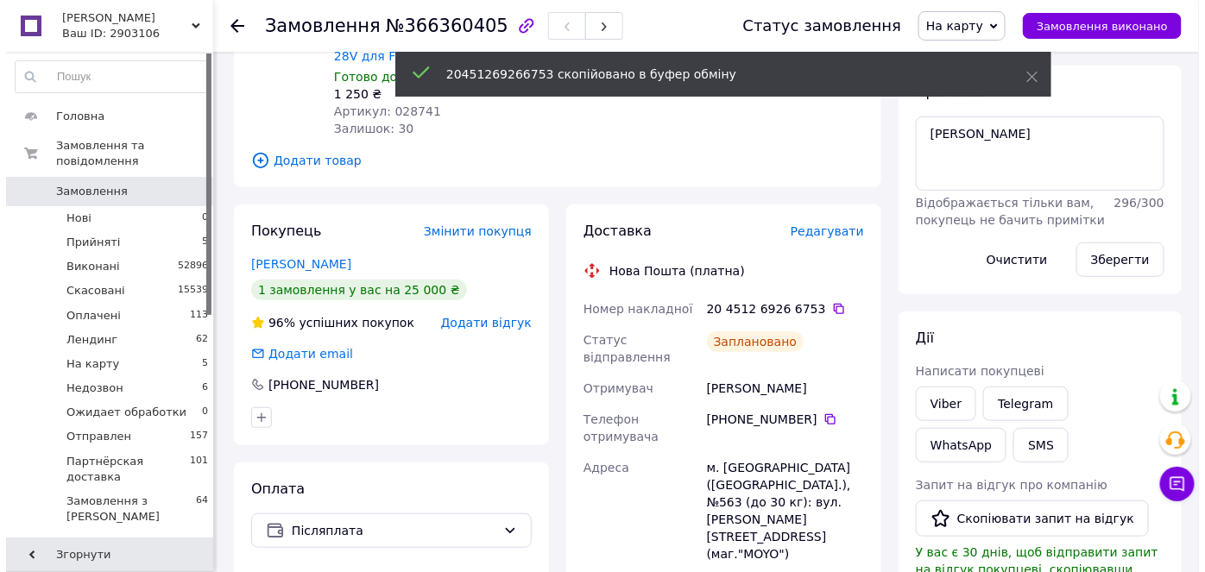
scroll to position [392, 0]
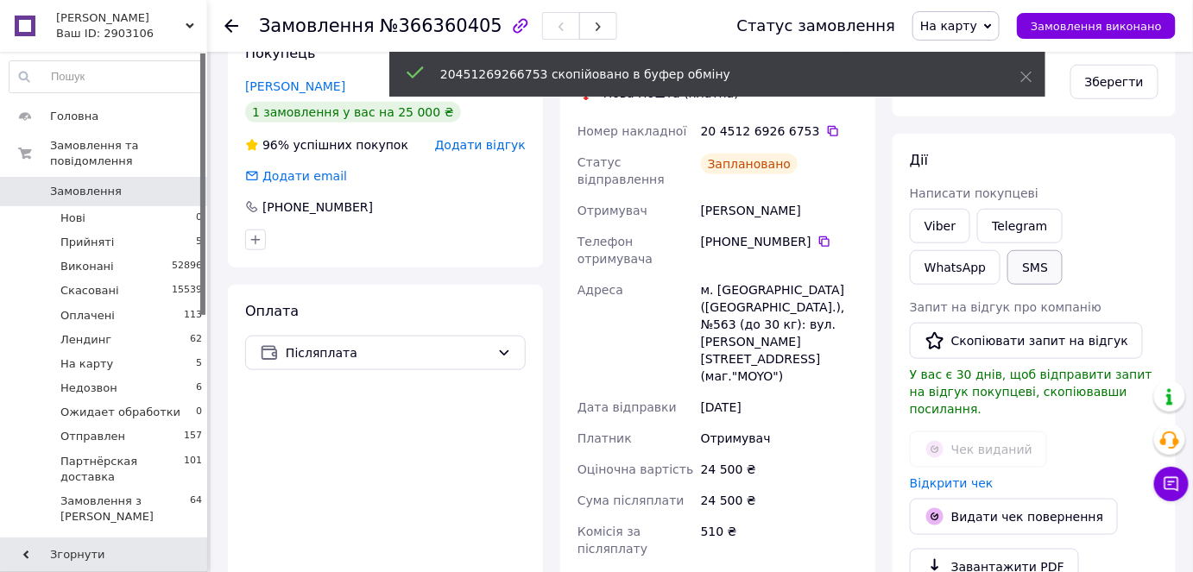
click at [1008, 272] on button "SMS" at bounding box center [1035, 267] width 55 height 35
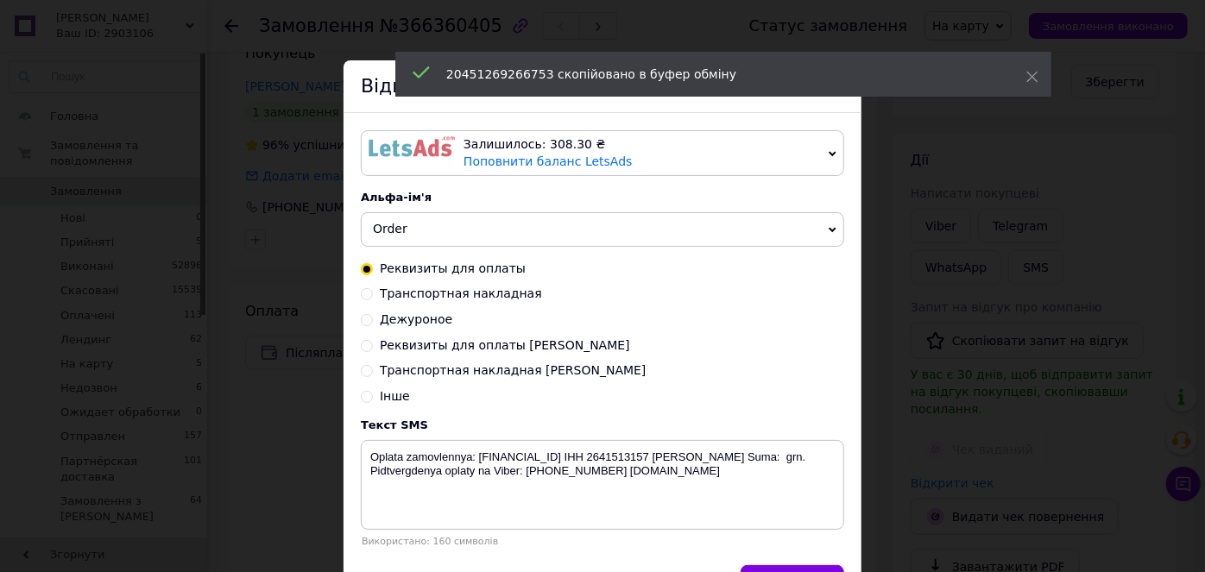
click at [362, 367] on input "Транспортная накладная Надя" at bounding box center [367, 369] width 12 height 12
radio input "true"
radio input "false"
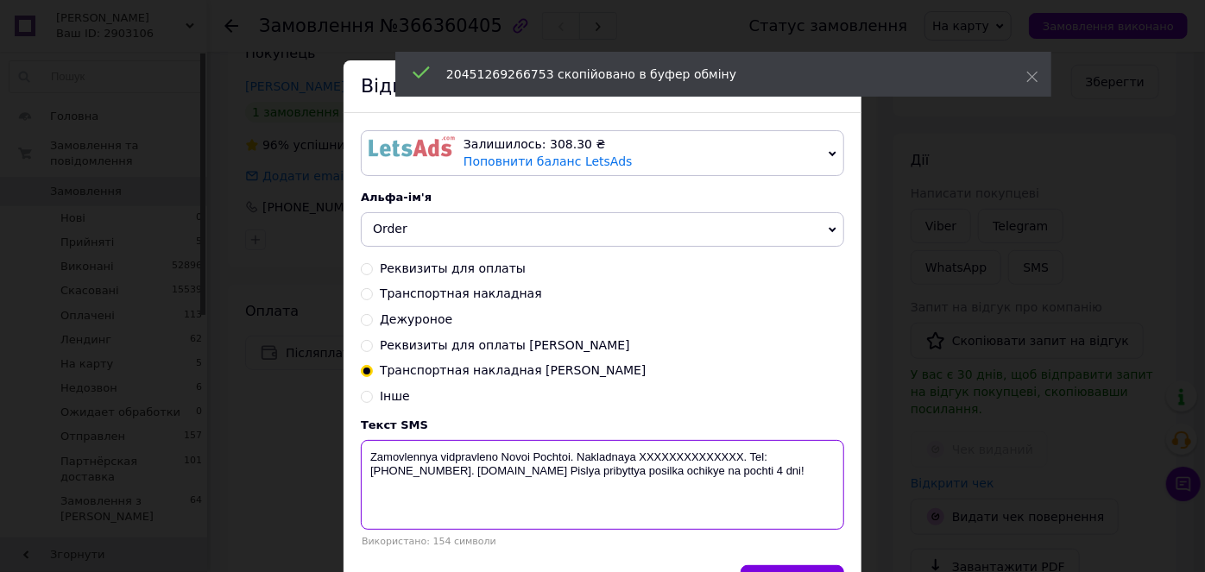
click at [654, 445] on textarea "Zamovlennya vidpravleno Novoi Pochtoi. Nakladnaya XXXXXXXXXXXXXX. Tel: +3805033…" at bounding box center [602, 485] width 483 height 90
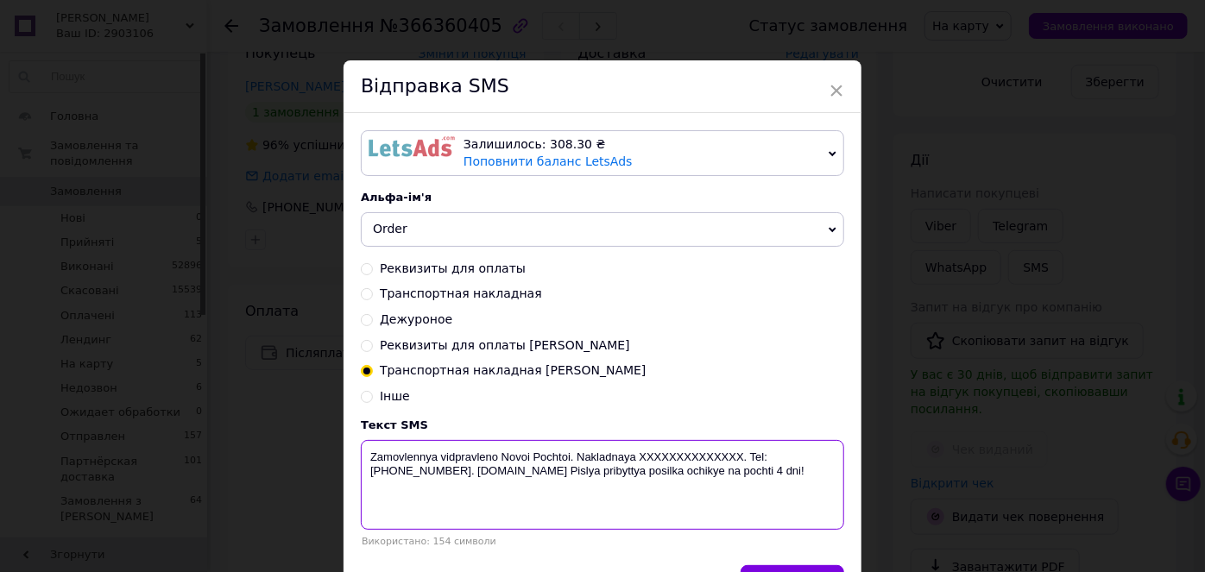
click at [654, 445] on textarea "Zamovlennya vidpravleno Novoi Pochtoi. Nakladnaya XXXXXXXXXXXXXX. Tel: +3805033…" at bounding box center [602, 485] width 483 height 90
paste textarea "20451269266753"
click at [629, 464] on textarea "Zamovlennya vidpravleno Novoi Pochtoi. Nakladnaya 20451269266753. Tel: +3805033…" at bounding box center [602, 485] width 483 height 90
click at [577, 447] on textarea "Zamovlennya vidpravleno Novoi Pochtoi. Nakladna 20451269266753. Tel: +380503351…" at bounding box center [602, 485] width 483 height 90
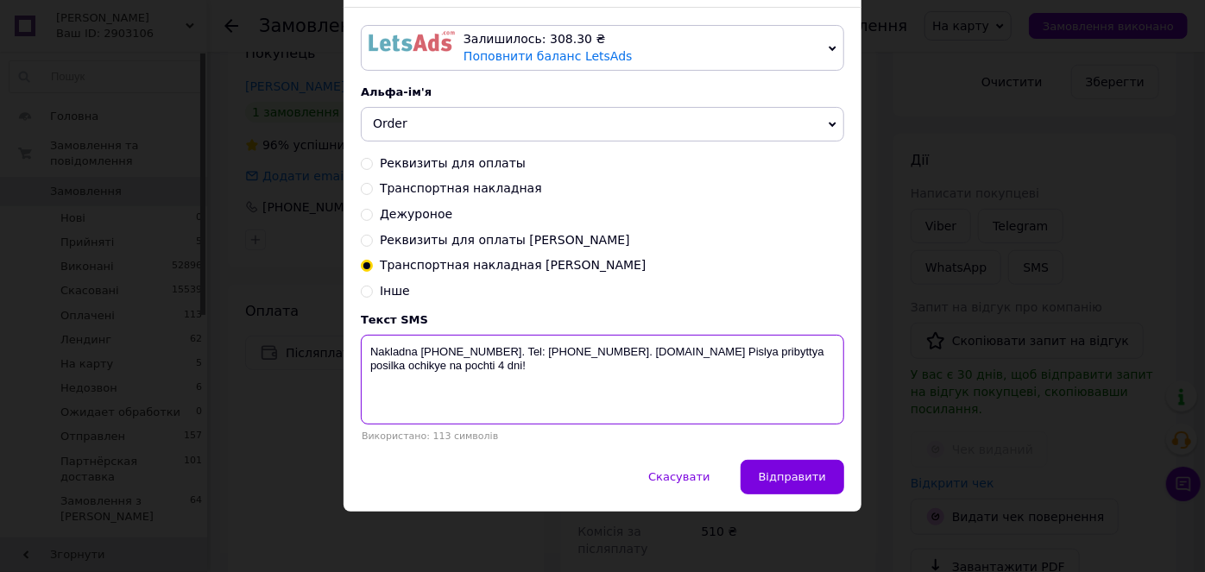
scroll to position [106, 0]
type textarea "Nakladna 20451269266753. Tel: +380503351196. biotrading.com.ua Pislya pribyttya…"
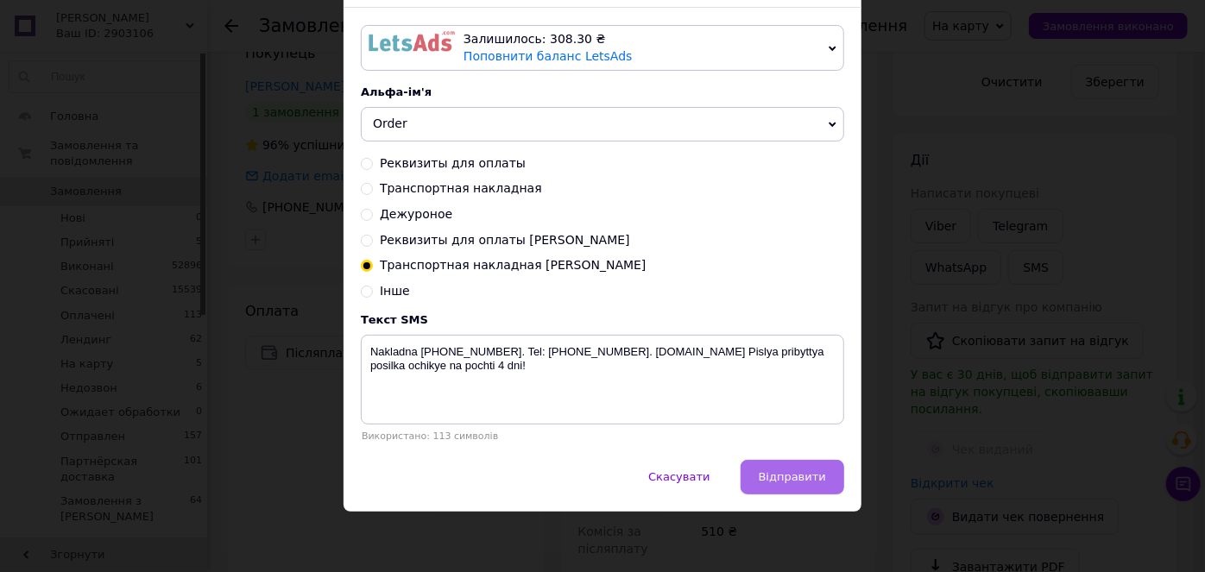
click at [774, 482] on span "Відправити" at bounding box center [792, 477] width 67 height 13
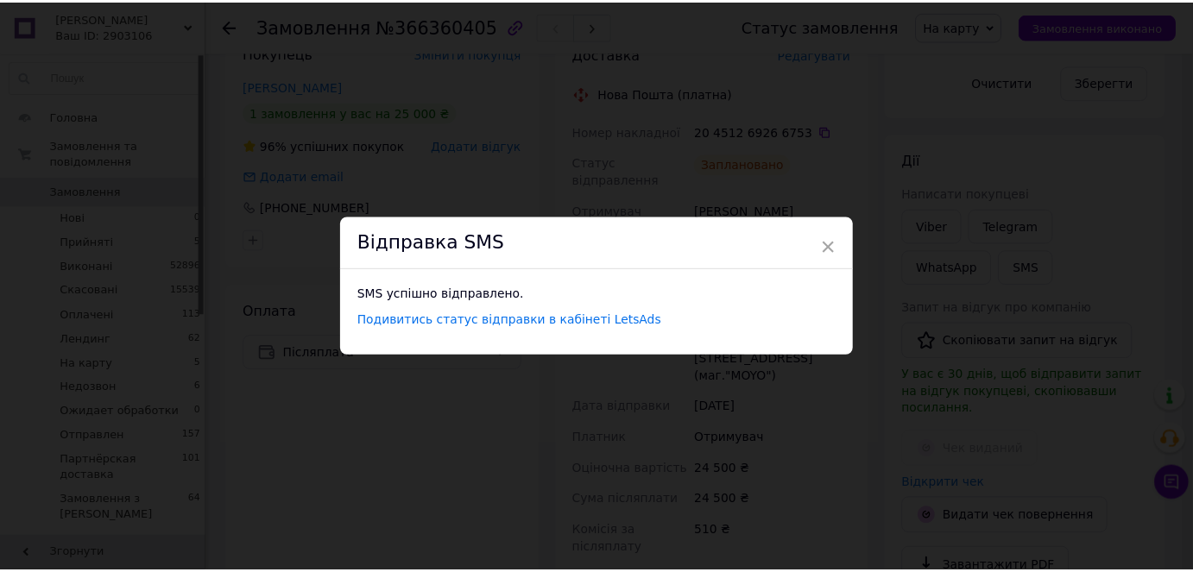
scroll to position [0, 0]
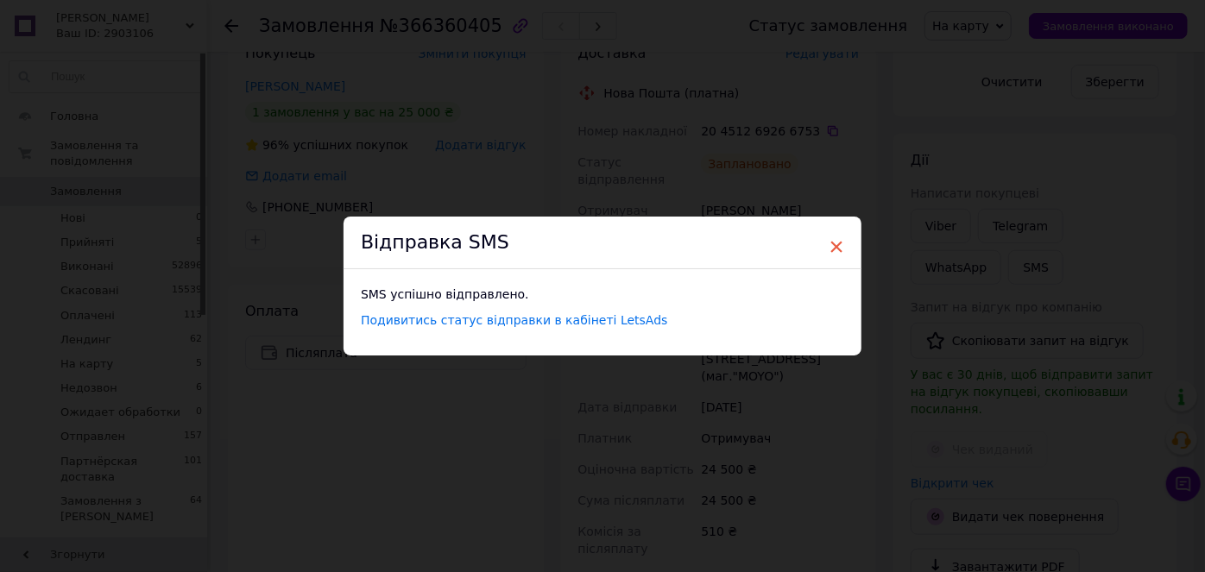
click at [831, 245] on span "×" at bounding box center [837, 246] width 16 height 29
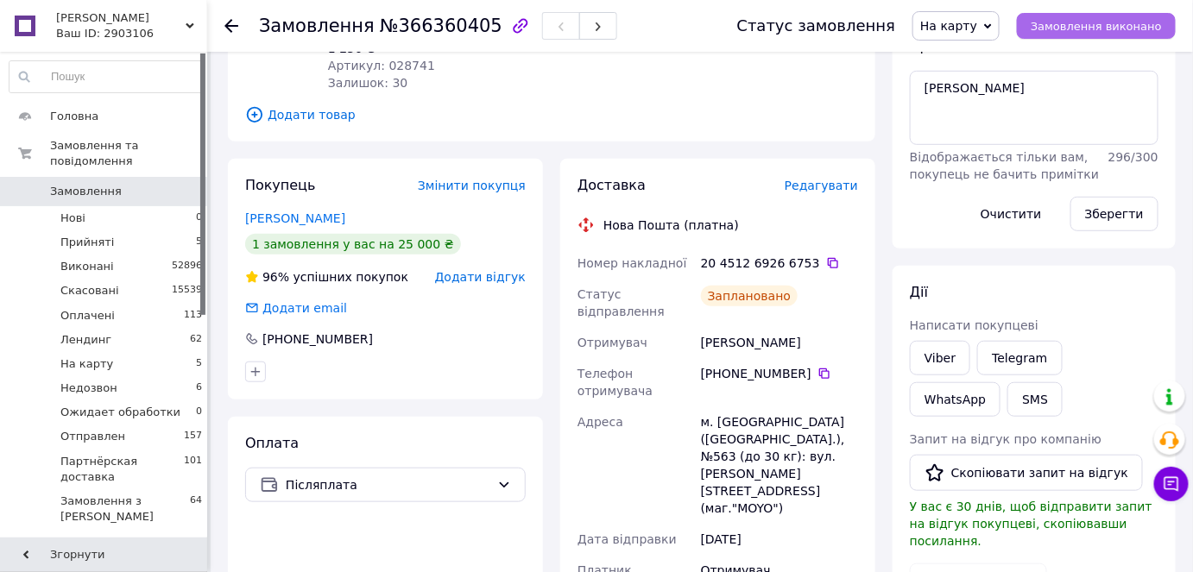
scroll to position [63, 0]
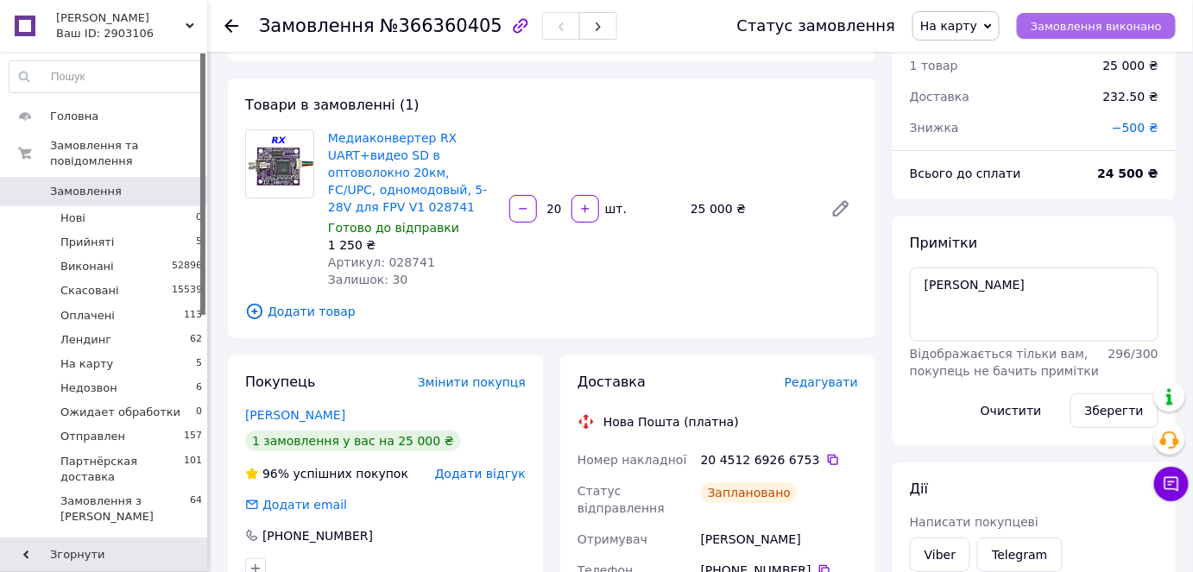
click at [1081, 22] on span "Замовлення виконано" at bounding box center [1096, 26] width 131 height 13
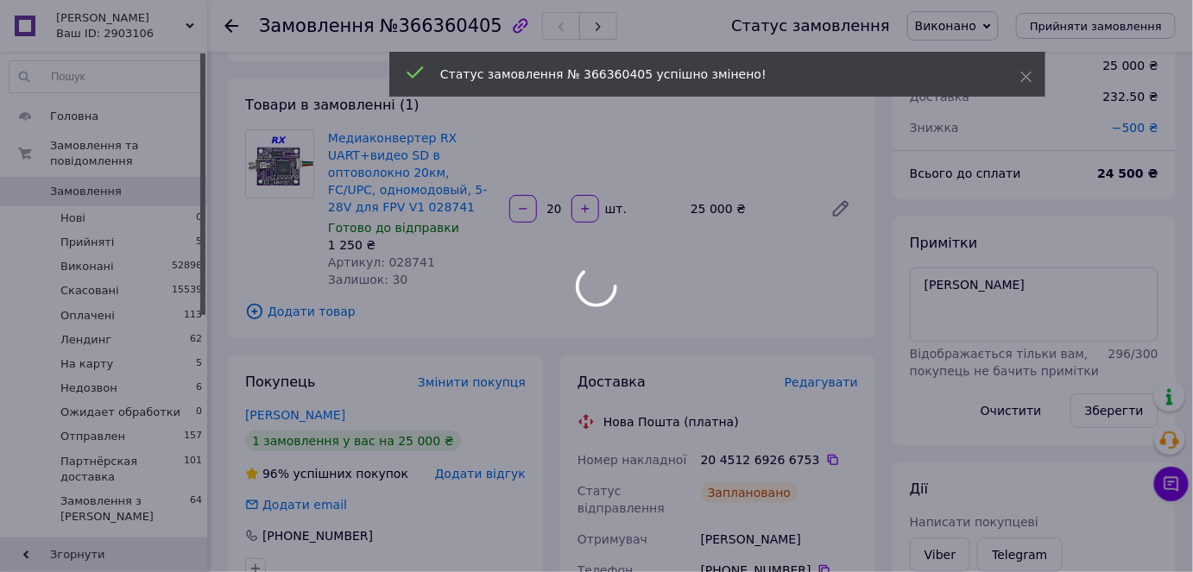
scroll to position [304, 0]
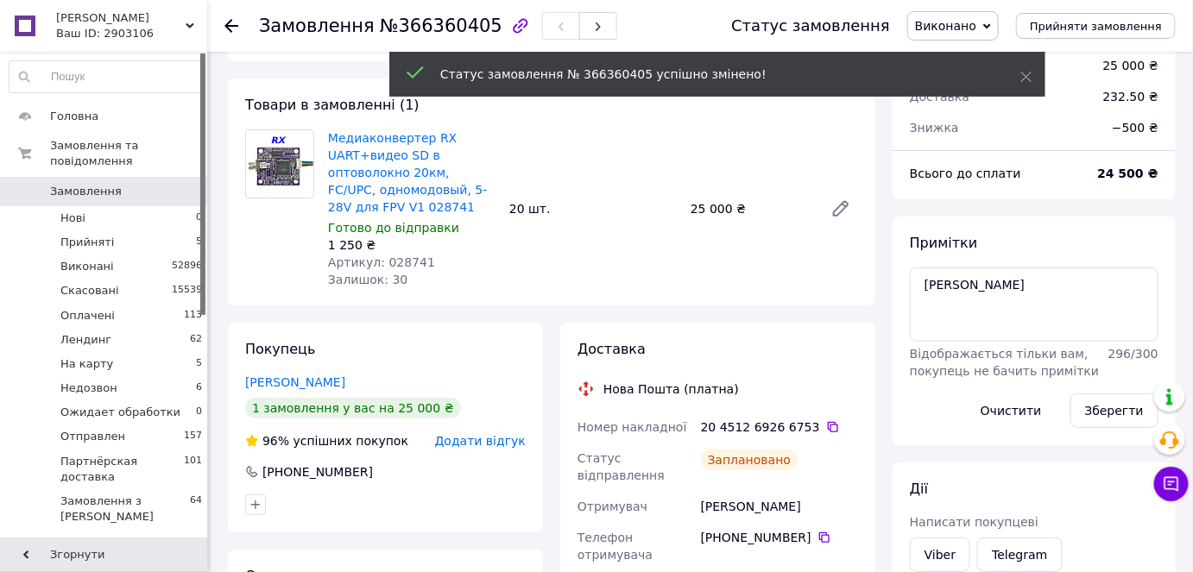
click at [970, 27] on span "Виконано" at bounding box center [945, 26] width 61 height 14
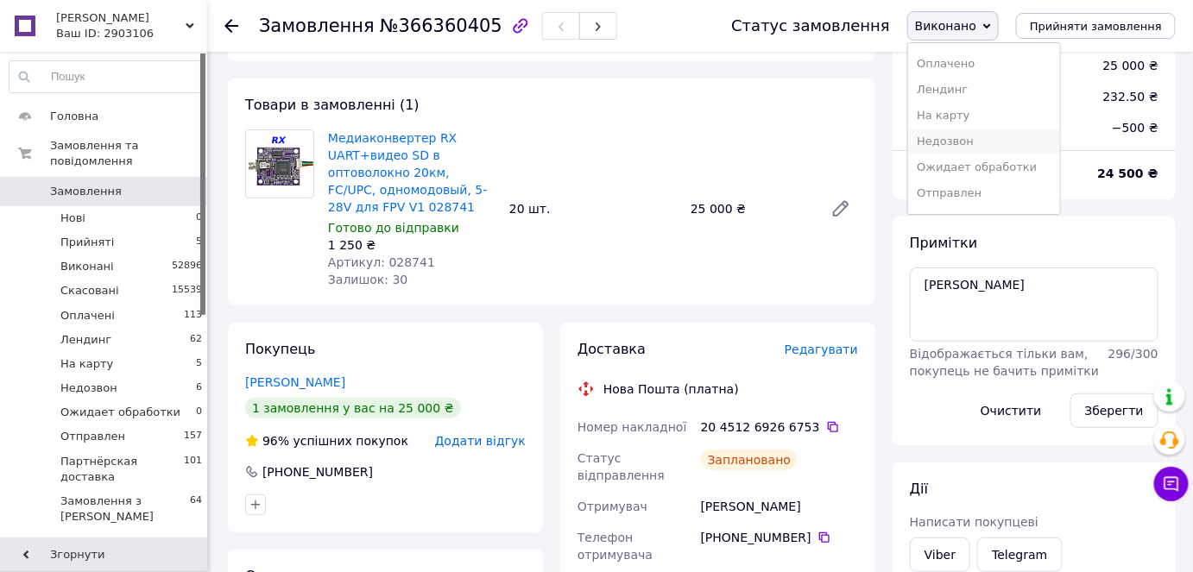
scroll to position [70, 0]
click at [967, 166] on li "Отправлен" at bounding box center [984, 172] width 152 height 26
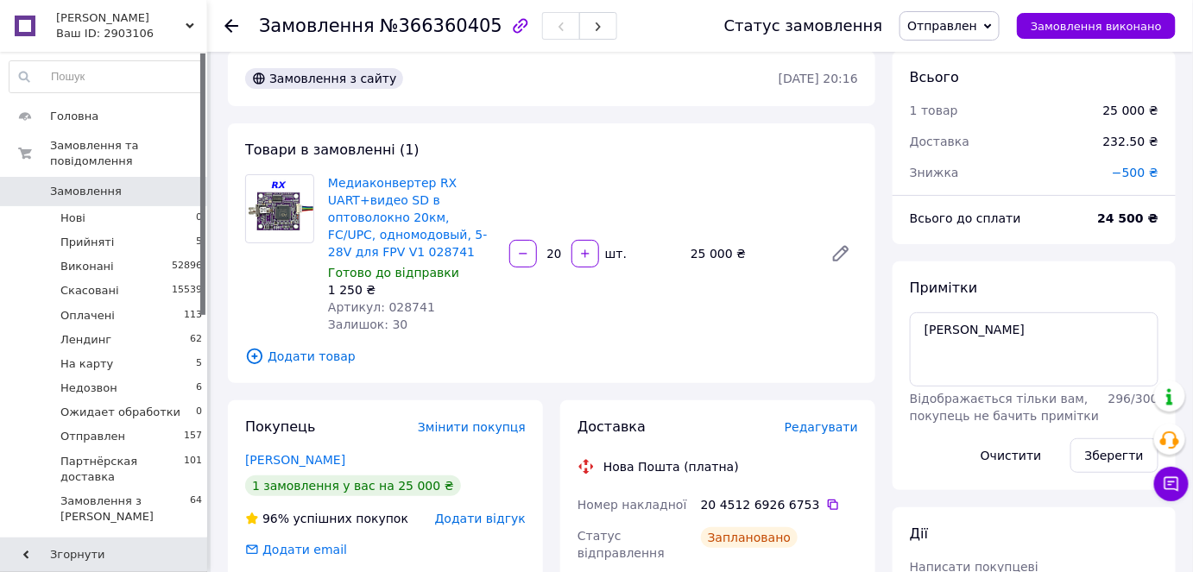
scroll to position [0, 0]
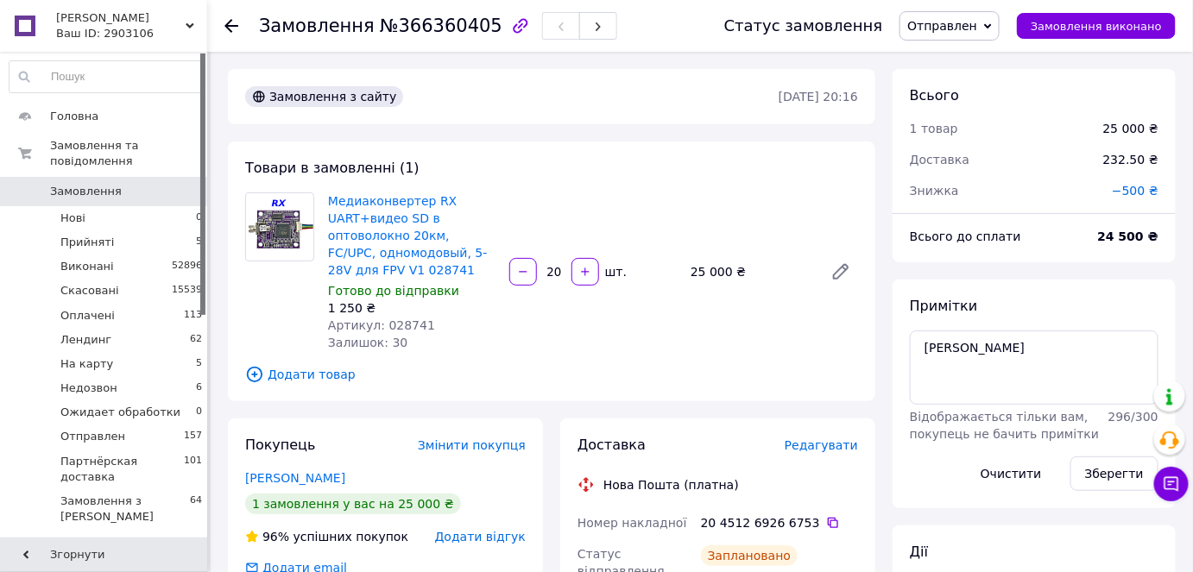
click at [50, 184] on span "Замовлення" at bounding box center [86, 192] width 72 height 16
